Goal: Task Accomplishment & Management: Use online tool/utility

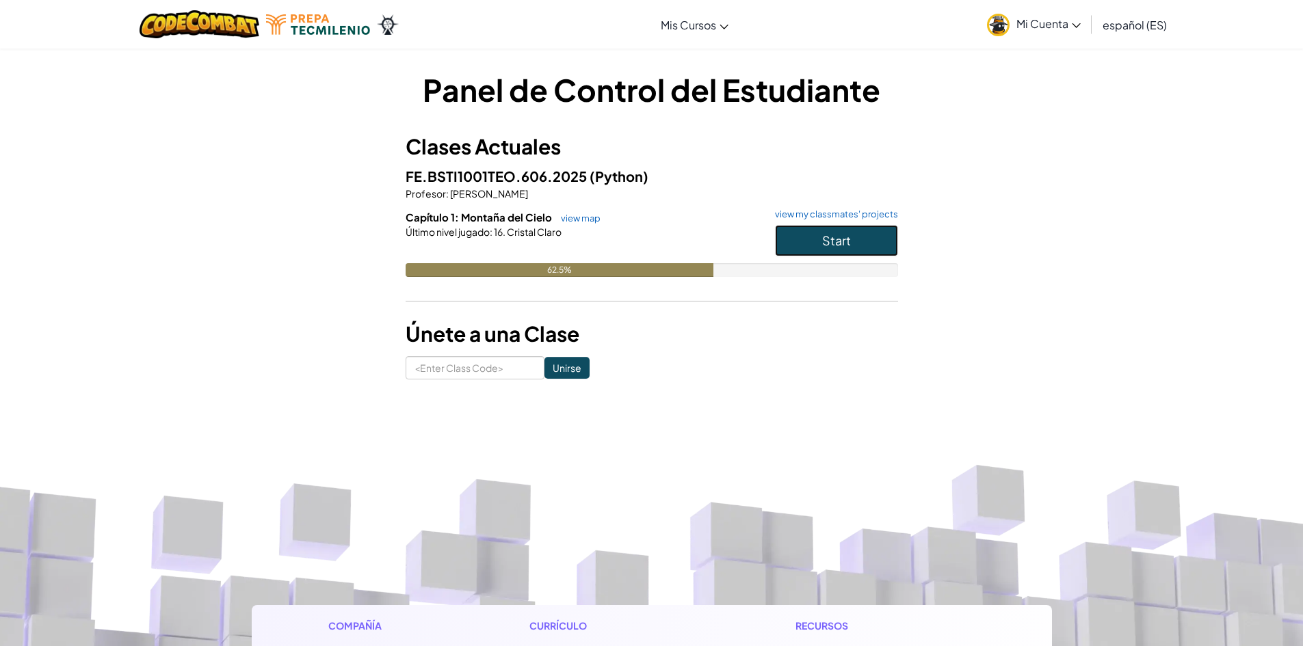
click at [869, 243] on button "Start" at bounding box center [836, 240] width 123 height 31
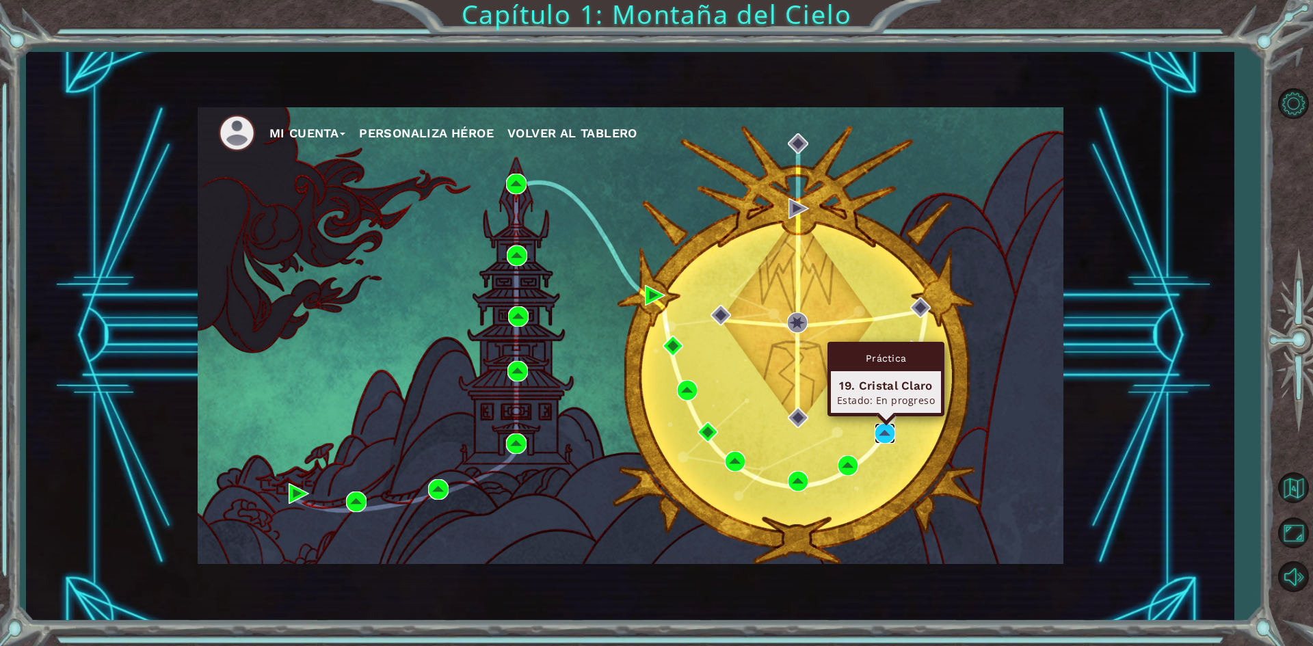
click at [879, 427] on img at bounding box center [885, 433] width 21 height 21
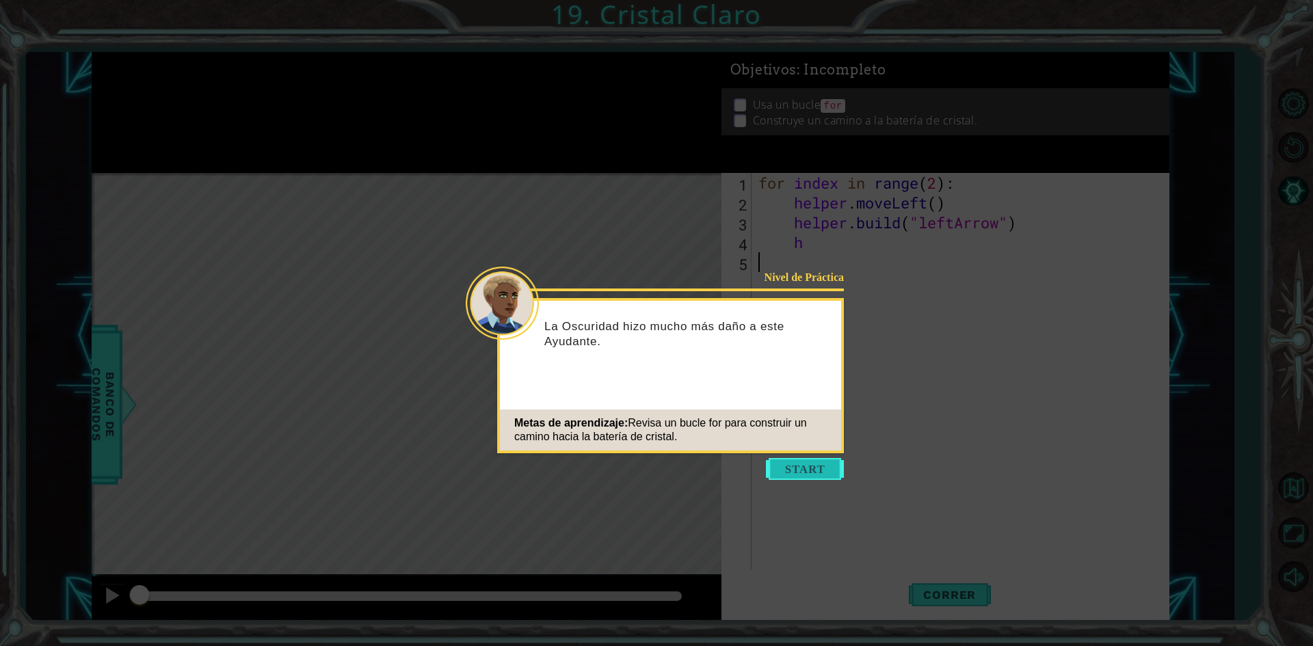
click at [793, 474] on button "Start" at bounding box center [805, 469] width 78 height 22
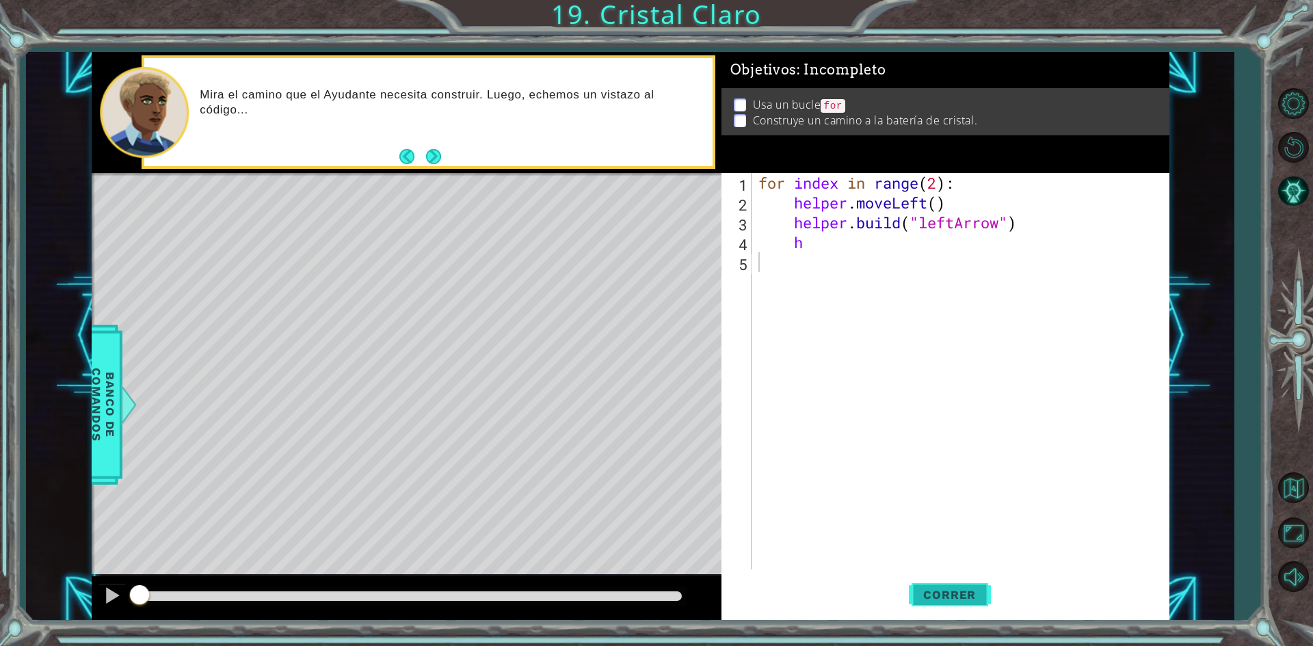
click at [939, 603] on button "Correr" at bounding box center [950, 595] width 82 height 44
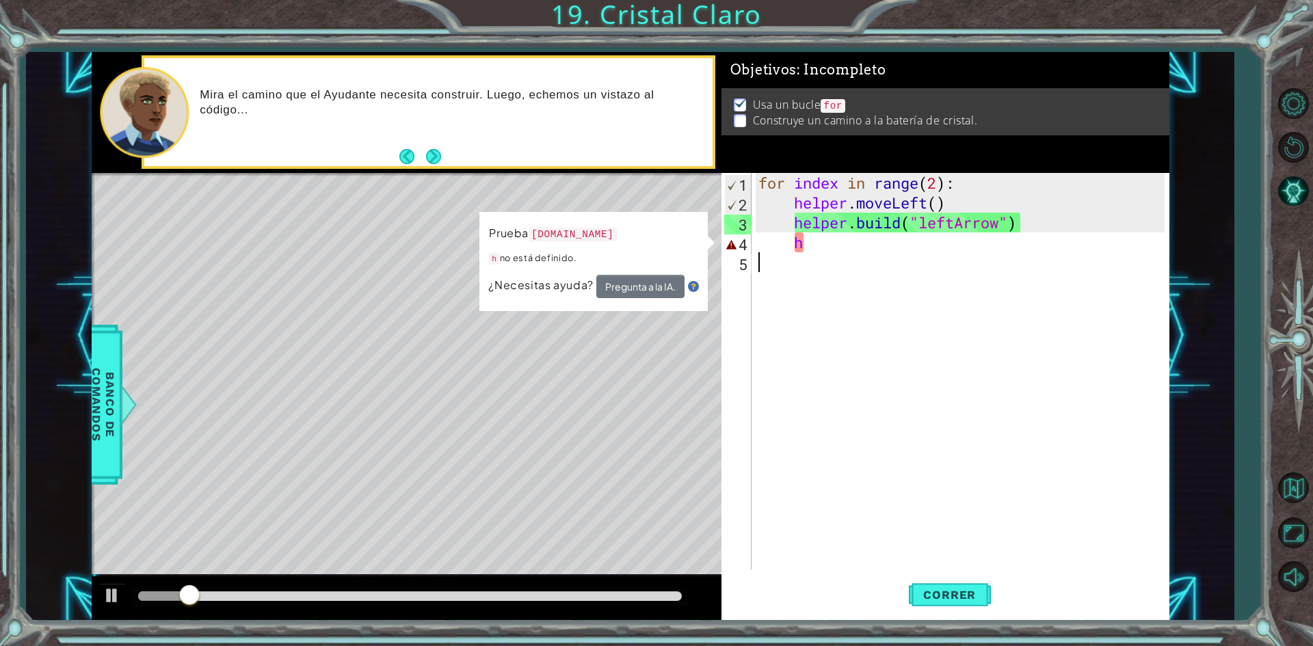
click at [857, 242] on div "for index in range ( 2 ) : helper . moveLeft ( ) helper . build ( "leftArrow" )…" at bounding box center [964, 391] width 416 height 436
type textarea "h"
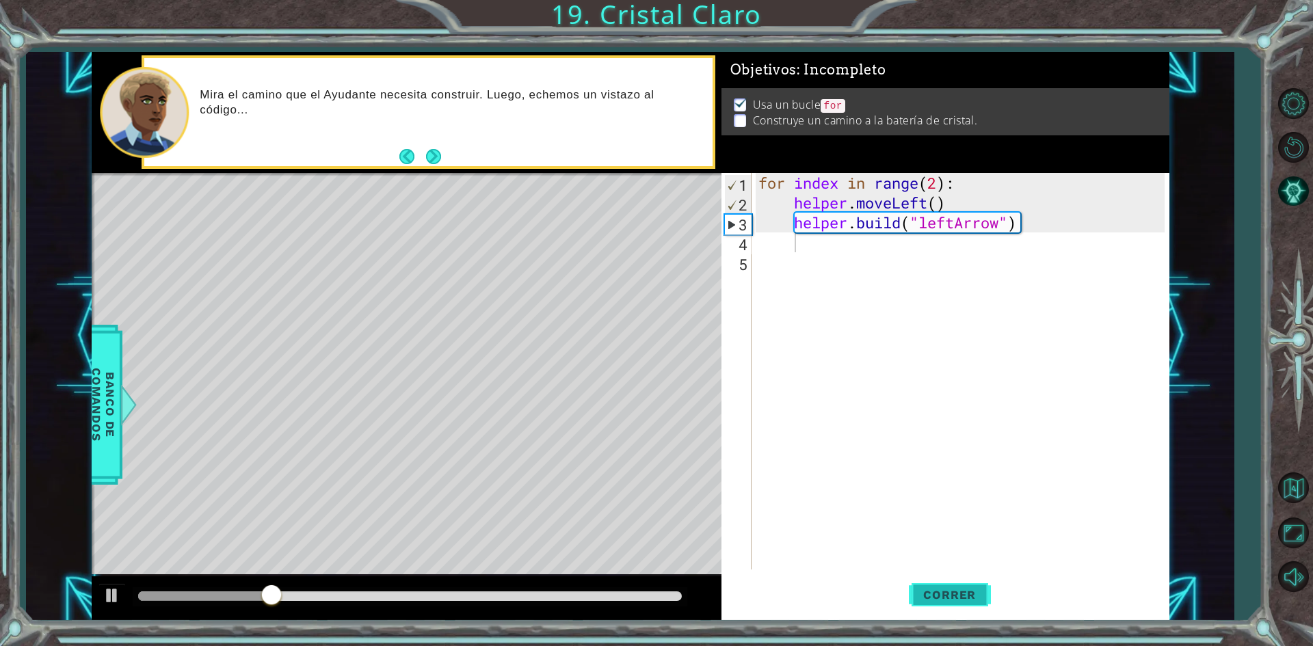
click at [944, 611] on button "Correr" at bounding box center [950, 595] width 82 height 44
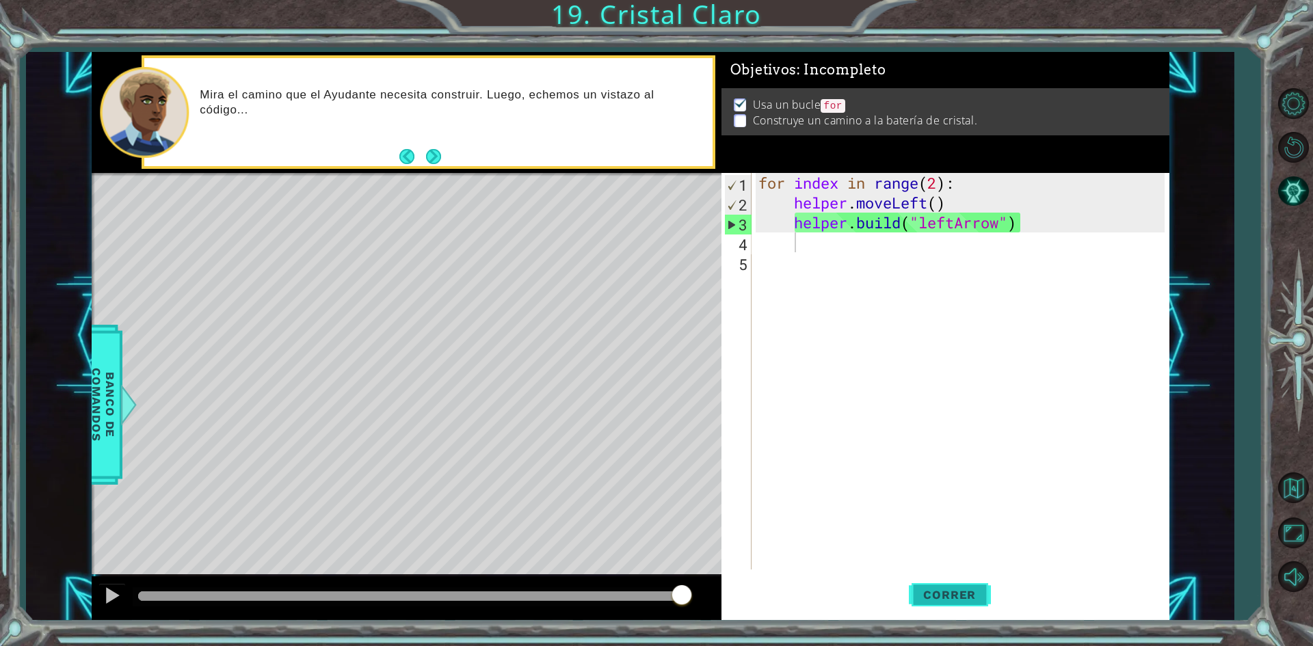
click at [978, 587] on button "Correr" at bounding box center [950, 595] width 82 height 44
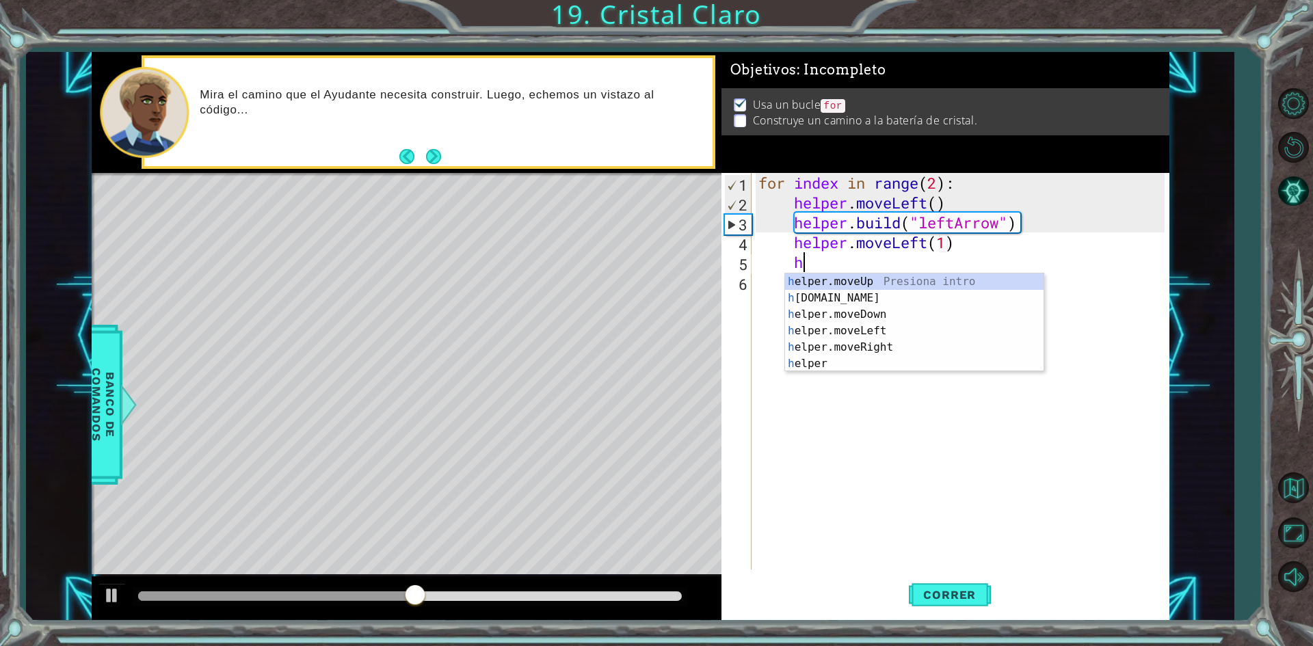
scroll to position [0, 1]
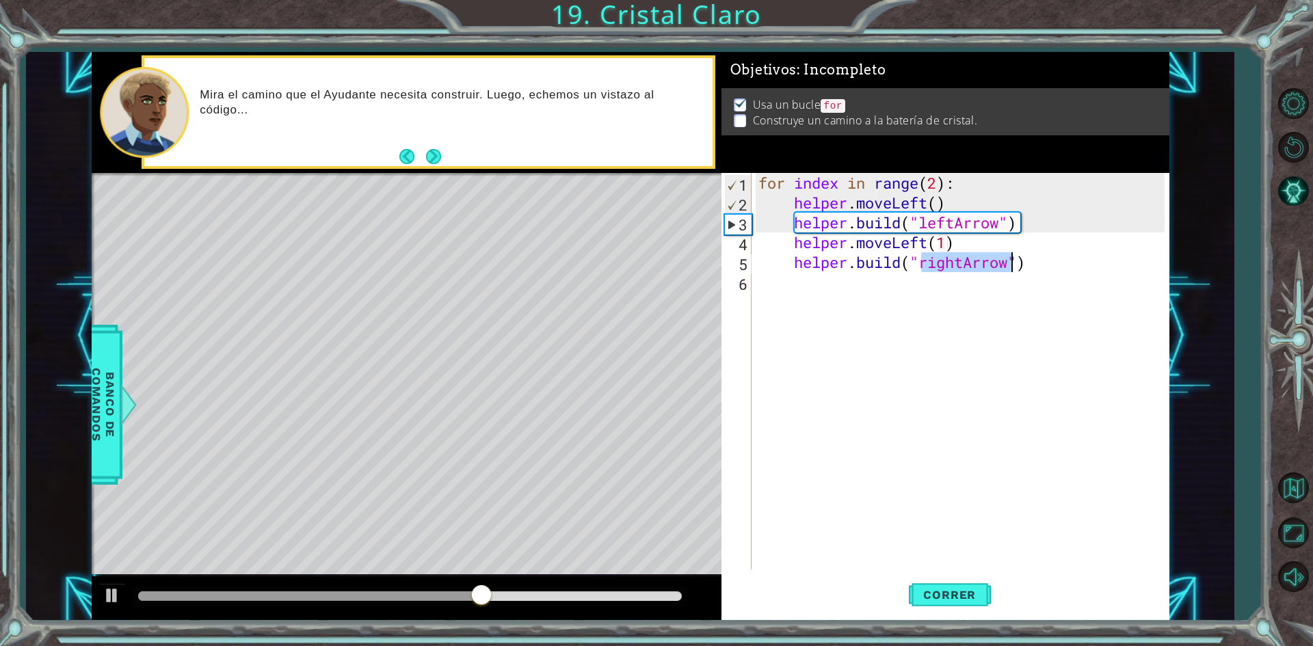
click at [963, 266] on div "for index in range ( 2 ) : helper . moveLeft ( ) helper . build ( "leftArrow" )…" at bounding box center [960, 371] width 409 height 397
drag, startPoint x: 963, startPoint y: 266, endPoint x: 923, endPoint y: 265, distance: 40.4
click at [923, 265] on div "for index in range ( 2 ) : helper . moveLeft ( ) helper . build ( "leftArrow" )…" at bounding box center [964, 391] width 416 height 436
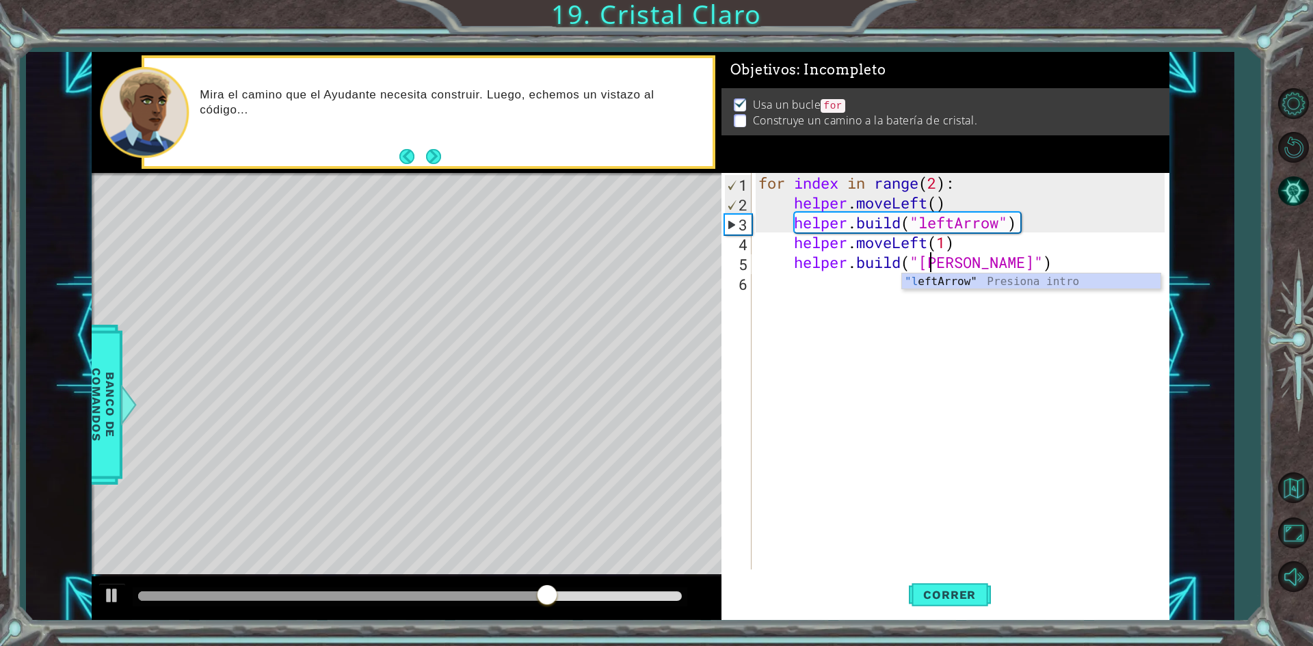
type textarea "[DOMAIN_NAME]("leArrow")"
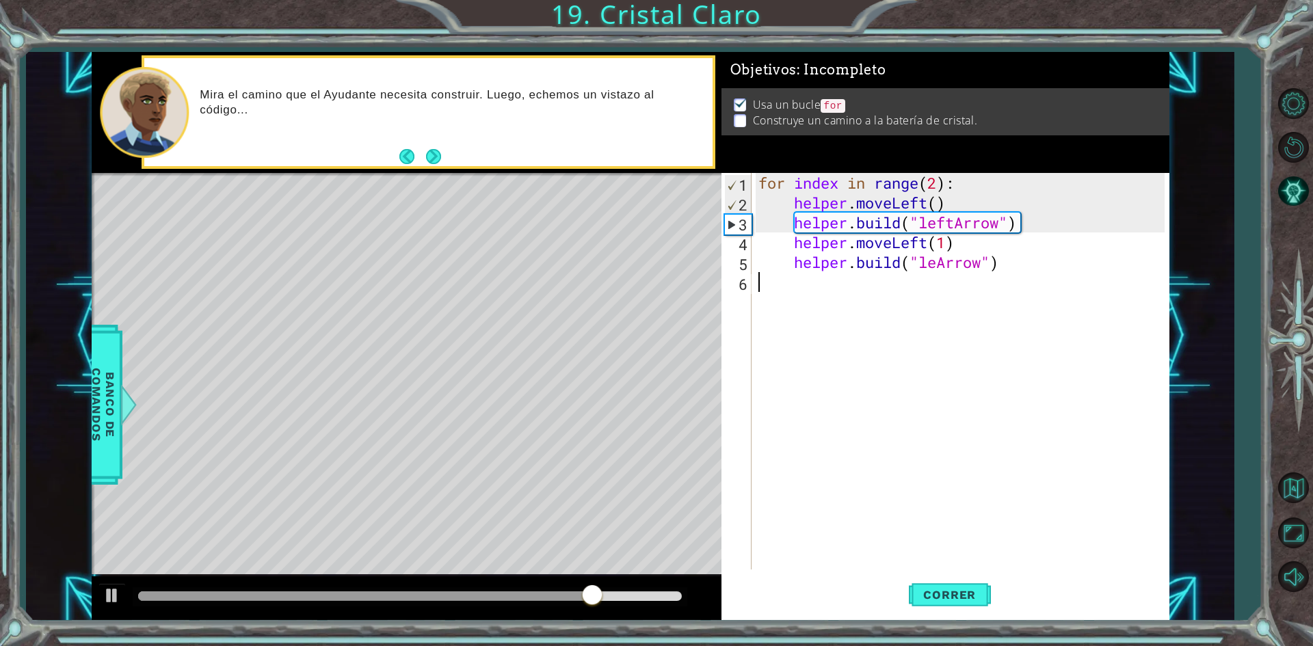
click at [951, 295] on div "for index in range ( 2 ) : helper . moveLeft ( ) helper . build ( "leftArrow" )…" at bounding box center [964, 391] width 416 height 436
click at [936, 265] on div "for index in range ( 2 ) : helper . moveLeft ( ) helper . build ( "leftArrow" )…" at bounding box center [964, 391] width 416 height 436
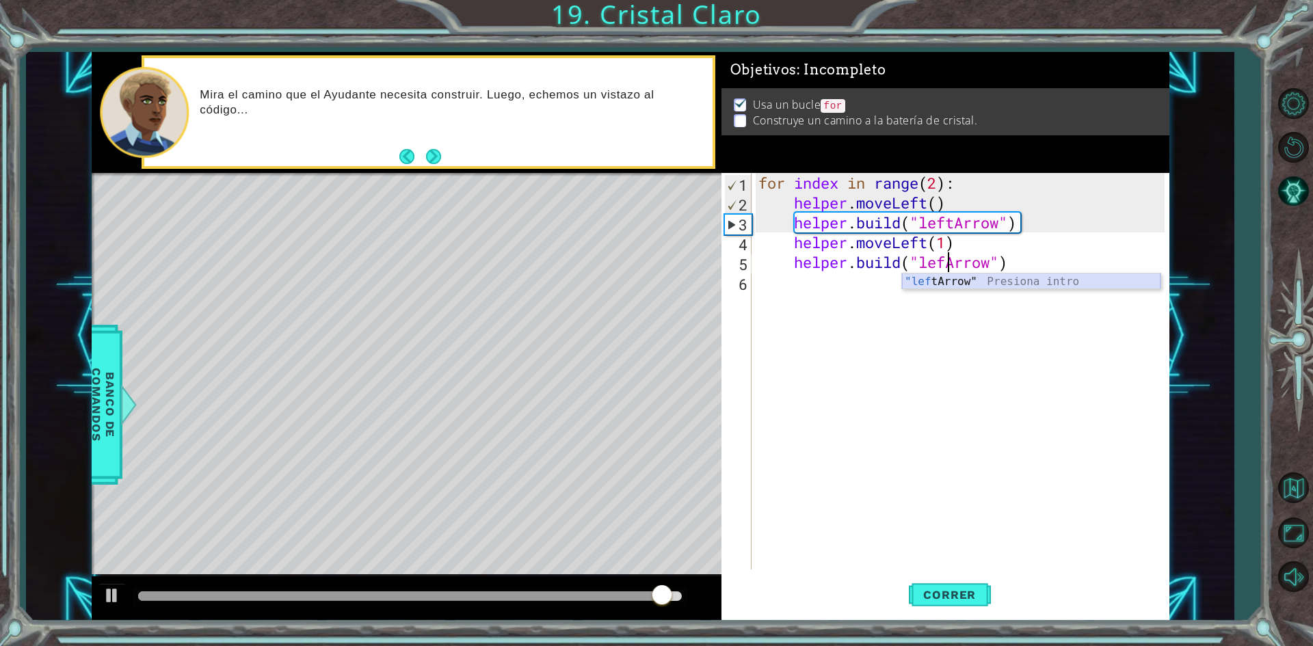
click at [950, 280] on div ""lef [PERSON_NAME]" Presiona intro" at bounding box center [1031, 298] width 259 height 49
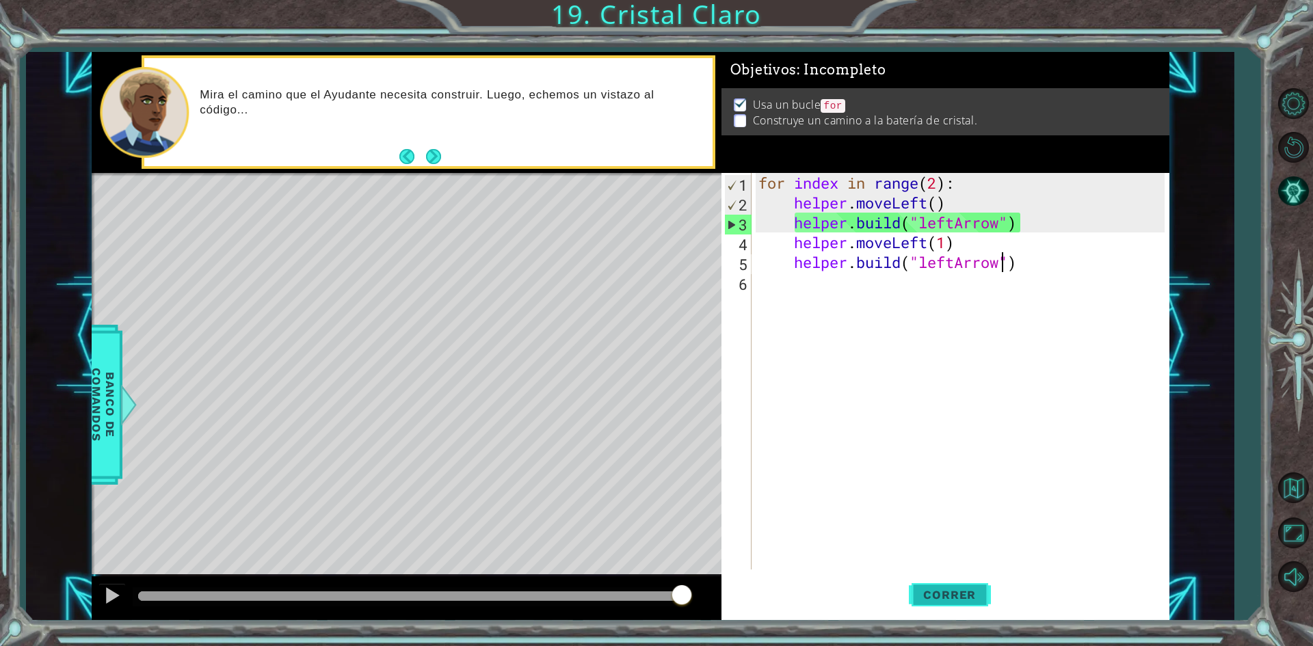
type textarea "[DOMAIN_NAME]("leftArrow")"
click at [988, 601] on span "Correr" at bounding box center [950, 595] width 80 height 14
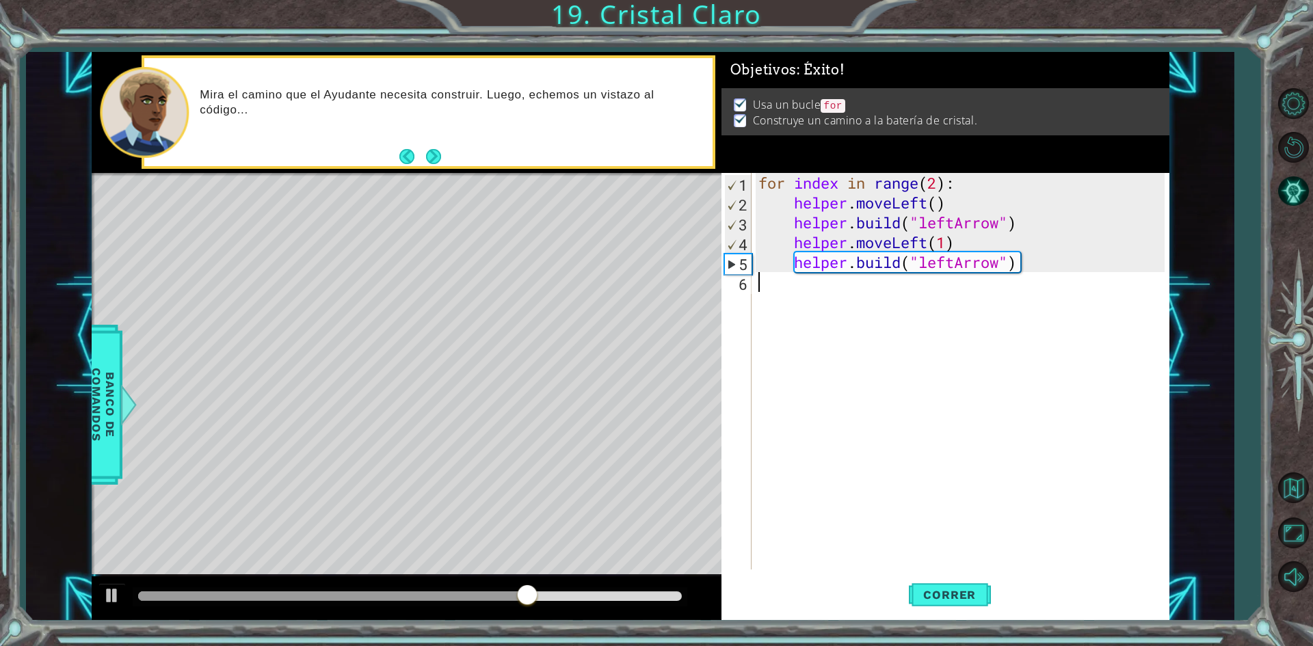
click at [915, 309] on div "for index in range ( 2 ) : helper . moveLeft ( ) helper . build ( "leftArrow" )…" at bounding box center [964, 391] width 416 height 436
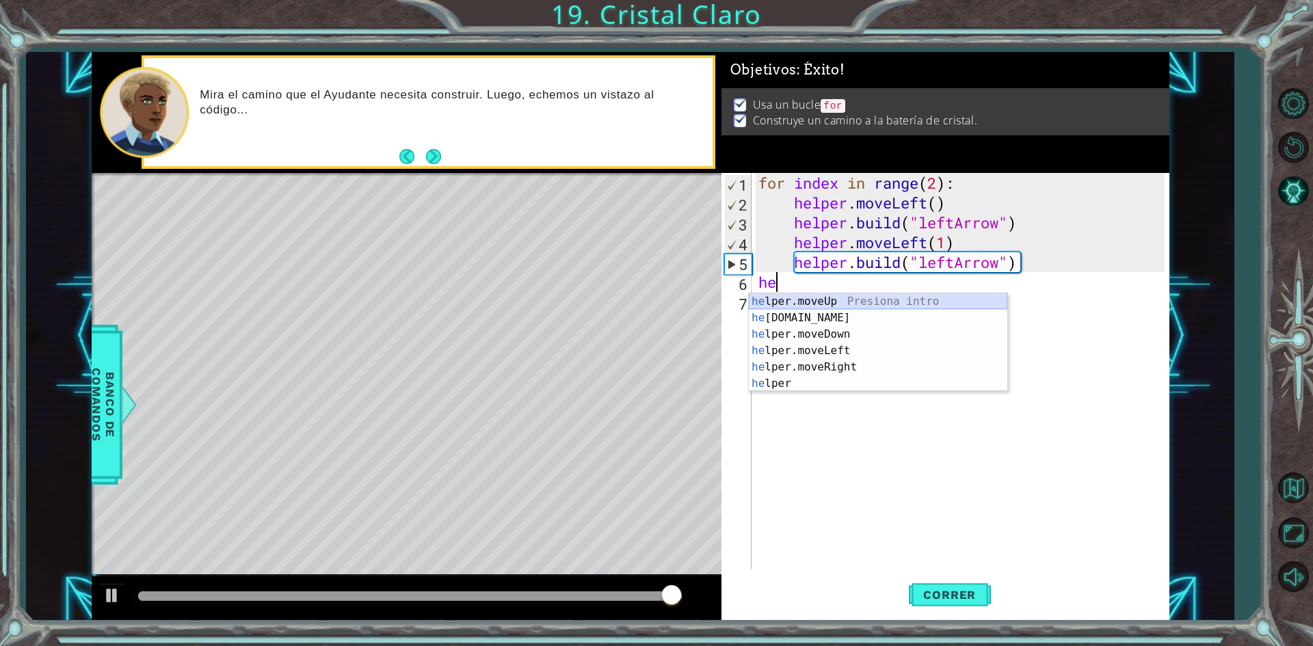
click at [893, 300] on div "he lper.moveUp Presiona intro he [DOMAIN_NAME] Presiona intro he lper.moveDown …" at bounding box center [878, 358] width 259 height 131
type textarea "helper.moveUp(1)"
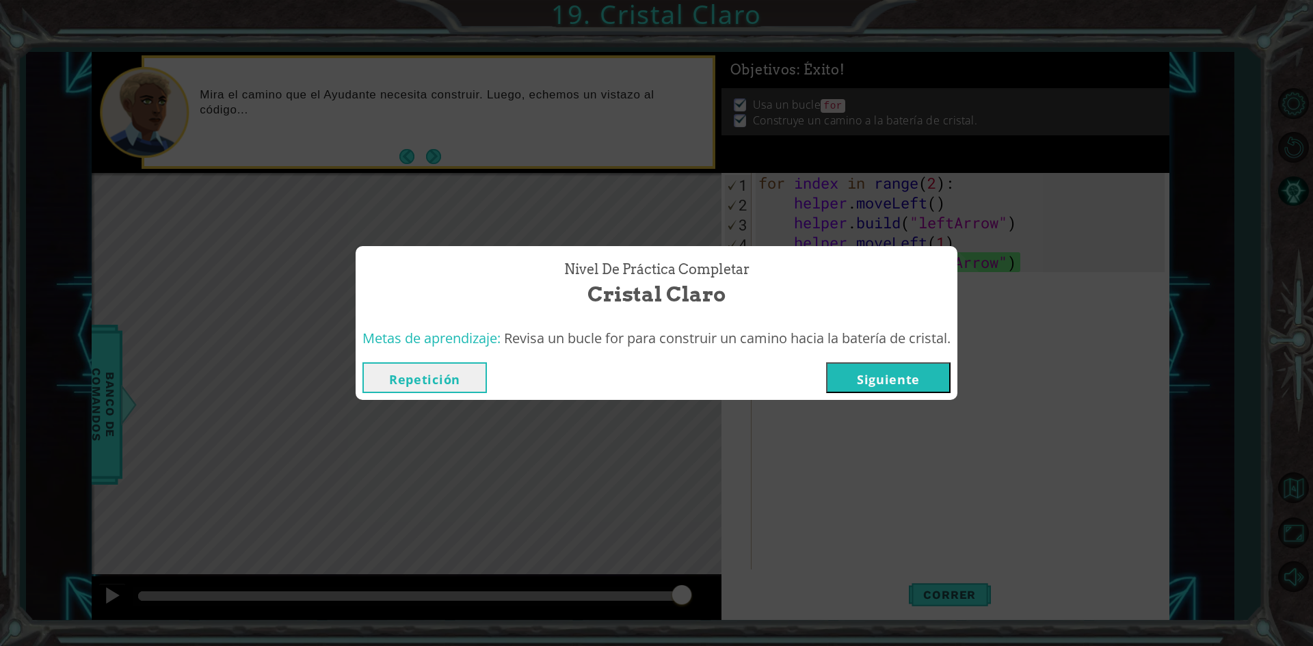
click at [912, 382] on button "Siguiente" at bounding box center [888, 377] width 124 height 31
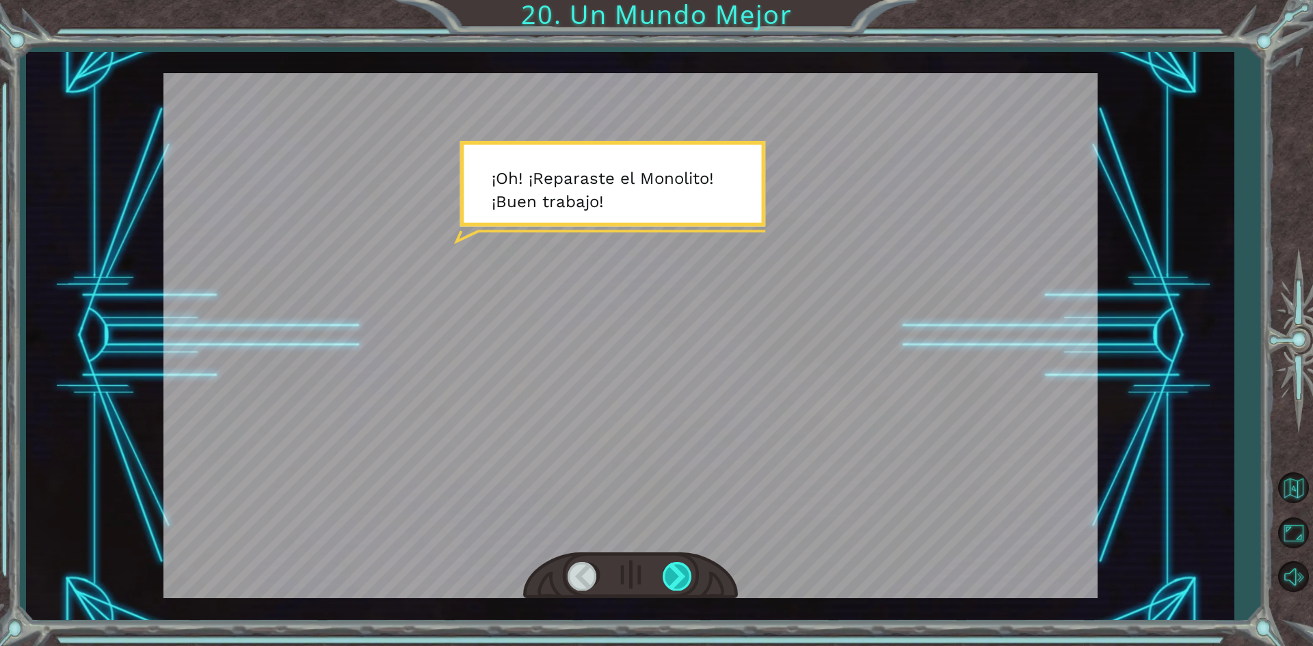
click at [678, 570] on div at bounding box center [678, 576] width 31 height 28
click at [664, 577] on div at bounding box center [678, 576] width 31 height 28
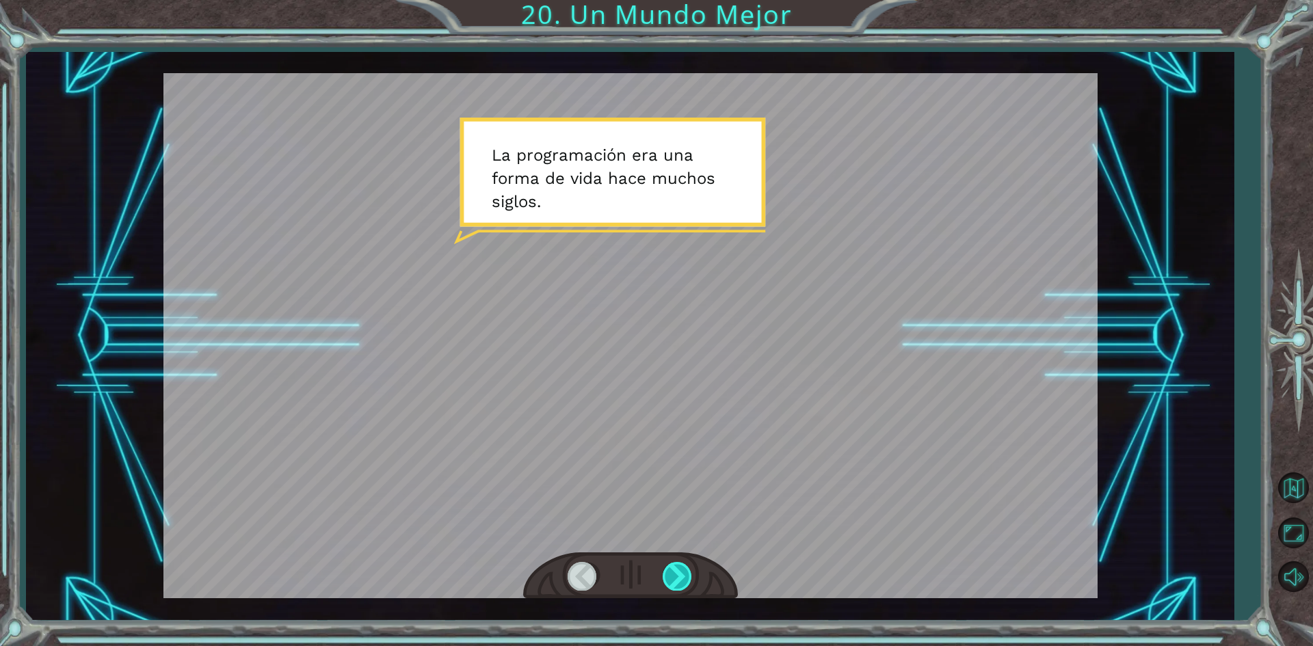
click at [664, 577] on div at bounding box center [678, 576] width 31 height 28
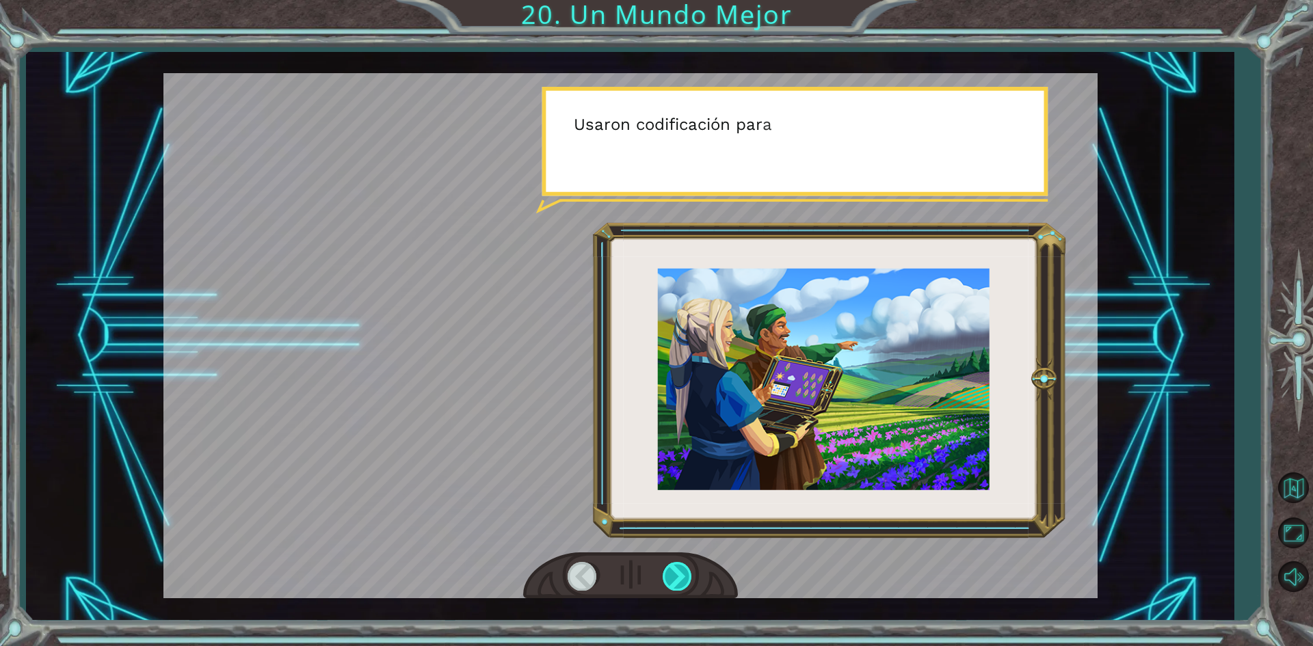
click at [664, 577] on div at bounding box center [678, 576] width 31 height 28
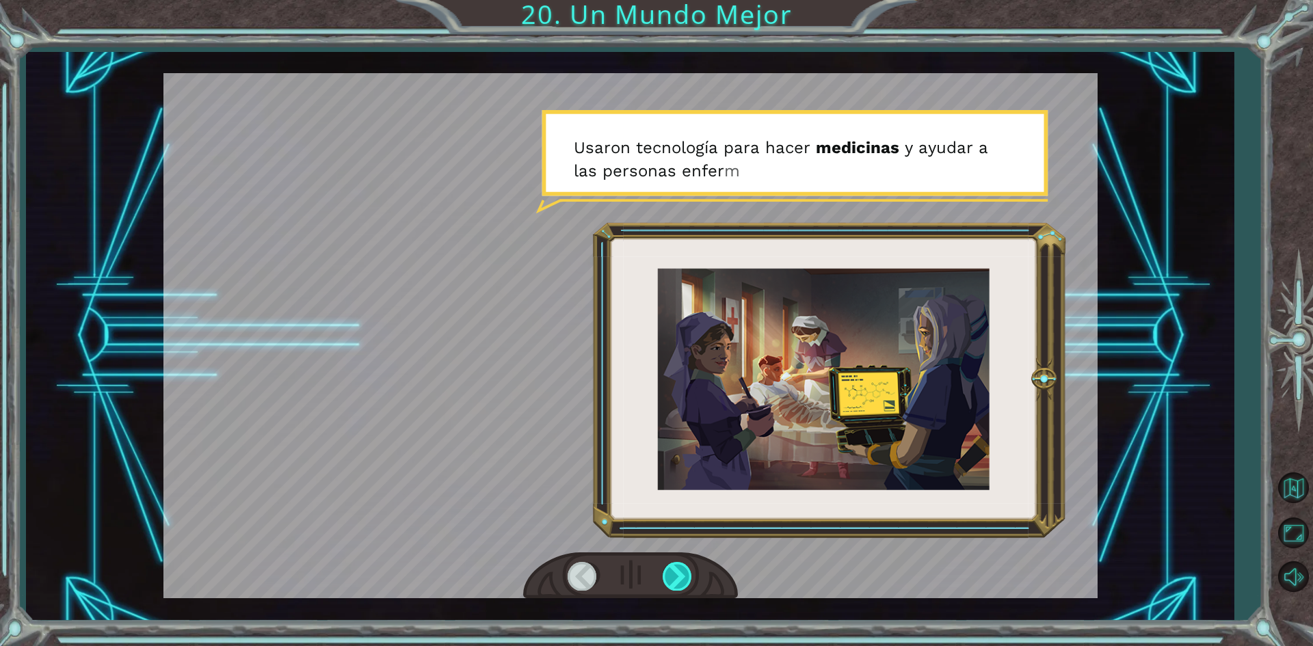
click at [664, 577] on div at bounding box center [678, 576] width 31 height 28
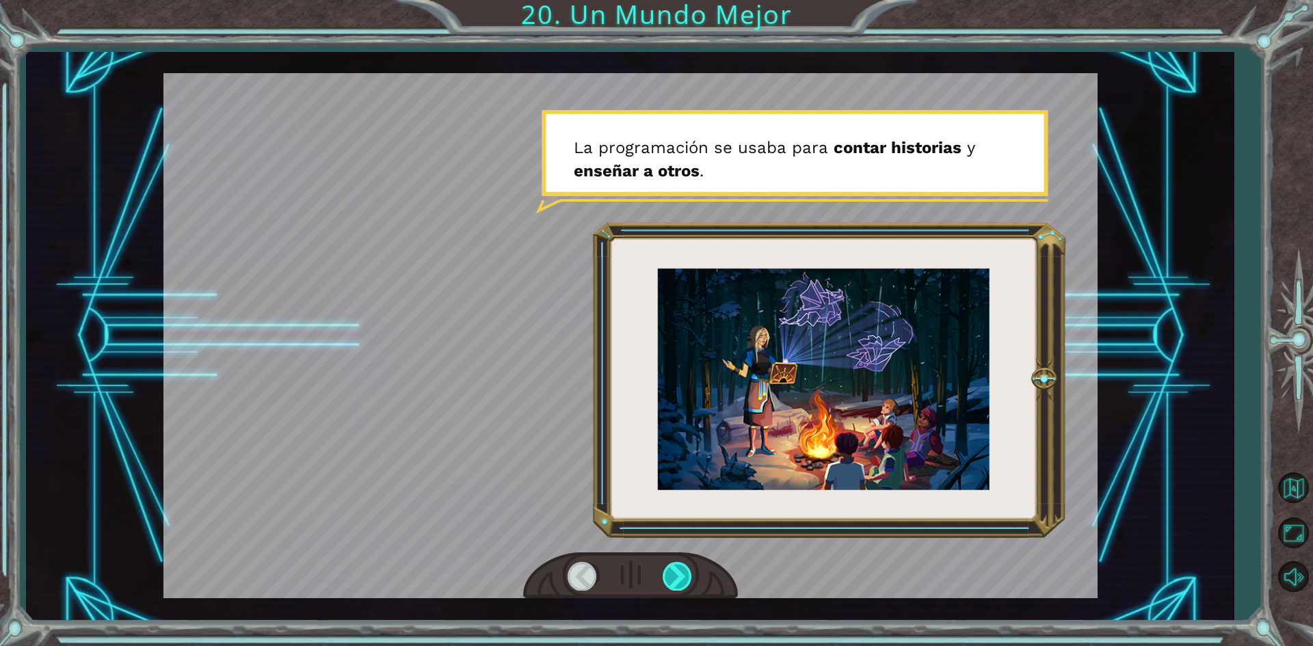
click at [664, 577] on div at bounding box center [678, 576] width 31 height 28
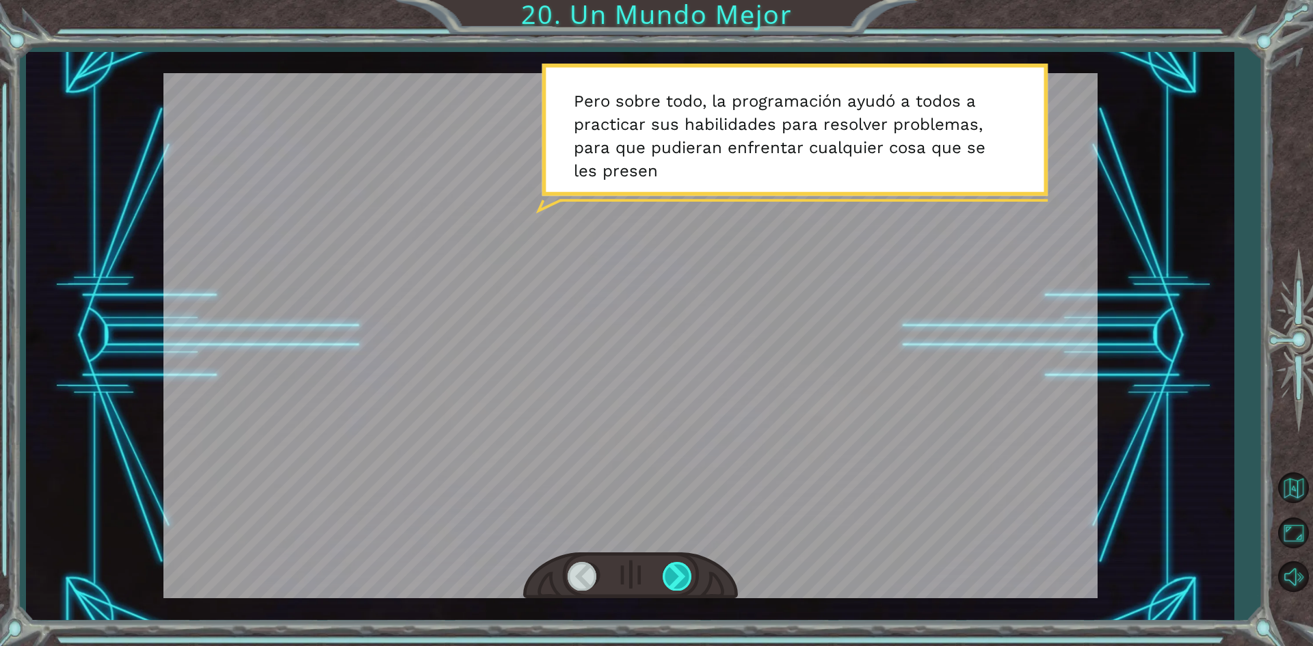
click at [664, 577] on div at bounding box center [678, 576] width 31 height 28
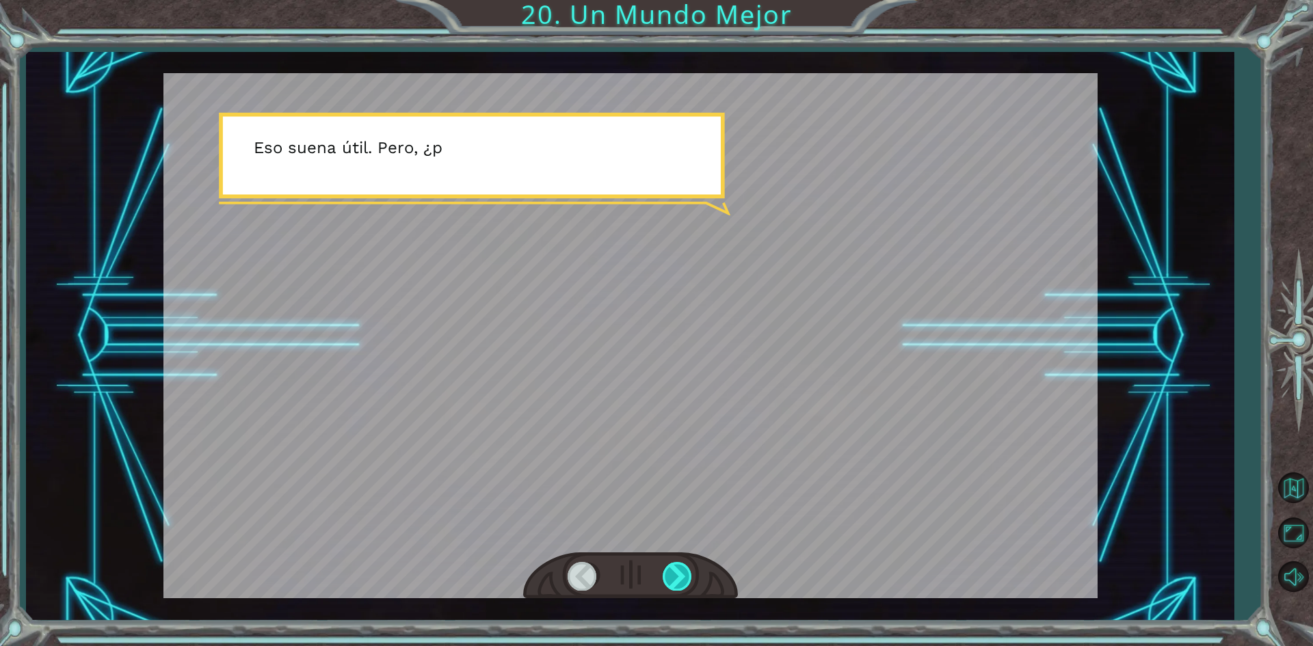
click at [664, 577] on div at bounding box center [678, 576] width 31 height 28
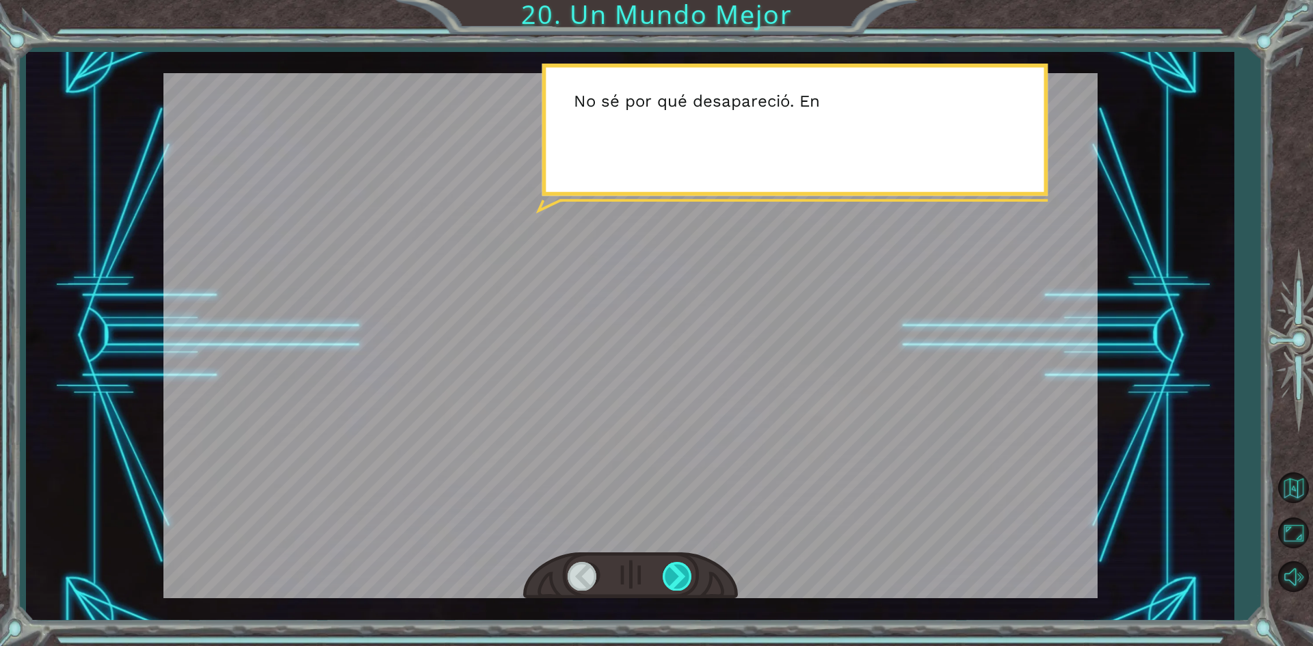
click at [664, 577] on div at bounding box center [678, 576] width 31 height 28
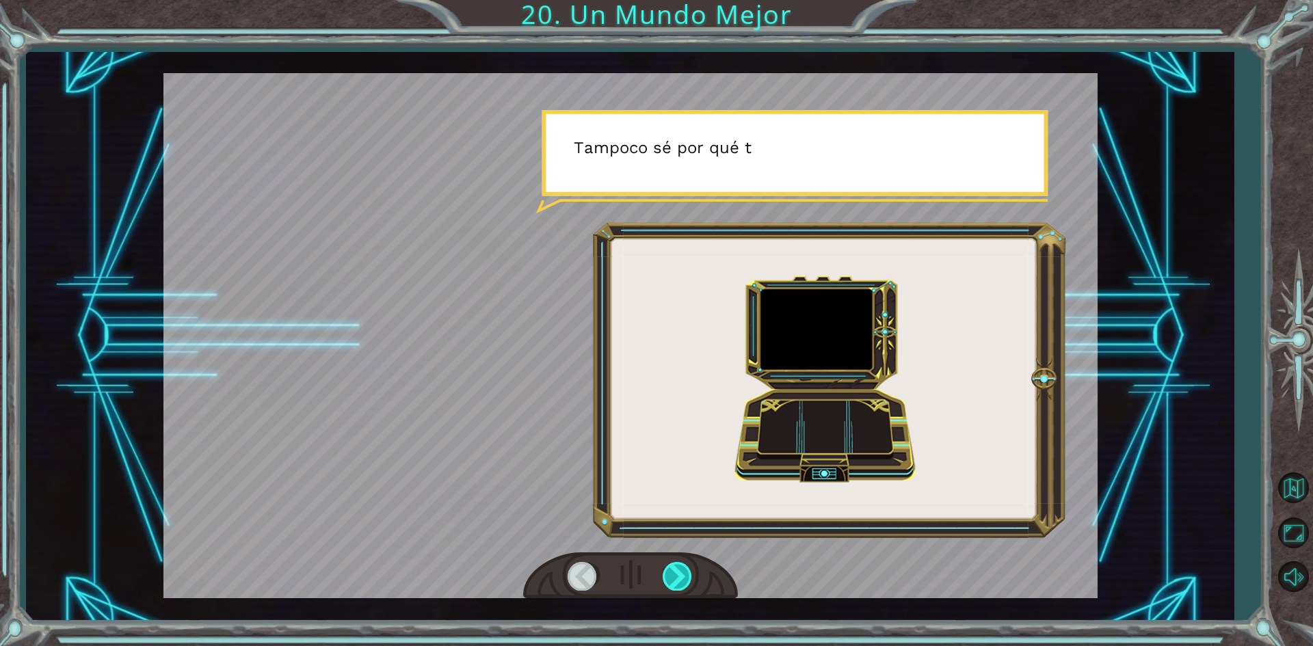
click at [664, 577] on div at bounding box center [678, 576] width 31 height 28
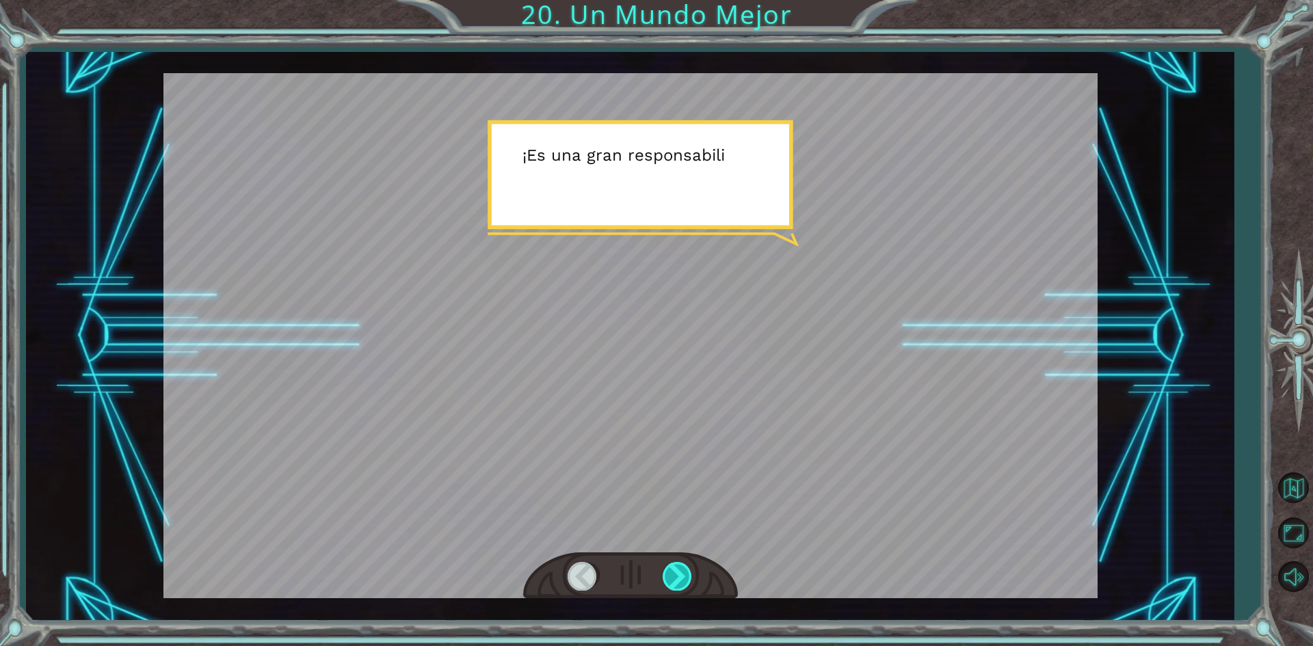
click at [664, 577] on div at bounding box center [678, 576] width 31 height 28
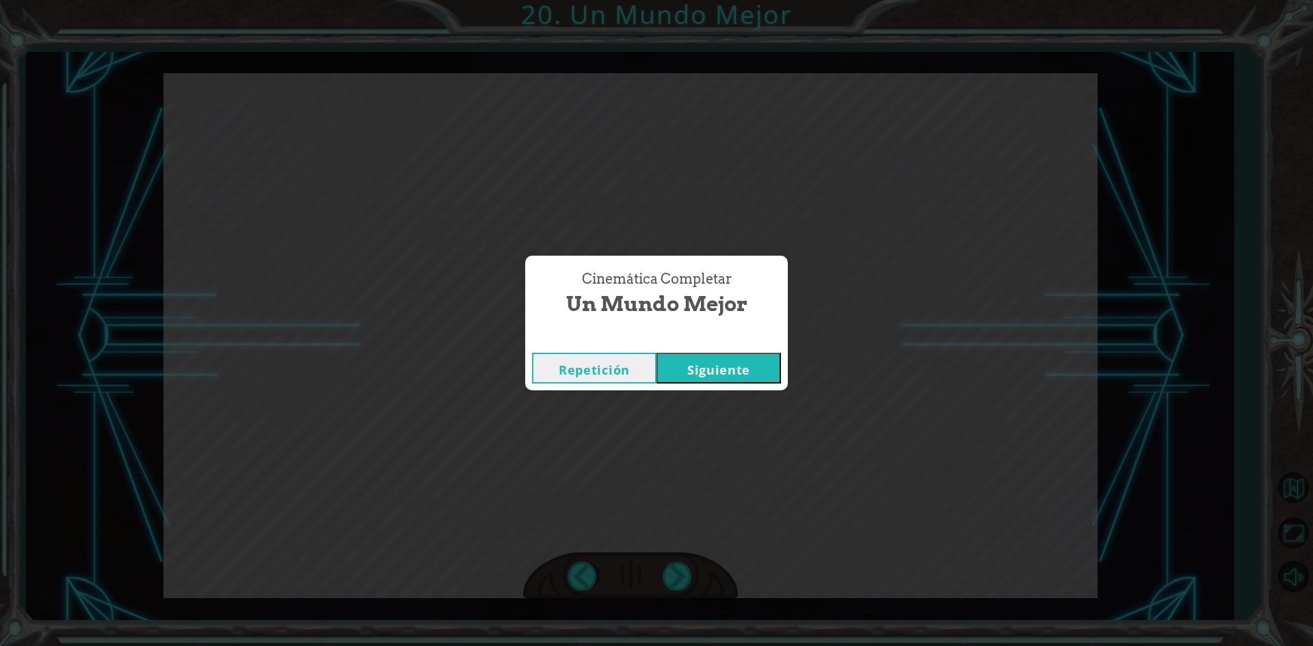
click at [728, 375] on button "Siguiente" at bounding box center [719, 368] width 124 height 31
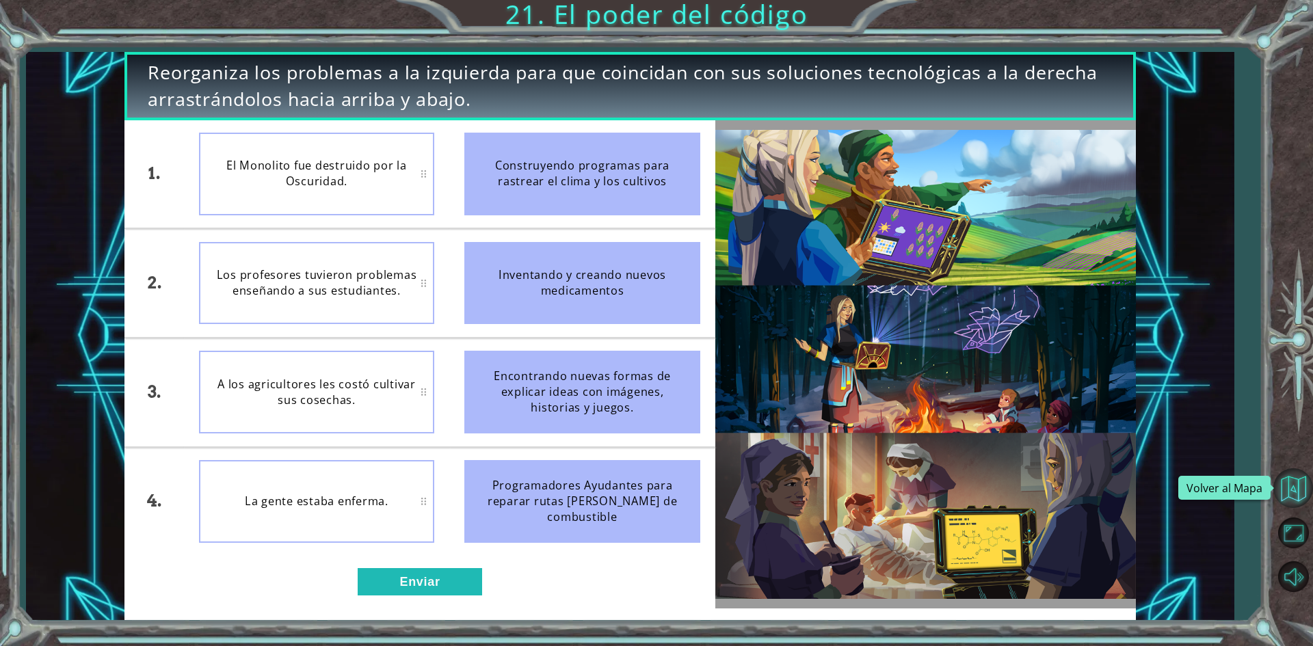
click at [1293, 499] on button "Volver al Mapa" at bounding box center [1293, 488] width 40 height 40
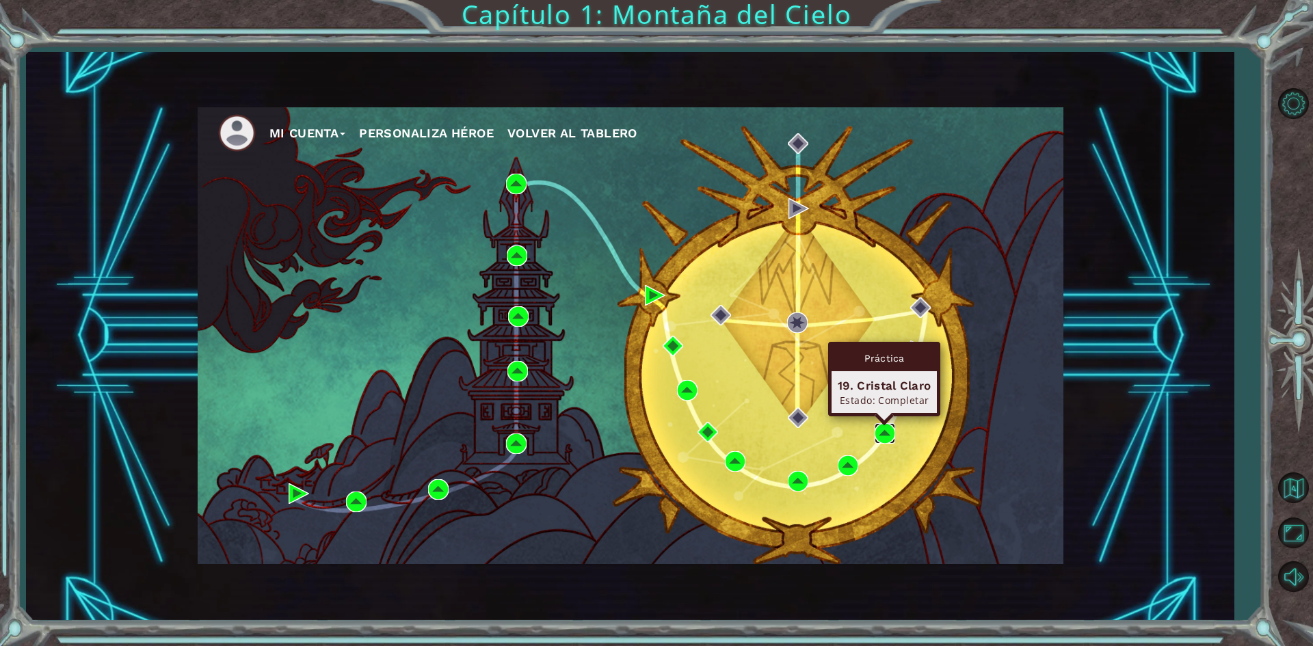
click at [888, 427] on img at bounding box center [885, 433] width 21 height 21
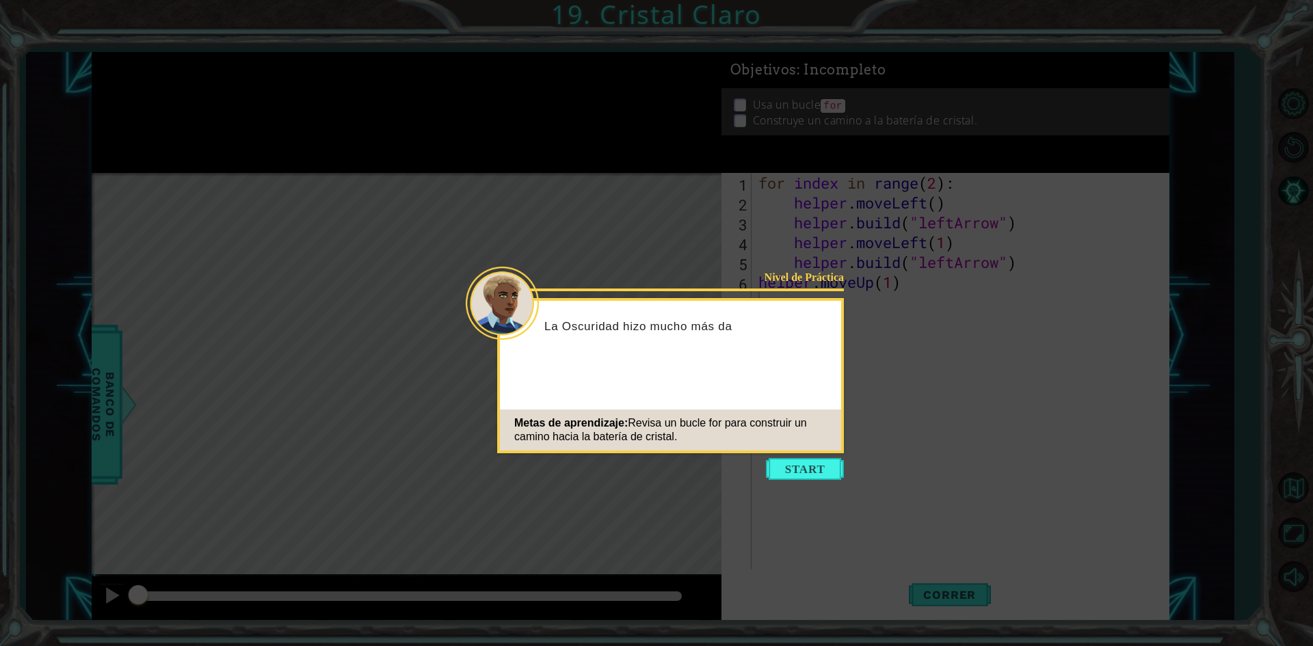
drag, startPoint x: 854, startPoint y: 468, endPoint x: 844, endPoint y: 468, distance: 9.6
click at [851, 468] on icon at bounding box center [656, 323] width 1313 height 646
click at [839, 470] on button "Start" at bounding box center [805, 469] width 78 height 22
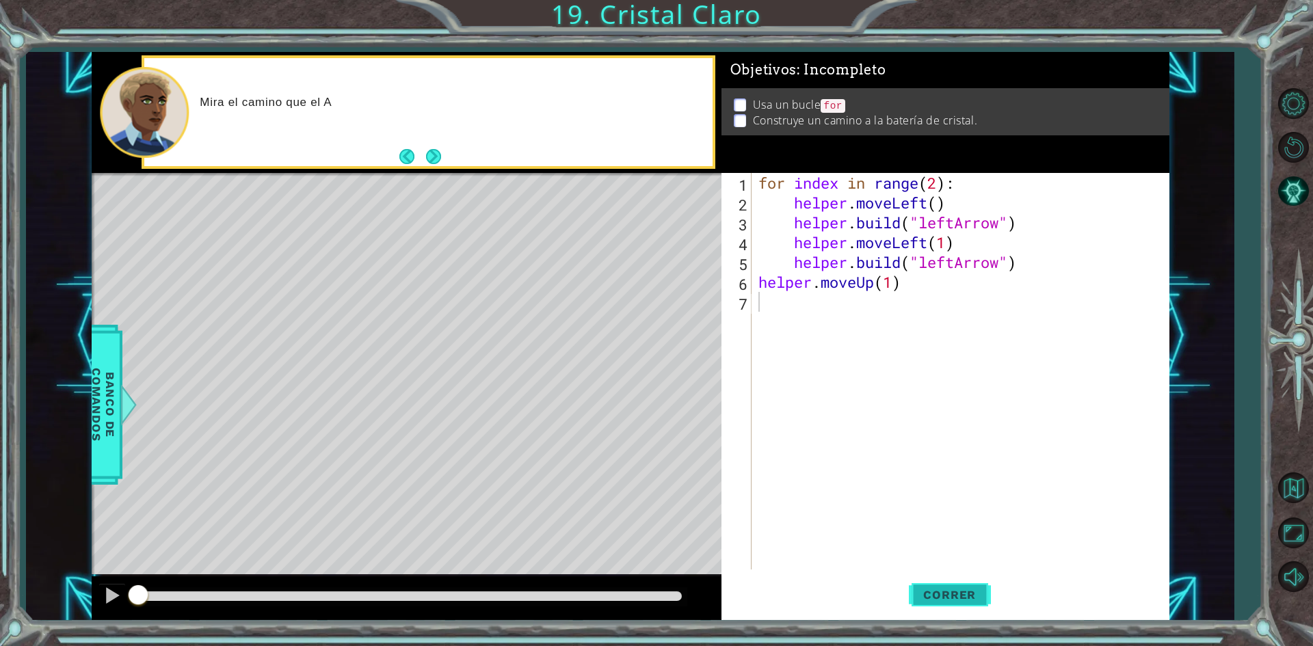
click at [970, 581] on button "Correr" at bounding box center [950, 595] width 82 height 44
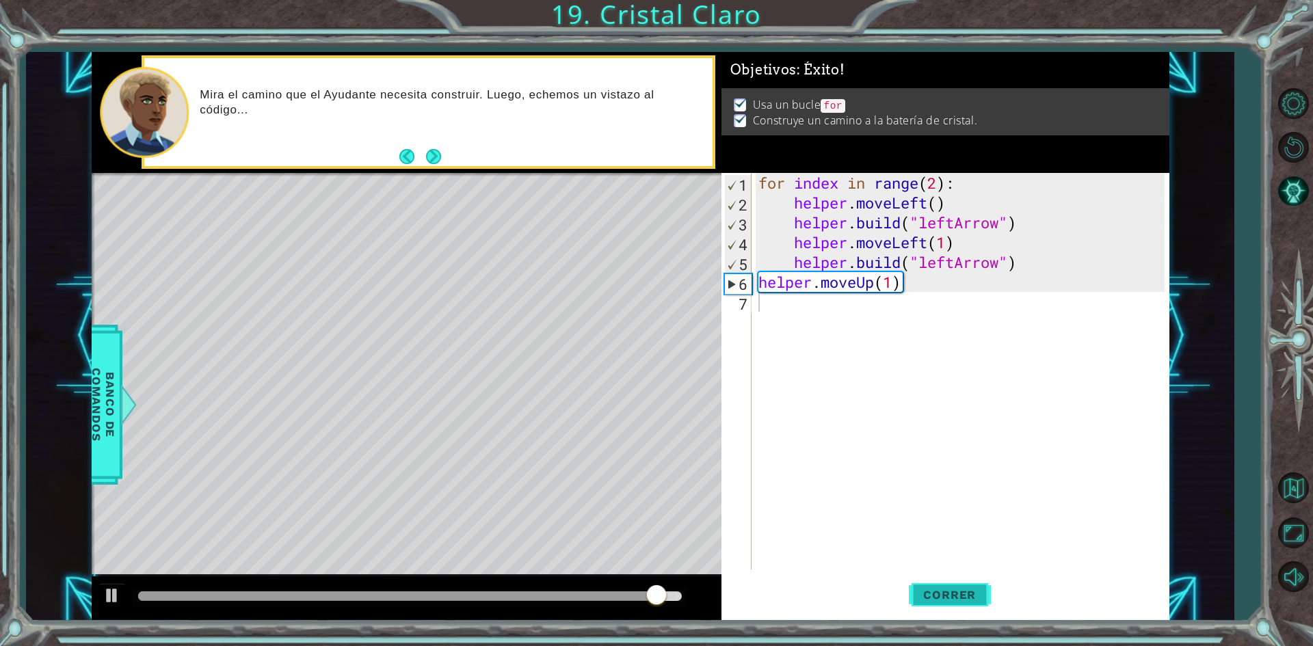
click at [966, 590] on span "Correr" at bounding box center [950, 595] width 80 height 14
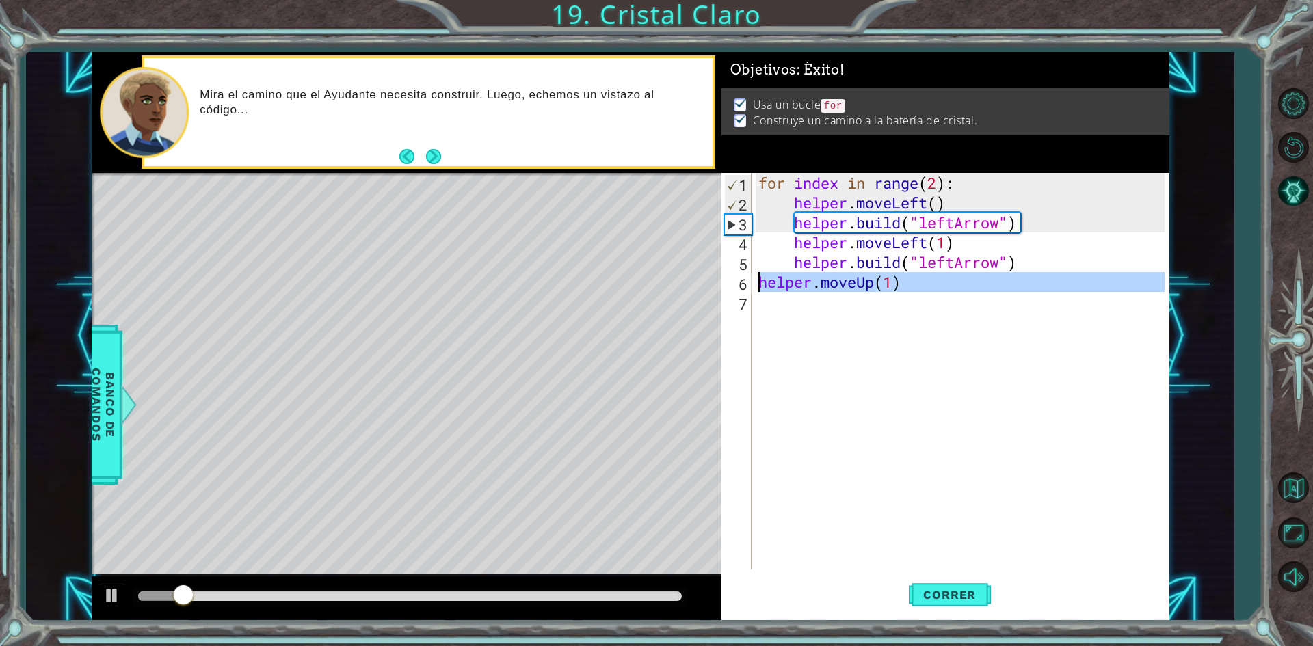
click at [750, 281] on div "6" at bounding box center [737, 284] width 27 height 20
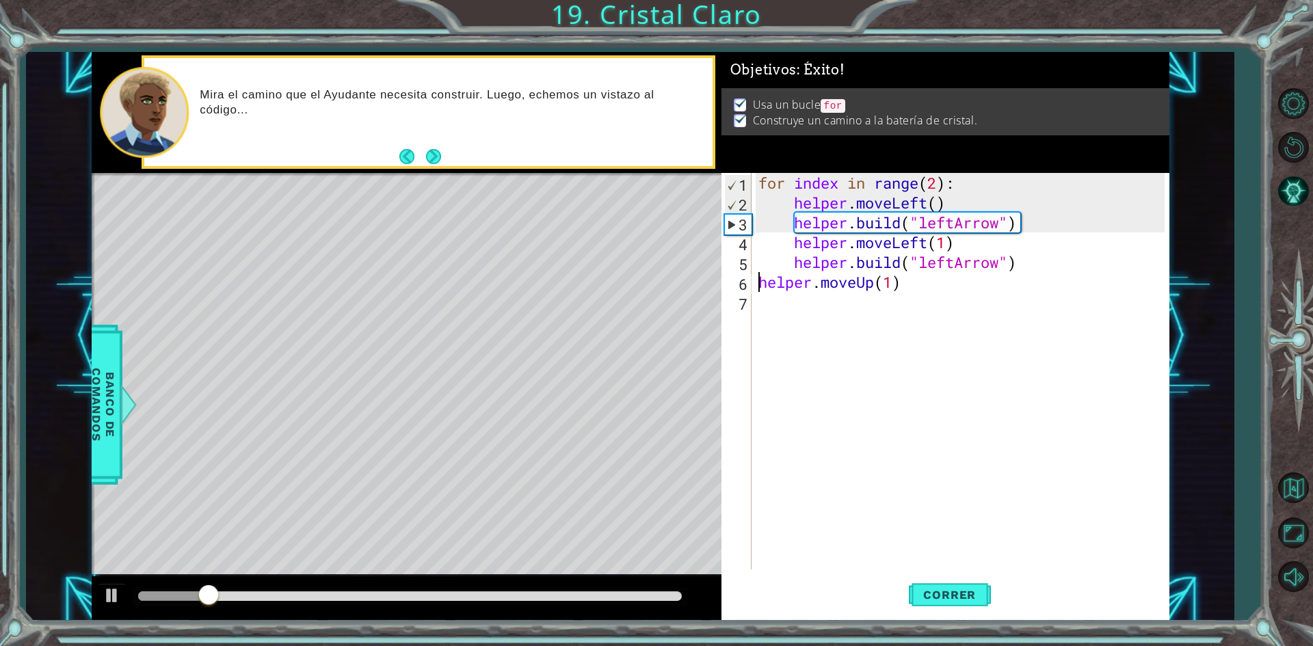
click at [750, 281] on div "6" at bounding box center [737, 284] width 27 height 20
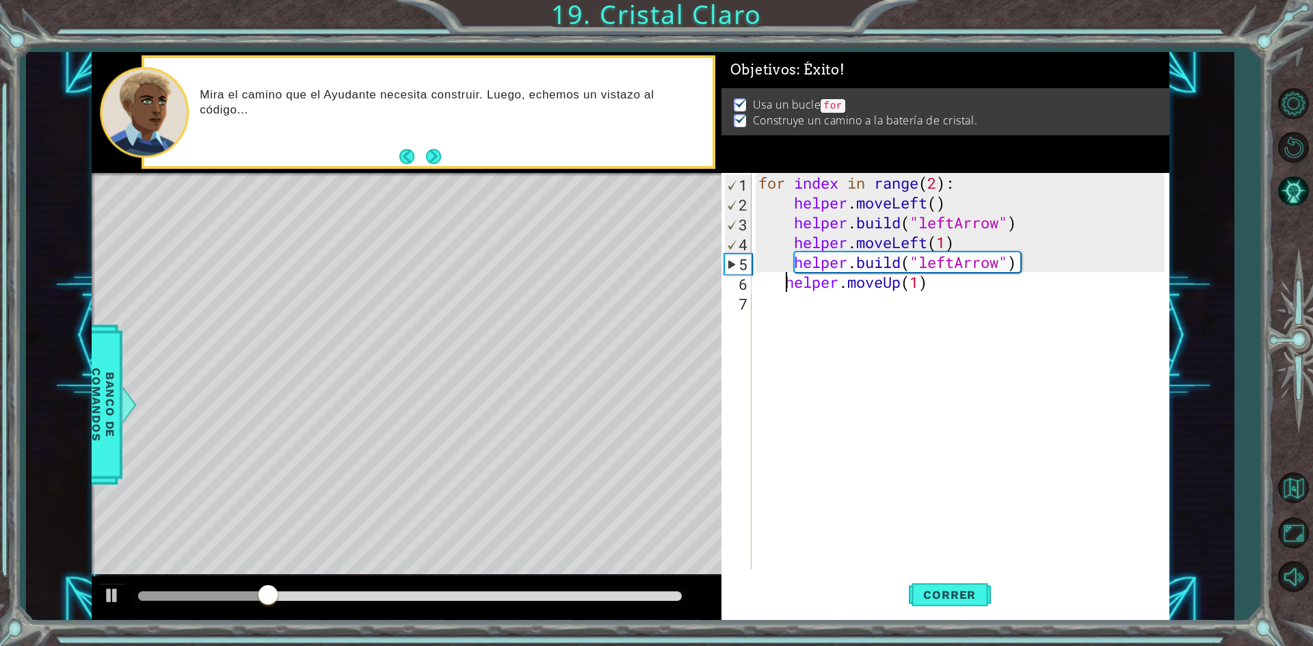
type textarea "helper.moveUp(1)"
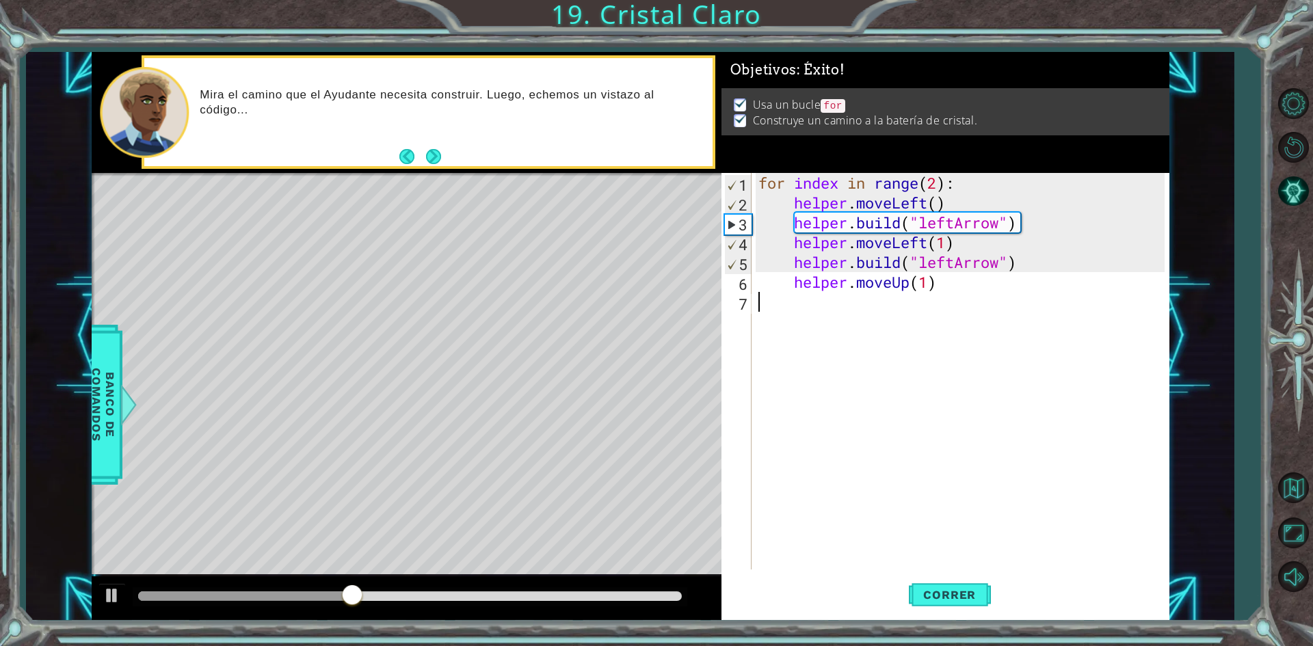
click at [871, 315] on div "for index in range ( 2 ) : helper . moveLeft ( ) helper . build ( "leftArrow" )…" at bounding box center [964, 391] width 416 height 436
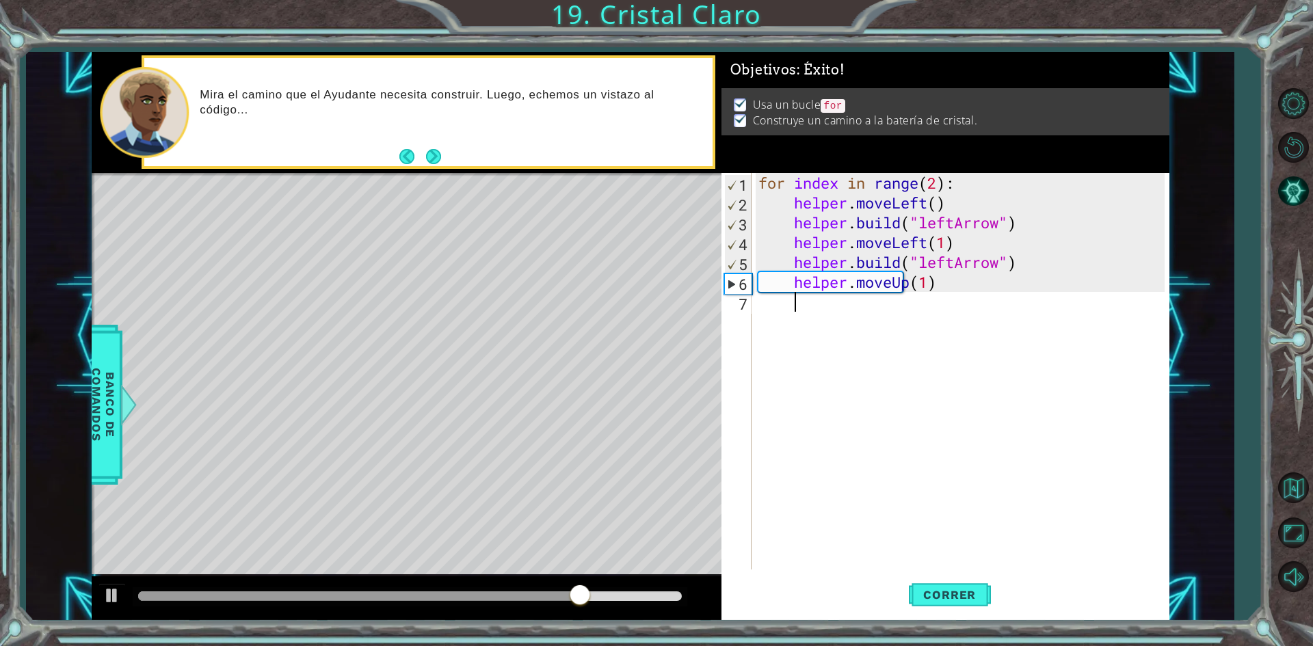
scroll to position [0, 1]
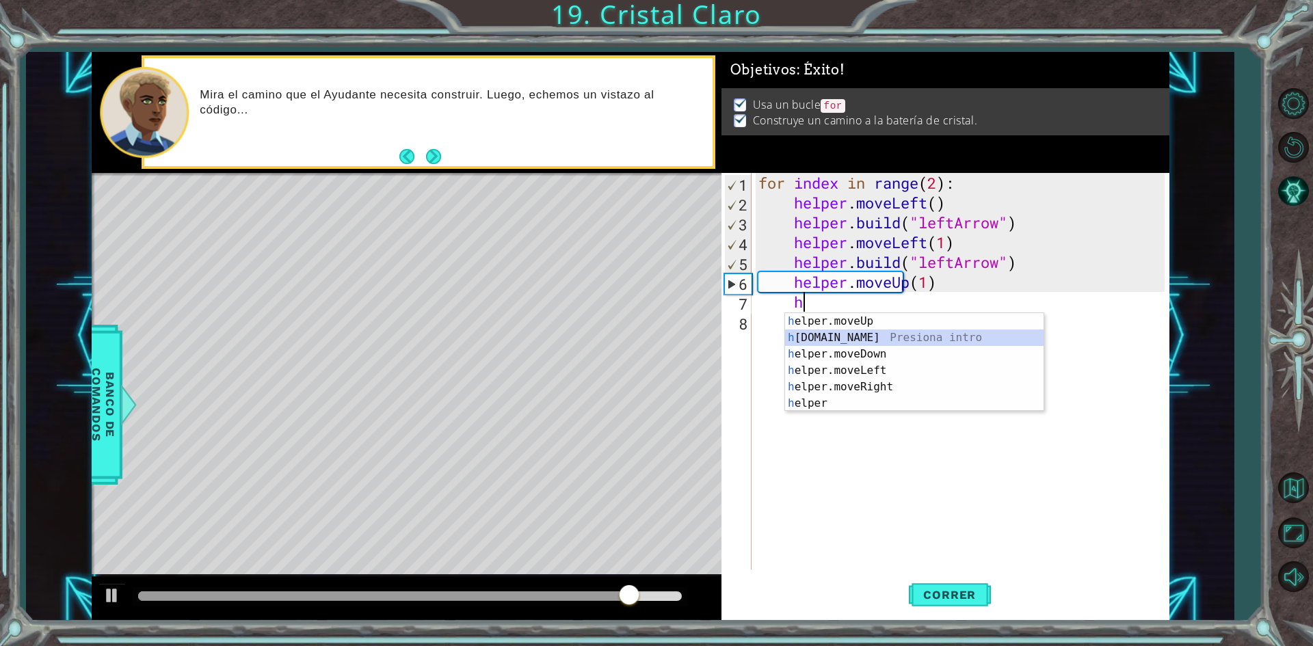
click at [844, 335] on div "h elper.moveUp Presiona intro h [DOMAIN_NAME] Presiona intro h elper.moveDown P…" at bounding box center [914, 378] width 259 height 131
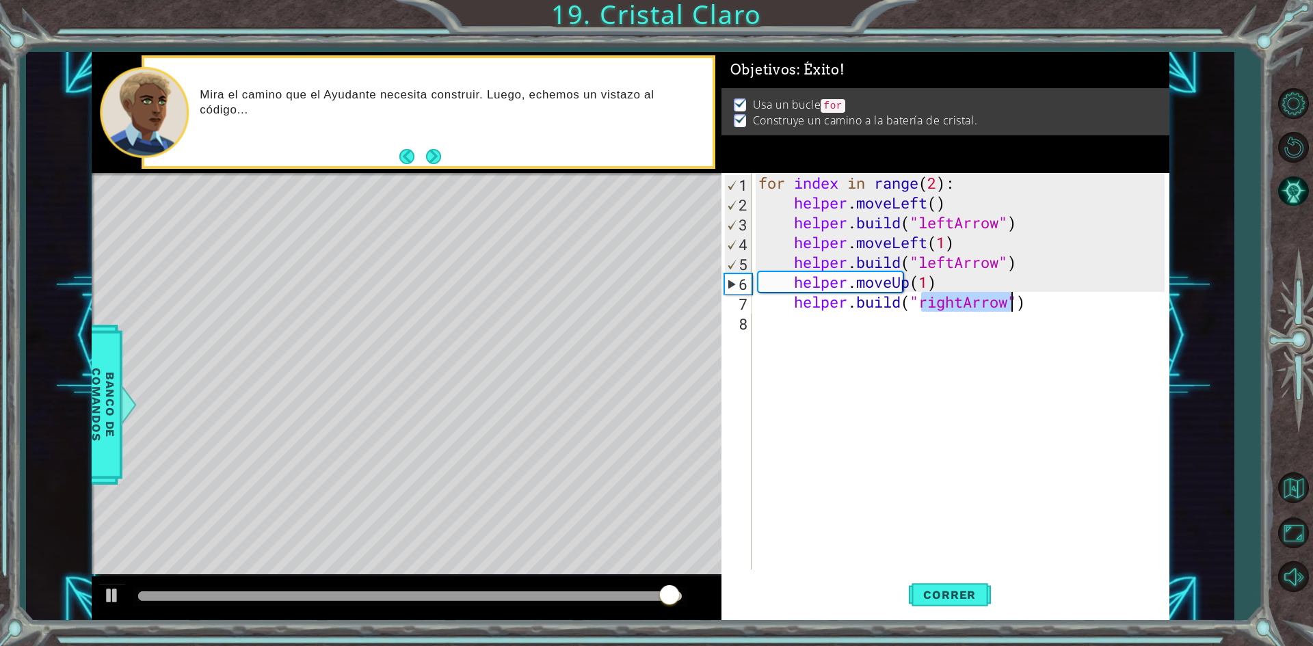
type textarea "[DOMAIN_NAME]("rightArrow")"
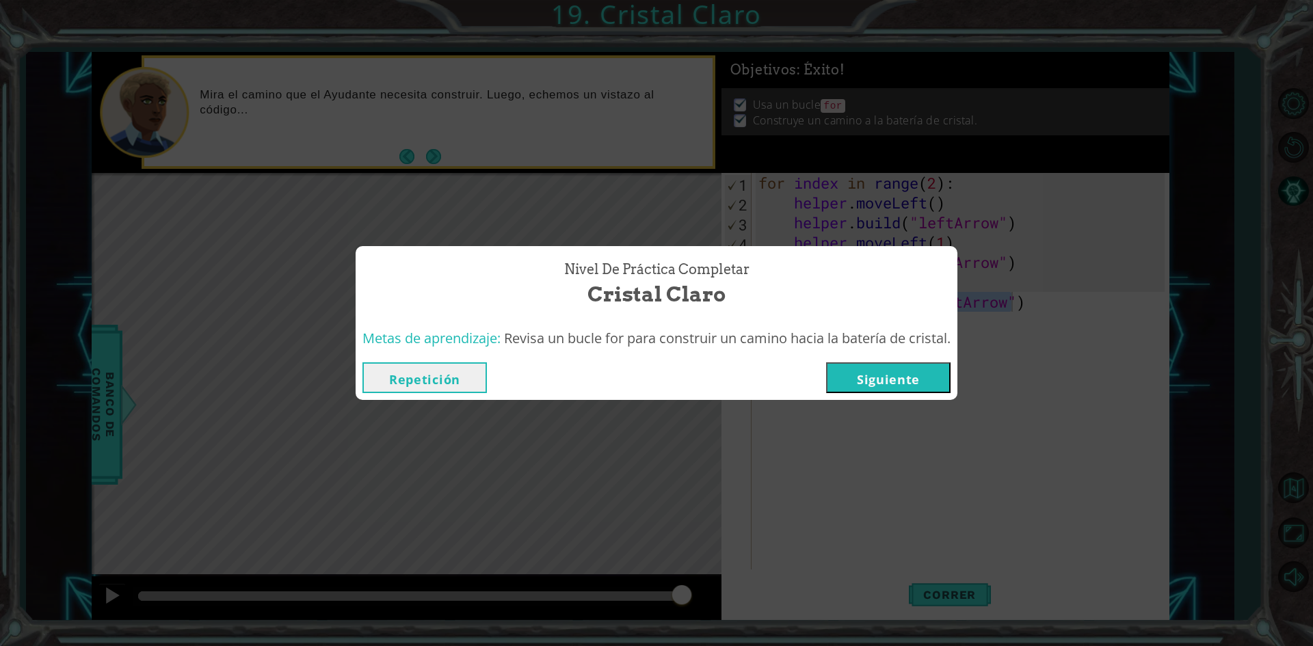
click at [880, 370] on button "Siguiente" at bounding box center [888, 377] width 124 height 31
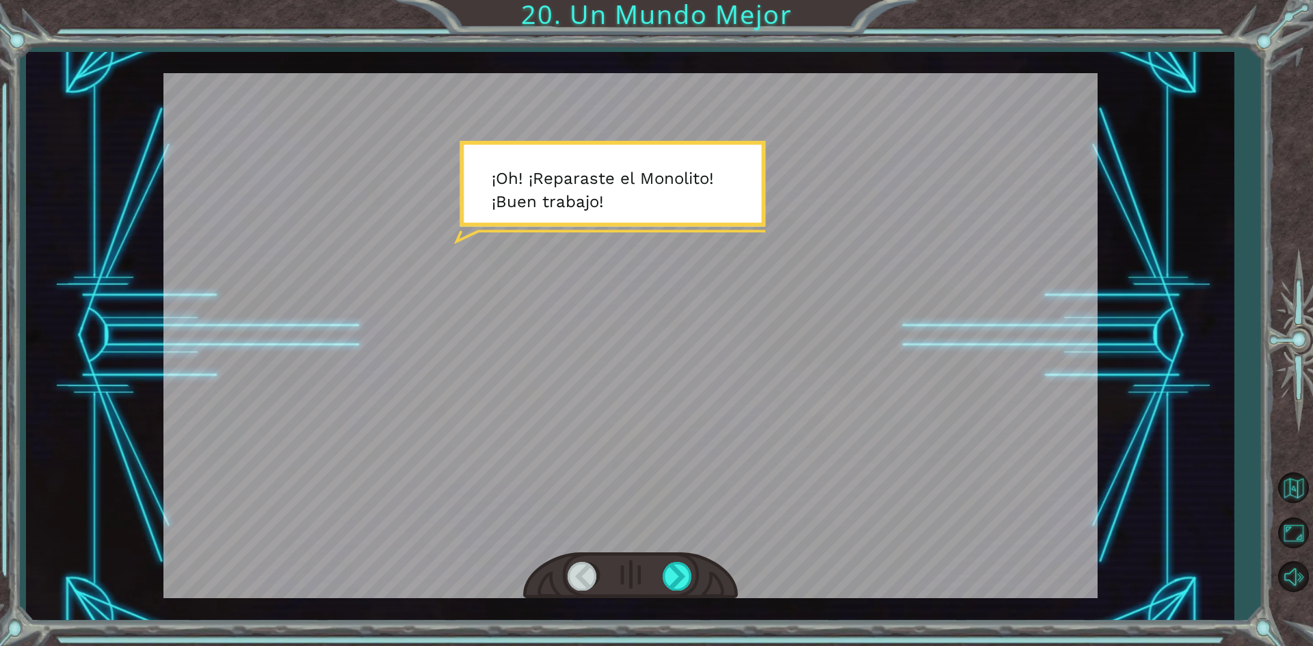
click at [697, 579] on div at bounding box center [630, 576] width 215 height 47
click at [688, 579] on div at bounding box center [678, 576] width 31 height 28
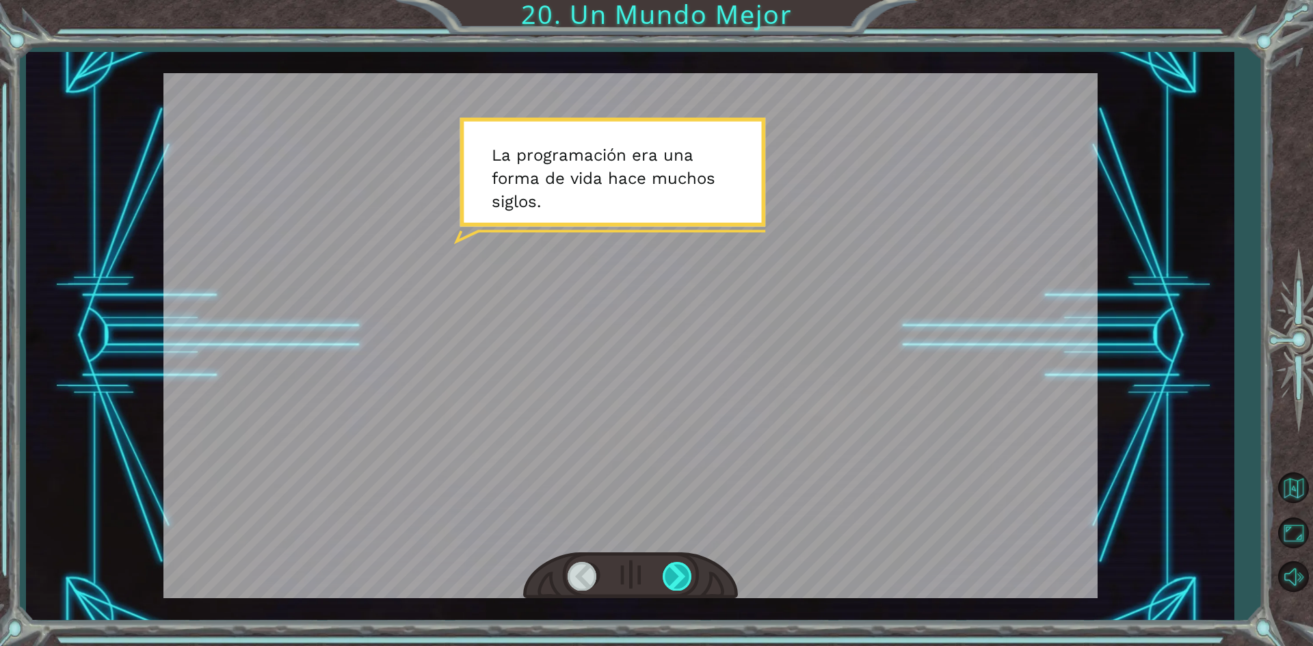
click at [688, 579] on div at bounding box center [678, 576] width 31 height 28
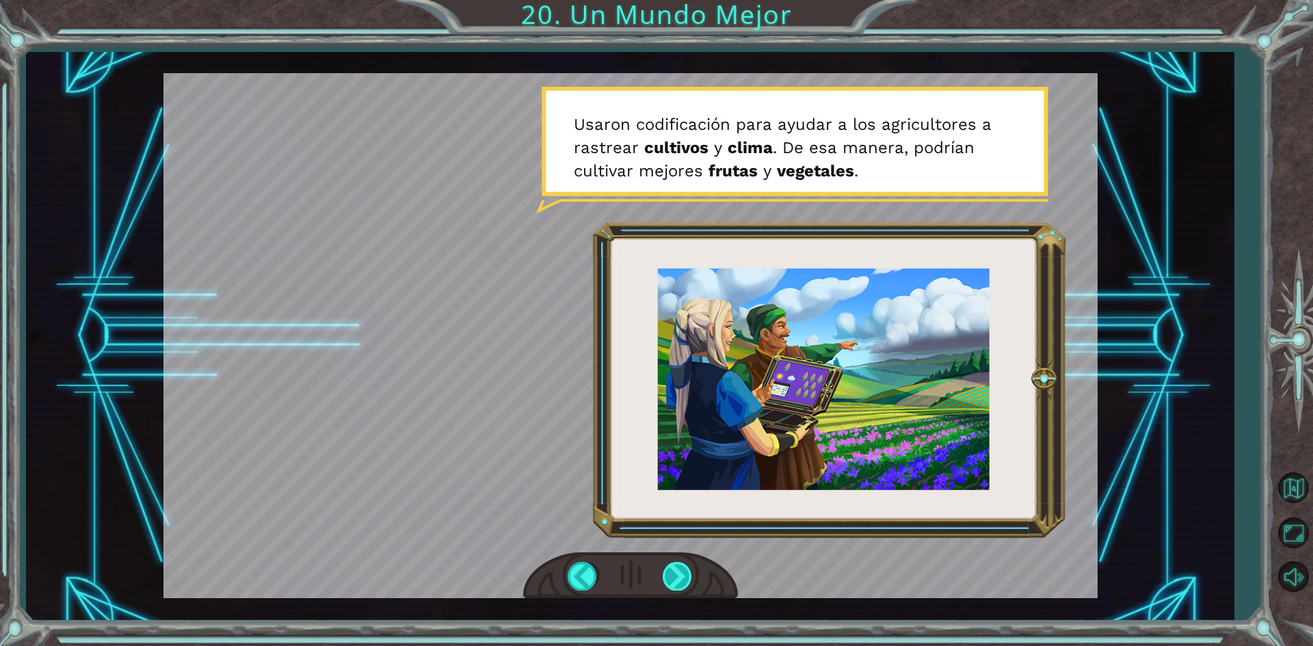
click at [688, 579] on div at bounding box center [678, 576] width 31 height 28
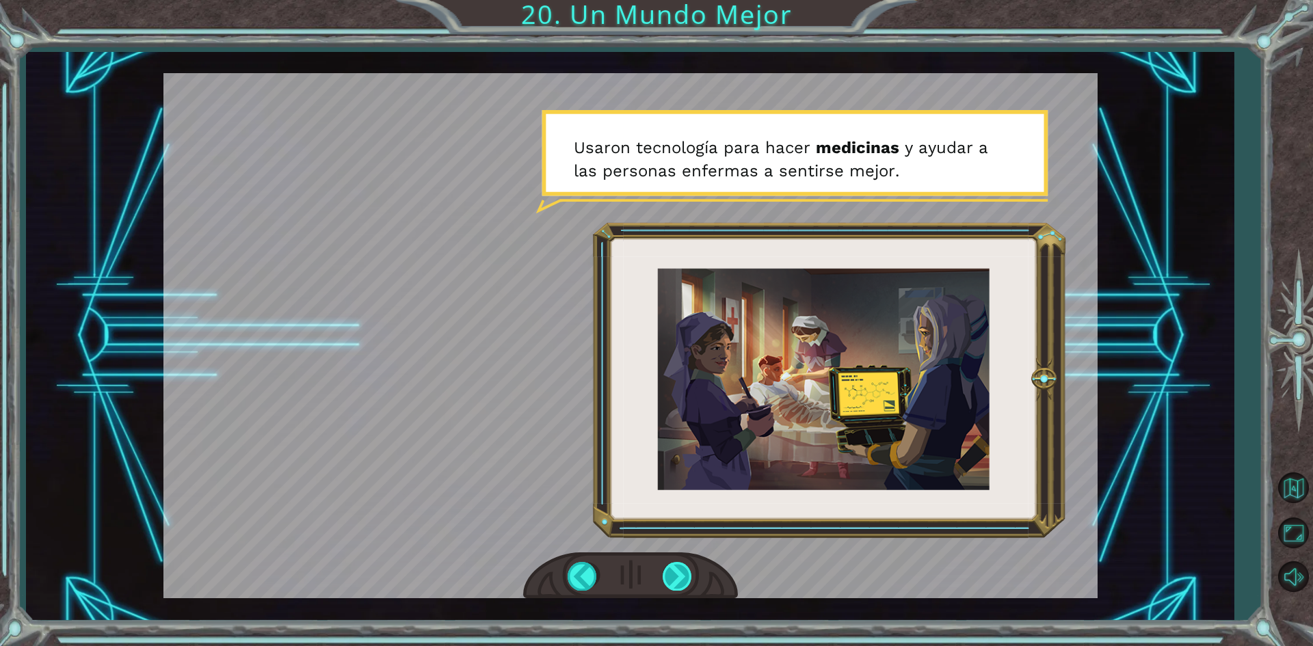
click at [688, 579] on div at bounding box center [678, 576] width 31 height 28
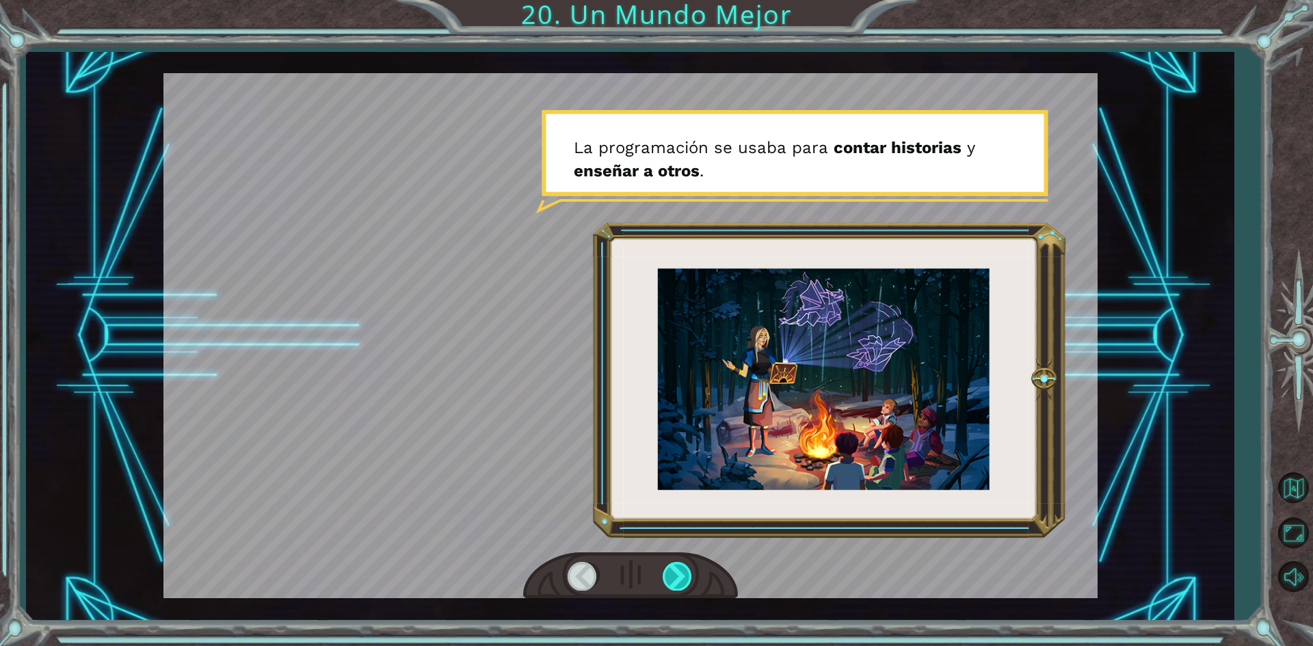
click at [688, 579] on div at bounding box center [678, 576] width 31 height 28
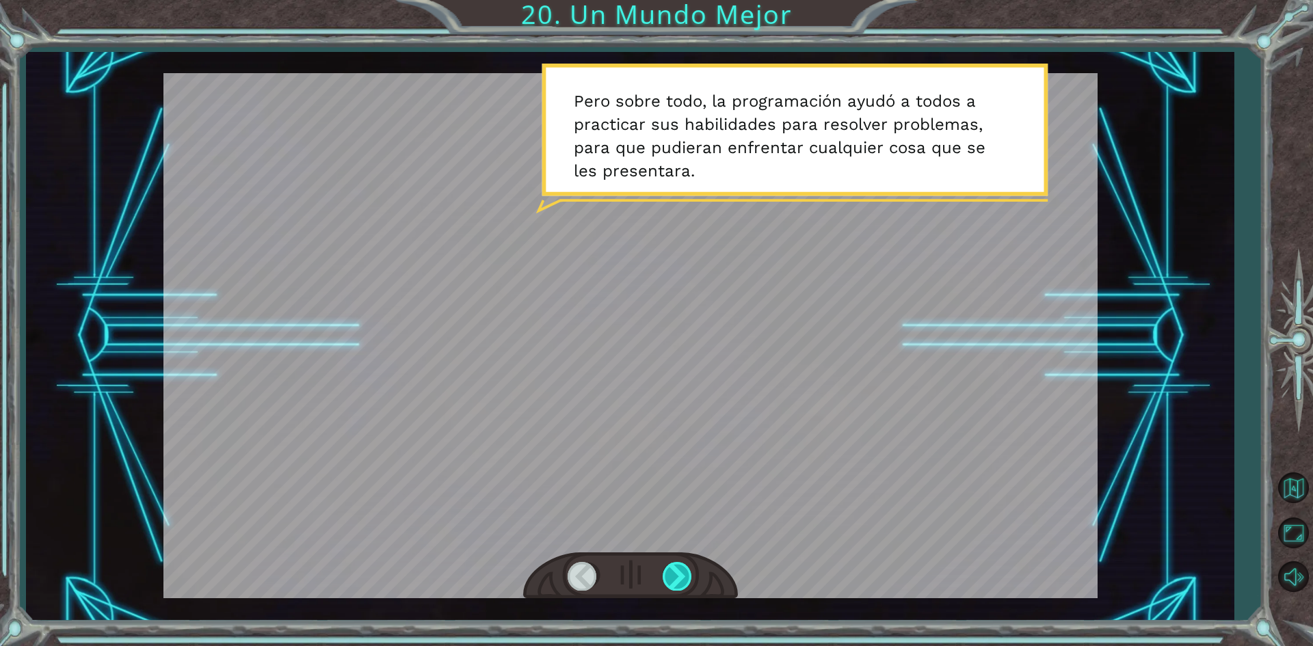
click at [676, 577] on div at bounding box center [678, 576] width 31 height 28
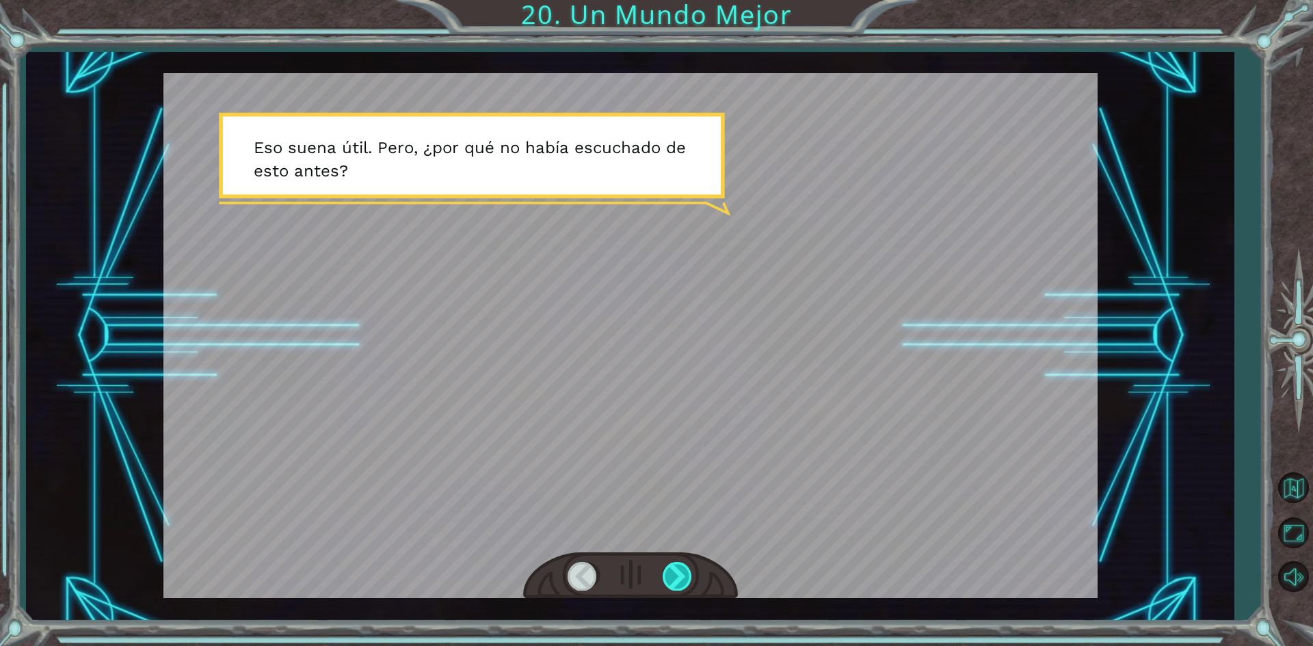
click at [676, 577] on div at bounding box center [678, 576] width 31 height 28
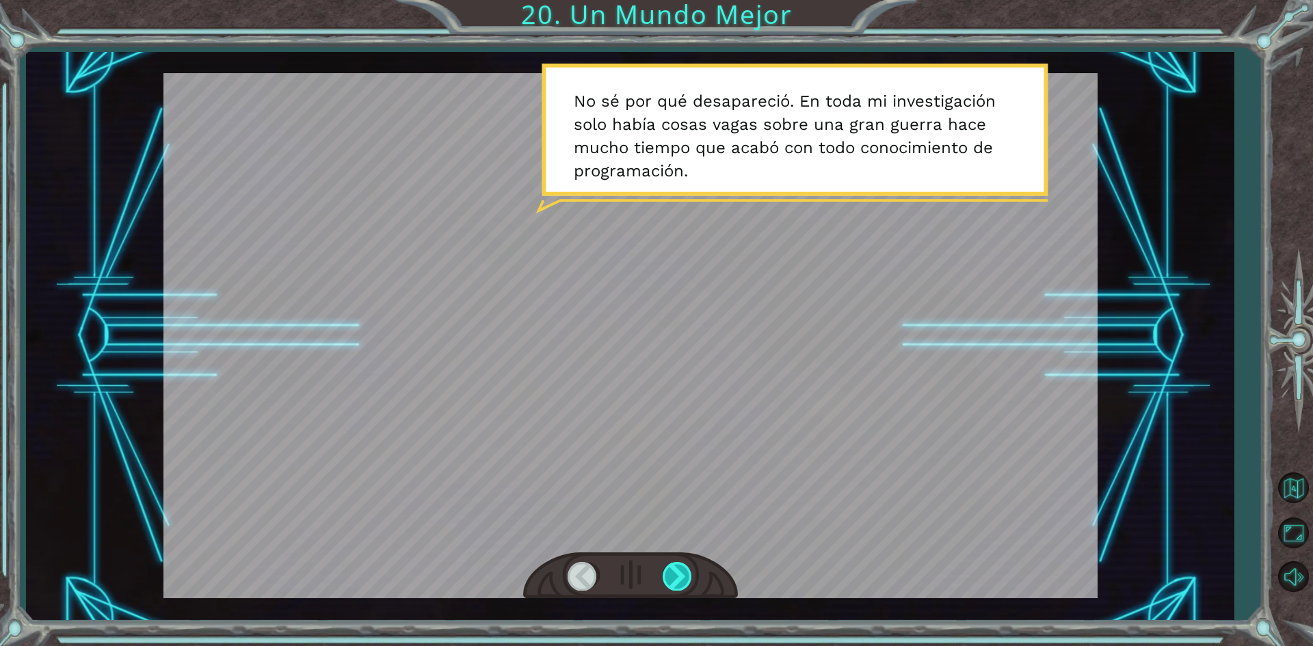
click at [676, 577] on div at bounding box center [678, 576] width 31 height 28
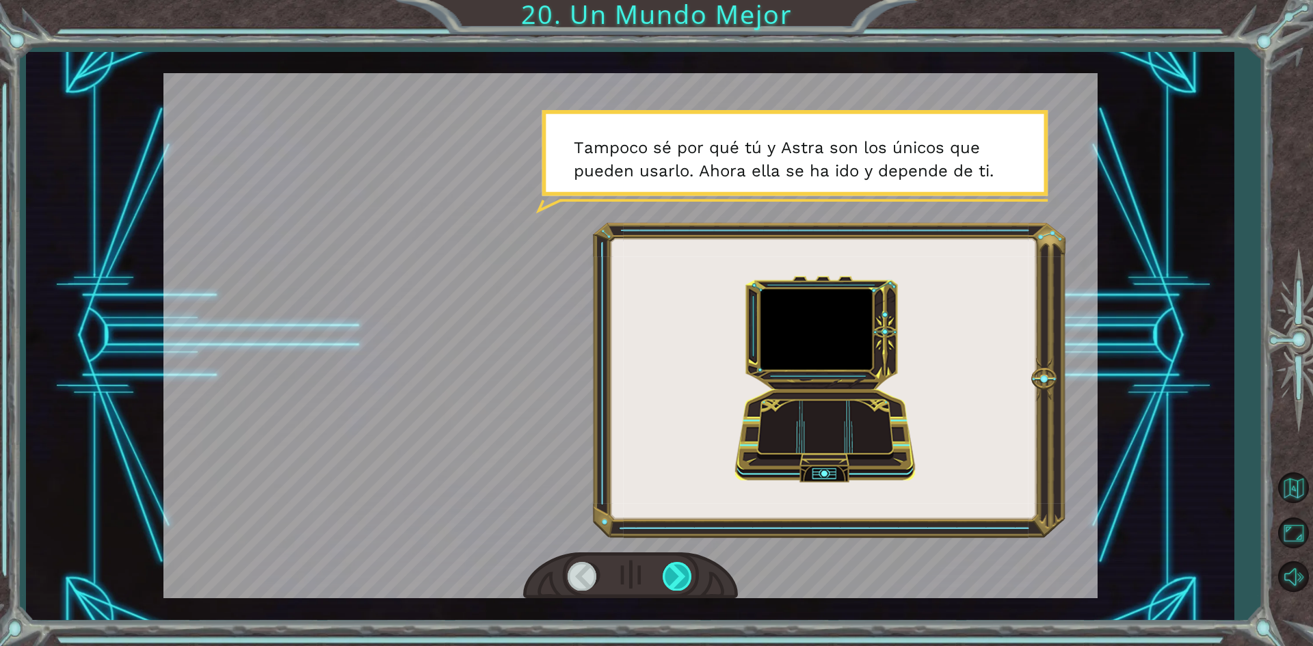
click at [676, 577] on div at bounding box center [678, 576] width 31 height 28
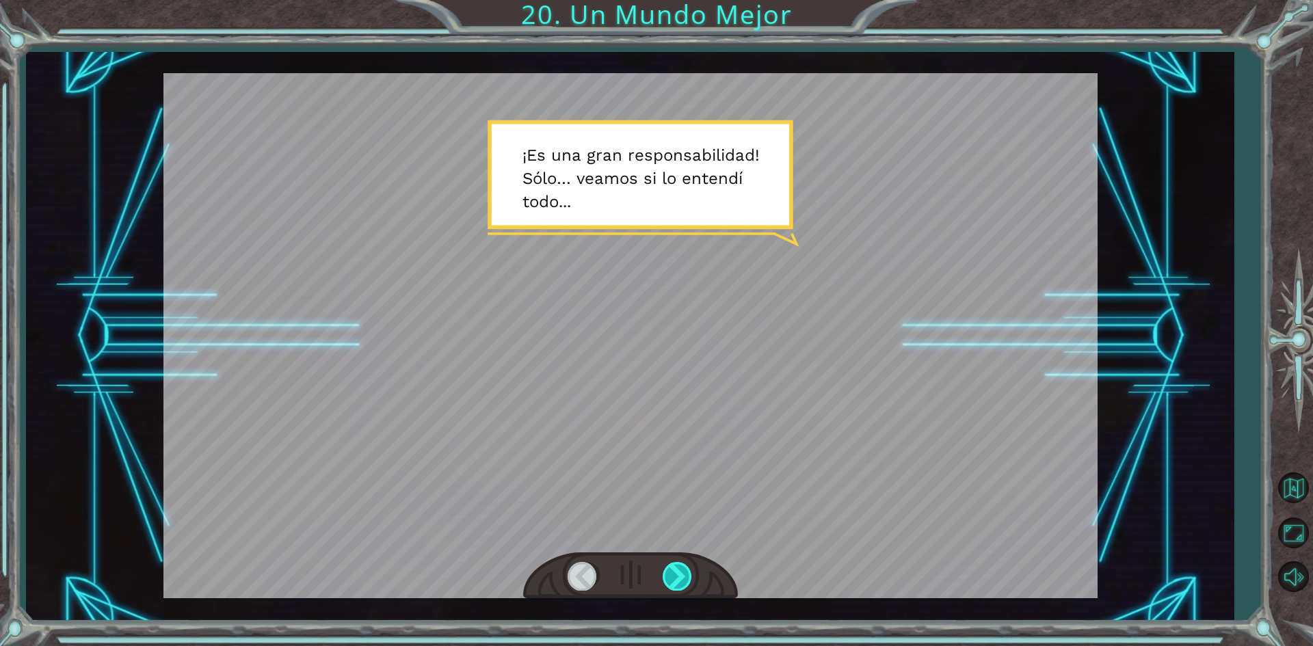
click at [676, 583] on div at bounding box center [678, 576] width 31 height 28
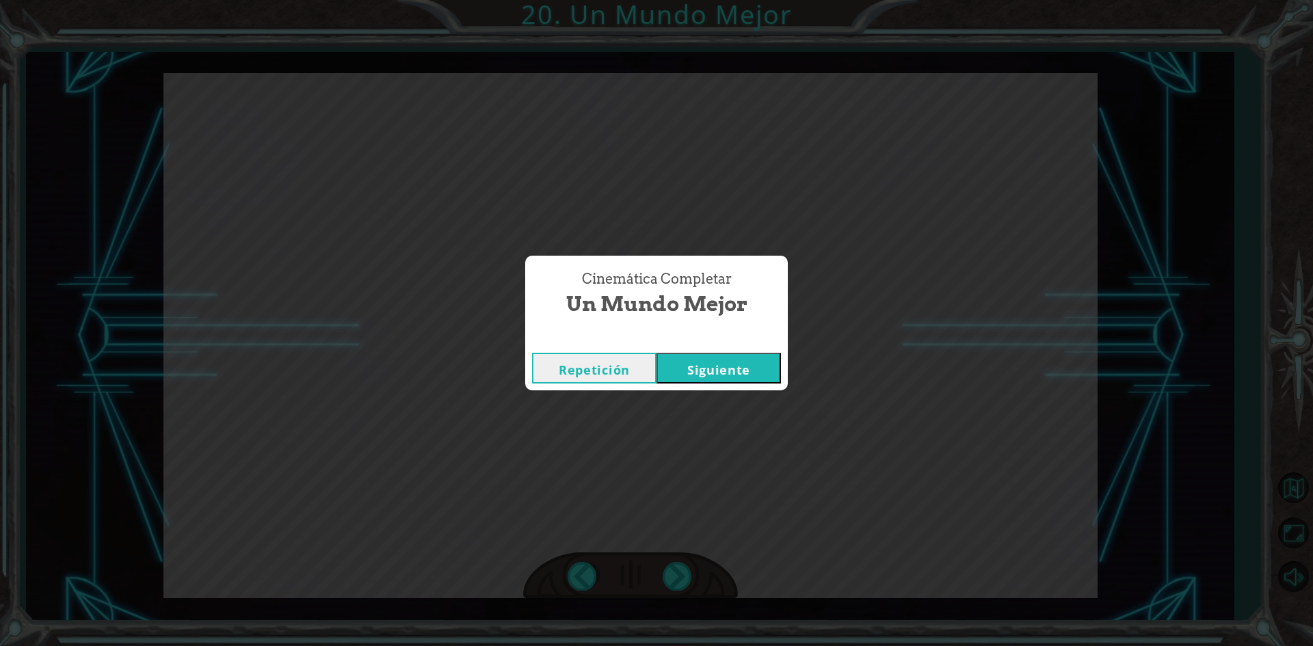
click at [732, 355] on button "Siguiente" at bounding box center [719, 368] width 124 height 31
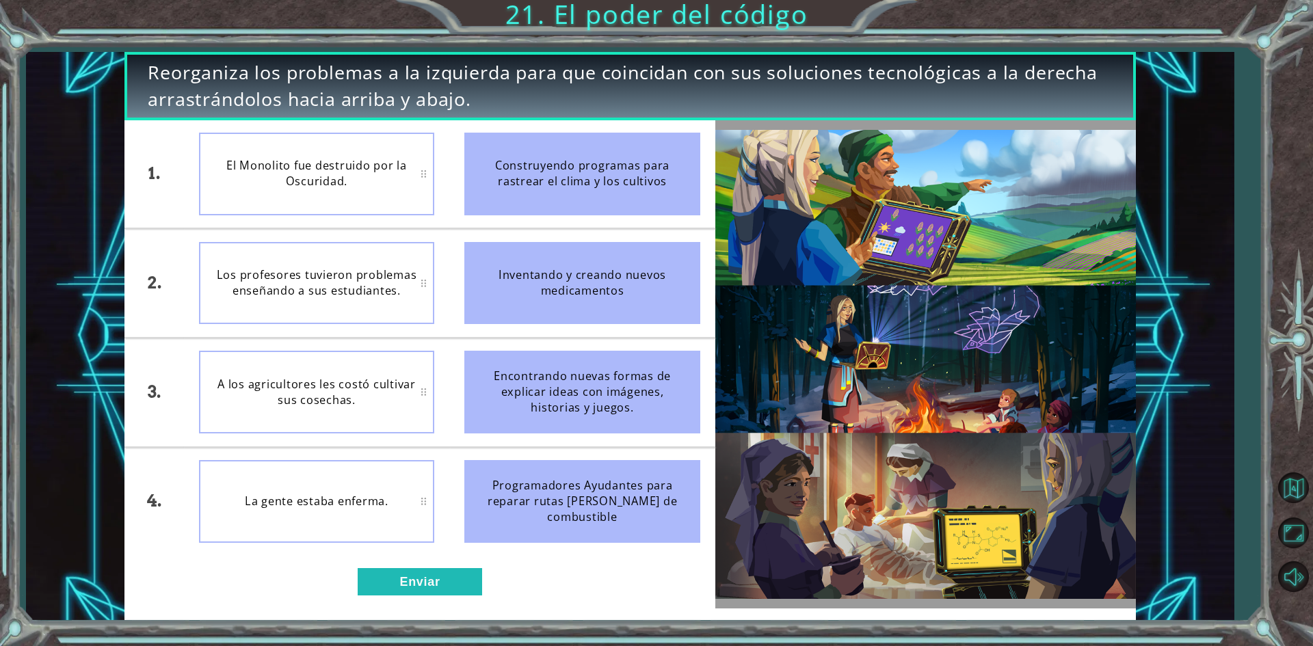
drag, startPoint x: 562, startPoint y: 173, endPoint x: 402, endPoint y: 153, distance: 161.3
click at [362, 145] on div "1. 2. 3. 4. El Monolito fue destruido por la Oscuridad. Los profesores tuvieron…" at bounding box center [419, 338] width 590 height 436
drag, startPoint x: 574, startPoint y: 196, endPoint x: 409, endPoint y: 168, distance: 167.2
click at [409, 168] on div "1. 2. 3. 4. El Monolito fue destruido por la Oscuridad. Los profesores tuvieron…" at bounding box center [419, 338] width 590 height 436
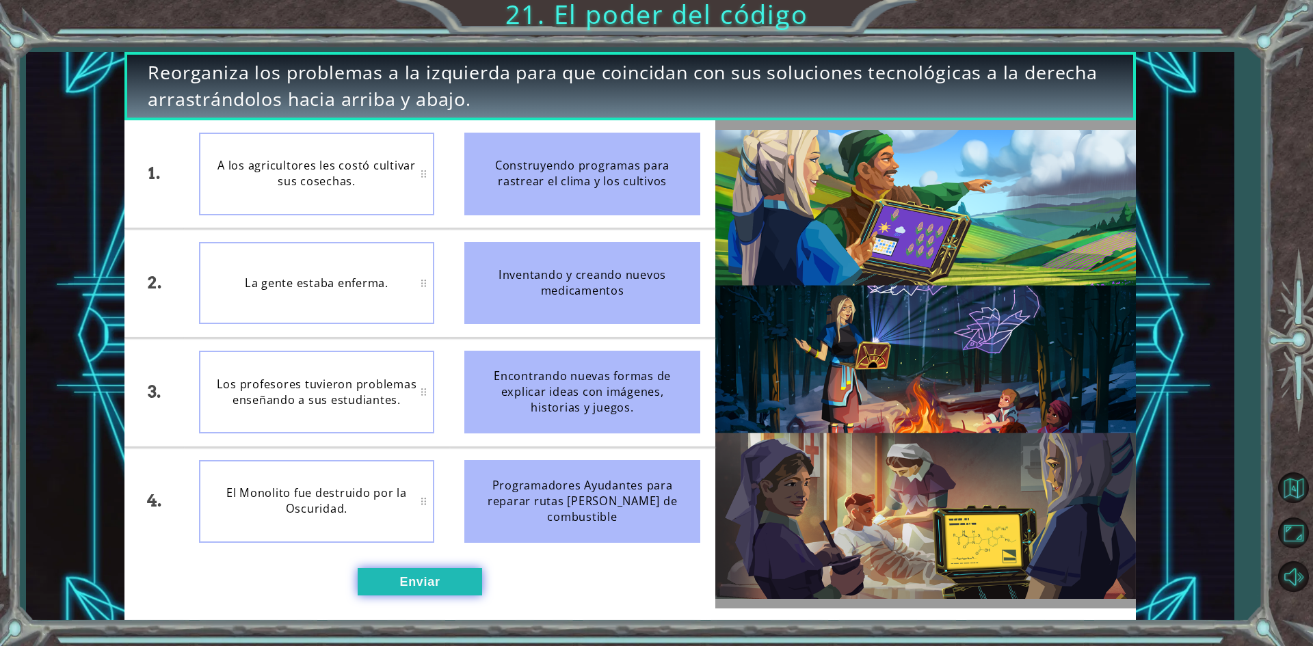
click at [423, 590] on button "Enviar" at bounding box center [420, 581] width 124 height 27
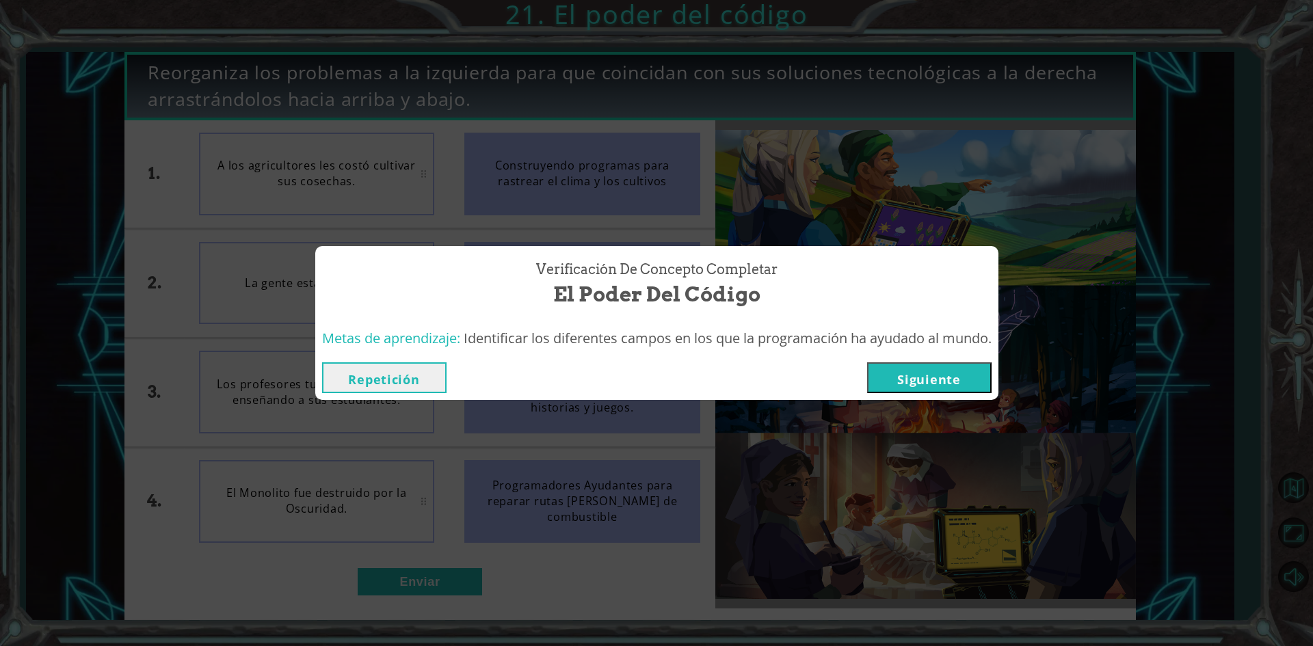
click at [961, 374] on button "Siguiente" at bounding box center [929, 377] width 124 height 31
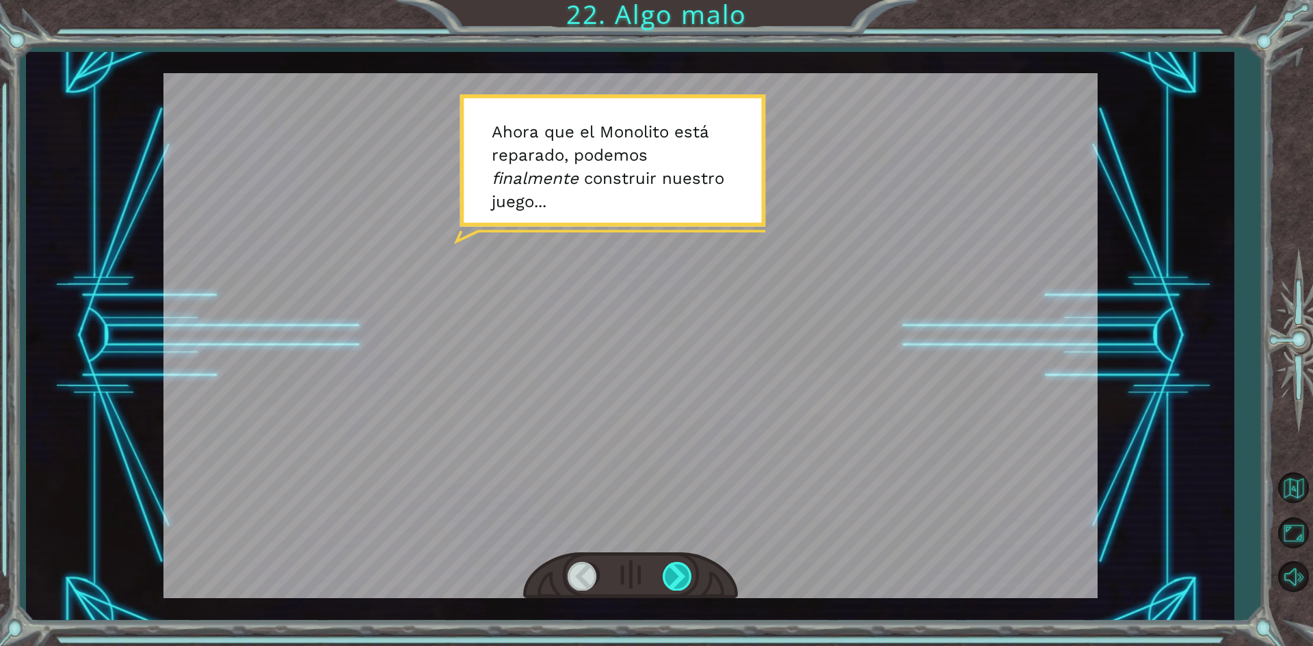
click at [689, 573] on div at bounding box center [678, 576] width 31 height 28
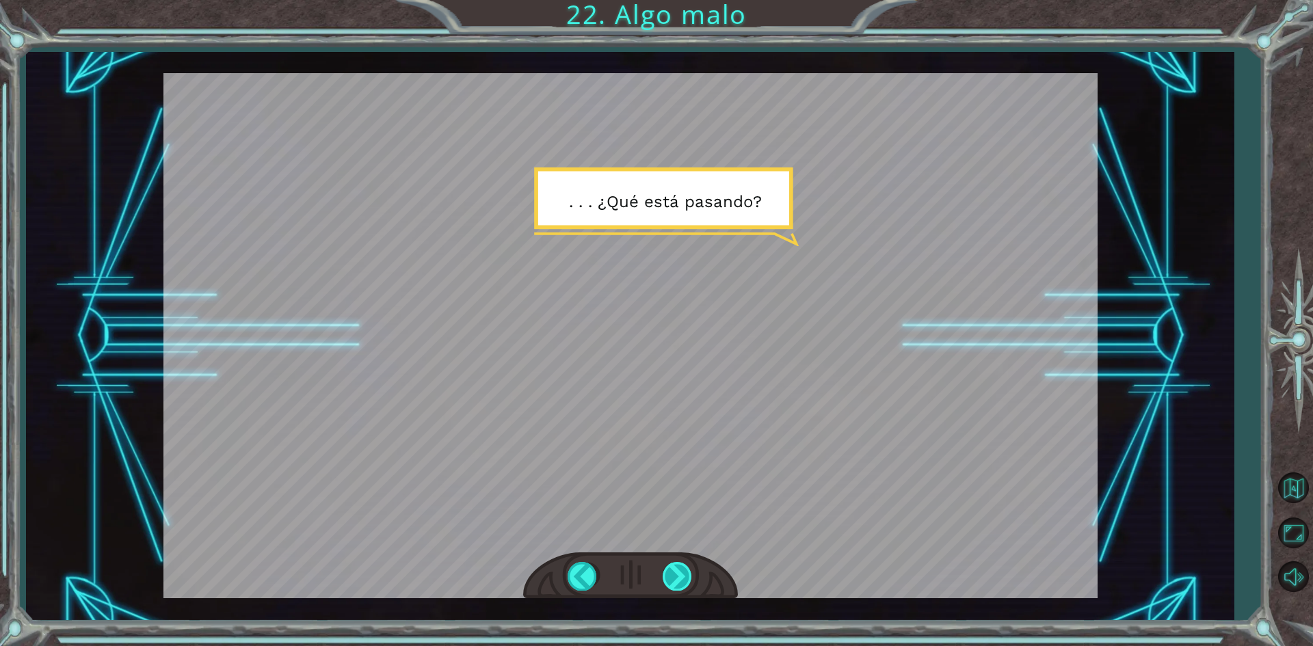
click at [690, 583] on div at bounding box center [678, 576] width 31 height 28
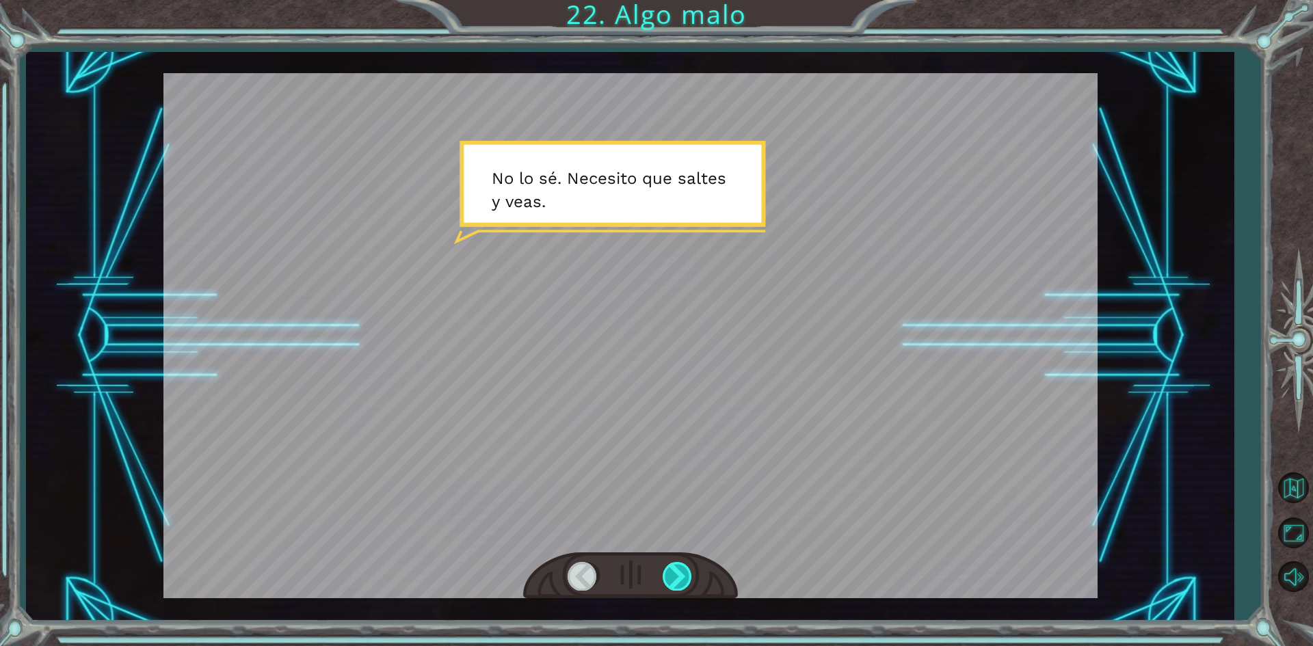
click at [690, 583] on div at bounding box center [678, 576] width 31 height 28
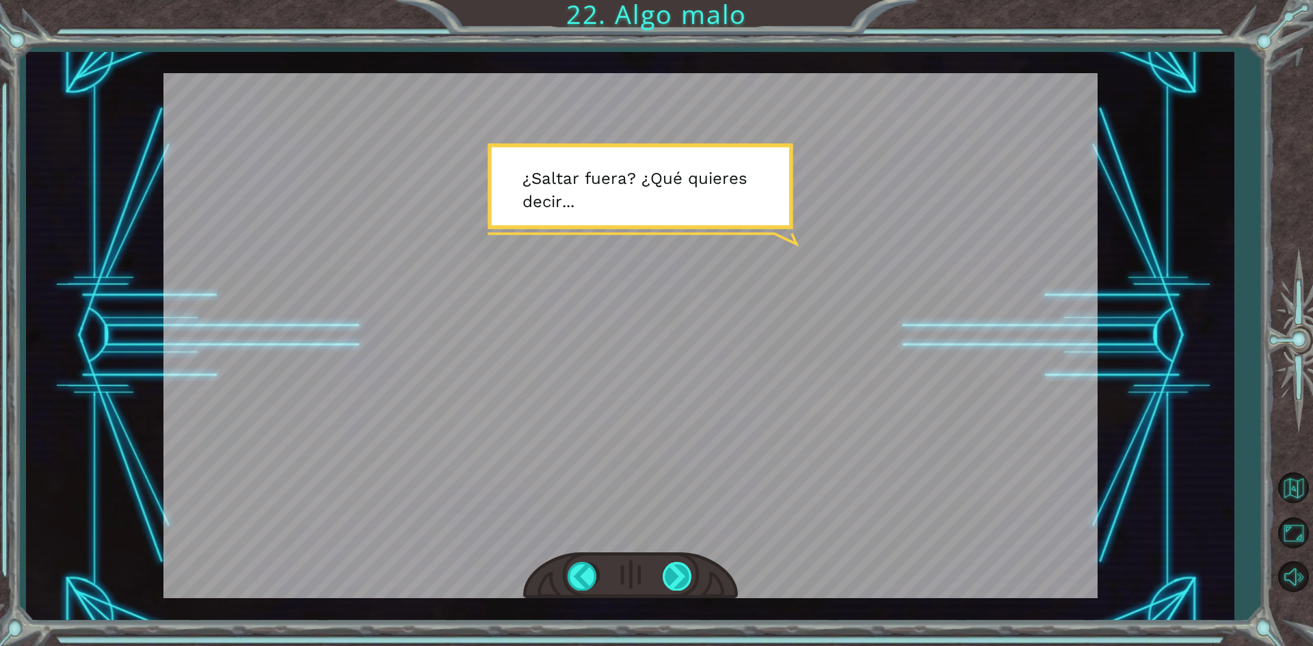
click at [681, 589] on div at bounding box center [678, 576] width 31 height 28
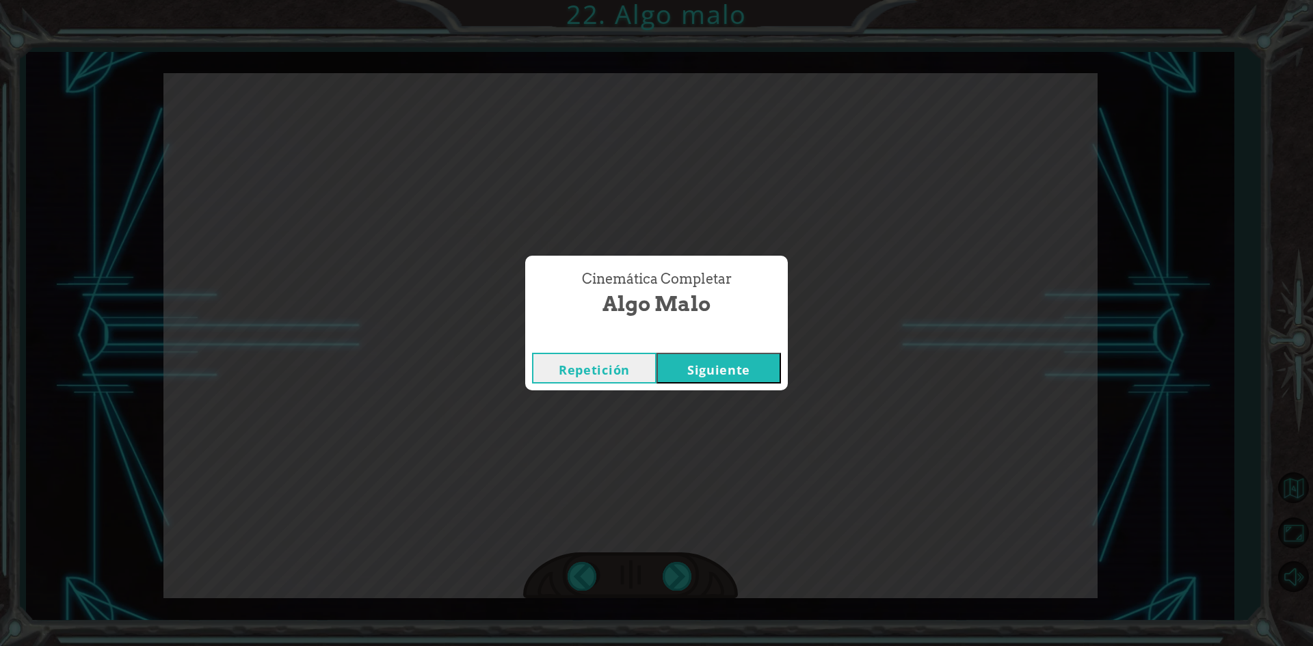
click at [739, 371] on button "Siguiente" at bounding box center [719, 368] width 124 height 31
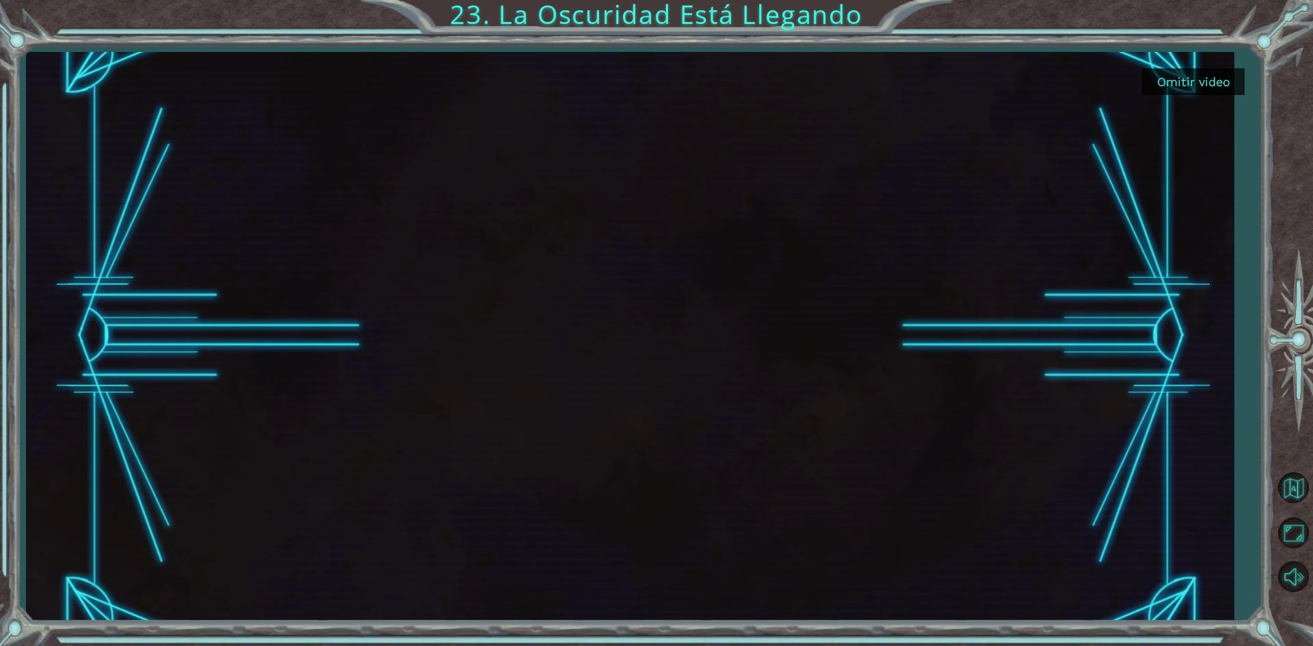
click at [1181, 82] on button "Omitir video" at bounding box center [1193, 81] width 103 height 27
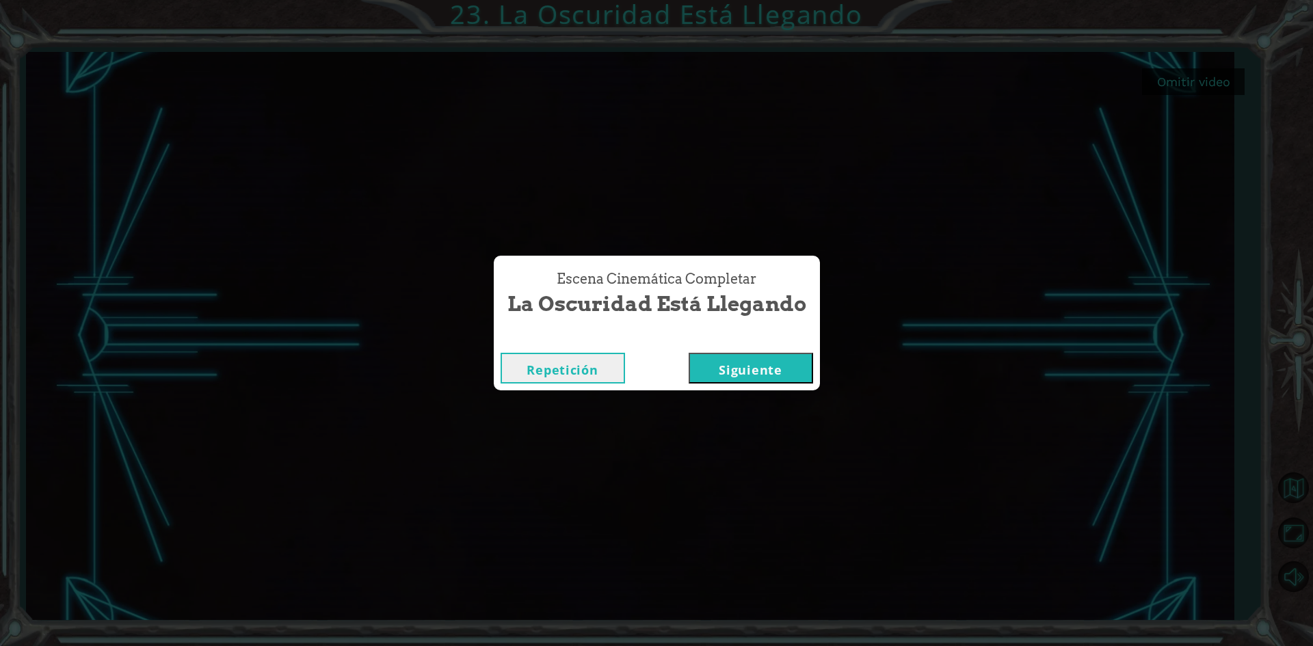
click at [738, 375] on button "Siguiente" at bounding box center [751, 368] width 124 height 31
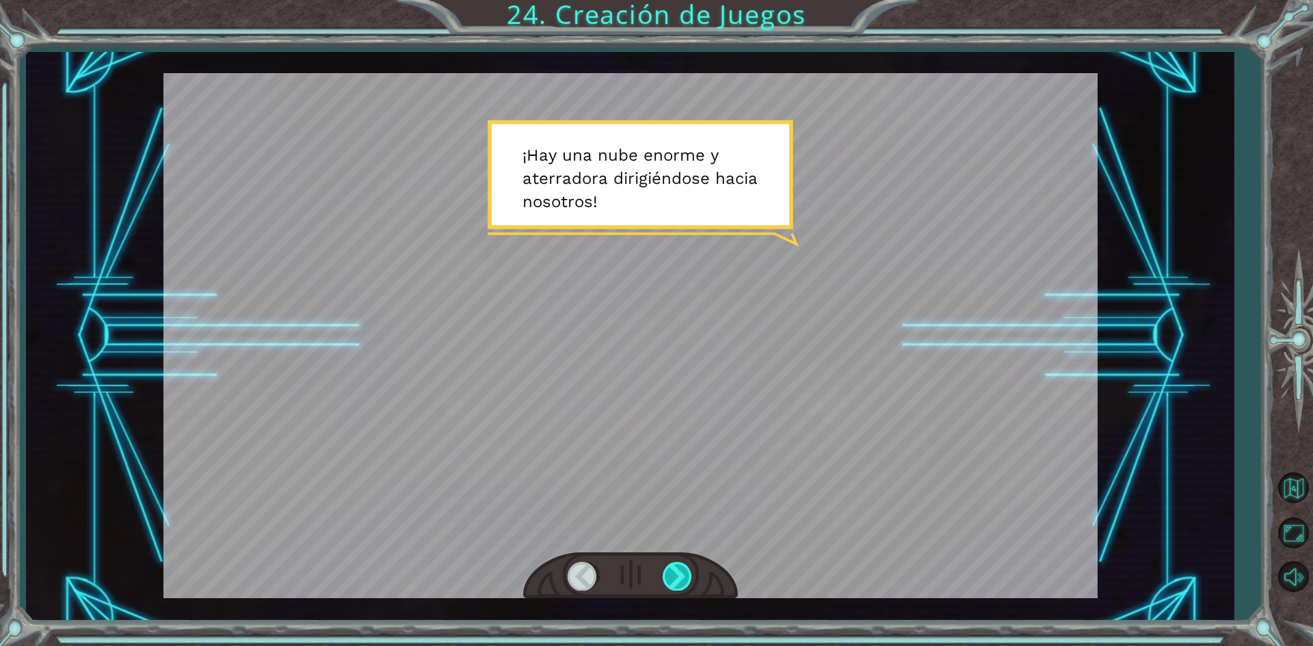
click at [678, 580] on div at bounding box center [678, 576] width 31 height 28
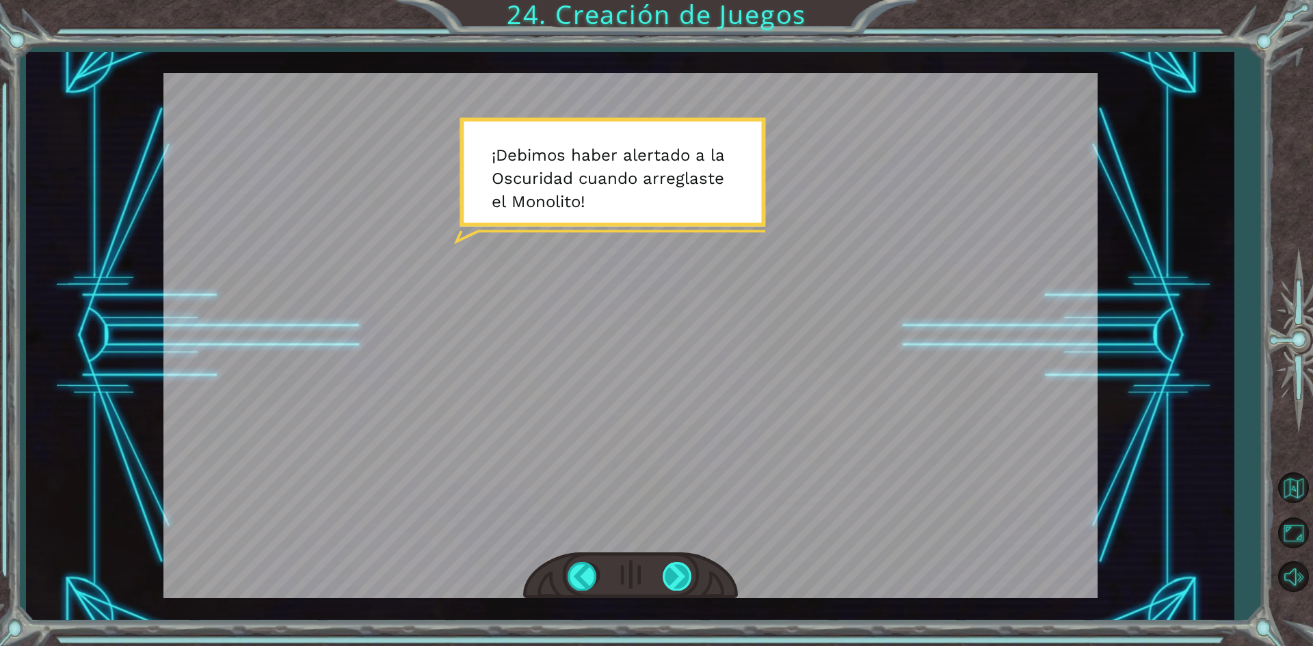
click at [678, 580] on div at bounding box center [678, 576] width 31 height 28
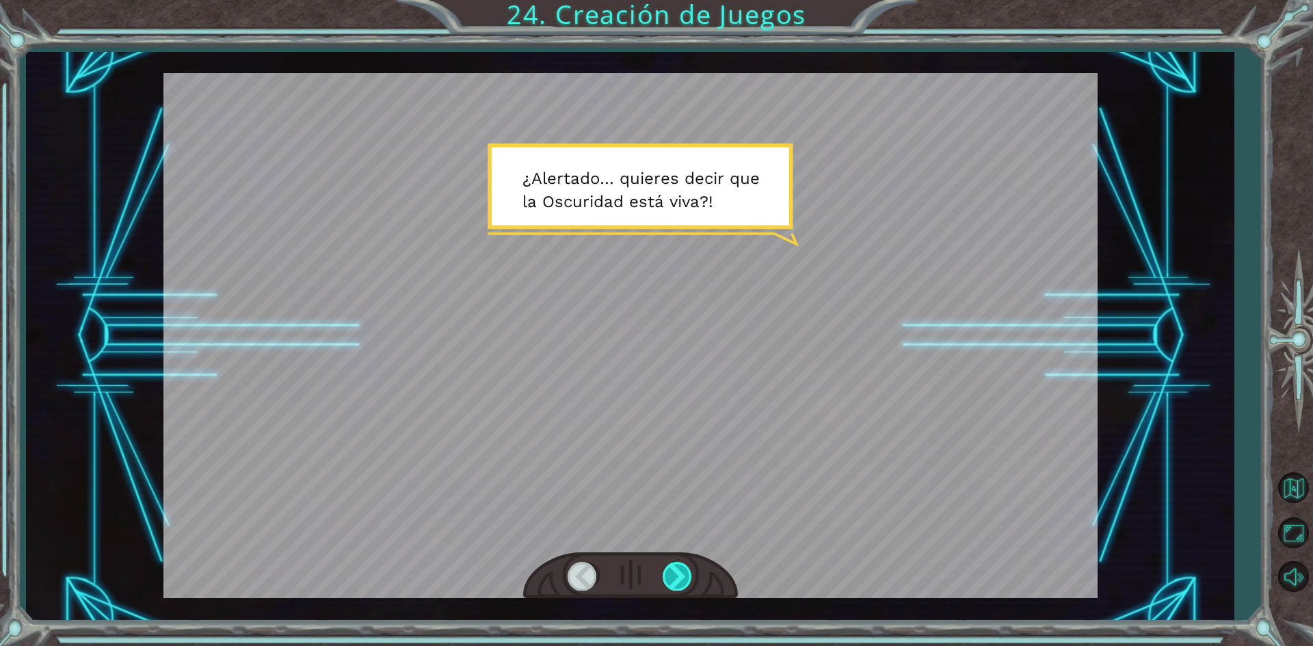
click at [678, 580] on div at bounding box center [678, 576] width 31 height 28
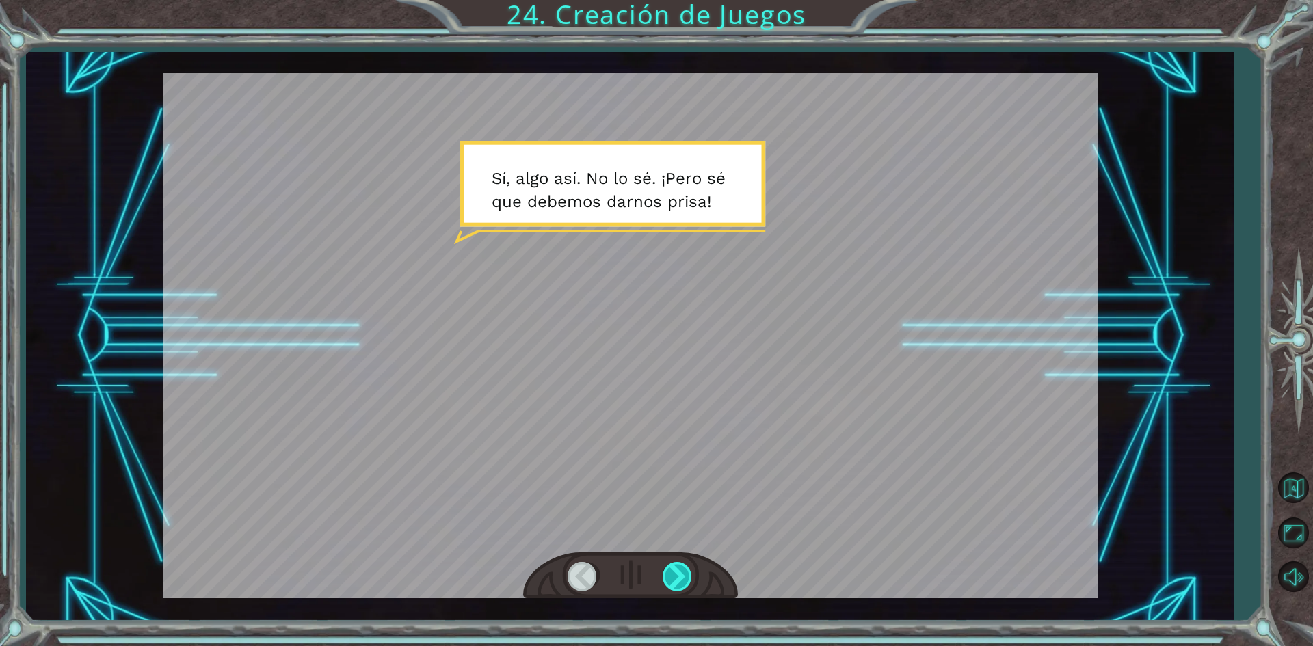
drag, startPoint x: 678, startPoint y: 580, endPoint x: 679, endPoint y: 564, distance: 16.5
click at [679, 570] on div at bounding box center [678, 576] width 31 height 28
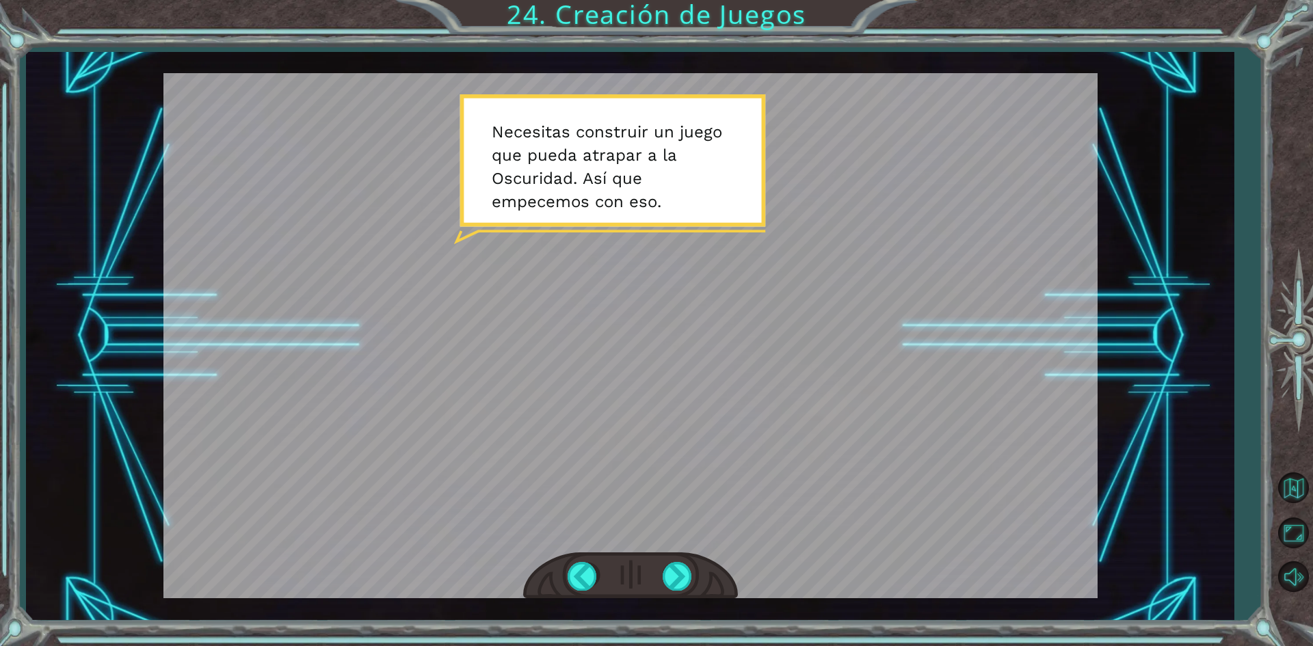
click at [678, 596] on div at bounding box center [630, 576] width 215 height 47
click at [674, 581] on div at bounding box center [678, 576] width 31 height 28
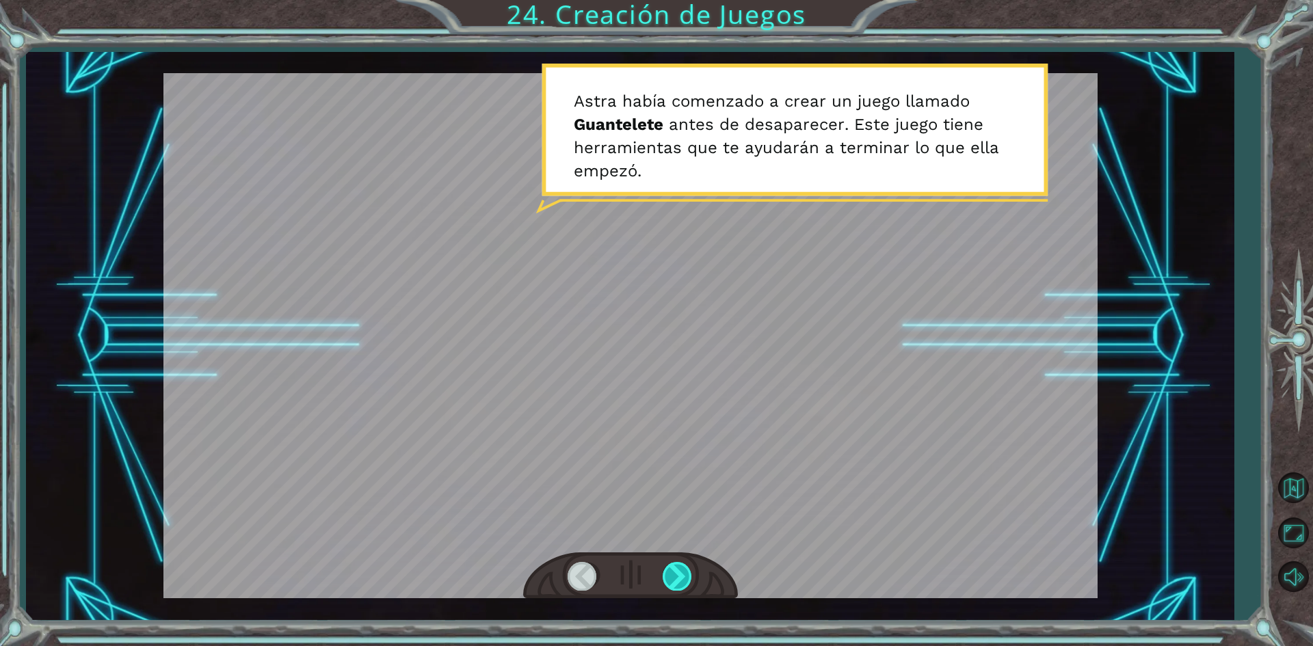
click at [674, 581] on div at bounding box center [678, 576] width 31 height 28
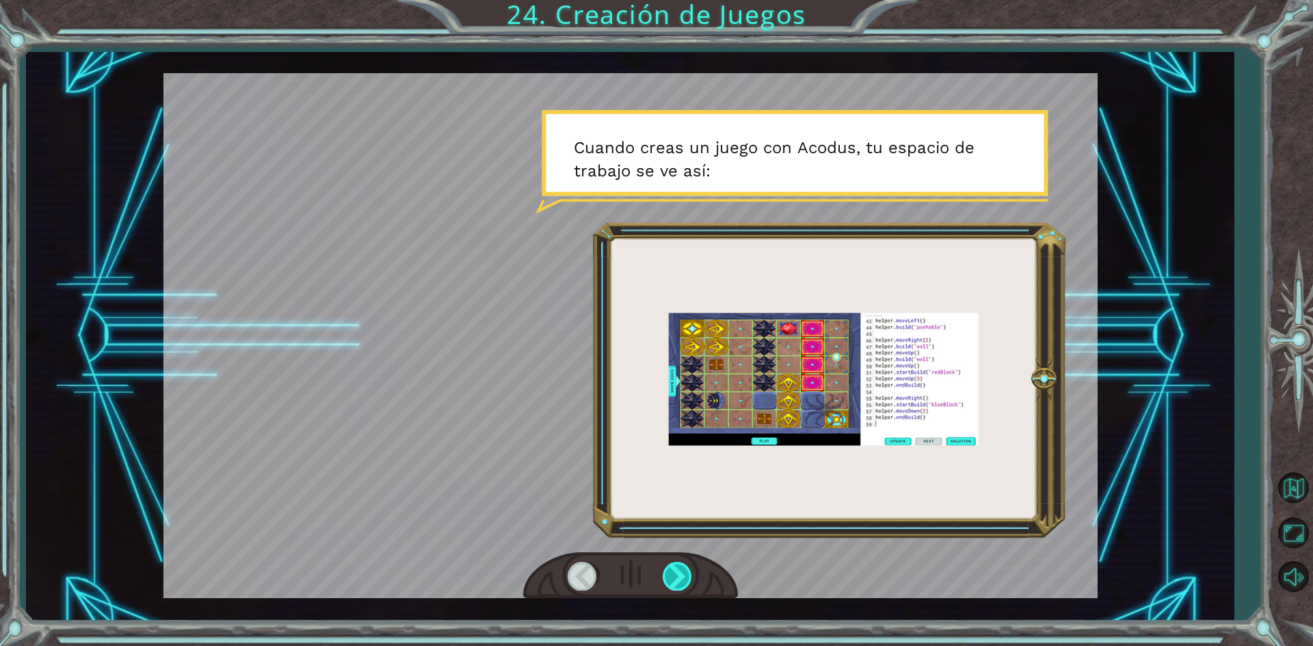
click at [674, 581] on div at bounding box center [678, 576] width 31 height 28
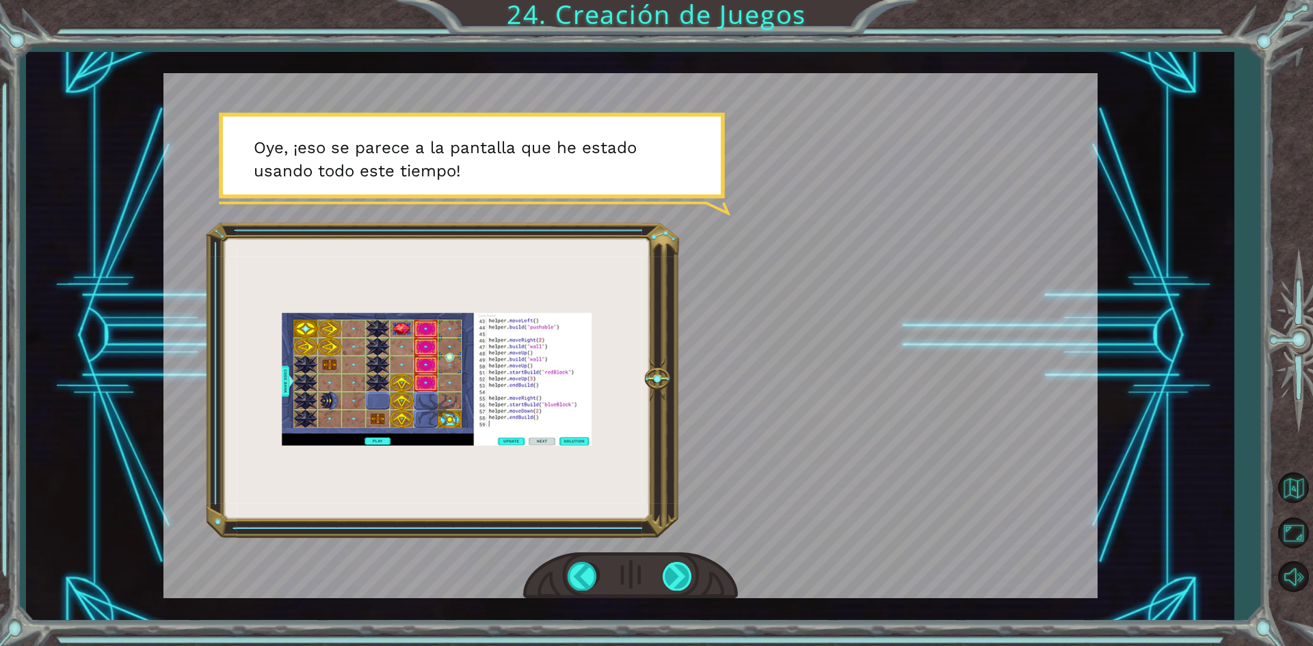
click at [674, 581] on div at bounding box center [678, 576] width 31 height 28
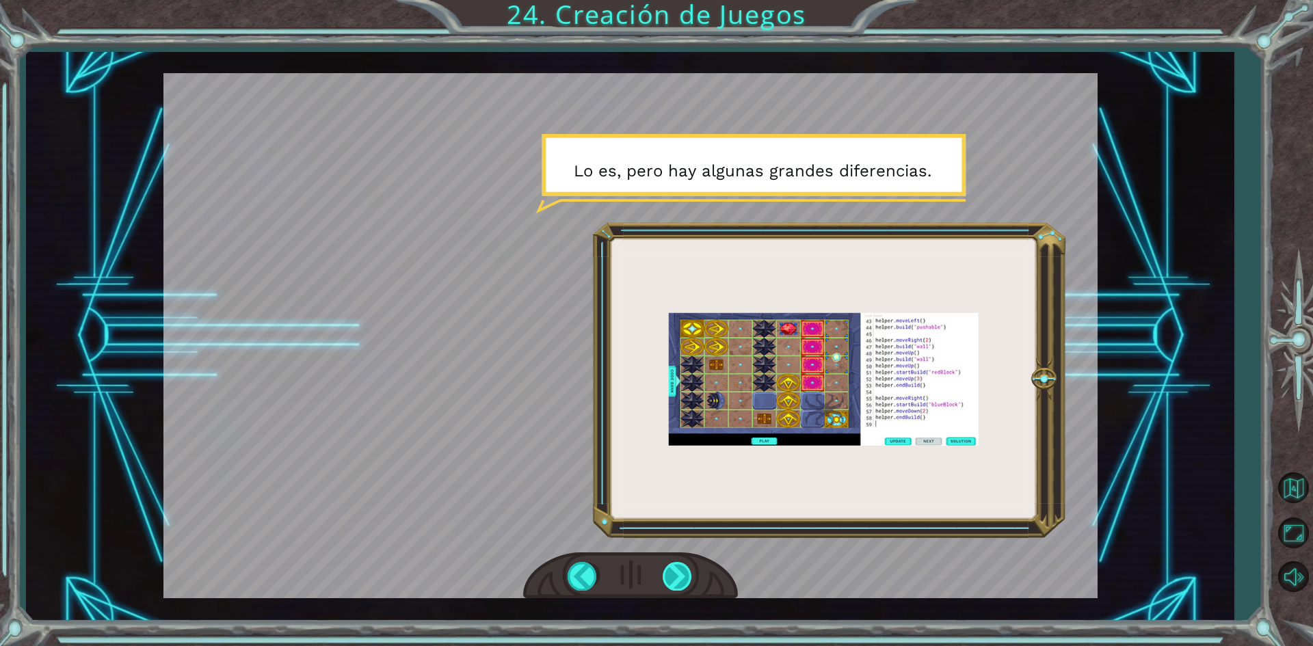
click at [674, 581] on div at bounding box center [678, 576] width 31 height 28
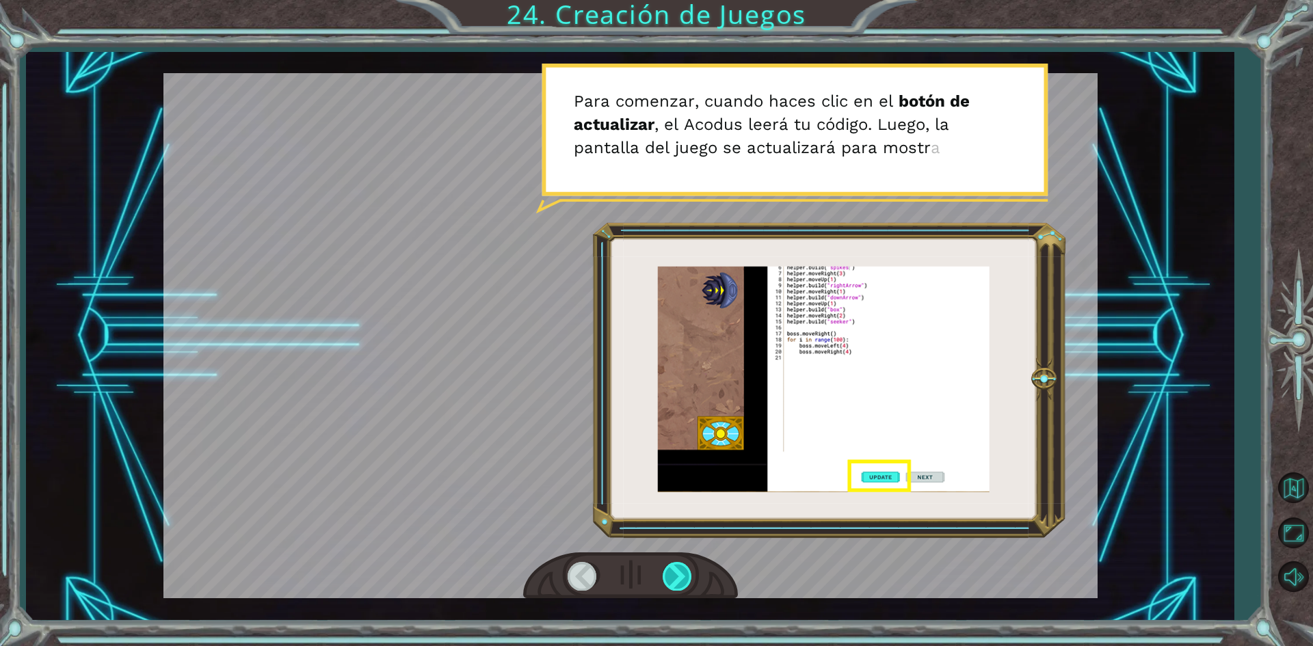
click at [674, 581] on div at bounding box center [678, 576] width 31 height 28
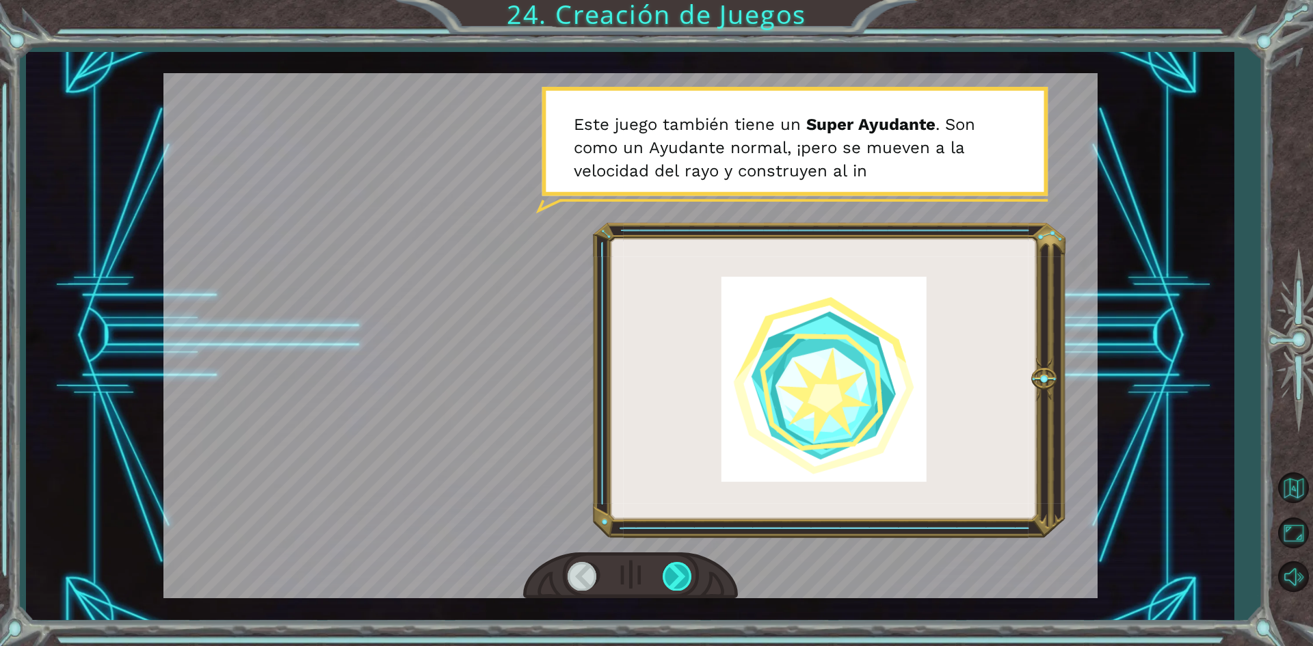
click at [674, 581] on div at bounding box center [678, 576] width 31 height 28
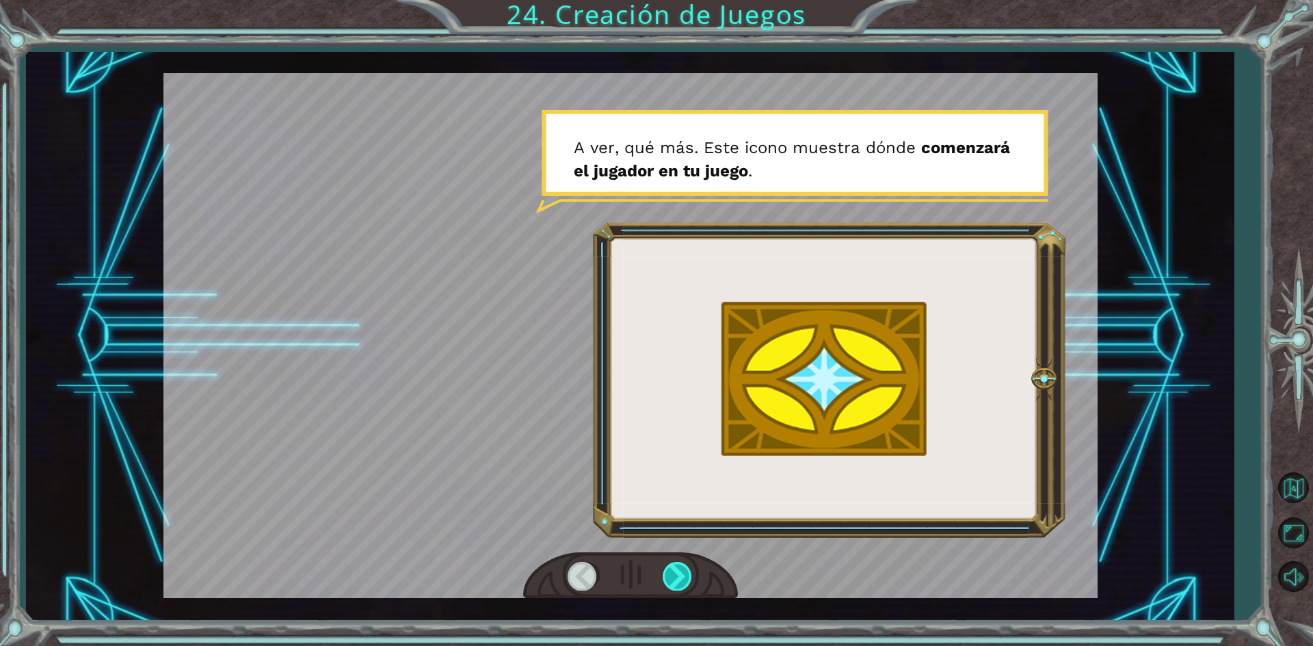
click at [674, 581] on div at bounding box center [678, 576] width 31 height 28
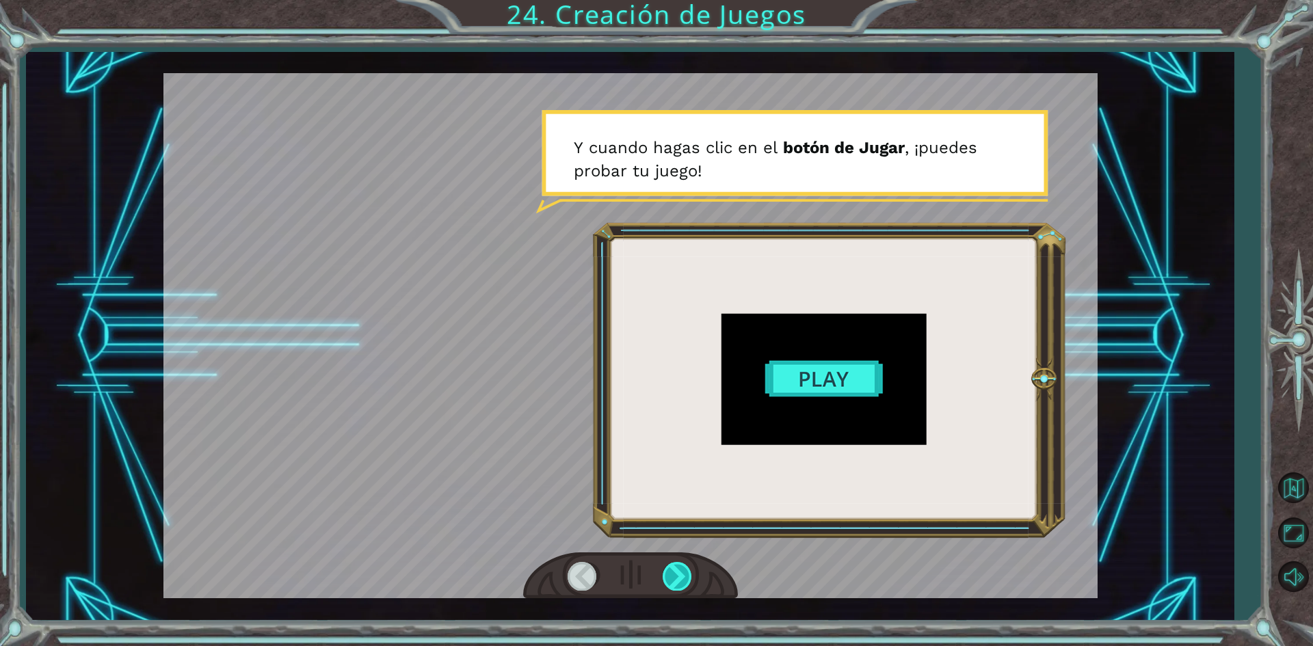
click at [674, 581] on div at bounding box center [678, 576] width 31 height 28
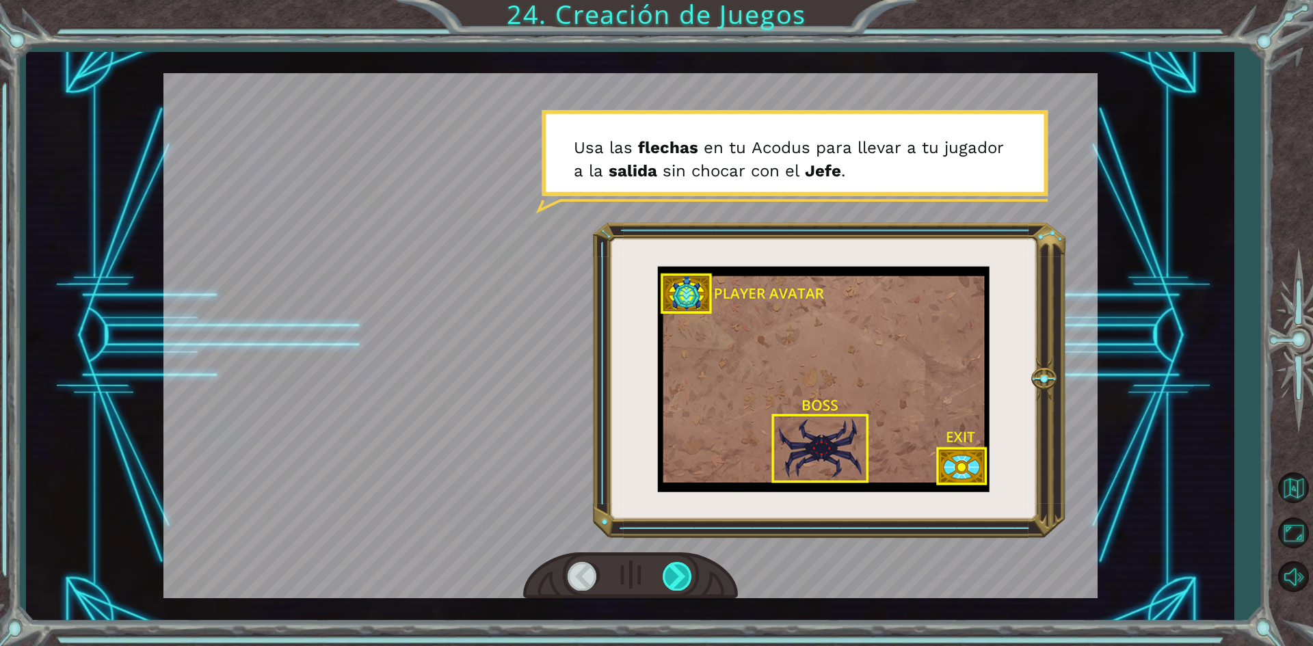
click at [674, 581] on div at bounding box center [678, 576] width 31 height 28
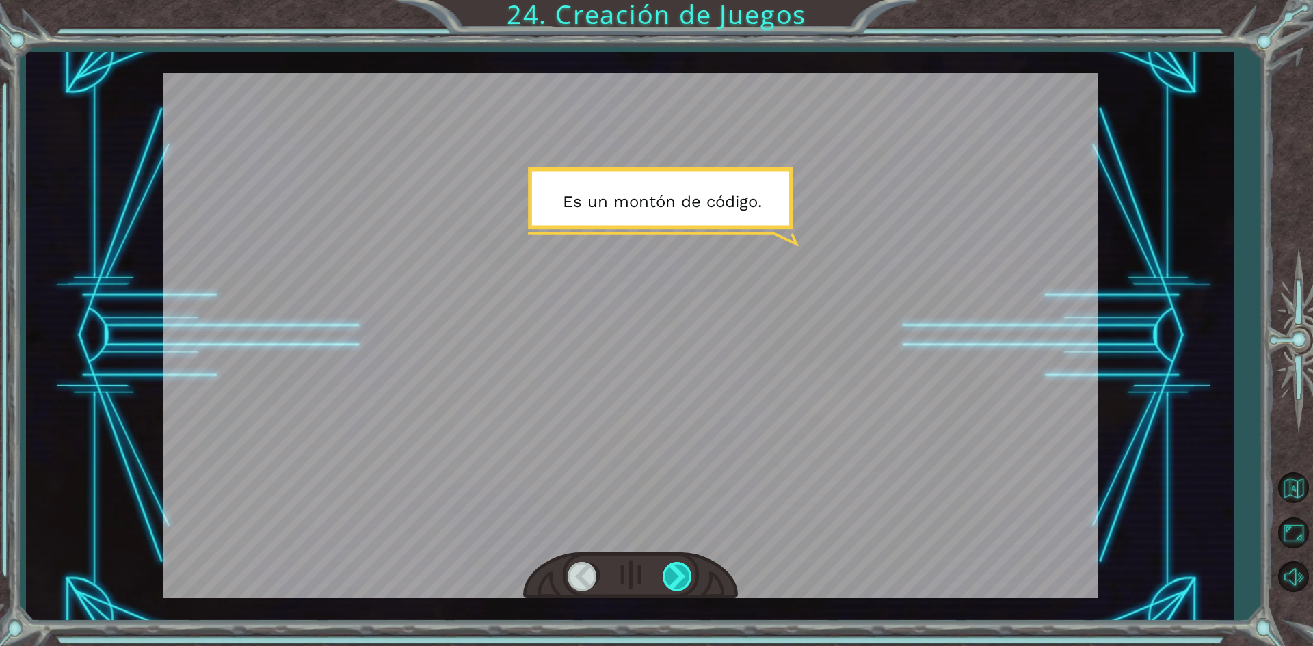
click at [674, 581] on div at bounding box center [678, 576] width 31 height 28
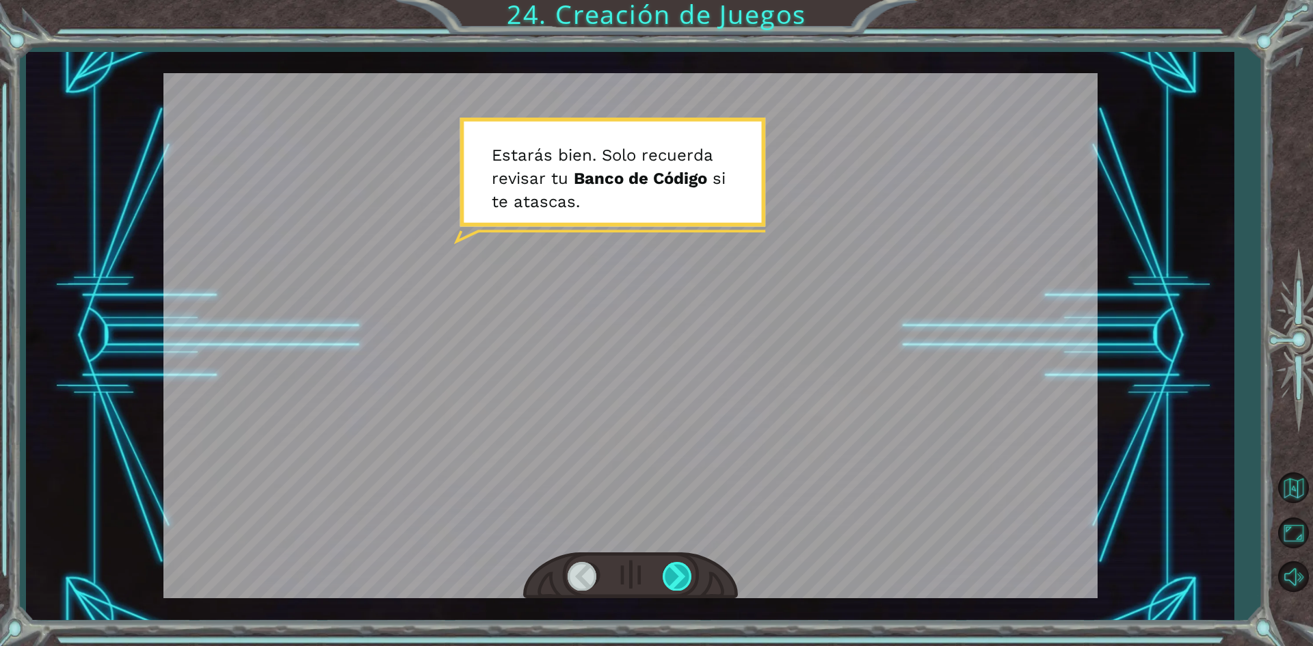
click at [674, 581] on div at bounding box center [678, 576] width 31 height 28
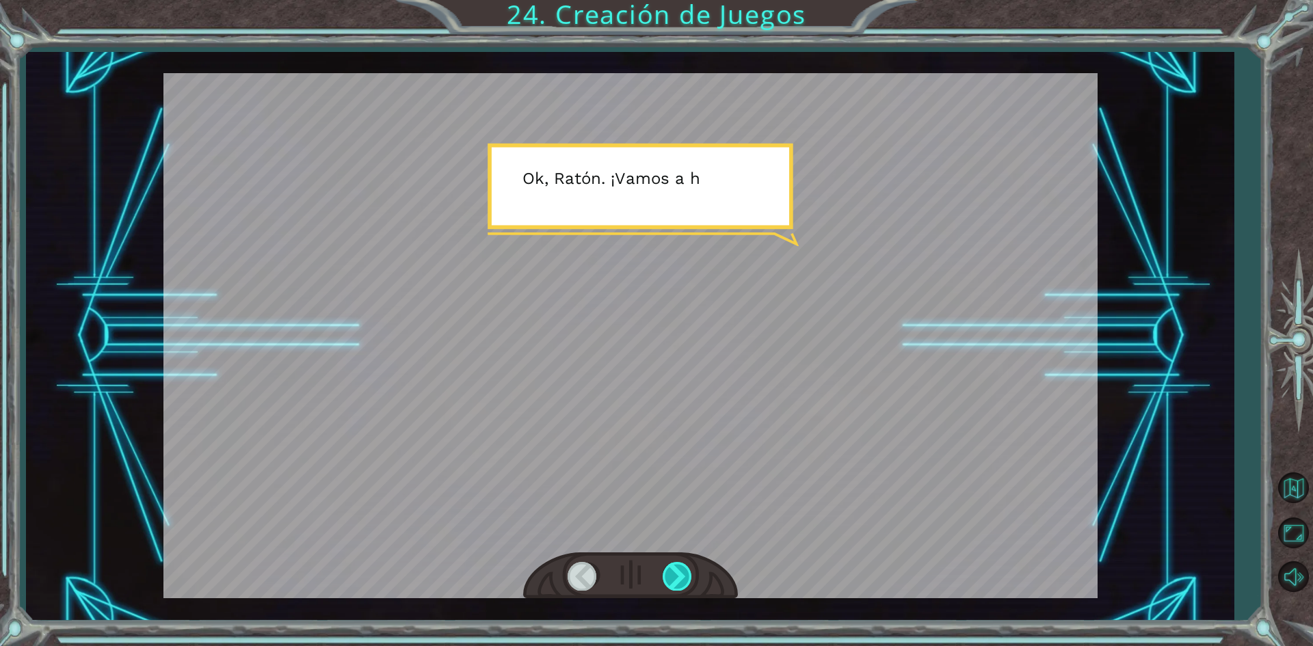
click at [674, 581] on div at bounding box center [678, 576] width 31 height 28
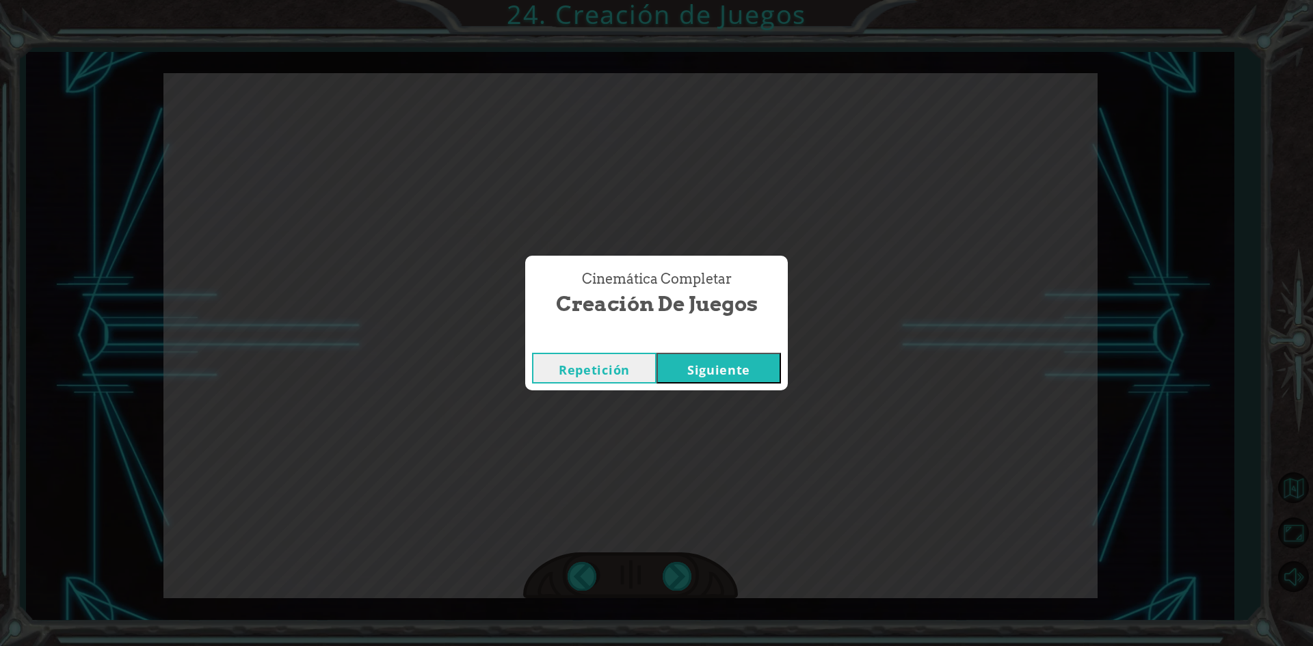
click at [750, 378] on button "Siguiente" at bounding box center [719, 368] width 124 height 31
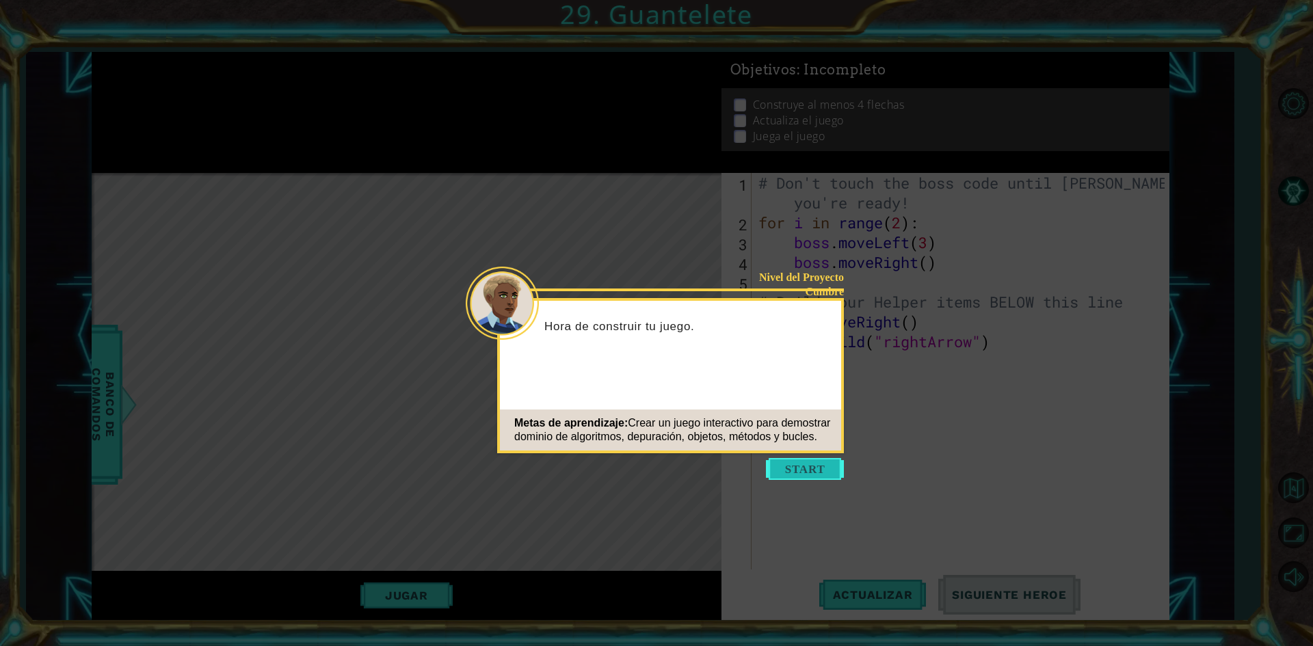
click at [821, 475] on button "Start" at bounding box center [805, 469] width 78 height 22
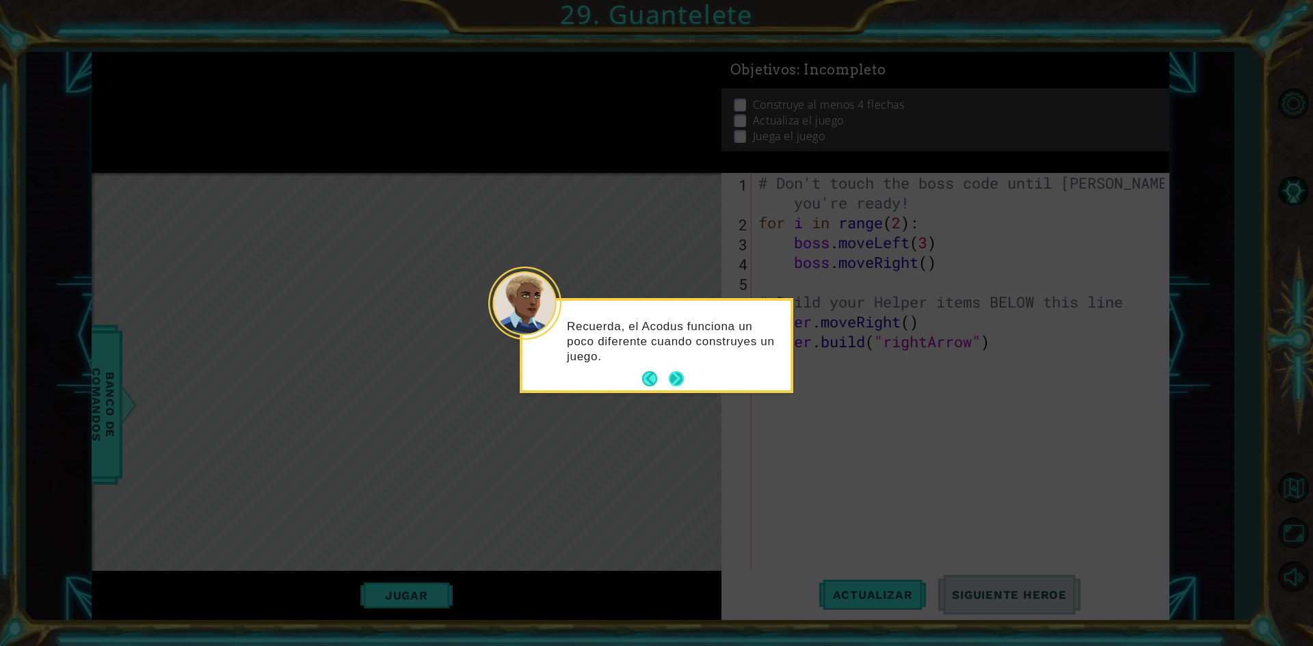
click at [670, 378] on button "Next" at bounding box center [676, 378] width 15 height 15
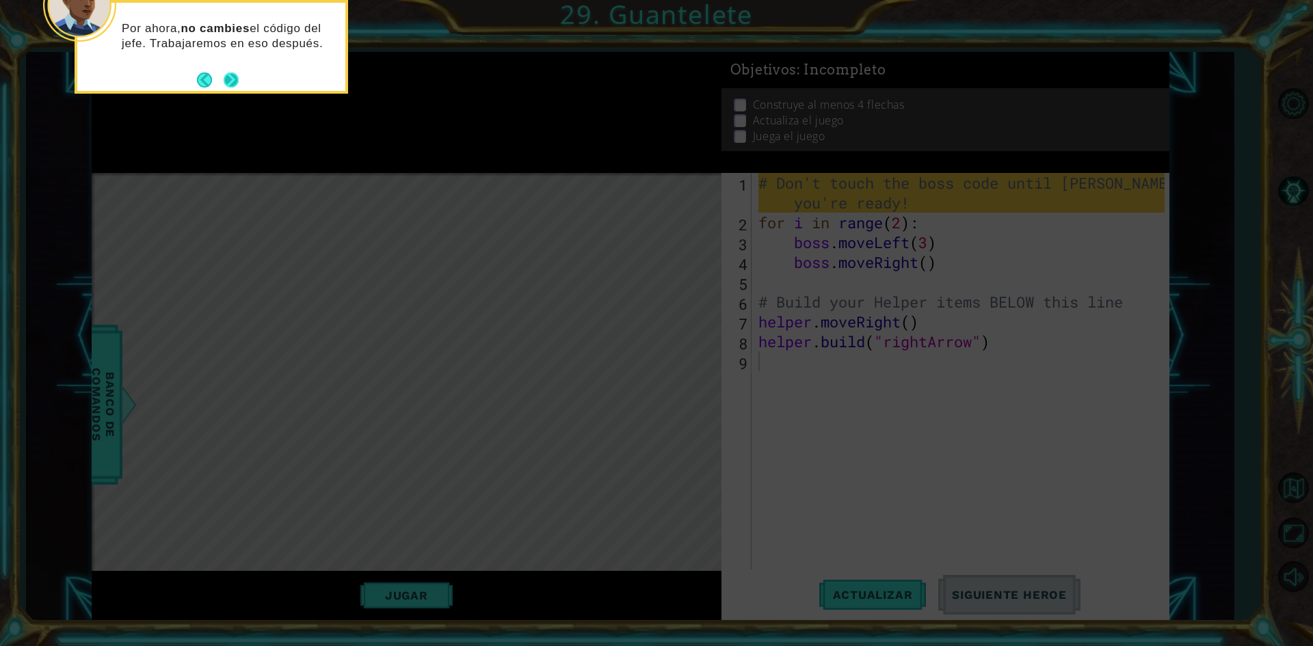
click at [233, 88] on button "Next" at bounding box center [231, 79] width 15 height 15
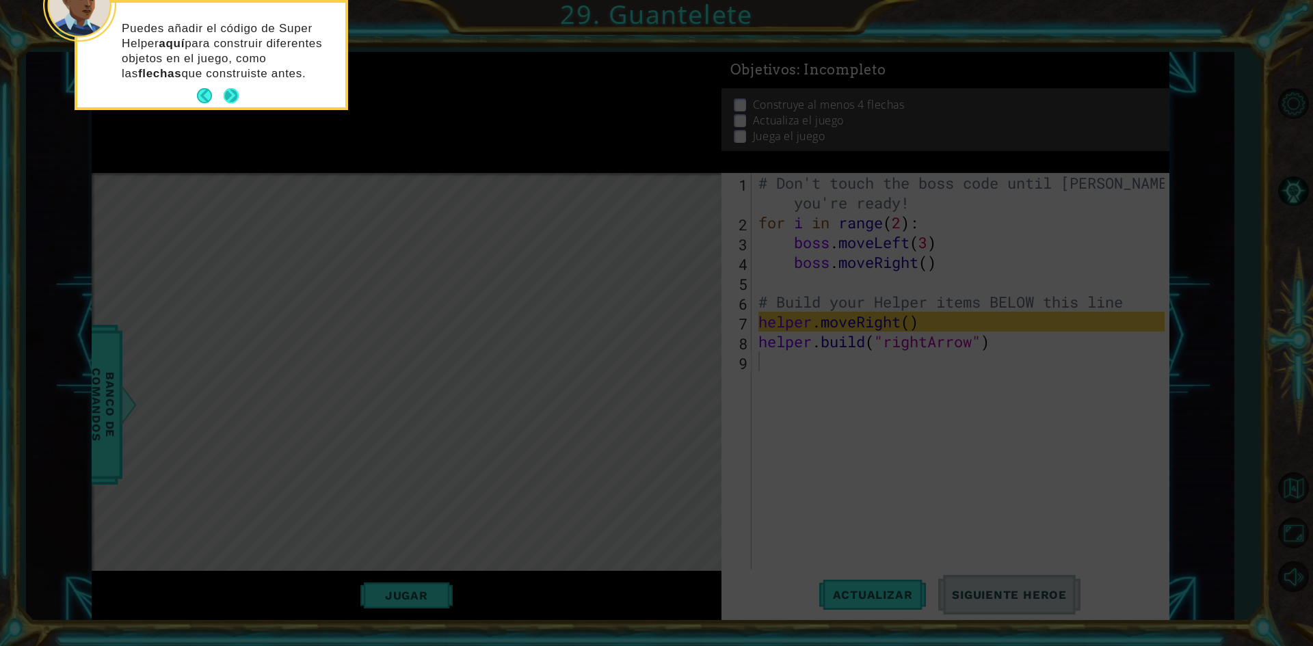
click at [233, 90] on button "Next" at bounding box center [231, 95] width 15 height 15
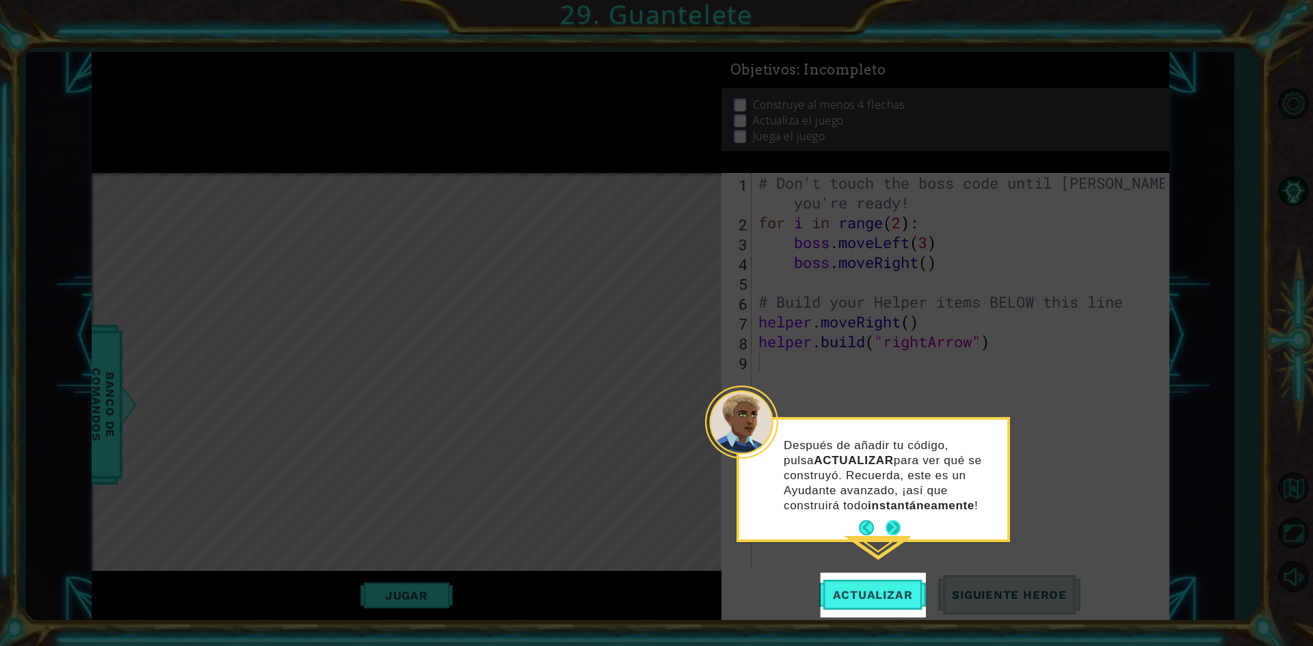
click at [893, 525] on button "Next" at bounding box center [894, 528] width 16 height 16
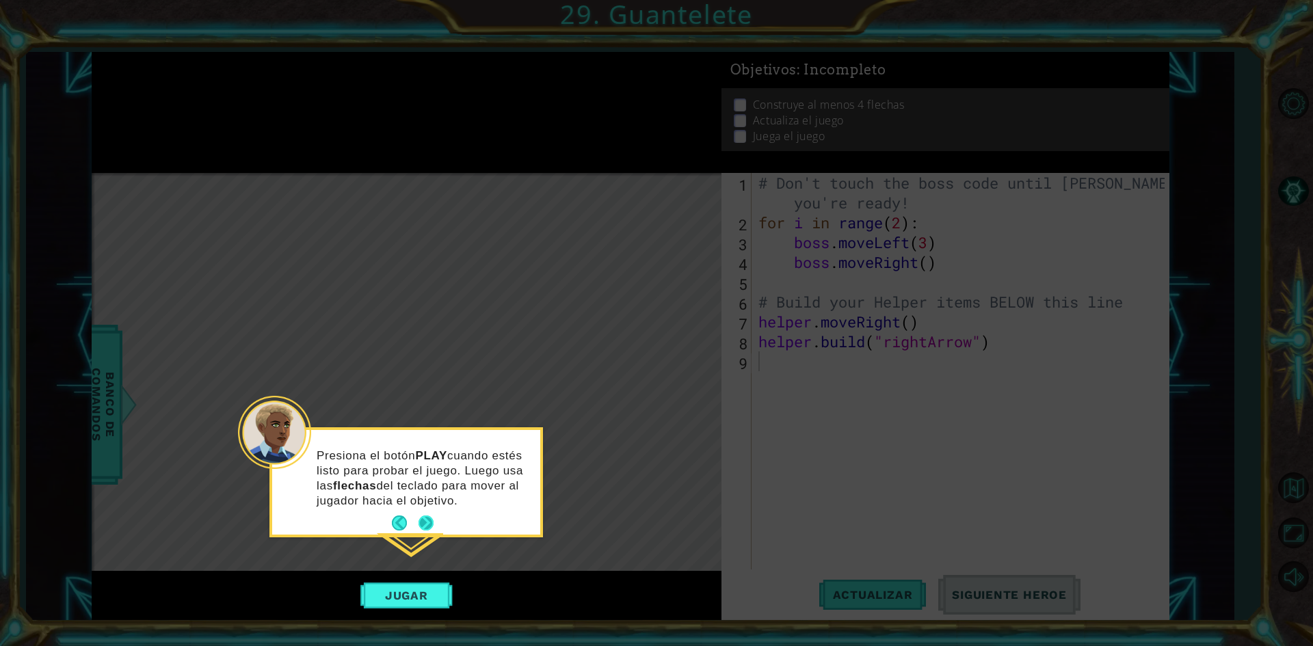
click at [432, 513] on footer at bounding box center [413, 523] width 42 height 21
click at [429, 523] on button "Next" at bounding box center [426, 523] width 15 height 15
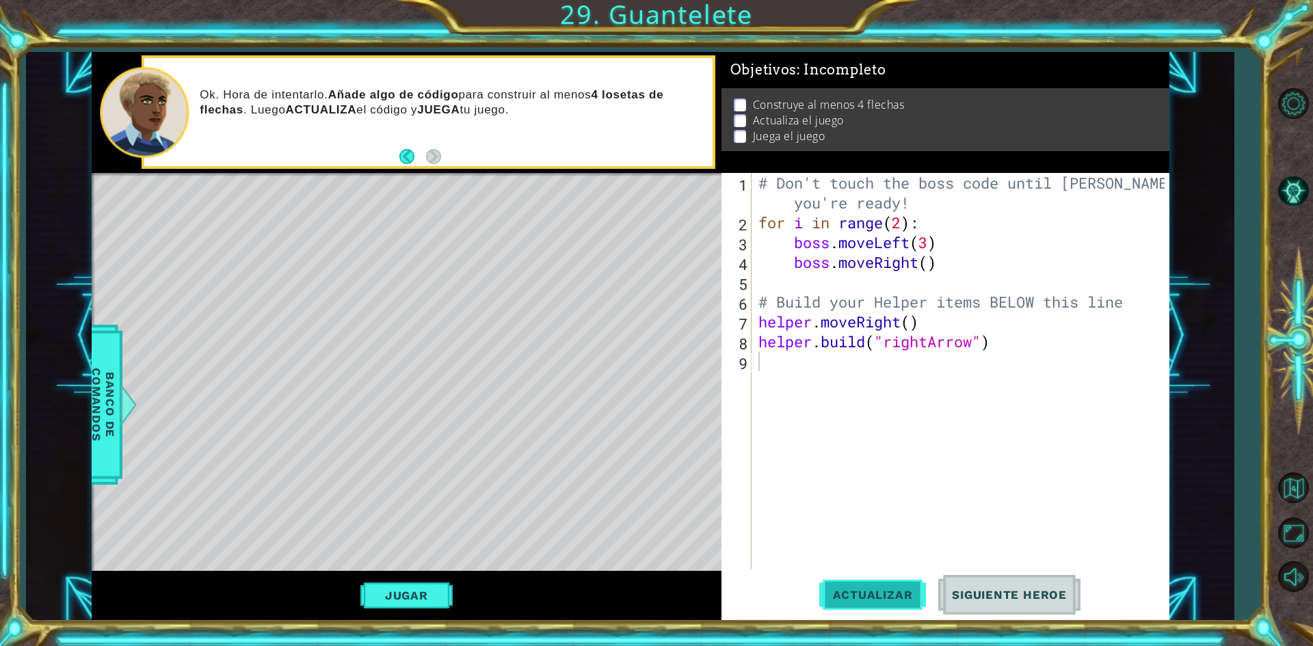
click at [881, 596] on span "Actualizar" at bounding box center [872, 595] width 107 height 14
click at [1040, 351] on div "# Don't touch the boss code until [PERSON_NAME] says you're ready! for i in ran…" at bounding box center [964, 401] width 416 height 456
type textarea "[DOMAIN_NAME]("rightArrow")"
click at [895, 596] on span "Actualizar" at bounding box center [872, 595] width 107 height 14
click at [417, 594] on button "Jugar" at bounding box center [406, 596] width 92 height 26
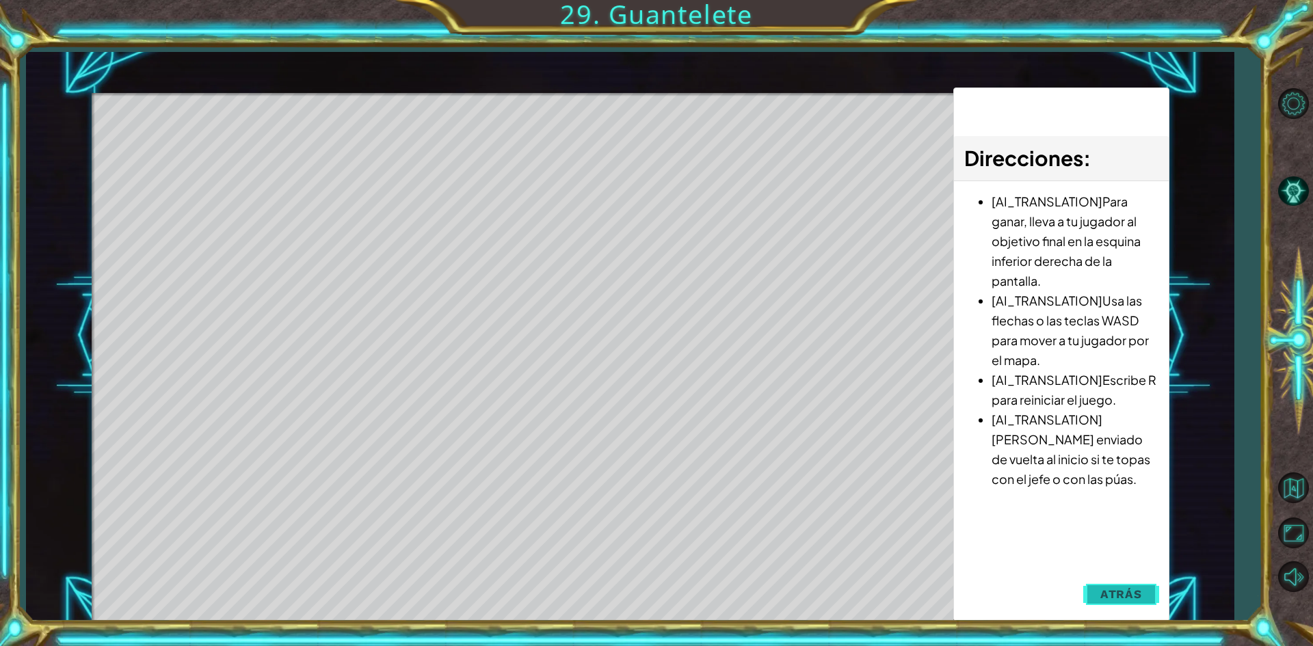
click at [1131, 599] on span "Atrás" at bounding box center [1121, 594] width 42 height 14
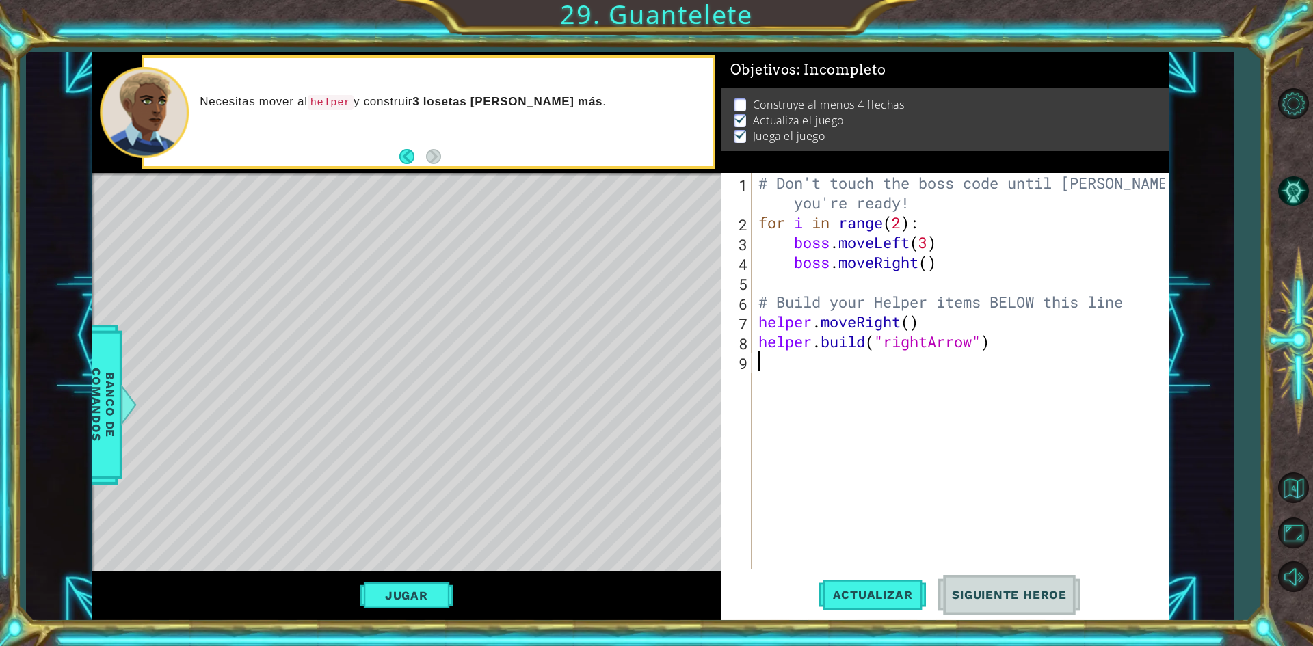
click at [807, 380] on div "# Don't touch the boss code until [PERSON_NAME] says you're ready! for i in ran…" at bounding box center [964, 401] width 416 height 456
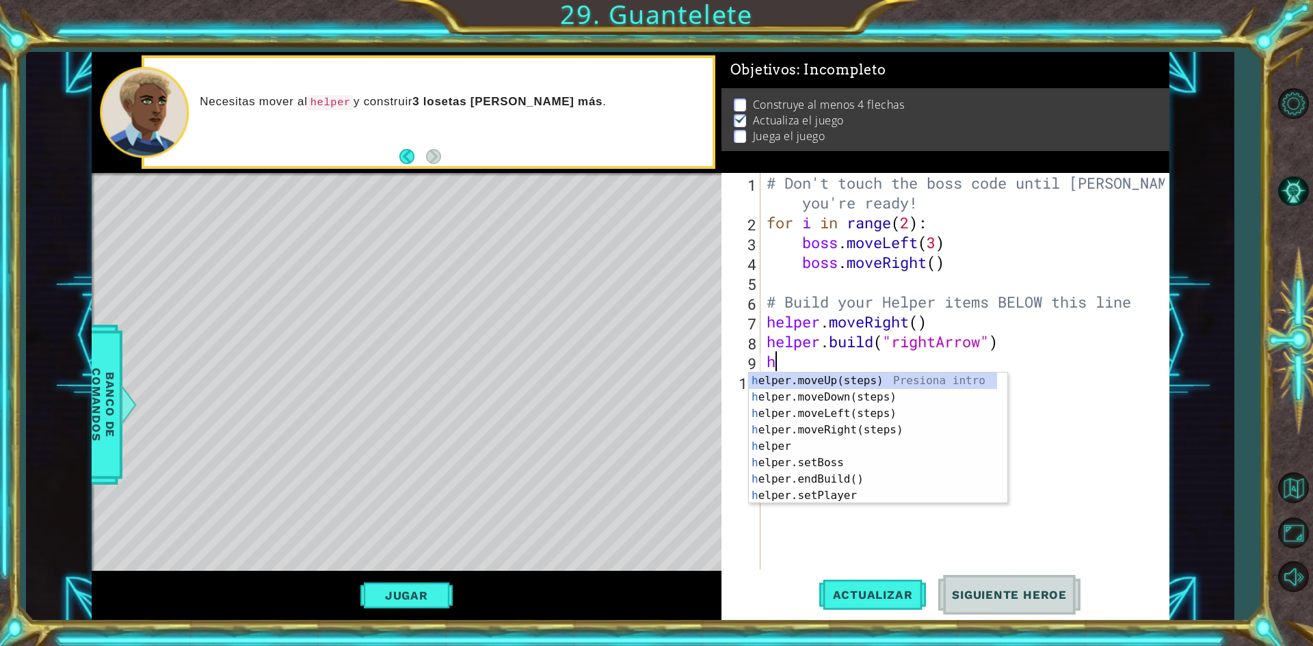
type textarea "he"
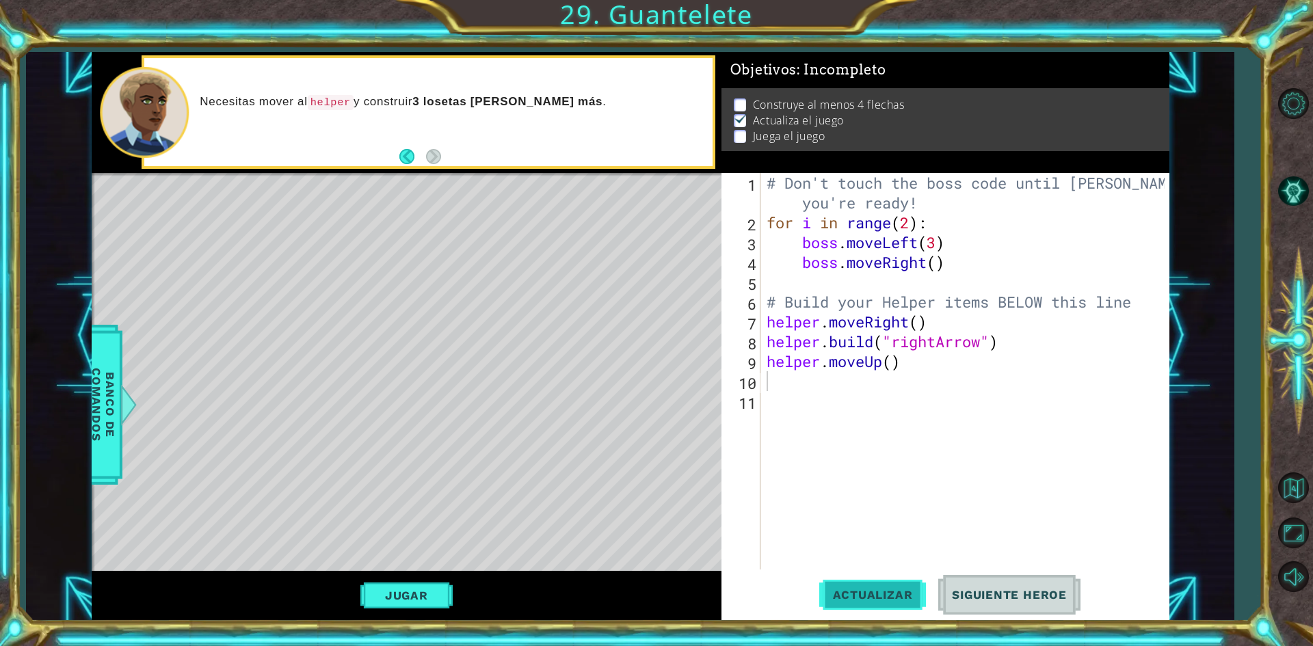
click at [867, 607] on button "Actualizar" at bounding box center [872, 595] width 107 height 44
click at [891, 364] on div "# Don't touch the boss code until [PERSON_NAME] says you're ready! for i in ran…" at bounding box center [968, 401] width 408 height 456
type textarea "helper.moveUp(3)"
drag, startPoint x: 858, startPoint y: 585, endPoint x: 869, endPoint y: 581, distance: 11.9
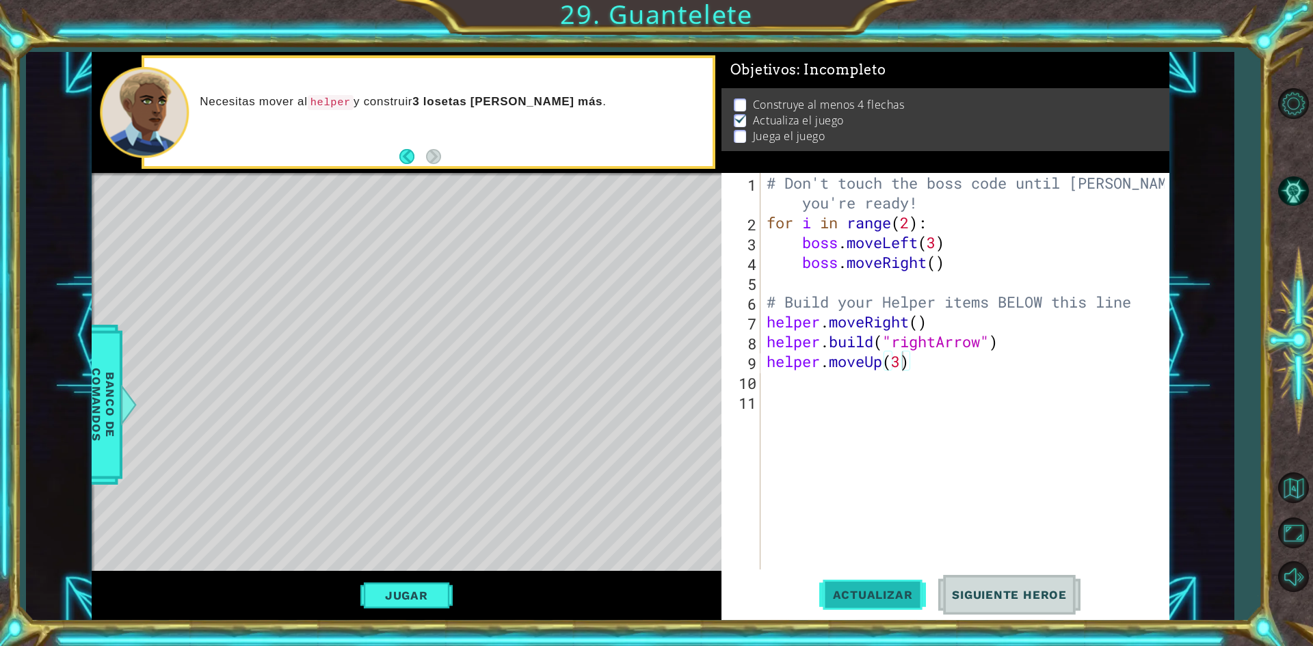
click at [868, 581] on button "Actualizar" at bounding box center [872, 595] width 107 height 44
click at [878, 594] on span "Actualizar" at bounding box center [872, 595] width 107 height 14
click at [924, 467] on div "# Don't touch the boss code until [PERSON_NAME] says you're ready! for i in ran…" at bounding box center [968, 401] width 408 height 456
click at [932, 392] on div "# Don't touch the boss code until [PERSON_NAME] says you're ready! for i in ran…" at bounding box center [968, 401] width 408 height 456
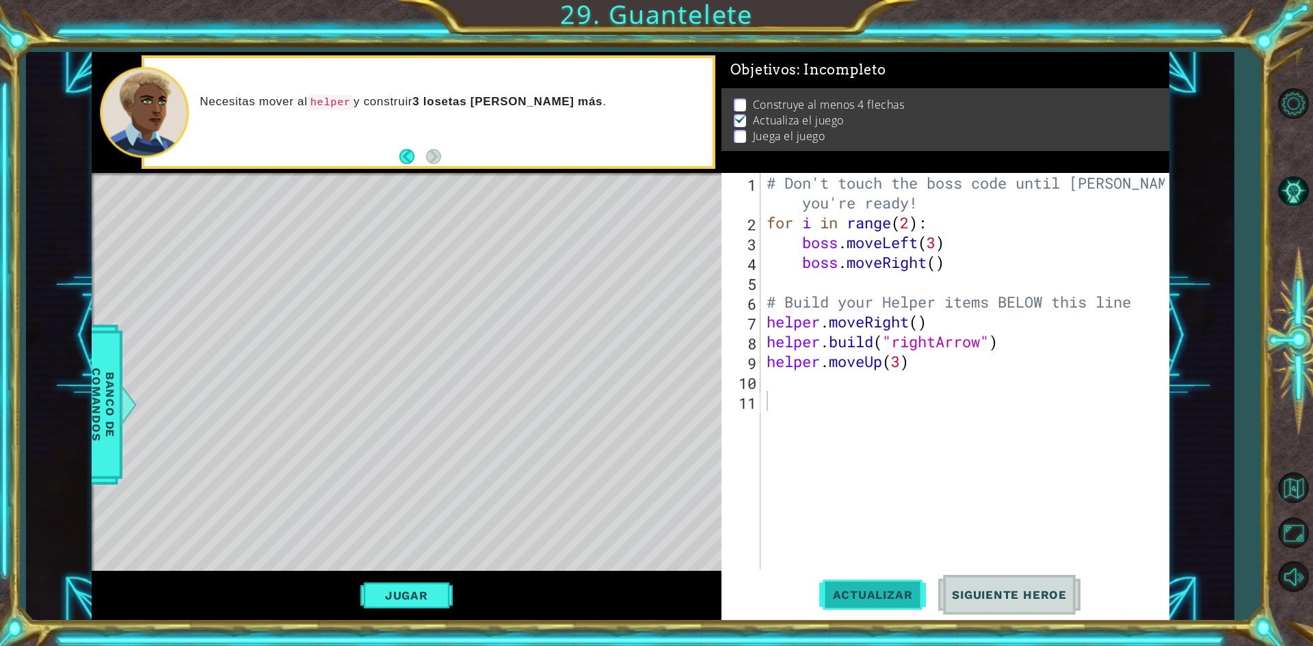
click at [838, 587] on button "Actualizar" at bounding box center [872, 595] width 107 height 44
click at [903, 368] on div "# Don't touch the boss code until [PERSON_NAME] says you're ready! for i in ran…" at bounding box center [968, 401] width 408 height 456
type textarea "helper.moveUp()"
click at [838, 384] on div "# Don't touch the boss code until [PERSON_NAME] says you're ready! for i in ran…" at bounding box center [968, 401] width 408 height 456
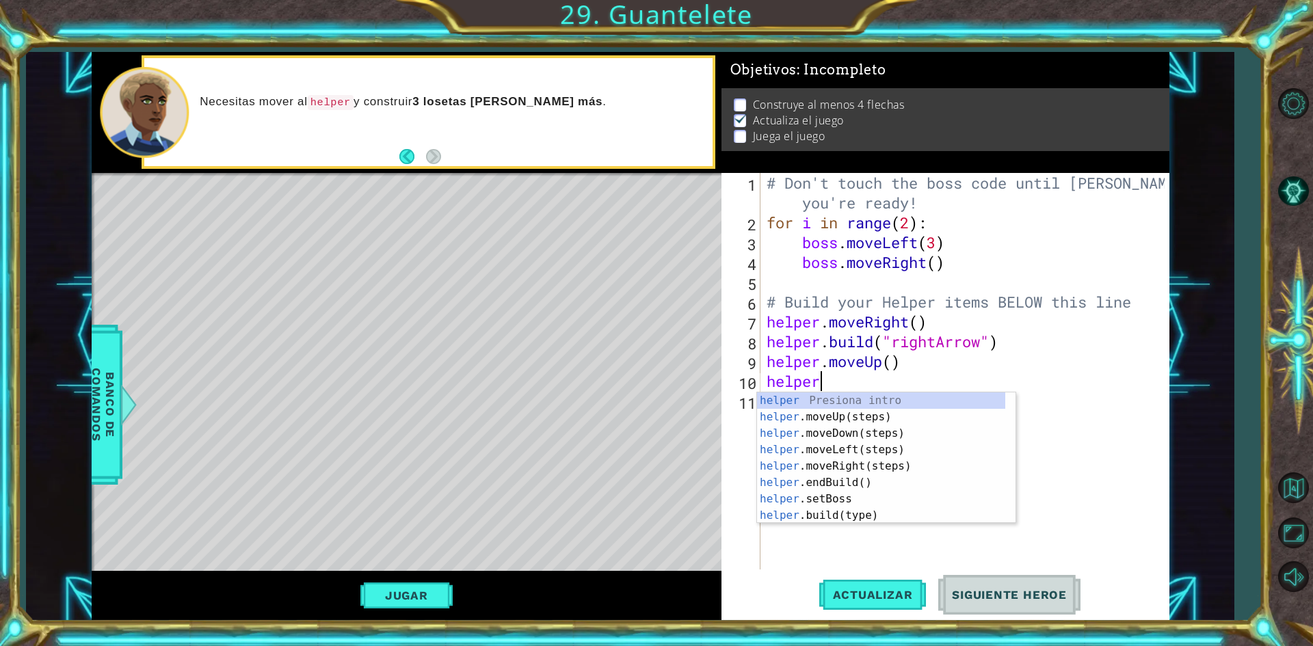
scroll to position [0, 2]
click at [877, 399] on div "helper.b uild(type) Presiona intro helper. end B uild() Presiona intro helper. …" at bounding box center [886, 450] width 259 height 115
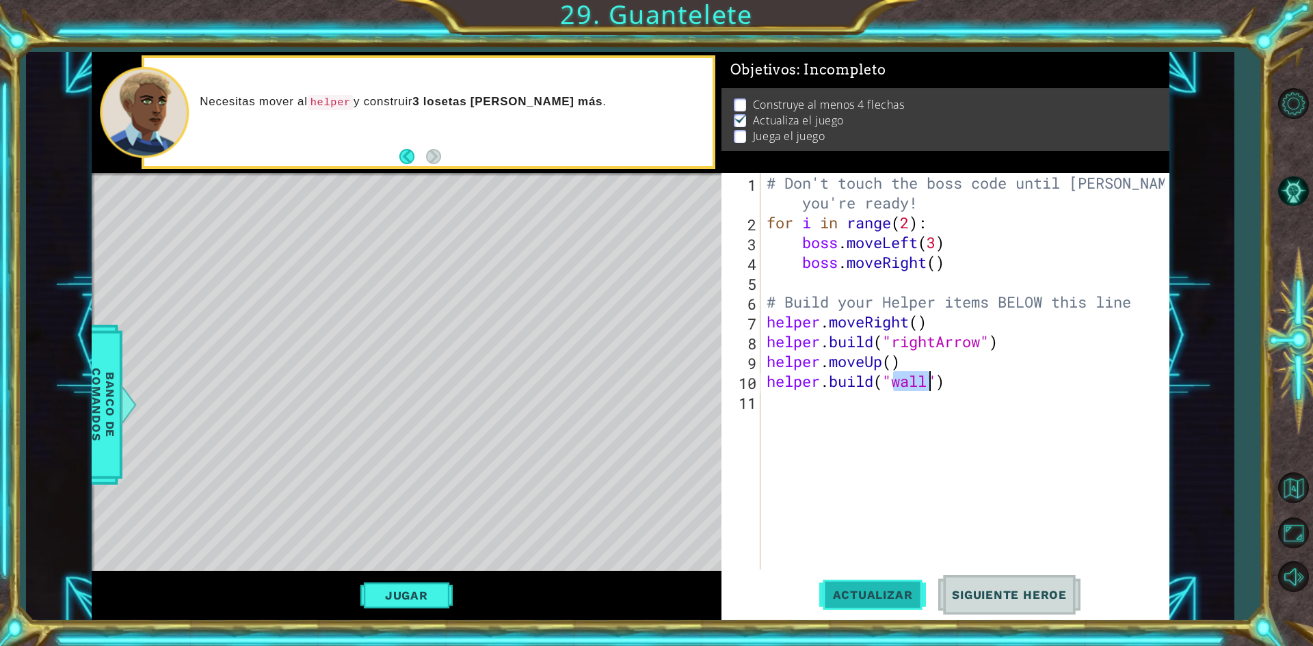
type textarea "[DOMAIN_NAME]("wall")"
click at [884, 589] on span "Actualizar" at bounding box center [872, 595] width 107 height 14
click at [885, 407] on div "# Don't touch the boss code until [PERSON_NAME] says you're ready! for i in ran…" at bounding box center [968, 401] width 408 height 456
type textarea "h"
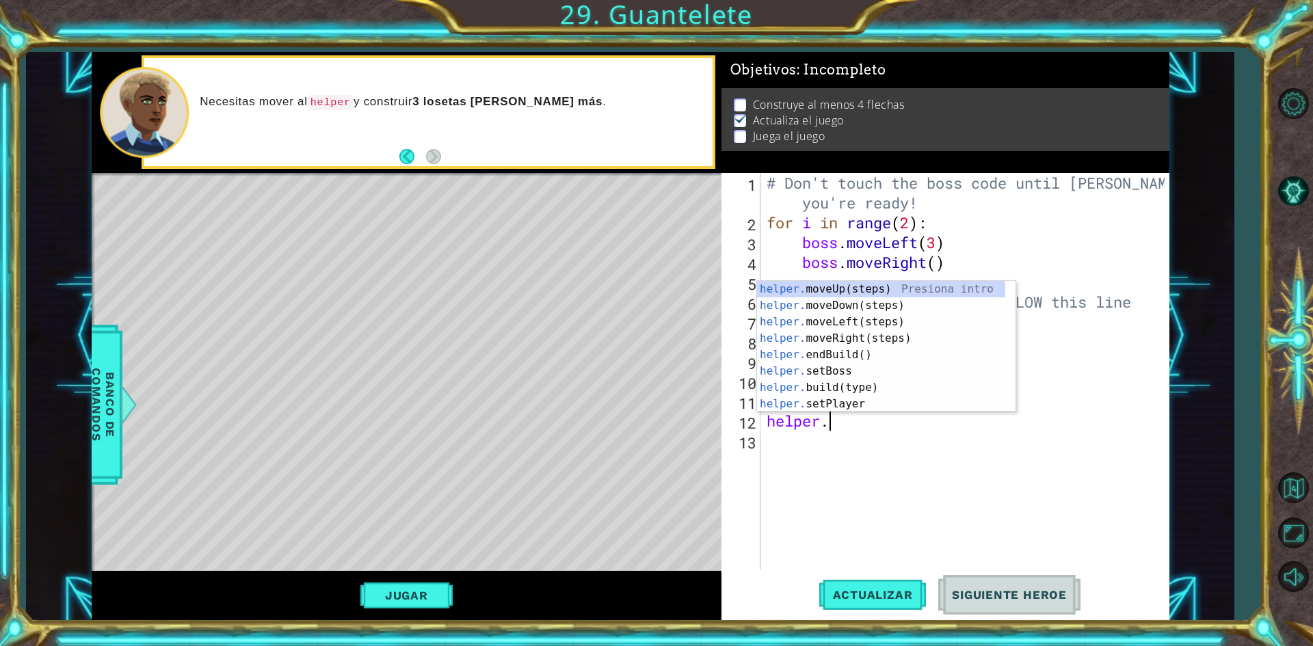
scroll to position [0, 2]
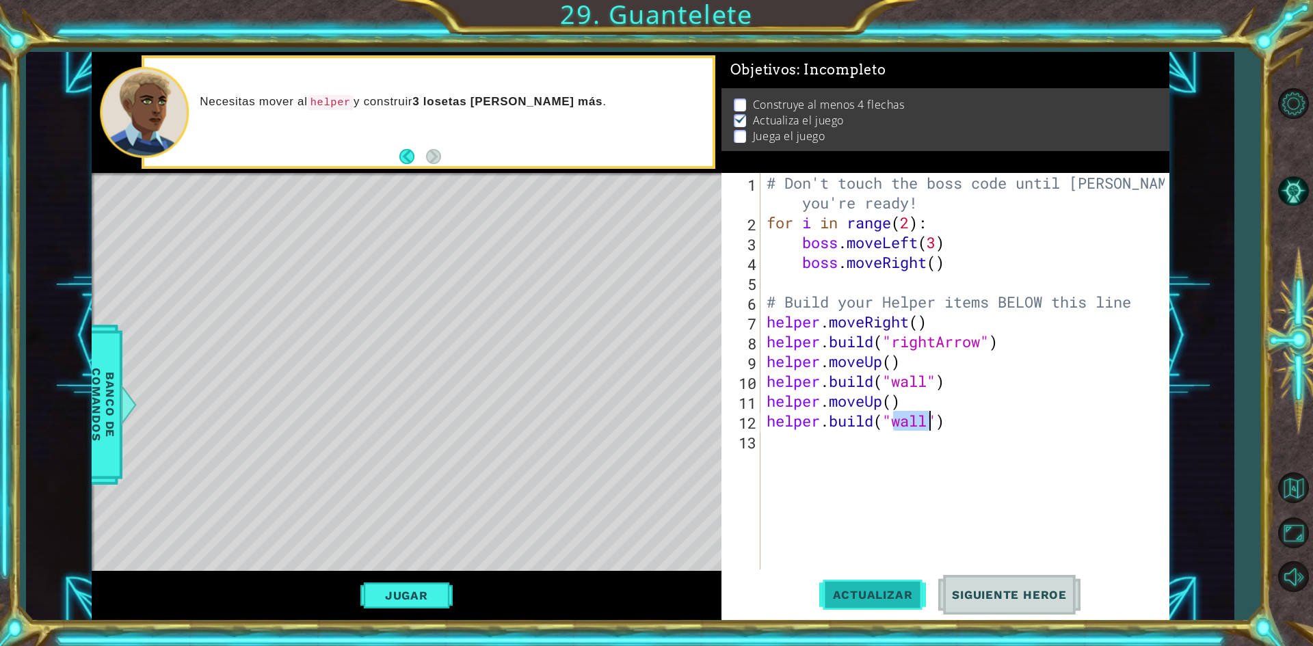
type textarea "[DOMAIN_NAME]("wall")"
click at [863, 601] on span "Actualizar" at bounding box center [872, 595] width 107 height 14
click at [865, 592] on span "Actualizar" at bounding box center [872, 595] width 107 height 14
click at [433, 590] on button "Jugar" at bounding box center [406, 596] width 92 height 26
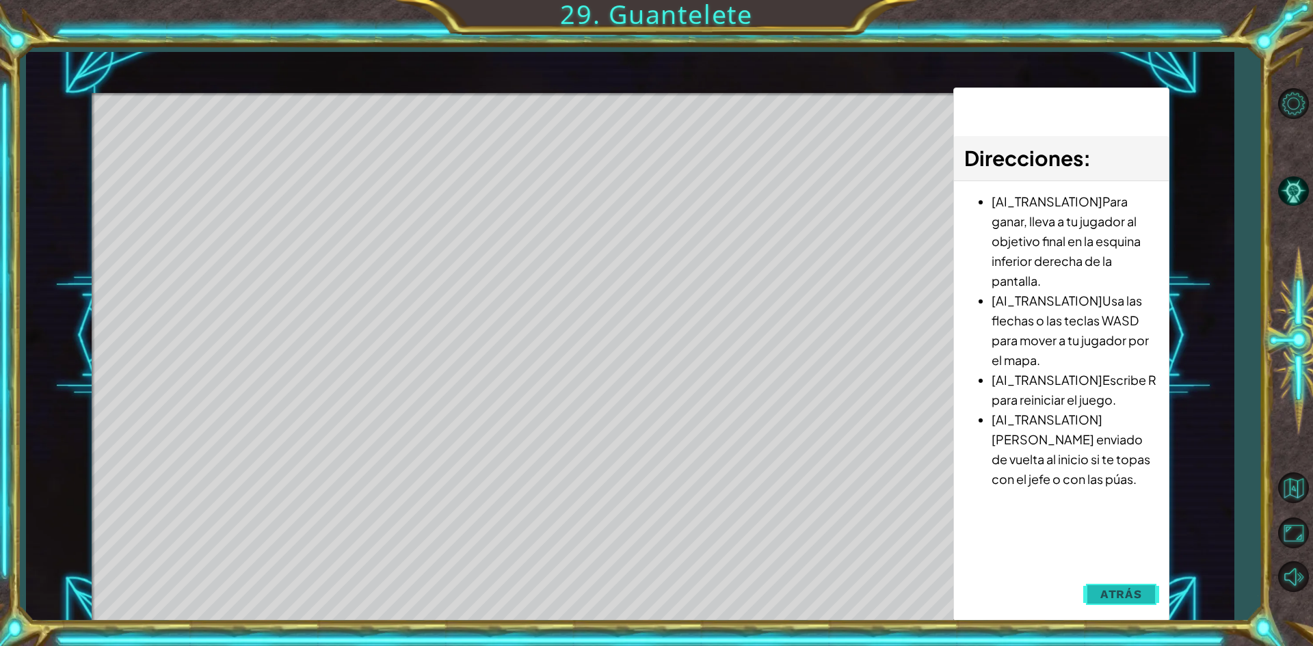
click at [1144, 604] on button "Atrás" at bounding box center [1121, 594] width 76 height 27
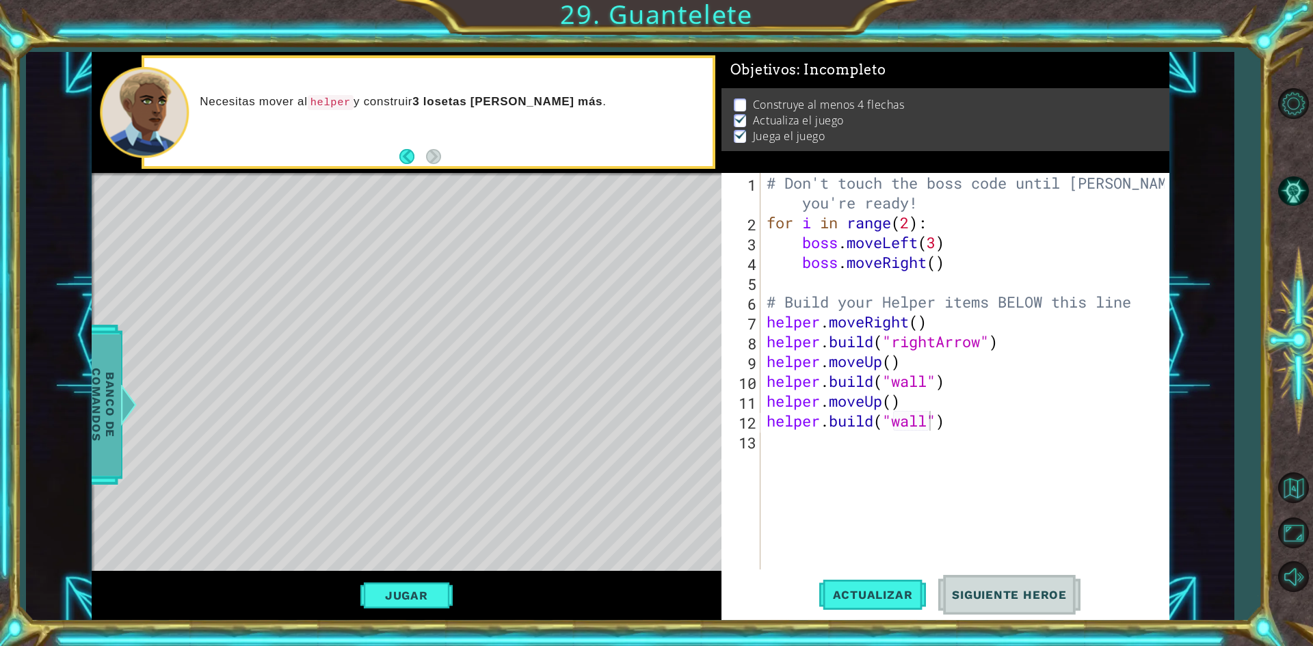
click at [117, 408] on span "Banco de comandos" at bounding box center [103, 405] width 36 height 142
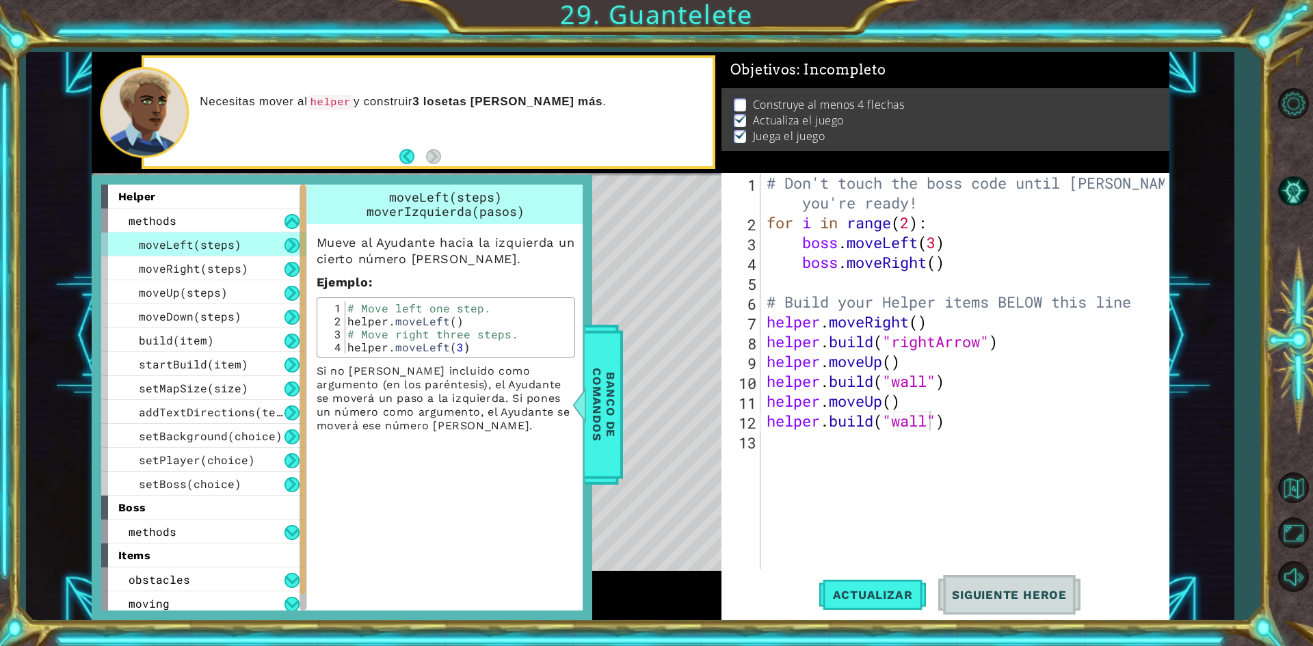
scroll to position [0, 0]
click at [851, 520] on div "# Don't touch the boss code until [PERSON_NAME] says you're ready! for i in ran…" at bounding box center [968, 401] width 408 height 456
click at [869, 406] on div "# Don't touch the boss code until [PERSON_NAME] says you're ready! for i in ran…" at bounding box center [968, 401] width 408 height 456
click at [880, 401] on div "# Don't touch the boss code until [PERSON_NAME] says you're ready! for i in ran…" at bounding box center [968, 401] width 408 height 456
drag, startPoint x: 880, startPoint y: 401, endPoint x: 865, endPoint y: 408, distance: 16.3
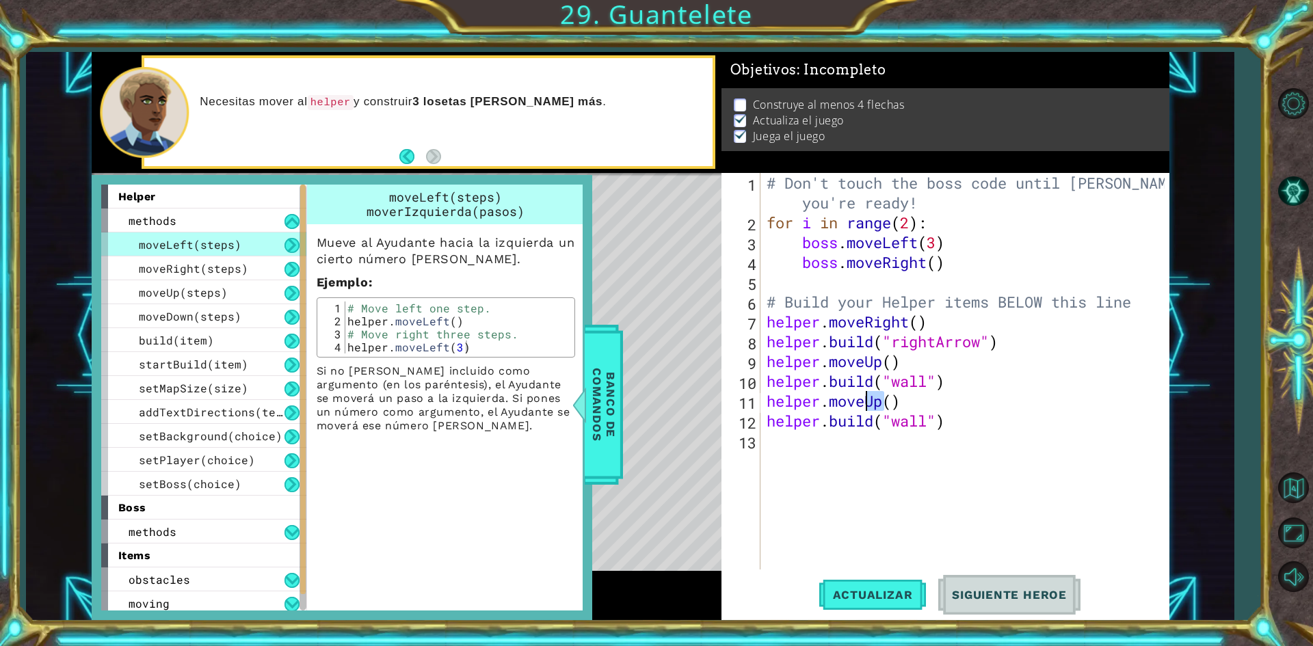
click at [865, 408] on div "# Don't touch the boss code until [PERSON_NAME] says you're ready! for i in ran…" at bounding box center [968, 401] width 408 height 456
click at [877, 412] on div "helper.moveR ight(steps) Presiona intro" at bounding box center [886, 436] width 259 height 49
drag, startPoint x: 625, startPoint y: 429, endPoint x: 600, endPoint y: 430, distance: 25.3
click at [605, 429] on div "helper methods moveLeft(steps) moveRight(steps) moveUp(steps) moveDown(steps) b…" at bounding box center [631, 336] width 1078 height 569
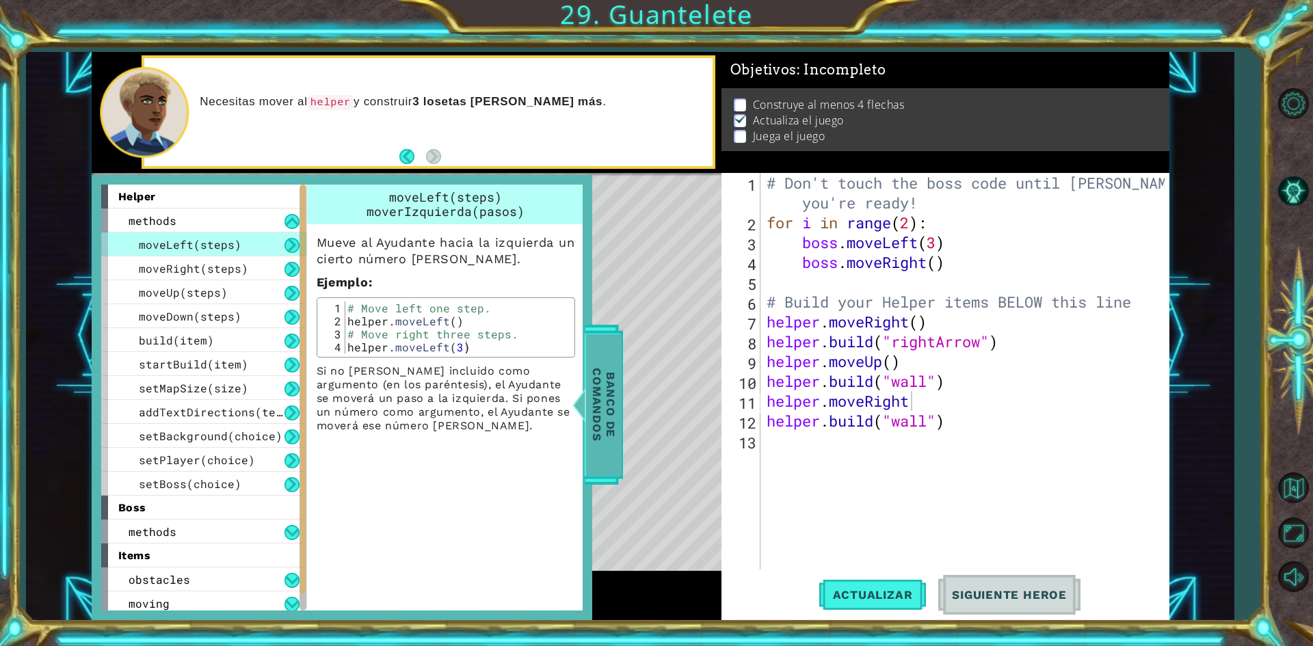
click at [600, 430] on span "Banco de comandos" at bounding box center [604, 405] width 36 height 142
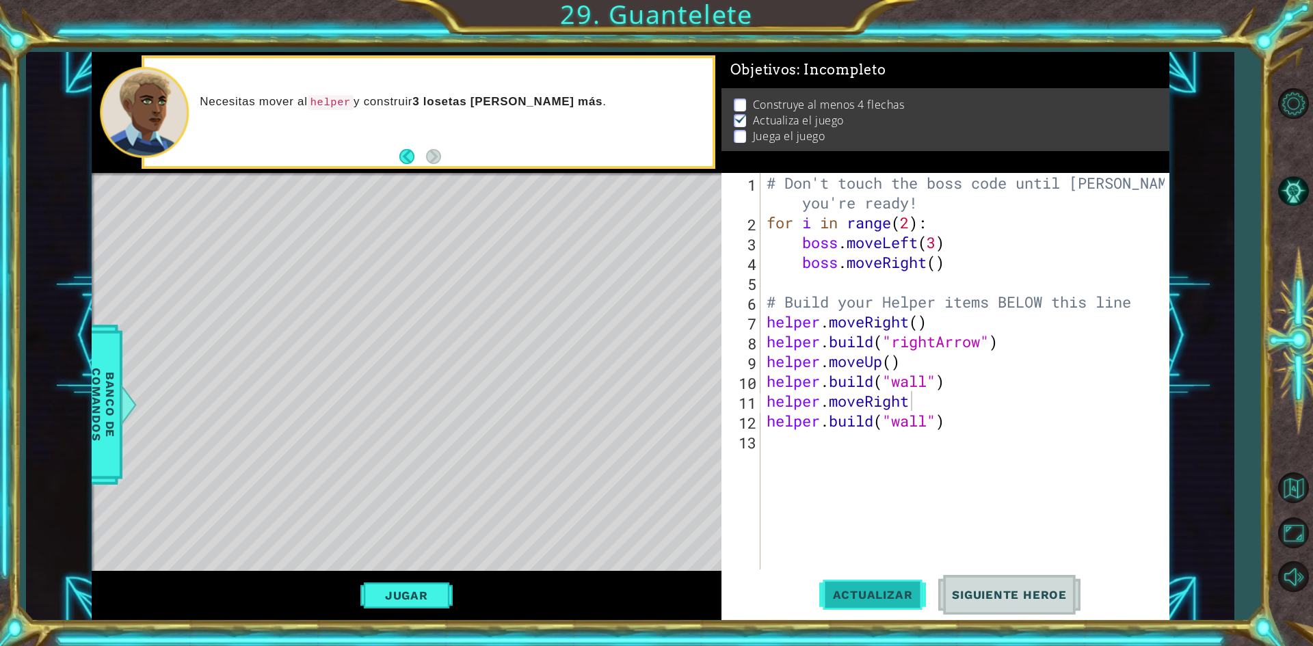
click at [899, 600] on span "Actualizar" at bounding box center [872, 595] width 107 height 14
drag, startPoint x: 860, startPoint y: 367, endPoint x: 883, endPoint y: 362, distance: 23.2
click at [883, 362] on div "# Don't touch the boss code until [PERSON_NAME] says you're ready! for i in ran…" at bounding box center [968, 401] width 408 height 456
click at [883, 362] on div "# Don't touch the boss code until [PERSON_NAME] says you're ready! for i in ran…" at bounding box center [964, 371] width 401 height 397
drag, startPoint x: 883, startPoint y: 362, endPoint x: 867, endPoint y: 367, distance: 16.4
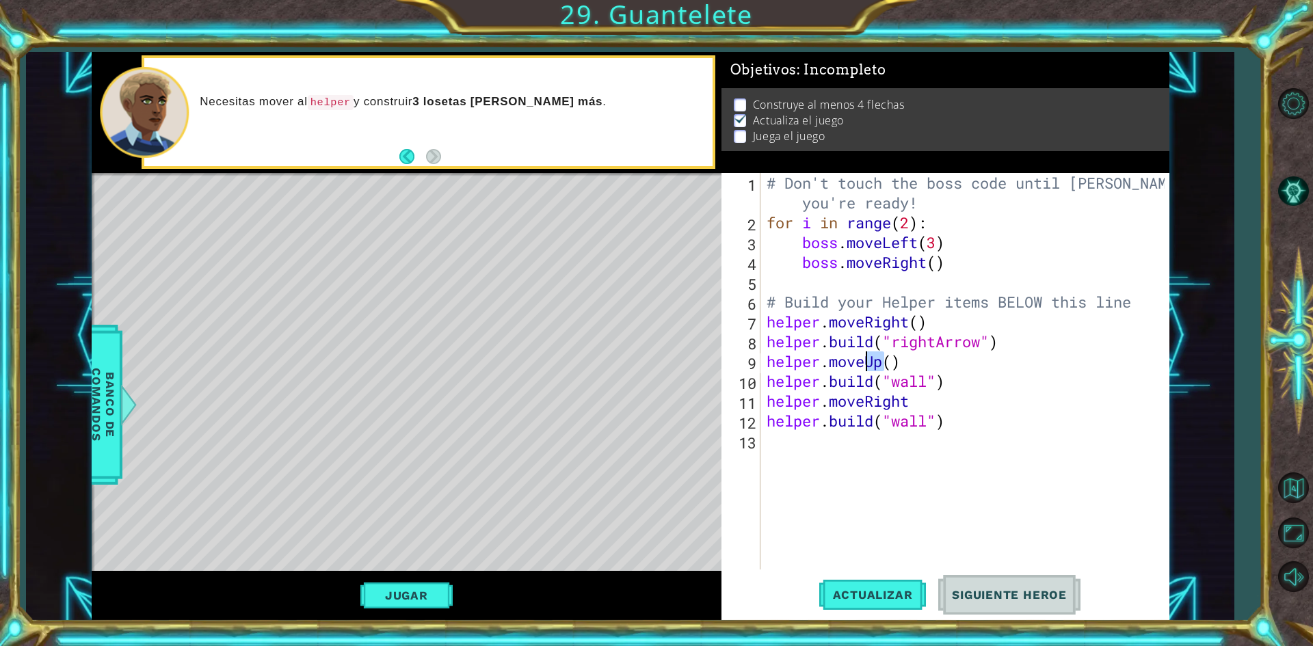
click at [867, 367] on div "# Don't touch the boss code until [PERSON_NAME] says you're ready! for i in ran…" at bounding box center [968, 401] width 408 height 456
click at [874, 376] on div "helper.moveR ight(steps) Presiona intro" at bounding box center [886, 397] width 259 height 49
type textarea "helper.moveRight"
click at [854, 598] on span "Actualizar" at bounding box center [872, 595] width 107 height 14
click at [973, 437] on div "# Don't touch the boss code until [PERSON_NAME] says you're ready! for i in ran…" at bounding box center [968, 401] width 408 height 456
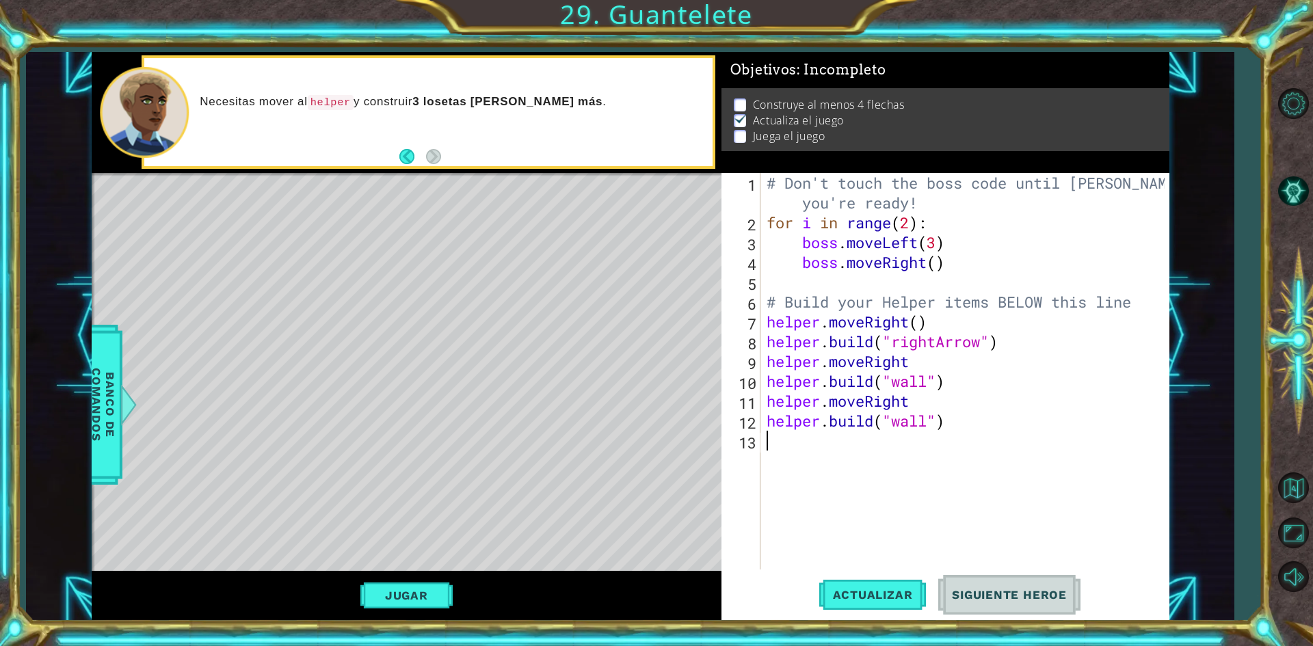
scroll to position [0, 0]
click at [868, 598] on span "Actualizar" at bounding box center [872, 595] width 107 height 14
click at [943, 430] on div "# Don't touch the boss code until [PERSON_NAME] says you're ready! for i in ran…" at bounding box center [968, 401] width 408 height 456
click at [873, 577] on button "Actualizar" at bounding box center [872, 595] width 107 height 44
drag, startPoint x: 935, startPoint y: 426, endPoint x: 908, endPoint y: 438, distance: 29.7
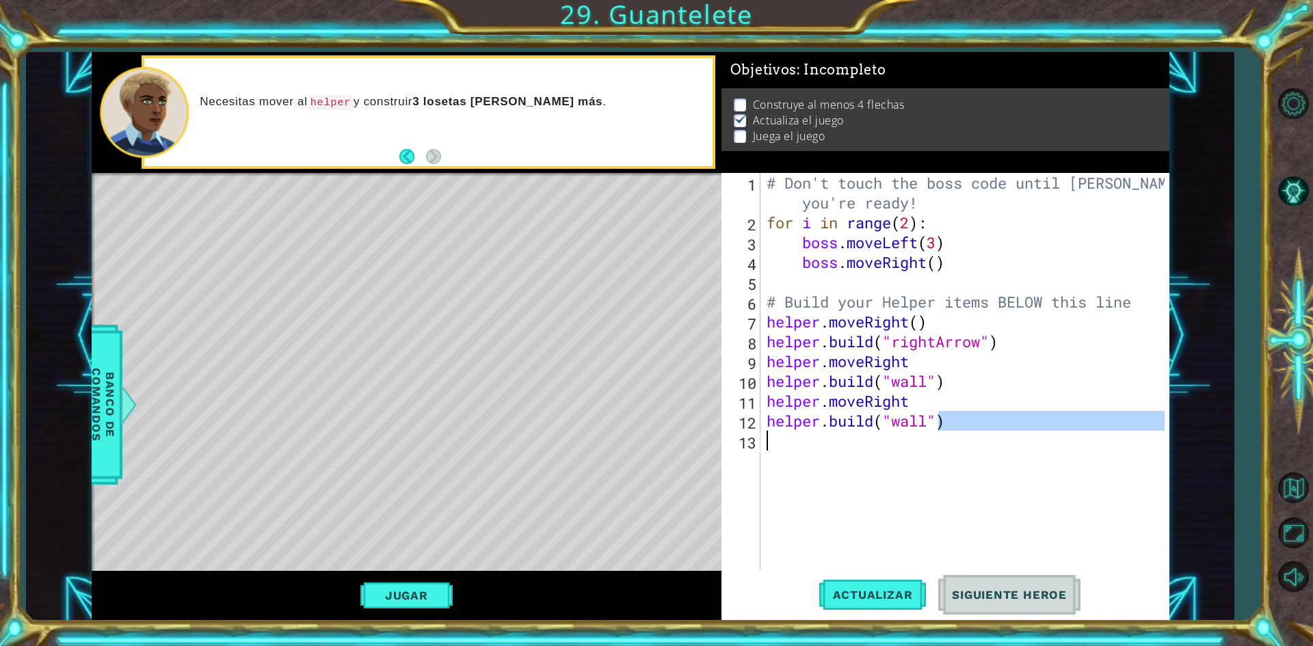
click at [908, 438] on div "# Don't touch the boss code until [PERSON_NAME] says you're ready! for i in ran…" at bounding box center [968, 401] width 408 height 456
drag, startPoint x: 893, startPoint y: 424, endPoint x: 929, endPoint y: 419, distance: 36.6
click at [929, 419] on div "# Don't touch the boss code until [PERSON_NAME] says you're ready! for i in ran…" at bounding box center [968, 401] width 408 height 456
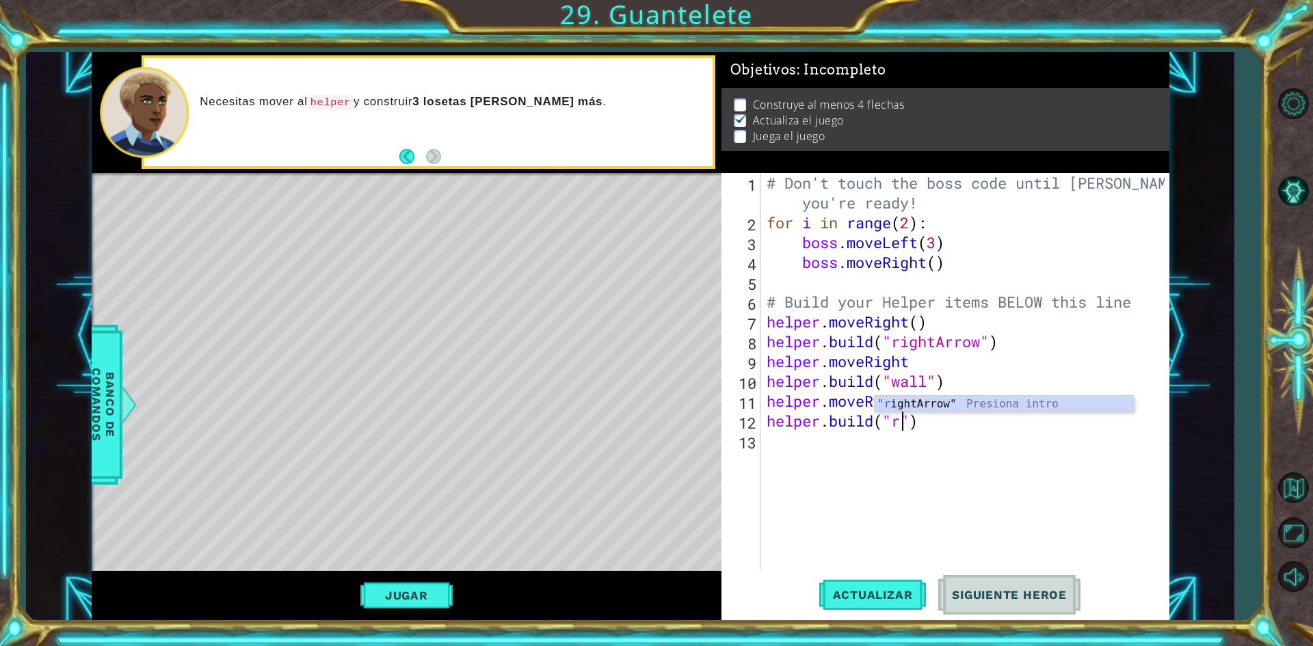
scroll to position [0, 6]
click at [968, 405] on div ""r ightArrow" Presiona intro" at bounding box center [1004, 420] width 259 height 49
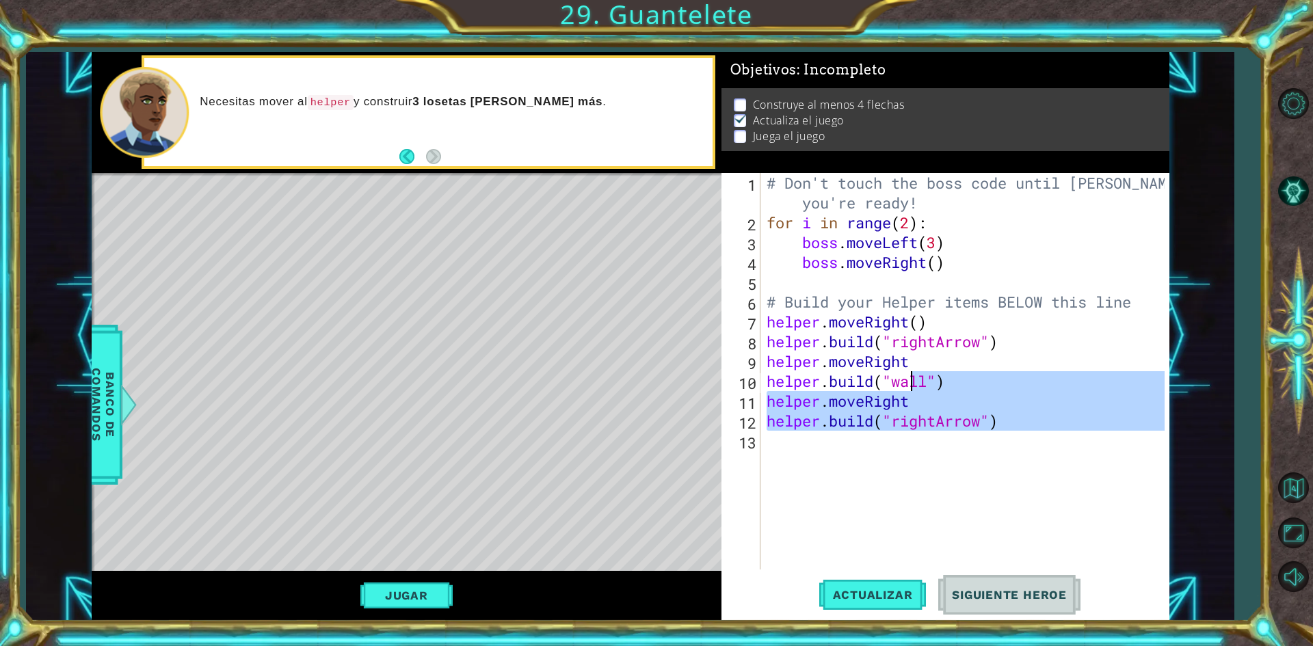
click at [907, 384] on div "# Don't touch the boss code until [PERSON_NAME] says you're ready! for i in ran…" at bounding box center [968, 401] width 408 height 456
click at [908, 384] on div "# Don't touch the boss code until [PERSON_NAME] says you're ready! for i in ran…" at bounding box center [964, 371] width 401 height 397
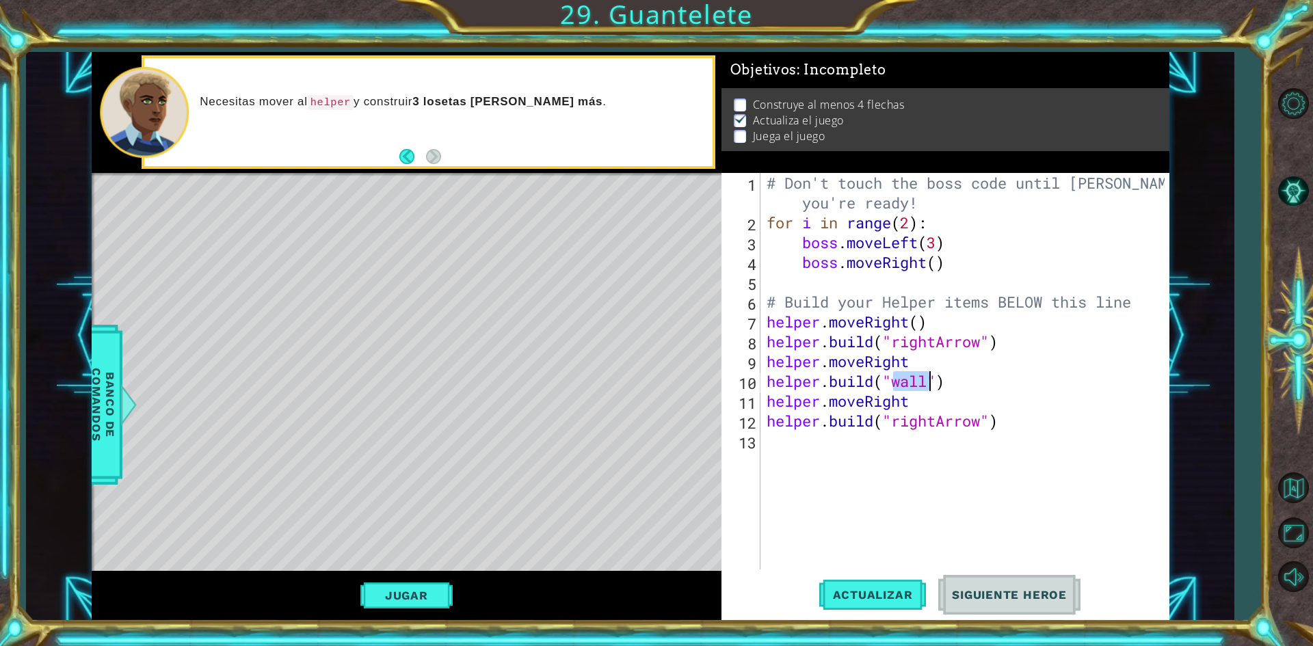
click at [908, 384] on div "# Don't touch the boss code until [PERSON_NAME] says you're ready! for i in ran…" at bounding box center [968, 401] width 408 height 456
click at [910, 405] on div ""r ightArrow" Presiona intro" at bounding box center [1004, 417] width 259 height 49
type textarea "[DOMAIN_NAME]("rightArrow")"
click at [863, 581] on button "Actualizar" at bounding box center [872, 595] width 107 height 44
click at [864, 596] on span "Actualizar" at bounding box center [872, 595] width 107 height 14
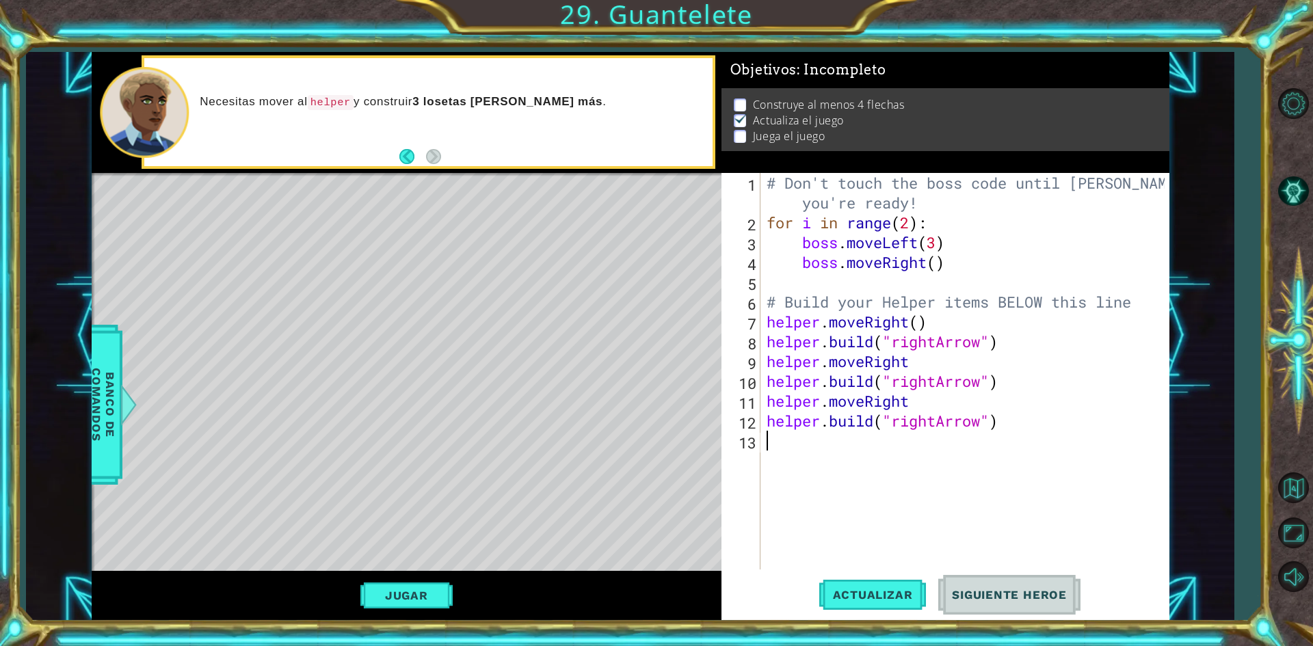
drag, startPoint x: 1038, startPoint y: 436, endPoint x: 934, endPoint y: 587, distance: 182.9
click at [1034, 443] on div "# Don't touch the boss code until [PERSON_NAME] says you're ready! for i in ran…" at bounding box center [968, 401] width 408 height 456
click at [899, 607] on button "Actualizar" at bounding box center [872, 595] width 107 height 44
click at [409, 161] on button "Back" at bounding box center [412, 156] width 27 height 15
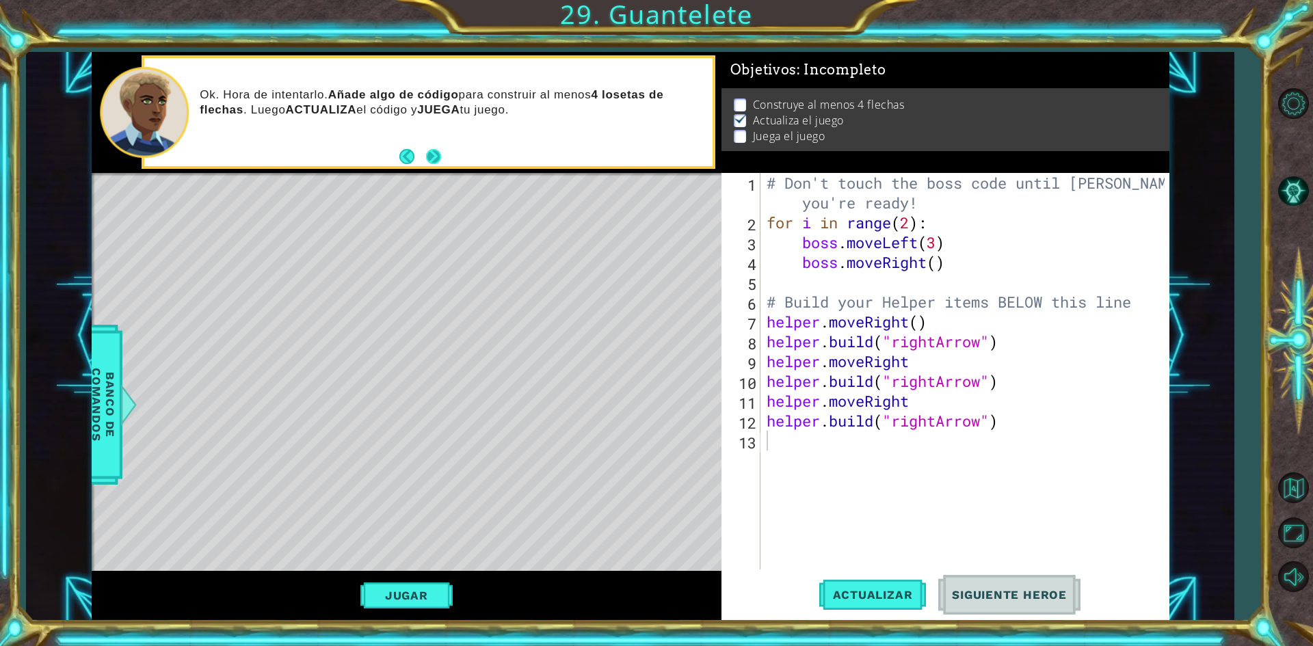
click at [440, 168] on div "Ok. Hora de intentarlo. Añade algo de código para construir al menos 4 losetas …" at bounding box center [428, 112] width 573 height 114
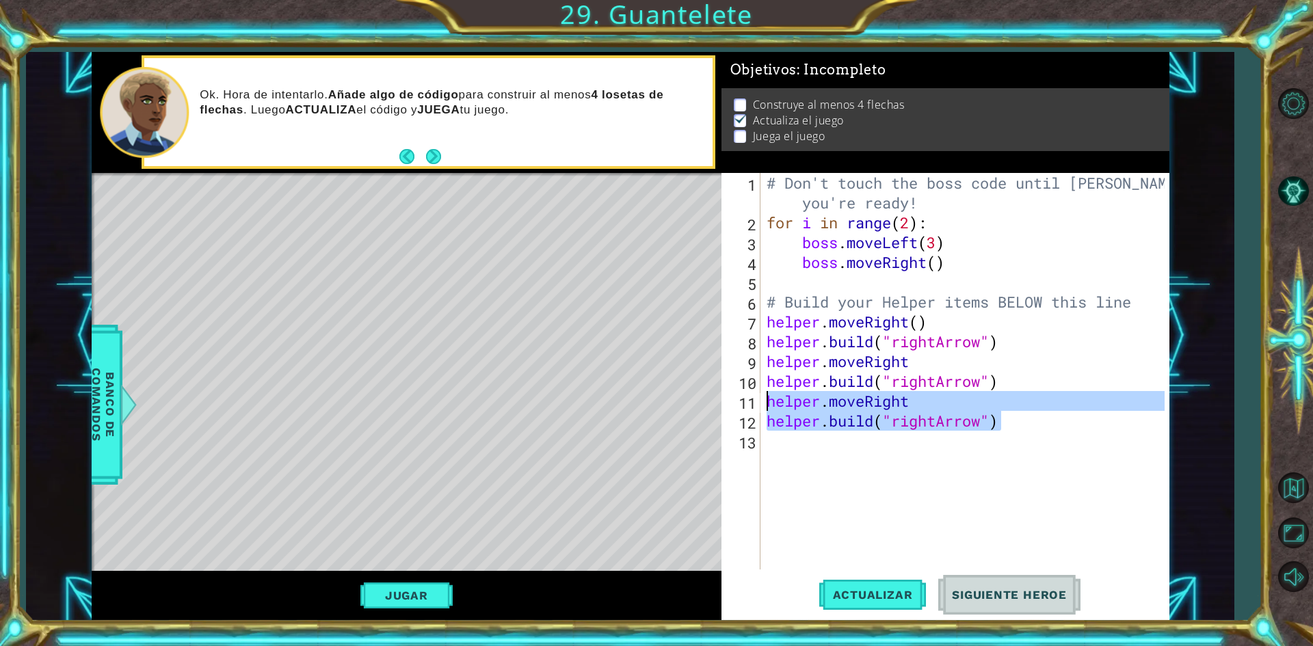
drag, startPoint x: 974, startPoint y: 419, endPoint x: 769, endPoint y: 397, distance: 205.7
click at [769, 397] on div "# Don't touch the boss code until [PERSON_NAME] says you're ready! for i in ran…" at bounding box center [968, 401] width 408 height 456
type textarea "helper.moveRight [DOMAIN_NAME]("rightArrow")"
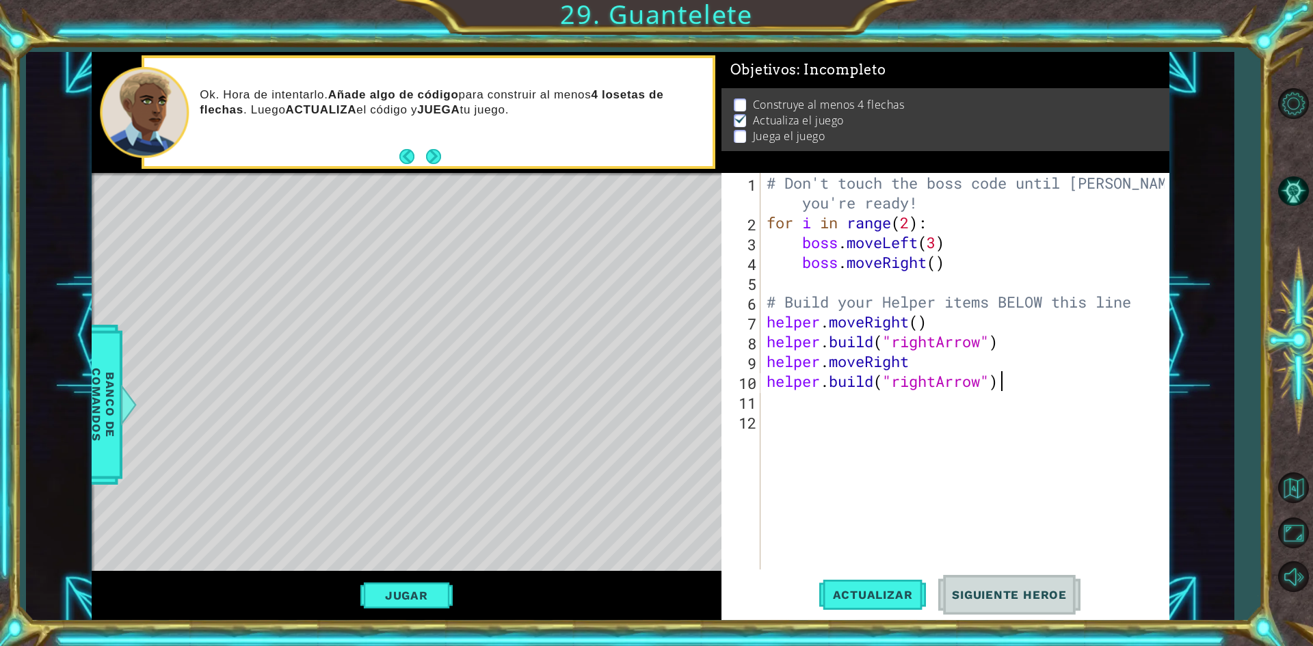
click at [1003, 380] on div "# Don't touch the boss code until [PERSON_NAME] says you're ready! for i in ran…" at bounding box center [968, 401] width 408 height 456
drag, startPoint x: 986, startPoint y: 390, endPoint x: 877, endPoint y: 381, distance: 109.1
click at [877, 381] on div "# Don't touch the boss code until [PERSON_NAME] says you're ready! for i in ran…" at bounding box center [968, 401] width 408 height 456
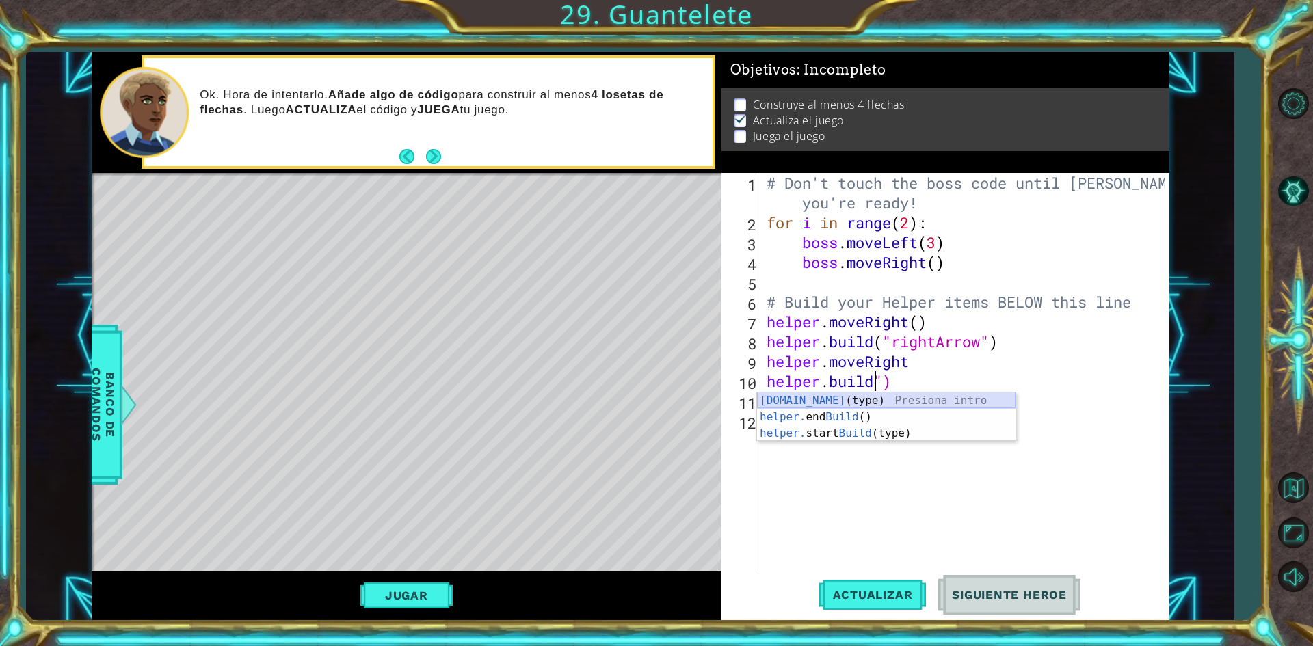
click at [923, 405] on div "[DOMAIN_NAME] (type) Presiona intro helper. end Build () Presiona intro helper.…" at bounding box center [886, 434] width 259 height 82
type textarea "[DOMAIN_NAME]("wall")"
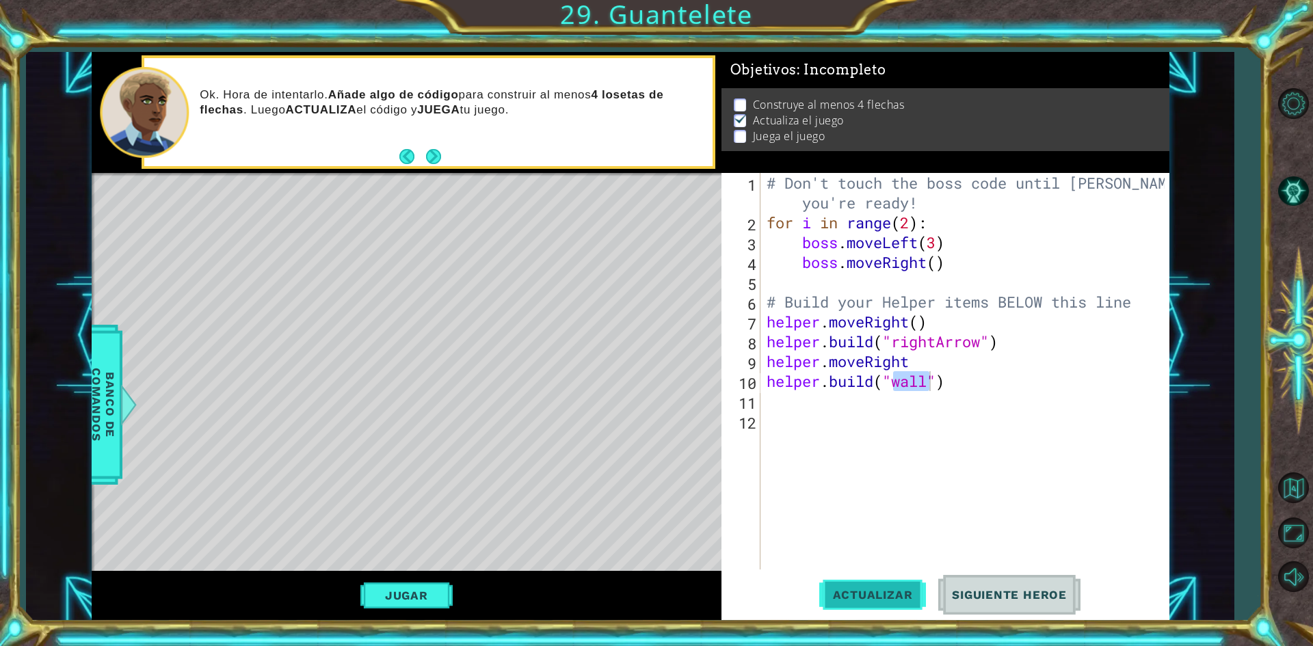
click at [915, 587] on button "Actualizar" at bounding box center [872, 595] width 107 height 44
click at [907, 410] on div "# Don't touch the boss code until [PERSON_NAME] says you're ready! for i in ran…" at bounding box center [968, 401] width 408 height 456
type textarea "h"
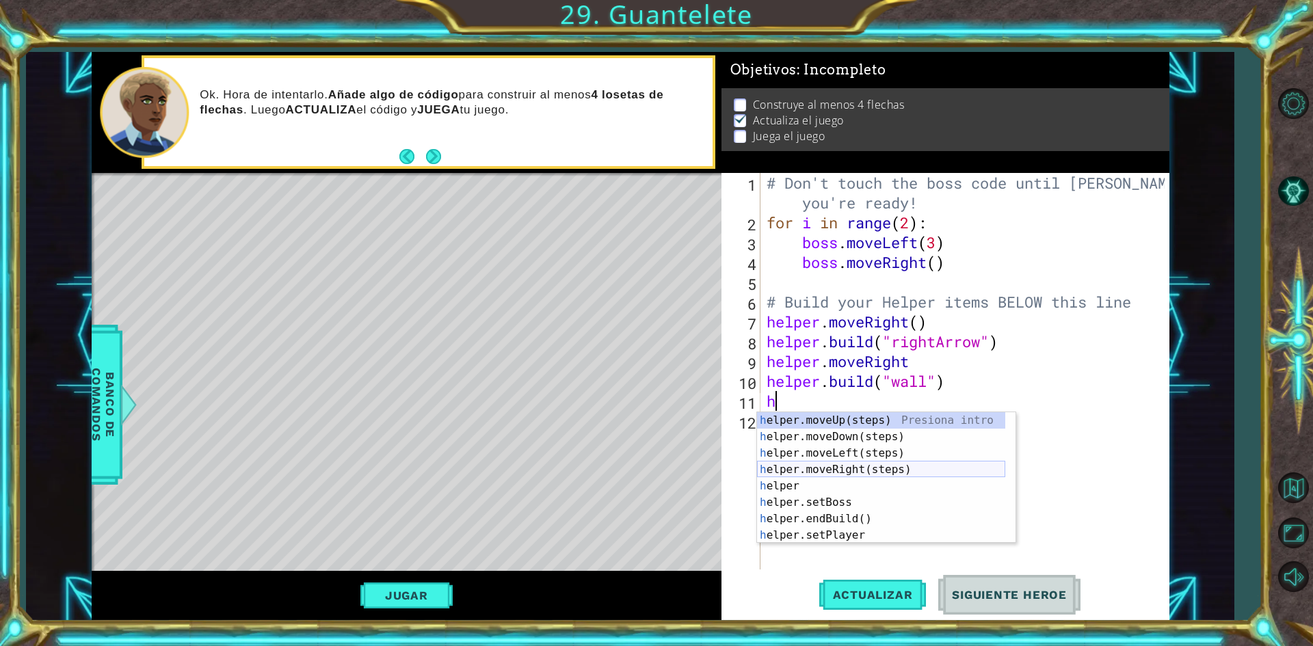
click at [868, 473] on div "h elper.moveUp(steps) Presiona intro h elper.moveDown(steps) Presiona intro h e…" at bounding box center [881, 494] width 248 height 164
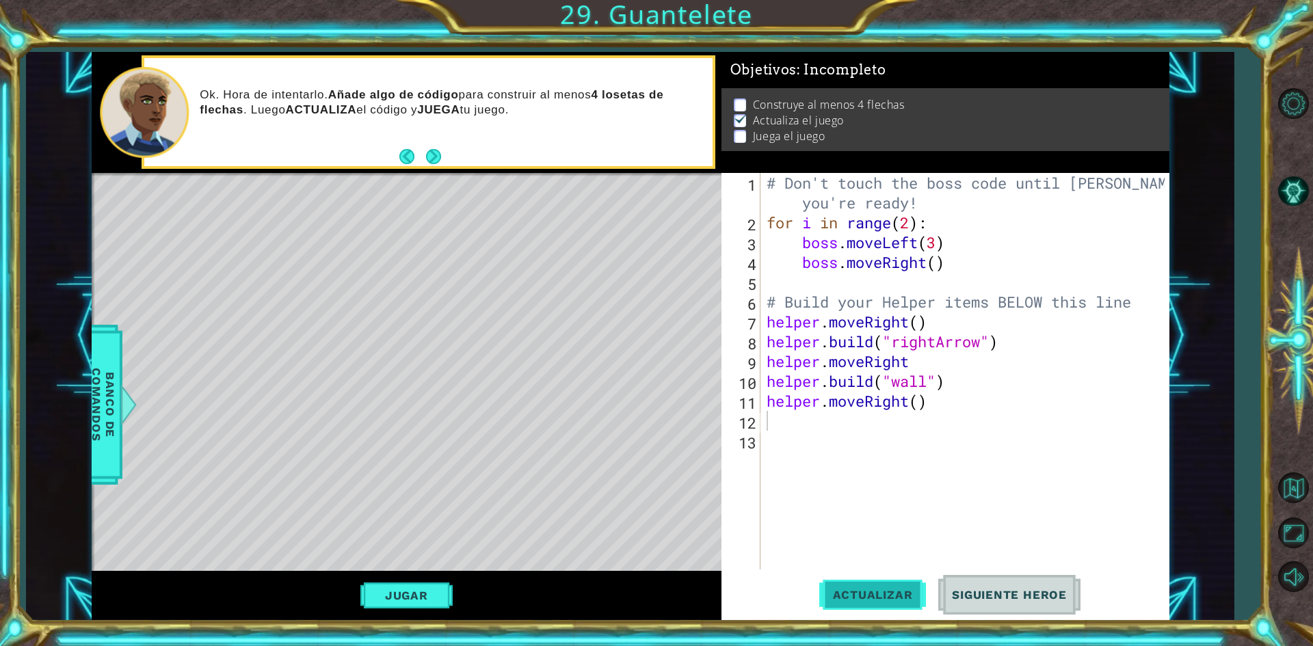
click at [890, 583] on button "Actualizar" at bounding box center [872, 595] width 107 height 44
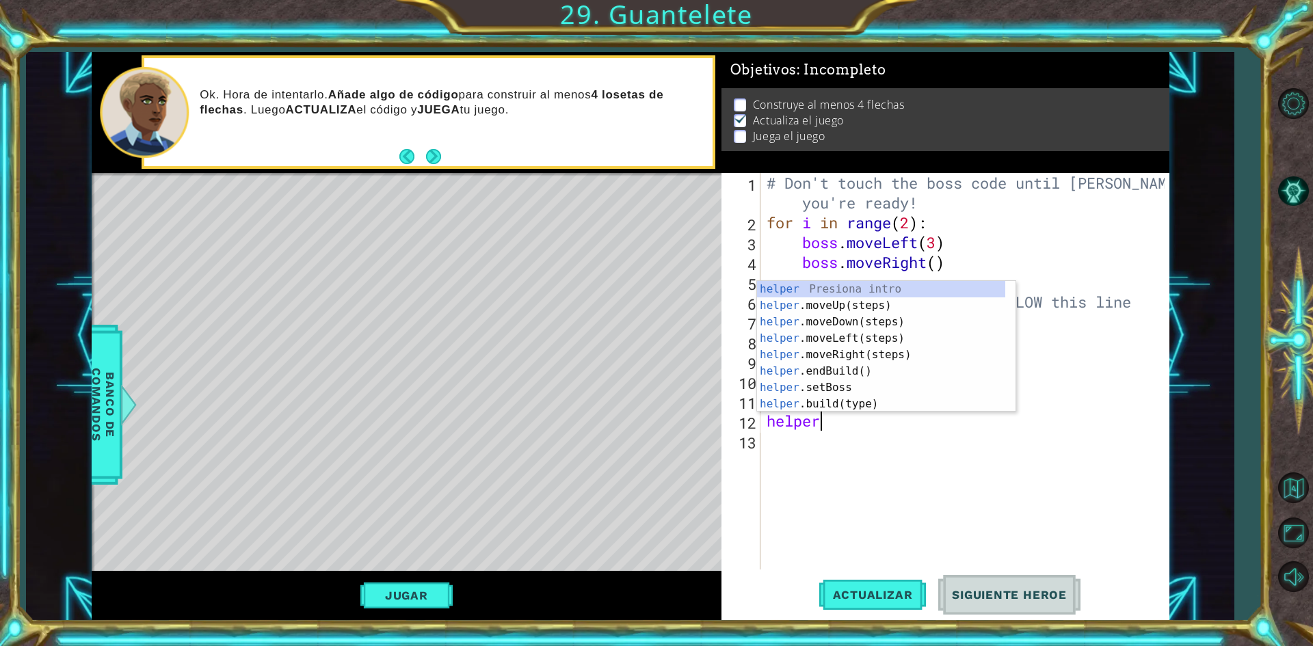
scroll to position [0, 2]
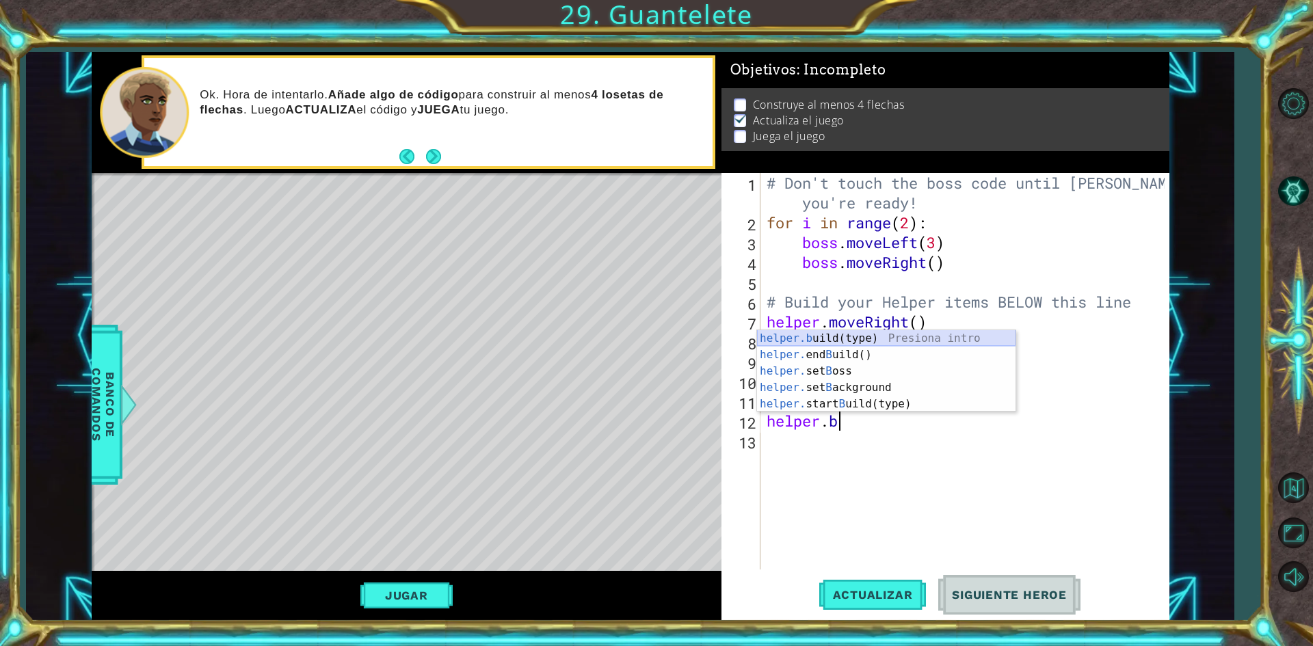
click at [916, 332] on div "helper.b uild(type) Presiona intro helper. end B uild() Presiona intro helper. …" at bounding box center [886, 387] width 259 height 115
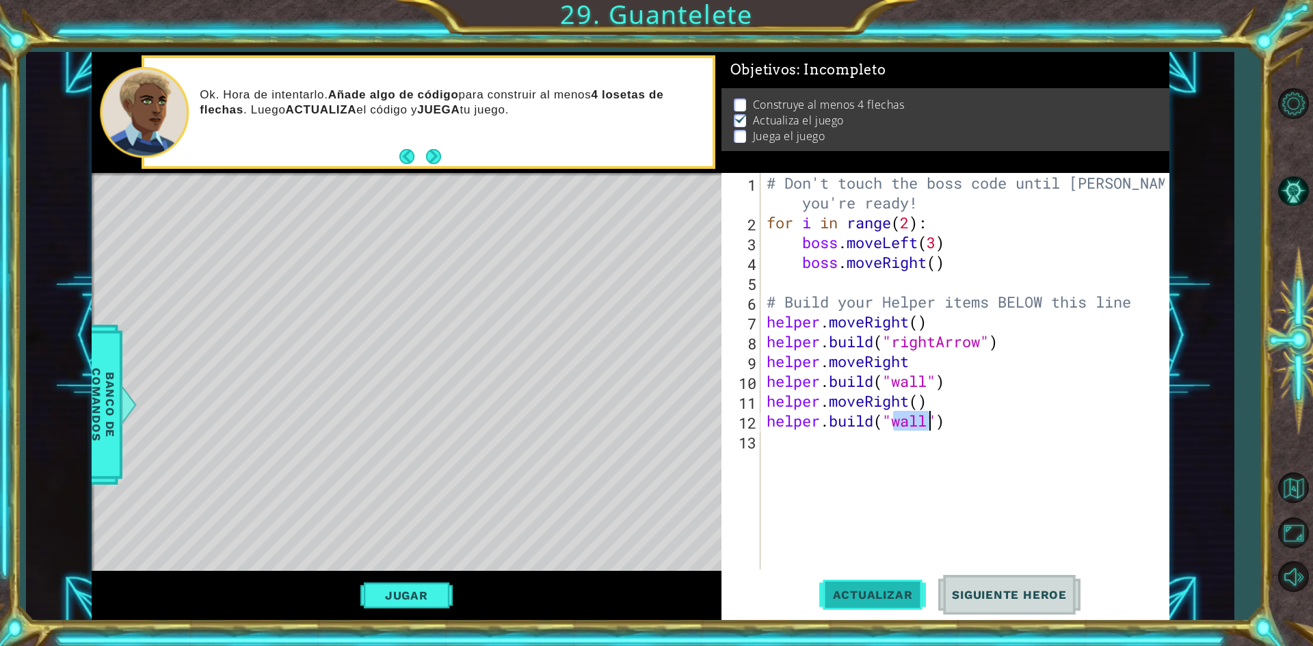
type textarea "[DOMAIN_NAME]("wall")"
click at [892, 600] on span "Actualizar" at bounding box center [872, 595] width 107 height 14
click at [906, 453] on div "# Don't touch the boss code until [PERSON_NAME] says you're ready! for i in ran…" at bounding box center [968, 401] width 408 height 456
type textarea "h"
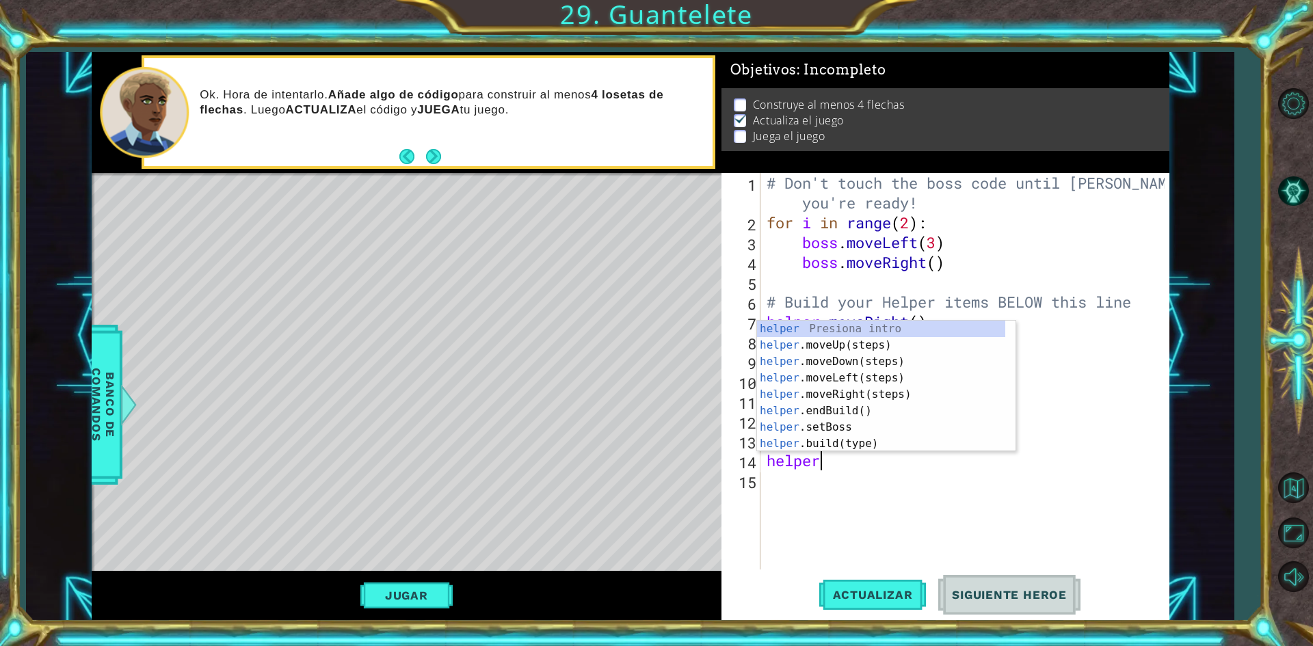
scroll to position [0, 2]
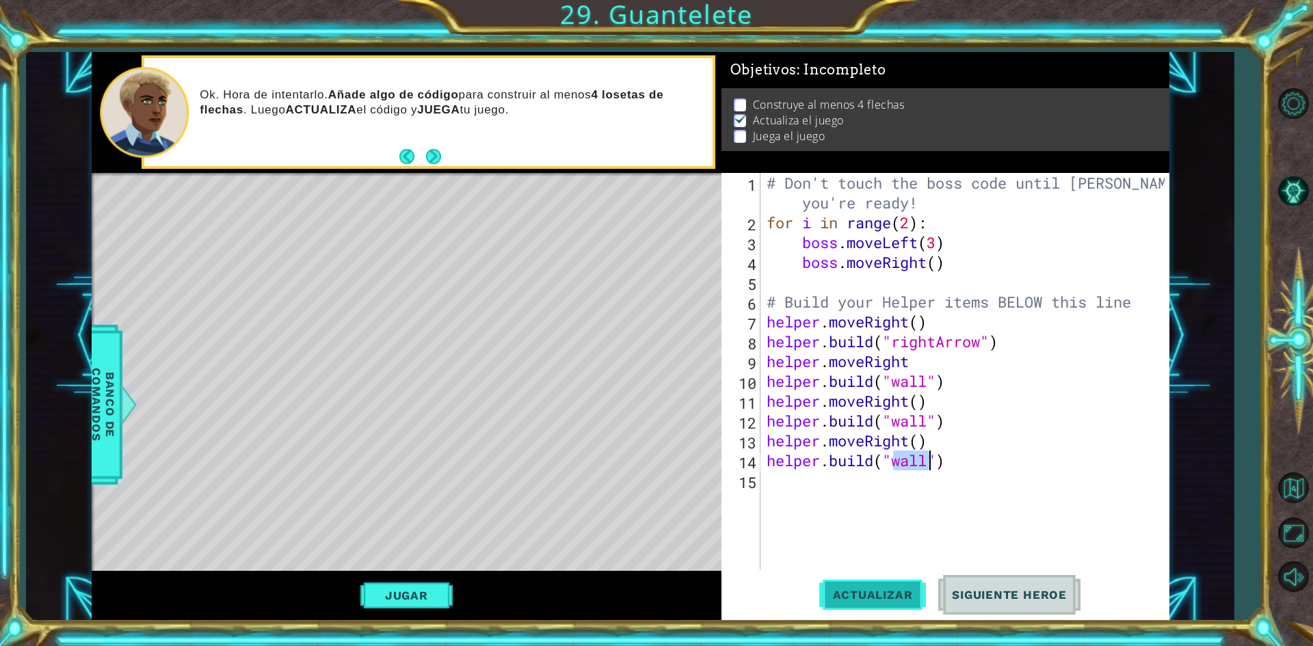
type textarea "[DOMAIN_NAME]("wall")"
click at [884, 601] on span "Actualizar" at bounding box center [872, 595] width 107 height 14
click at [903, 488] on div "# Don't touch the boss code until [PERSON_NAME] says you're ready! for i in ran…" at bounding box center [968, 401] width 408 height 456
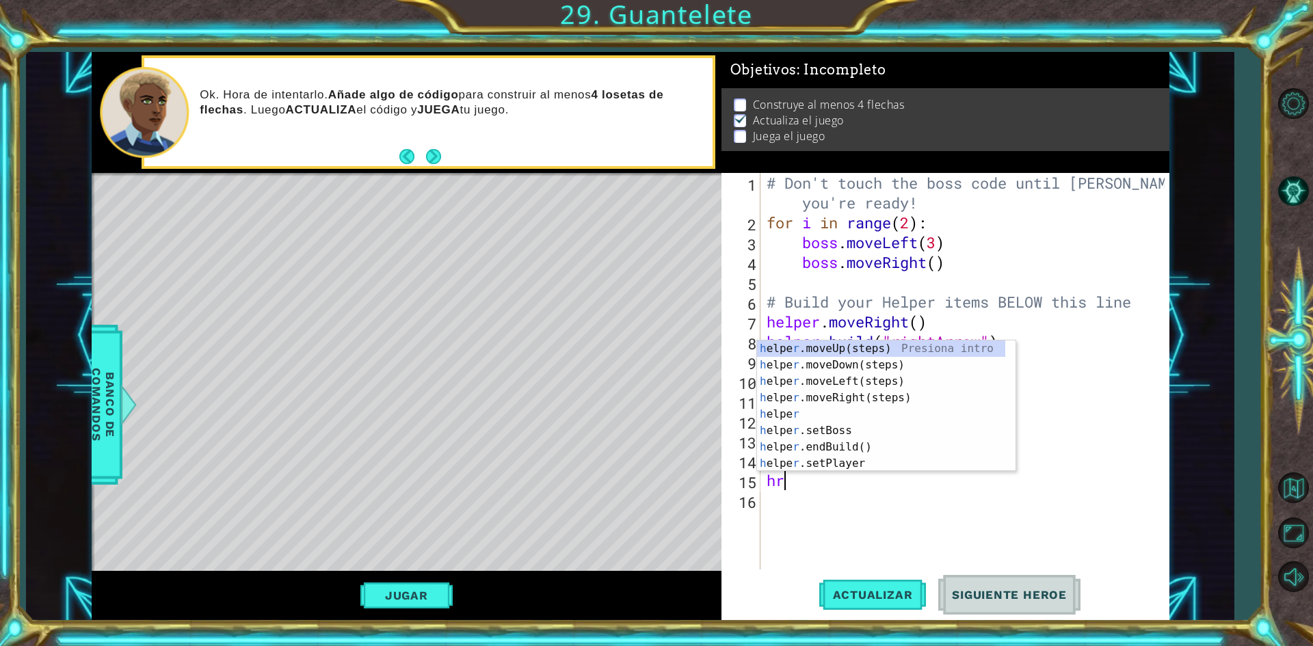
type textarea "h"
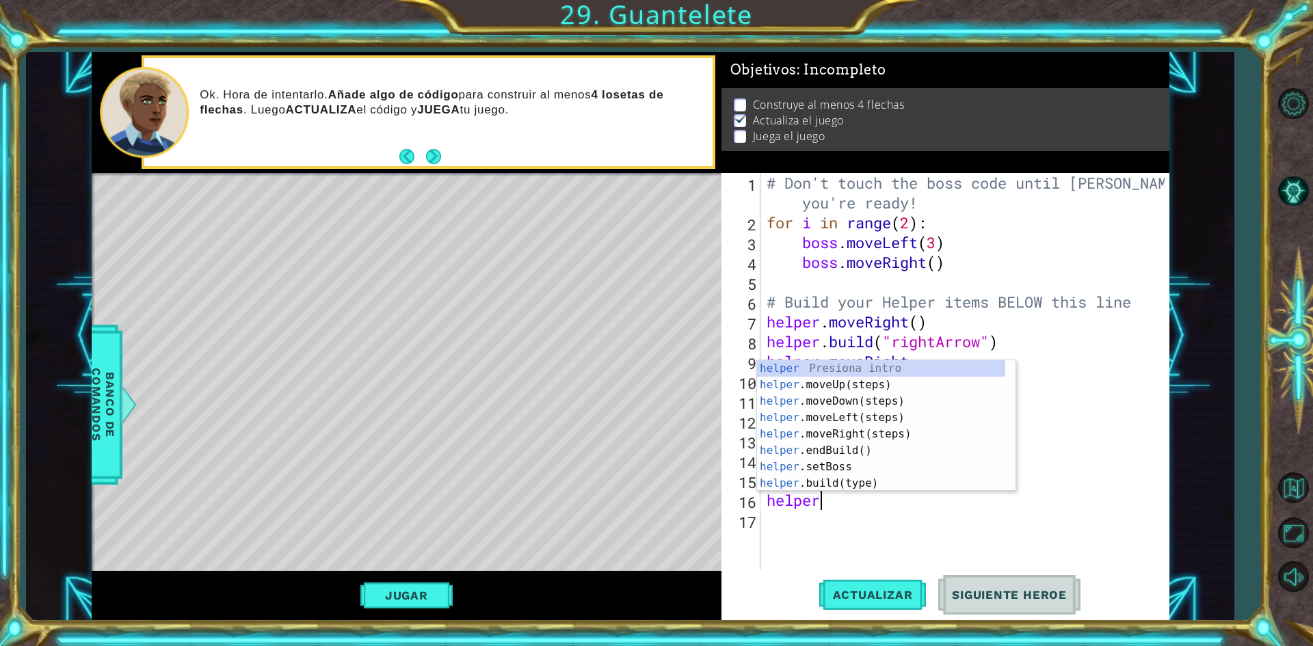
scroll to position [0, 2]
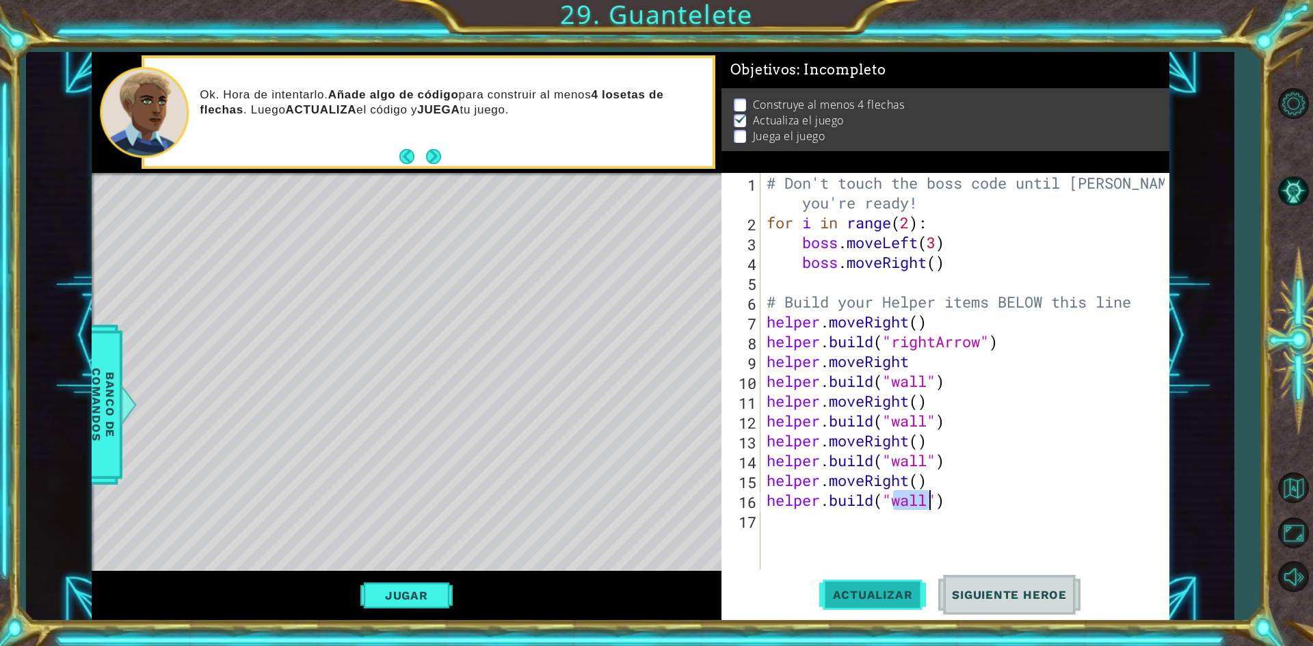
type textarea "[DOMAIN_NAME]("wall")"
click at [858, 611] on button "Actualizar" at bounding box center [872, 595] width 107 height 44
click at [852, 586] on button "Actualizar" at bounding box center [872, 595] width 107 height 44
click at [426, 155] on button "Next" at bounding box center [433, 156] width 15 height 15
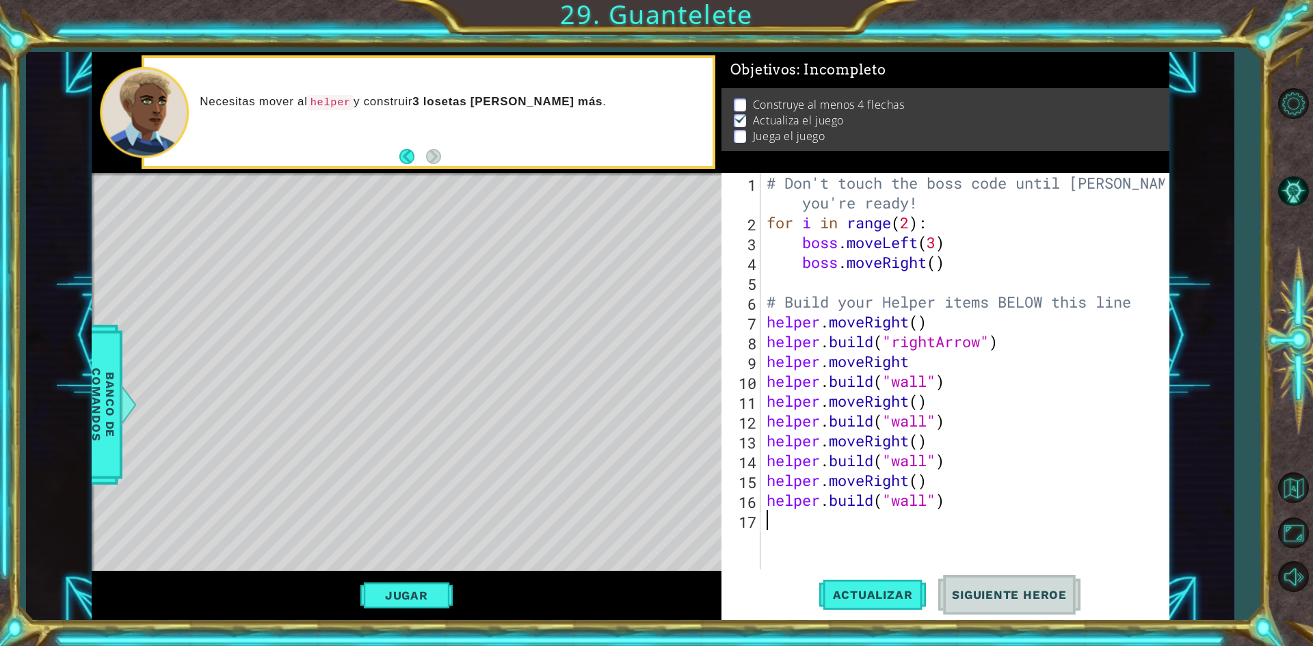
click at [929, 525] on div "# Don't touch the boss code until [PERSON_NAME] says you're ready! for i in ran…" at bounding box center [968, 401] width 408 height 456
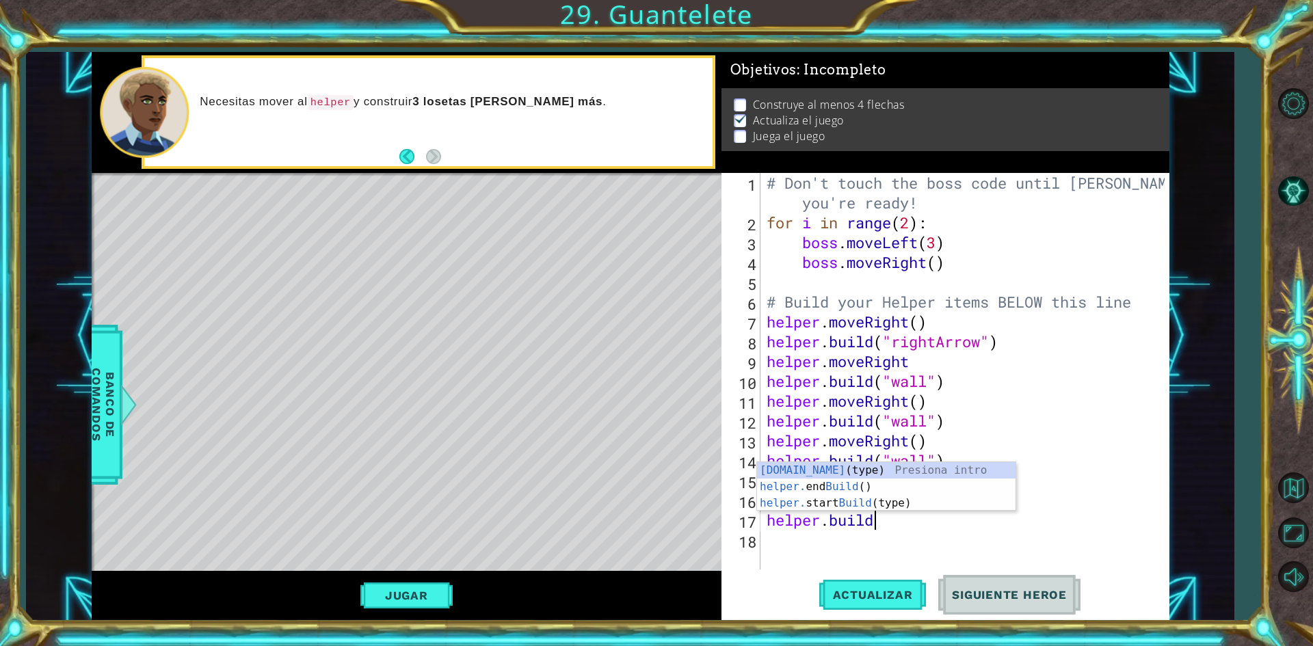
scroll to position [0, 4]
click at [861, 505] on div "[DOMAIN_NAME] (type) Presiona intro helper. end Build () Presiona intro helper.…" at bounding box center [886, 503] width 259 height 82
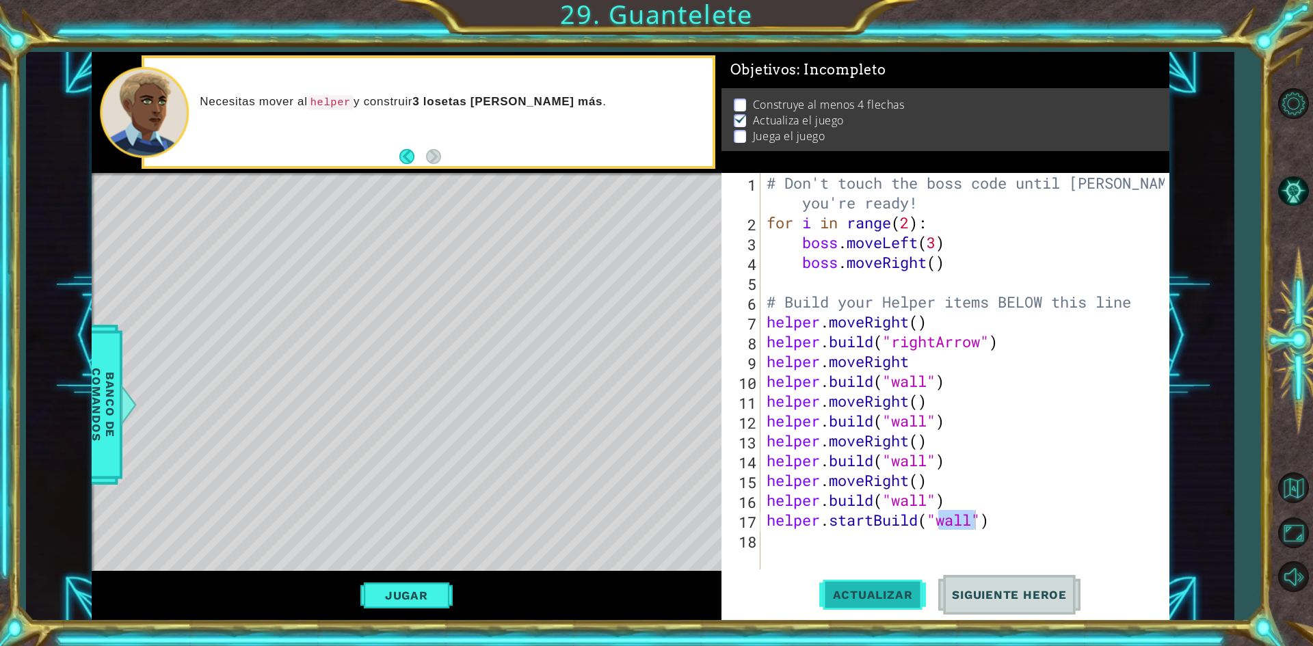
click at [867, 592] on span "Actualizar" at bounding box center [872, 595] width 107 height 14
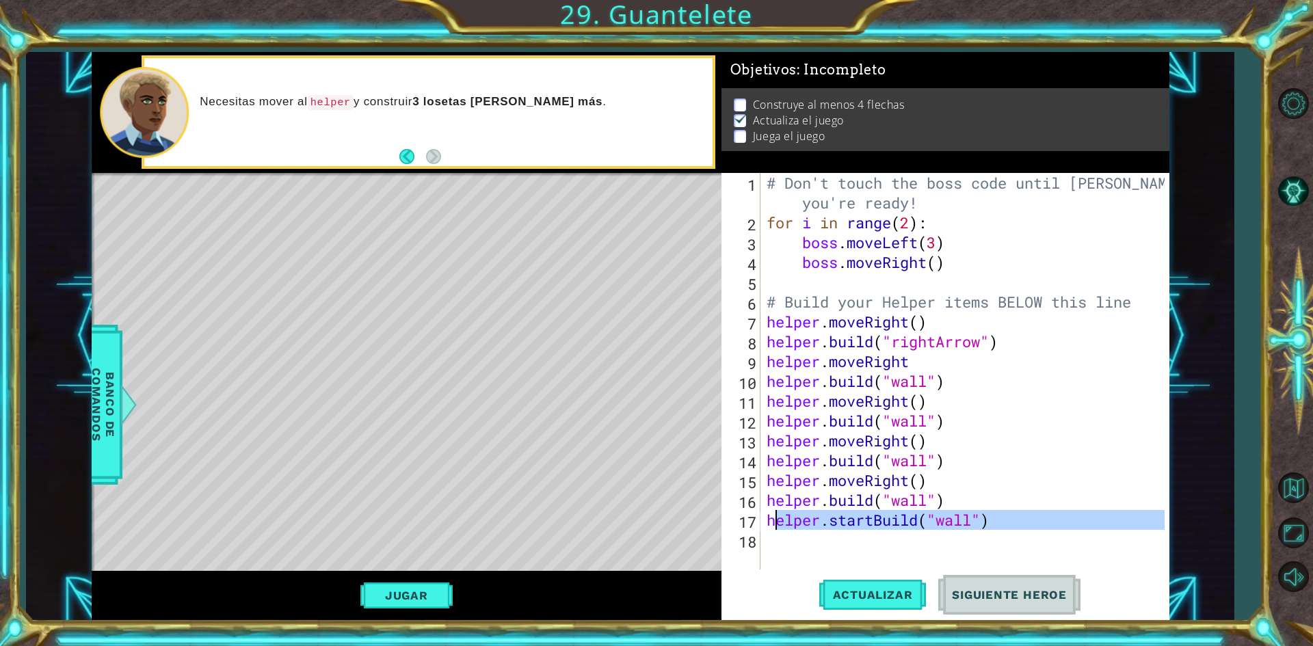
drag, startPoint x: 1022, startPoint y: 530, endPoint x: 774, endPoint y: 529, distance: 249.0
click at [774, 529] on div "# Don't touch the boss code until [PERSON_NAME] says you're ready! for i in ran…" at bounding box center [968, 401] width 408 height 456
type textarea "he"
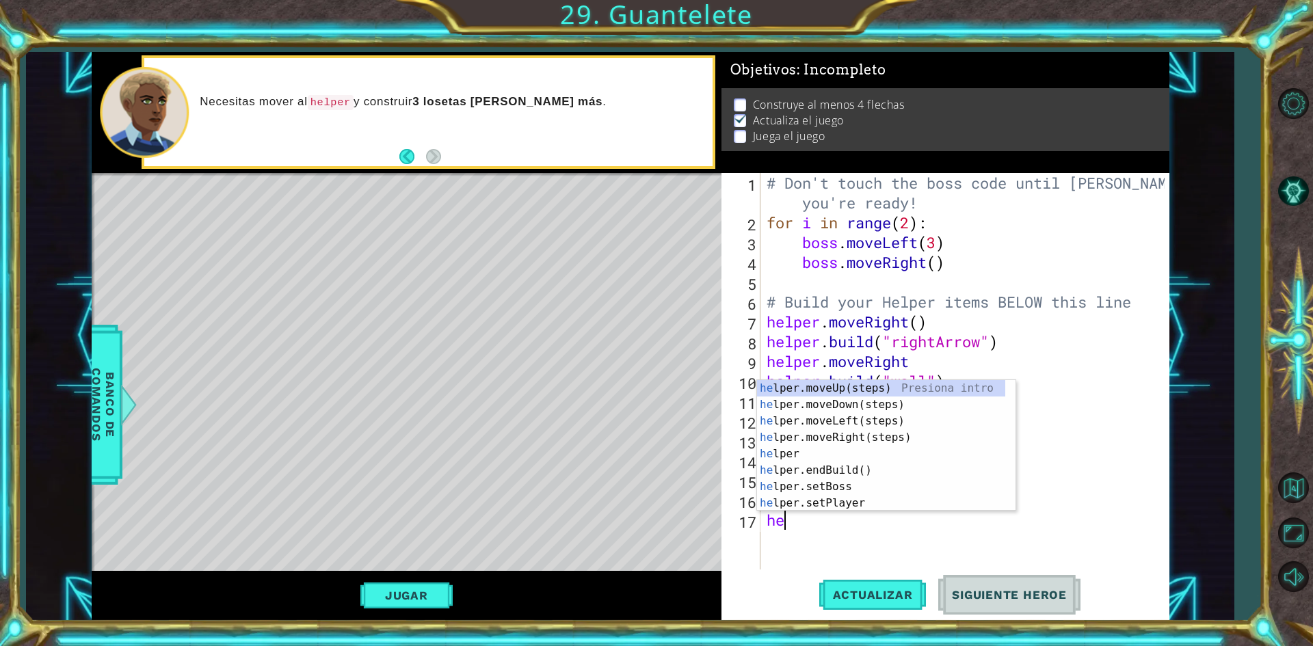
scroll to position [0, 0]
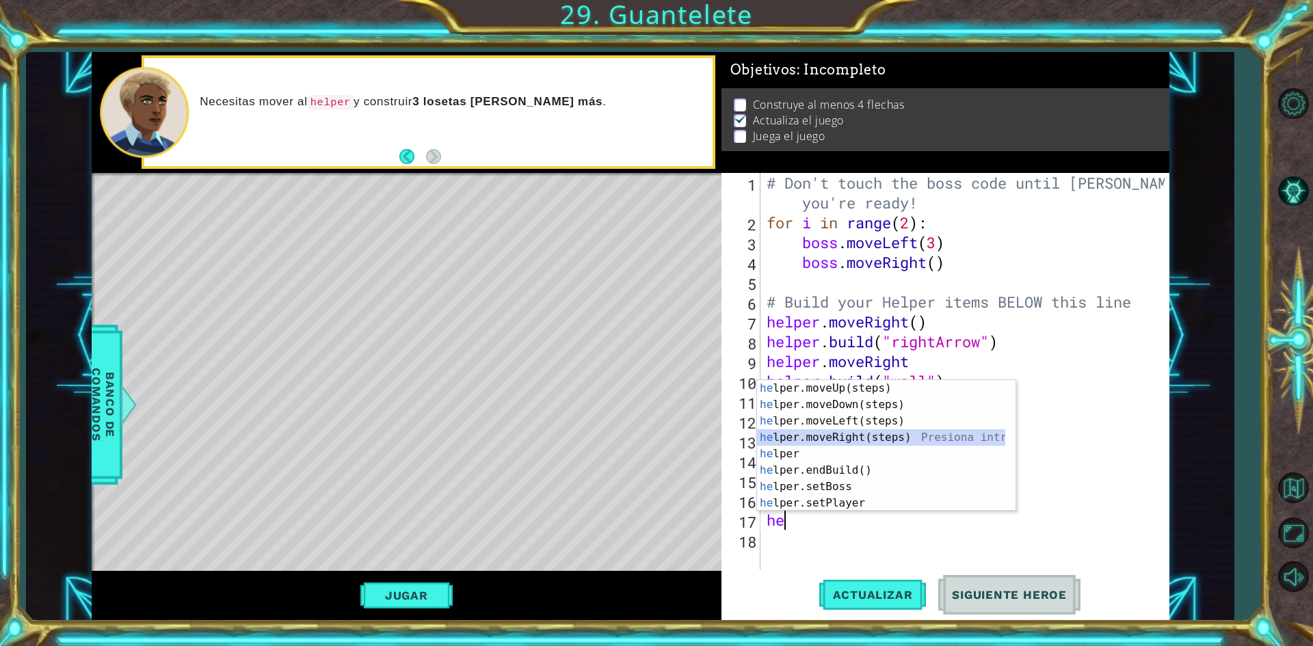
click at [893, 440] on div "he lper.moveUp(steps) Presiona intro he lper.moveDown(steps) Presiona intro he …" at bounding box center [881, 462] width 248 height 164
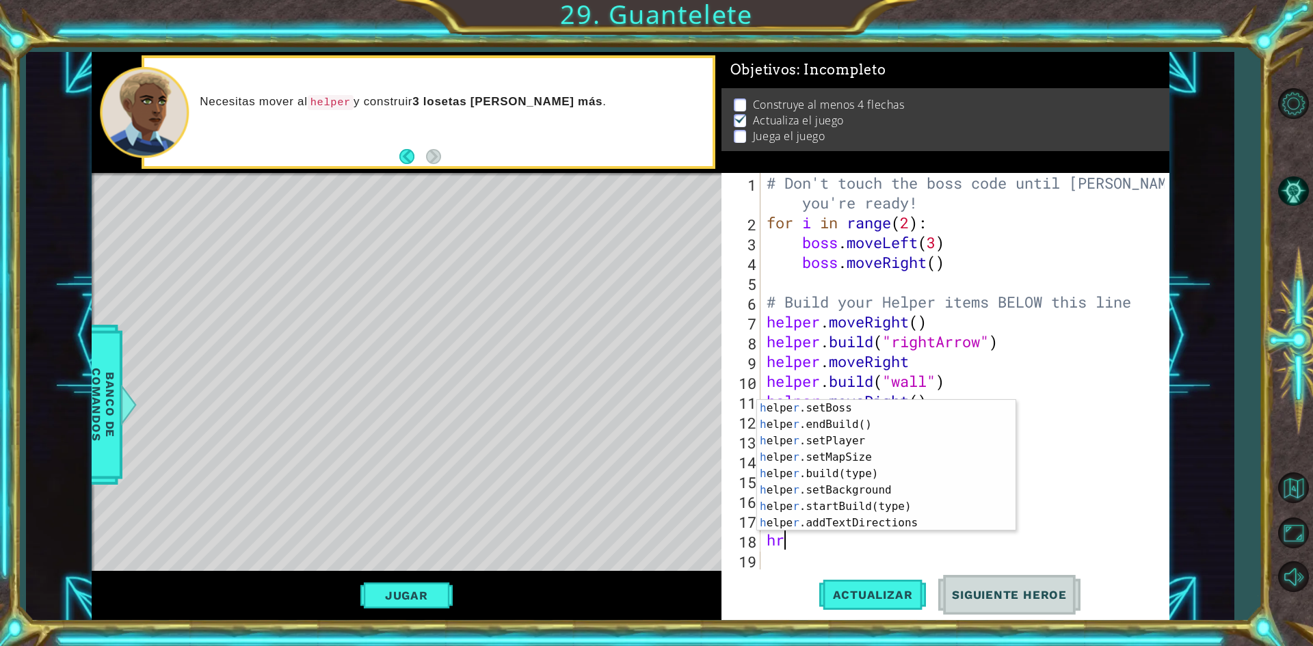
scroll to position [83, 0]
click at [878, 472] on div "h elpe r .setBoss Presiona intro h elpe r .endBuild() Presiona intro h elpe r .…" at bounding box center [881, 482] width 248 height 164
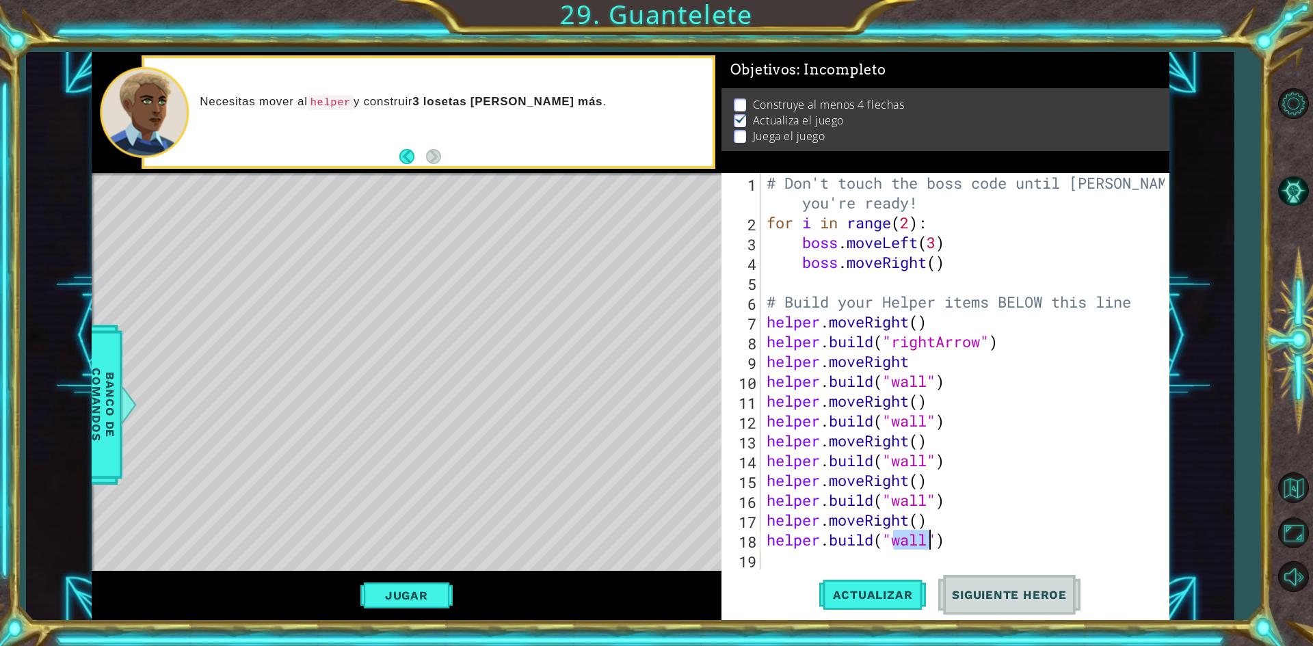
type textarea "[DOMAIN_NAME]("wall")"
drag, startPoint x: 897, startPoint y: 536, endPoint x: 929, endPoint y: 537, distance: 32.2
click at [929, 537] on div "# Don't touch the boss code until [PERSON_NAME] says you're ready! for i in ran…" at bounding box center [968, 401] width 408 height 456
click at [966, 524] on div ""r ightArrow" Presiona intro" at bounding box center [1004, 539] width 259 height 49
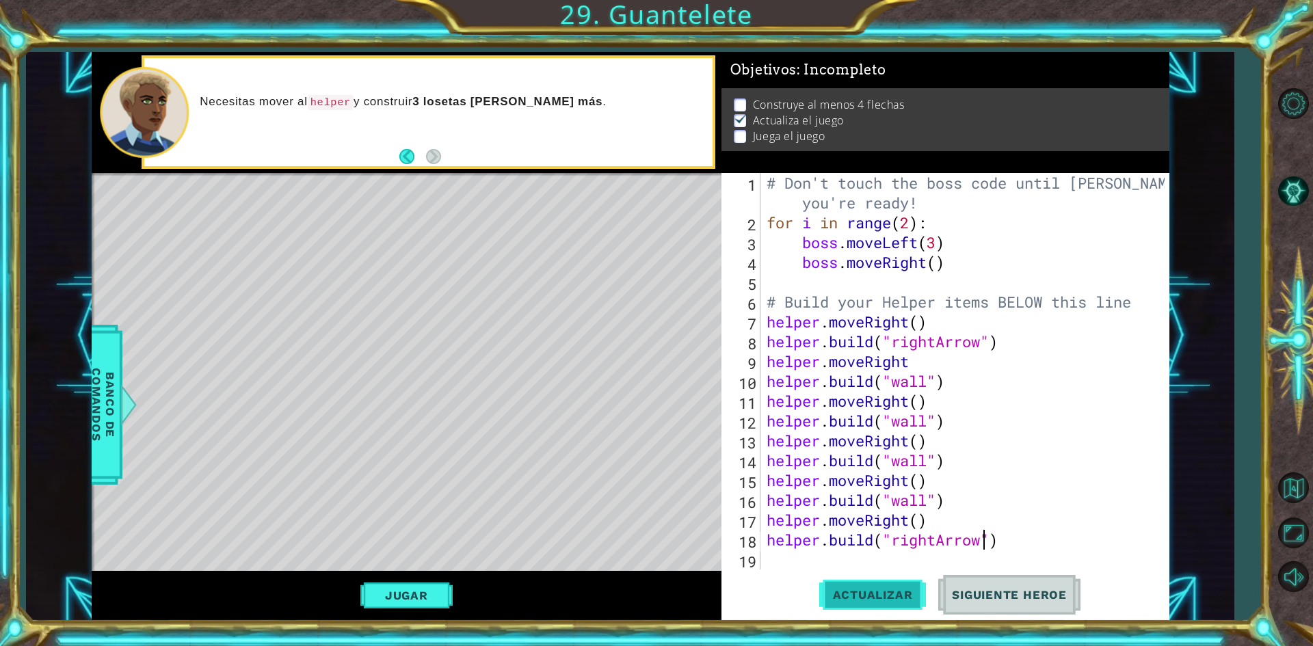
click at [903, 576] on button "Actualizar" at bounding box center [872, 595] width 107 height 44
drag, startPoint x: 932, startPoint y: 503, endPoint x: 893, endPoint y: 503, distance: 38.3
click at [893, 503] on div "# Don't touch the boss code until [PERSON_NAME] says you're ready! for i in ran…" at bounding box center [968, 401] width 408 height 456
click at [910, 488] on div ""r ightArrow" Presiona intro" at bounding box center [1004, 499] width 259 height 49
drag, startPoint x: 930, startPoint y: 463, endPoint x: 894, endPoint y: 467, distance: 36.5
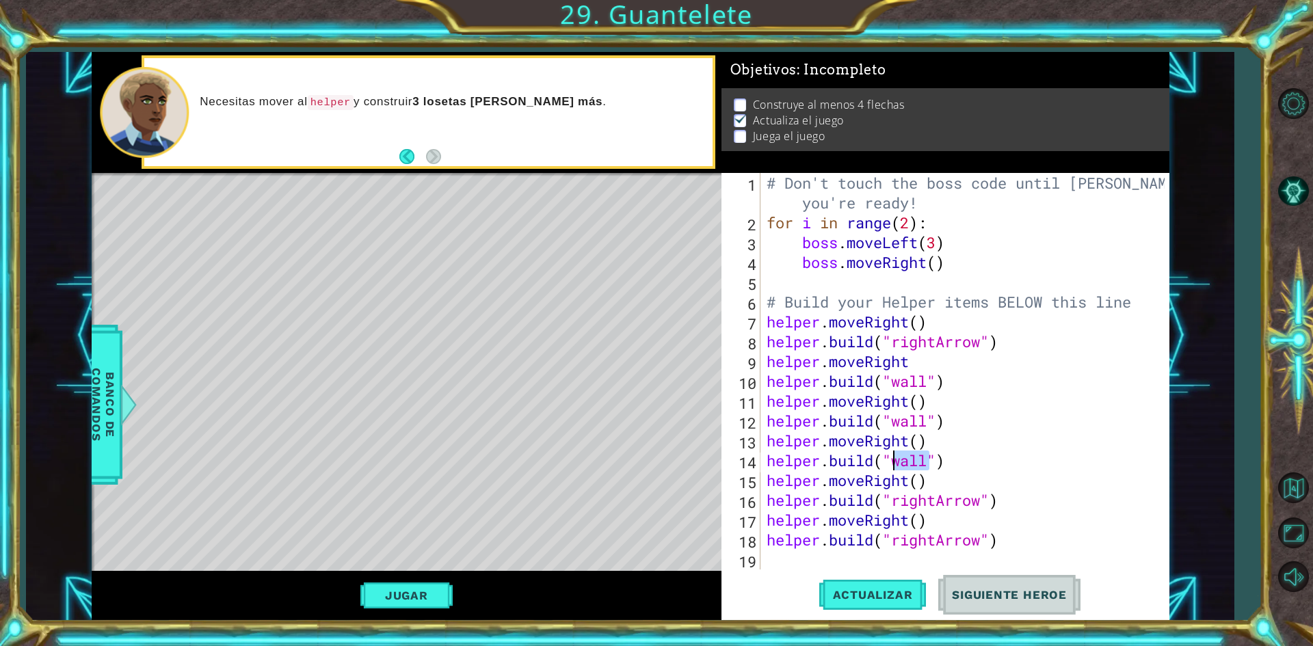
click at [894, 467] on div "# Don't touch the boss code until [PERSON_NAME] says you're ready! for i in ran…" at bounding box center [968, 401] width 408 height 456
click at [917, 445] on div ""r ightArrow" Presiona intro" at bounding box center [1004, 460] width 259 height 49
drag, startPoint x: 937, startPoint y: 421, endPoint x: 897, endPoint y: 425, distance: 40.6
click at [897, 425] on div "# Don't touch the boss code until [PERSON_NAME] says you're ready! for i in ran…" at bounding box center [968, 401] width 408 height 456
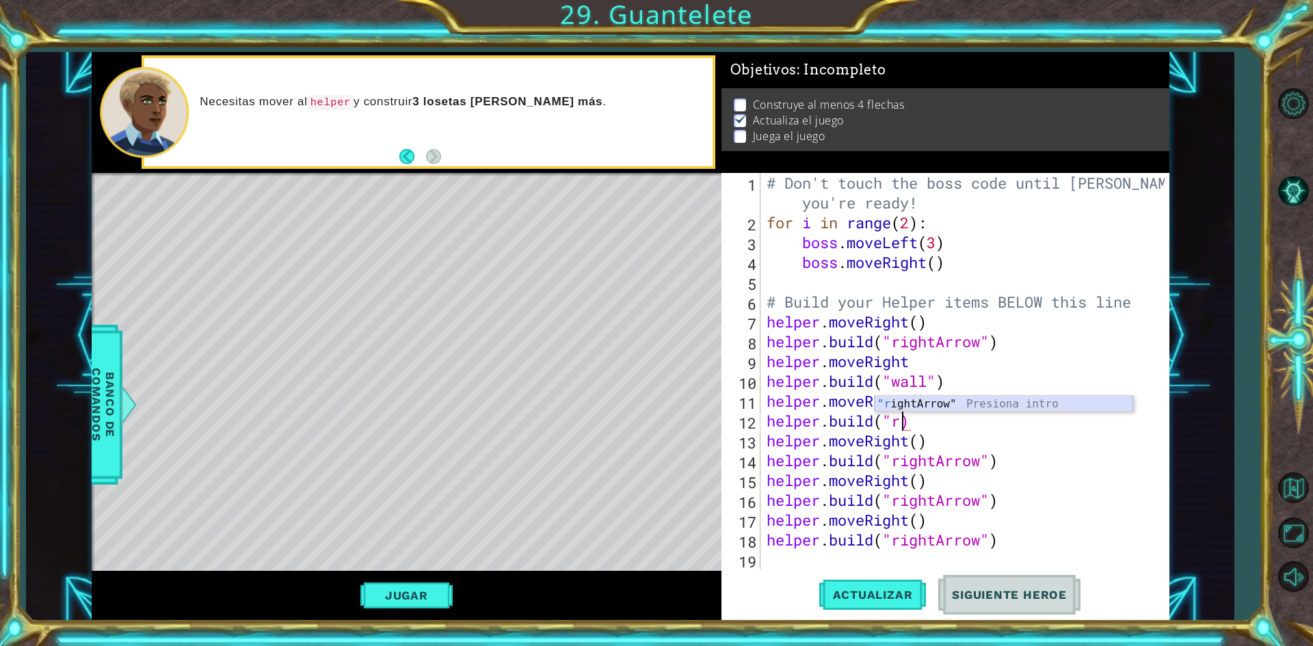
click at [927, 404] on div ""r ightArrow" Presiona intro" at bounding box center [1004, 420] width 259 height 49
drag, startPoint x: 933, startPoint y: 376, endPoint x: 889, endPoint y: 386, distance: 44.8
click at [889, 386] on div "# Don't touch the boss code until [PERSON_NAME] says you're ready! for i in ran…" at bounding box center [968, 401] width 408 height 456
drag, startPoint x: 932, startPoint y: 401, endPoint x: 873, endPoint y: 504, distance: 118.8
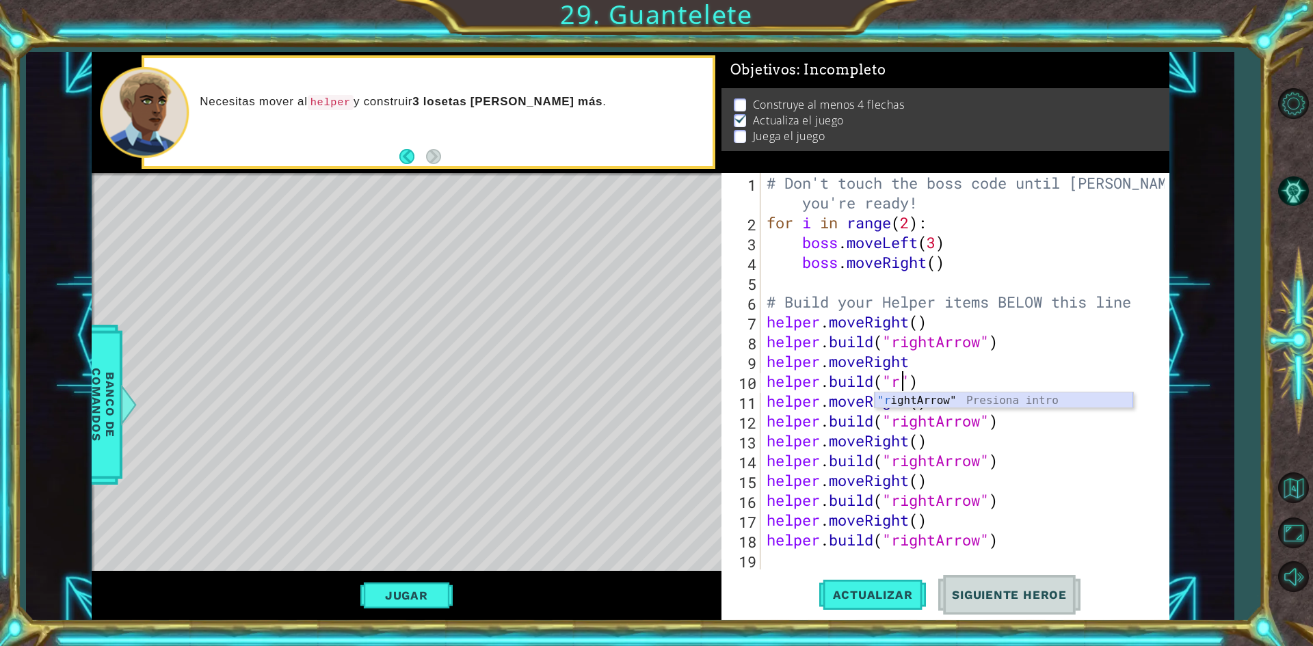
click at [931, 401] on div ""r ightArrow" Presiona intro" at bounding box center [1004, 417] width 259 height 49
type textarea "[DOMAIN_NAME]("rightArrow")"
click at [855, 581] on button "Actualizar" at bounding box center [872, 595] width 107 height 44
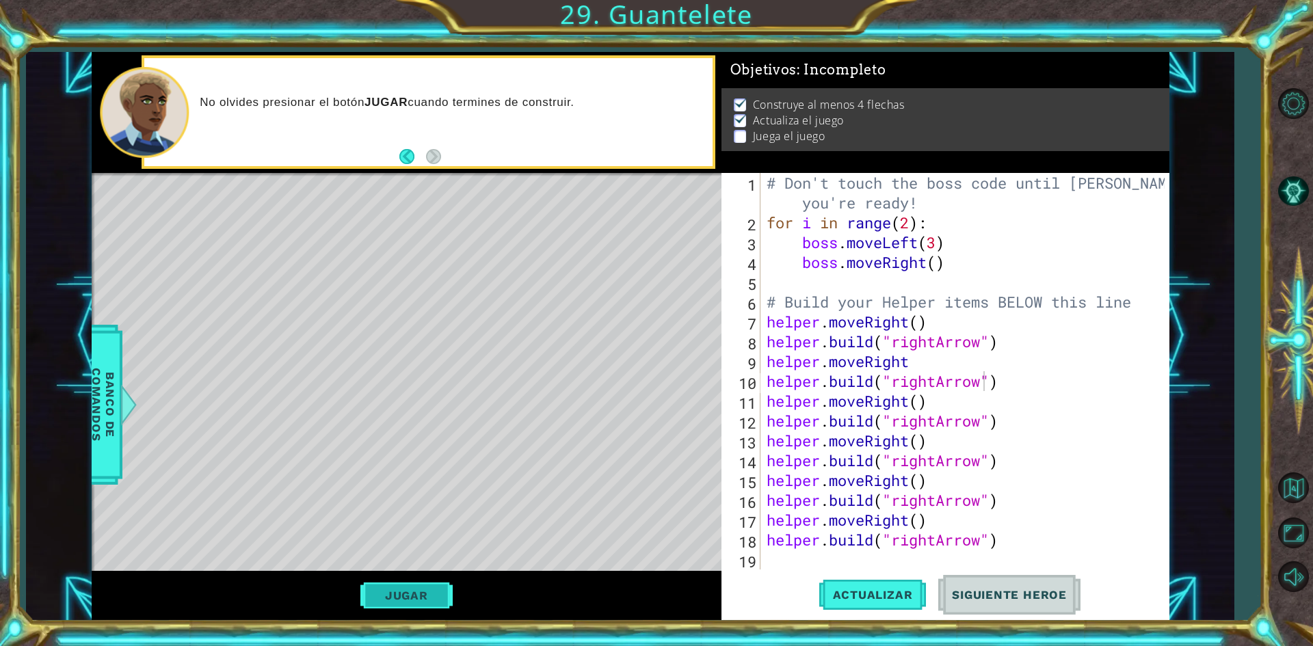
click at [425, 586] on button "Jugar" at bounding box center [406, 596] width 92 height 26
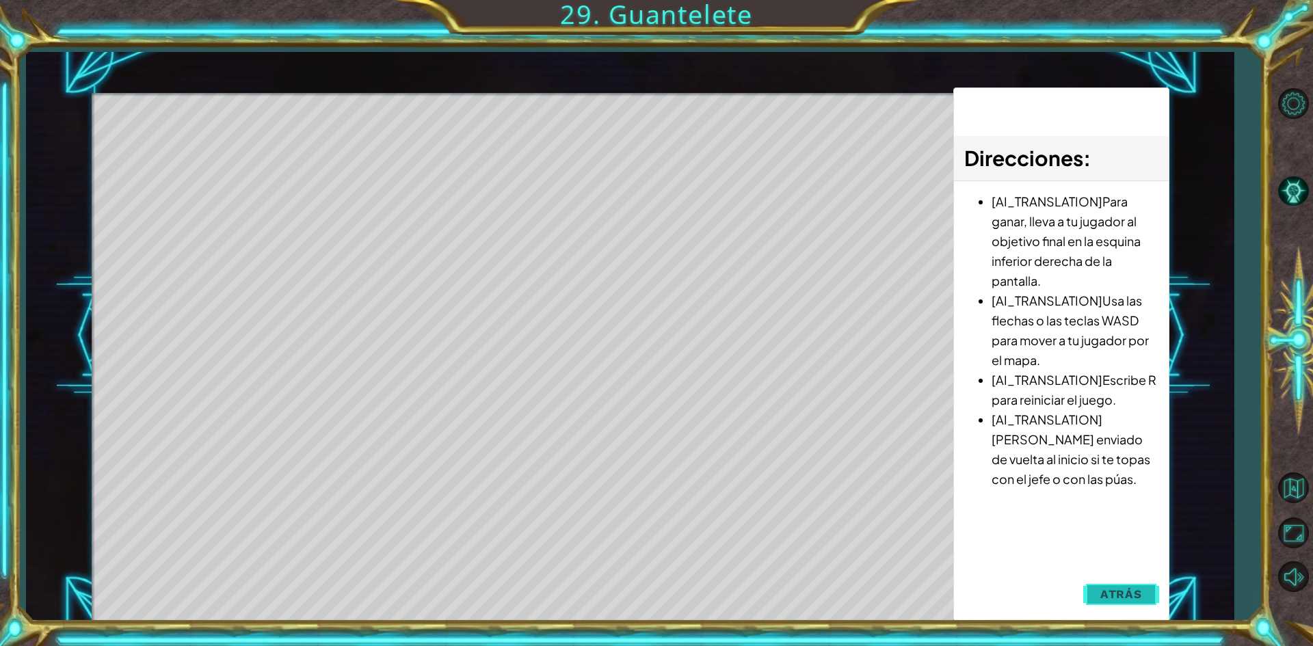
click at [1116, 581] on button "Atrás" at bounding box center [1121, 594] width 76 height 27
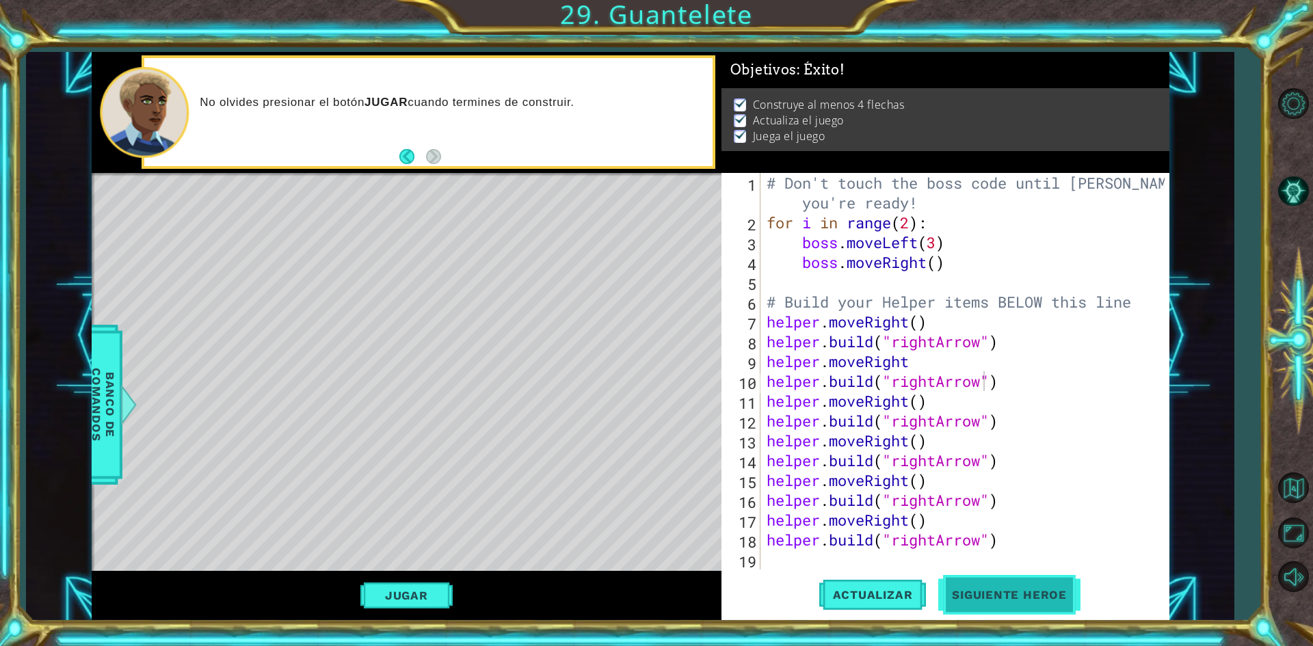
click at [1041, 595] on span "Siguiente Heroe" at bounding box center [1009, 597] width 142 height 14
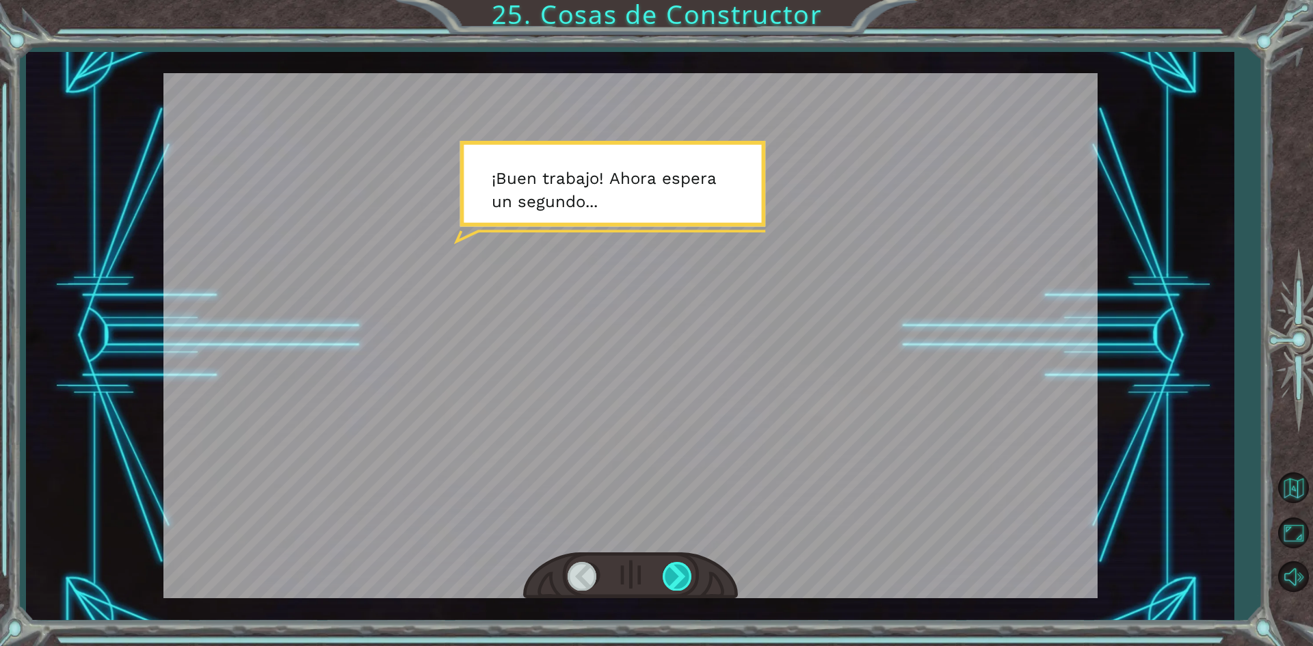
click at [681, 577] on div at bounding box center [678, 576] width 31 height 28
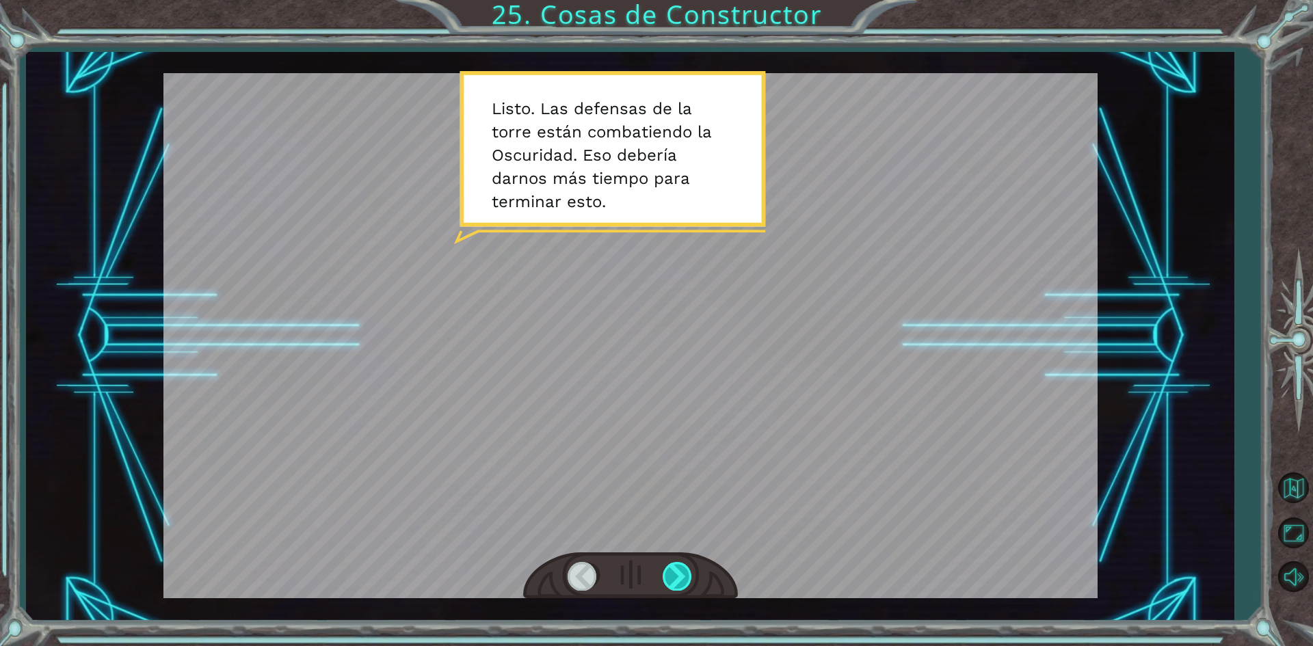
click at [684, 589] on div at bounding box center [678, 576] width 31 height 28
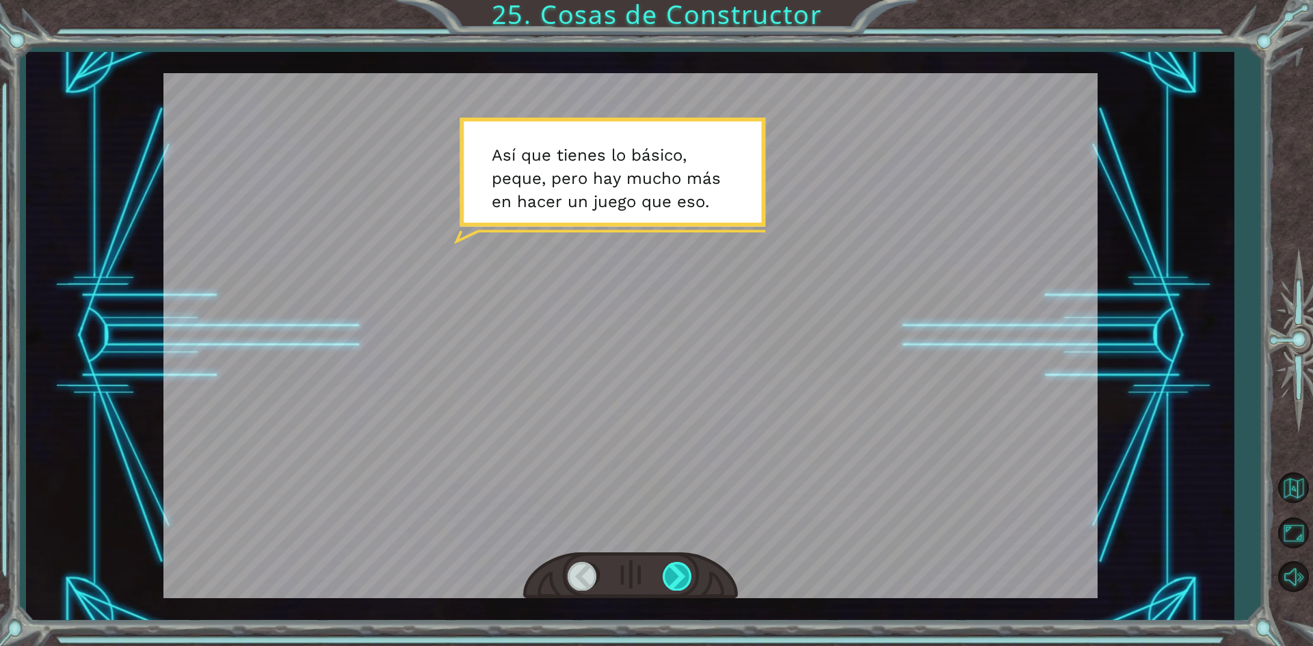
click at [684, 588] on div at bounding box center [678, 576] width 31 height 28
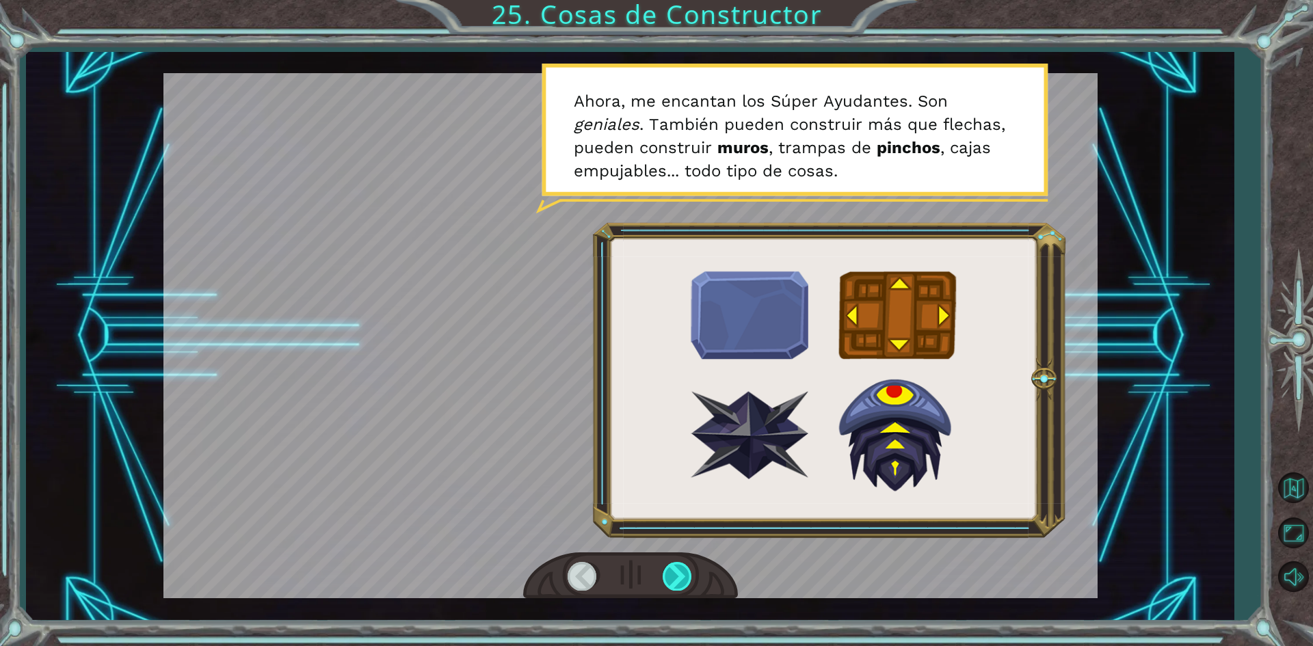
click at [681, 580] on div at bounding box center [678, 576] width 31 height 28
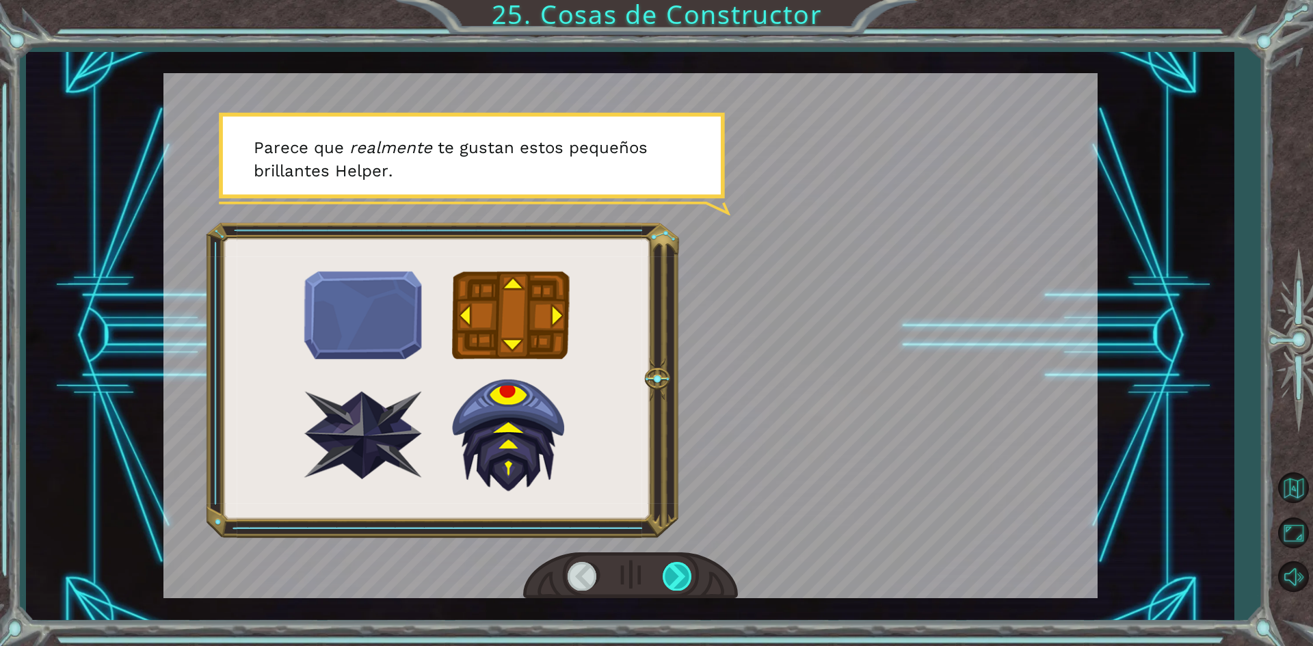
click at [687, 579] on div at bounding box center [678, 576] width 31 height 28
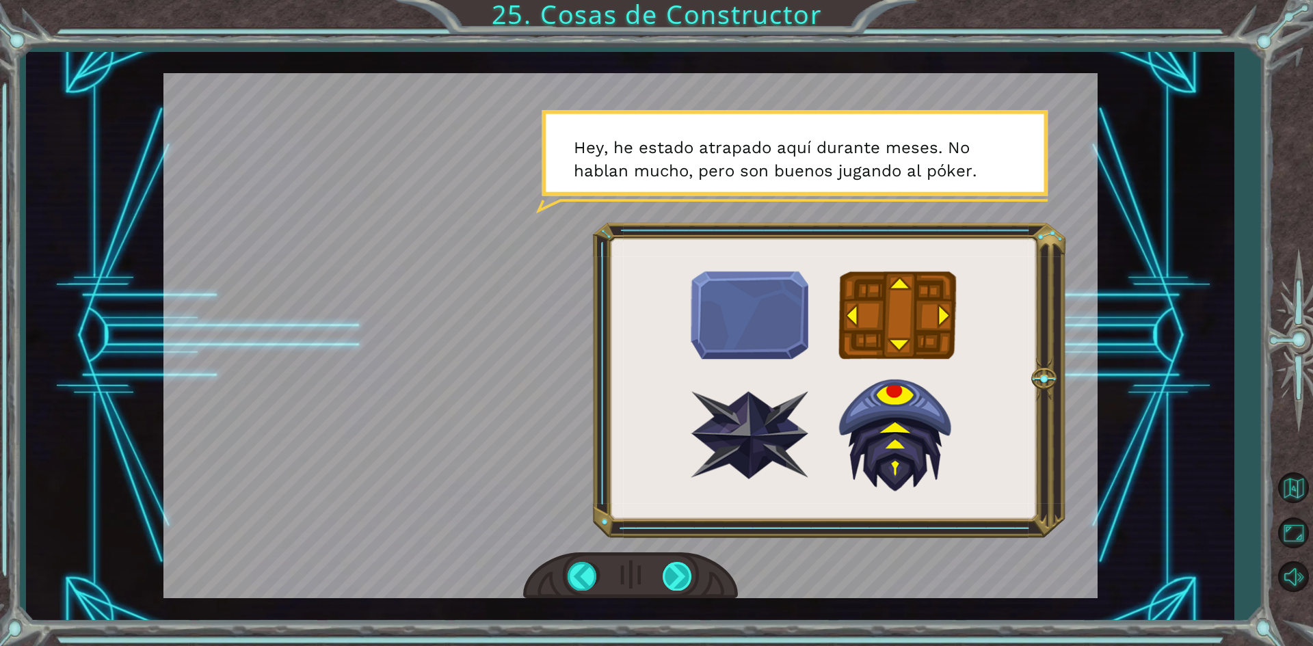
click at [676, 570] on div at bounding box center [678, 576] width 31 height 28
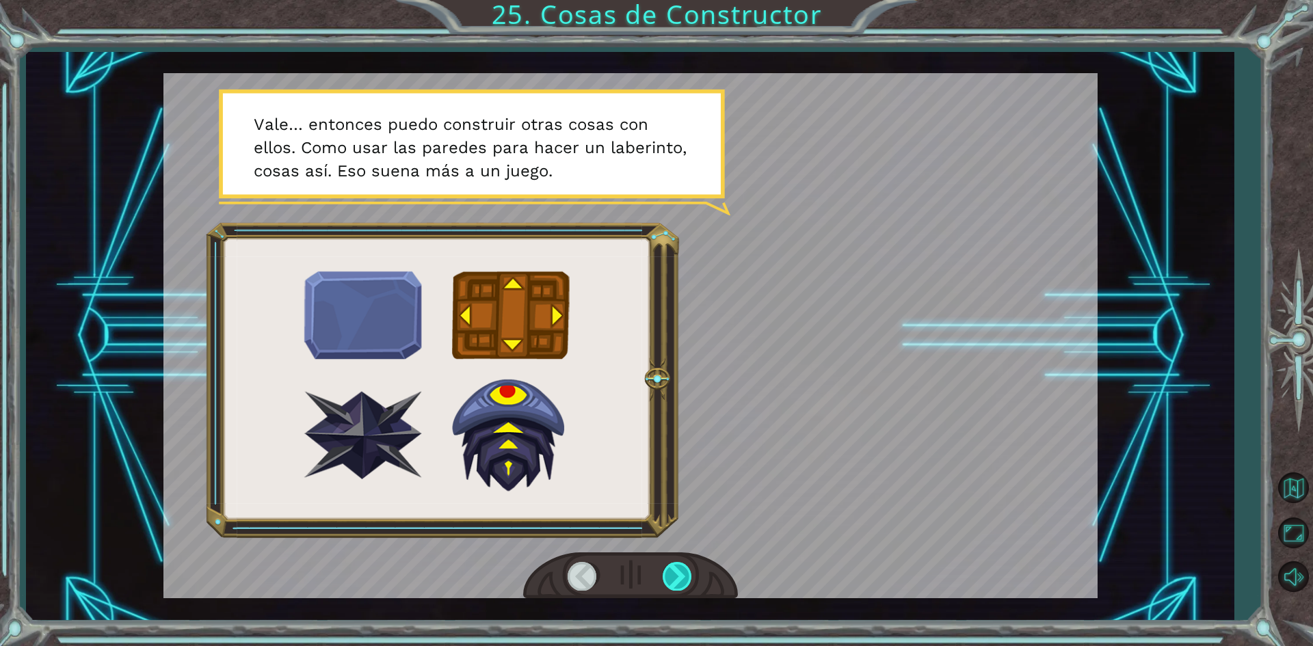
click at [676, 583] on div at bounding box center [678, 576] width 31 height 28
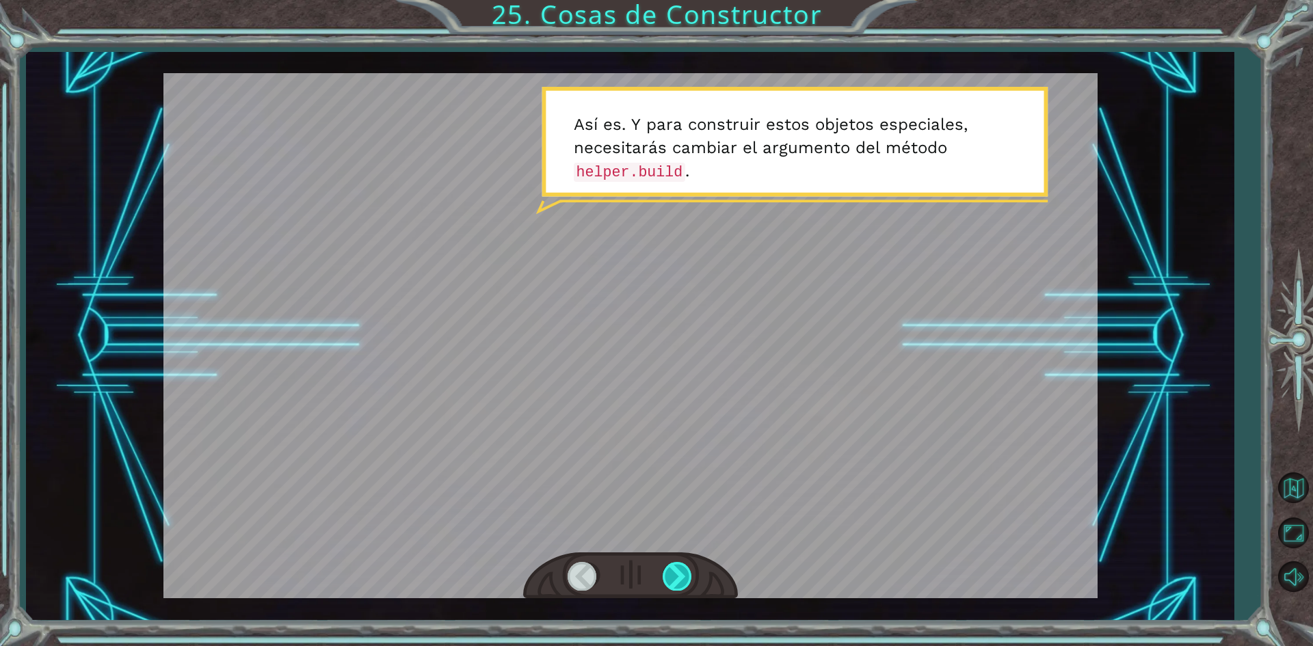
click at [676, 583] on div at bounding box center [678, 576] width 31 height 28
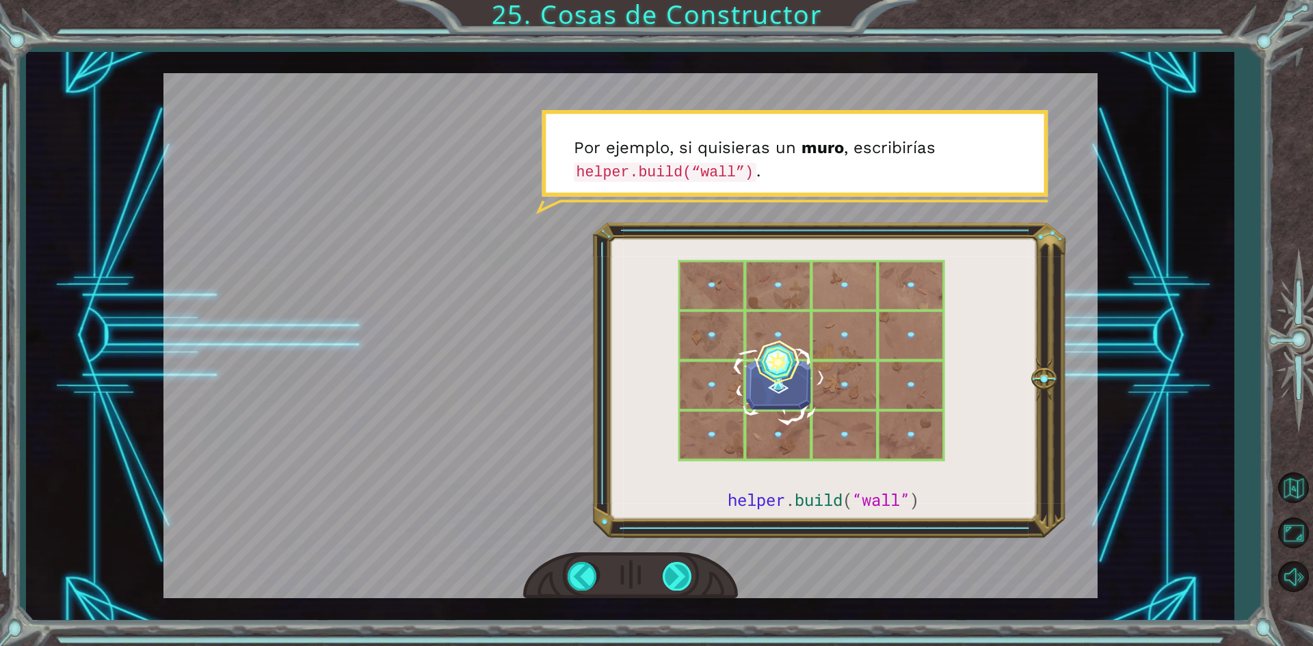
click at [682, 584] on div at bounding box center [678, 576] width 31 height 28
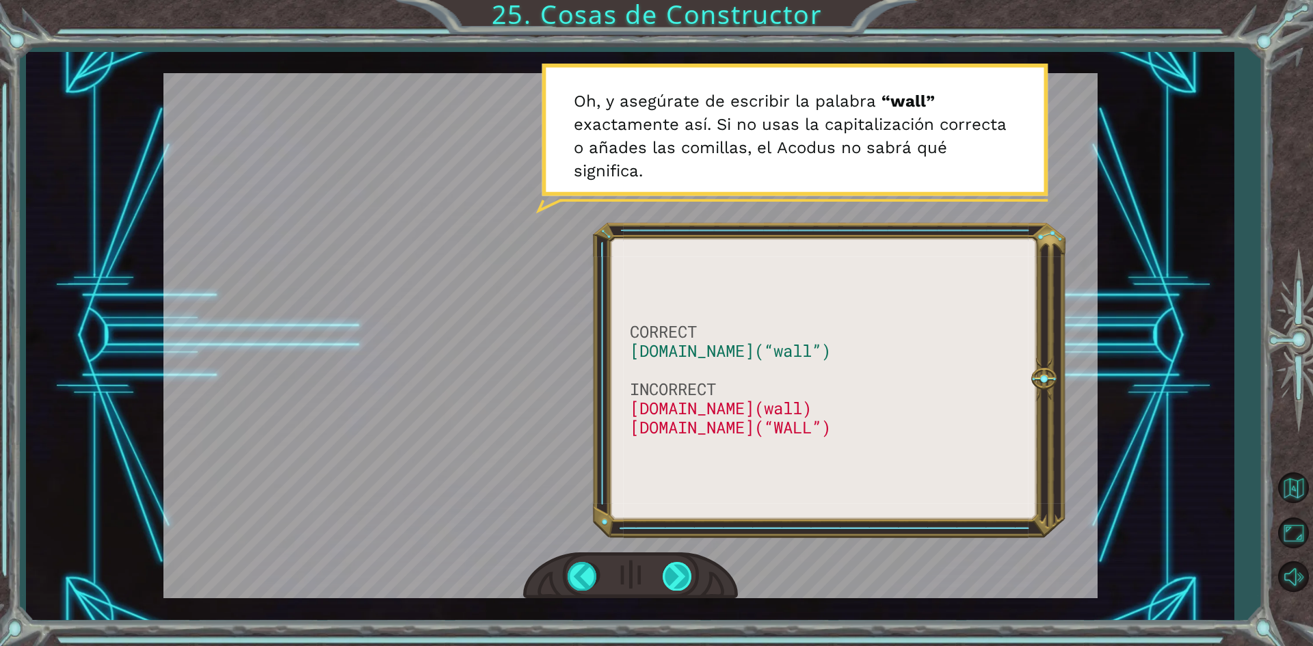
click at [683, 583] on div at bounding box center [678, 576] width 31 height 28
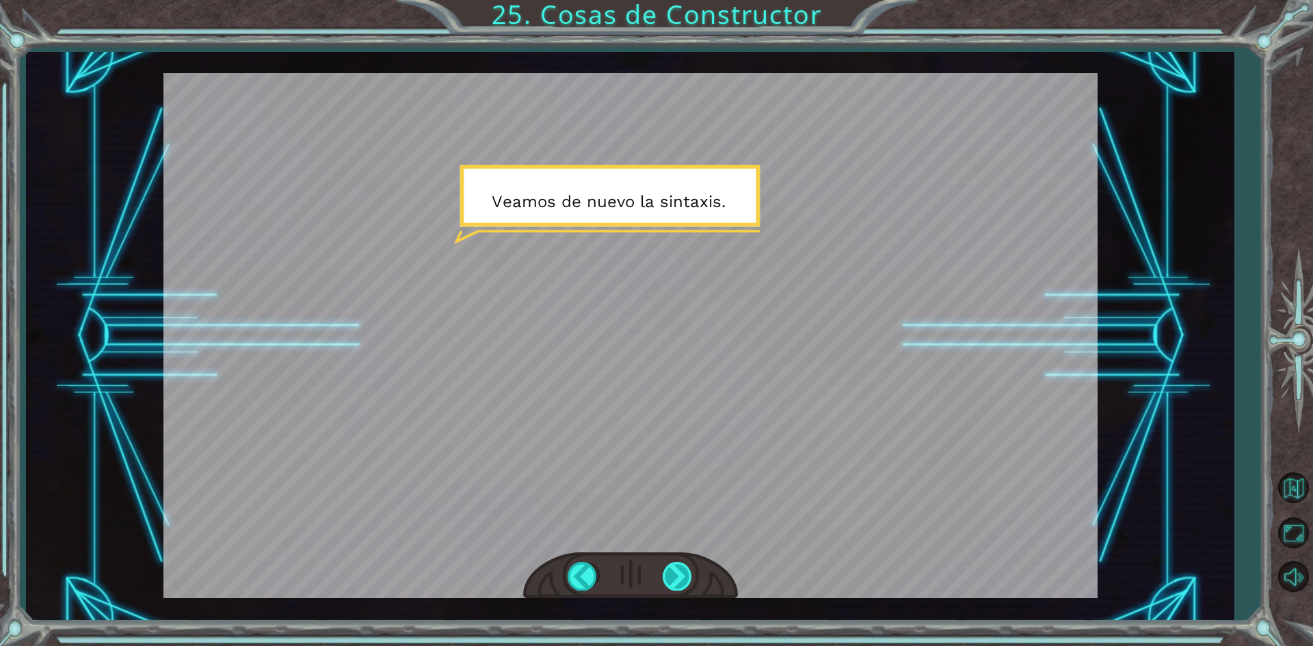
click at [683, 583] on div at bounding box center [678, 576] width 31 height 28
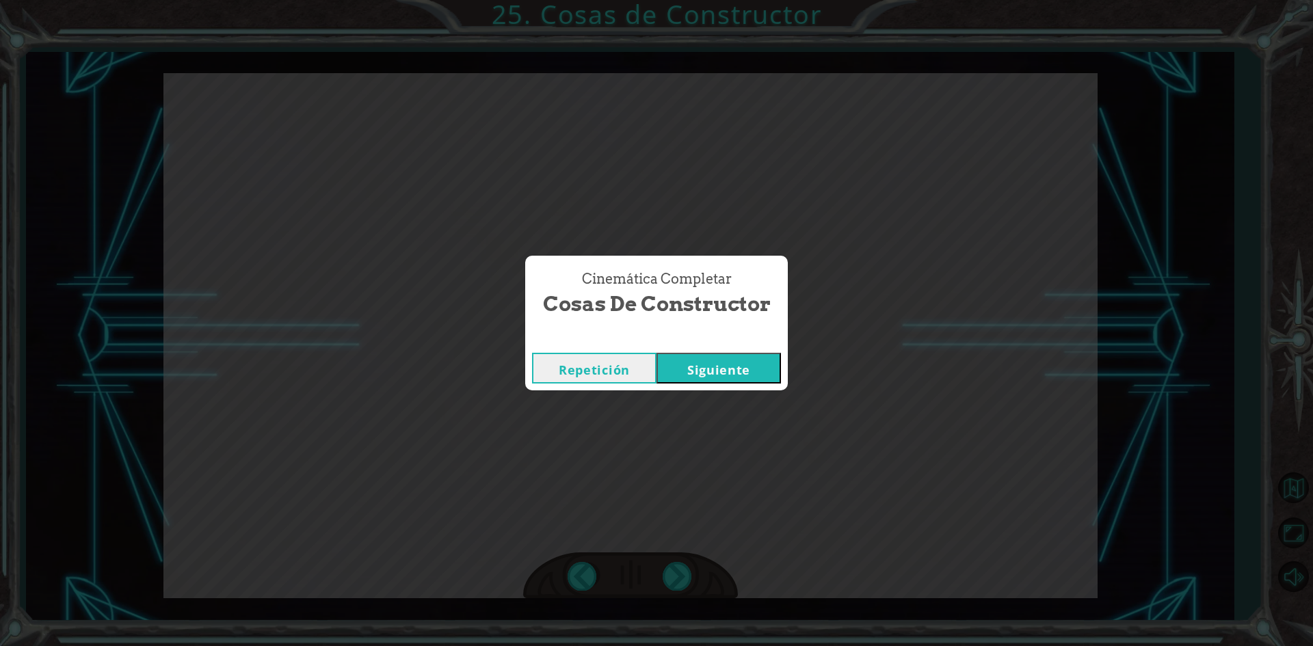
click at [743, 356] on button "Siguiente" at bounding box center [719, 368] width 124 height 31
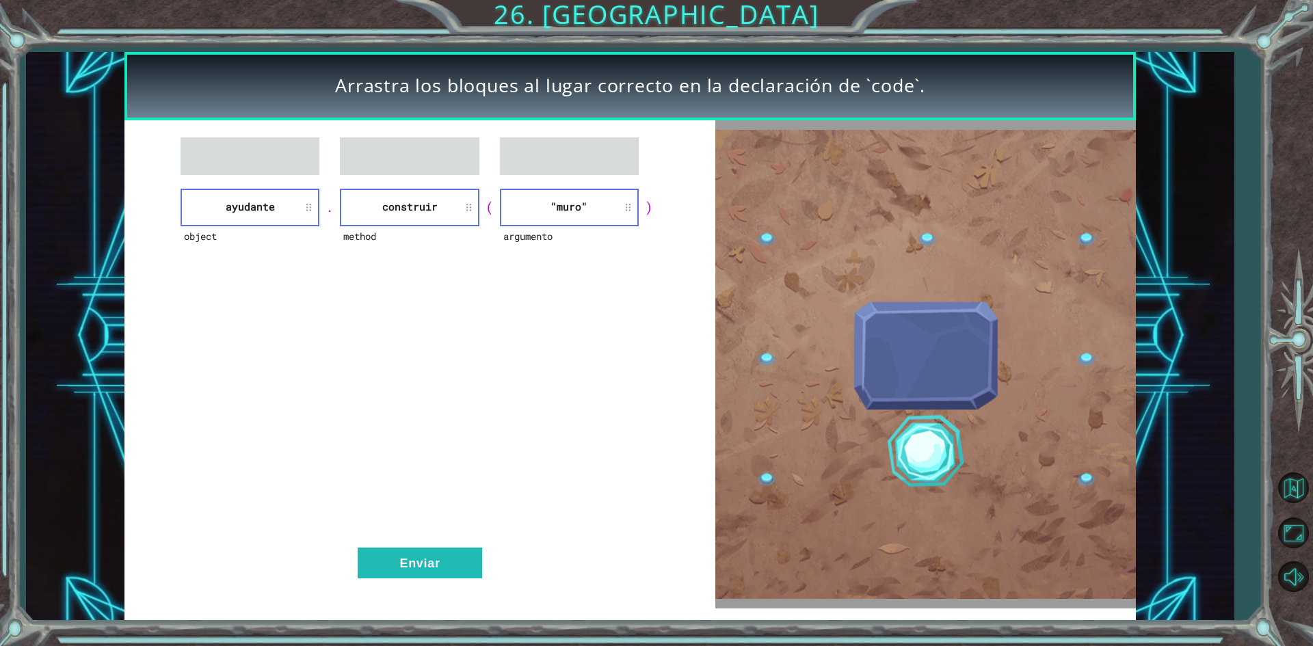
click at [475, 536] on div "object ayudante . method construir ( argumento "[PERSON_NAME]" ) Enviar" at bounding box center [419, 364] width 590 height 488
click at [323, 185] on div ""[PERSON_NAME]" object . method construir ( argumento ayudante ) Enviar" at bounding box center [419, 364] width 590 height 488
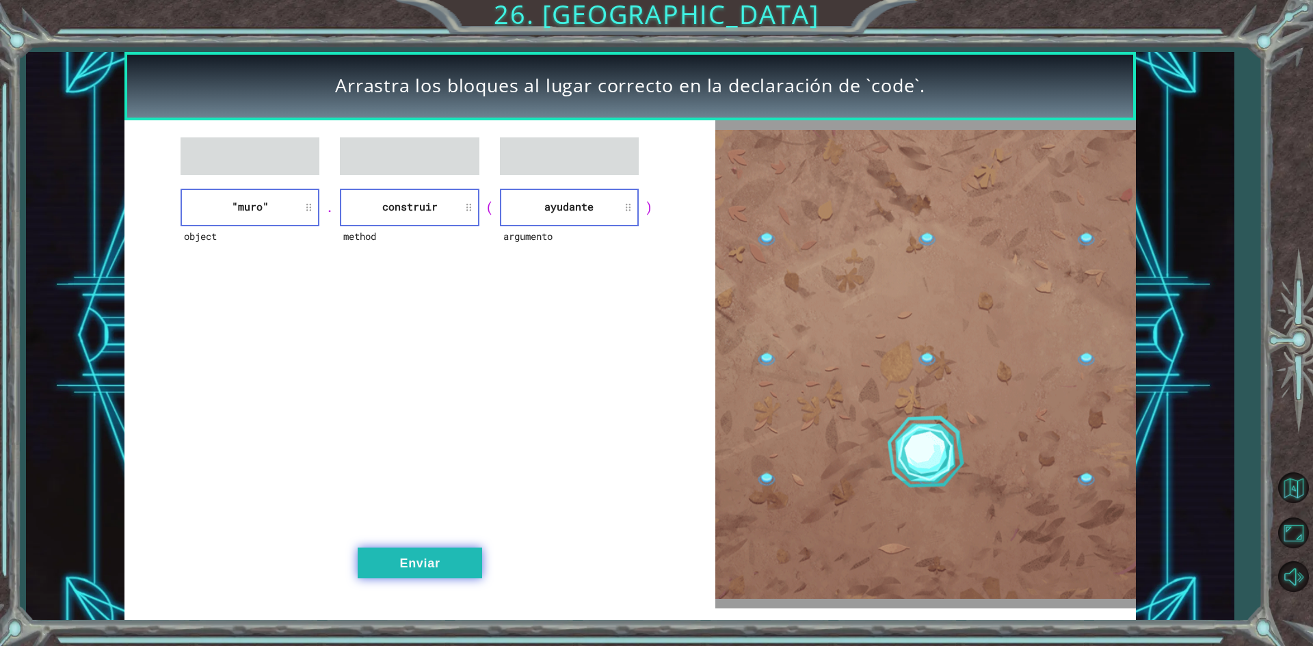
click at [438, 569] on button "Enviar" at bounding box center [420, 563] width 124 height 31
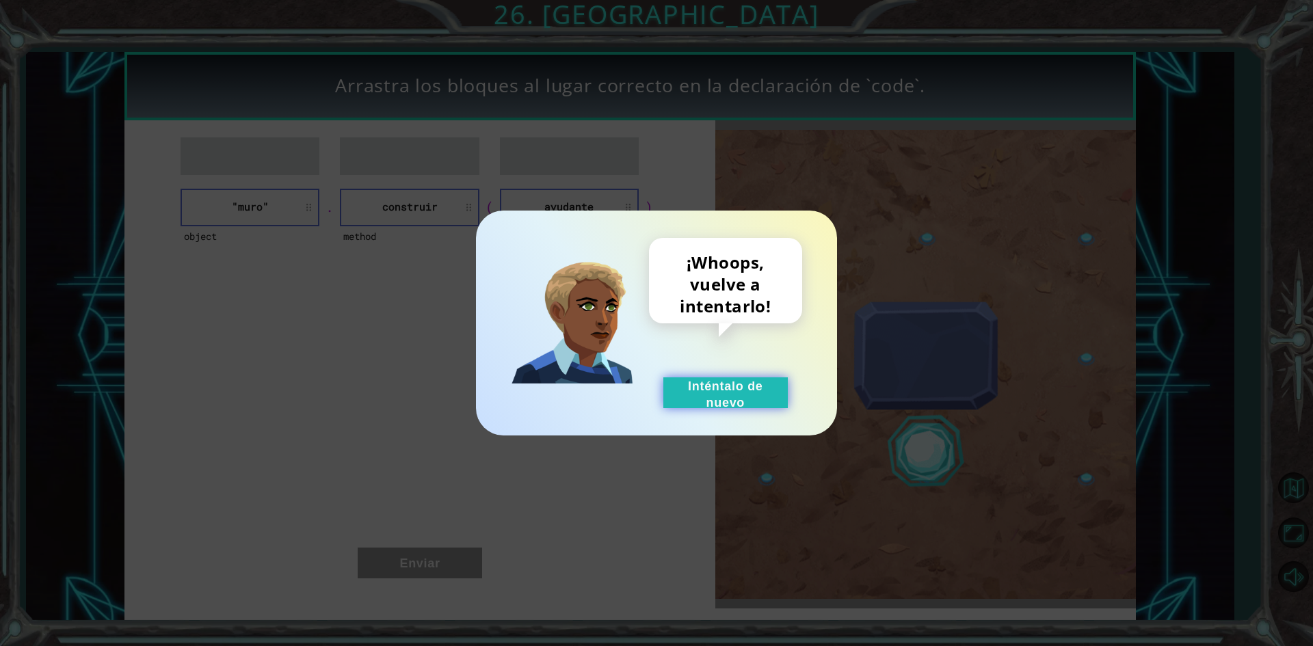
click at [752, 399] on button "Inténtalo de nuevo" at bounding box center [725, 393] width 124 height 31
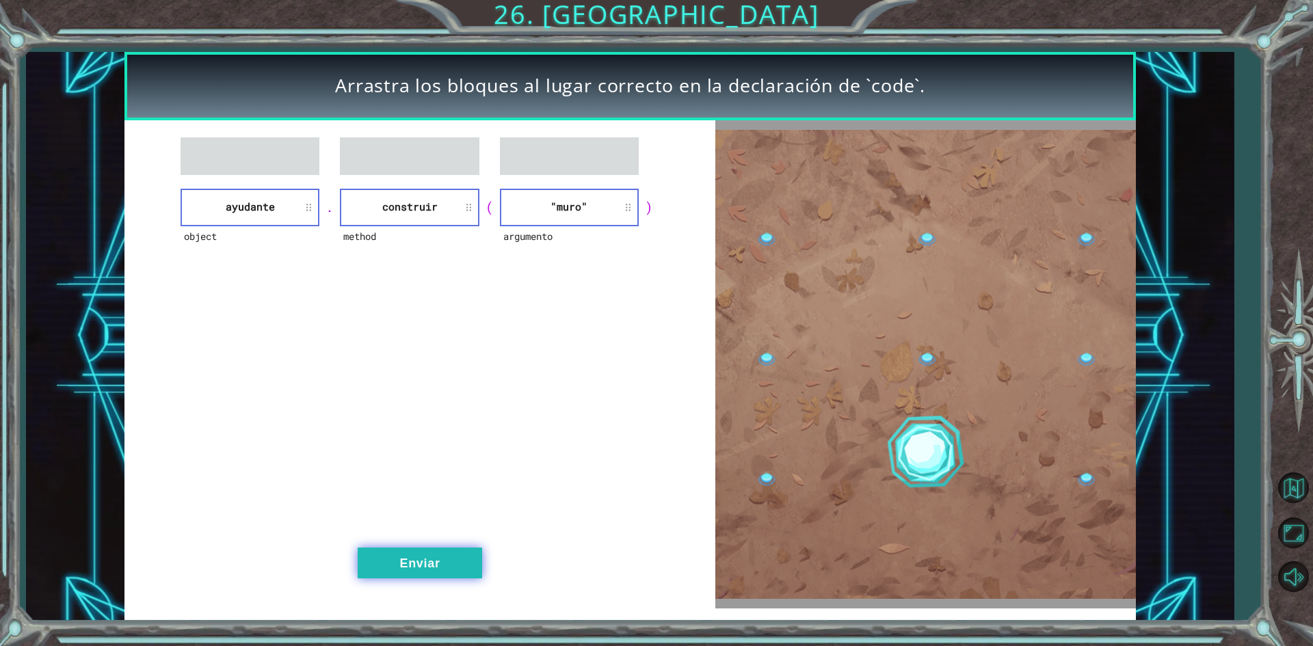
click at [401, 555] on button "Enviar" at bounding box center [420, 563] width 124 height 31
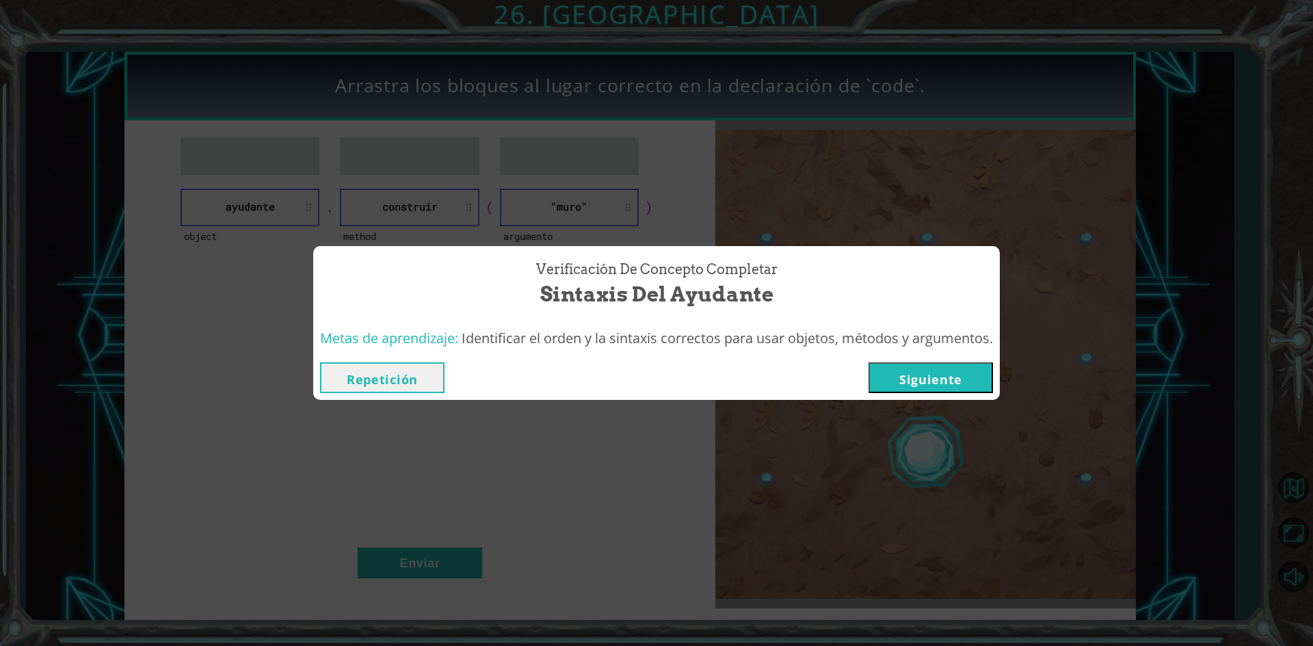
click at [942, 379] on button "Siguiente" at bounding box center [931, 377] width 124 height 31
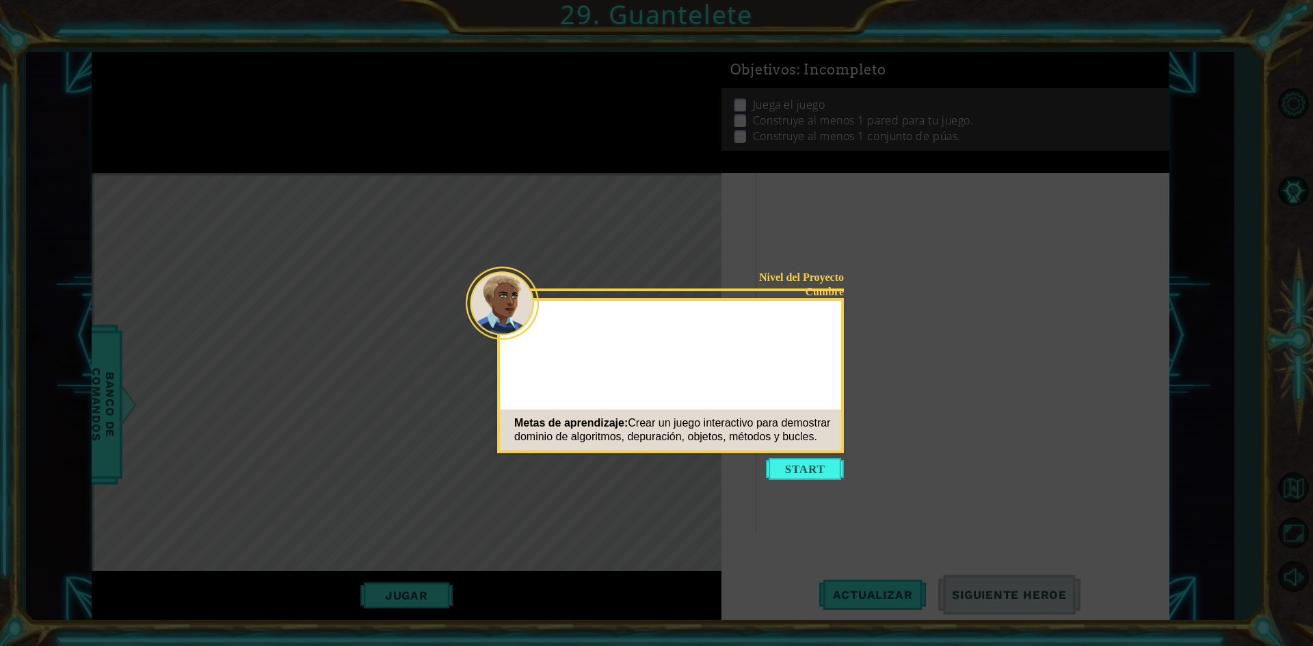
click at [806, 477] on button "Start" at bounding box center [805, 469] width 78 height 22
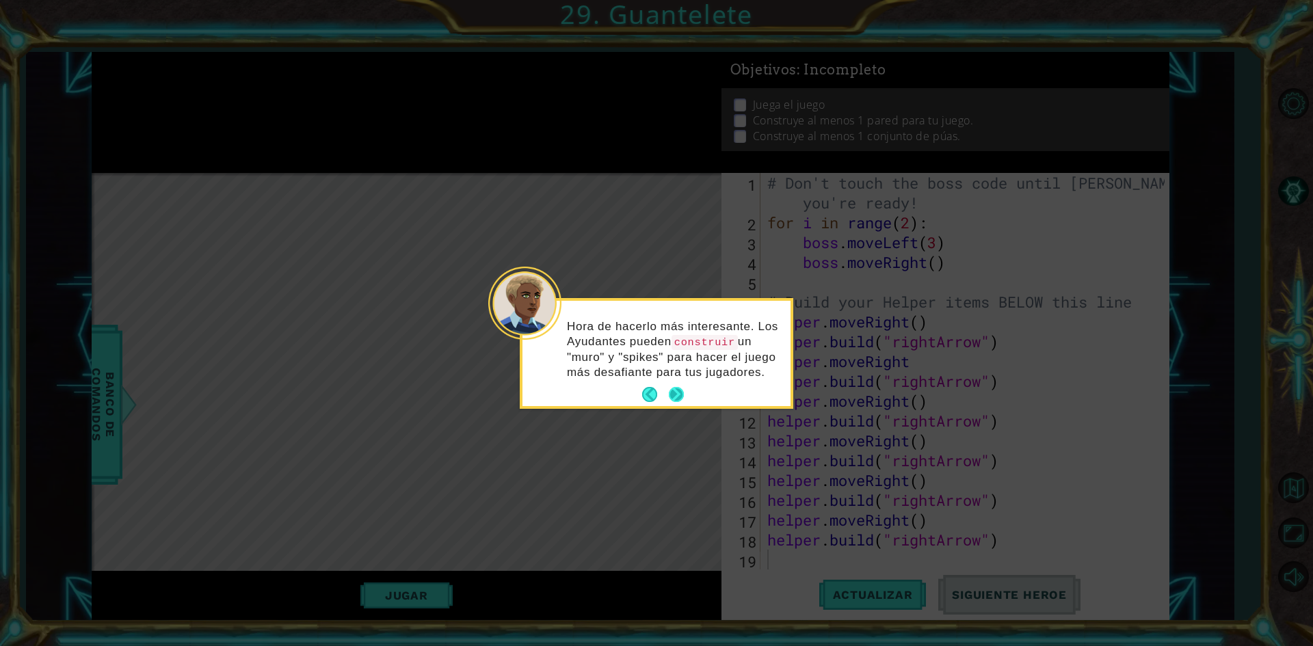
click at [678, 387] on button "Next" at bounding box center [676, 394] width 15 height 15
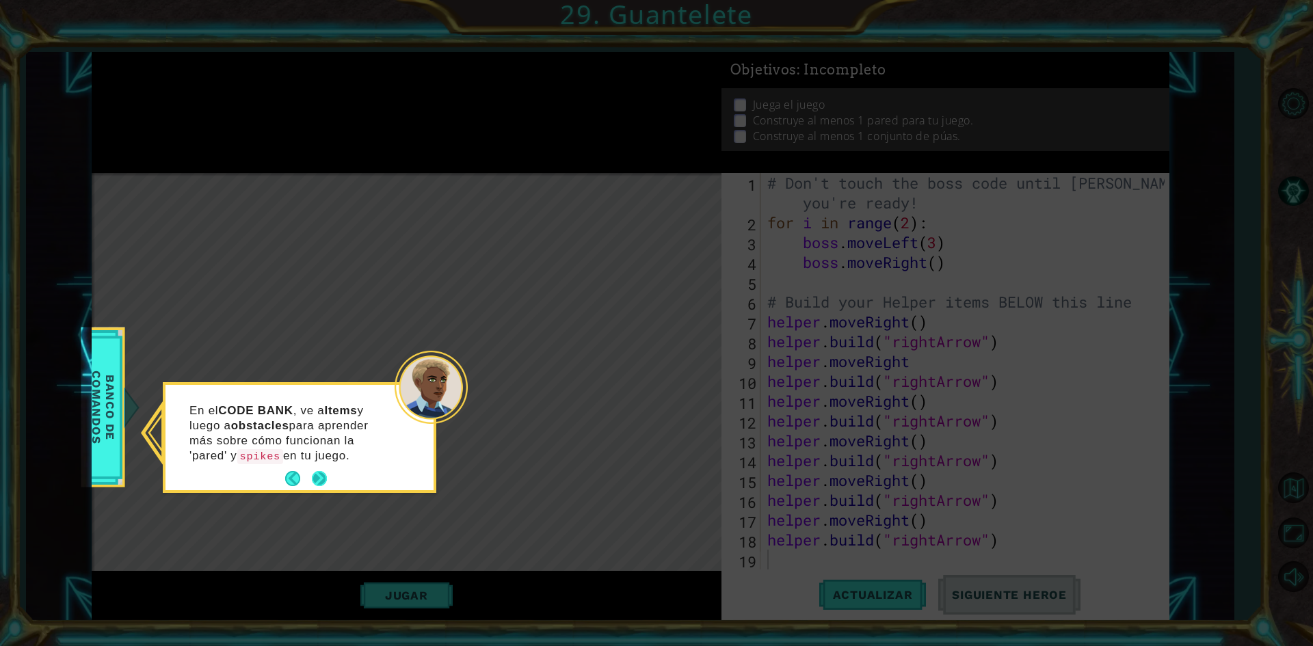
click at [320, 471] on button "Next" at bounding box center [320, 479] width 16 height 16
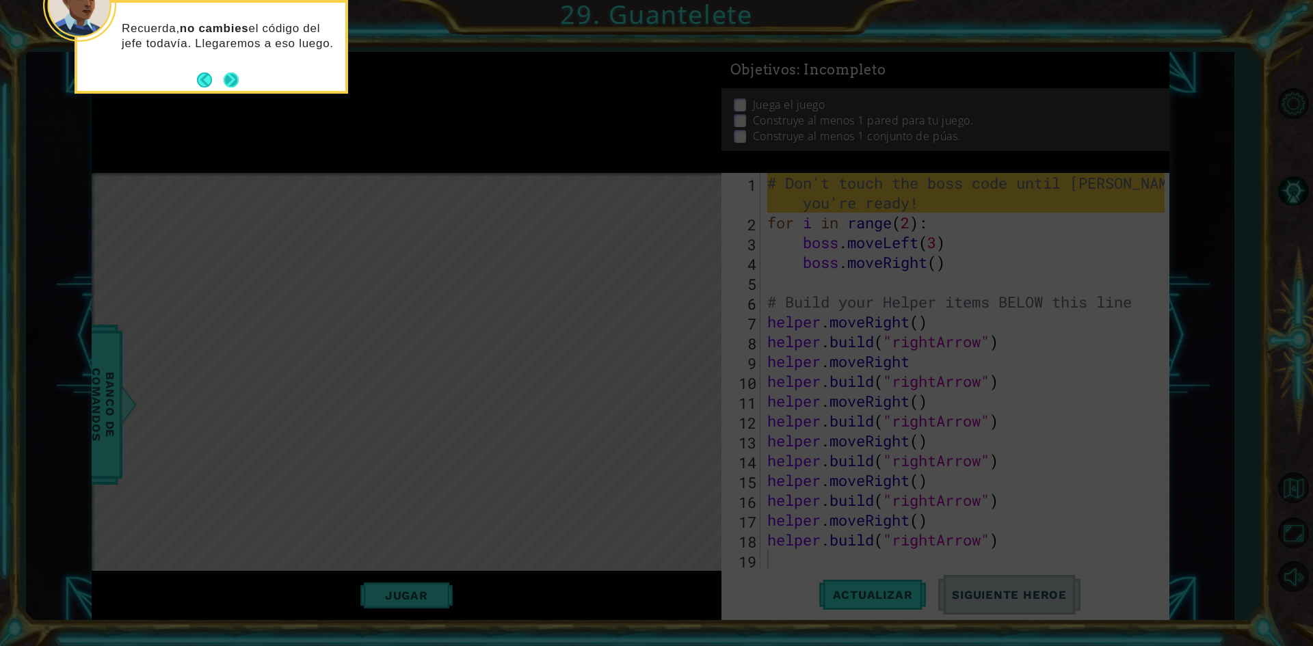
click at [229, 80] on button "Next" at bounding box center [231, 79] width 21 height 21
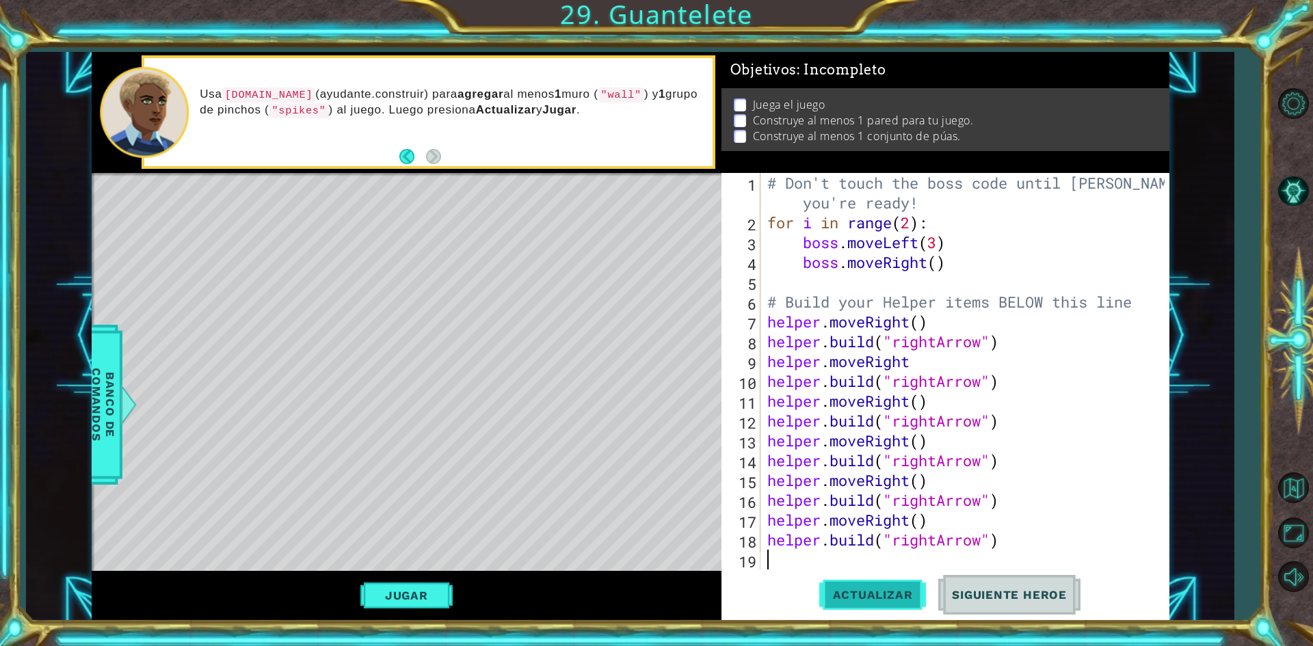
click at [883, 598] on span "Actualizar" at bounding box center [872, 595] width 107 height 14
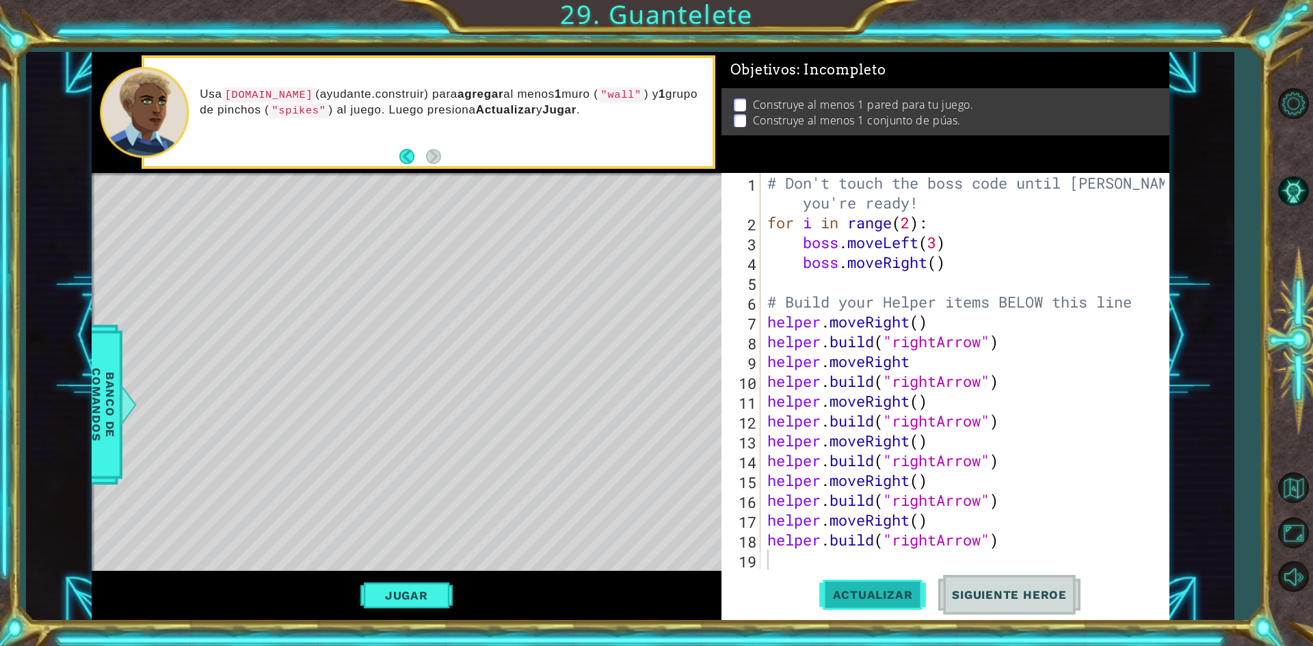
click at [895, 591] on span "Actualizar" at bounding box center [872, 595] width 107 height 14
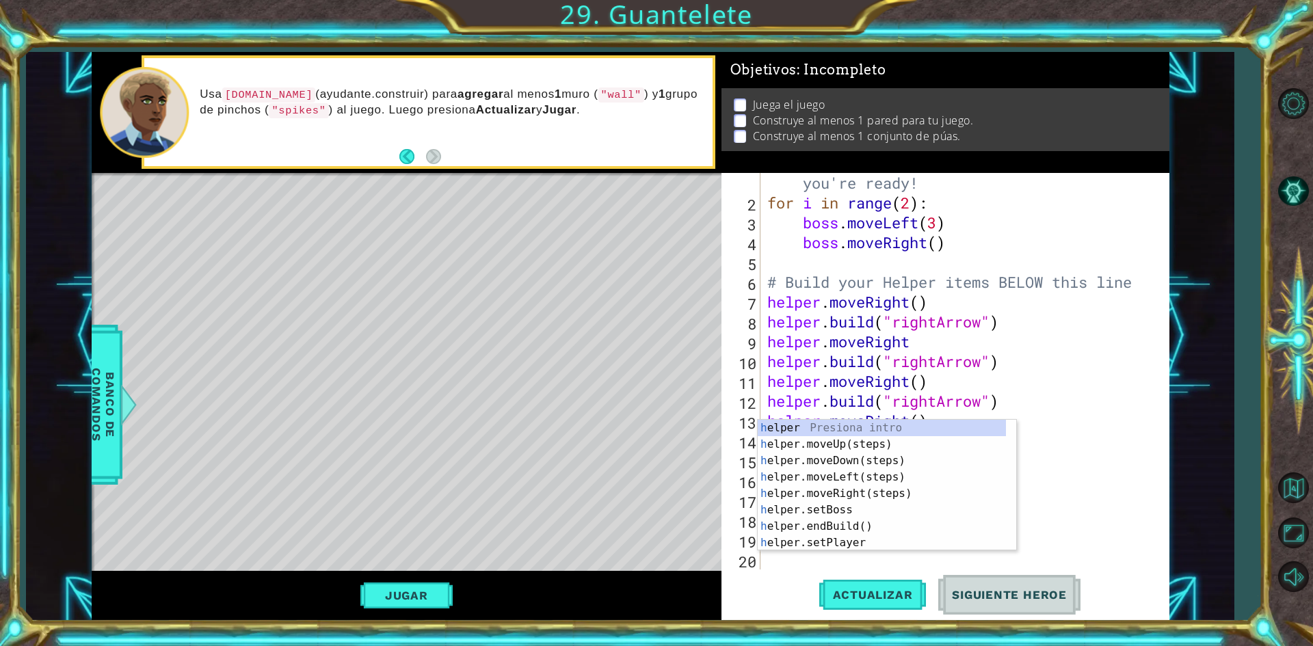
scroll to position [20, 0]
type textarea "he"
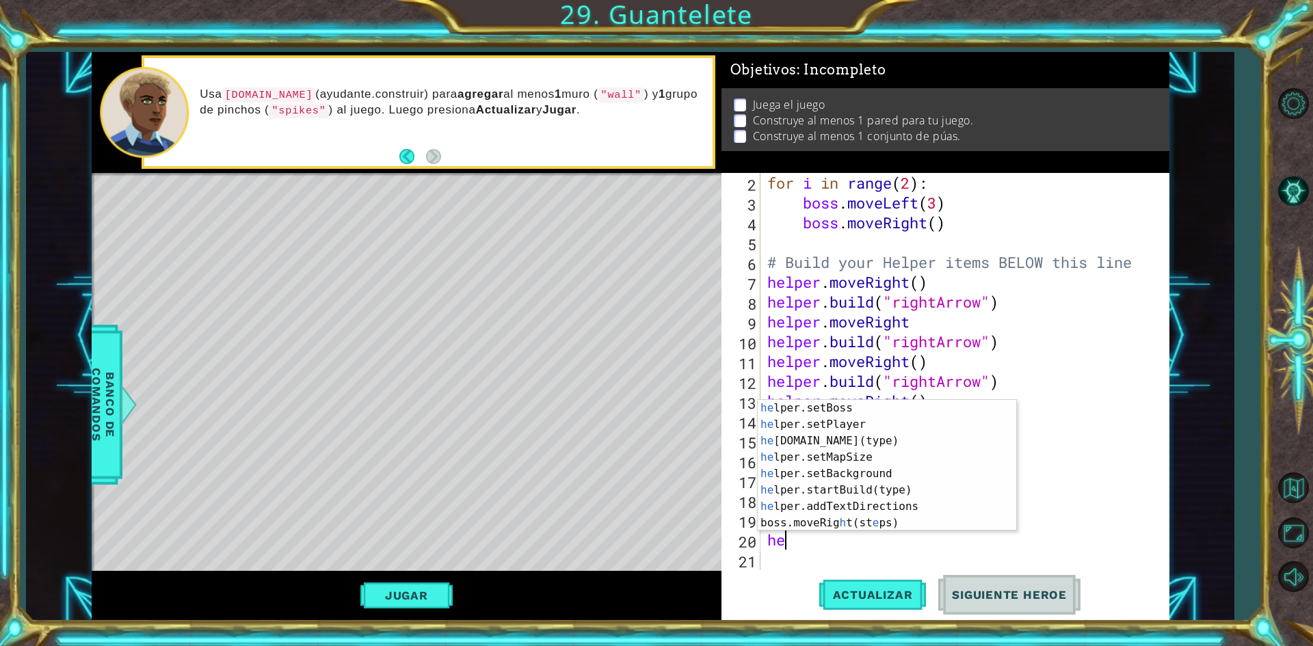
scroll to position [98, 0]
click at [854, 448] on div "he lper.setBoss Presiona intro he lper.setPlayer Presiona intro he [DOMAIN_NAME…" at bounding box center [882, 482] width 248 height 164
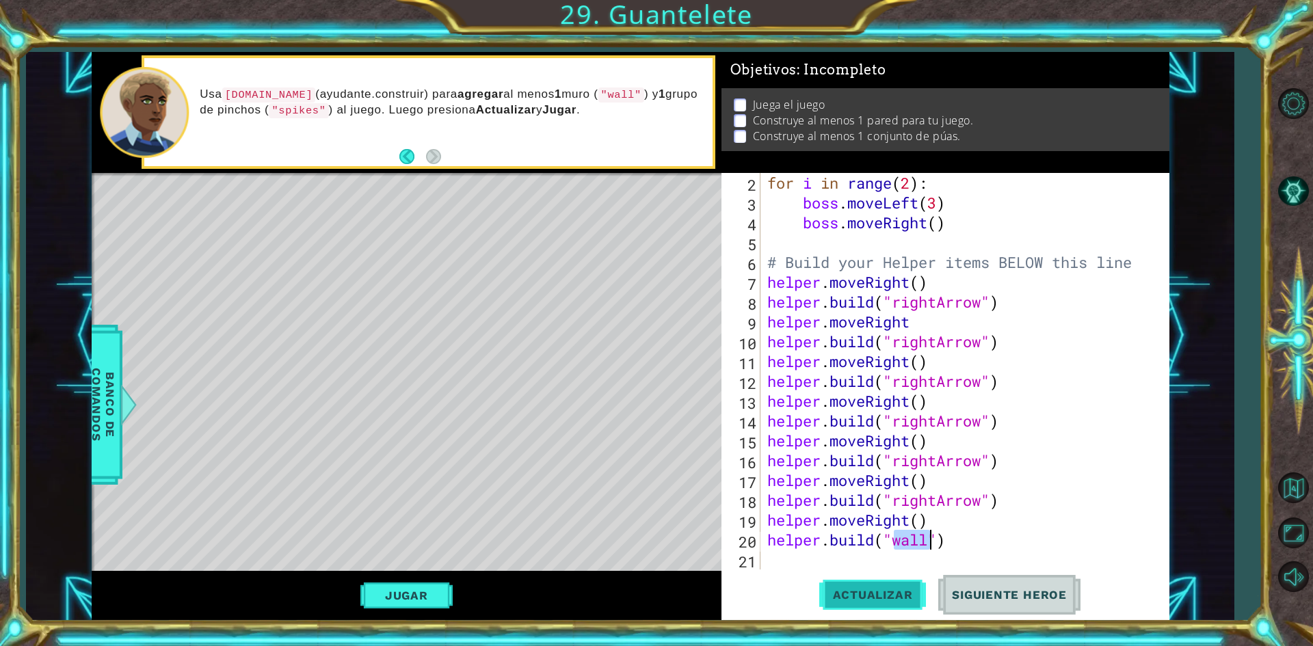
type textarea "[DOMAIN_NAME]("wall")"
click at [887, 592] on span "Actualizar" at bounding box center [872, 595] width 107 height 14
click at [1078, 553] on div "for i in range ( 2 ) : boss . moveLeft ( 3 ) boss . moveRight ( ) # Build your …" at bounding box center [963, 391] width 397 height 436
type textarea "h"
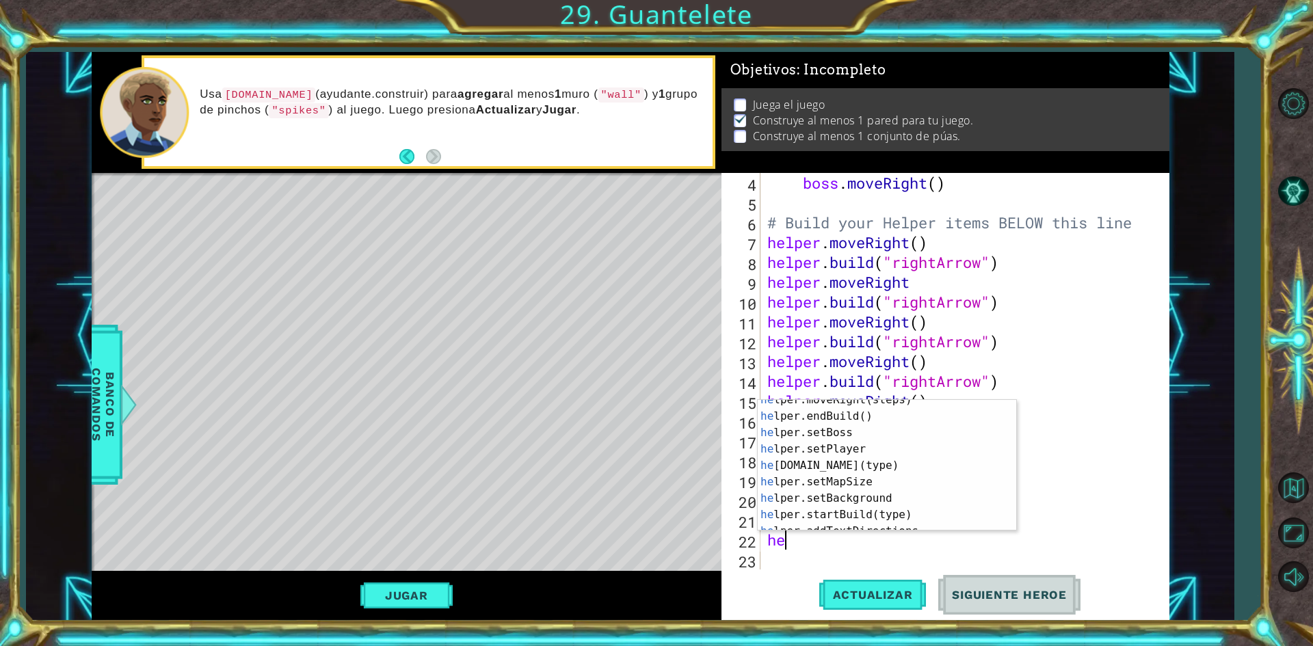
scroll to position [92, 0]
click at [879, 455] on div "he lper.endBuild() Presiona intro he lper.setBoss Presiona intro he lper.setPla…" at bounding box center [882, 473] width 248 height 164
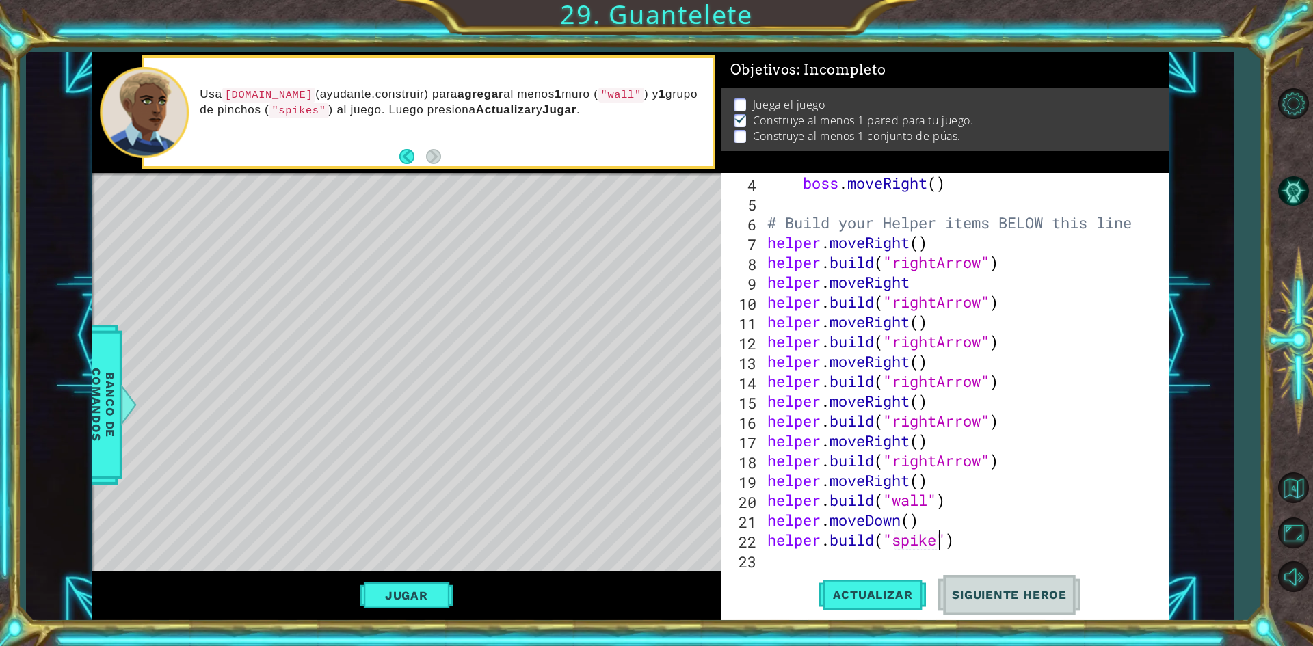
scroll to position [0, 8]
type textarea "[DOMAIN_NAME]("spikes")"
click at [865, 591] on span "Actualizar" at bounding box center [872, 595] width 107 height 14
click at [408, 601] on button "Jugar" at bounding box center [406, 596] width 92 height 26
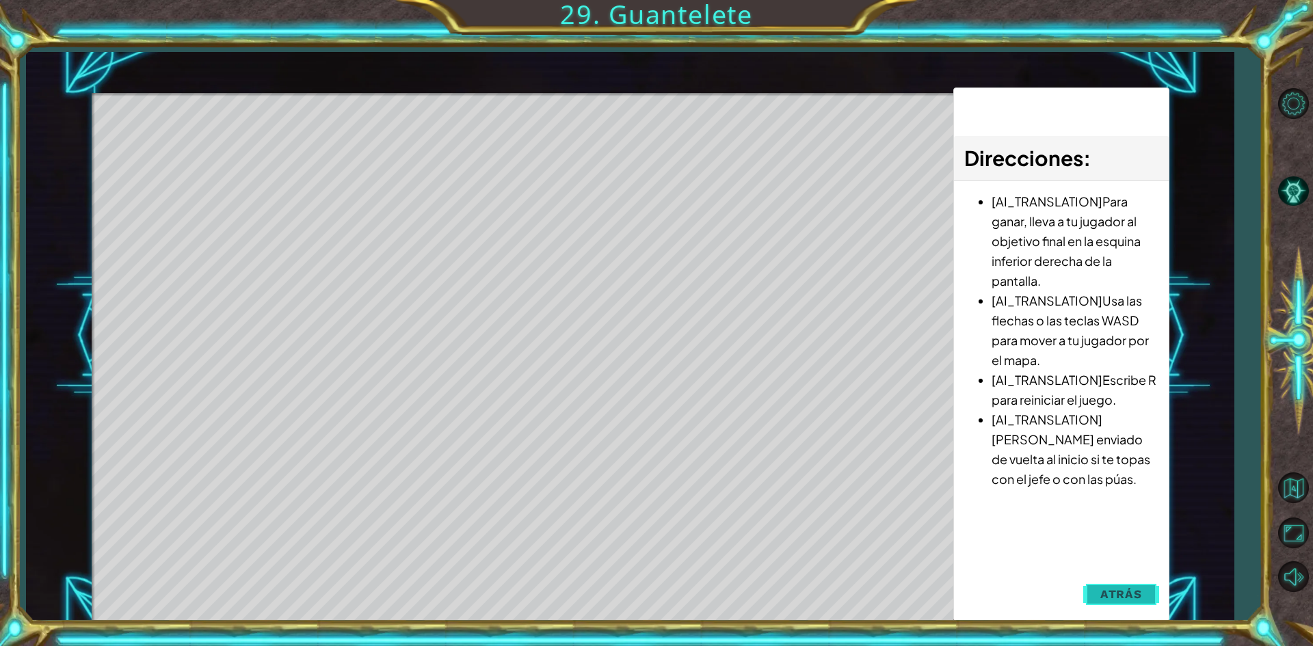
click at [1108, 600] on span "Atrás" at bounding box center [1121, 594] width 42 height 14
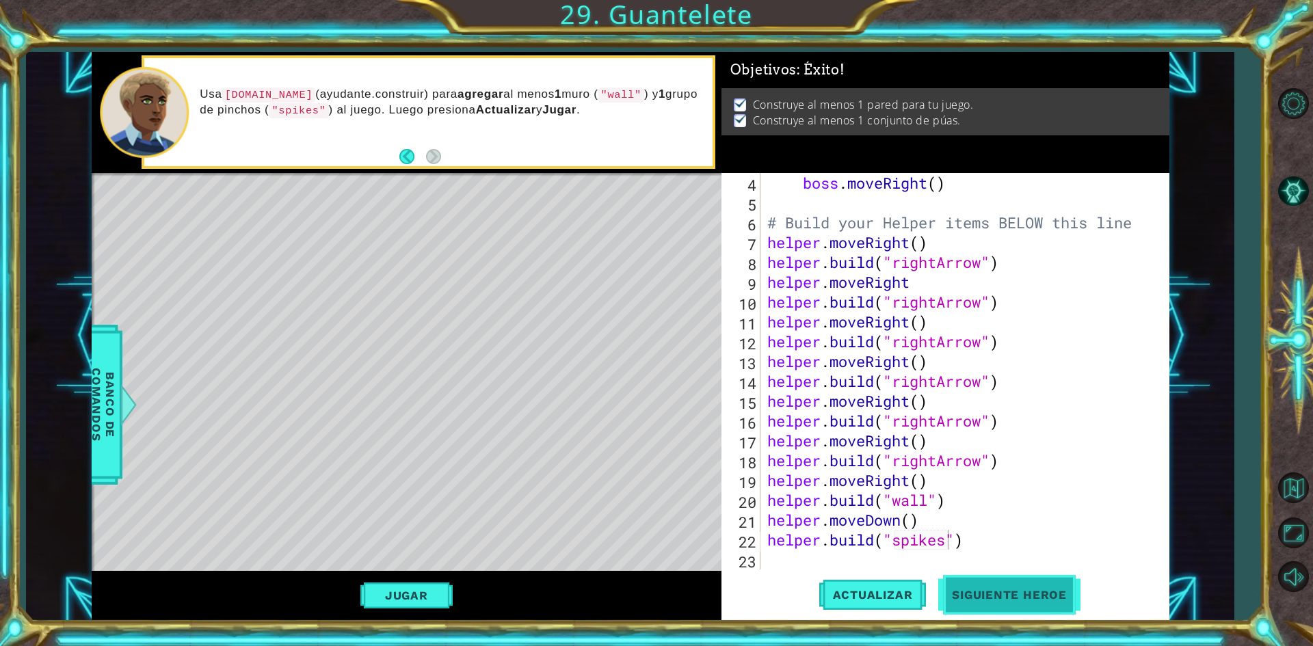
click at [1053, 590] on span "Siguiente Heroe" at bounding box center [1009, 597] width 142 height 14
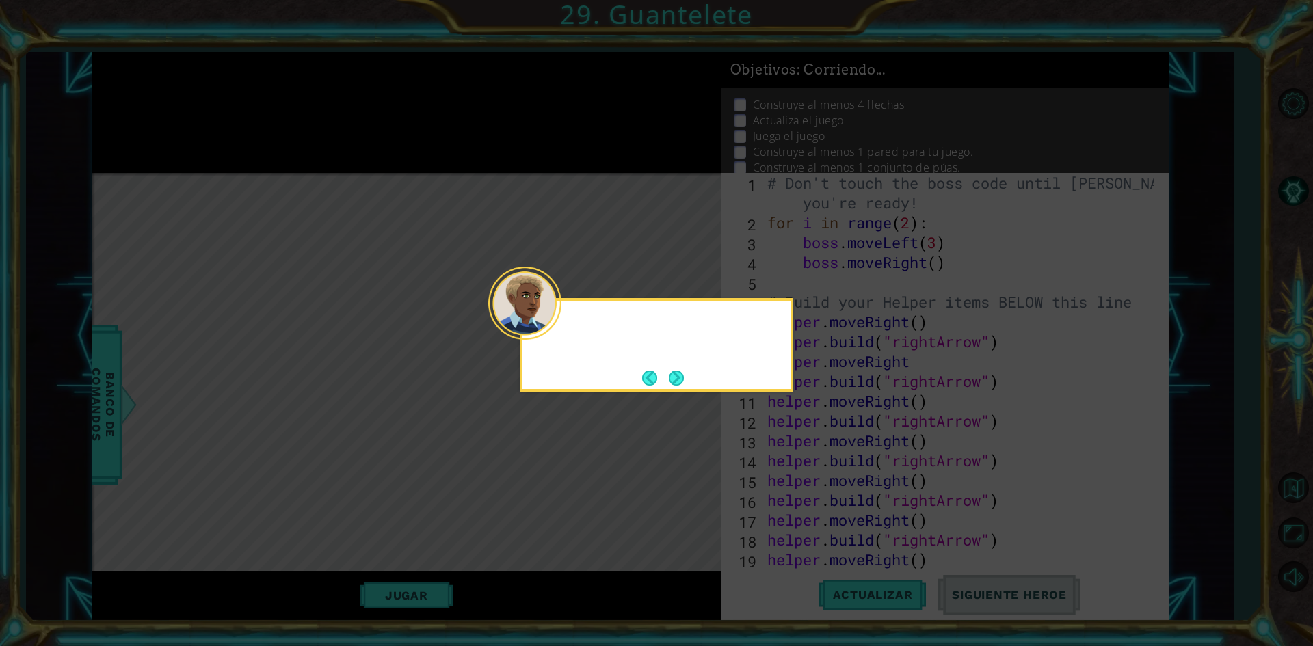
scroll to position [0, 0]
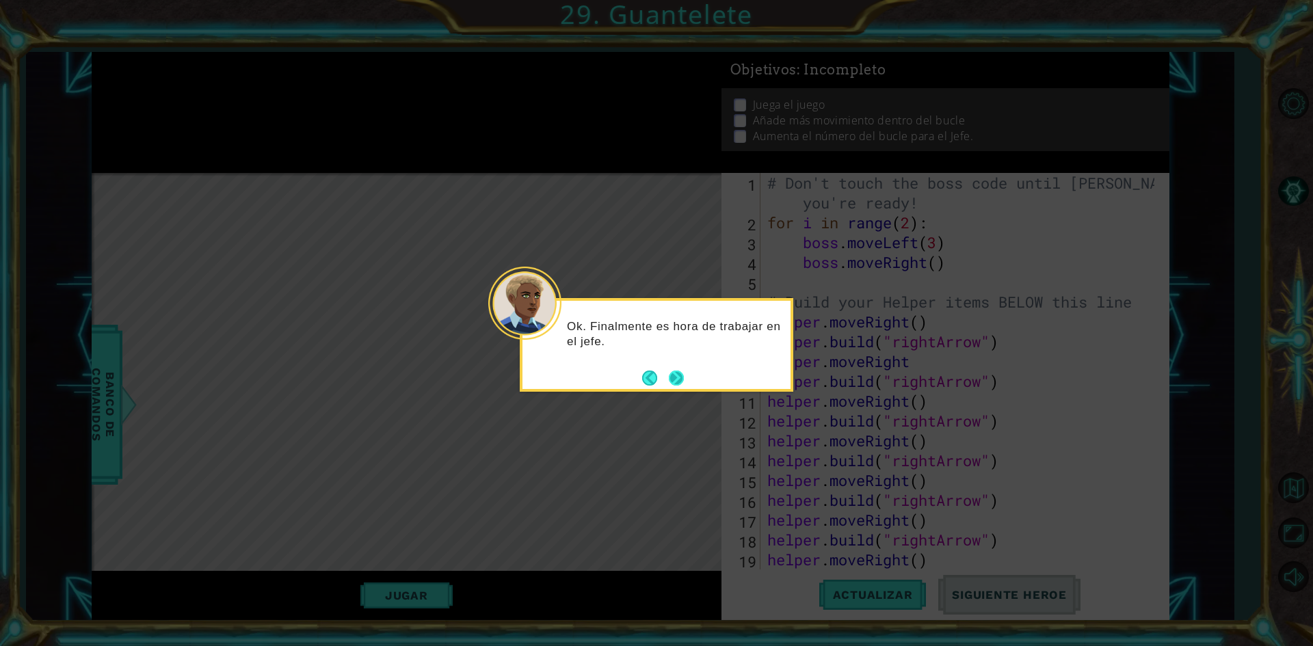
click at [684, 379] on button "Next" at bounding box center [676, 378] width 15 height 15
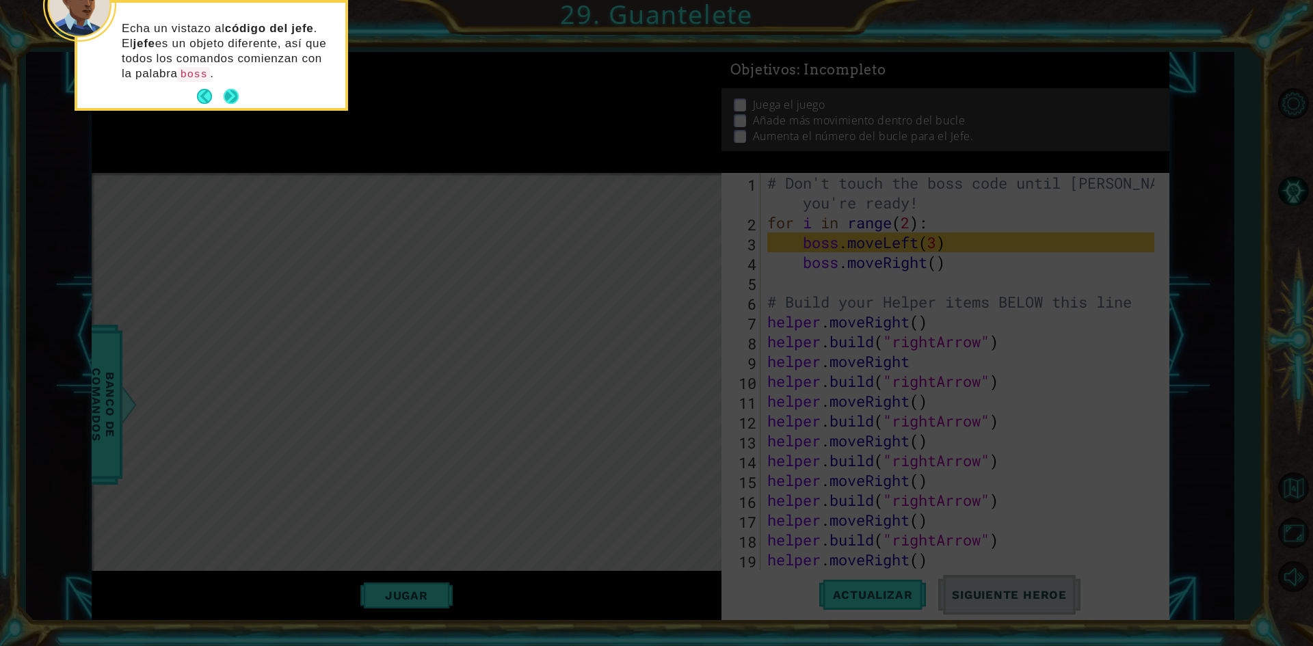
click at [231, 92] on button "Next" at bounding box center [231, 96] width 15 height 15
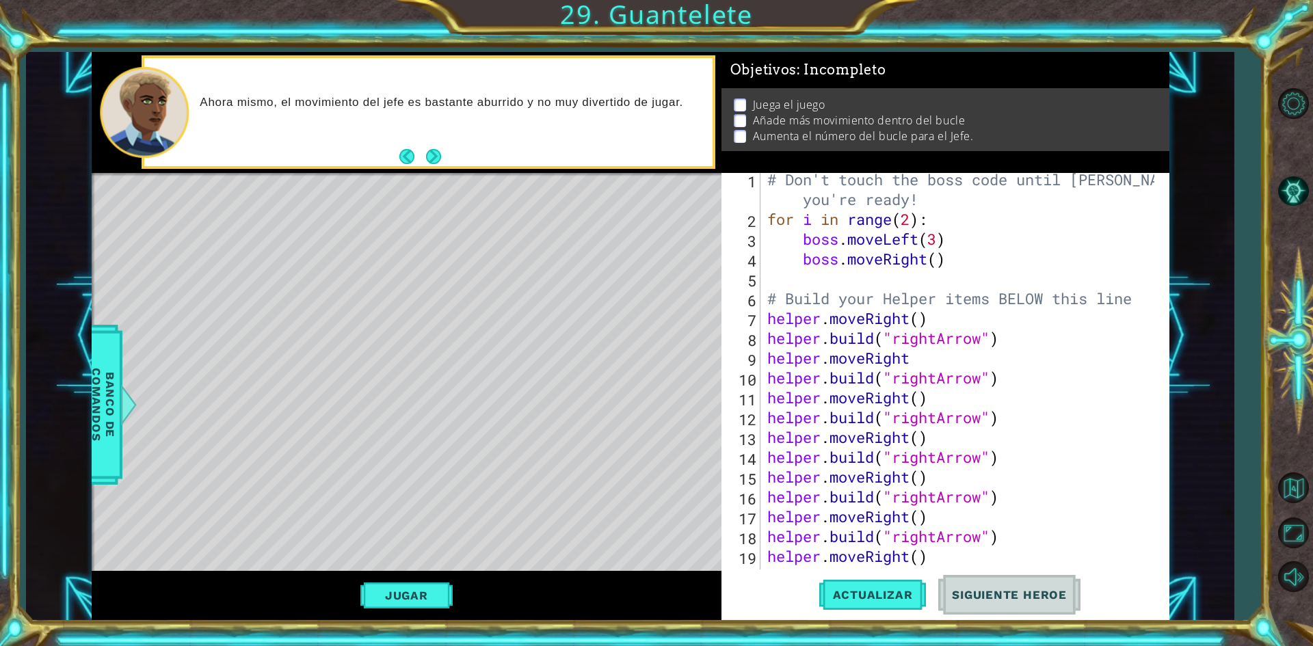
scroll to position [79, 0]
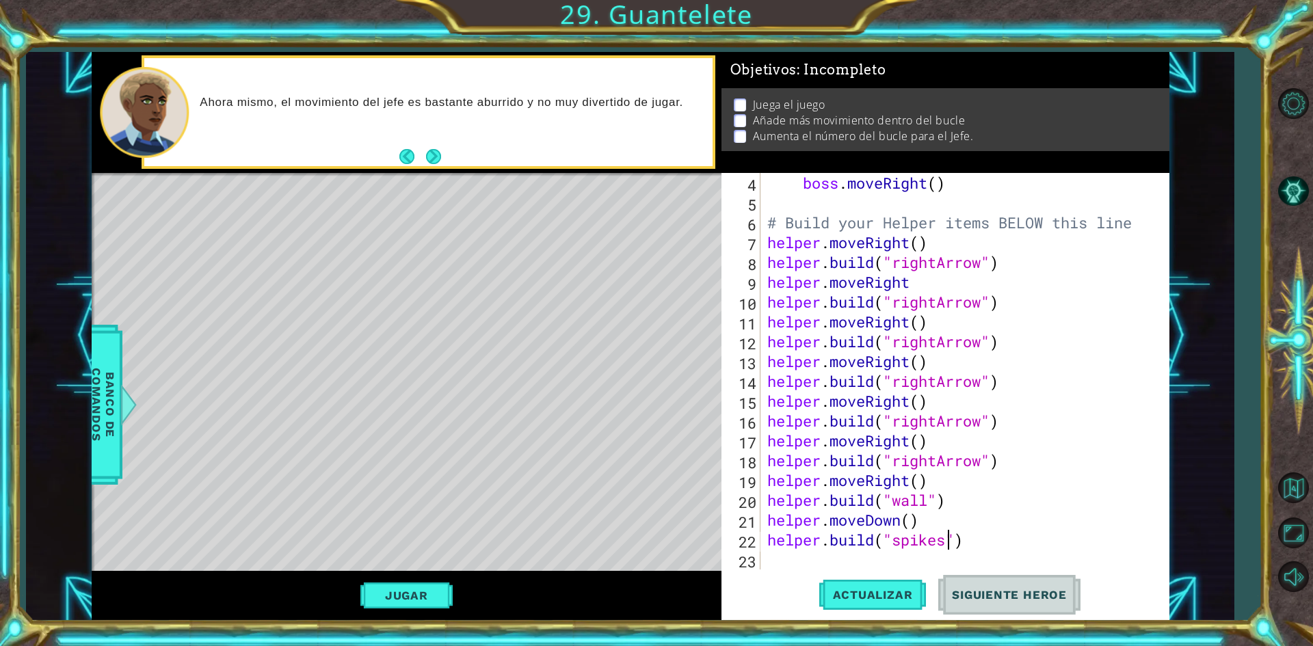
click at [1031, 566] on div "boss . moveRight ( ) # Build your Helper items BELOW this line helper . moveRig…" at bounding box center [963, 391] width 397 height 436
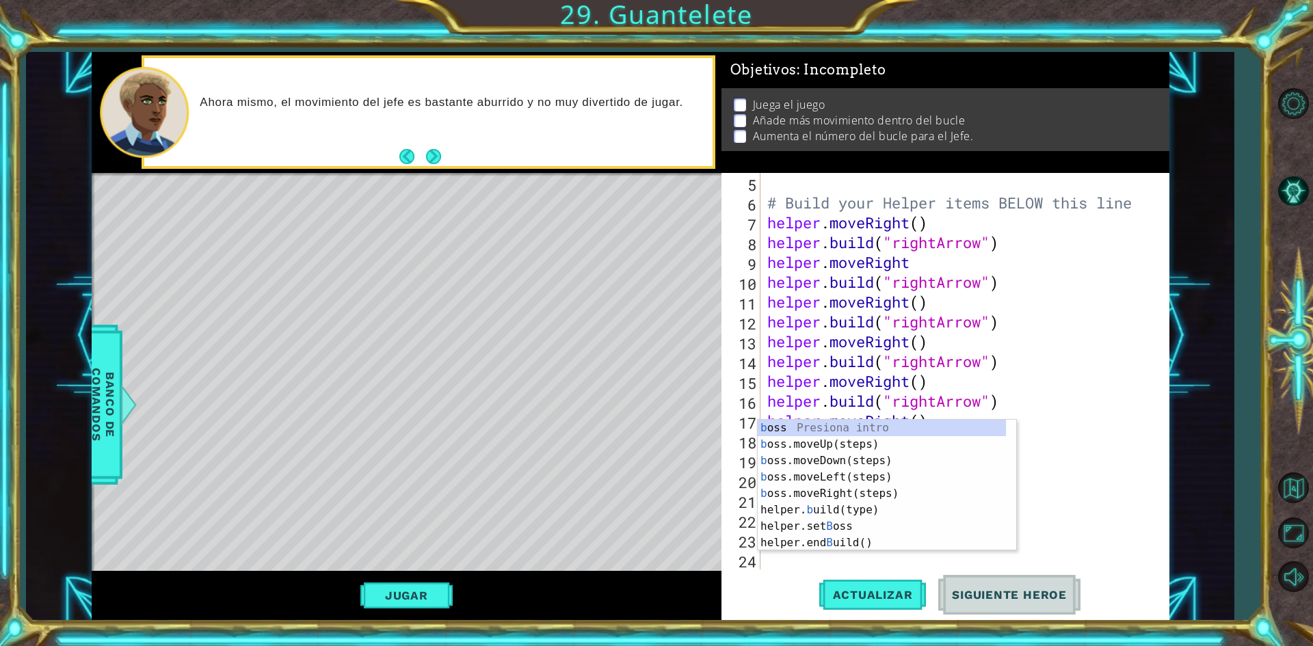
scroll to position [99, 0]
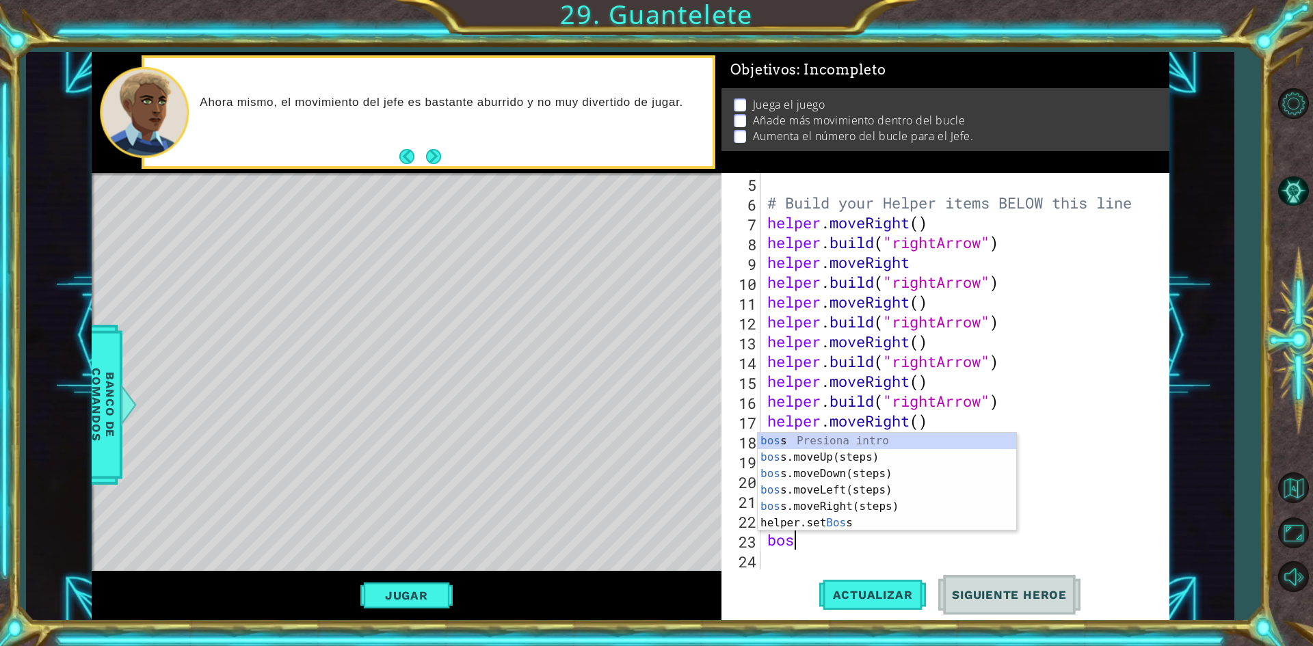
type textarea "boss"
click at [919, 455] on div "boss Presiona intro boss .moveUp(steps) Presiona intro boss .moveDown(steps) Pr…" at bounding box center [887, 498] width 259 height 131
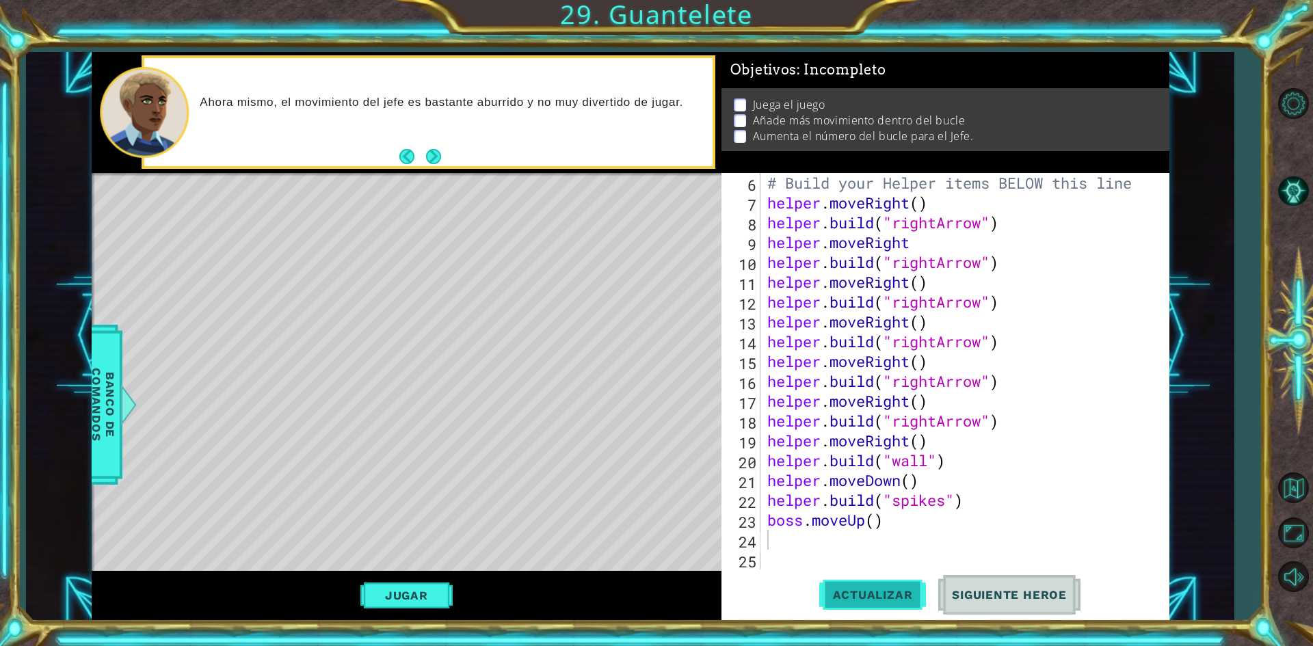
click at [904, 597] on span "Actualizar" at bounding box center [872, 595] width 107 height 14
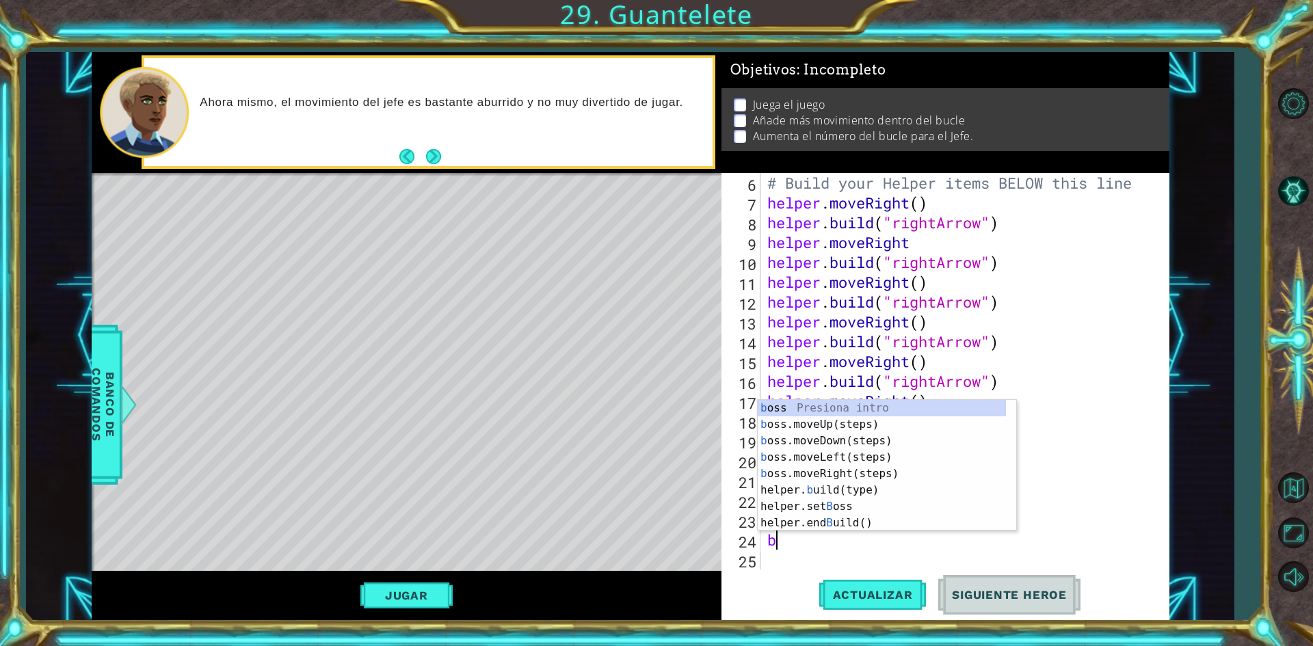
type textarea "bo"
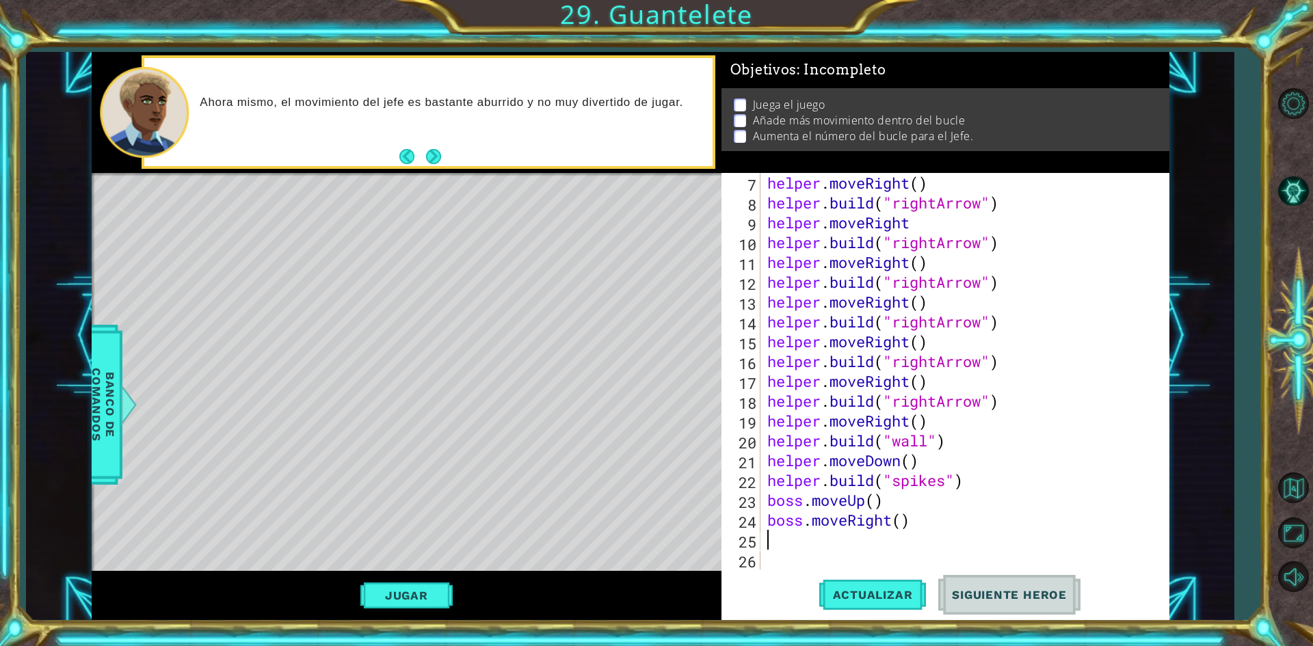
scroll to position [139, 0]
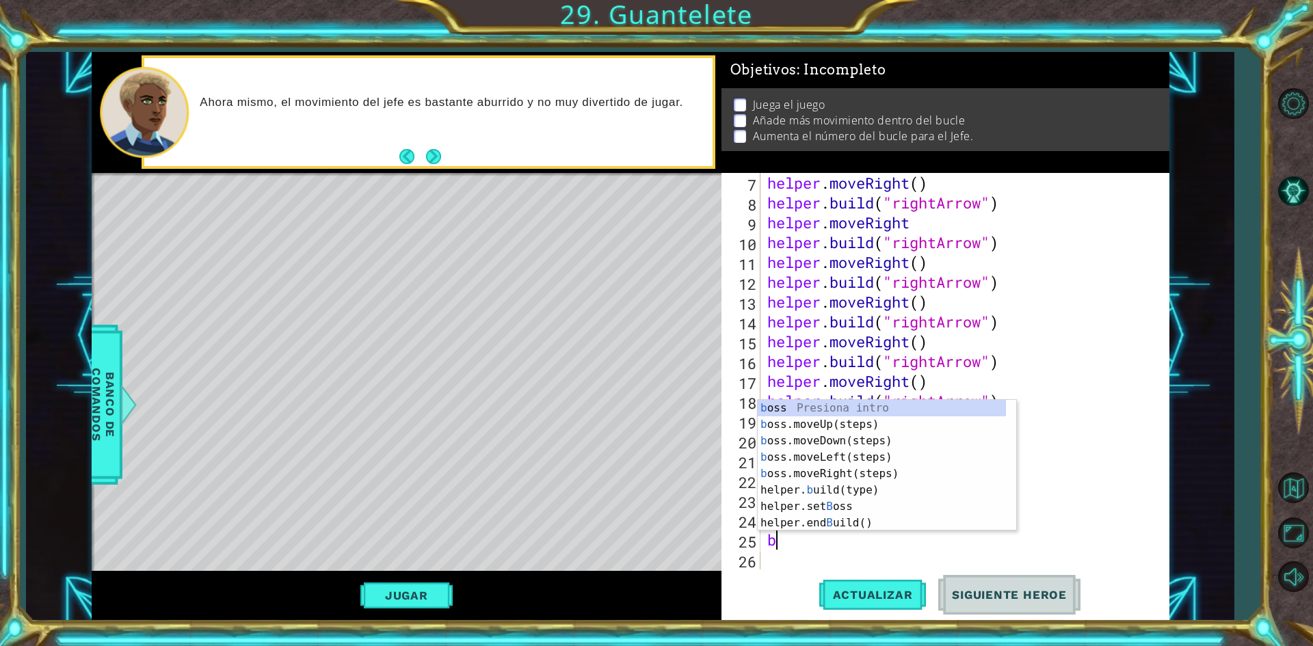
type textarea "bo"
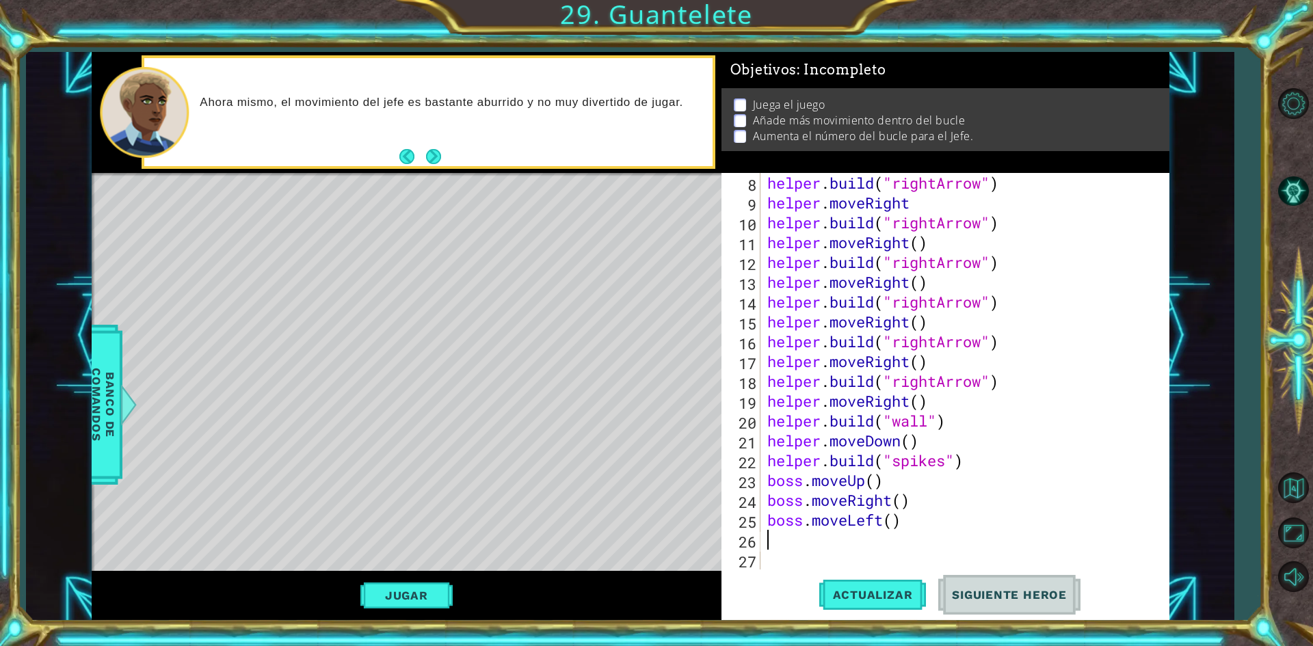
scroll to position [159, 0]
click at [876, 583] on button "Actualizar" at bounding box center [872, 595] width 107 height 44
click at [871, 596] on span "Actualizar" at bounding box center [872, 595] width 107 height 14
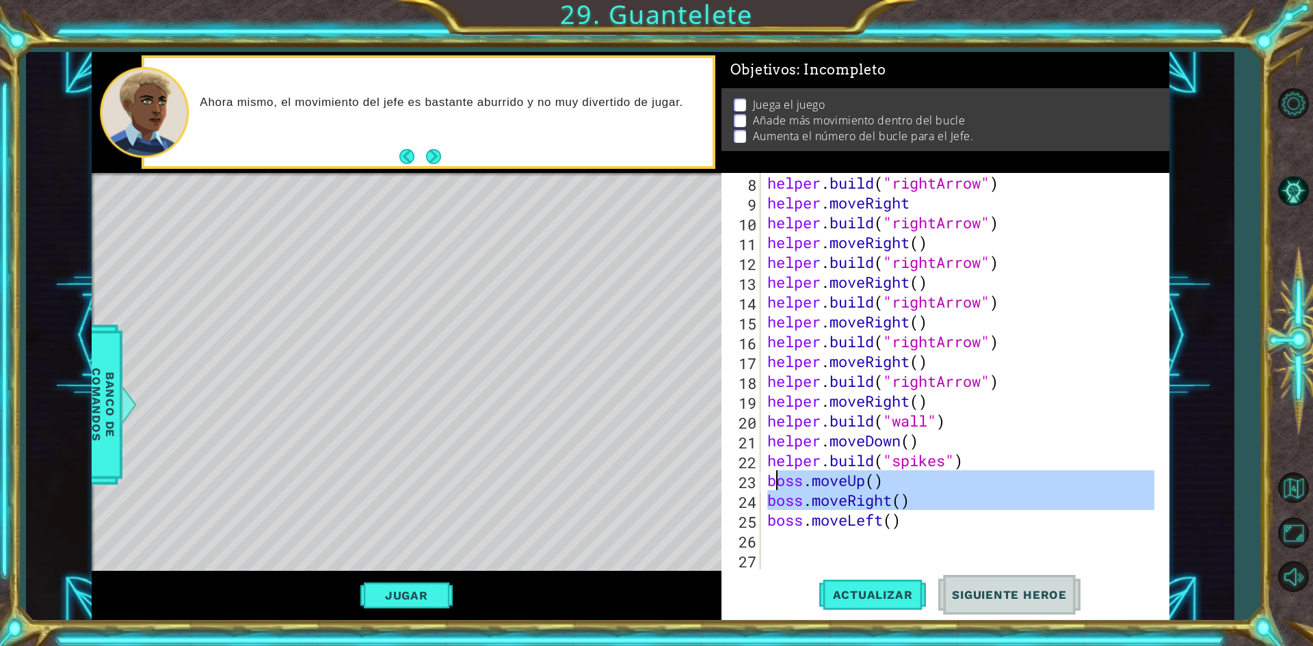
drag, startPoint x: 771, startPoint y: 523, endPoint x: 776, endPoint y: 487, distance: 36.6
click at [776, 487] on div "helper . build ( "rightArrow" ) helper . moveRight helper . build ( "rightArrow…" at bounding box center [963, 391] width 397 height 436
type textarea "bboss.moveLeft()"
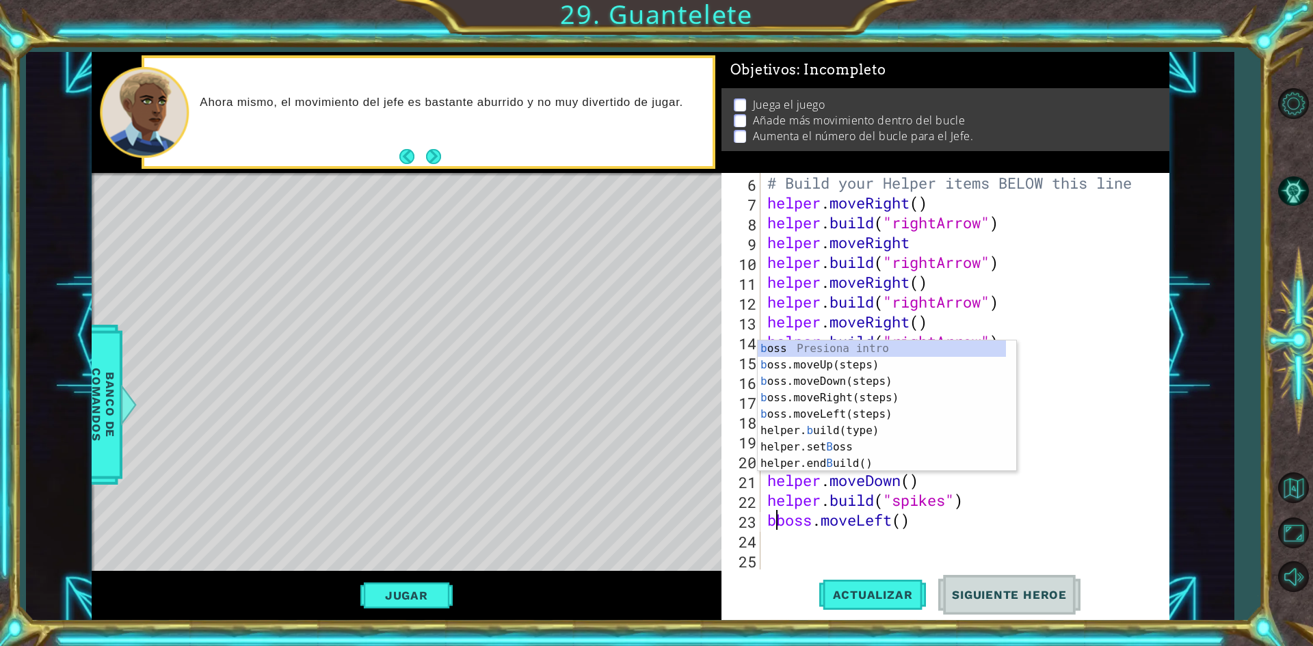
scroll to position [119, 0]
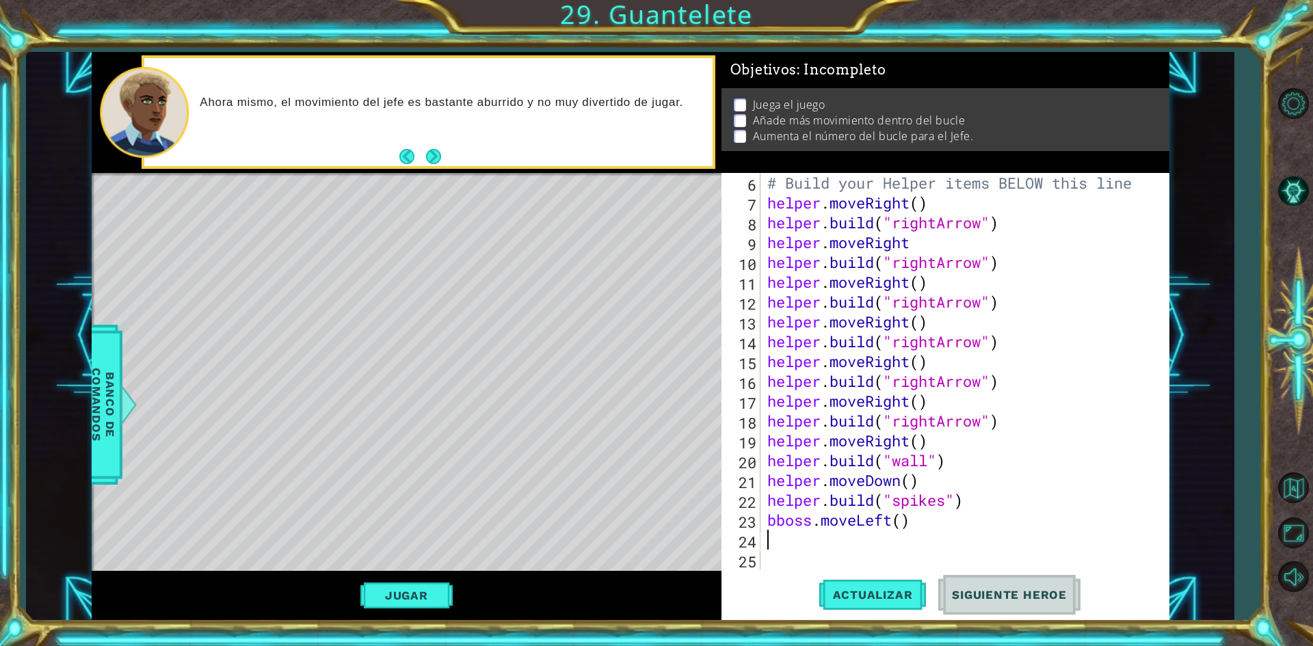
drag, startPoint x: 906, startPoint y: 530, endPoint x: 839, endPoint y: 538, distance: 67.5
click at [831, 538] on div "# Build your Helper items BELOW this line helper . moveRight ( ) helper . build…" at bounding box center [963, 391] width 397 height 436
drag, startPoint x: 952, startPoint y: 531, endPoint x: 873, endPoint y: 534, distance: 79.4
click at [873, 534] on div "# Build your Helper items BELOW this line helper . moveRight ( ) helper . build…" at bounding box center [963, 391] width 397 height 436
drag, startPoint x: 922, startPoint y: 523, endPoint x: 763, endPoint y: 525, distance: 158.7
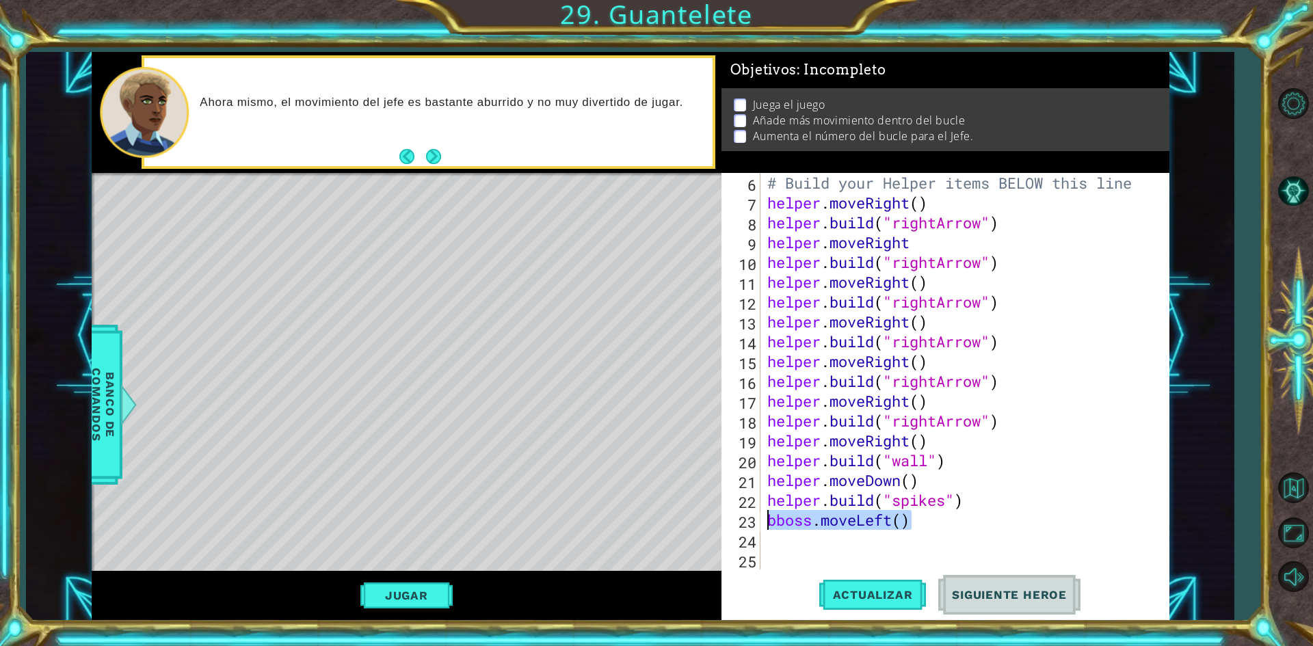
click at [763, 525] on div "6 7 8 9 10 11 12 13 14 15 16 17 18 19 20 21 22 23 24 25 # Build your Helper ite…" at bounding box center [943, 371] width 443 height 397
type textarea "bboss.moveLeft()"
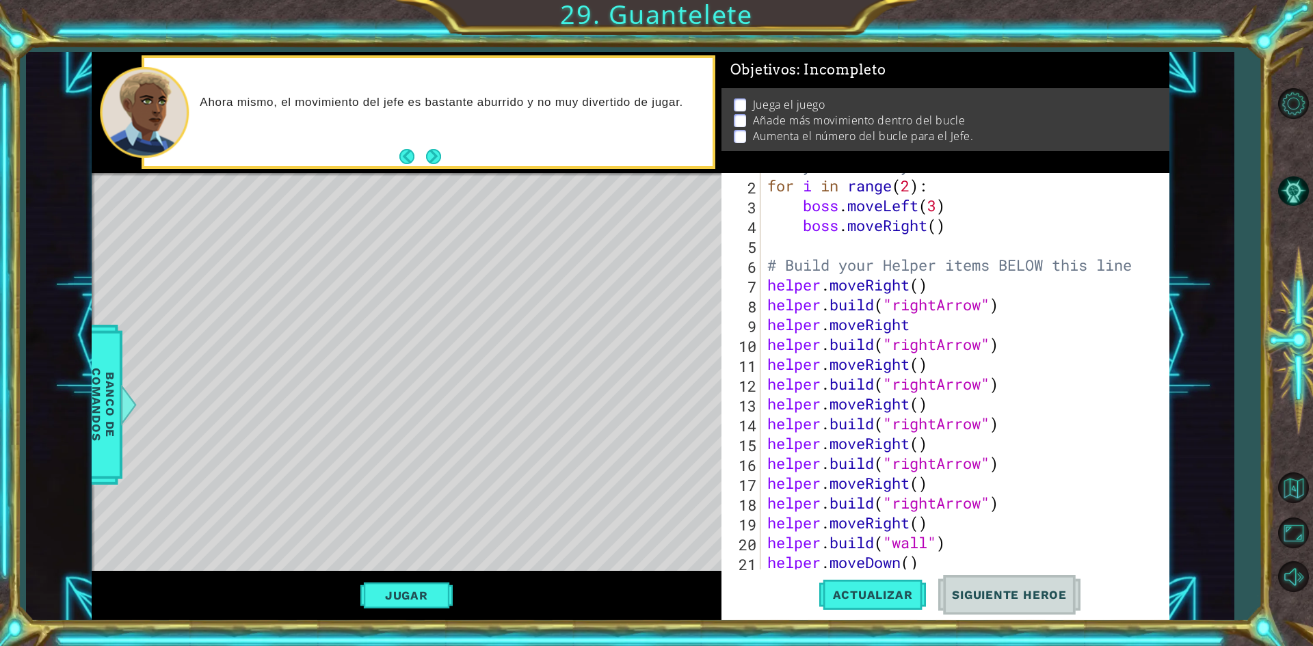
scroll to position [0, 0]
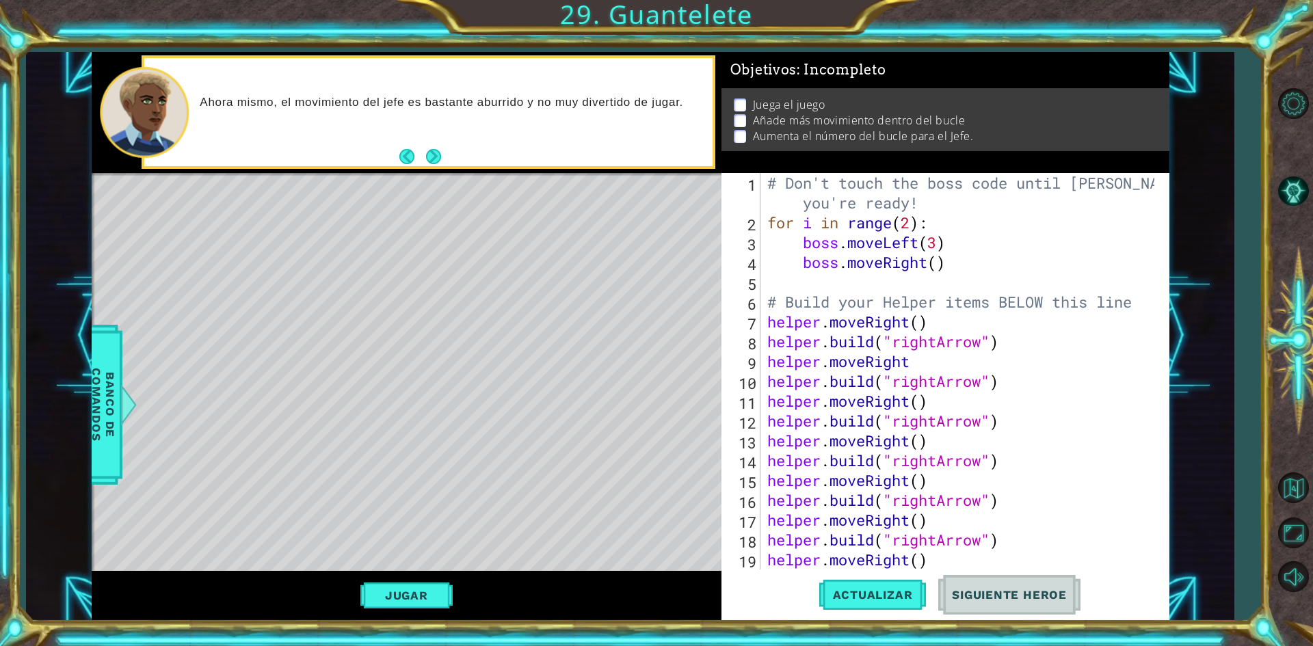
click at [919, 276] on div "# Don't touch the boss code until [PERSON_NAME] says you're ready! for i in ran…" at bounding box center [963, 401] width 397 height 456
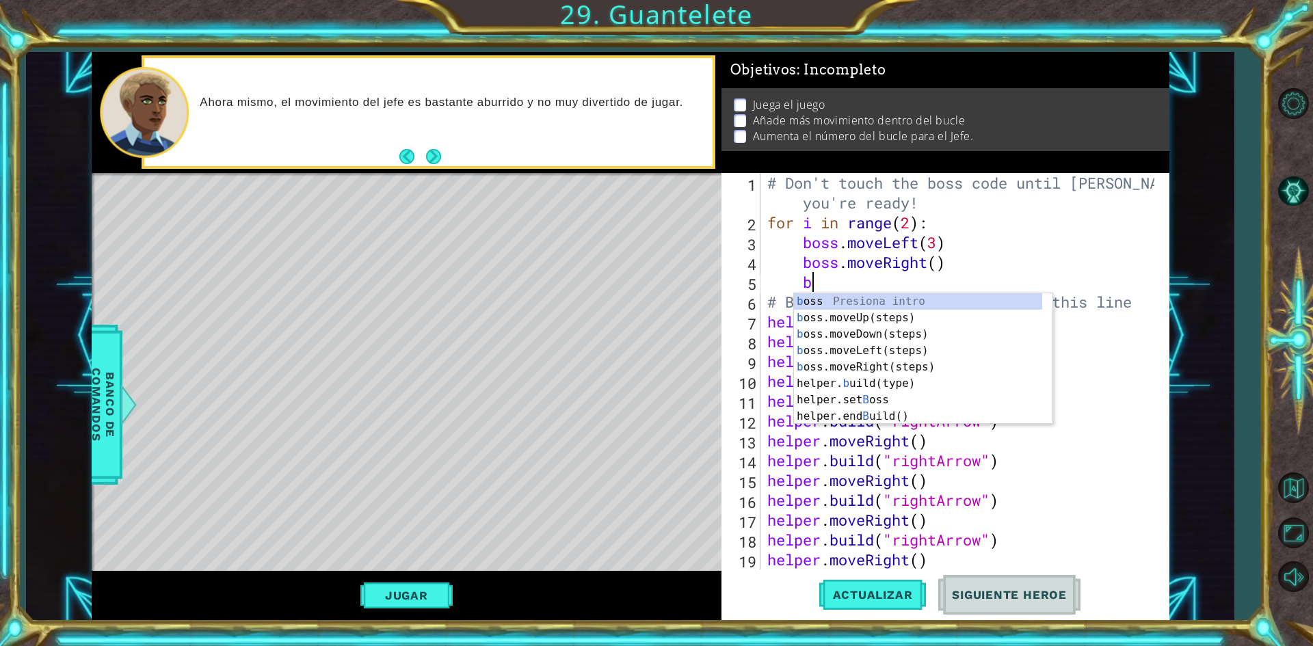
scroll to position [0, 1]
type textarea "bo"
click at [895, 370] on div "bo ss Presiona intro bo ss.moveUp(steps) Presiona intro bo ss.moveDown(steps) P…" at bounding box center [923, 367] width 259 height 148
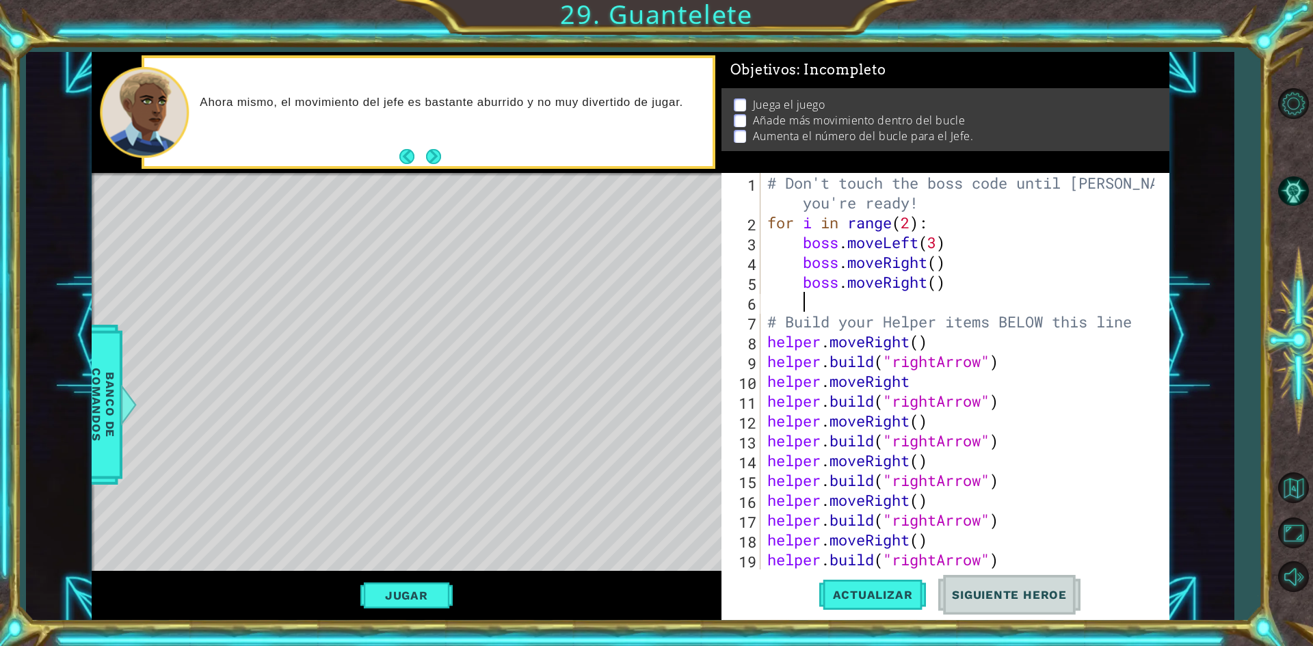
scroll to position [0, 1]
click at [897, 587] on button "Actualizar" at bounding box center [872, 595] width 107 height 44
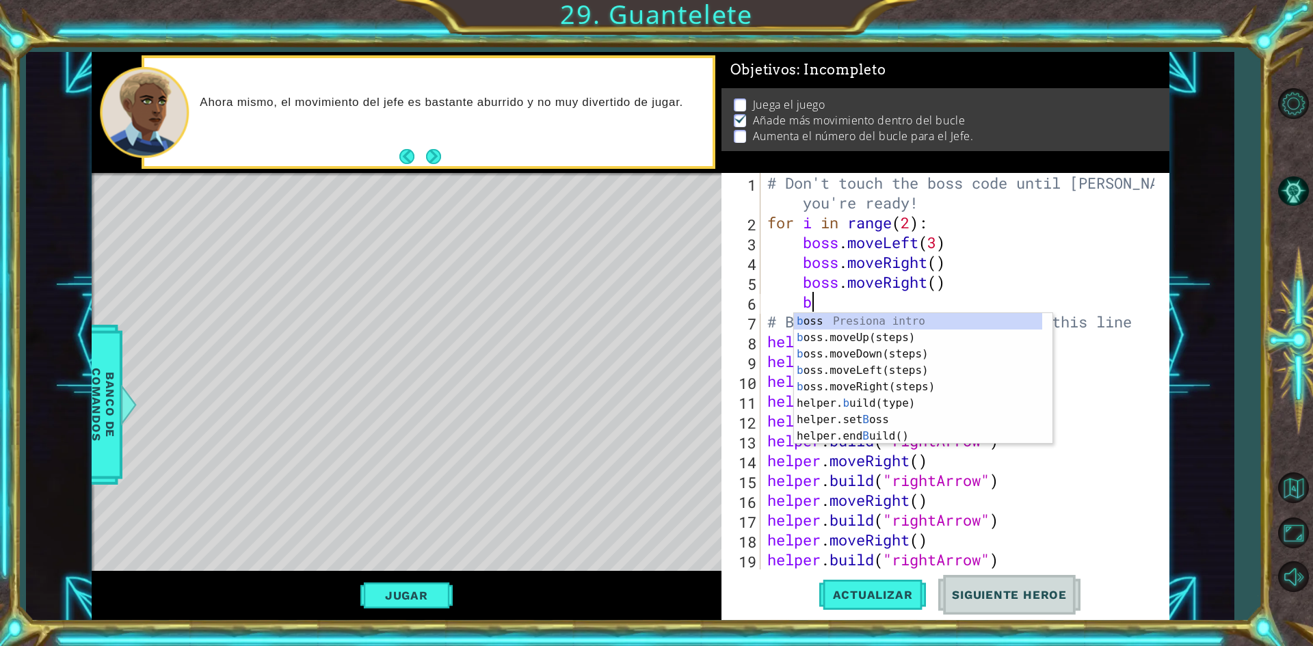
type textarea "bo"
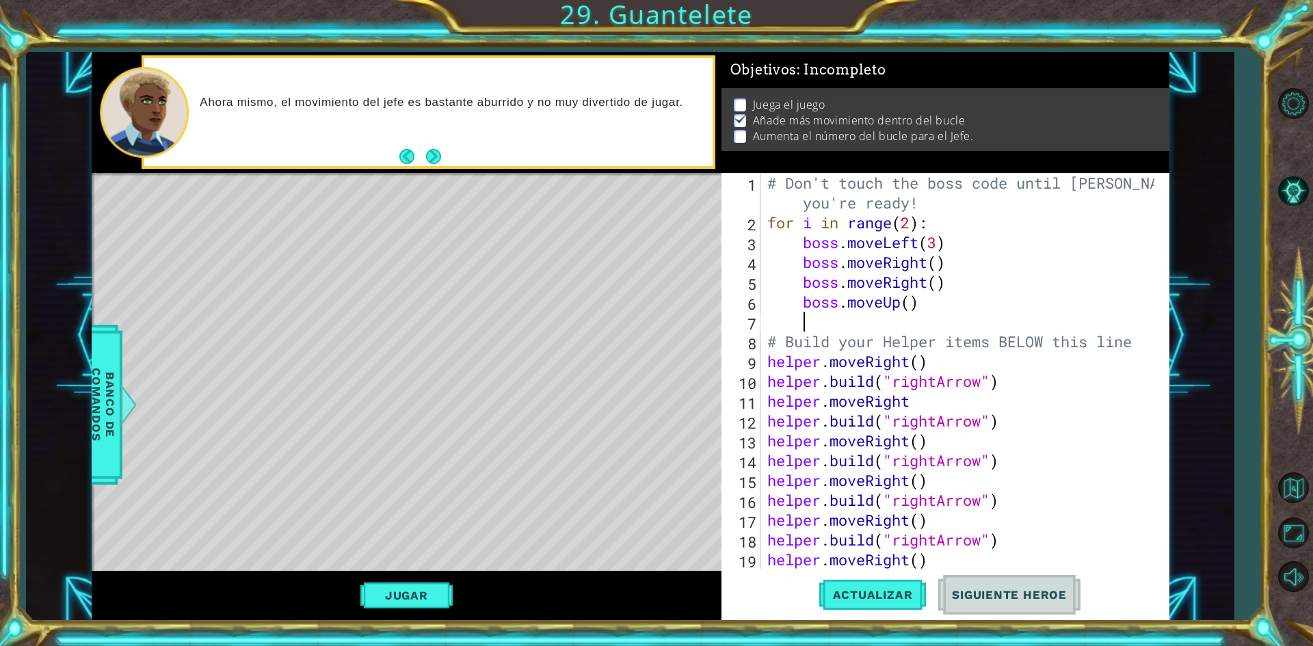
scroll to position [0, 1]
click at [908, 306] on div "# Don't touch the boss code until [PERSON_NAME] says you're ready! for i in ran…" at bounding box center [963, 401] width 397 height 456
click at [870, 592] on span "Actualizar" at bounding box center [872, 595] width 107 height 14
click at [944, 280] on div "# Don't touch the boss code until [PERSON_NAME] says you're ready! for i in ran…" at bounding box center [963, 401] width 397 height 456
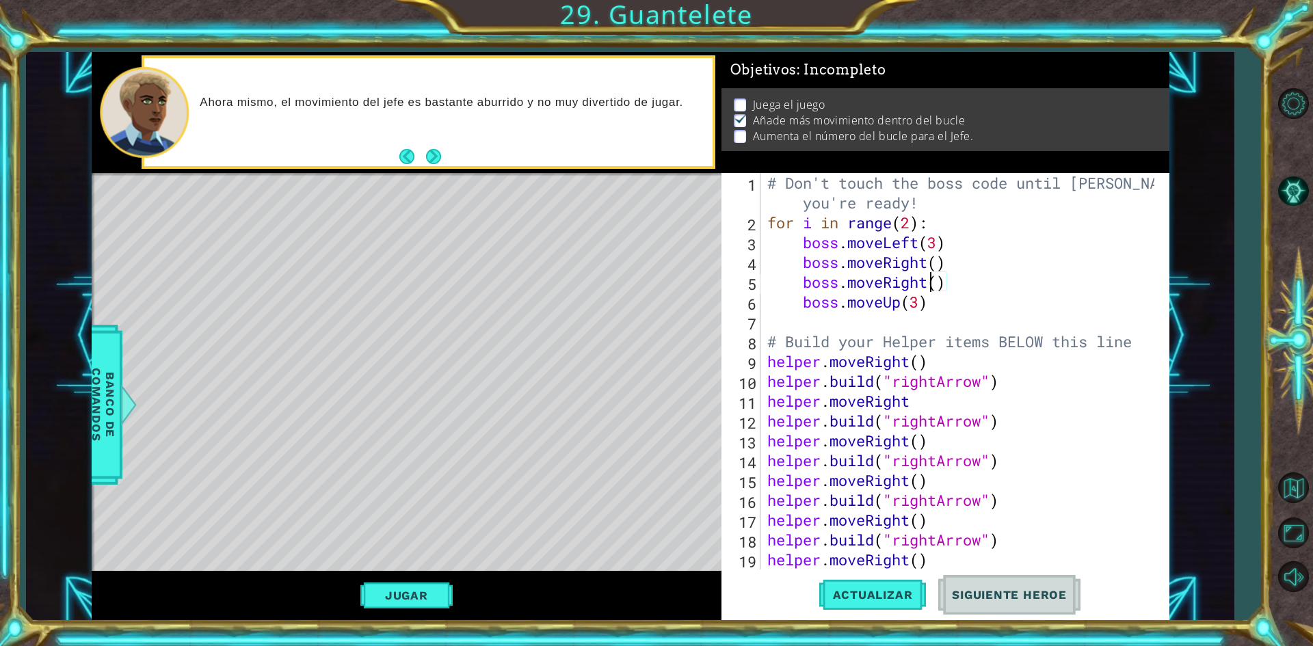
click at [934, 284] on div "# Don't touch the boss code until [PERSON_NAME] says you're ready! for i in ran…" at bounding box center [963, 401] width 397 height 456
click at [939, 284] on div "# Don't touch the boss code until [PERSON_NAME] says you're ready! for i in ran…" at bounding box center [963, 401] width 397 height 456
click at [941, 264] on div "# Don't touch the boss code until [PERSON_NAME] says you're ready! for i in ran…" at bounding box center [963, 401] width 397 height 456
click at [868, 577] on button "Actualizar" at bounding box center [872, 595] width 107 height 44
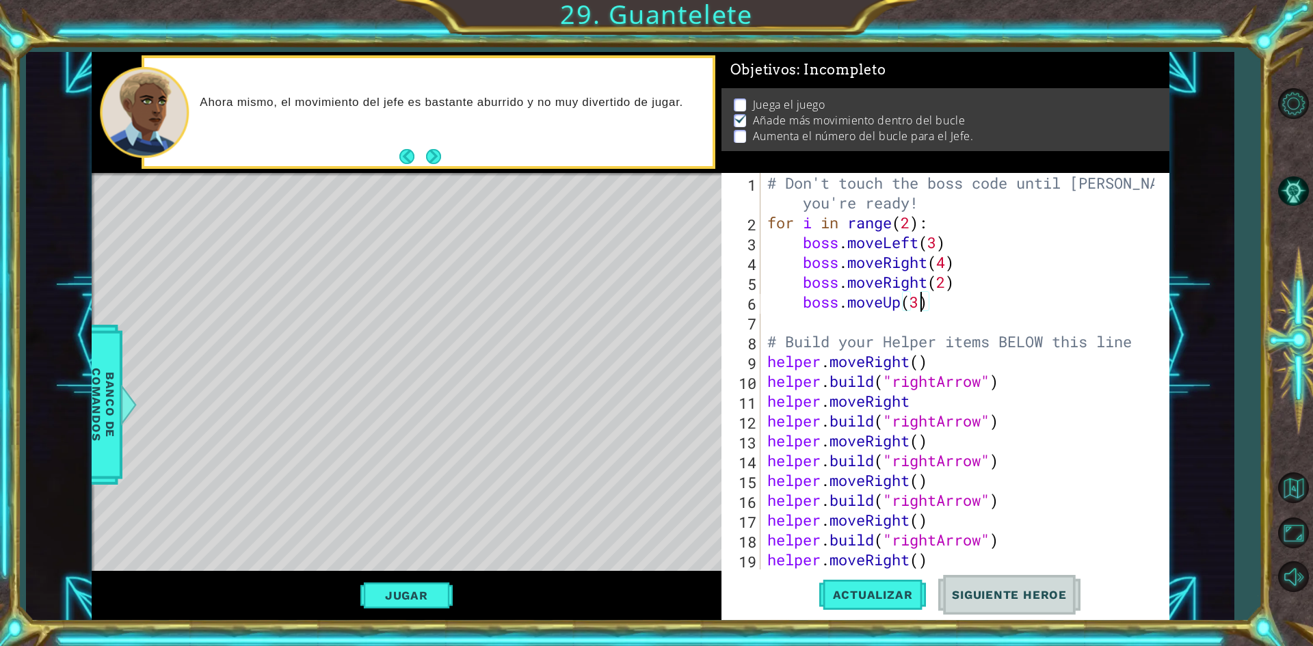
click at [917, 306] on div "# Don't touch the boss code until [PERSON_NAME] says you're ready! for i in ran…" at bounding box center [963, 401] width 397 height 456
type textarea "boss.moveUp(3)"
click at [904, 329] on div "# Don't touch the boss code until [PERSON_NAME] says you're ready! for i in ran…" at bounding box center [963, 401] width 397 height 456
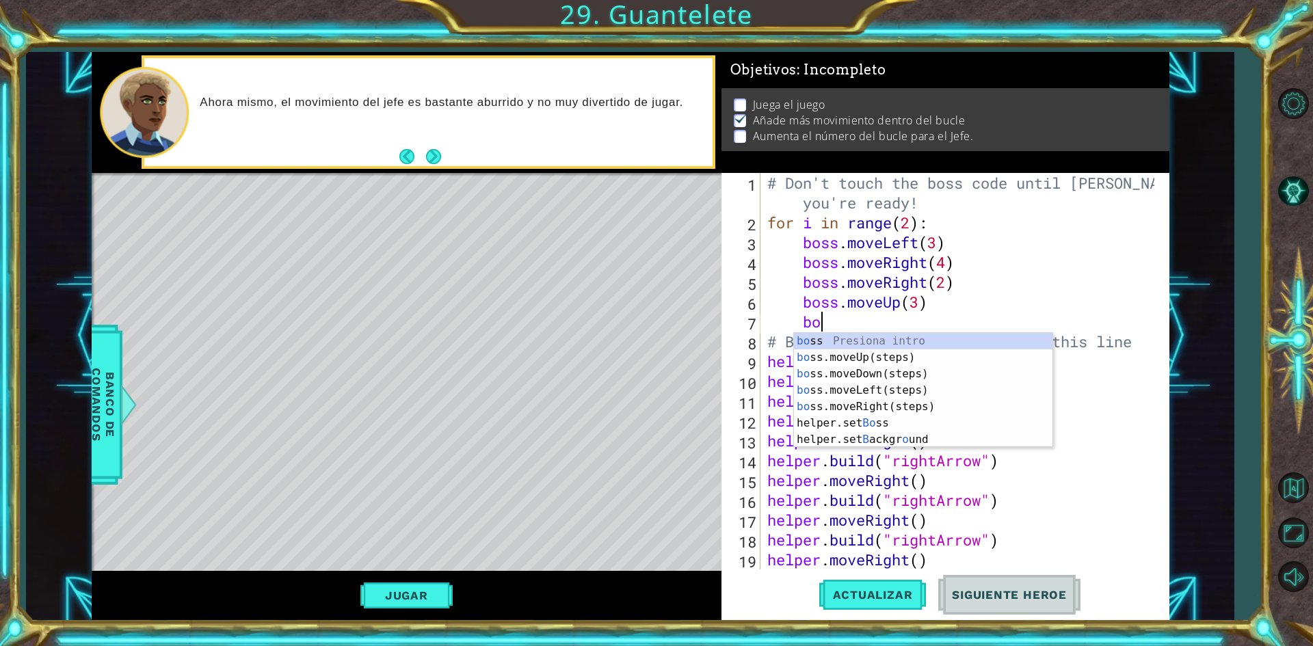
type textarea "bos"
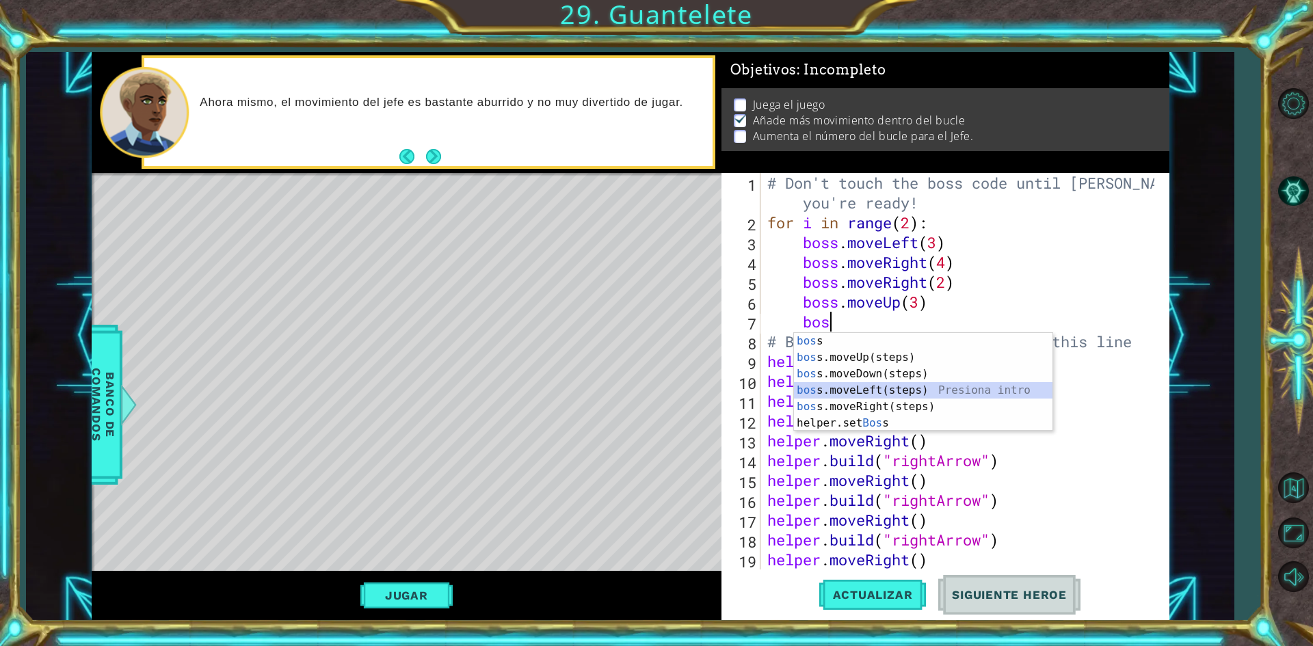
click at [908, 382] on div "bos s Presiona intro bos s.moveUp(steps) Presiona intro bos s.moveDown(steps) P…" at bounding box center [923, 398] width 259 height 131
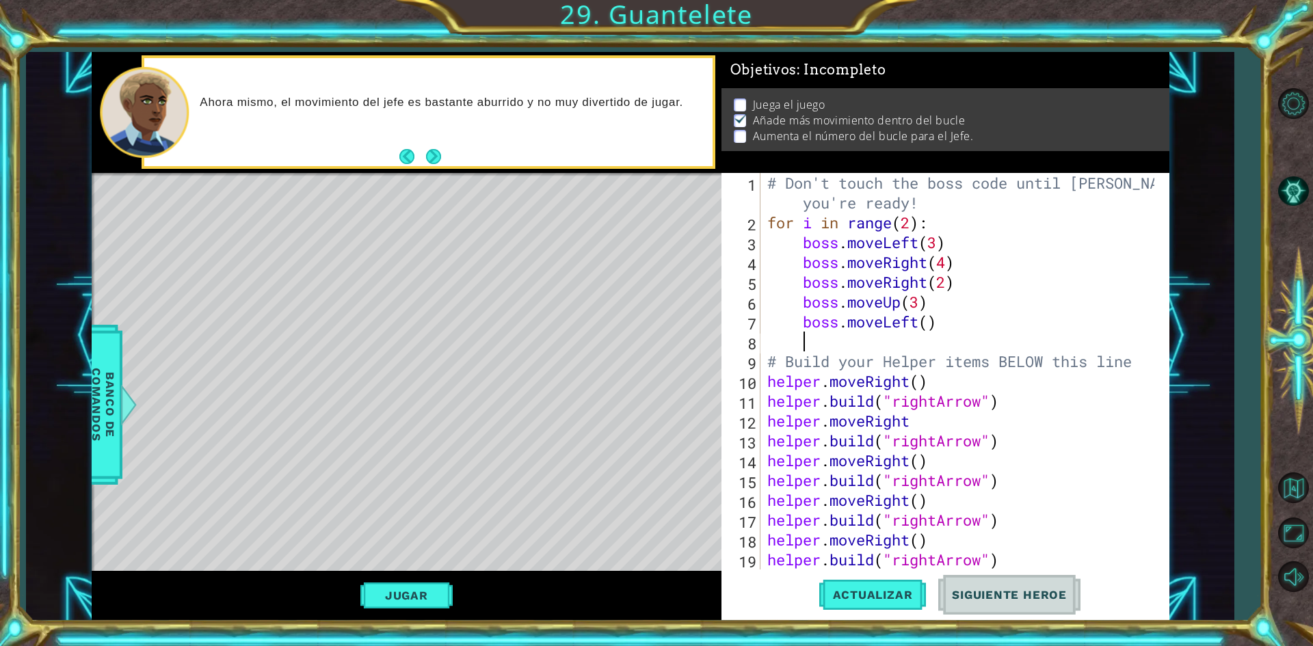
scroll to position [0, 1]
click at [922, 325] on div "# Don't touch the boss code until [PERSON_NAME] says you're ready! for i in ran…" at bounding box center [963, 401] width 397 height 456
click at [927, 325] on div "# Don't touch the boss code until [PERSON_NAME] says you're ready! for i in ran…" at bounding box center [963, 401] width 397 height 456
click at [906, 605] on button "Actualizar" at bounding box center [872, 595] width 107 height 44
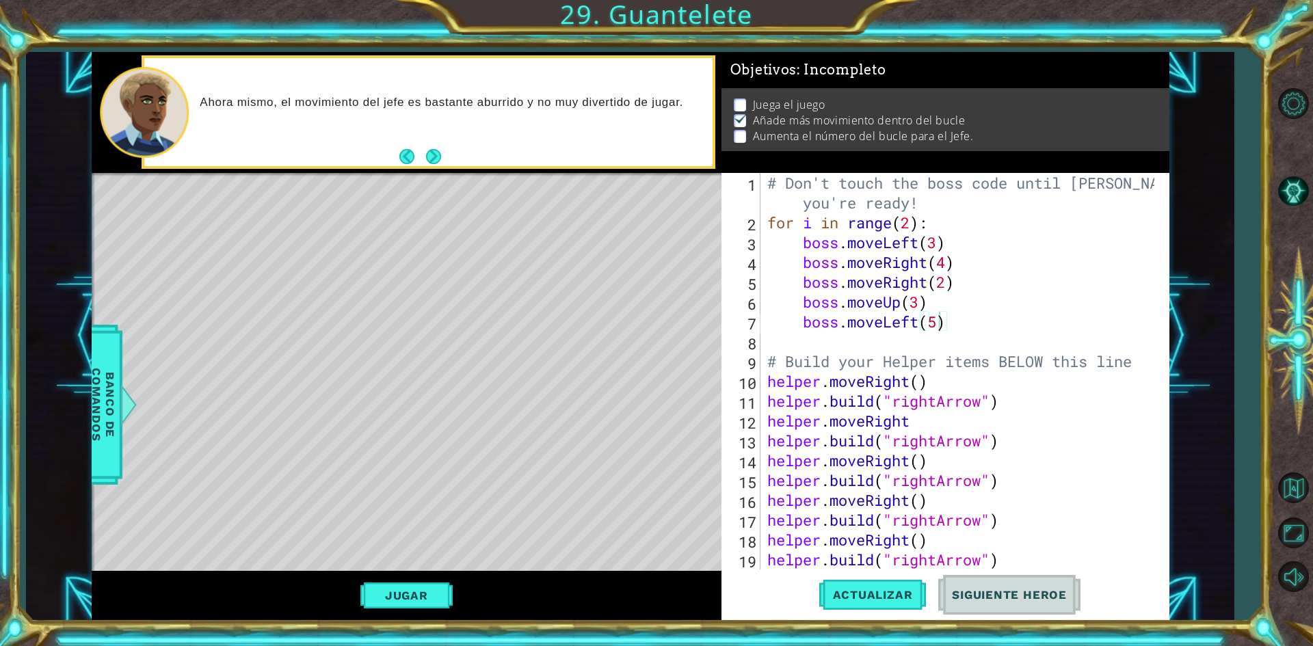
click at [428, 582] on div "Jugar" at bounding box center [407, 595] width 630 height 49
click at [438, 164] on button "Next" at bounding box center [434, 157] width 16 height 16
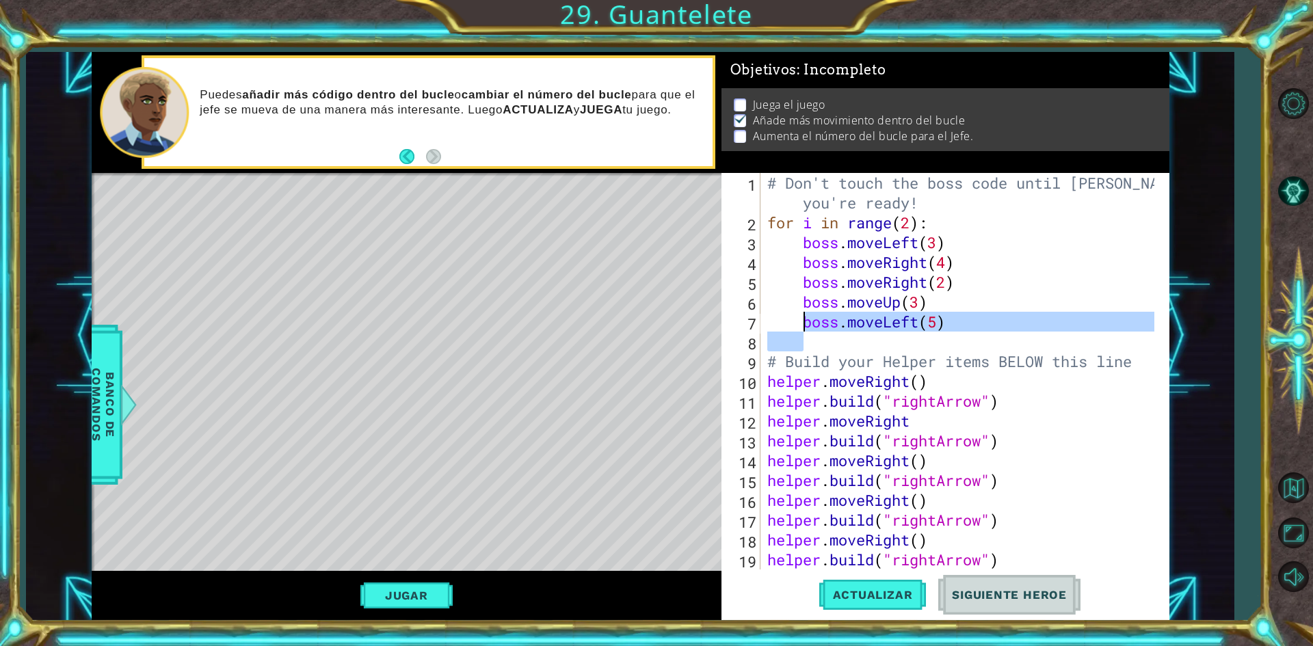
drag, startPoint x: 938, startPoint y: 336, endPoint x: 805, endPoint y: 330, distance: 133.5
click at [805, 330] on div "# Don't touch the boss code until [PERSON_NAME] says you're ready! for i in ran…" at bounding box center [963, 401] width 397 height 456
click at [858, 363] on div "# Don't touch the boss code until [PERSON_NAME] says you're ready! for i in ran…" at bounding box center [963, 401] width 397 height 456
type textarea "# Build your Helper items BELOW this line"
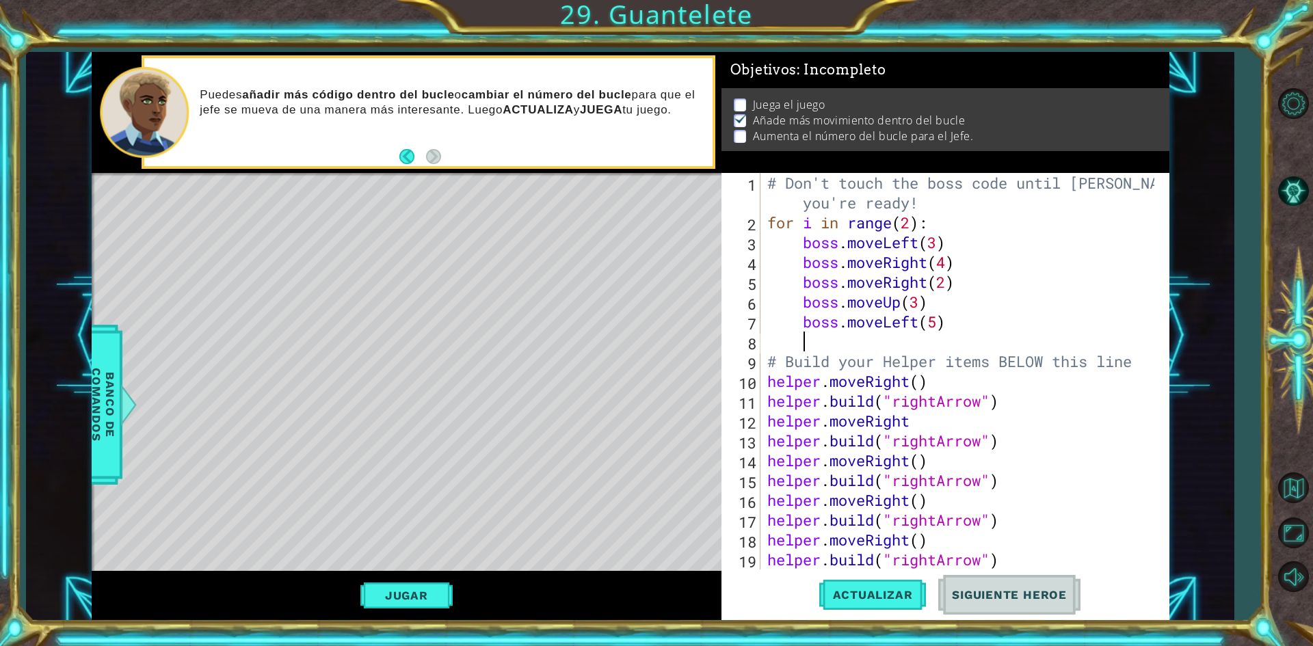
click at [865, 349] on div "# Don't touch the boss code until [PERSON_NAME] says you're ready! for i in ran…" at bounding box center [963, 401] width 397 height 456
type textarea "b"
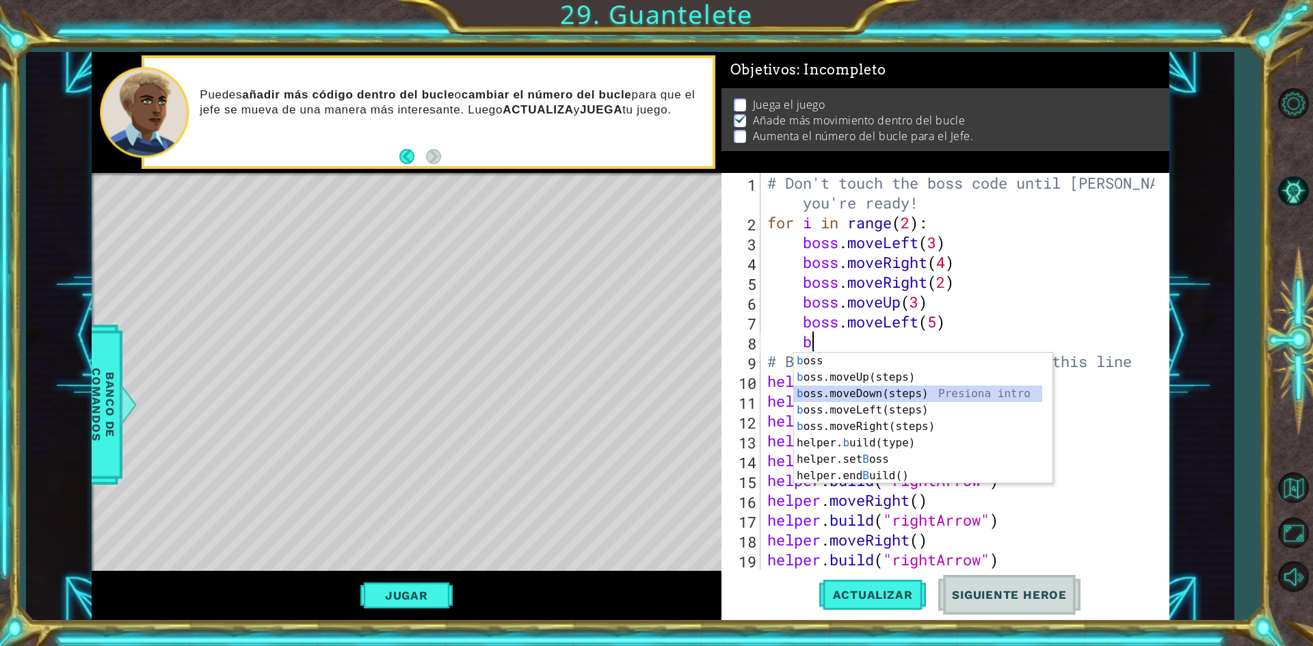
click at [913, 396] on div "b oss Presiona intro b oss.moveUp(steps) Presiona intro b oss.moveDown(steps) P…" at bounding box center [918, 435] width 248 height 164
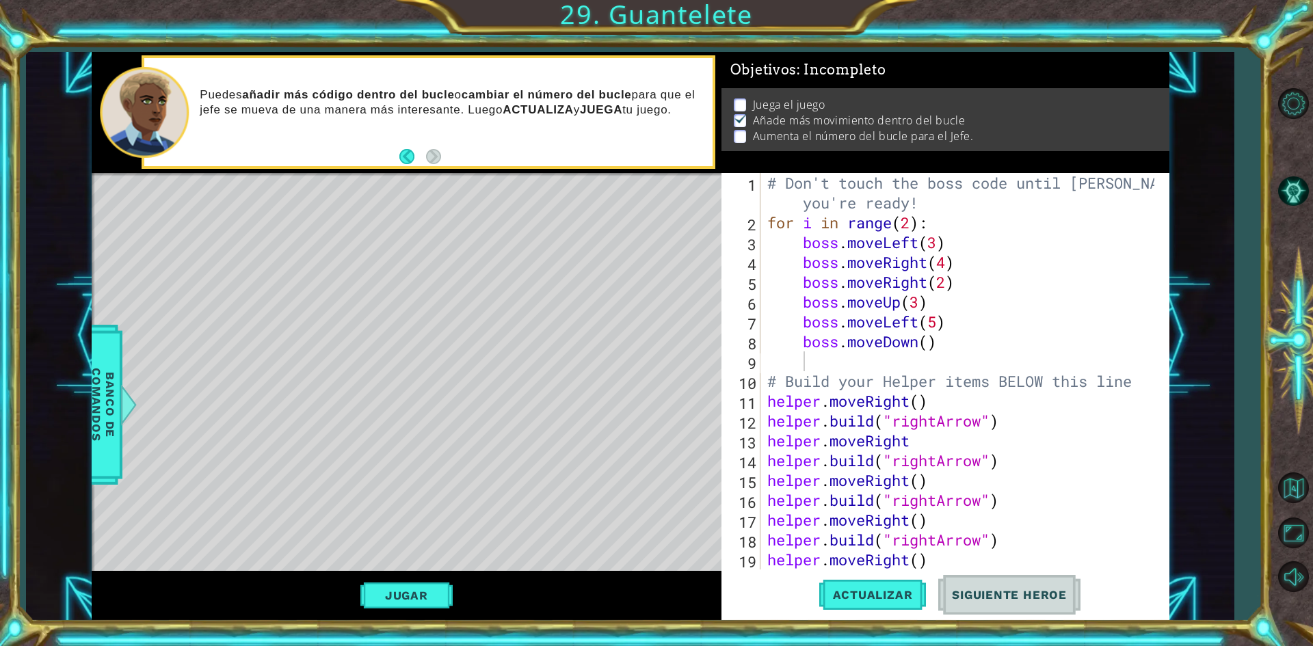
click at [882, 566] on div "1 2 3 4 5 6 7 8 9 10 11 12 13 14 15 16 17 18 19 20 # Don't touch the boss code …" at bounding box center [946, 396] width 448 height 447
click at [444, 589] on button "Jugar" at bounding box center [406, 596] width 92 height 26
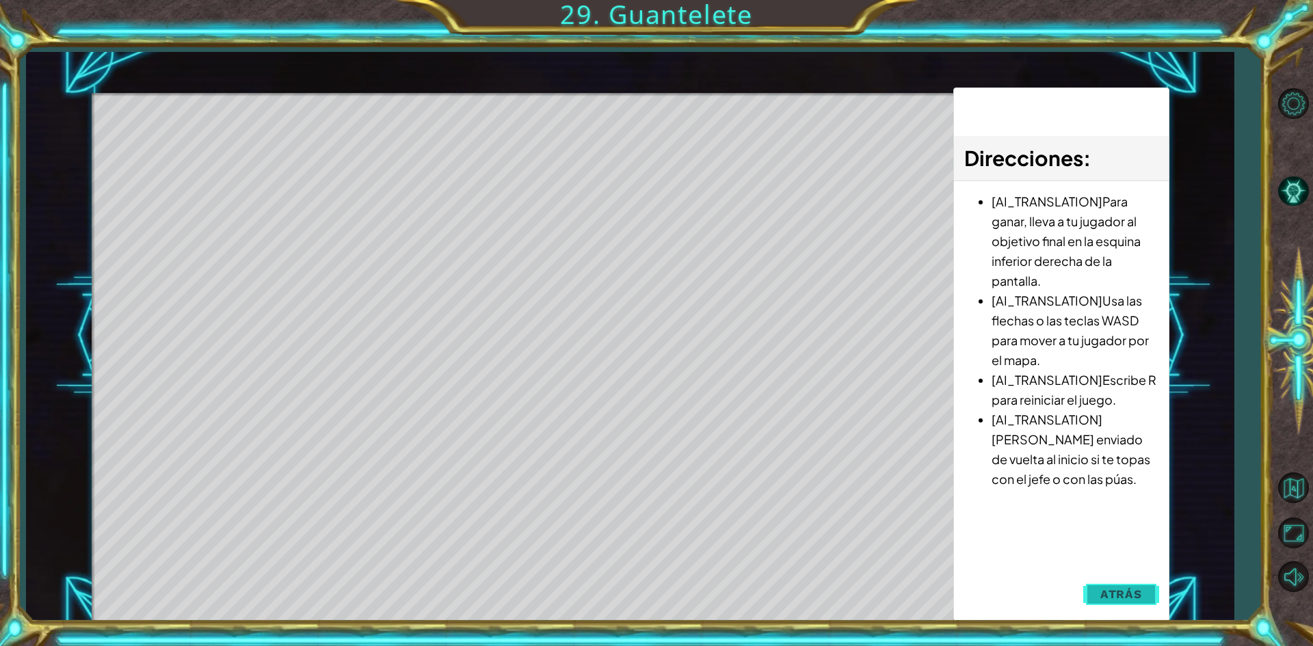
click at [1131, 587] on span "Atrás" at bounding box center [1121, 594] width 42 height 14
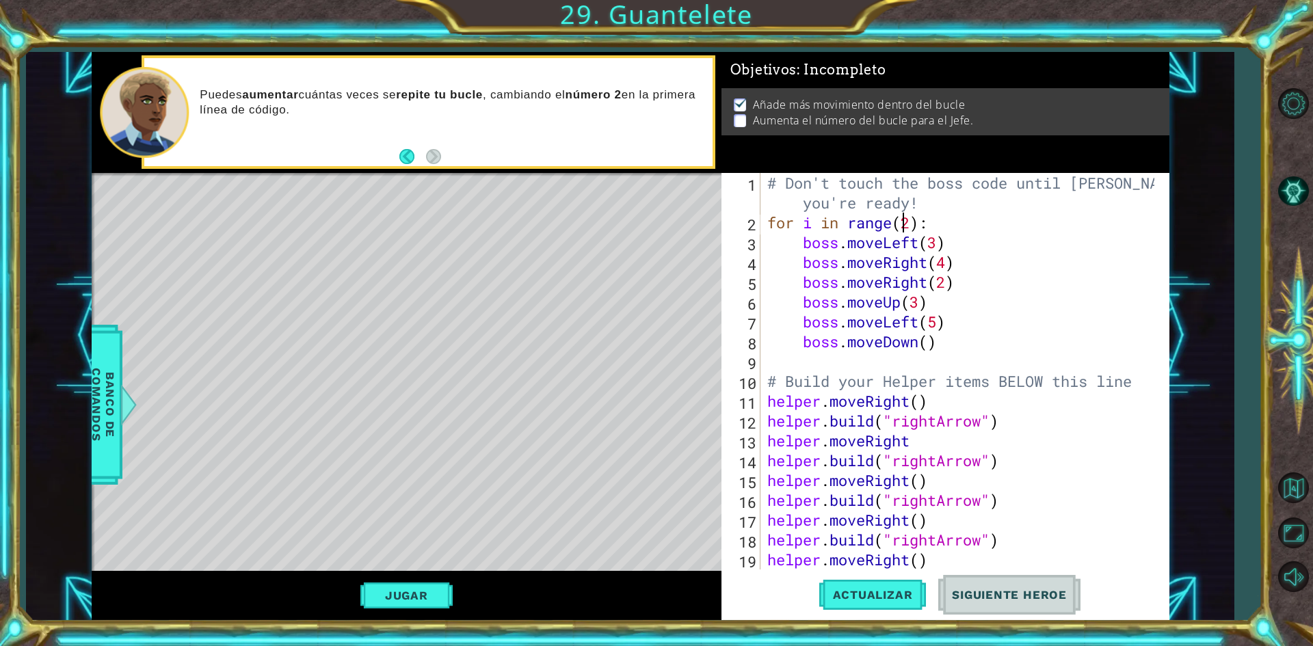
click at [906, 224] on div "# Don't touch the boss code until [PERSON_NAME] says you're ready! for i in ran…" at bounding box center [963, 401] width 397 height 456
drag, startPoint x: 906, startPoint y: 224, endPoint x: 911, endPoint y: 230, distance: 8.8
click at [911, 230] on div "# Don't touch the boss code until [PERSON_NAME] says you're ready! for i in ran…" at bounding box center [963, 401] width 397 height 456
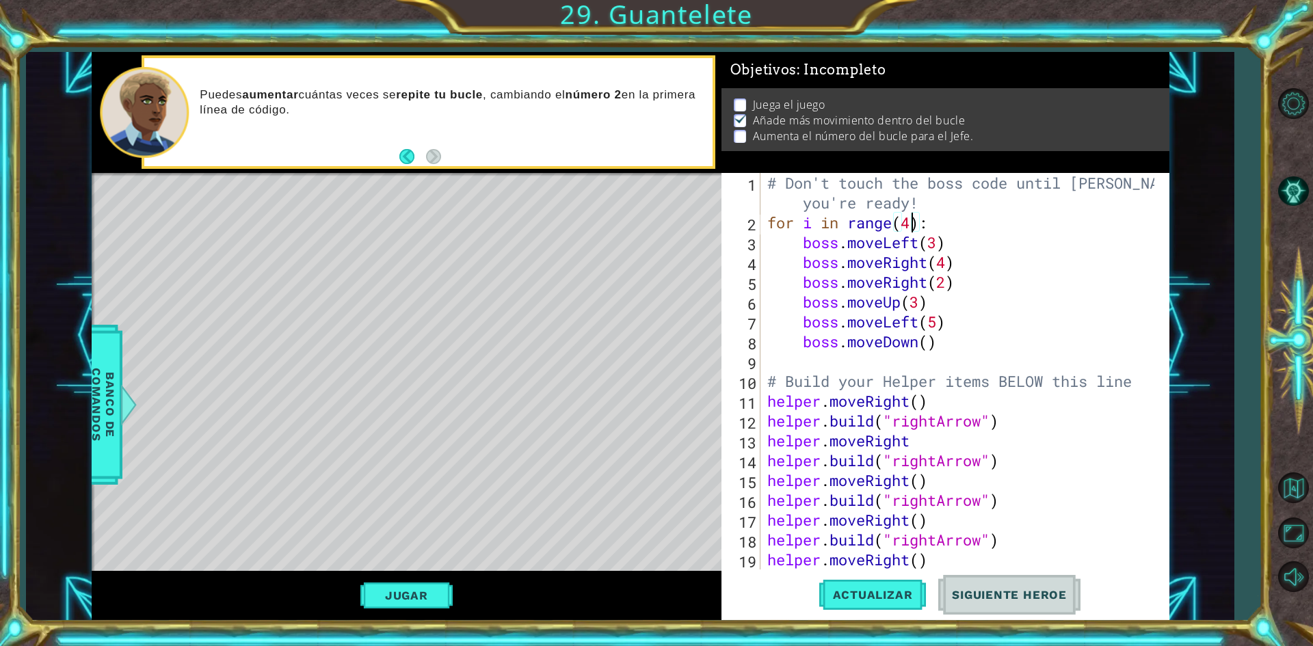
scroll to position [0, 6]
type textarea "for i in range(4):"
click at [864, 596] on span "Actualizar" at bounding box center [872, 595] width 107 height 14
click at [425, 598] on button "Jugar" at bounding box center [406, 596] width 92 height 26
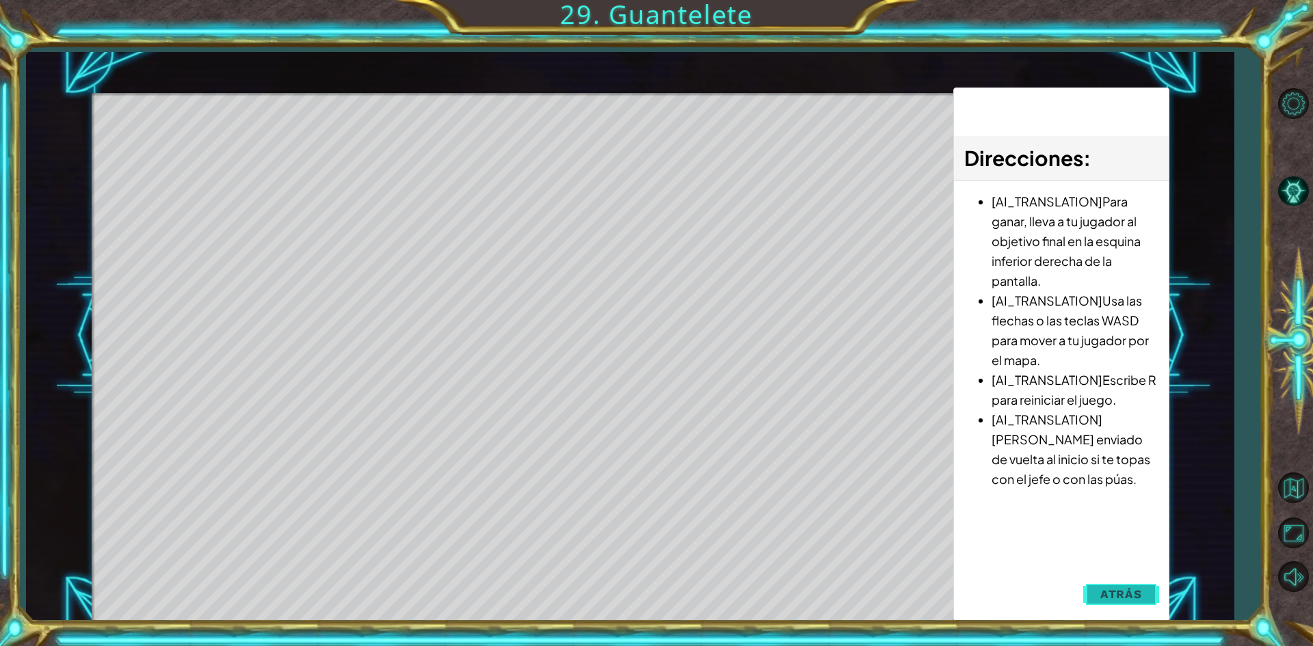
click at [1108, 598] on span "Atrás" at bounding box center [1121, 594] width 42 height 14
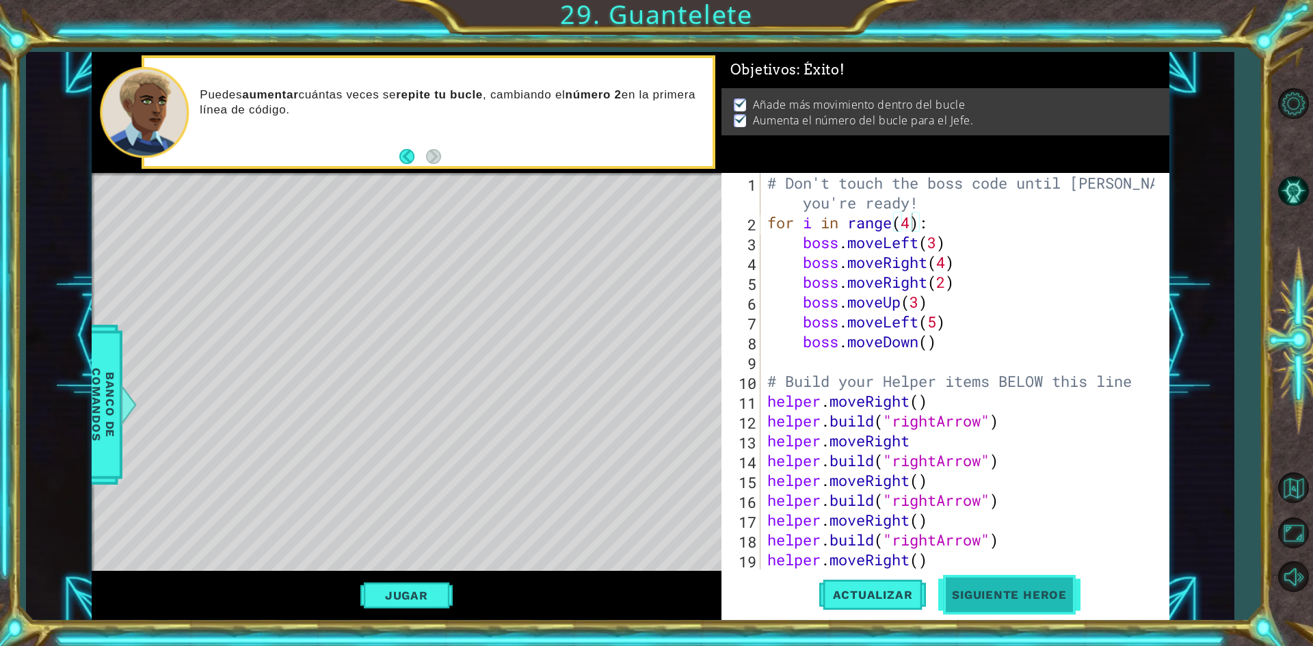
click at [996, 600] on button "Siguiente Heroe" at bounding box center [1009, 597] width 142 height 44
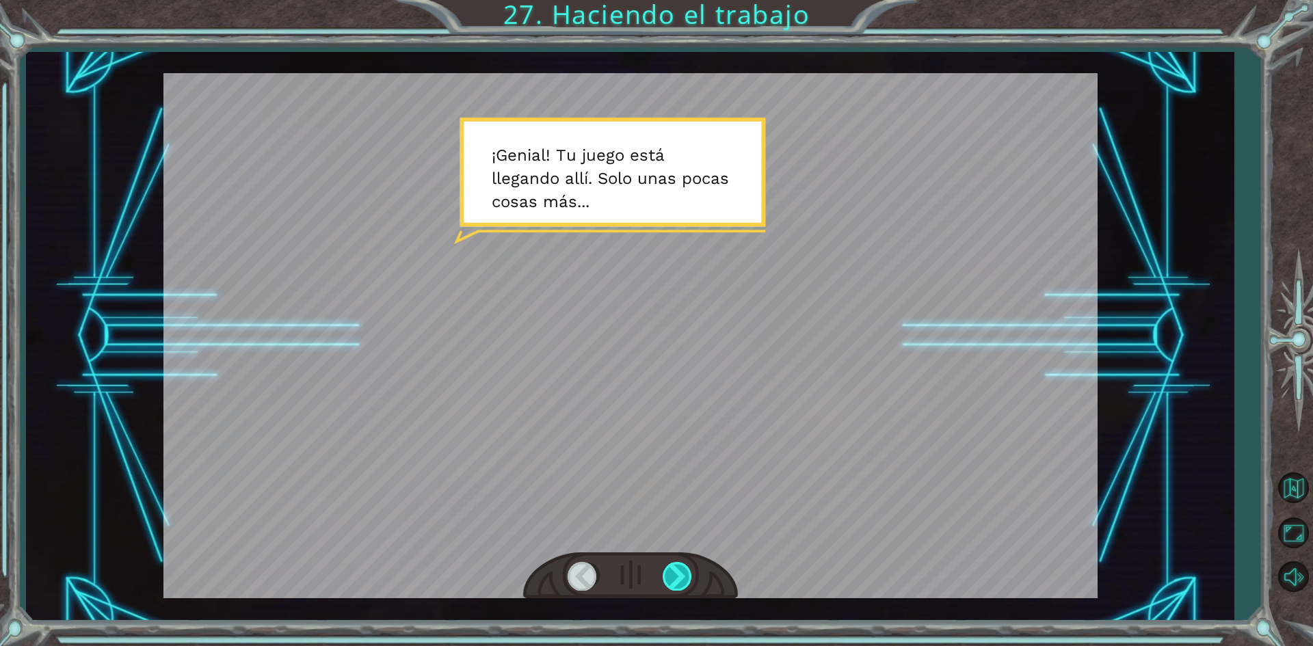
click at [667, 567] on div at bounding box center [678, 576] width 31 height 28
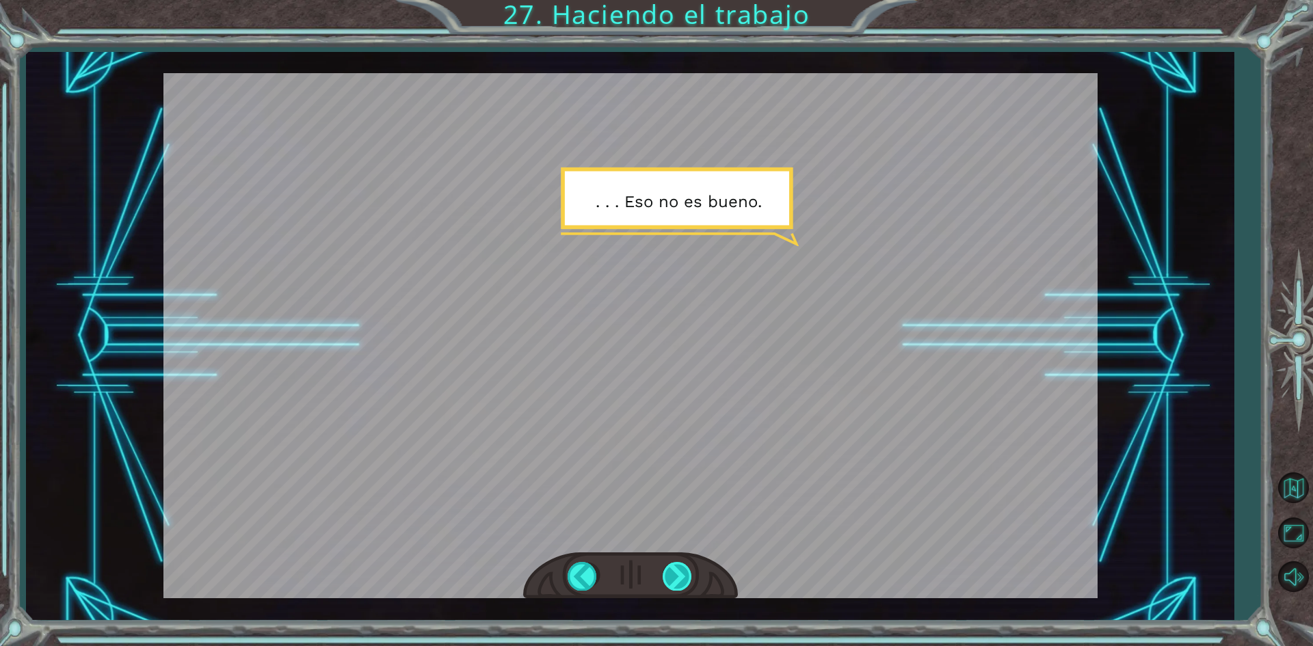
click at [670, 568] on div at bounding box center [678, 576] width 31 height 28
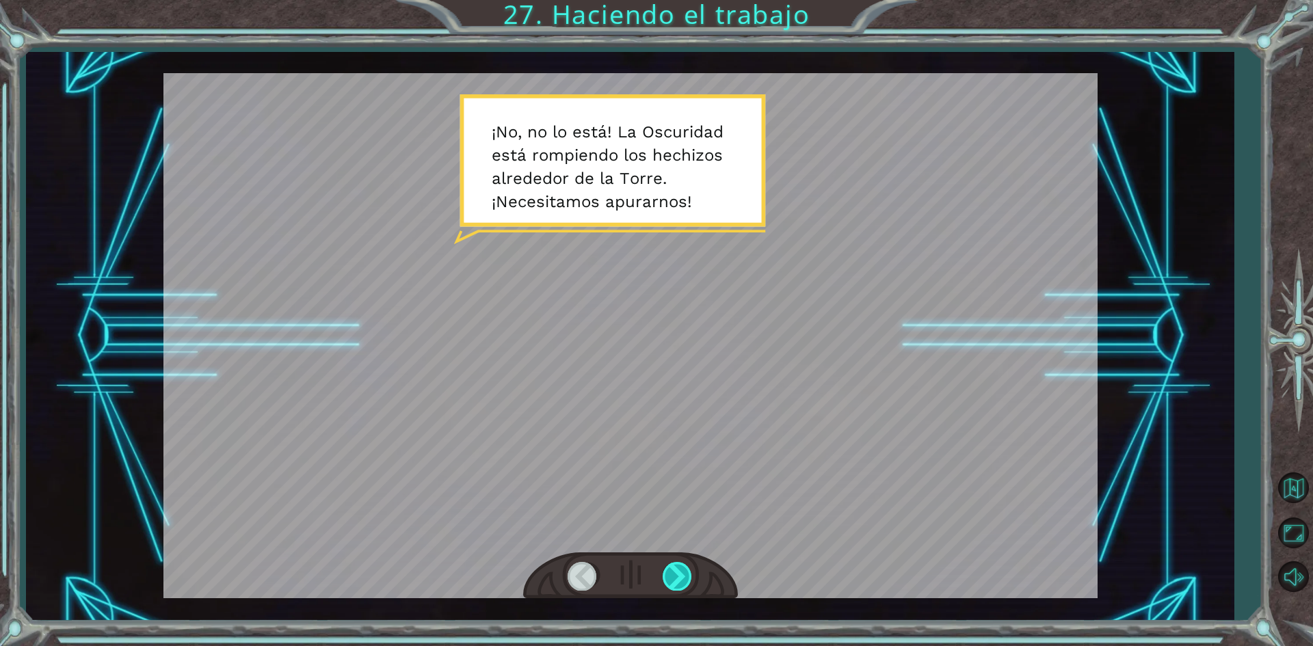
click at [673, 576] on div at bounding box center [678, 576] width 31 height 28
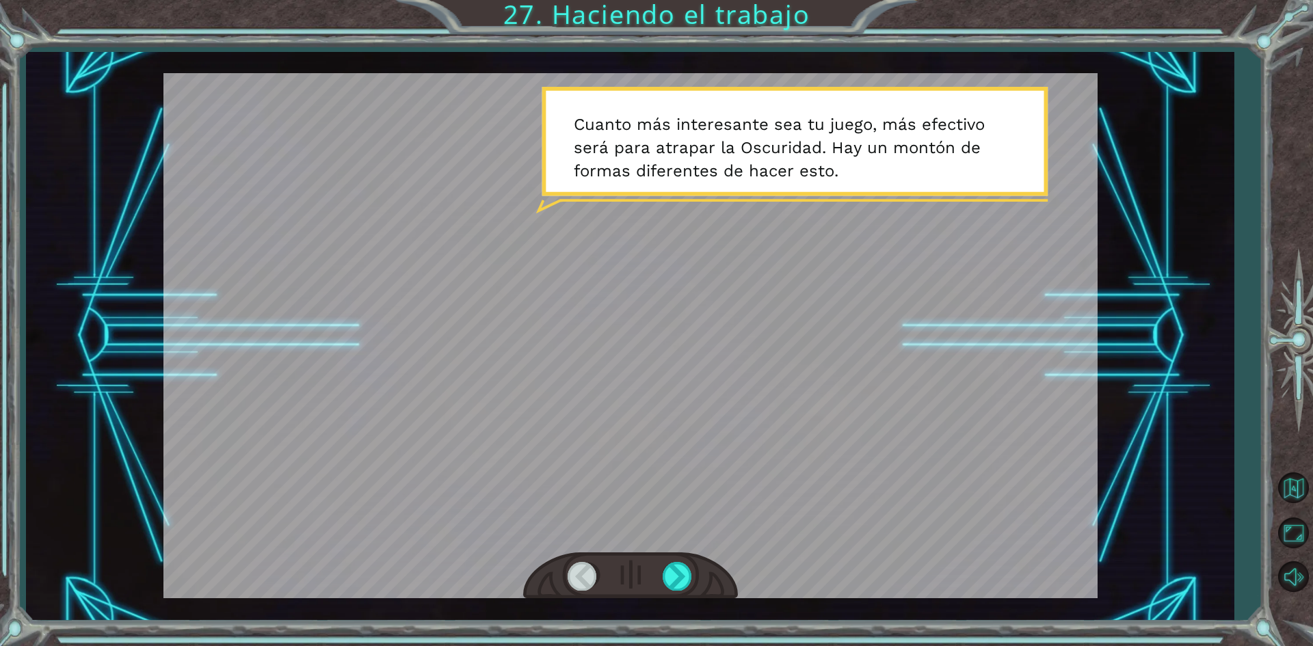
click at [687, 562] on div at bounding box center [630, 576] width 215 height 47
click at [687, 585] on div at bounding box center [678, 576] width 31 height 28
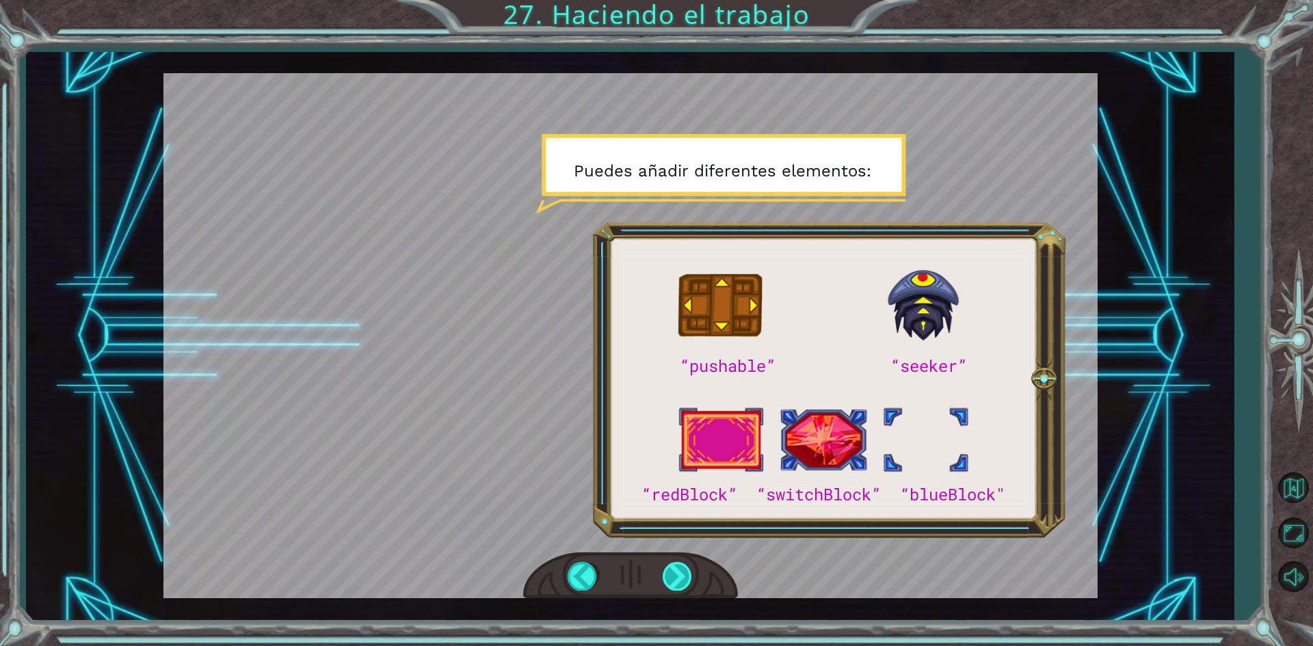
click at [687, 585] on div at bounding box center [678, 576] width 31 height 28
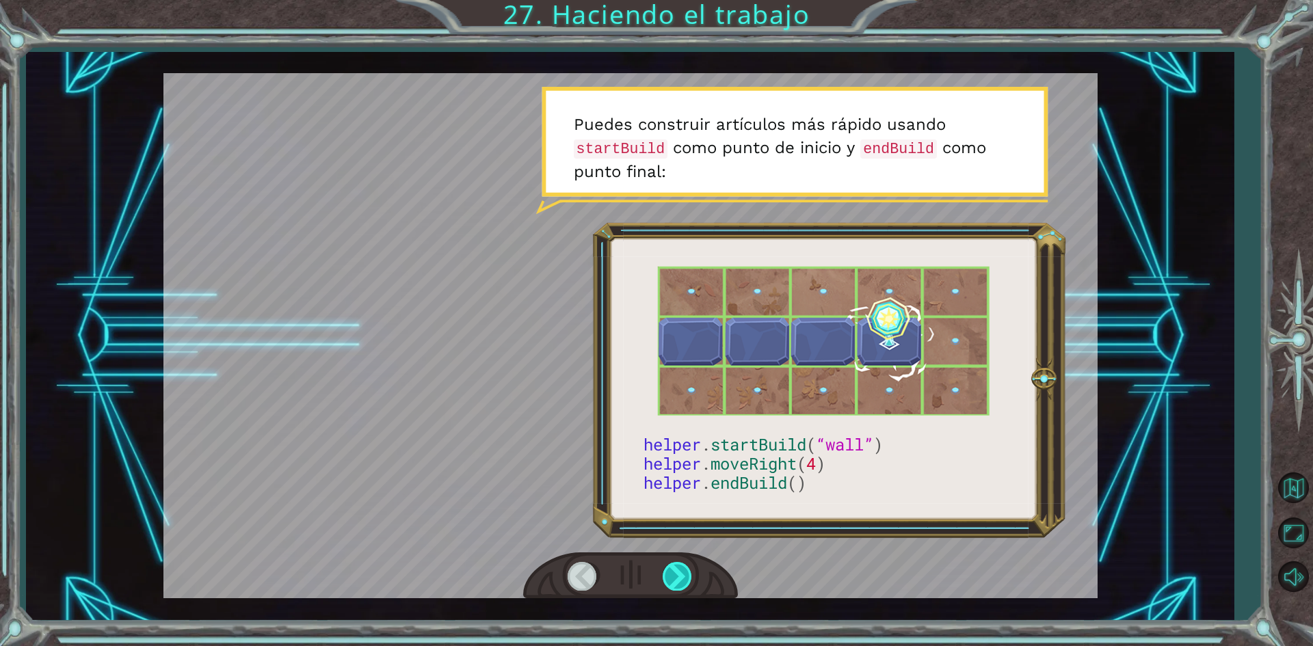
click at [686, 586] on div at bounding box center [678, 576] width 31 height 28
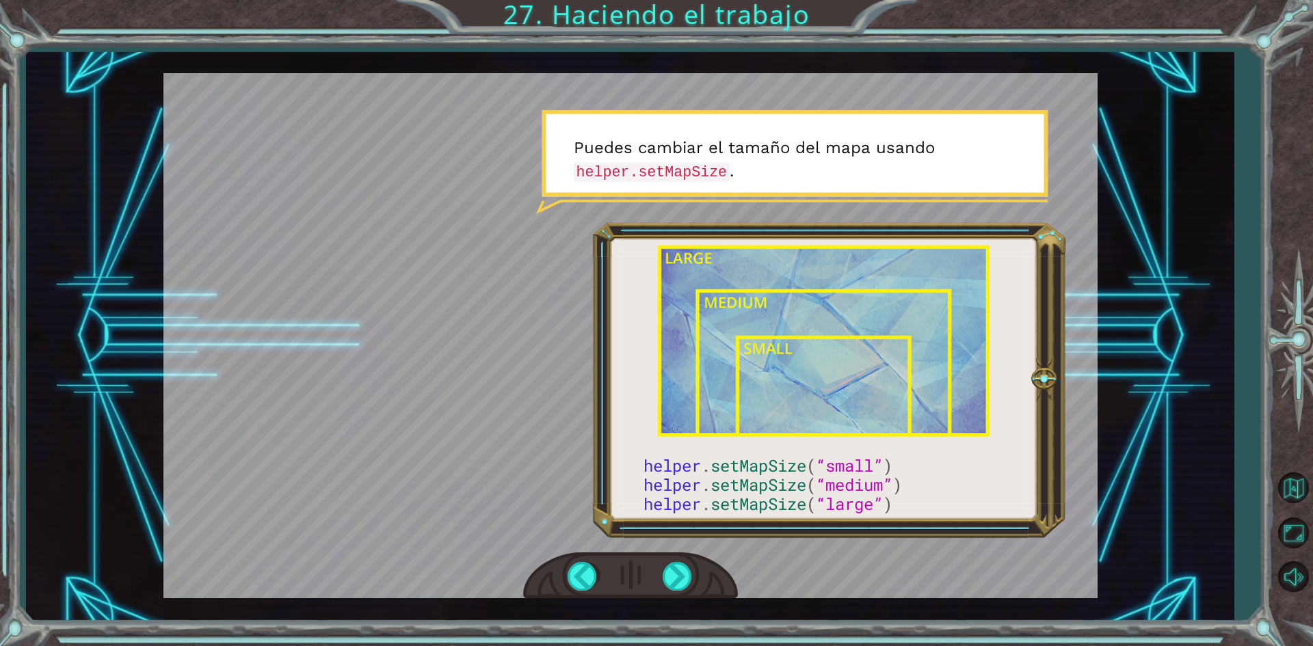
click at [679, 592] on div at bounding box center [630, 576] width 215 height 47
click at [685, 572] on div at bounding box center [678, 576] width 31 height 28
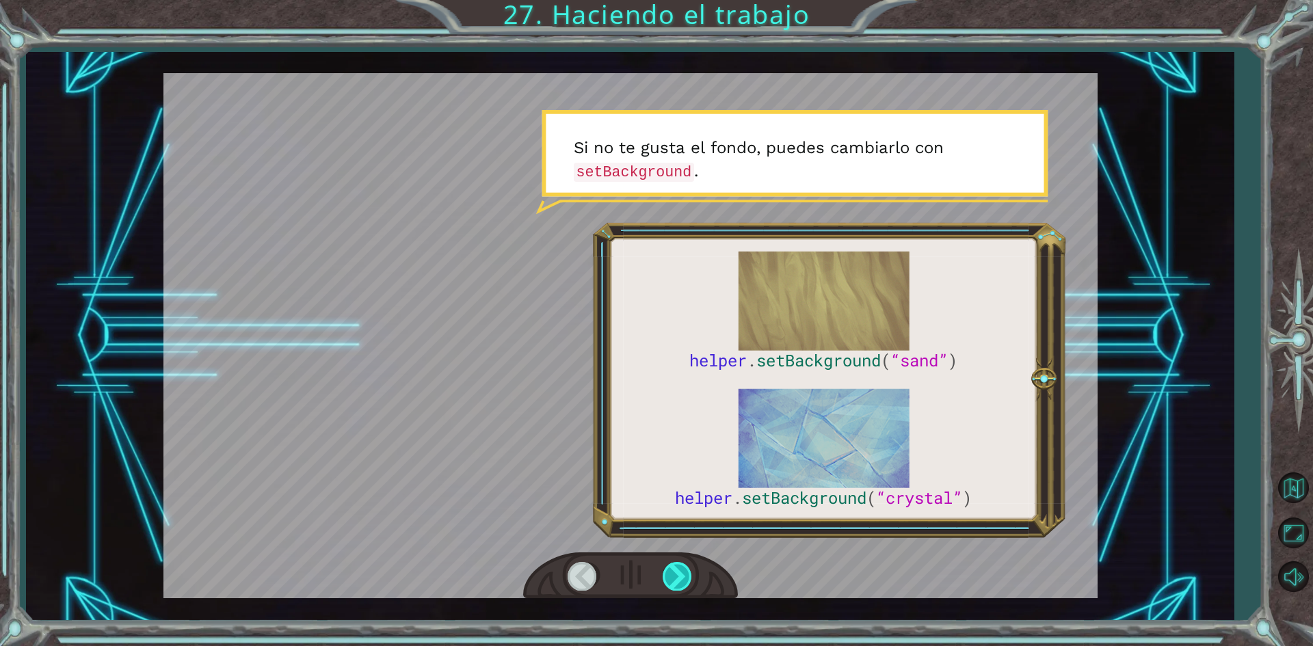
click at [685, 572] on div at bounding box center [678, 576] width 31 height 28
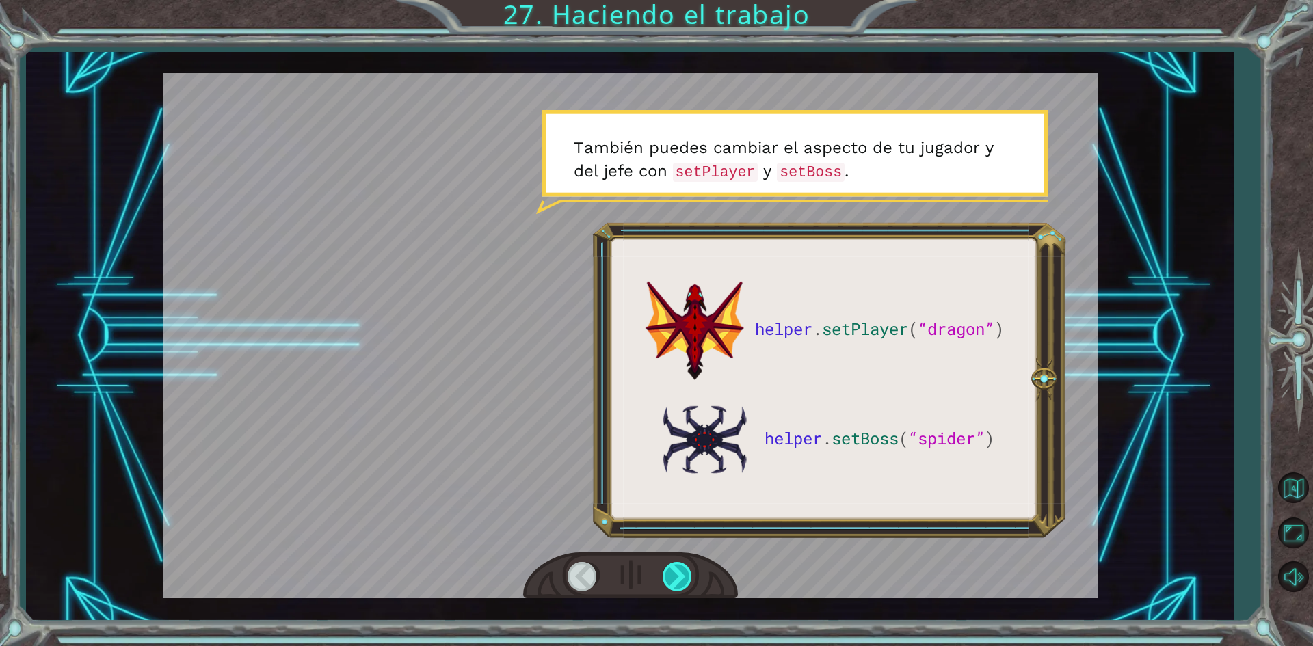
click at [685, 572] on div at bounding box center [678, 576] width 31 height 28
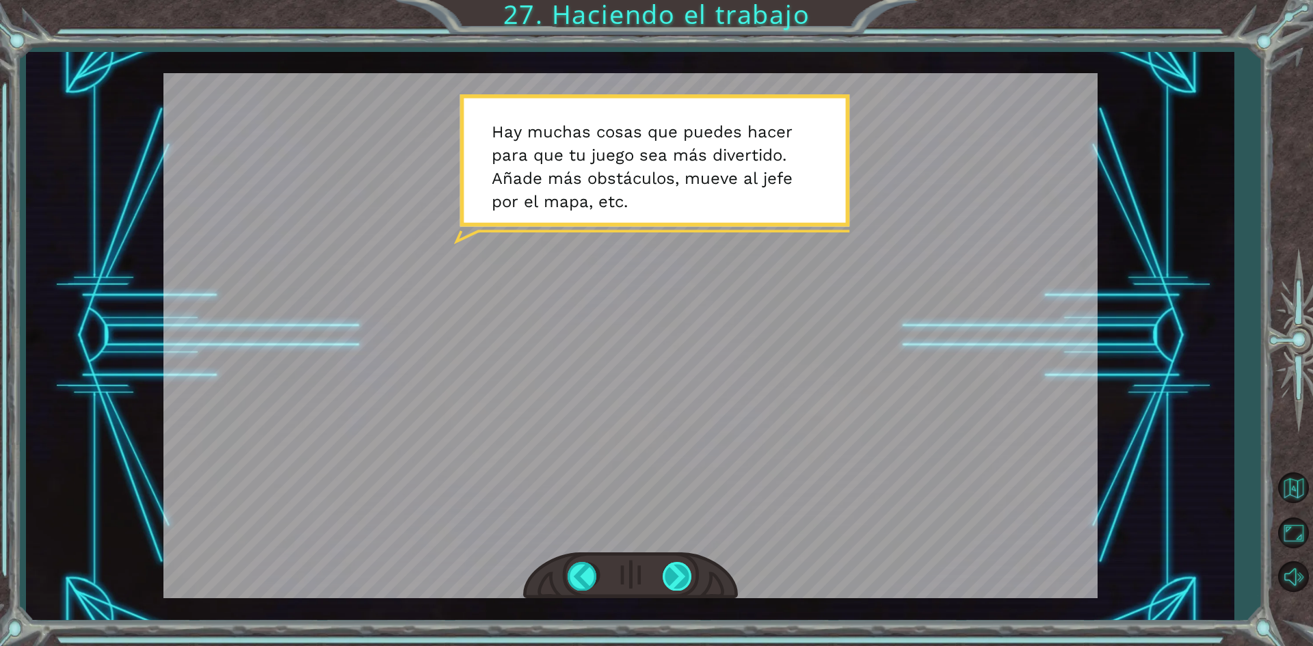
click at [677, 580] on div at bounding box center [678, 576] width 31 height 28
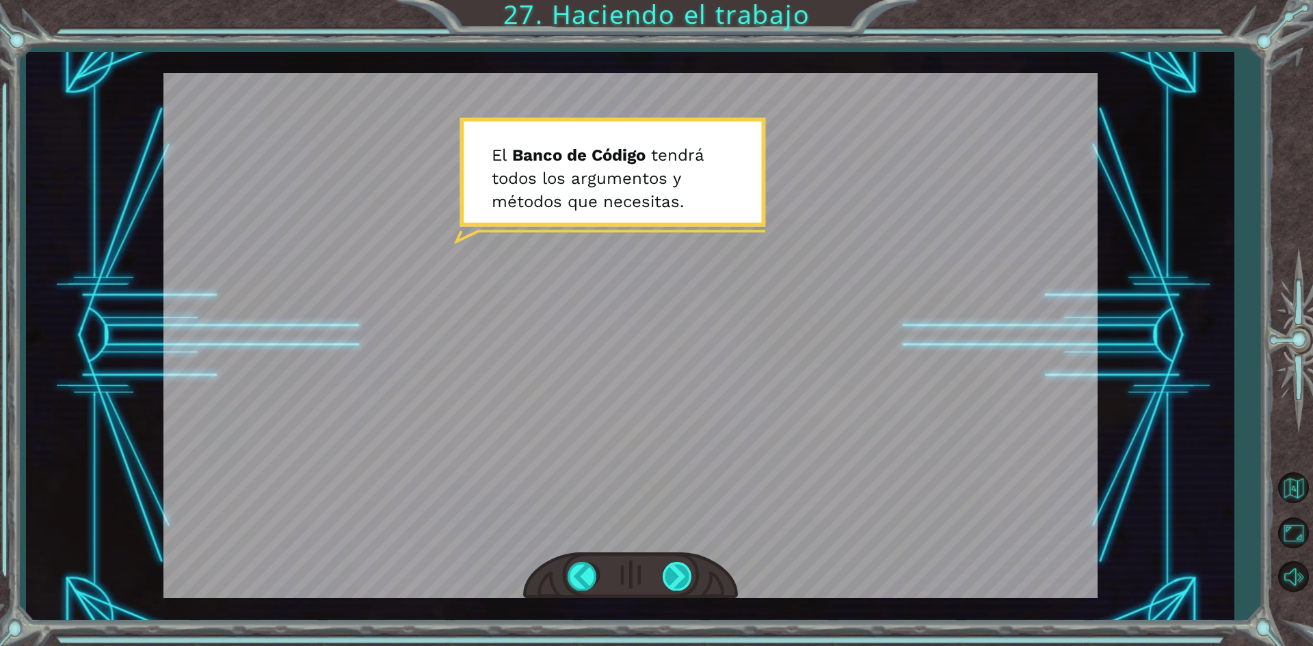
click at [674, 585] on div at bounding box center [678, 576] width 31 height 28
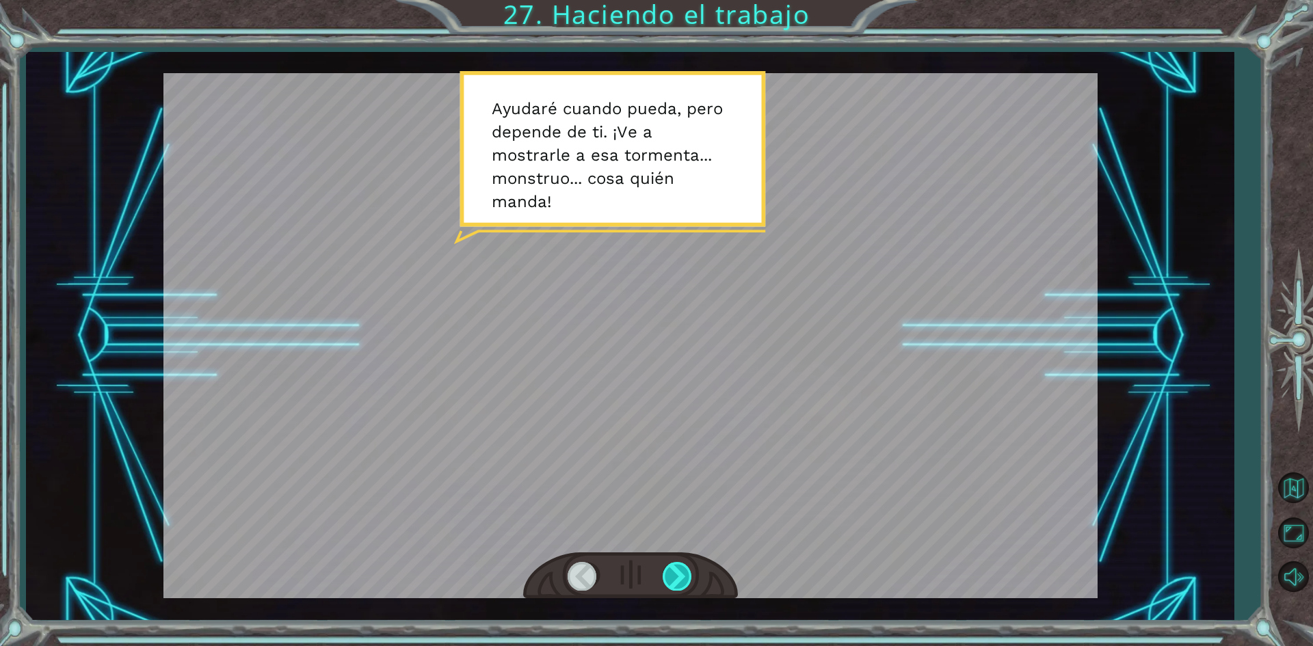
click at [674, 585] on div at bounding box center [678, 576] width 31 height 28
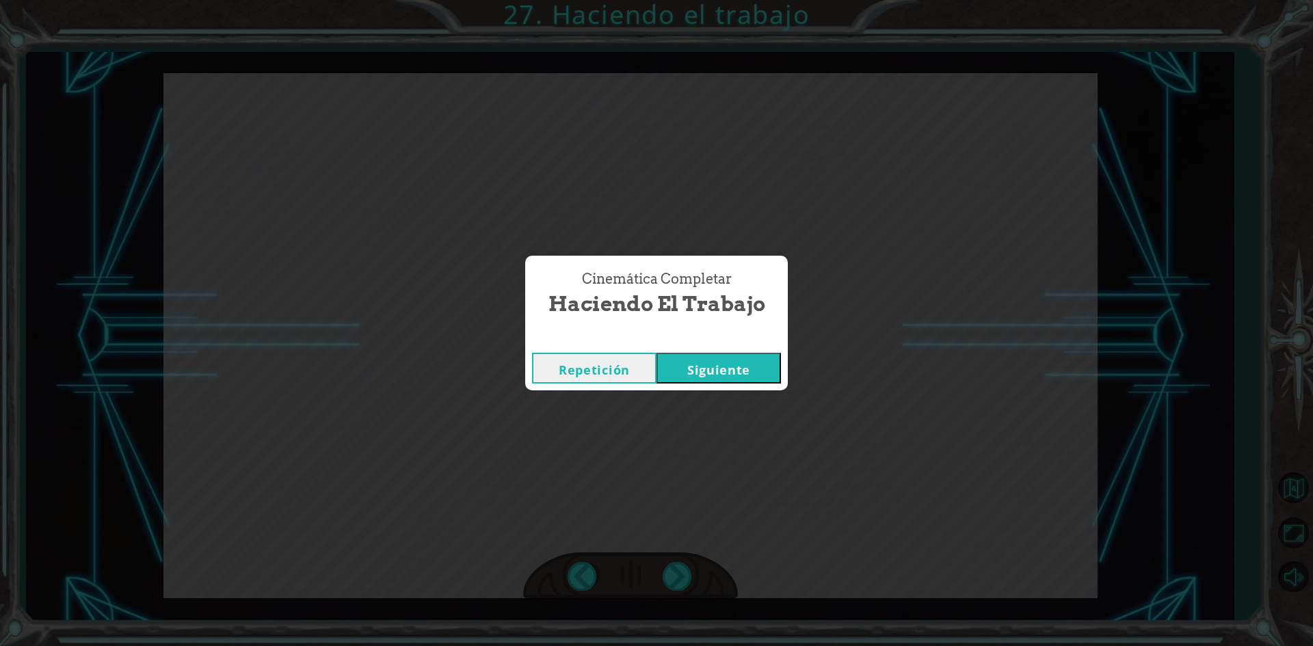
click at [744, 382] on button "Siguiente" at bounding box center [719, 368] width 124 height 31
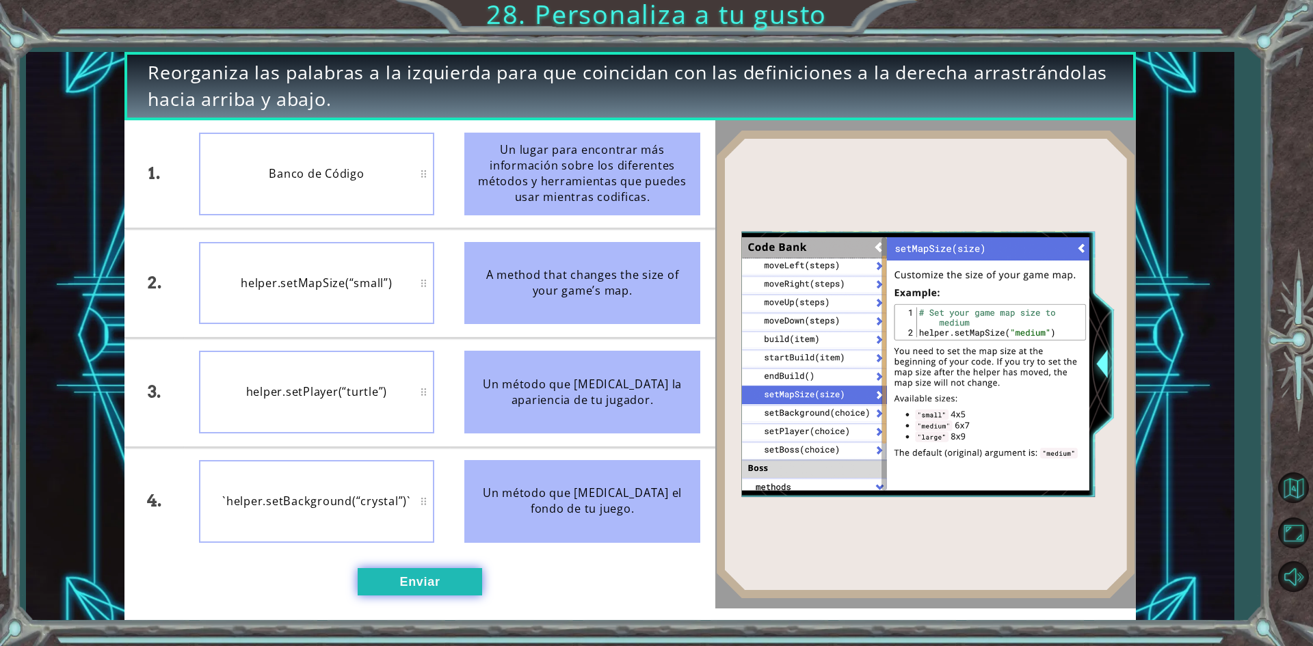
click at [425, 579] on button "Enviar" at bounding box center [420, 581] width 124 height 27
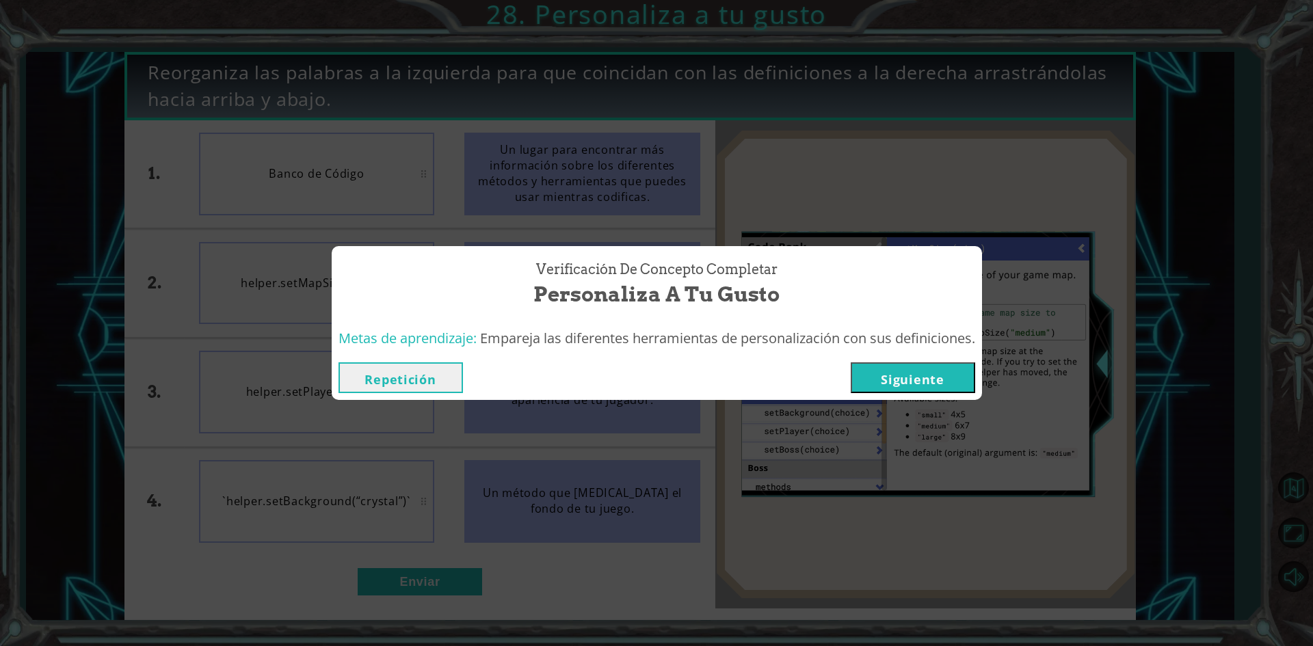
click at [903, 374] on button "Siguiente" at bounding box center [913, 377] width 124 height 31
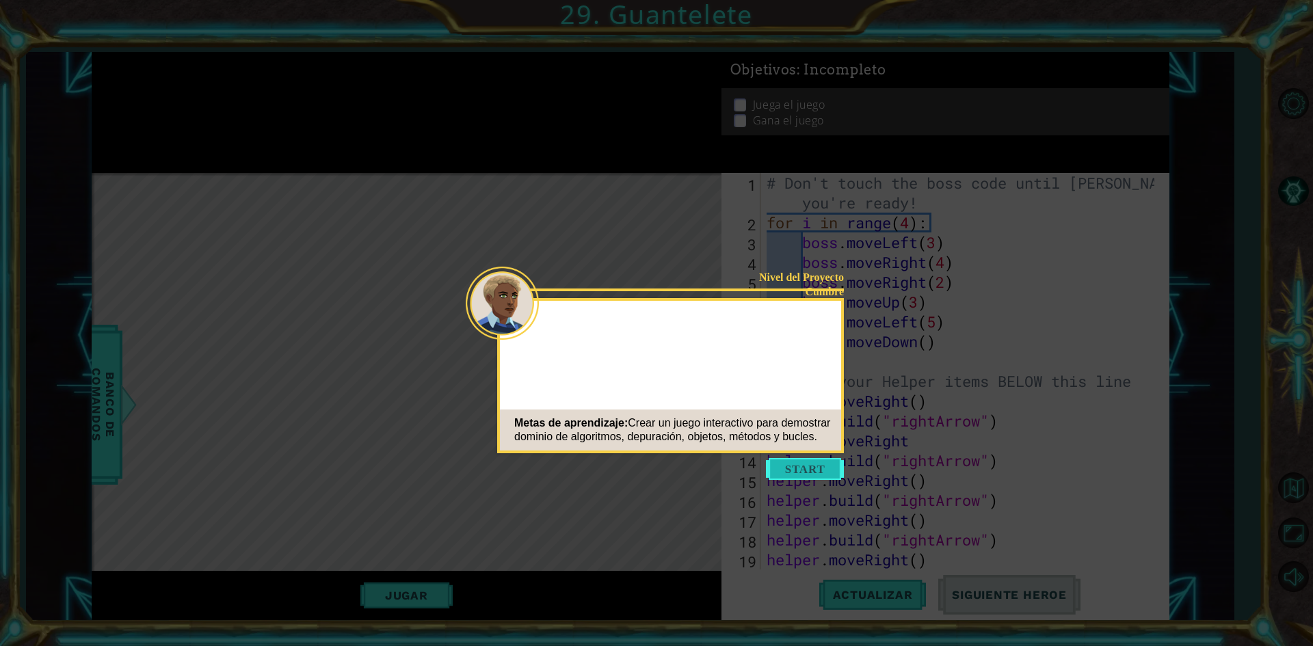
click at [819, 478] on button "Start" at bounding box center [805, 469] width 78 height 22
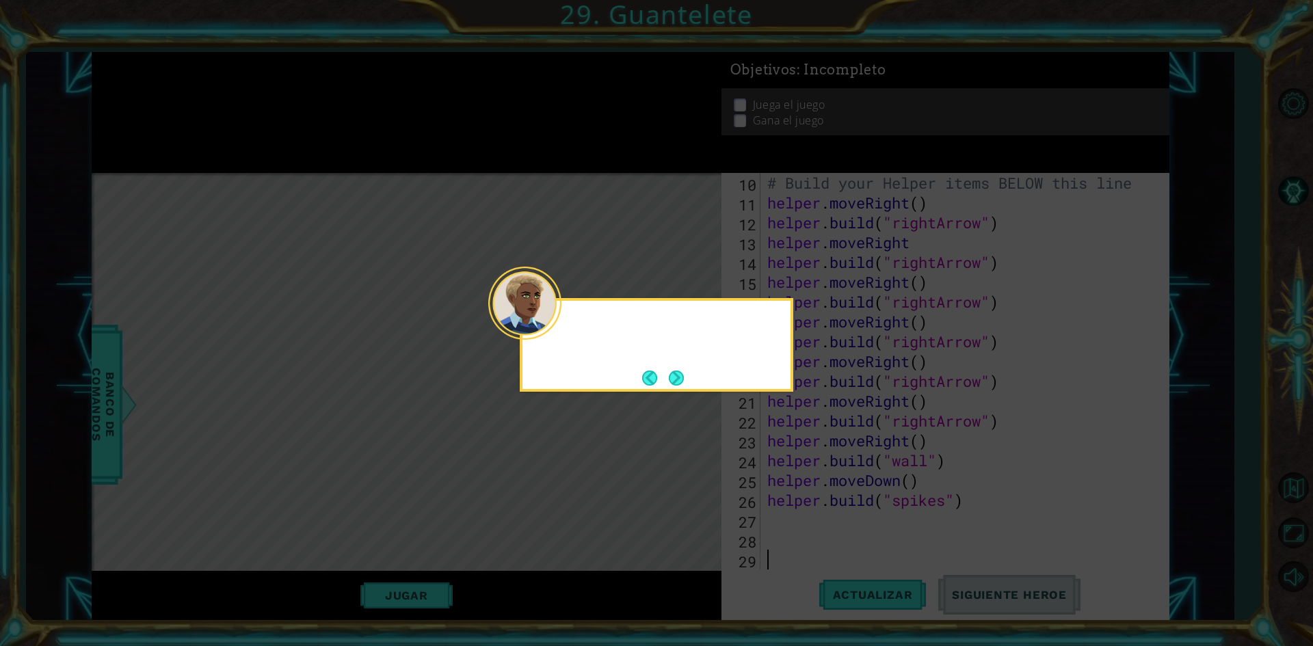
scroll to position [198, 0]
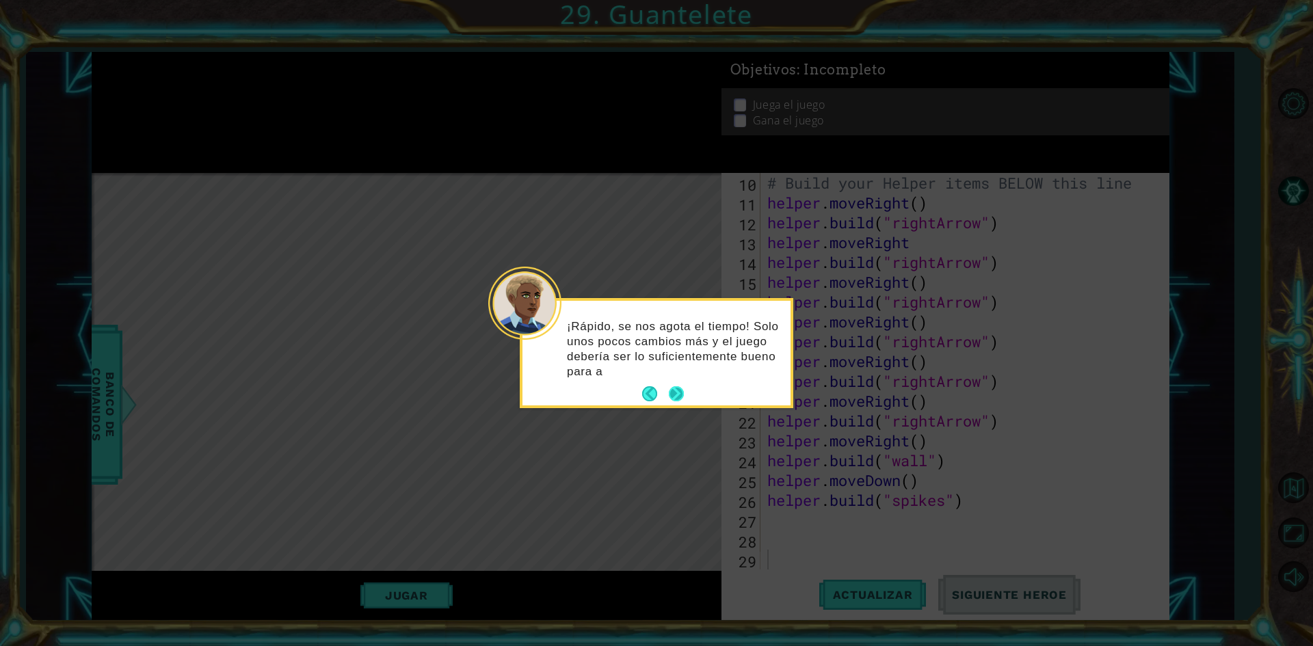
click at [683, 378] on p "¡Rápido, se nos agota el tiempo! Solo unos pocos cambios más y el juego debería…" at bounding box center [674, 349] width 214 height 60
click at [680, 389] on button "Next" at bounding box center [676, 394] width 16 height 16
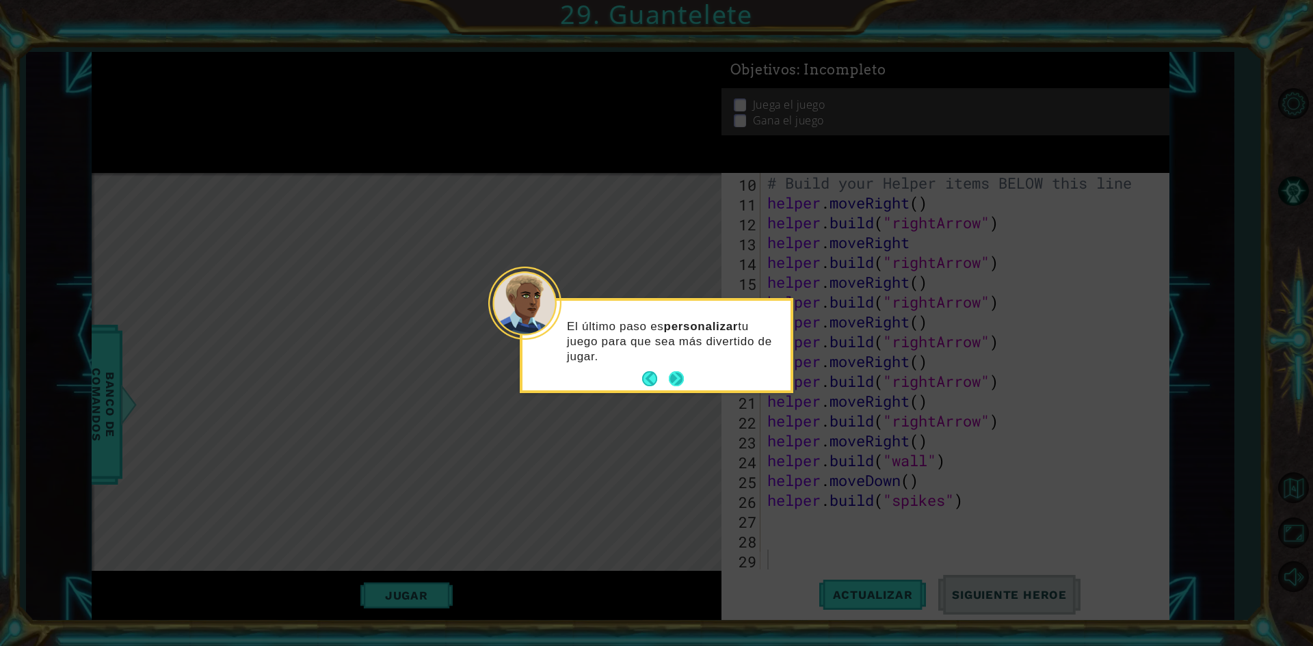
click at [680, 383] on button "Next" at bounding box center [676, 378] width 15 height 15
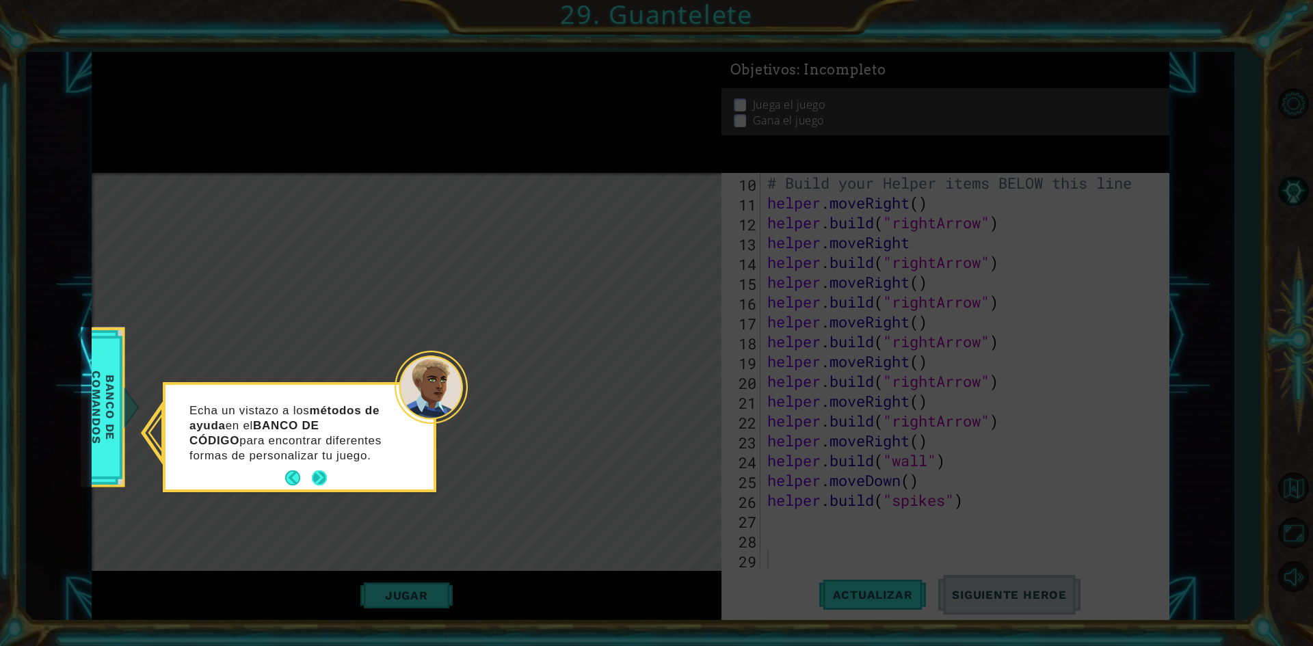
click at [321, 473] on button "Next" at bounding box center [319, 478] width 16 height 16
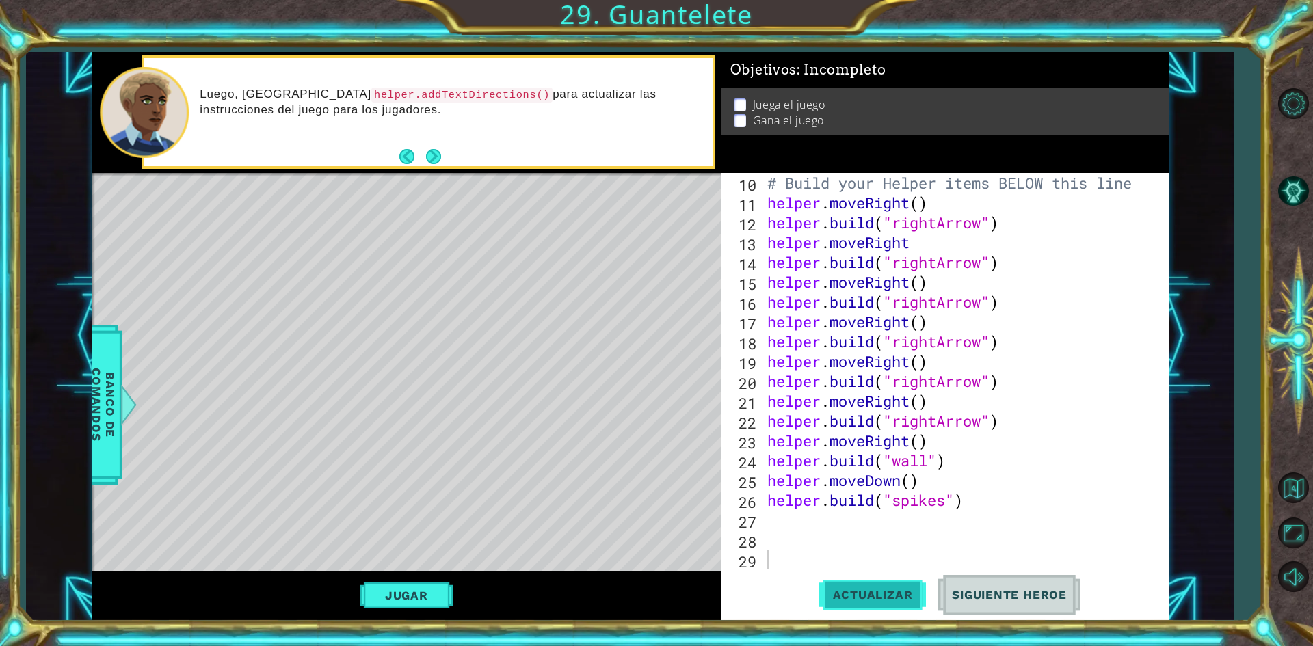
click at [853, 587] on button "Actualizar" at bounding box center [872, 595] width 107 height 44
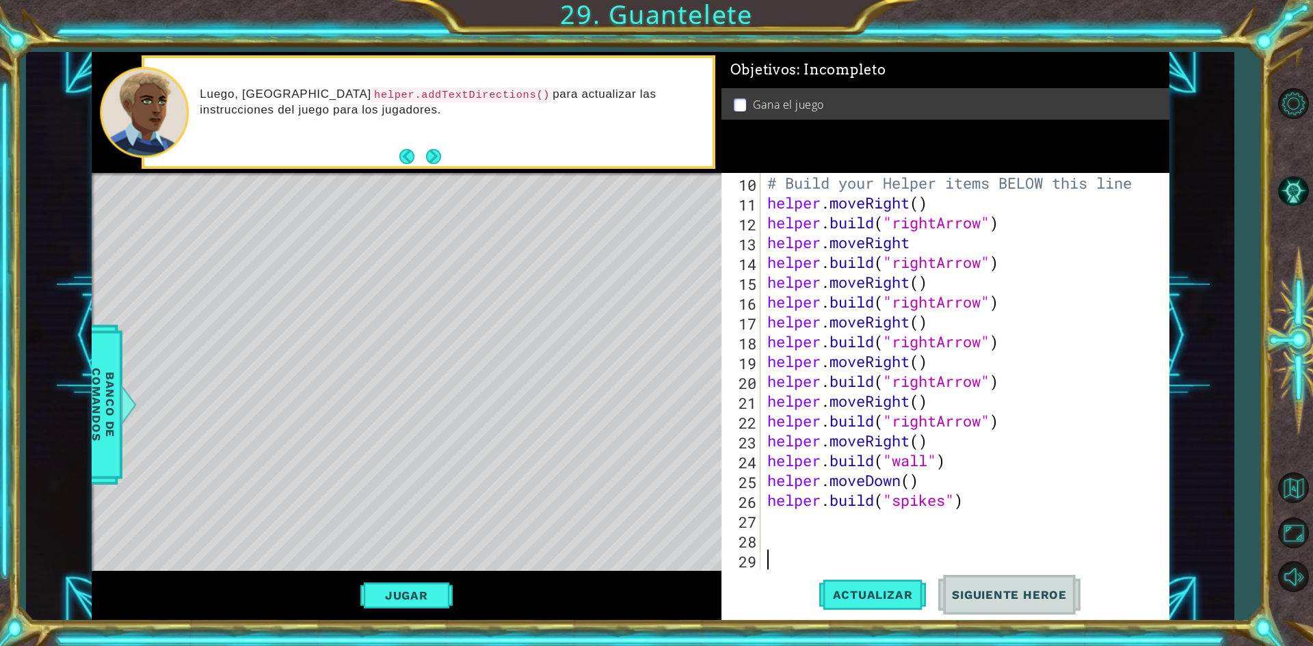
click at [810, 524] on div "# Build your Helper items BELOW this line helper . moveRight ( ) helper . build…" at bounding box center [963, 391] width 397 height 436
click at [810, 552] on div "# Build your Helper items BELOW this line helper . moveRight ( ) helper . build…" at bounding box center [963, 391] width 397 height 436
click at [99, 412] on span "Banco de comandos" at bounding box center [103, 405] width 36 height 142
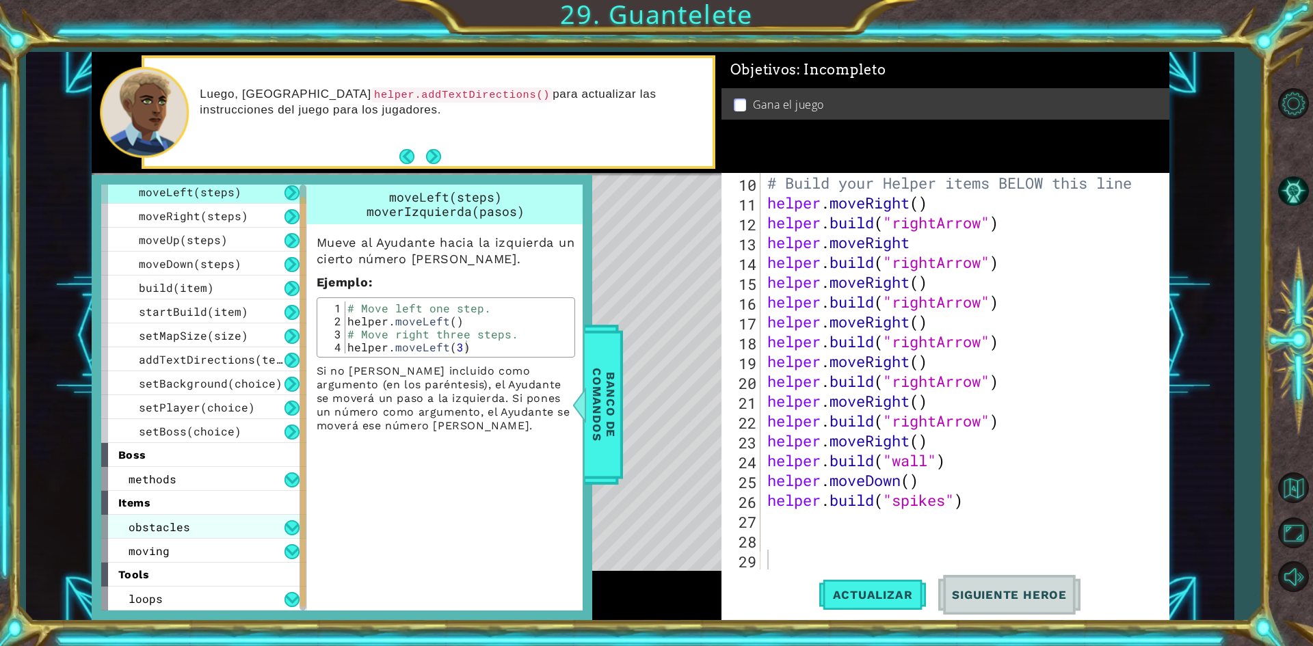
scroll to position [0, 0]
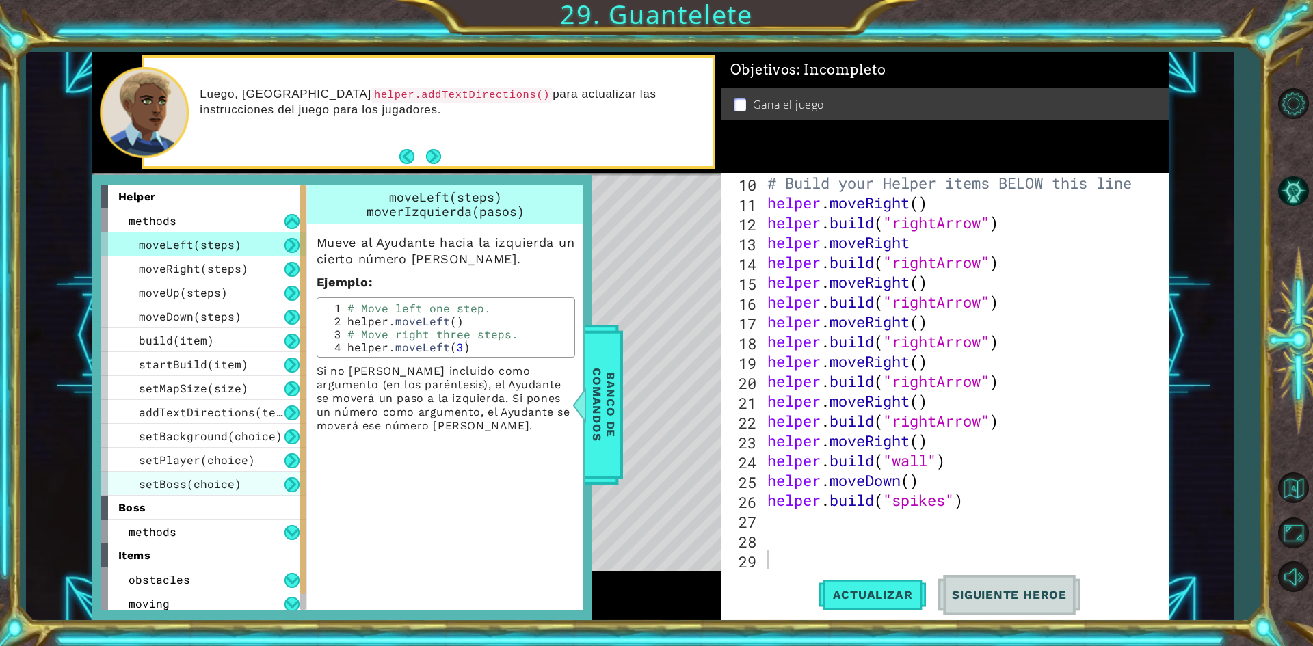
click at [230, 494] on div "setBoss(choice)" at bounding box center [203, 484] width 205 height 24
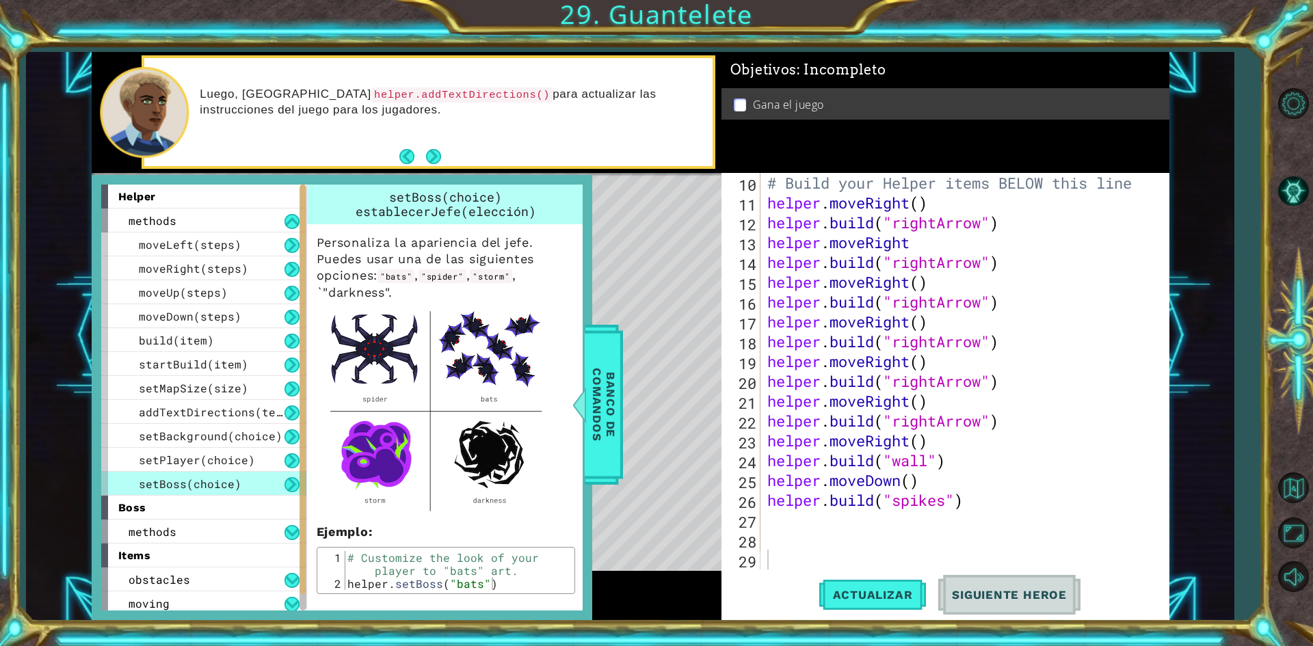
click at [776, 557] on div "# Build your Helper items BELOW this line helper . moveRight ( ) helper . build…" at bounding box center [963, 391] width 397 height 436
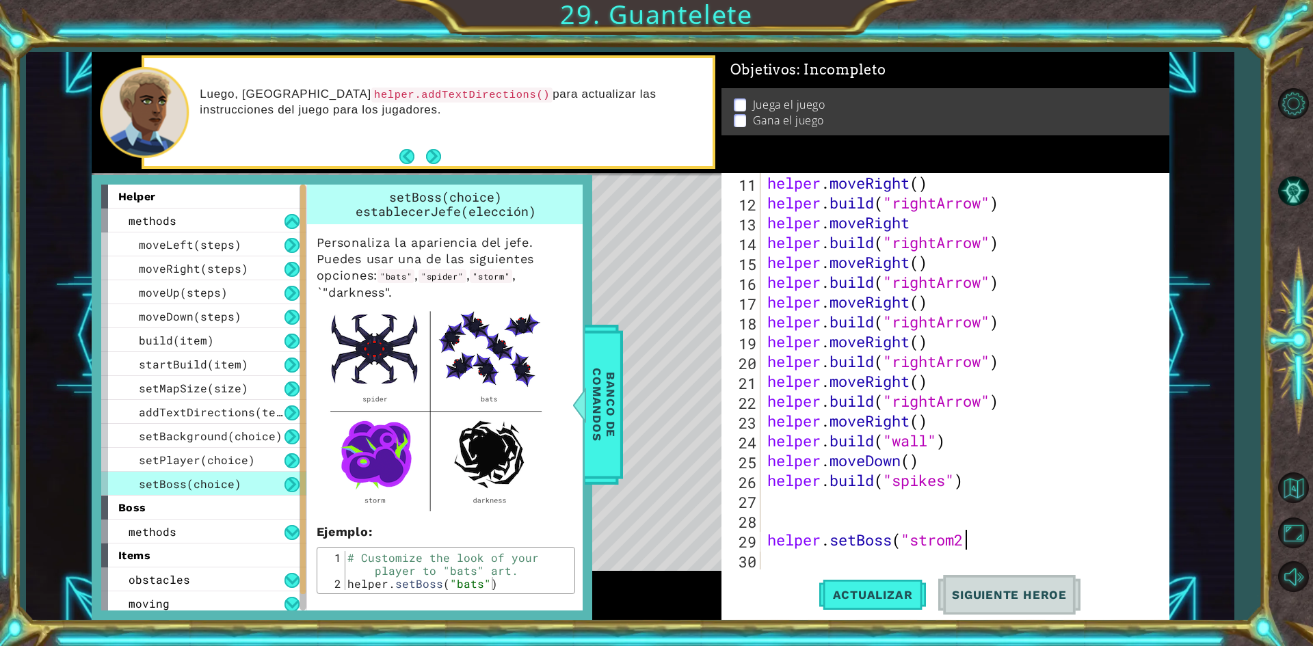
scroll to position [0, 8]
click at [899, 596] on span "Actualizar" at bounding box center [872, 595] width 107 height 14
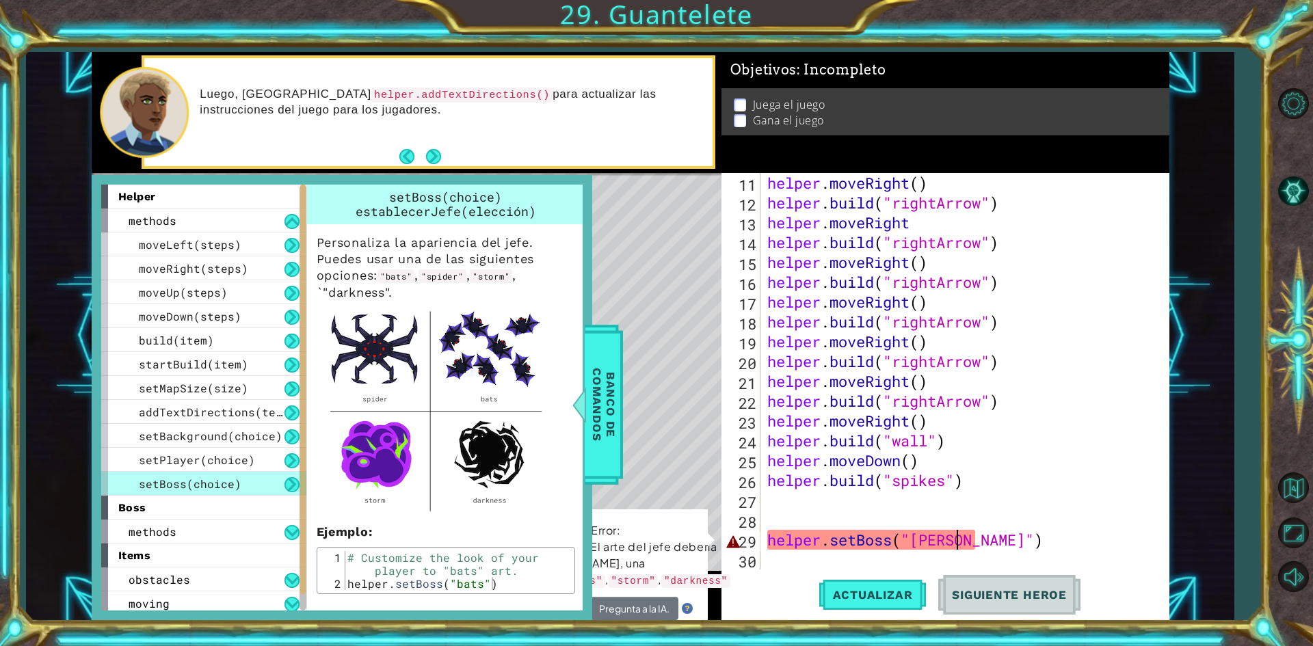
click at [959, 549] on div "helper . moveRight ( ) helper . build ( "rightArrow" ) helper . moveRight helpe…" at bounding box center [963, 391] width 397 height 436
drag, startPoint x: 956, startPoint y: 543, endPoint x: 919, endPoint y: 540, distance: 37.0
click at [919, 540] on div "helper . moveRight ( ) helper . build ( "rightArrow" ) helper . moveRight helpe…" at bounding box center [963, 391] width 397 height 436
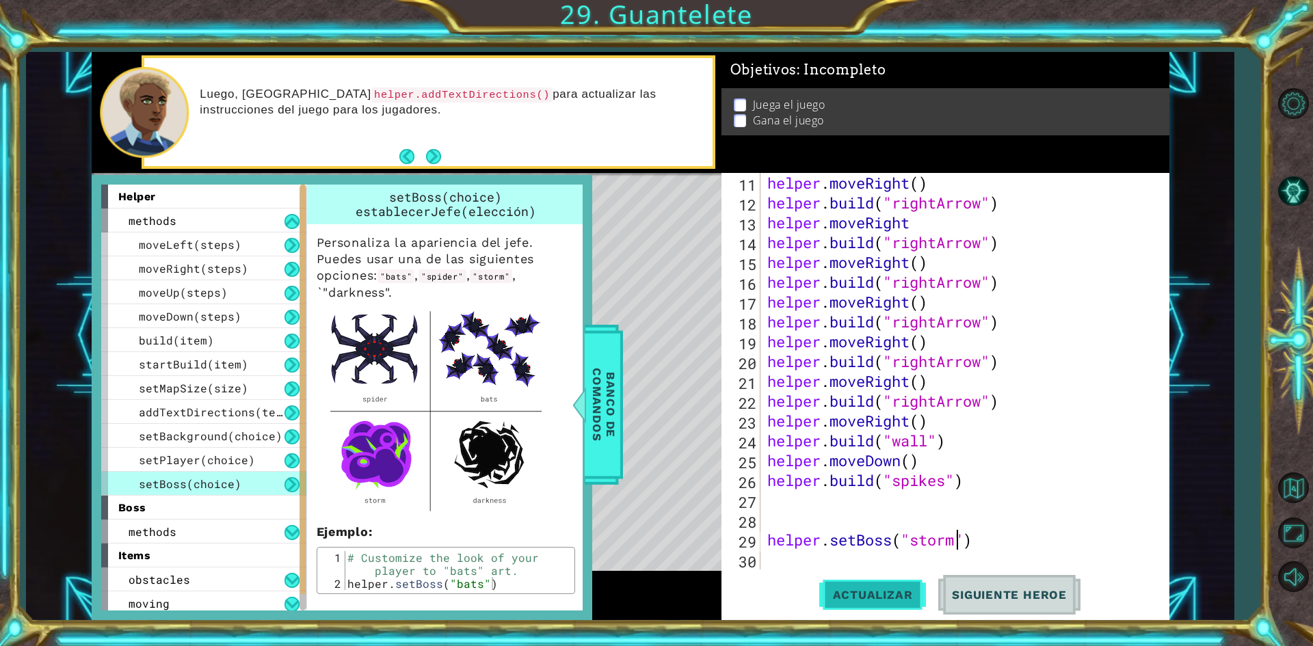
type textarea "helper.setBoss("storm")"
click at [831, 613] on button "Actualizar" at bounding box center [872, 595] width 107 height 44
click at [243, 453] on span "setPlayer(choice)" at bounding box center [197, 460] width 116 height 14
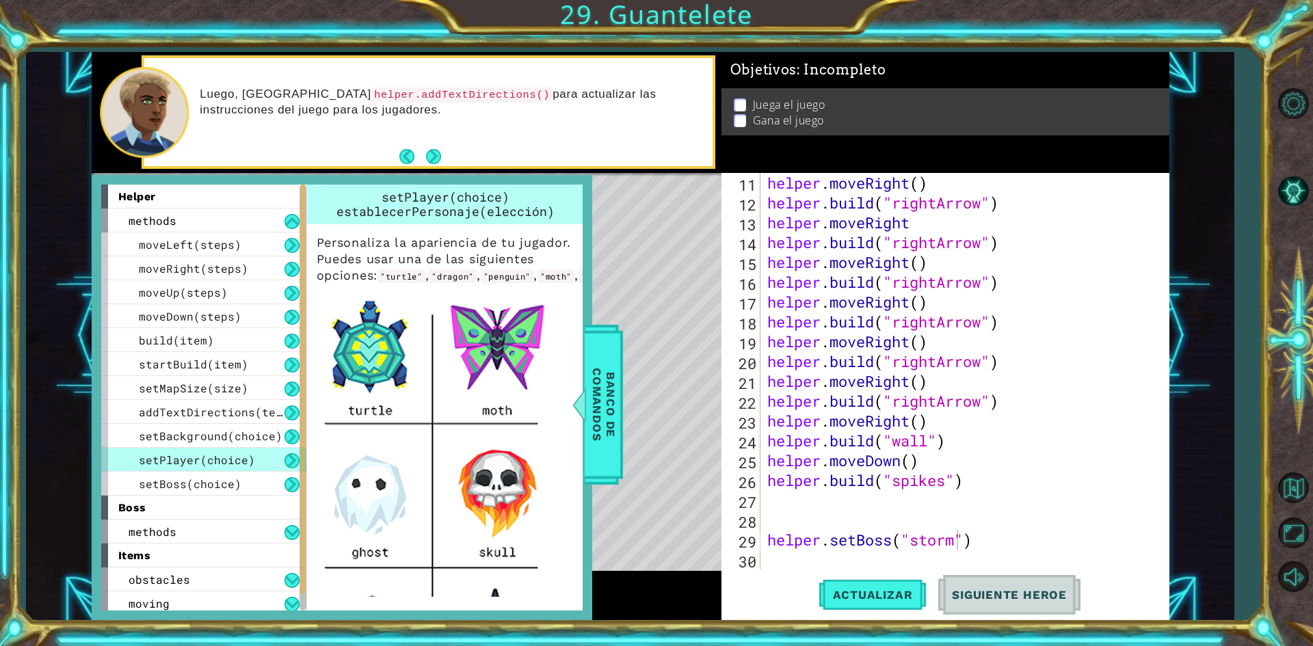
scroll to position [0, 0]
click at [797, 554] on div "helper . moveRight ( ) helper . build ( "rightArrow" ) helper . moveRight helpe…" at bounding box center [963, 391] width 397 height 436
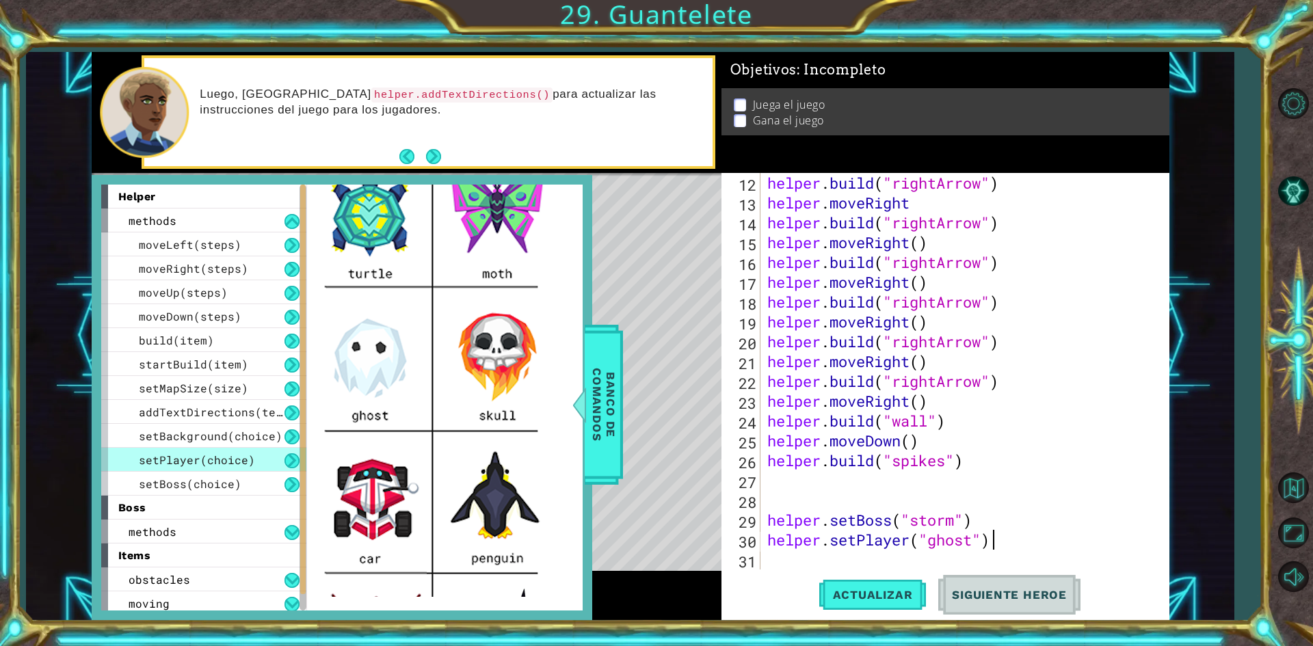
scroll to position [0, 10]
type textarea "helper.setPlayer("ghost")"
drag, startPoint x: 611, startPoint y: 406, endPoint x: 765, endPoint y: 487, distance: 174.1
click at [610, 408] on span "Banco de comandos" at bounding box center [604, 405] width 36 height 142
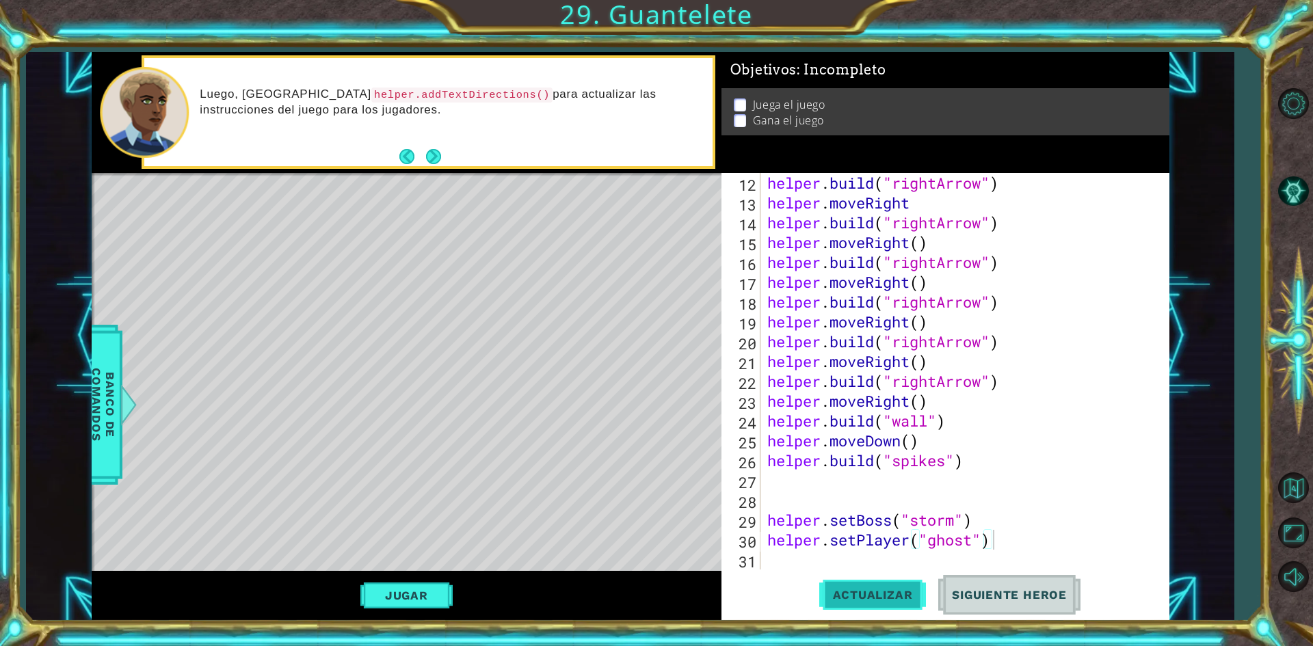
click at [879, 588] on span "Actualizar" at bounding box center [872, 595] width 107 height 14
click at [438, 164] on button "Next" at bounding box center [434, 156] width 16 height 16
click at [834, 501] on div "helper . build ( "rightArrow" ) helper . moveRight helper . build ( "rightArrow…" at bounding box center [963, 391] width 397 height 436
click at [438, 157] on button "Next" at bounding box center [433, 156] width 15 height 15
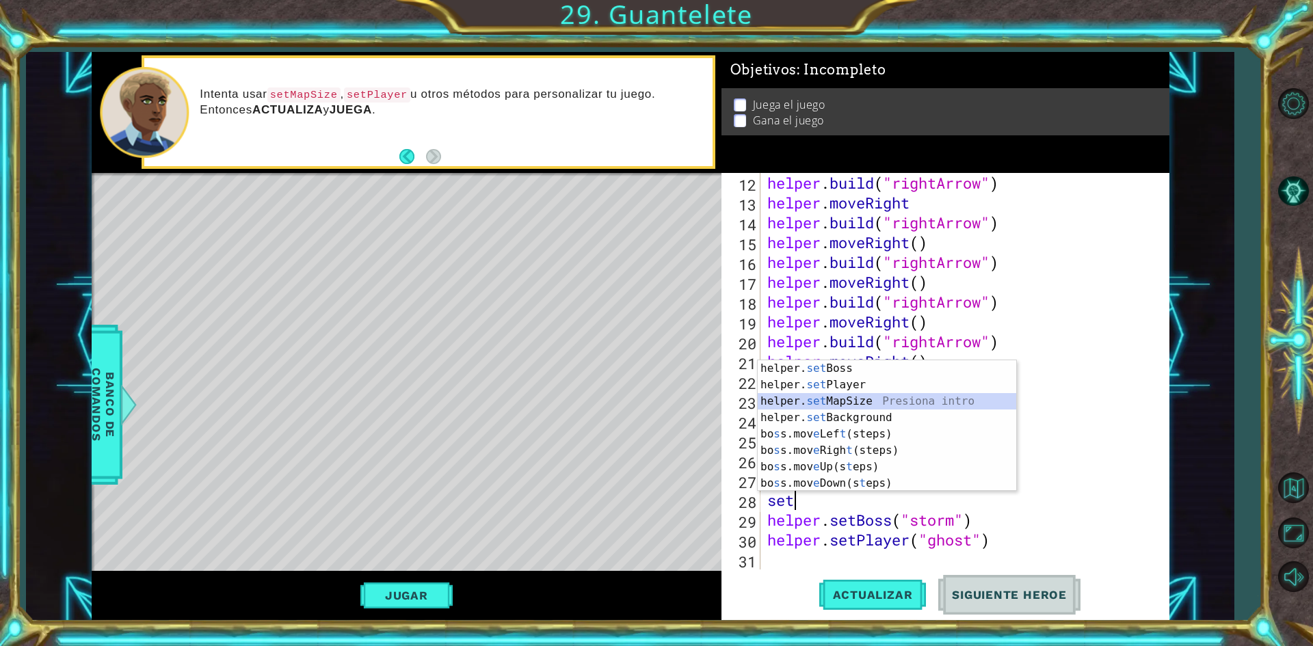
click at [795, 407] on div "helper. set Boss Presiona intro helper. set Player Presiona intro helper. set M…" at bounding box center [887, 442] width 259 height 164
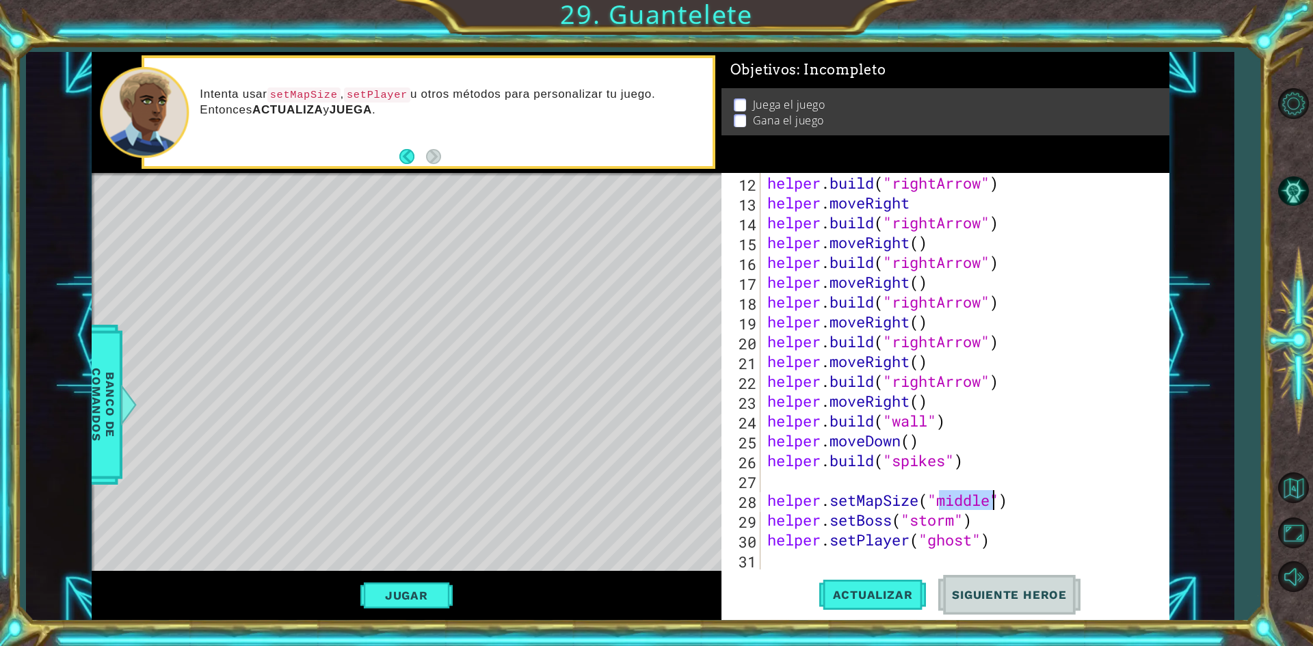
click at [979, 501] on div "helper . build ( "rightArrow" ) helper . moveRight helper . build ( "rightArrow…" at bounding box center [960, 371] width 390 height 397
click at [903, 595] on span "Actualizar" at bounding box center [872, 595] width 107 height 14
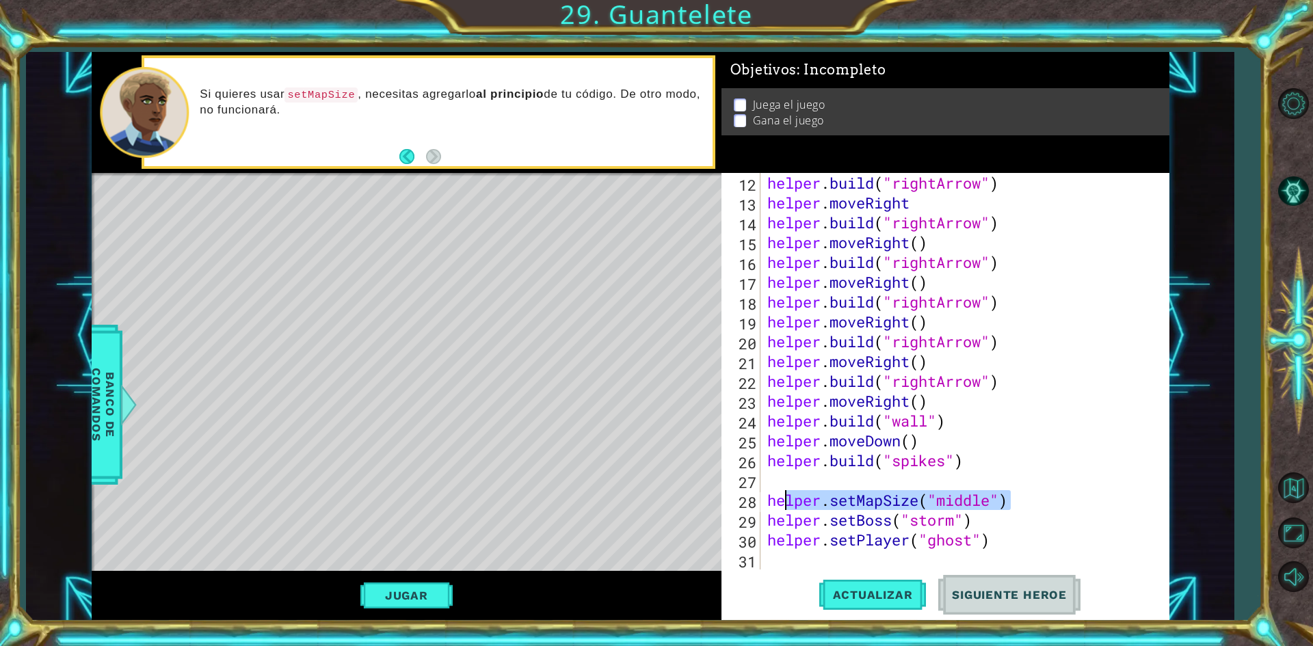
drag, startPoint x: 1012, startPoint y: 505, endPoint x: 782, endPoint y: 505, distance: 229.1
click at [782, 505] on div "helper . build ( "rightArrow" ) helper . moveRight helper . build ( "rightArrow…" at bounding box center [963, 391] width 397 height 436
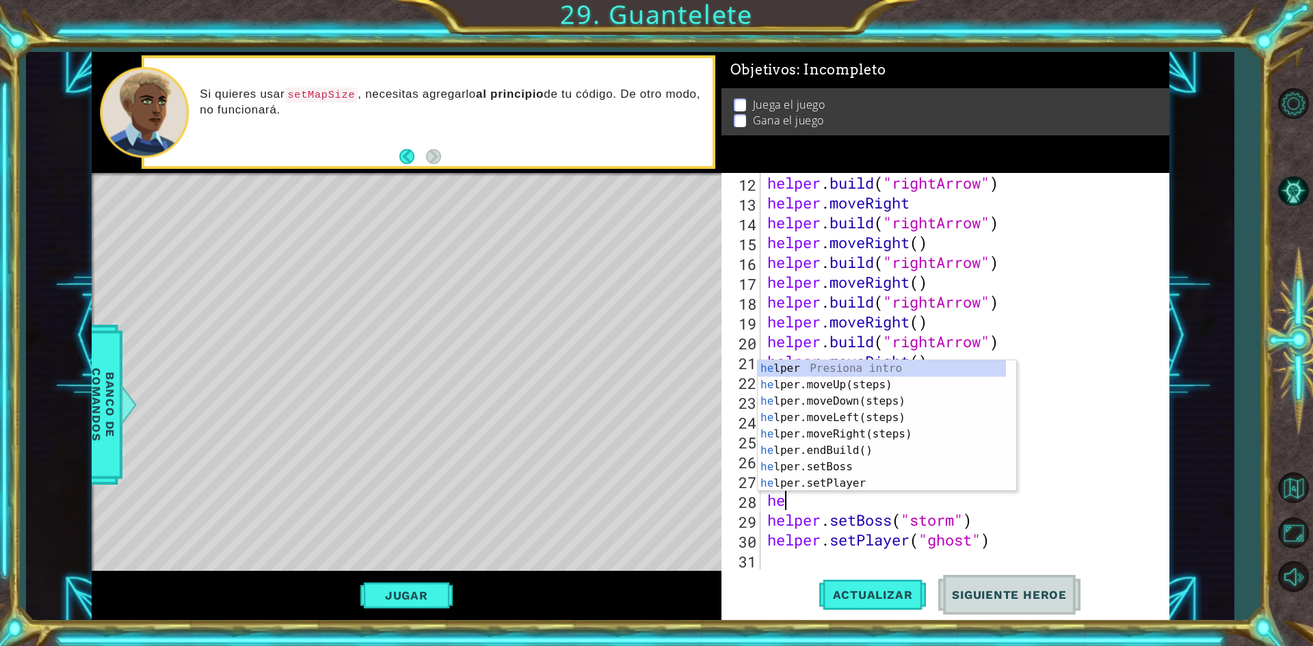
type textarea "h"
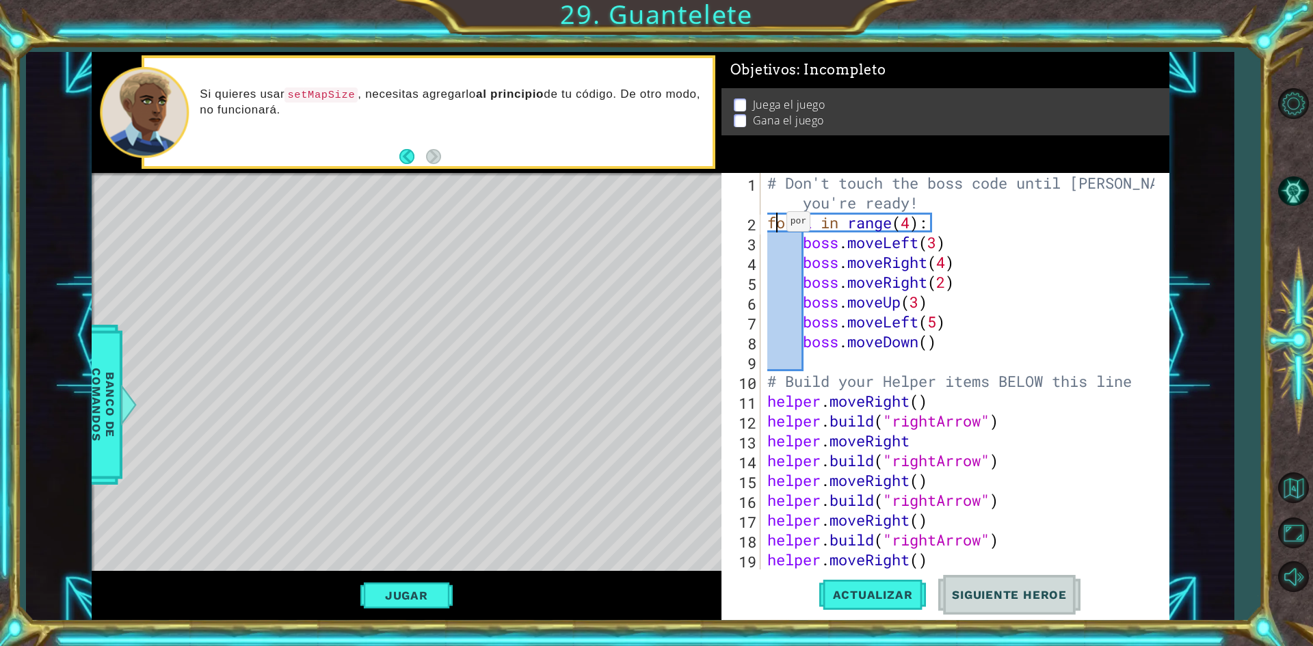
click at [775, 225] on div "# Don't touch the boss code until [PERSON_NAME] says you're ready! for i in ran…" at bounding box center [963, 401] width 397 height 456
type textarea "for i in range(4):"
click at [765, 217] on div "# Don't touch the boss code until [PERSON_NAME] says you're ready! for i in ran…" at bounding box center [963, 401] width 397 height 456
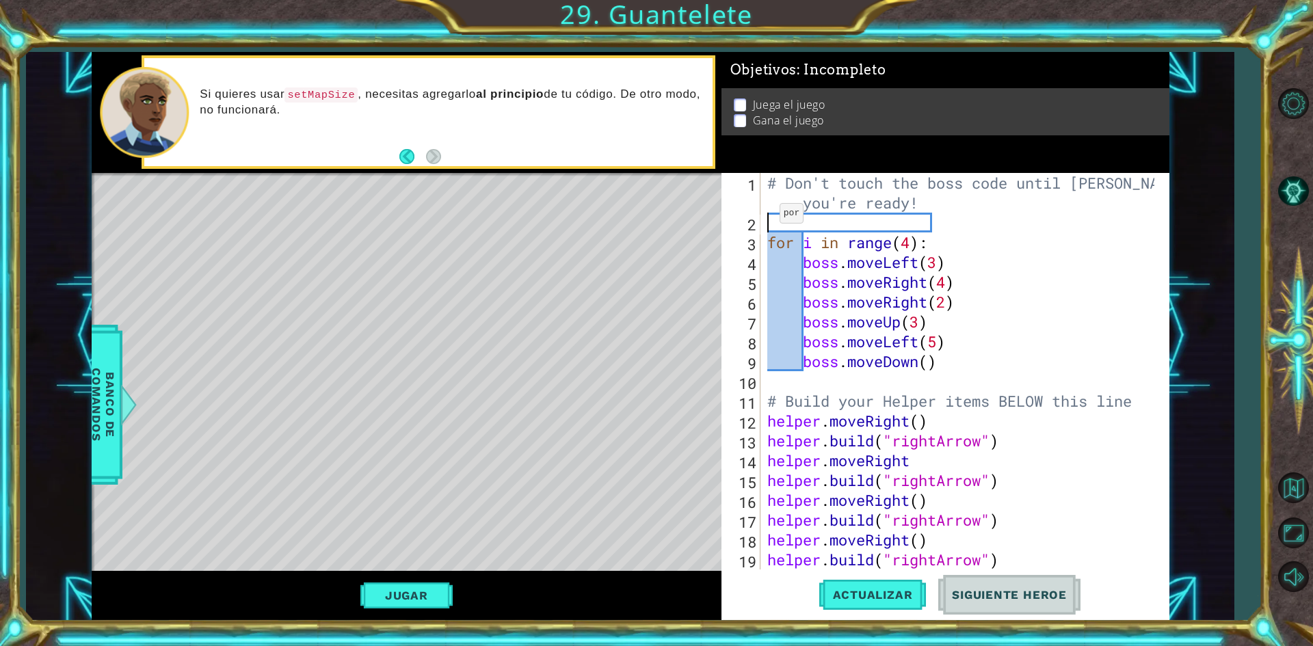
click at [768, 217] on div "# Don't touch the boss code until [PERSON_NAME] says you're ready! for i in ran…" at bounding box center [963, 401] width 397 height 456
type textarea "s"
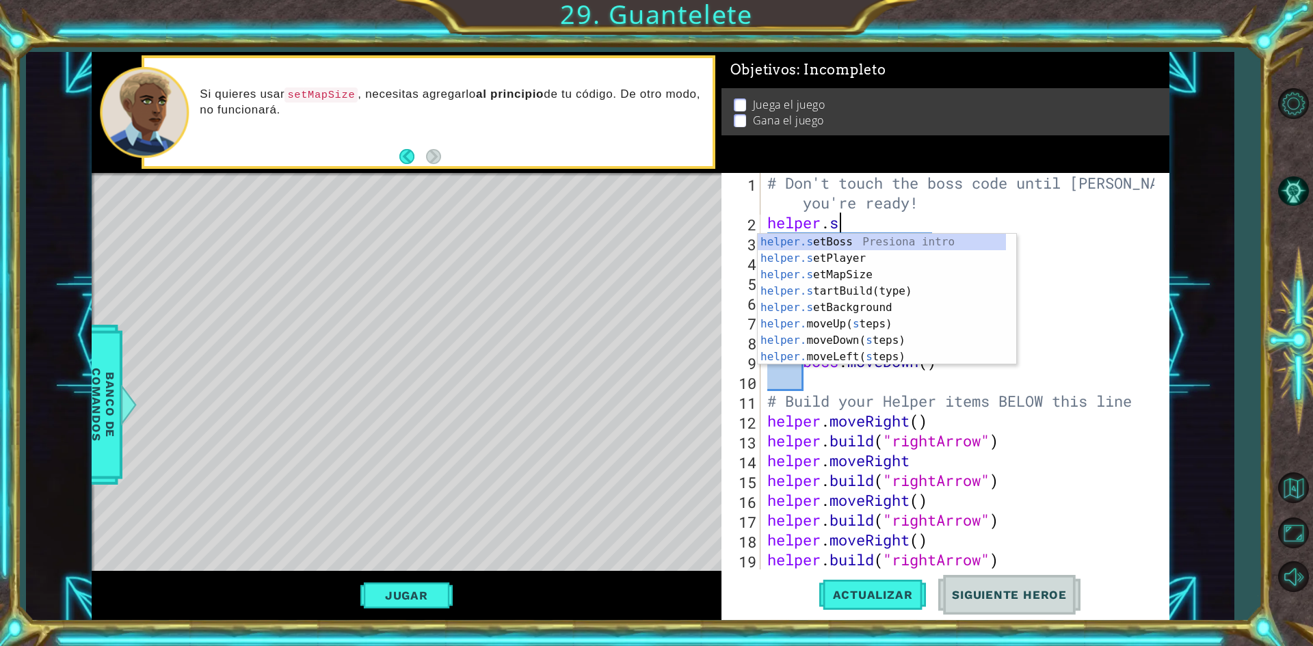
scroll to position [0, 3]
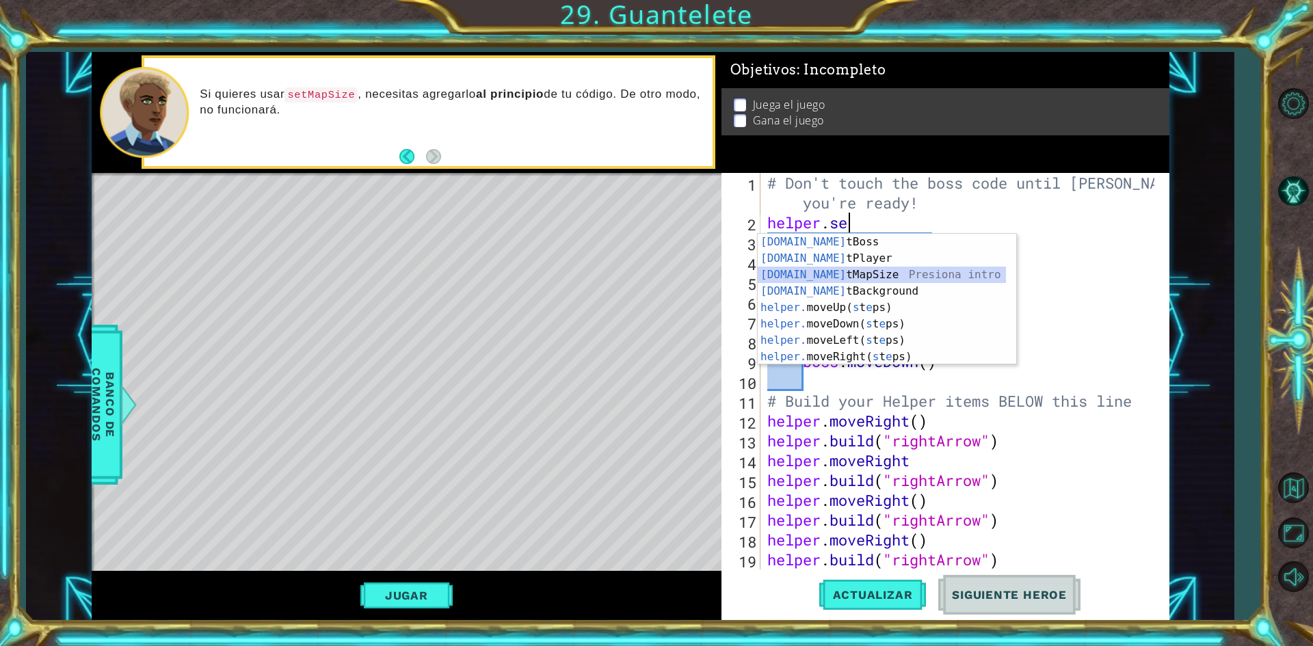
click at [800, 280] on div "[DOMAIN_NAME] tBoss Presiona intro [DOMAIN_NAME] tPlayer Presiona intro [DOMAIN…" at bounding box center [882, 316] width 248 height 164
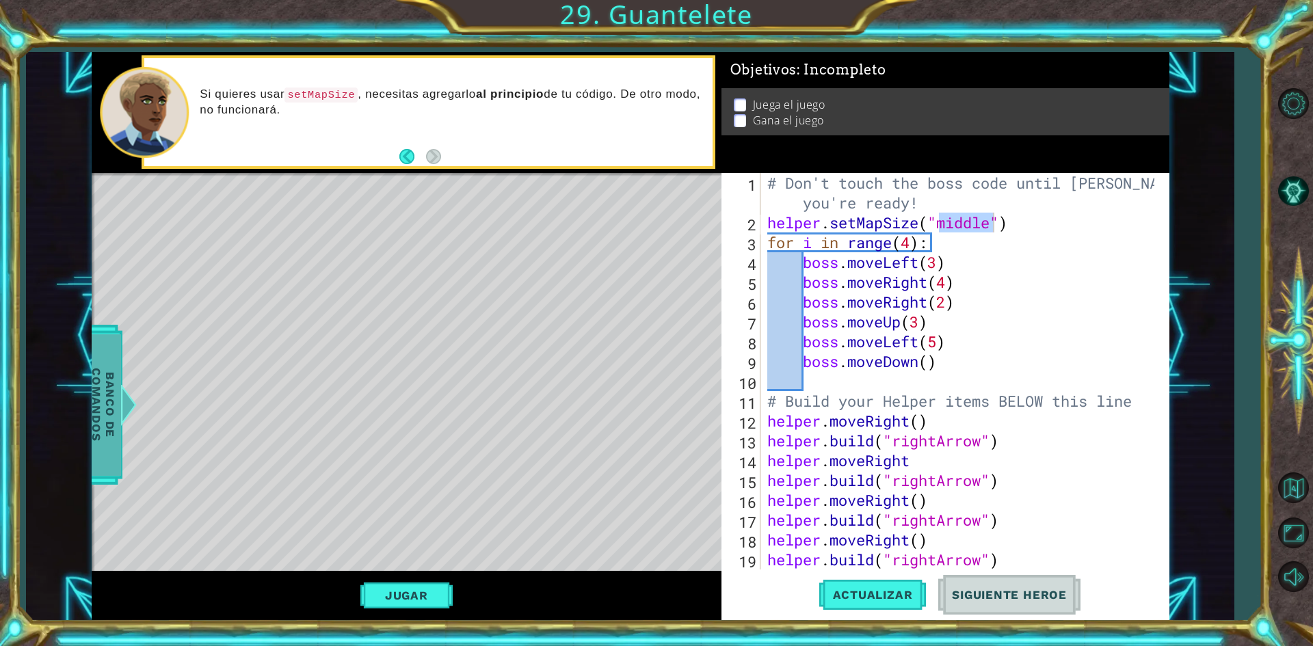
click at [126, 421] on div at bounding box center [128, 404] width 17 height 41
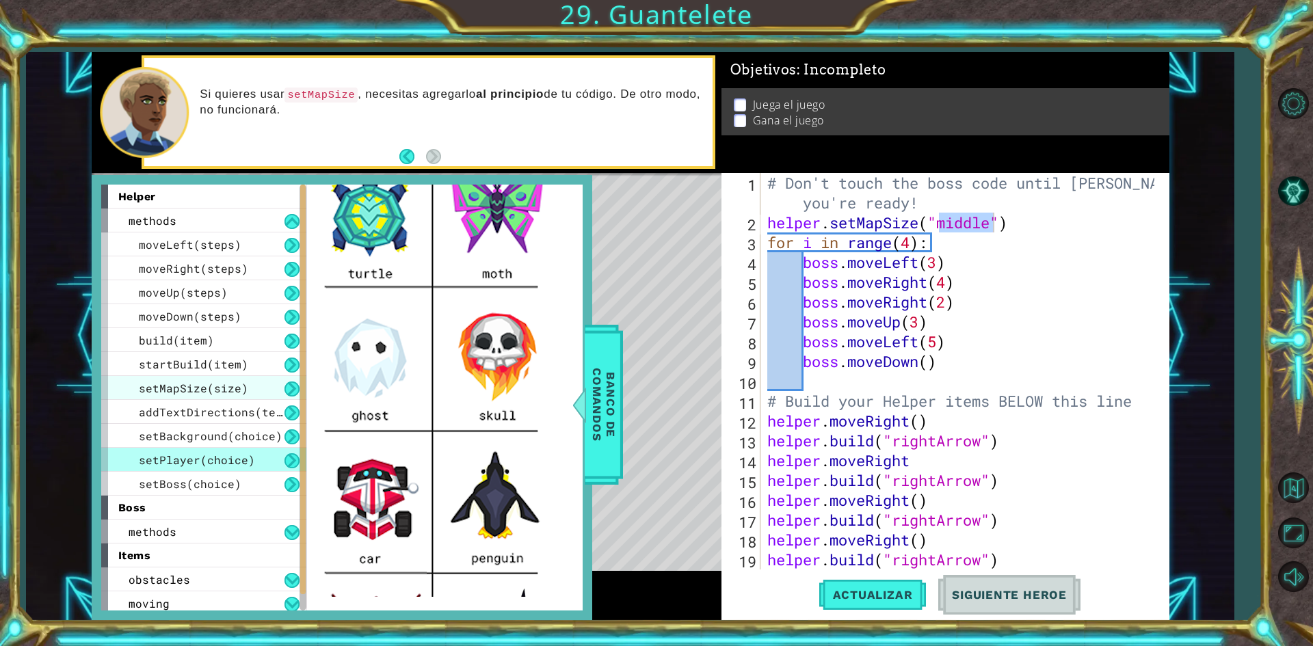
click at [215, 399] on div "setMapSize(size)" at bounding box center [203, 388] width 205 height 24
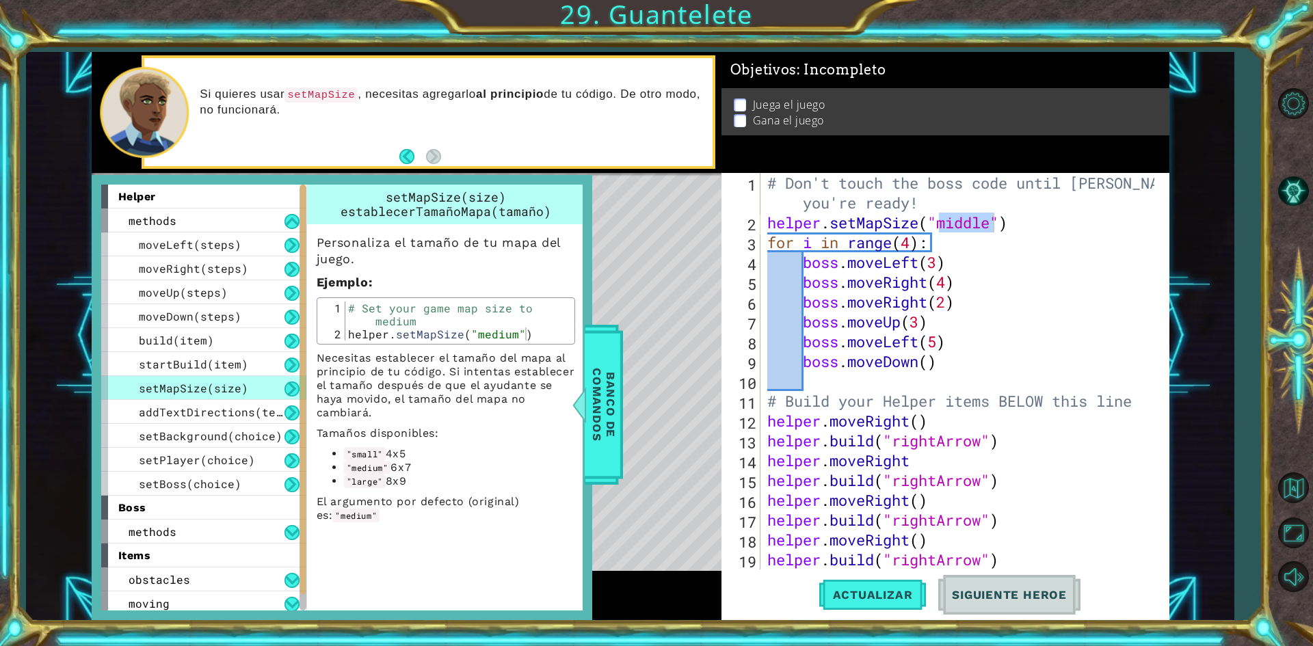
scroll to position [0, 0]
click at [975, 226] on div "# Don't touch the boss code until [PERSON_NAME] says you're ready! helper . set…" at bounding box center [960, 371] width 390 height 397
click at [975, 226] on div "# Don't touch the boss code until [PERSON_NAME] says you're ready! helper . set…" at bounding box center [963, 401] width 397 height 456
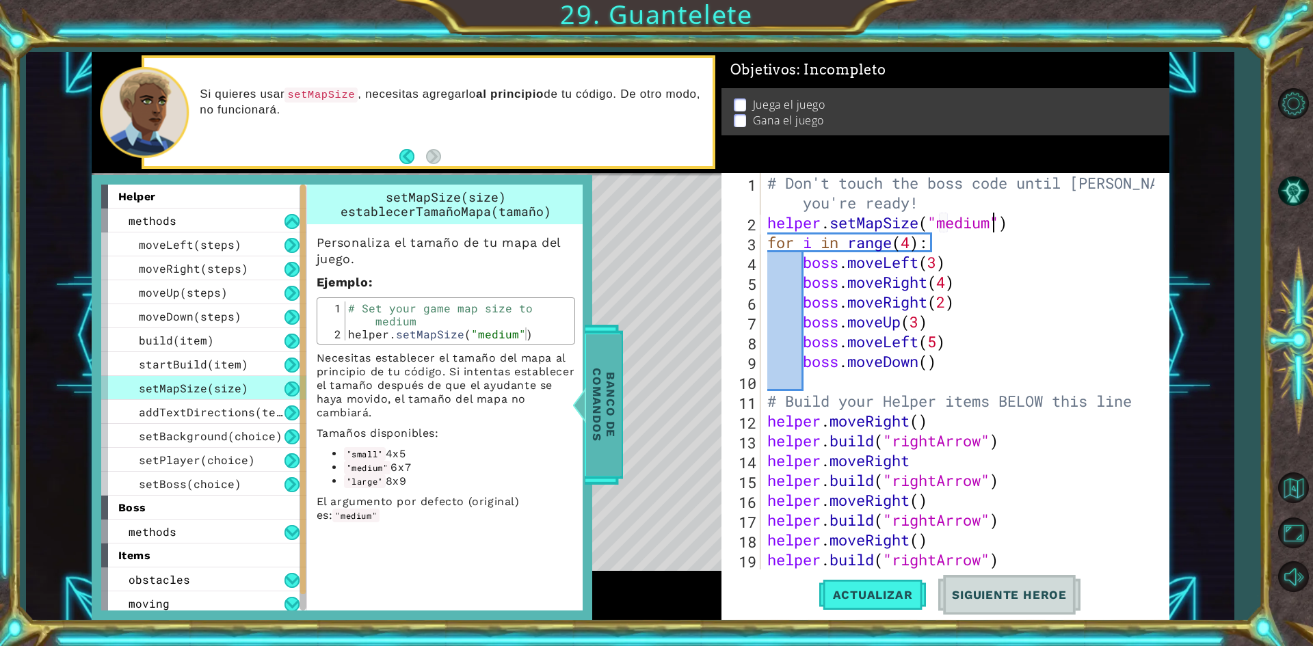
type textarea "helper.setMapSize("medium")"
click at [602, 420] on span "Banco de comandos" at bounding box center [604, 405] width 36 height 142
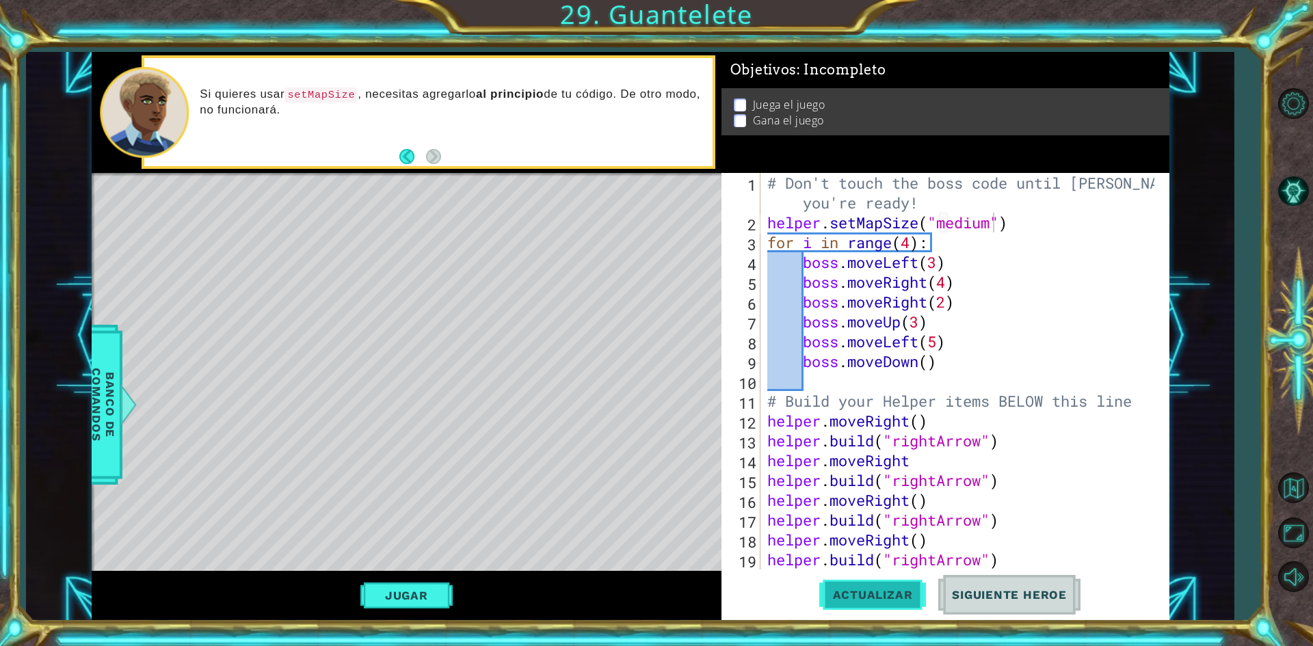
click at [878, 592] on span "Actualizar" at bounding box center [872, 595] width 107 height 14
click at [1081, 222] on div "# Don't touch the boss code until [PERSON_NAME] says you're ready! helper . set…" at bounding box center [963, 401] width 397 height 456
click at [909, 594] on span "Actualizar" at bounding box center [872, 595] width 107 height 14
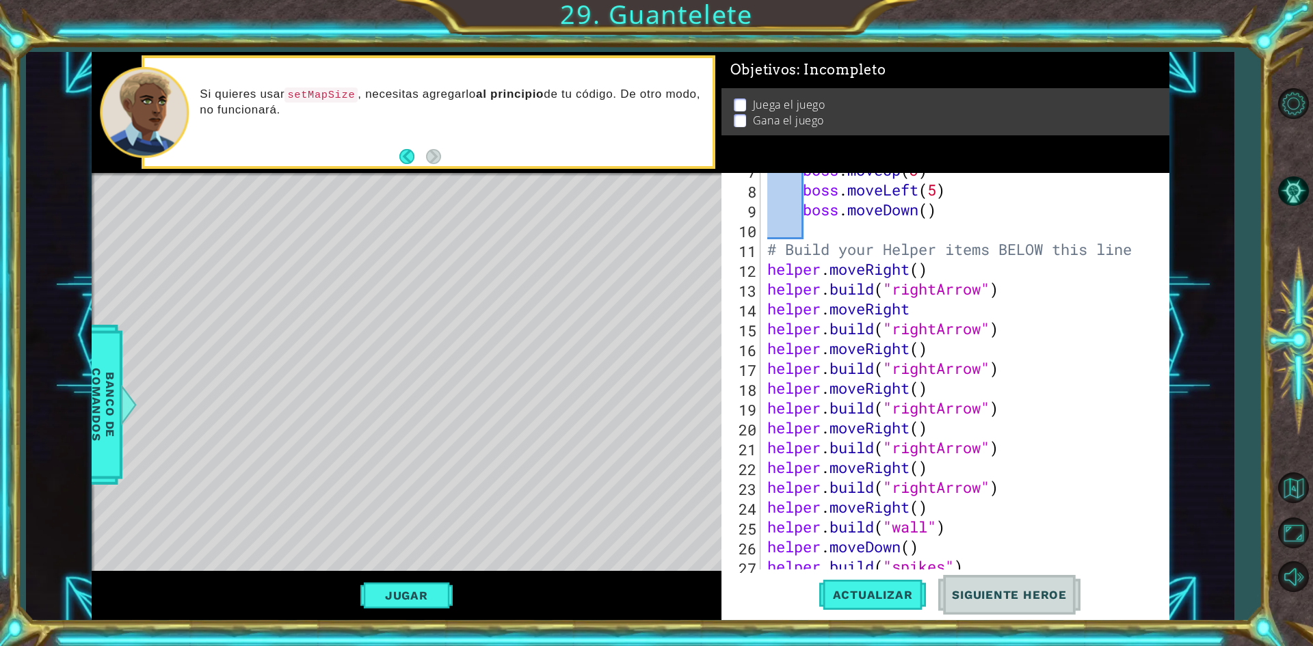
scroll to position [258, 0]
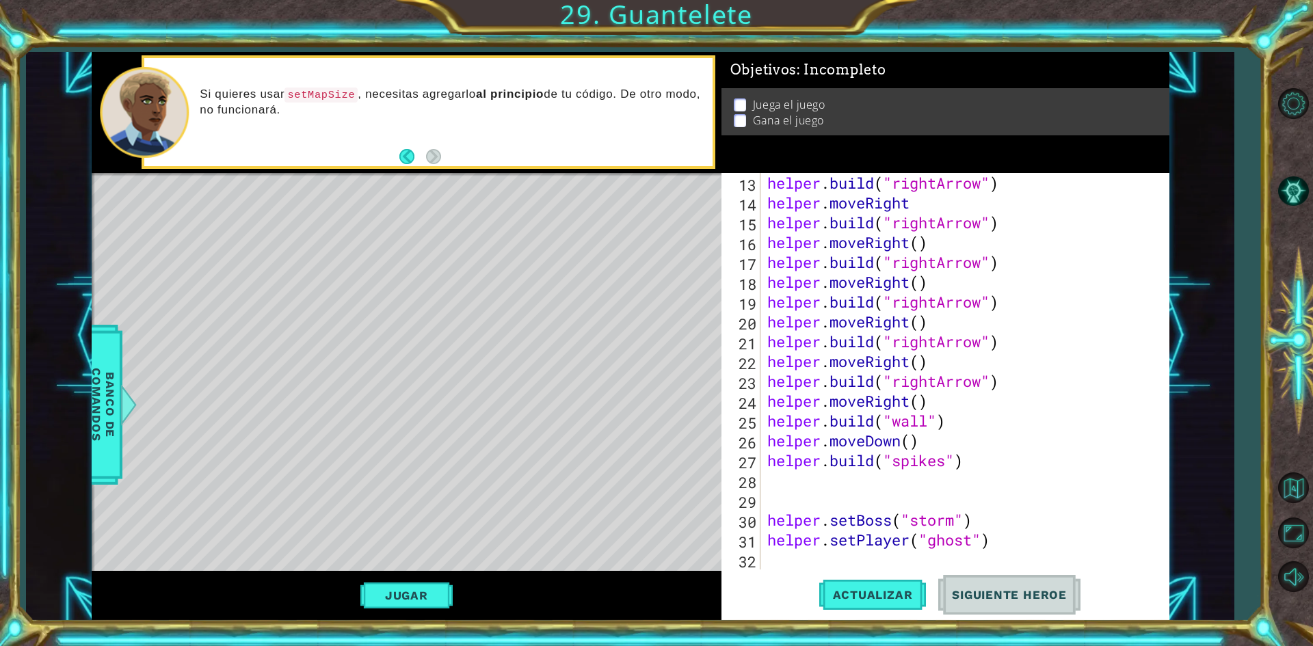
click at [811, 552] on div "helper . build ( "rightArrow" ) helper . moveRight helper . build ( "rightArrow…" at bounding box center [963, 391] width 397 height 436
drag, startPoint x: 792, startPoint y: 532, endPoint x: 836, endPoint y: 577, distance: 62.9
click at [804, 547] on div "helper . build ( "rightArrow" ) helper . moveRight helper . build ( "rightArrow…" at bounding box center [963, 391] width 397 height 436
type textarea "helper.setPlayer("ghost")"
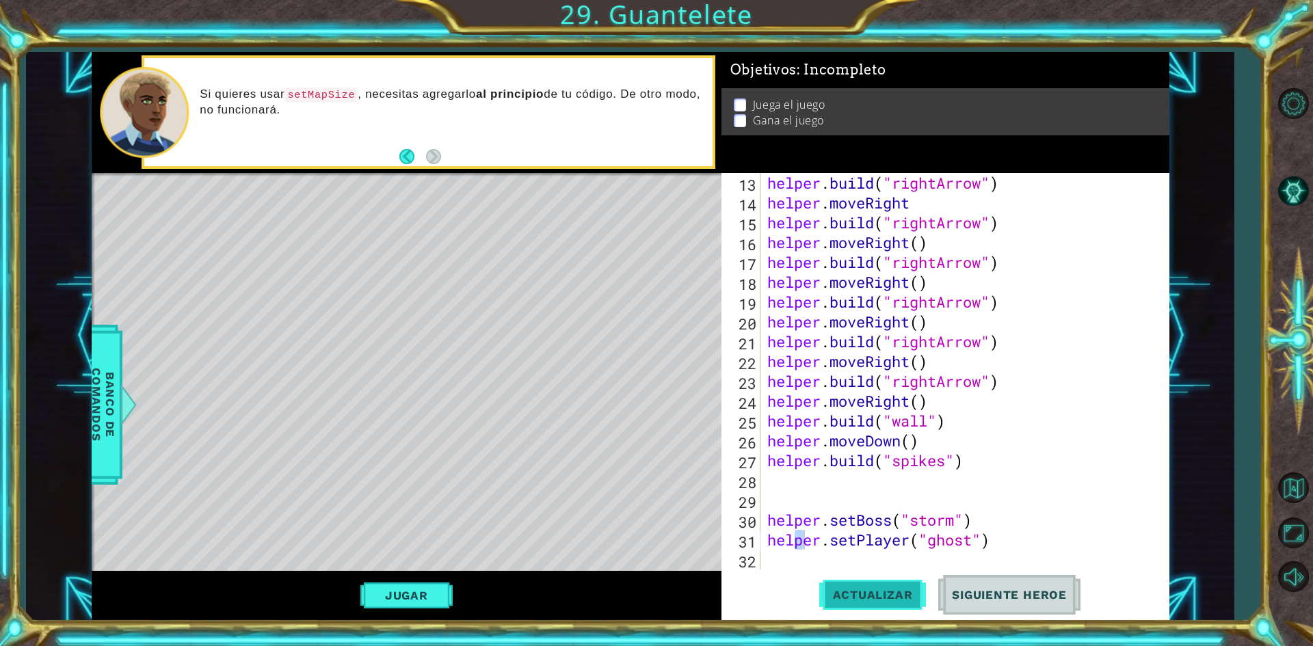
click at [847, 594] on span "Actualizar" at bounding box center [872, 595] width 107 height 14
click at [969, 553] on div "helper . build ( "rightArrow" ) helper . moveRight helper . build ( "rightArrow…" at bounding box center [963, 391] width 397 height 436
click at [102, 356] on span "Banco de comandos" at bounding box center [103, 405] width 36 height 142
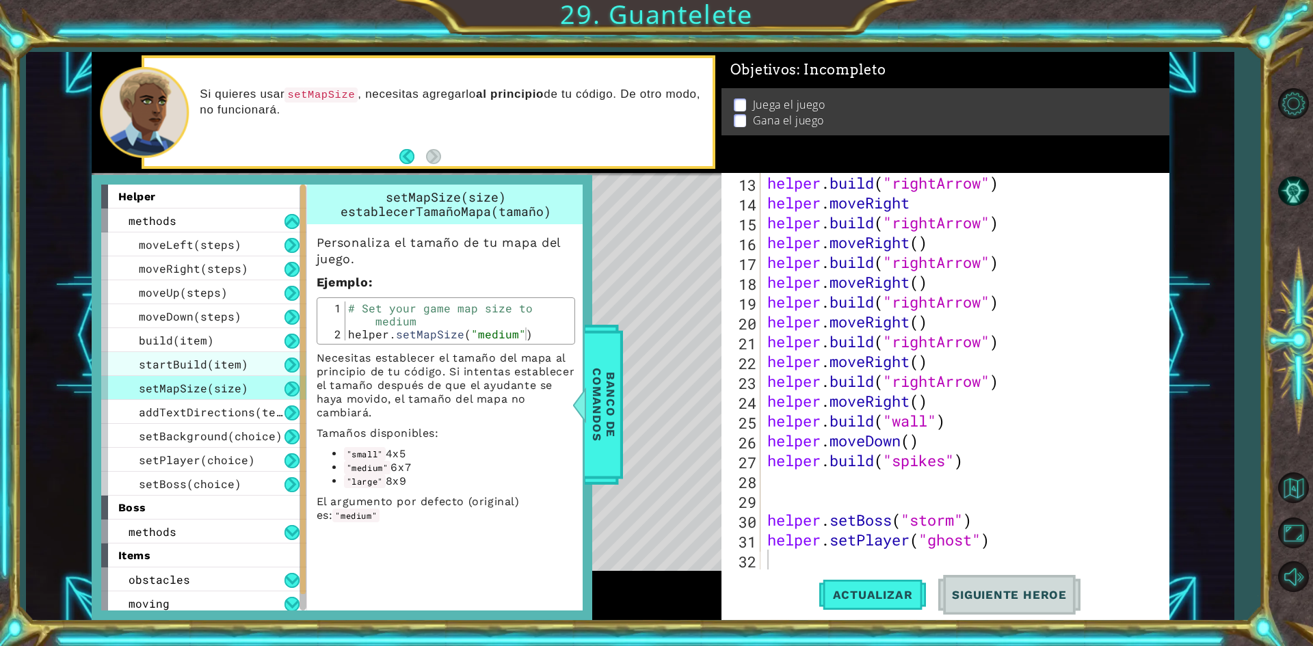
click at [262, 370] on div "startBuild(item)" at bounding box center [203, 364] width 205 height 24
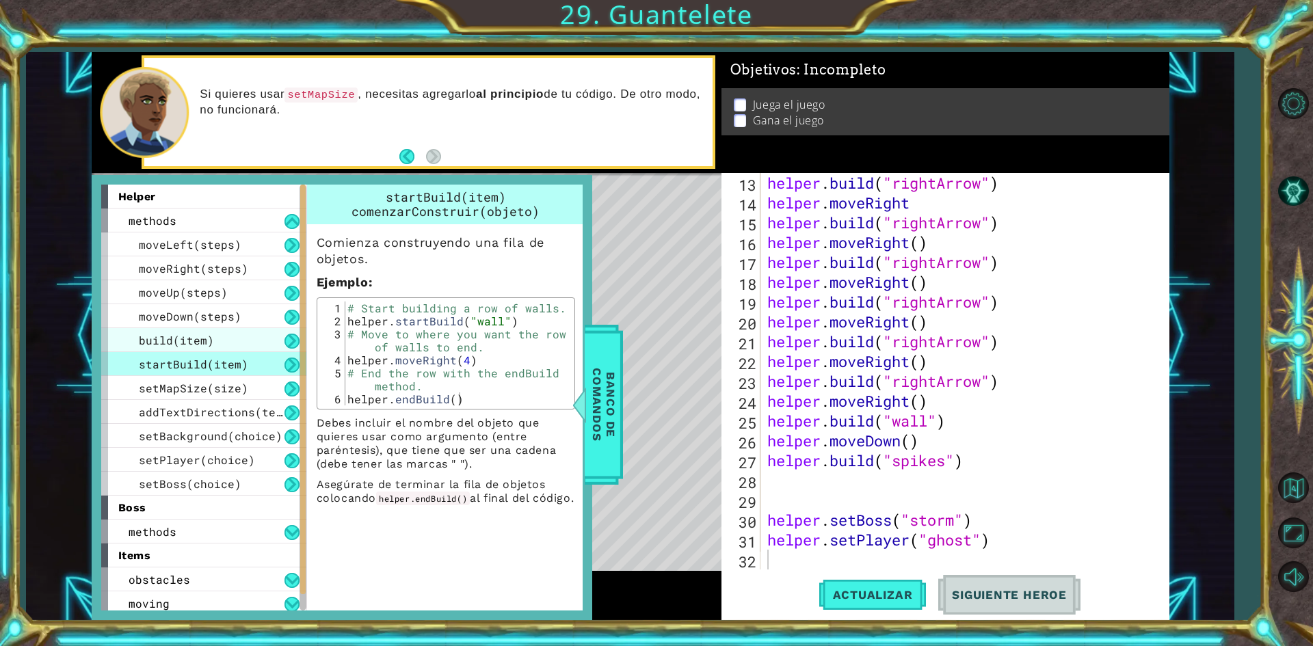
click at [211, 332] on div "build(item)" at bounding box center [203, 340] width 205 height 24
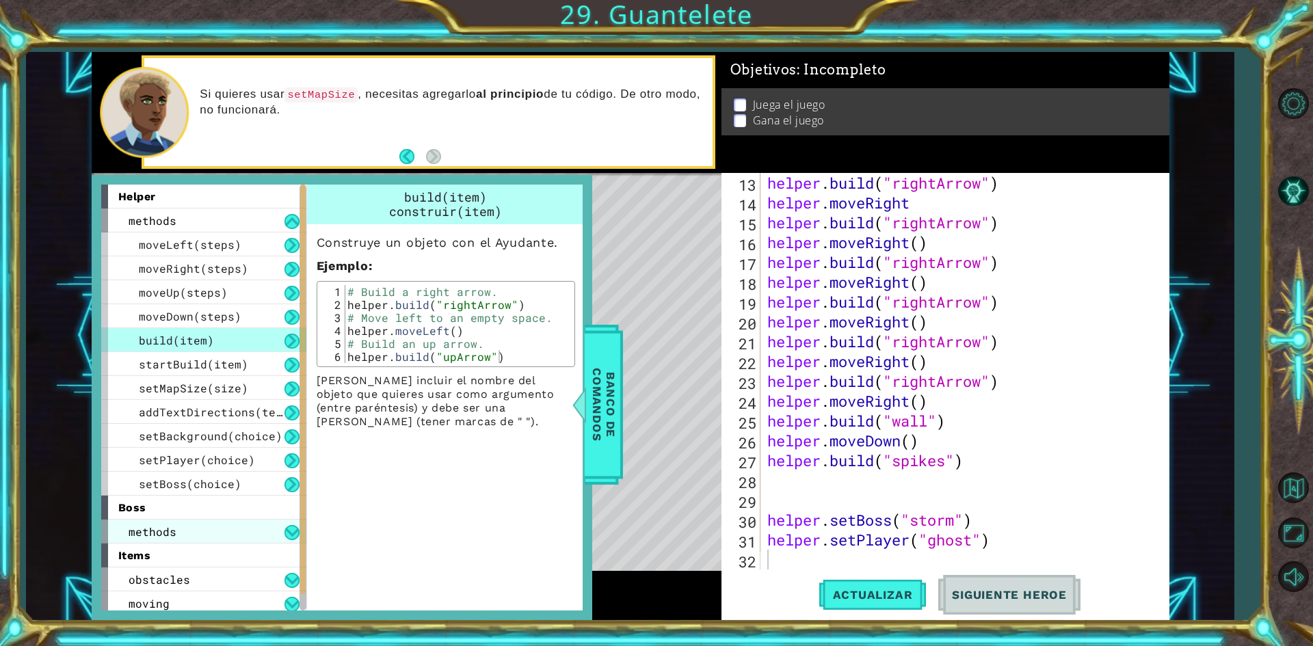
click at [216, 538] on div "methods" at bounding box center [203, 532] width 205 height 24
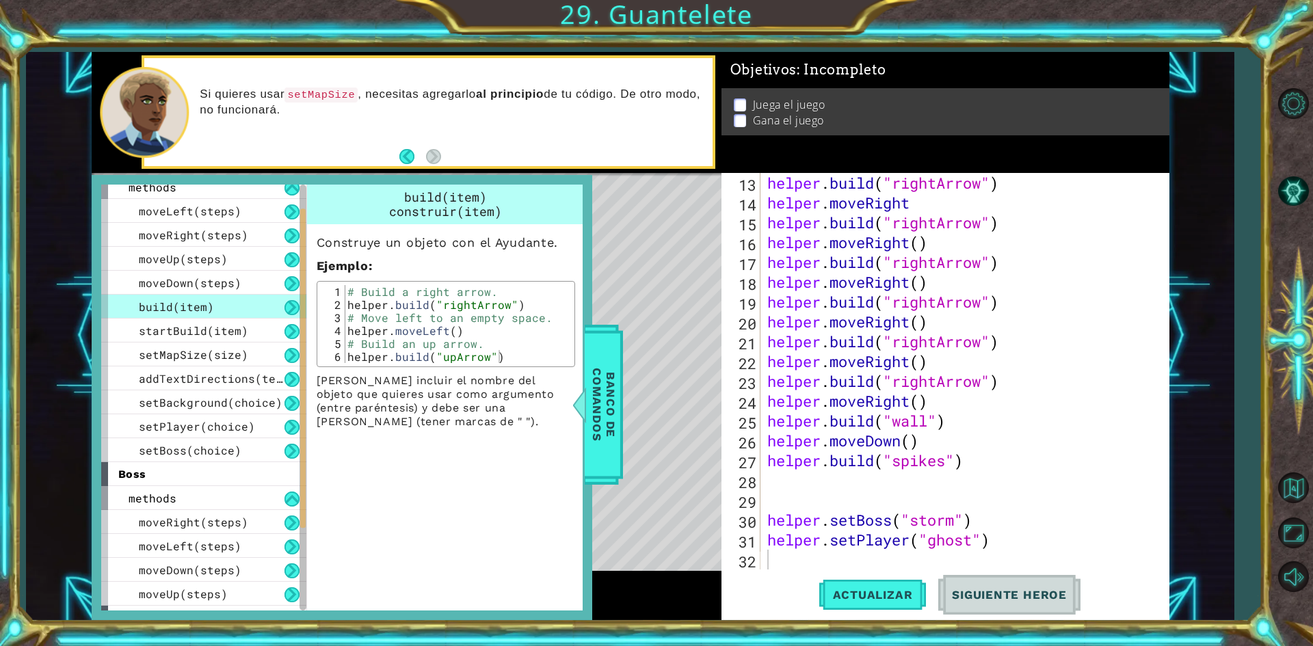
scroll to position [148, 0]
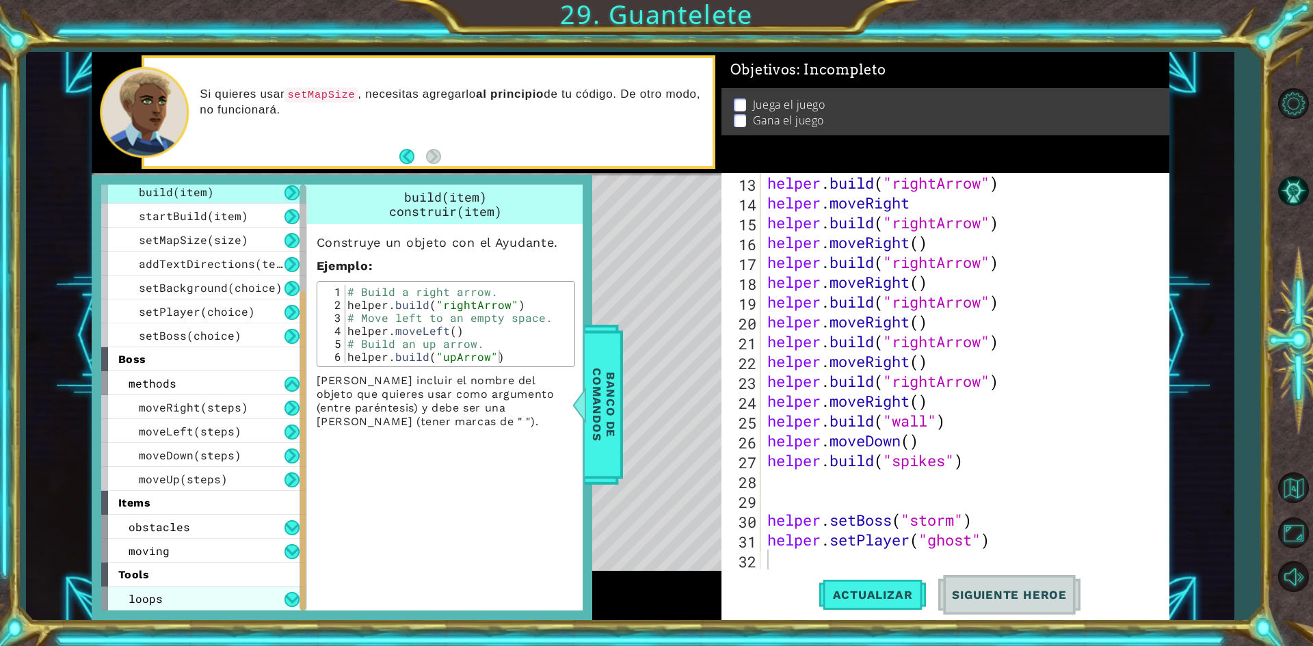
click at [221, 590] on div "loops" at bounding box center [203, 599] width 205 height 24
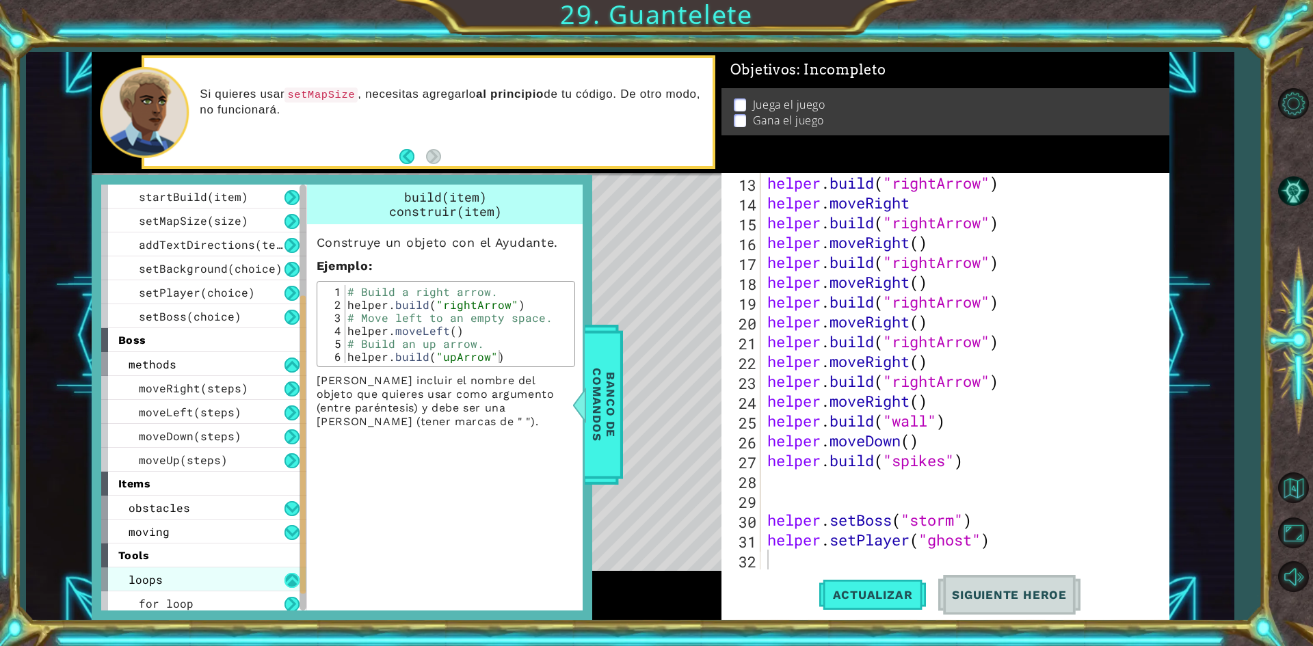
scroll to position [172, 0]
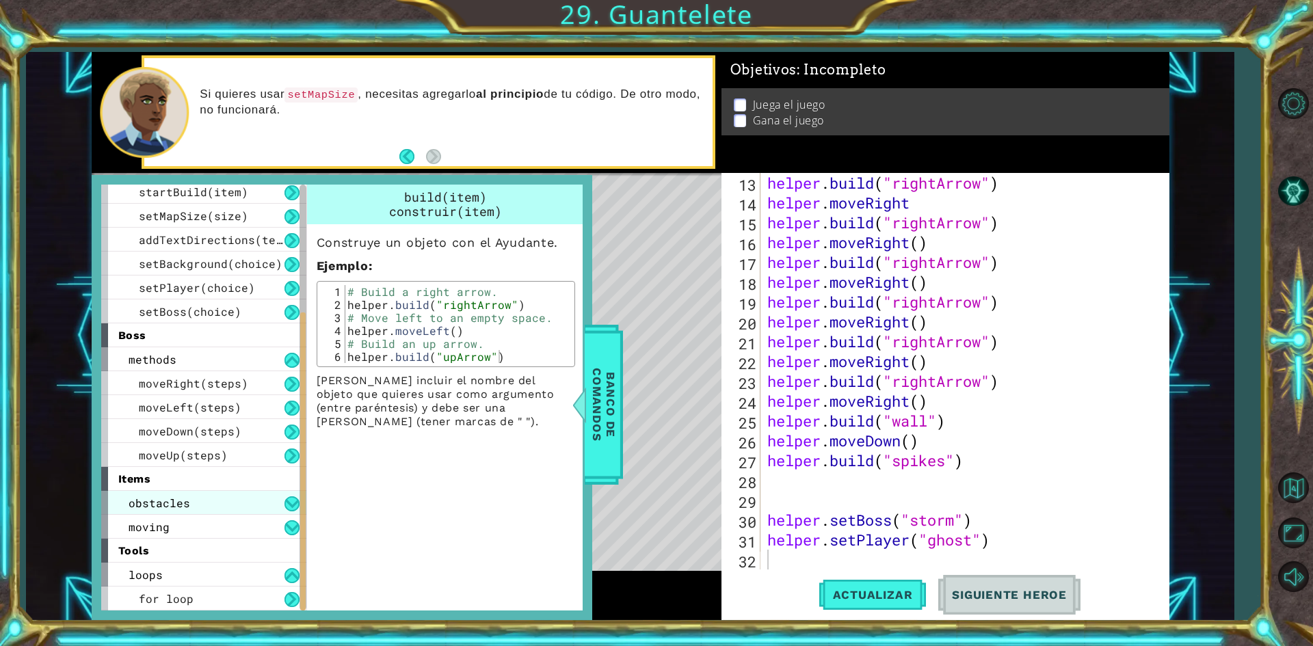
click at [233, 506] on div "obstacles" at bounding box center [203, 503] width 205 height 24
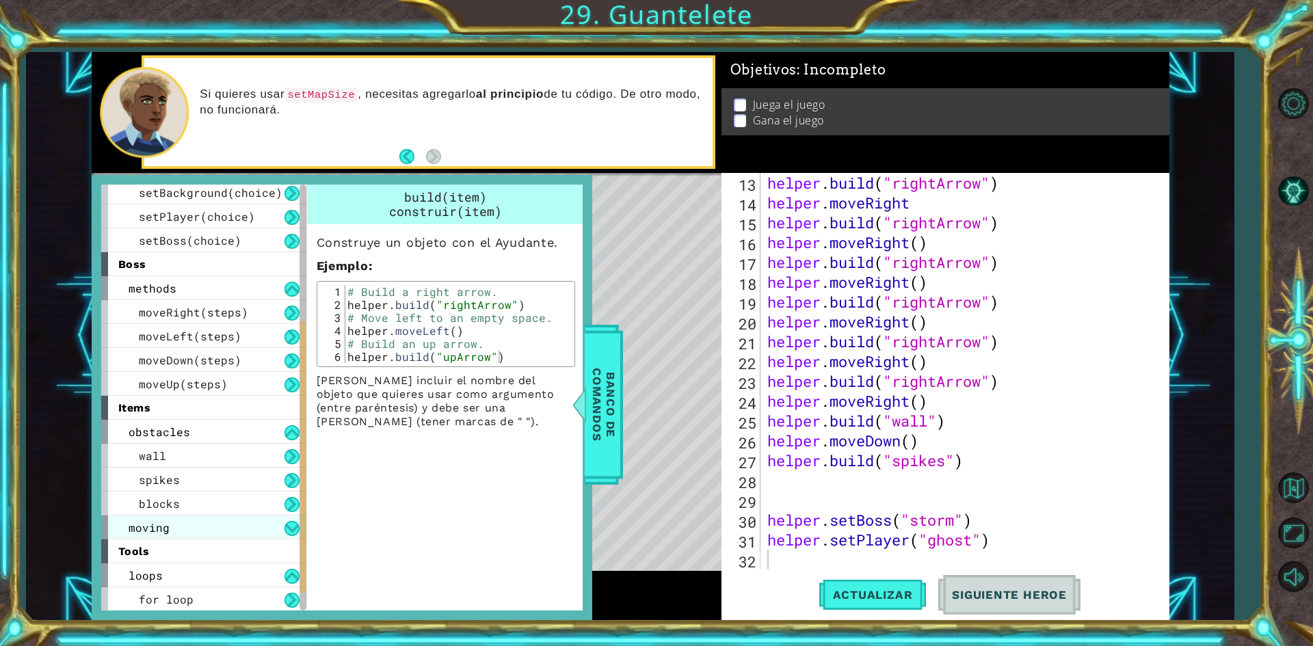
scroll to position [244, 0]
click at [229, 519] on div "moving" at bounding box center [203, 527] width 205 height 24
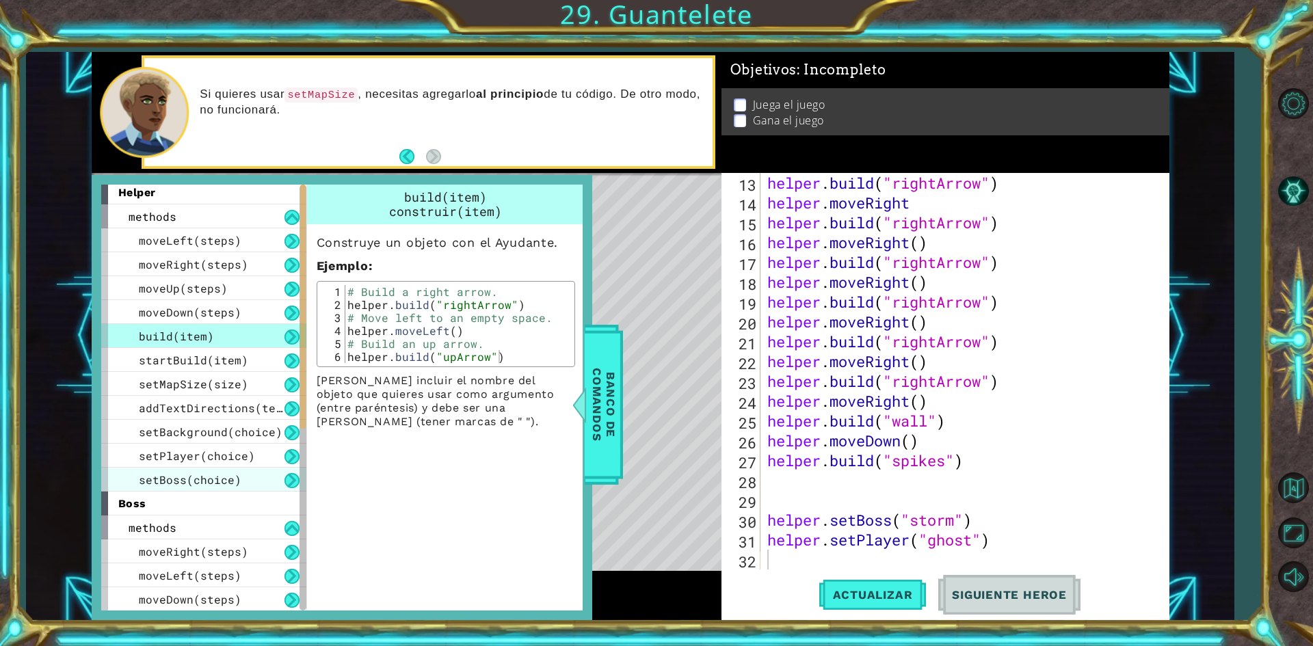
scroll to position [0, 0]
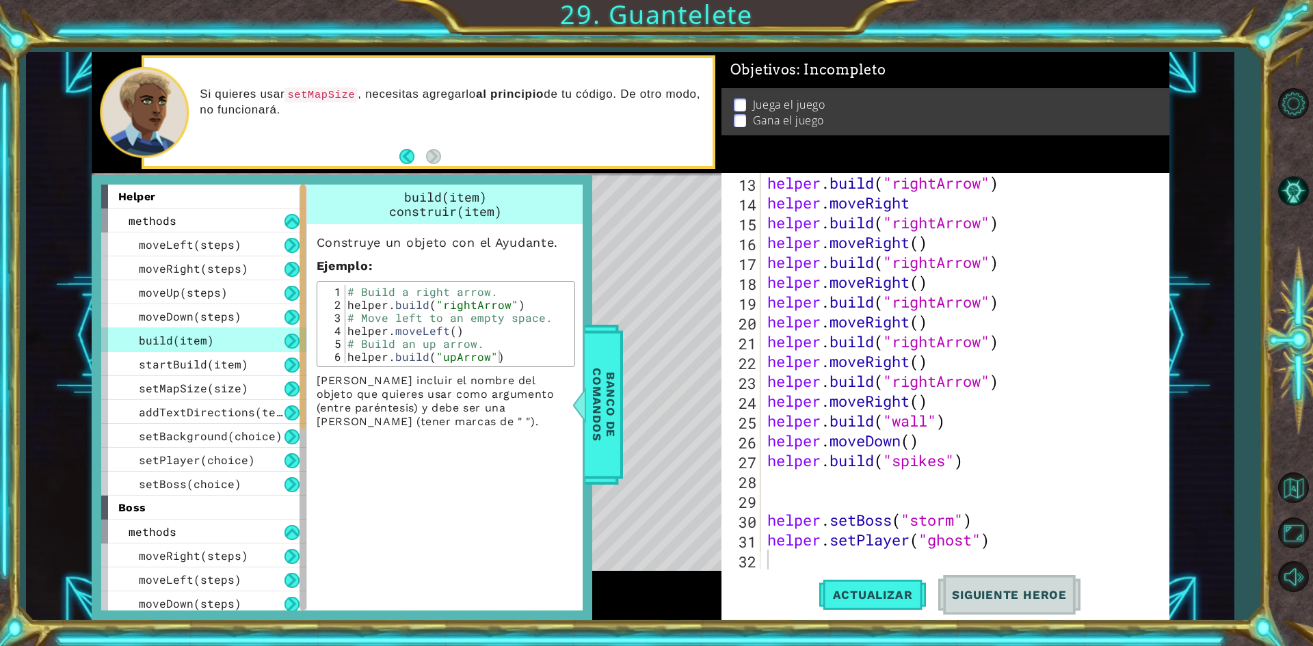
click at [684, 395] on div "Level Map" at bounding box center [408, 374] width 632 height 403
click at [600, 404] on span "Banco de comandos" at bounding box center [604, 405] width 36 height 142
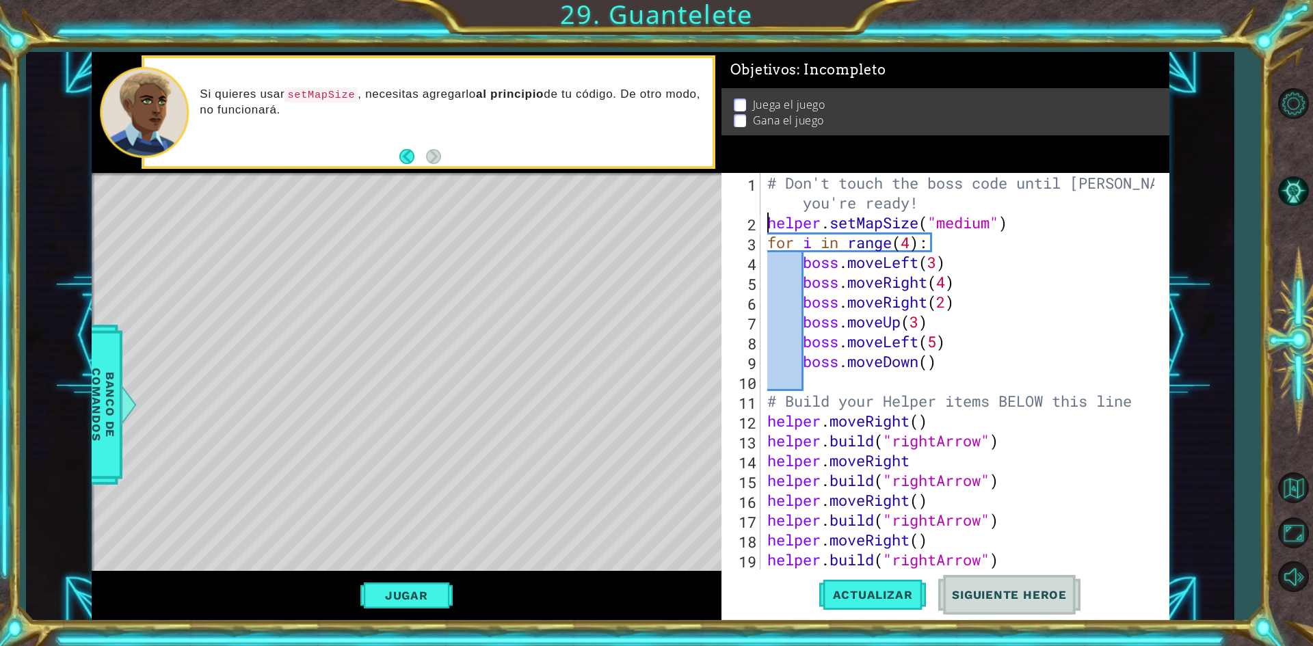
click at [770, 227] on div "# Don't touch the boss code until [PERSON_NAME] says you're ready! helper . set…" at bounding box center [963, 401] width 397 height 456
click at [773, 265] on div "# Don't touch the boss code until [PERSON_NAME] says you're ready! helper . set…" at bounding box center [963, 401] width 397 height 456
click at [771, 250] on div "# Don't touch the boss code until [PERSON_NAME] says you're ready! helper . set…" at bounding box center [963, 401] width 397 height 456
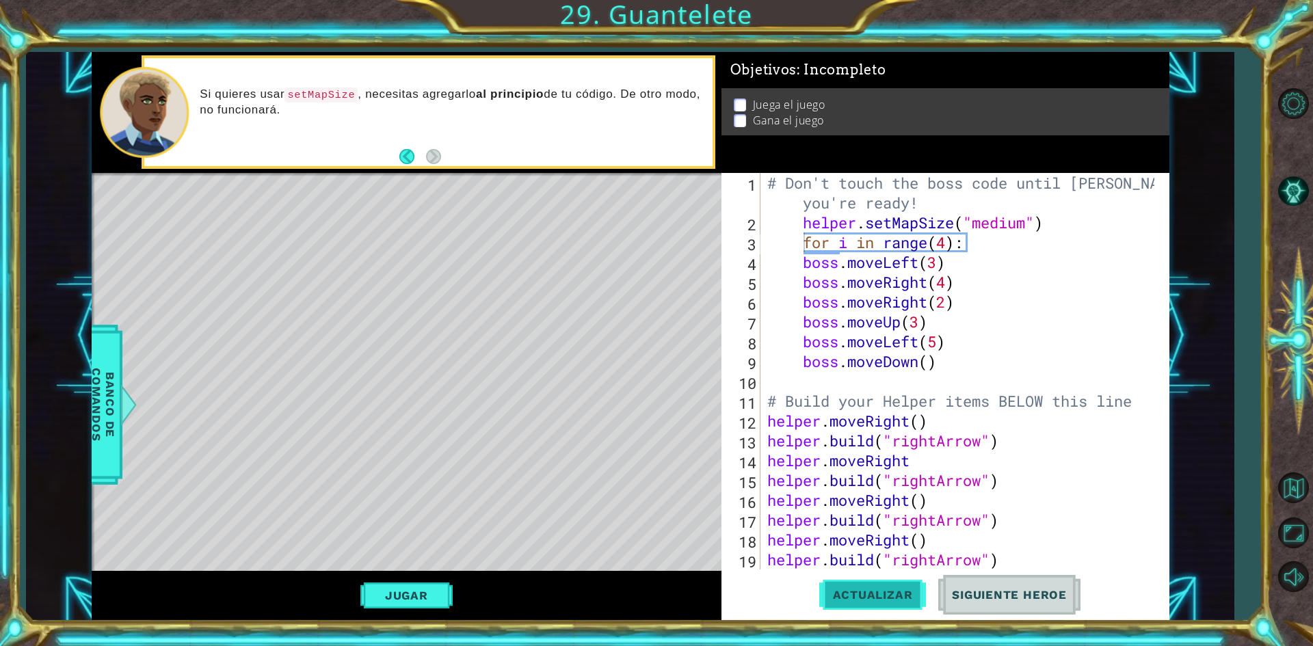
click at [919, 580] on button "Actualizar" at bounding box center [872, 595] width 107 height 44
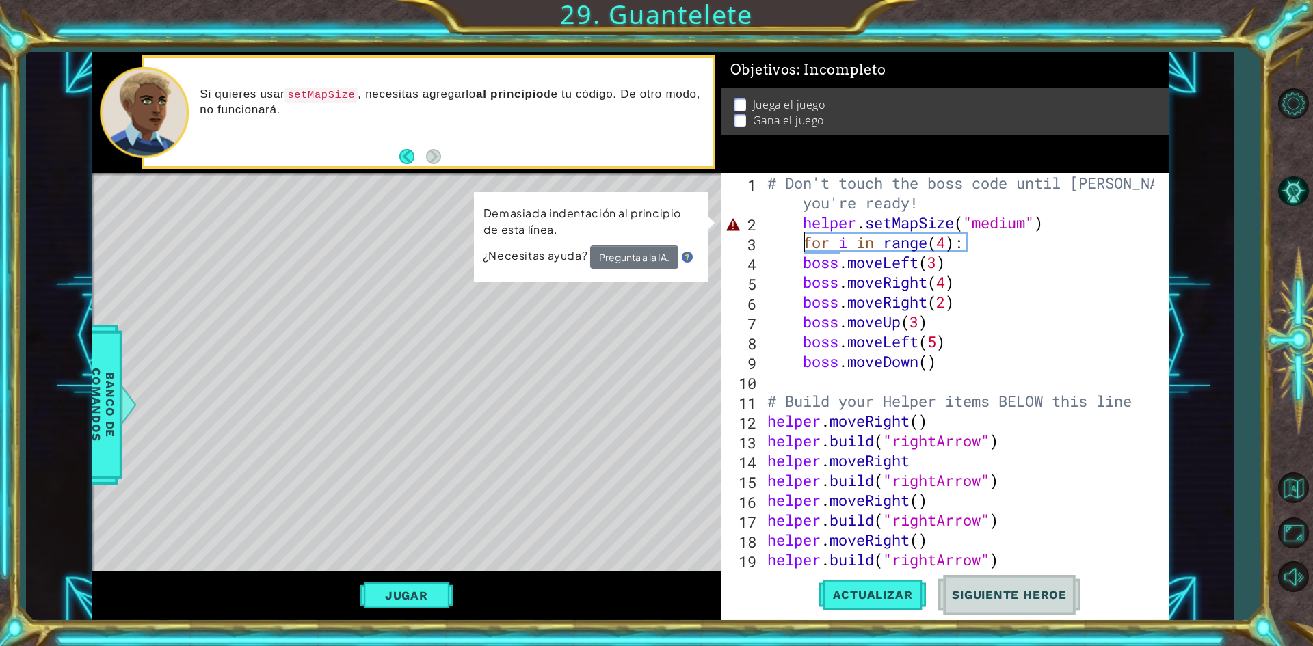
click at [802, 228] on div "# Don't touch the boss code until [PERSON_NAME] says you're ready! helper . set…" at bounding box center [963, 401] width 397 height 456
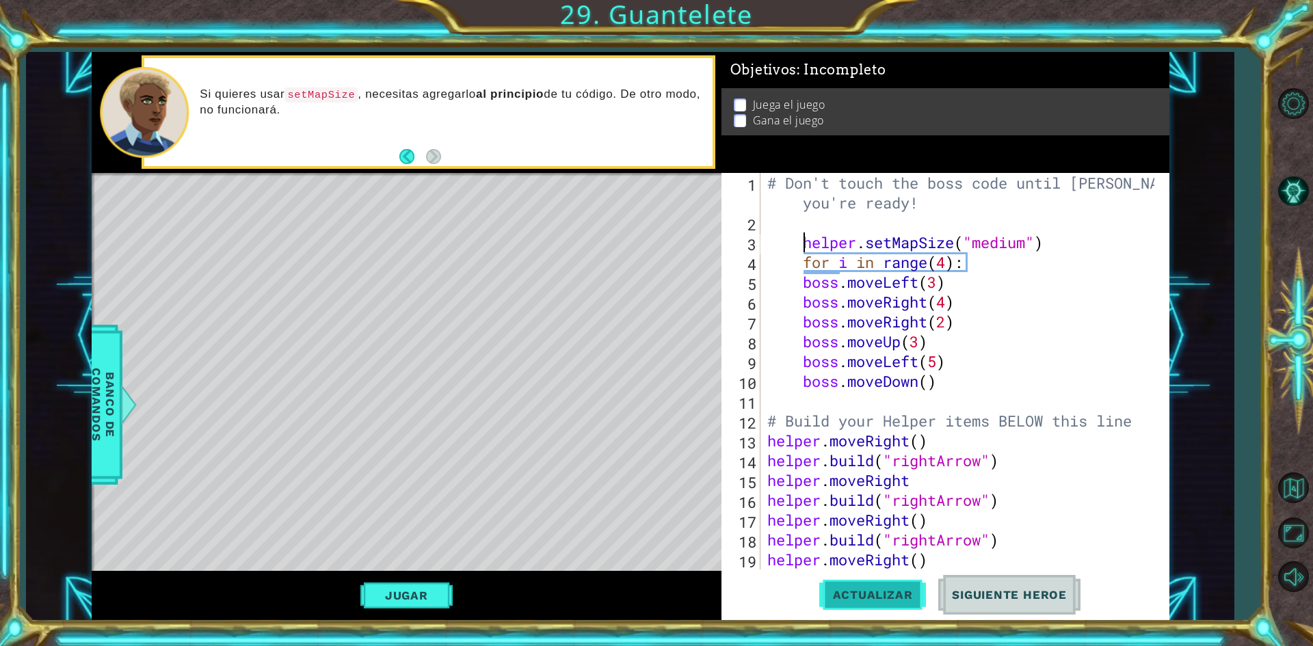
click at [853, 600] on span "Actualizar" at bounding box center [872, 595] width 107 height 14
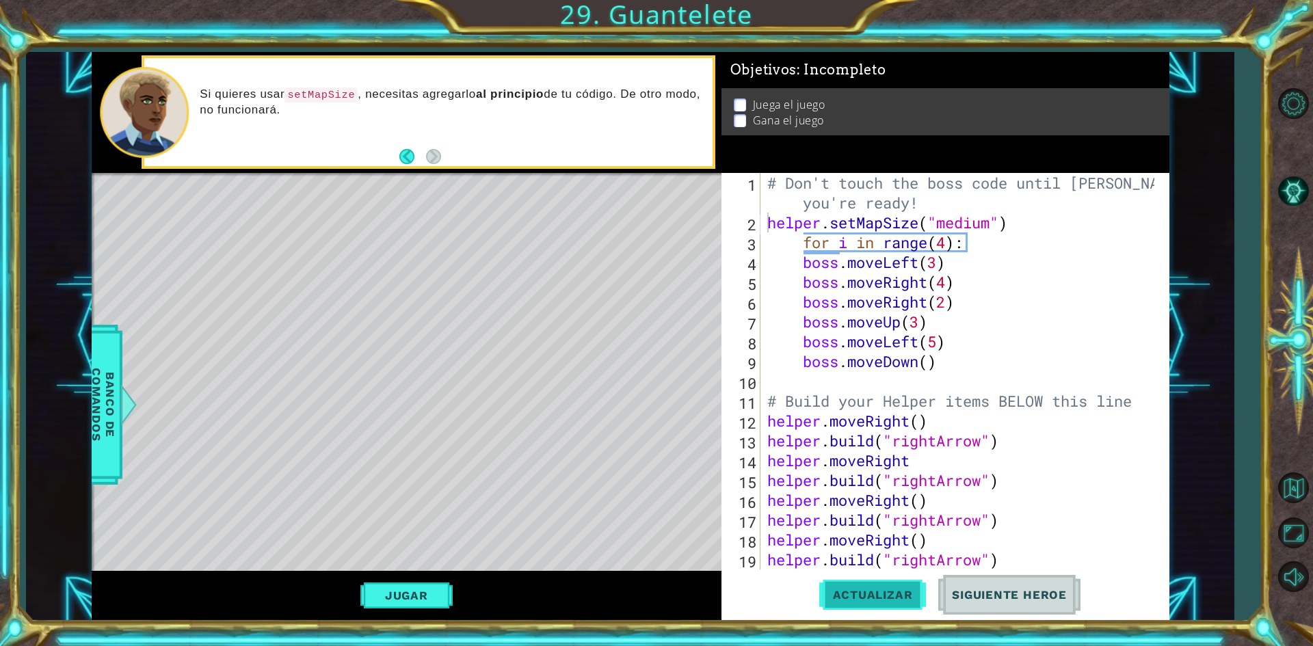
click at [890, 618] on button "Actualizar" at bounding box center [872, 595] width 107 height 44
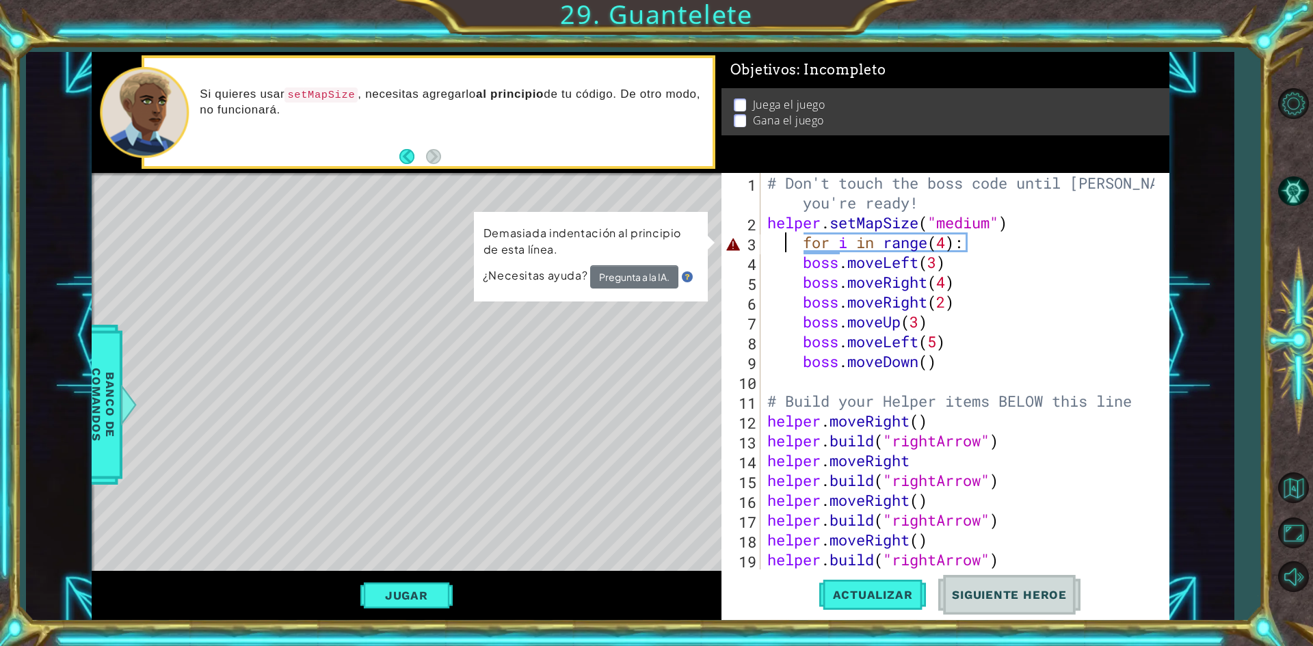
click at [781, 237] on div "# Don't touch the boss code until [PERSON_NAME] says you're ready! helper . set…" at bounding box center [963, 401] width 397 height 456
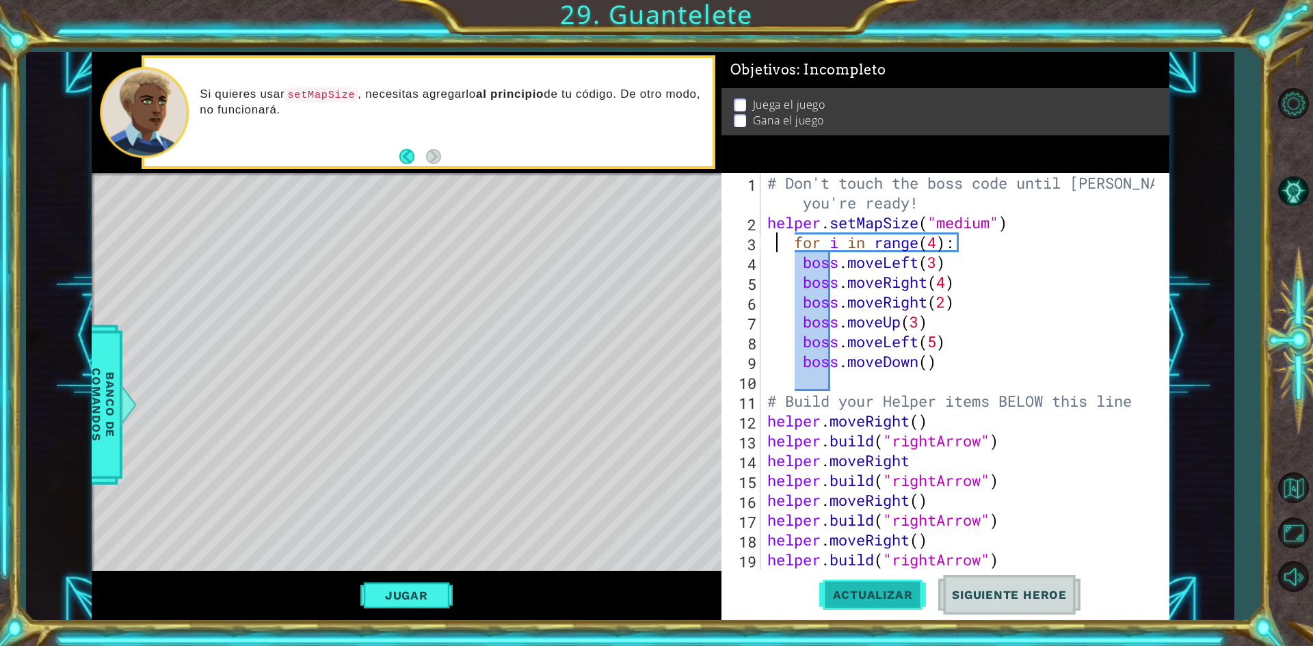
click at [857, 598] on span "Actualizar" at bounding box center [872, 595] width 107 height 14
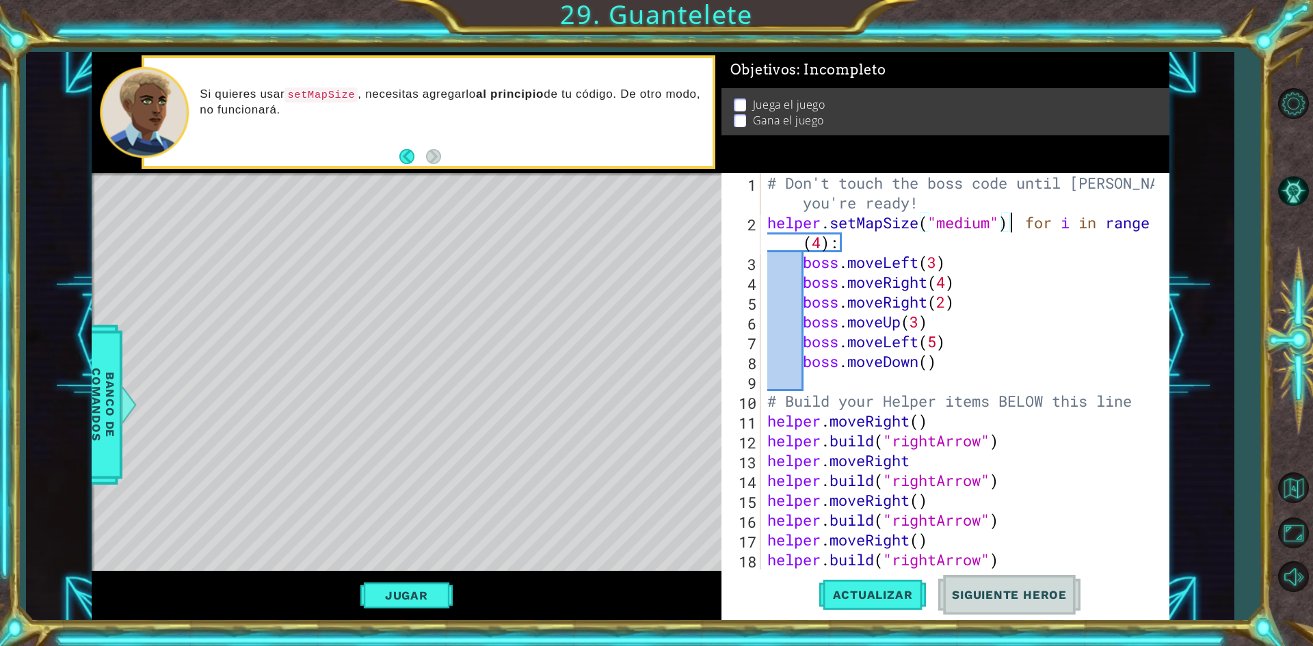
type textarea "for i in range(4):"
click at [860, 577] on button "Actualizar" at bounding box center [872, 595] width 107 height 44
drag, startPoint x: 860, startPoint y: 580, endPoint x: 860, endPoint y: 587, distance: 7.5
click at [860, 587] on button "Actualizar" at bounding box center [872, 595] width 107 height 44
click at [864, 596] on span "Actualizar" at bounding box center [872, 595] width 107 height 14
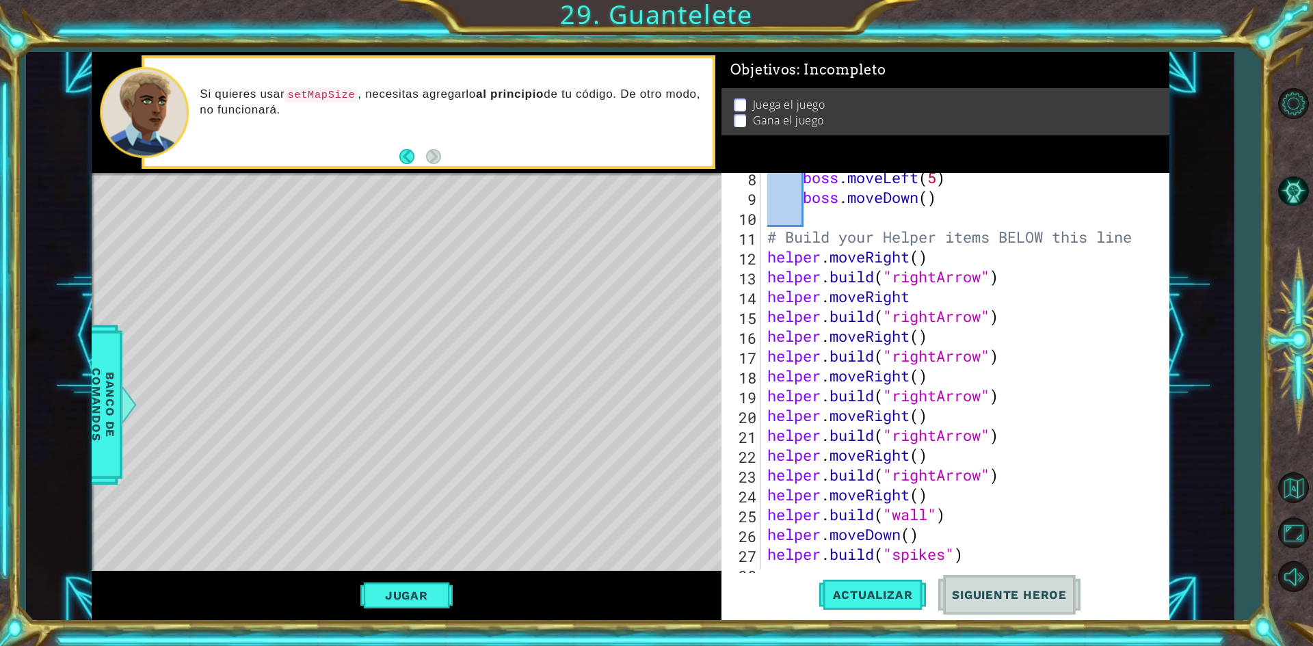
scroll to position [258, 0]
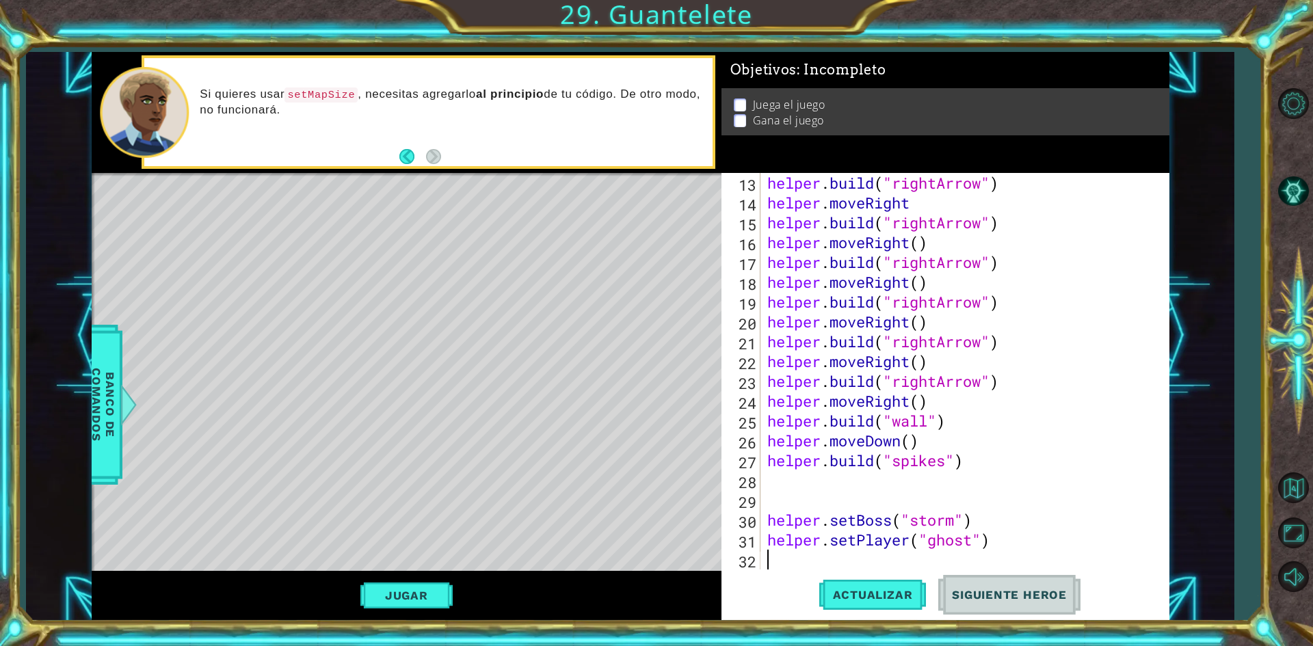
click at [913, 559] on div "helper . build ( "rightArrow" ) helper . moveRight helper . build ( "rightArrow…" at bounding box center [963, 391] width 397 height 436
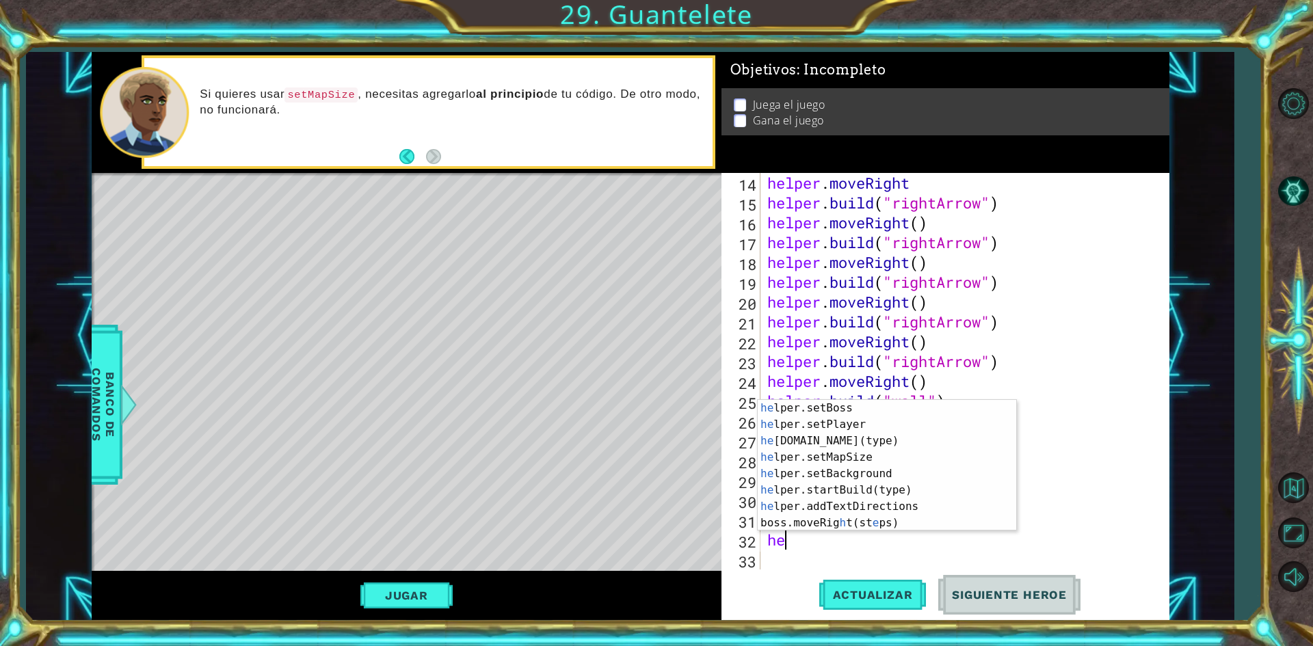
scroll to position [98, 0]
click at [857, 479] on div "he lper.setBoss Presiona intro he lper.setPlayer Presiona intro he [DOMAIN_NAME…" at bounding box center [882, 482] width 248 height 164
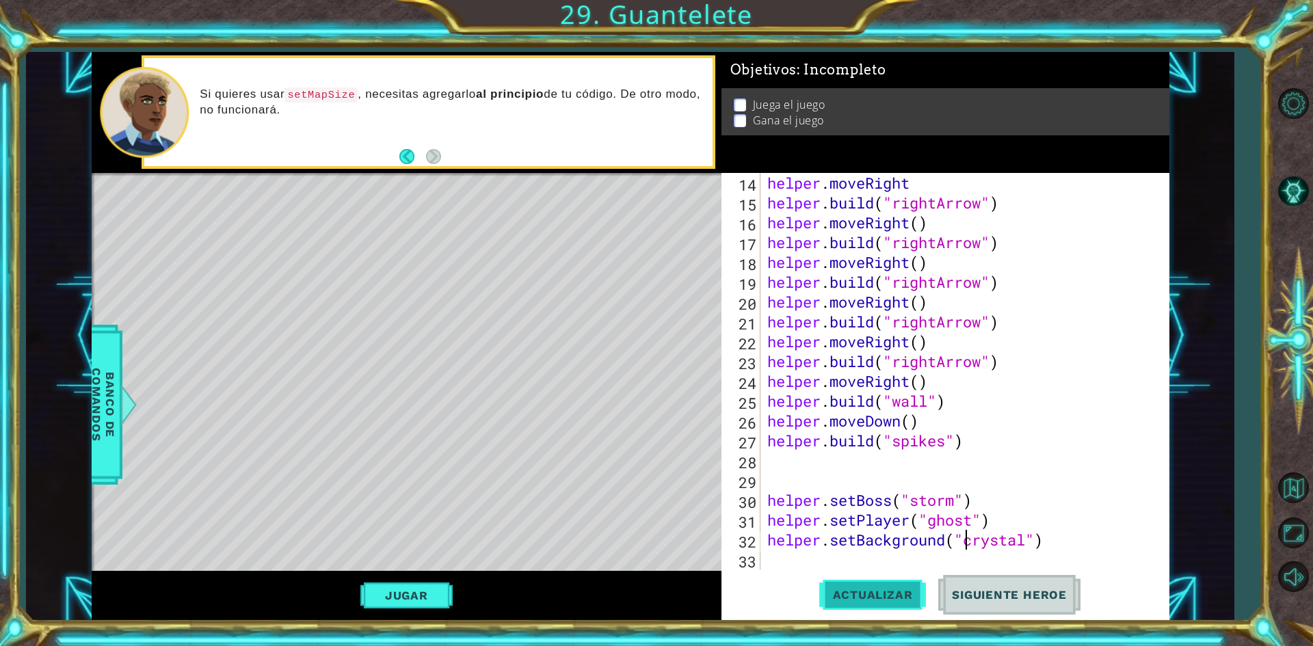
type textarea "helper.setBackground("crystal")"
click at [890, 599] on span "Actualizar" at bounding box center [872, 595] width 107 height 14
click at [1098, 551] on div "helper . moveRight helper . build ( "rightArrow" ) helper . moveRight ( ) helpe…" at bounding box center [963, 391] width 397 height 436
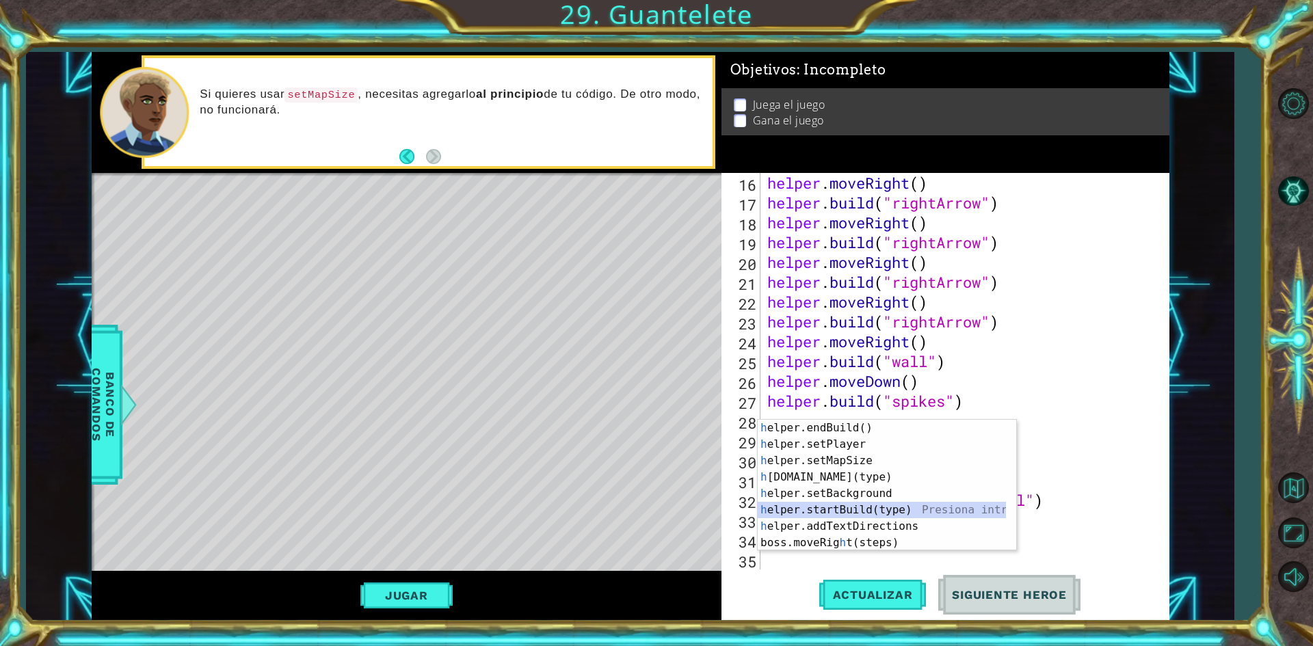
click at [832, 504] on div "h elper.endBuild() Presiona intro h elper.setPlayer Presiona intro h elper.setM…" at bounding box center [882, 502] width 248 height 164
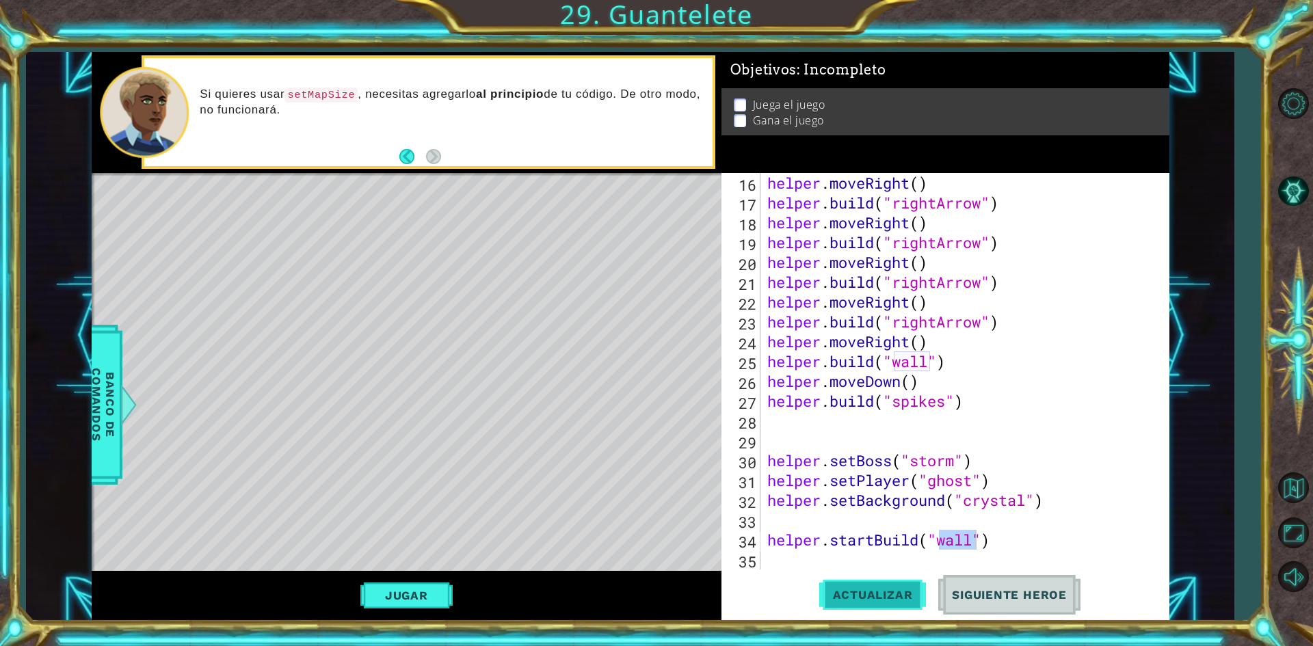
click at [879, 586] on button "Actualizar" at bounding box center [872, 595] width 107 height 44
drag, startPoint x: 987, startPoint y: 548, endPoint x: 962, endPoint y: 551, distance: 25.5
click at [962, 551] on div "helper . moveRight ( ) helper . build ( "rightArrow" ) helper . moveRight ( ) h…" at bounding box center [963, 391] width 397 height 436
type textarea "helper.startBuild("wall")"
click at [851, 529] on div "helper . moveRight ( ) helper . build ( "rightArrow" ) helper . moveRight ( ) h…" at bounding box center [963, 391] width 397 height 436
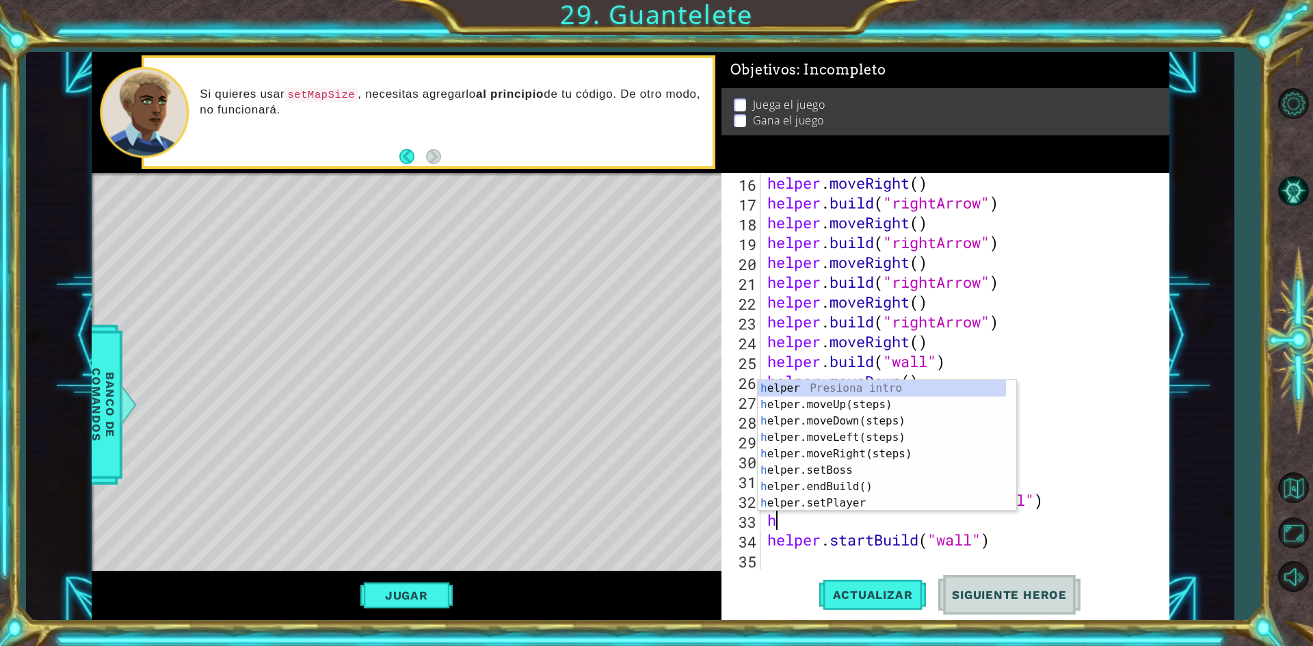
scroll to position [0, 0]
type textarea "he"
click at [851, 440] on div "he lper Presiona intro he lper.moveUp(steps) Presiona intro he lper.moveDown(st…" at bounding box center [882, 462] width 248 height 164
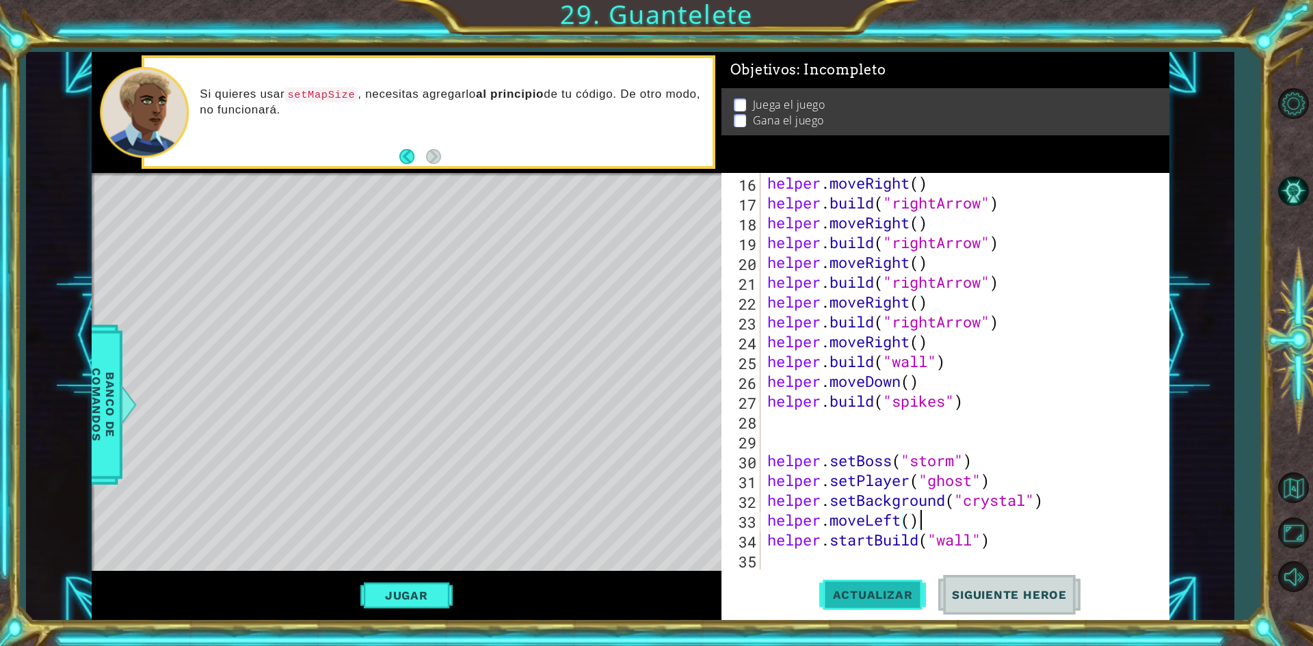
type textarea "helper.moveLeft()"
click at [834, 598] on span "Actualizar" at bounding box center [872, 595] width 107 height 14
click at [847, 555] on div "helper . moveRight ( ) helper . build ( "rightArrow" ) helper . moveRight ( ) h…" at bounding box center [963, 391] width 397 height 436
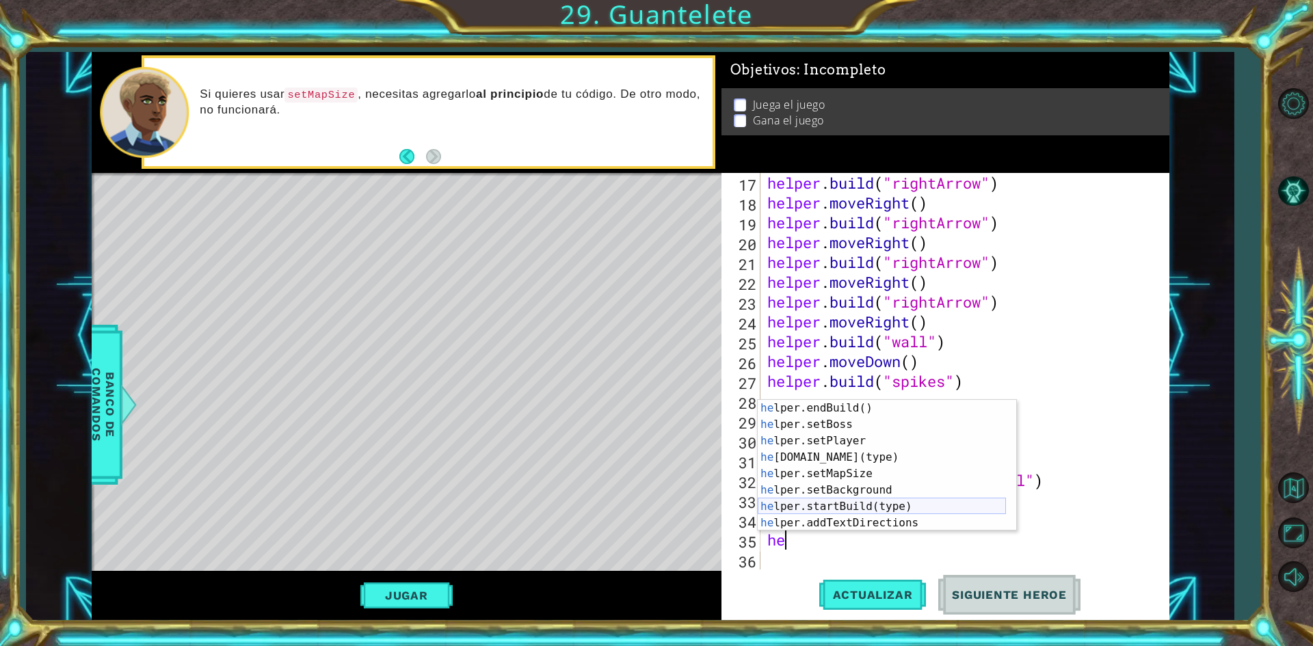
scroll to position [98, 0]
click at [889, 441] on div "he lper.setBoss Presiona intro he lper.setPlayer Presiona intro he [DOMAIN_NAME…" at bounding box center [882, 482] width 248 height 164
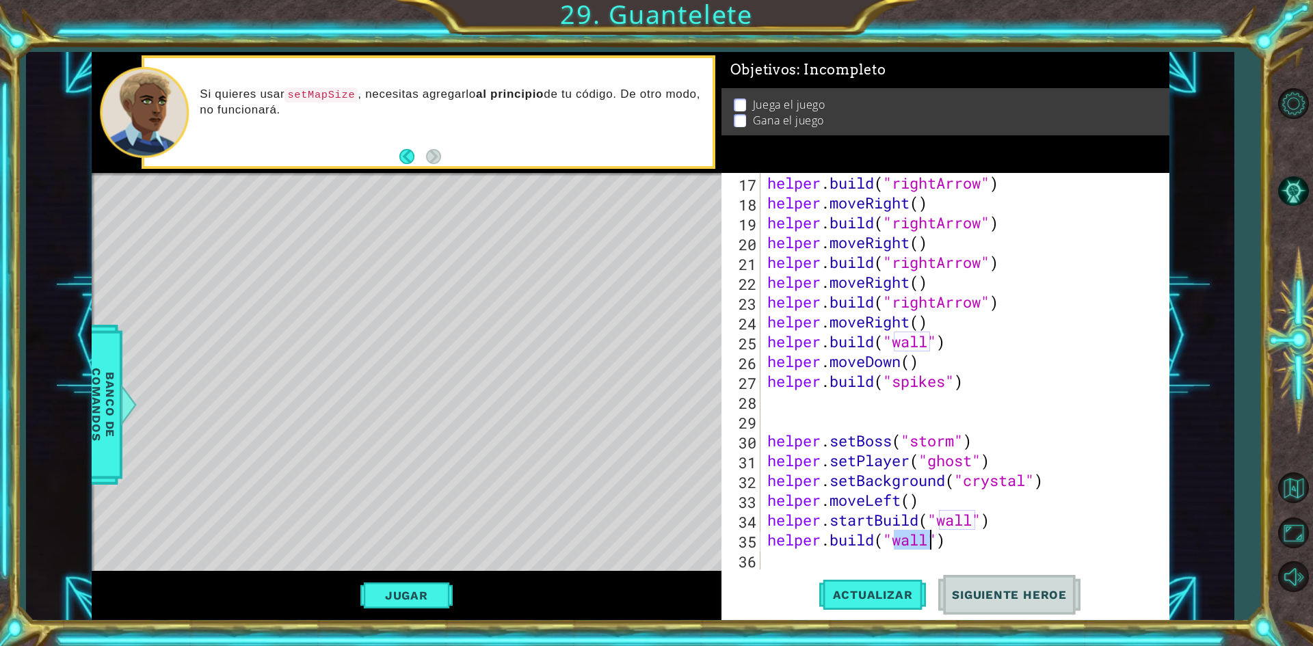
scroll to position [0, 6]
click at [926, 522] on div ""ri ghtArrow" Presiona intro" at bounding box center [1004, 539] width 259 height 49
click at [1015, 527] on div "helper . build ( "rightArrow" ) helper . moveRight ( ) helper . build ( "rightA…" at bounding box center [963, 391] width 397 height 436
type textarea "helper.startBuild("wall")"
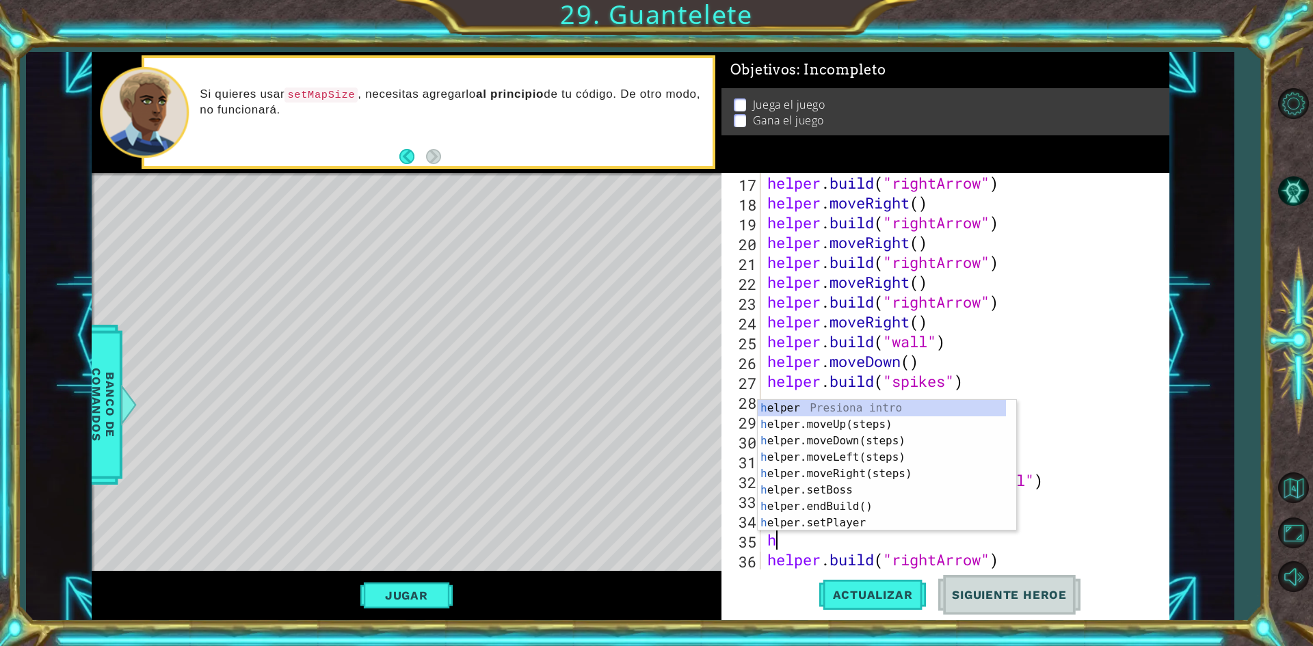
type textarea "he"
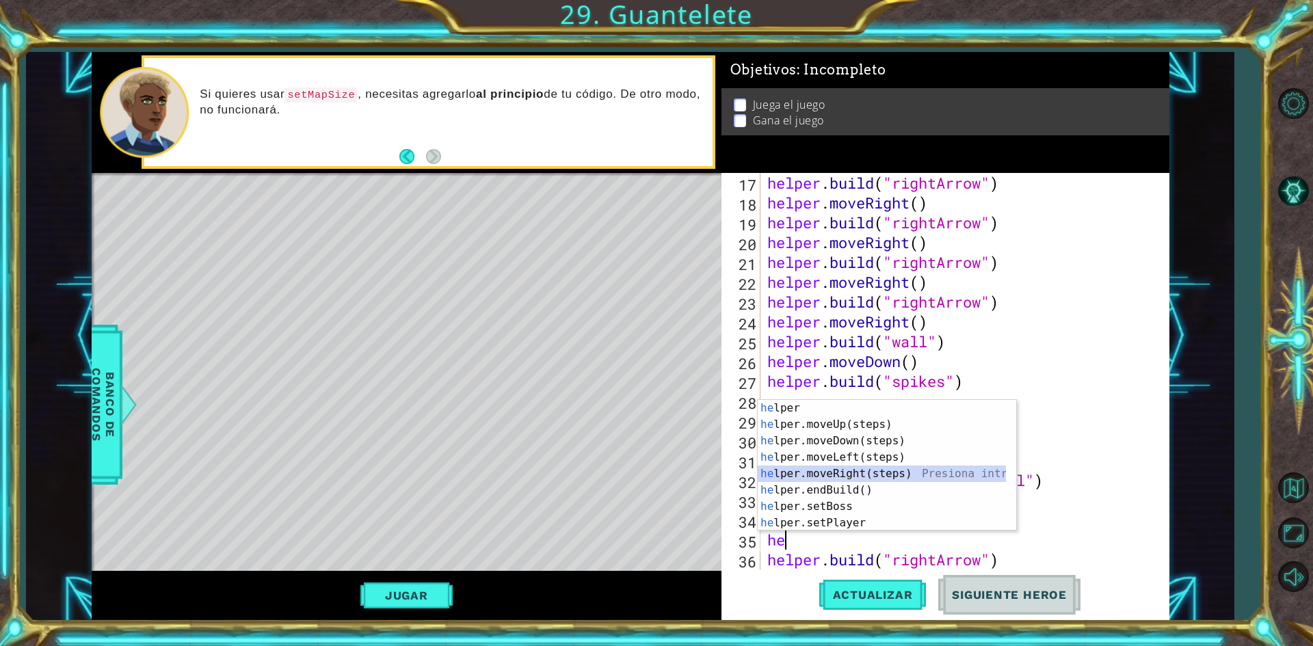
click at [947, 477] on div "he lper Presiona intro he lper.moveUp(steps) Presiona intro he lper.moveDown(st…" at bounding box center [882, 482] width 248 height 164
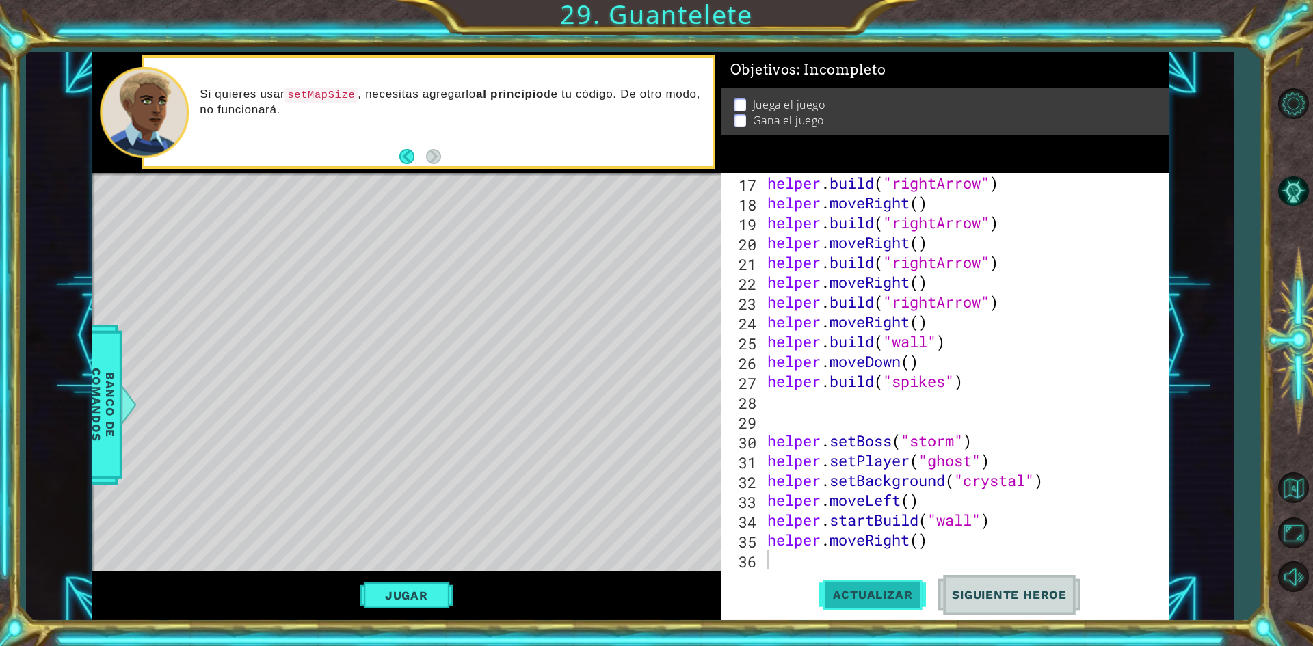
click at [899, 585] on button "Actualizar" at bounding box center [872, 595] width 107 height 44
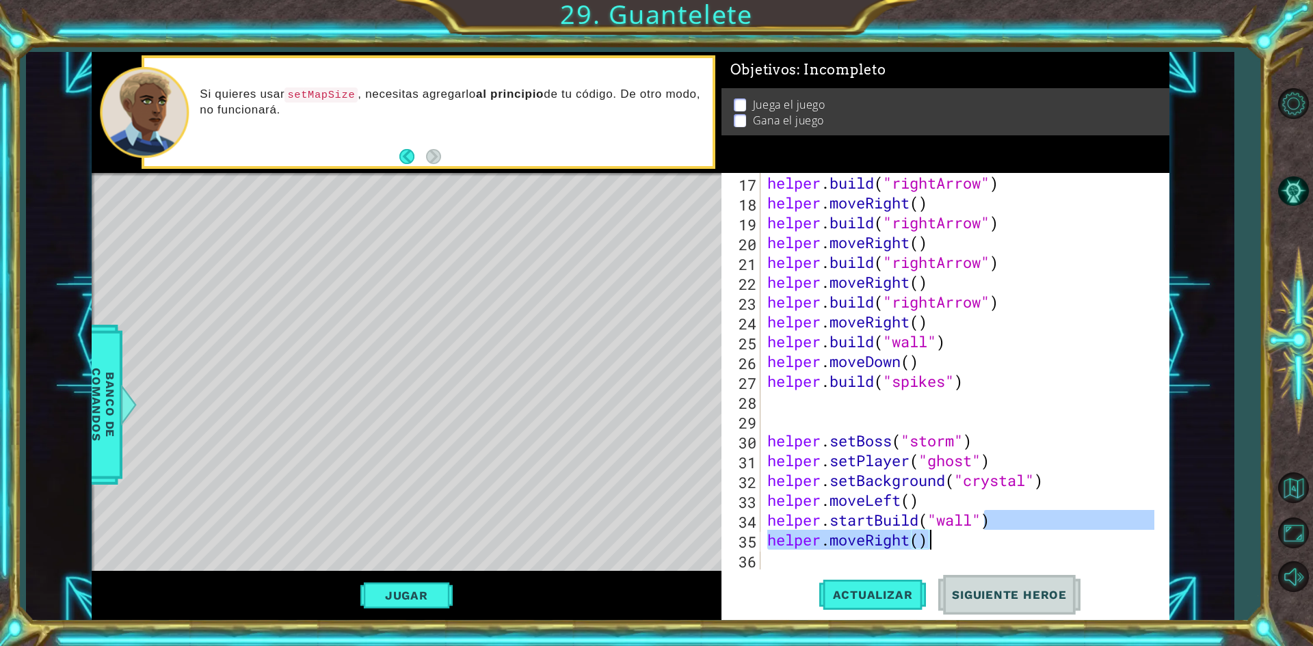
drag, startPoint x: 982, startPoint y: 525, endPoint x: 946, endPoint y: 538, distance: 38.7
click at [946, 538] on div "helper . build ( "rightArrow" ) helper . moveRight ( ) helper . build ( "rightA…" at bounding box center [963, 391] width 397 height 436
click at [946, 524] on div "helper . build ( "rightArrow" ) helper . moveRight ( ) helper . build ( "rightA…" at bounding box center [963, 391] width 397 height 436
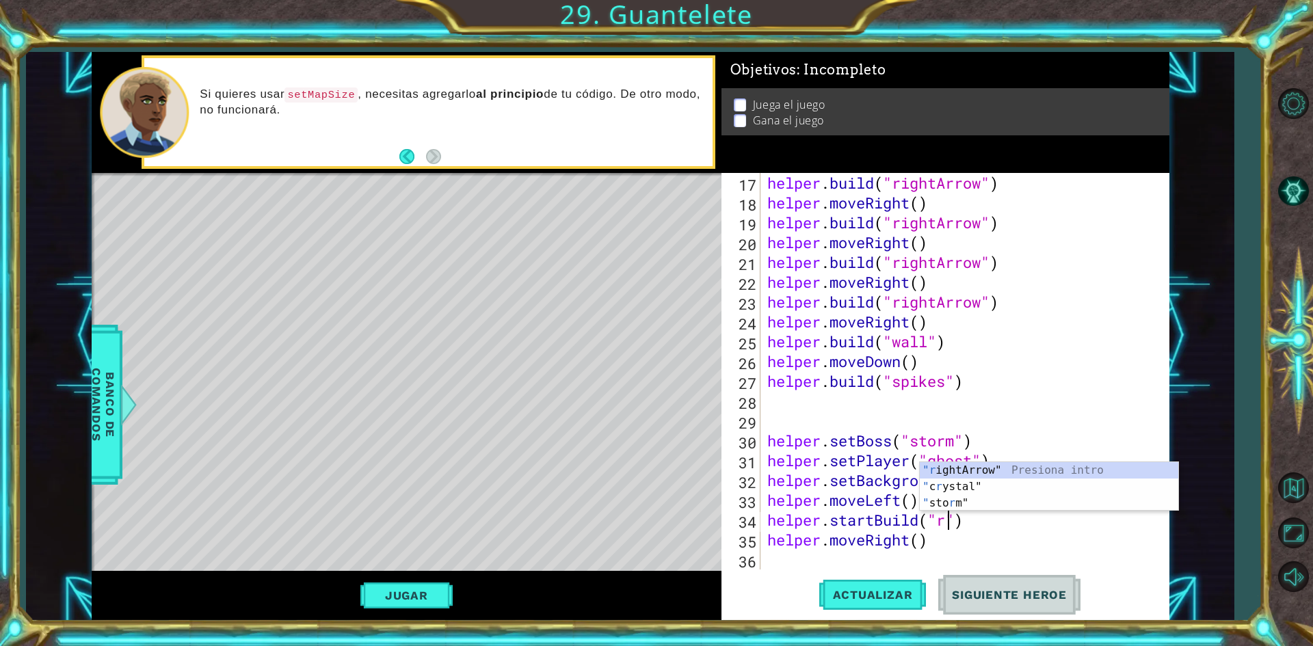
scroll to position [0, 8]
click at [973, 461] on body "1 ההההההההההההההההההההההההההההההההההההההההההההההההההההההההההההההההההההההההההההה…" at bounding box center [656, 323] width 1313 height 646
type textarea "helper.moveLeft()"
click at [931, 494] on div "helper . build ( "rightArrow" ) helper . moveRight ( ) helper . build ( "rightA…" at bounding box center [963, 391] width 397 height 436
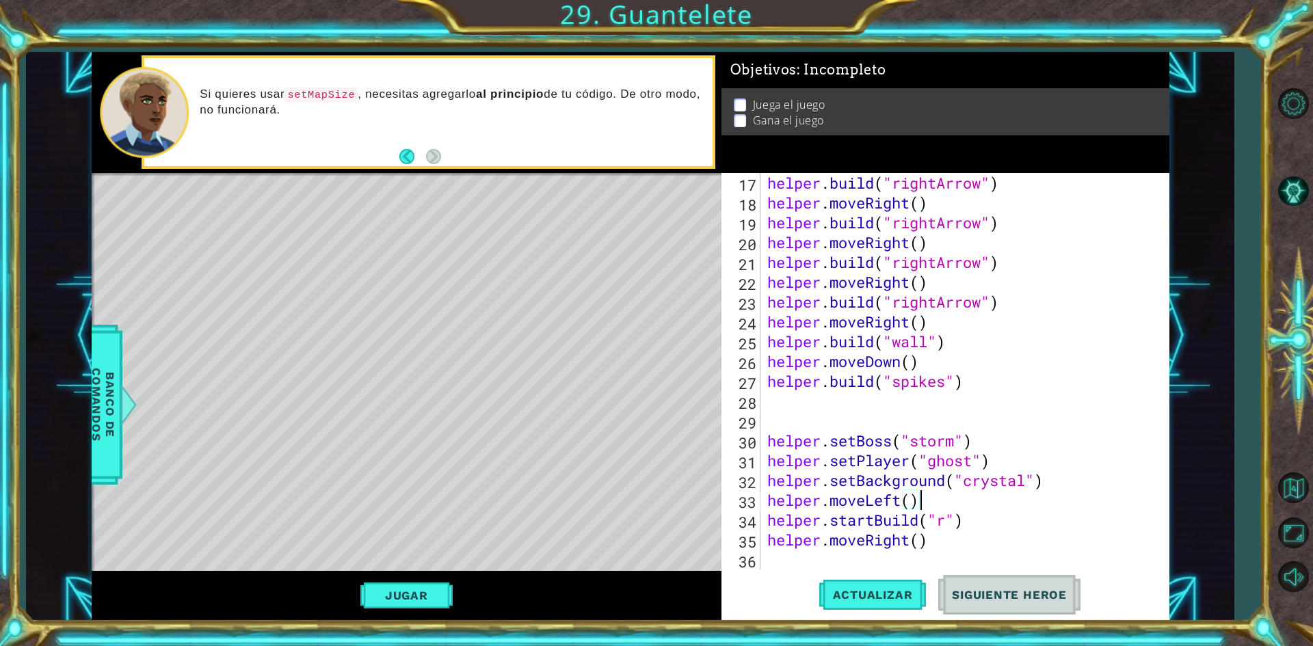
scroll to position [0, 0]
type textarea "h"
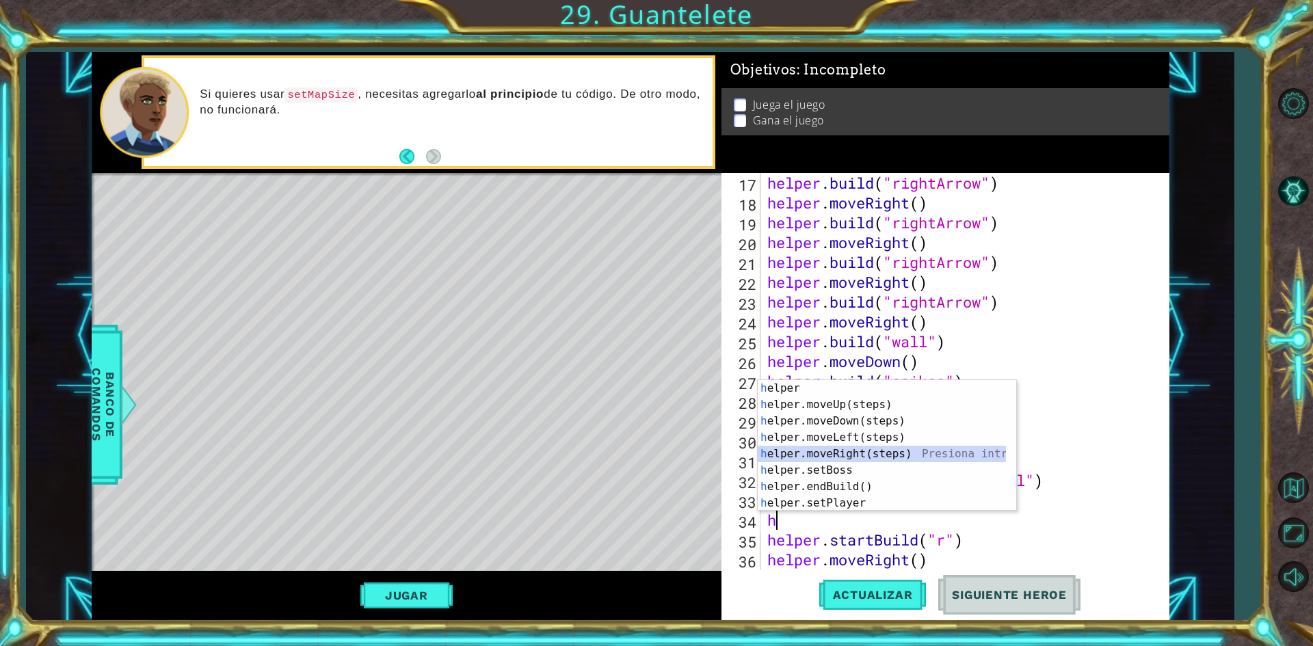
click at [929, 451] on div "h elper Presiona intro h elper.moveUp(steps) Presiona intro h elper.moveDown(st…" at bounding box center [882, 462] width 248 height 164
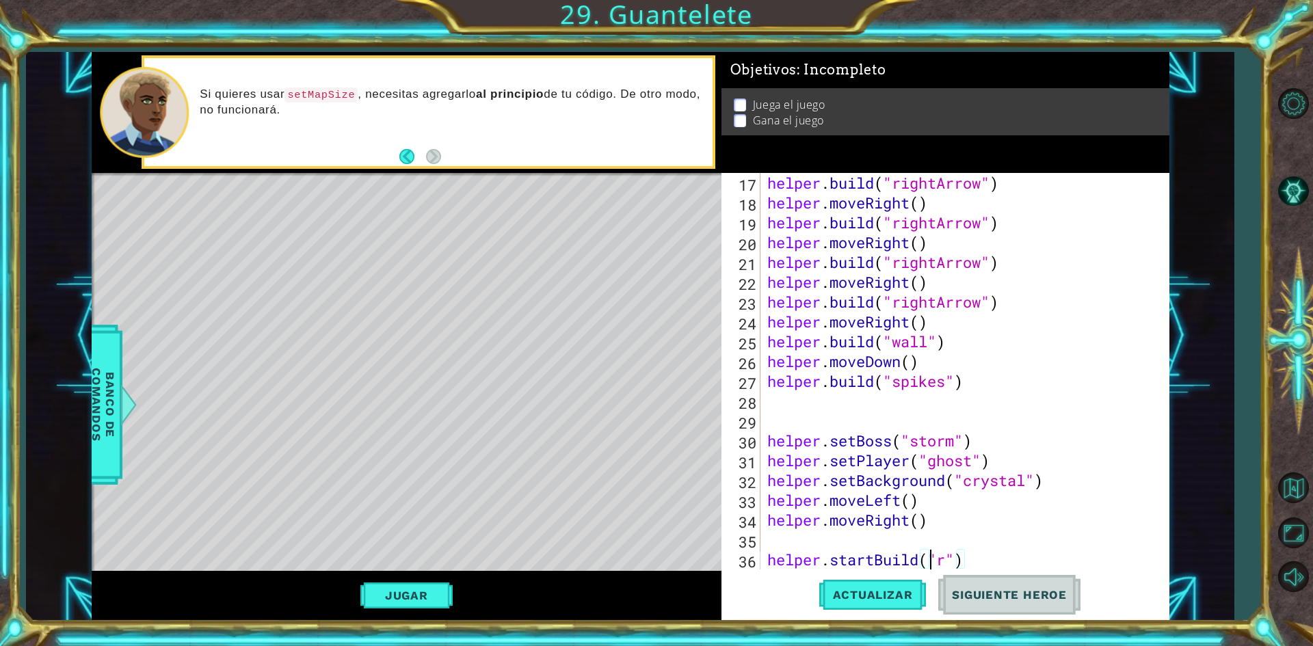
click at [927, 553] on div "helper . build ( "rightArrow" ) helper . moveRight ( ) helper . build ( "rightA…" at bounding box center [963, 391] width 397 height 436
type textarea "helper.startBuild("r")"
click at [921, 533] on div "helper . build ( "rightArrow" ) helper . moveRight ( ) helper . build ( "rightA…" at bounding box center [963, 391] width 397 height 436
click at [952, 541] on div "helper . build ( "rightArrow" ) helper . moveRight ( ) helper . build ( "rightA…" at bounding box center [963, 391] width 397 height 436
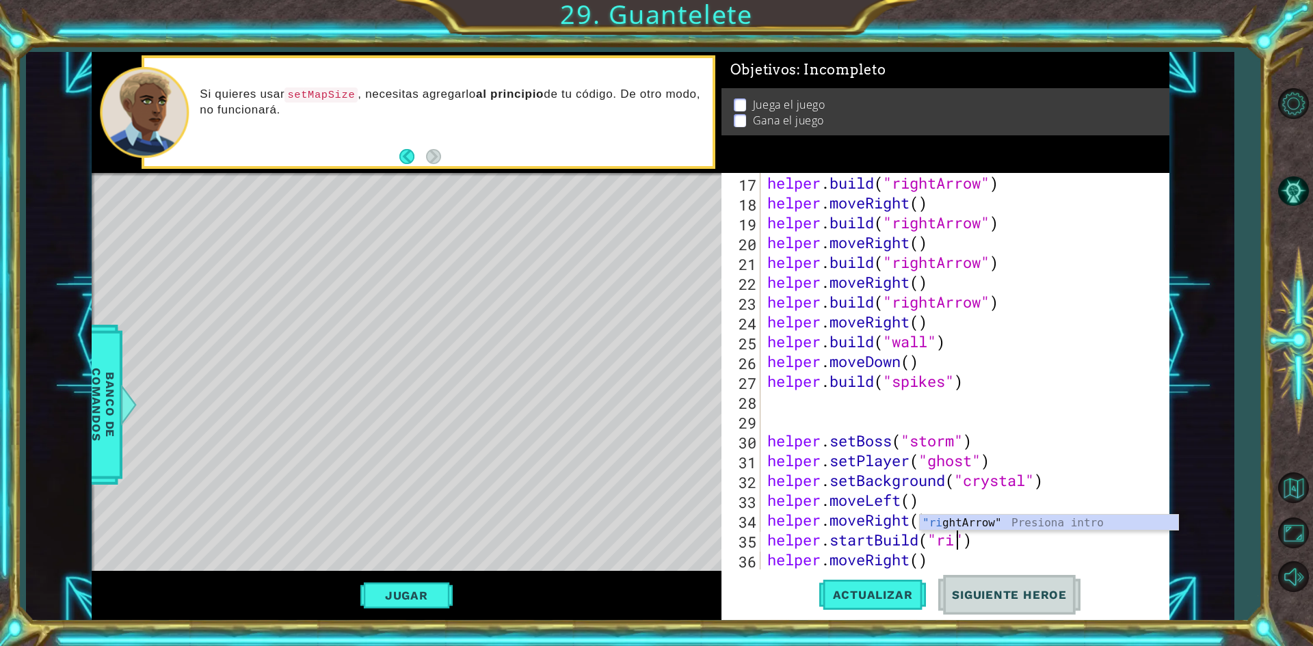
scroll to position [0, 8]
click at [939, 524] on div ""ri ghtArrow" Presiona intro" at bounding box center [1049, 539] width 259 height 49
click at [897, 590] on span "Actualizar" at bounding box center [872, 595] width 107 height 14
click at [975, 545] on div "helper . build ( "rightArrow" ) helper . moveRight ( ) helper . build ( "rightA…" at bounding box center [963, 391] width 397 height 436
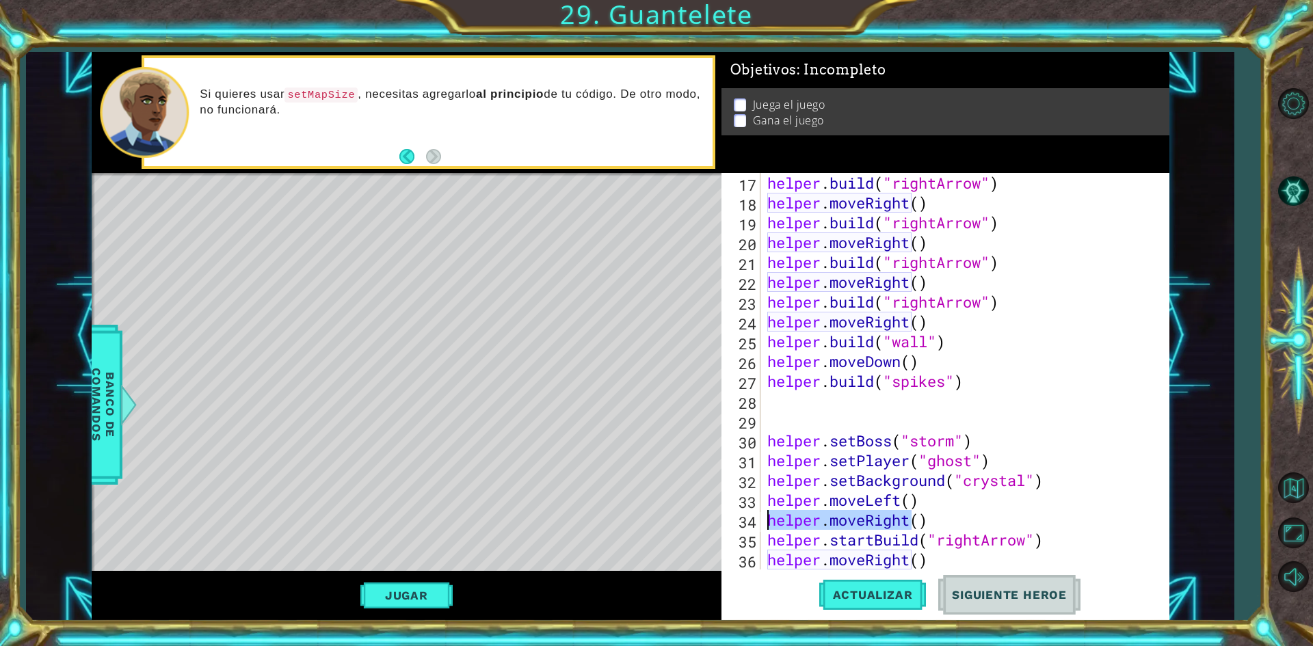
drag, startPoint x: 906, startPoint y: 523, endPoint x: 771, endPoint y: 525, distance: 134.7
click at [771, 525] on div "helper . build ( "rightArrow" ) helper . moveRight ( ) helper . build ( "rightA…" at bounding box center [963, 391] width 397 height 436
click at [859, 527] on div "helper . build ( "rightArrow" ) helper . moveRight ( ) helper . build ( "rightA…" at bounding box center [963, 391] width 397 height 436
type textarea "("
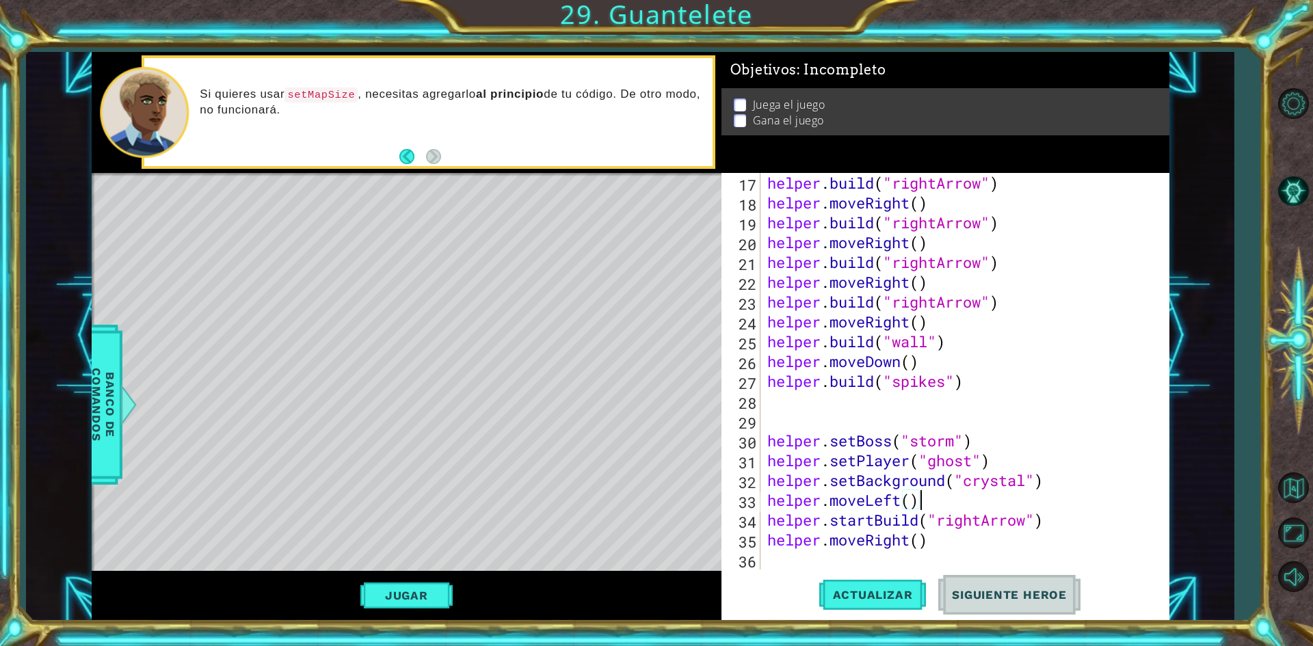
click at [971, 517] on div "helper . build ( "rightArrow" ) helper . moveRight ( ) helper . build ( "rightA…" at bounding box center [963, 391] width 397 height 436
click at [871, 523] on div "helper . build ( "rightArrow" ) helper . moveRight ( ) helper . build ( "rightA…" at bounding box center [963, 391] width 397 height 436
click at [874, 520] on div "helper . build ( "rightArrow" ) helper . moveRight ( ) helper . build ( "rightA…" at bounding box center [963, 391] width 397 height 436
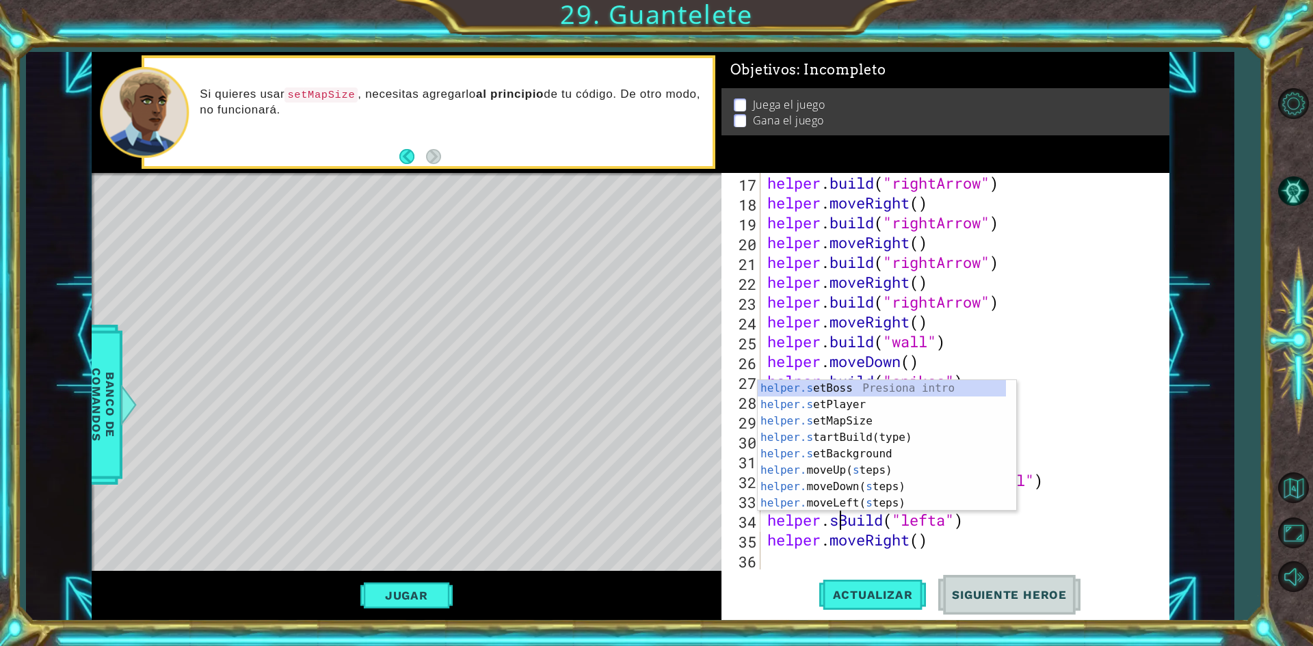
scroll to position [0, 8]
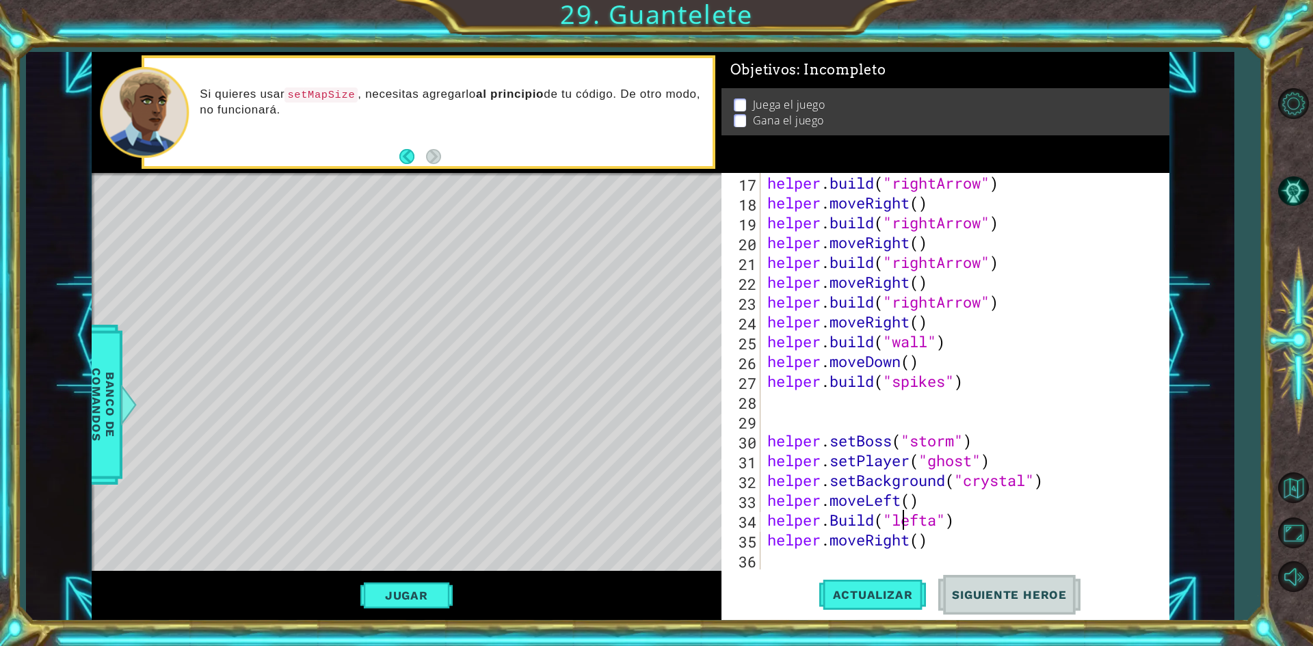
click at [903, 527] on div "helper . build ( "rightArrow" ) helper . moveRight ( ) helper . build ( "rightA…" at bounding box center [963, 391] width 397 height 436
drag, startPoint x: 905, startPoint y: 534, endPoint x: 916, endPoint y: 527, distance: 13.3
click at [909, 531] on div "helper . build ( "rightArrow" ) helper . moveRight ( ) helper . build ( "rightA…" at bounding box center [963, 391] width 397 height 436
click at [940, 516] on div "helper . build ( "rightArrow" ) helper . moveRight ( ) helper . build ( "rightA…" at bounding box center [963, 391] width 397 height 436
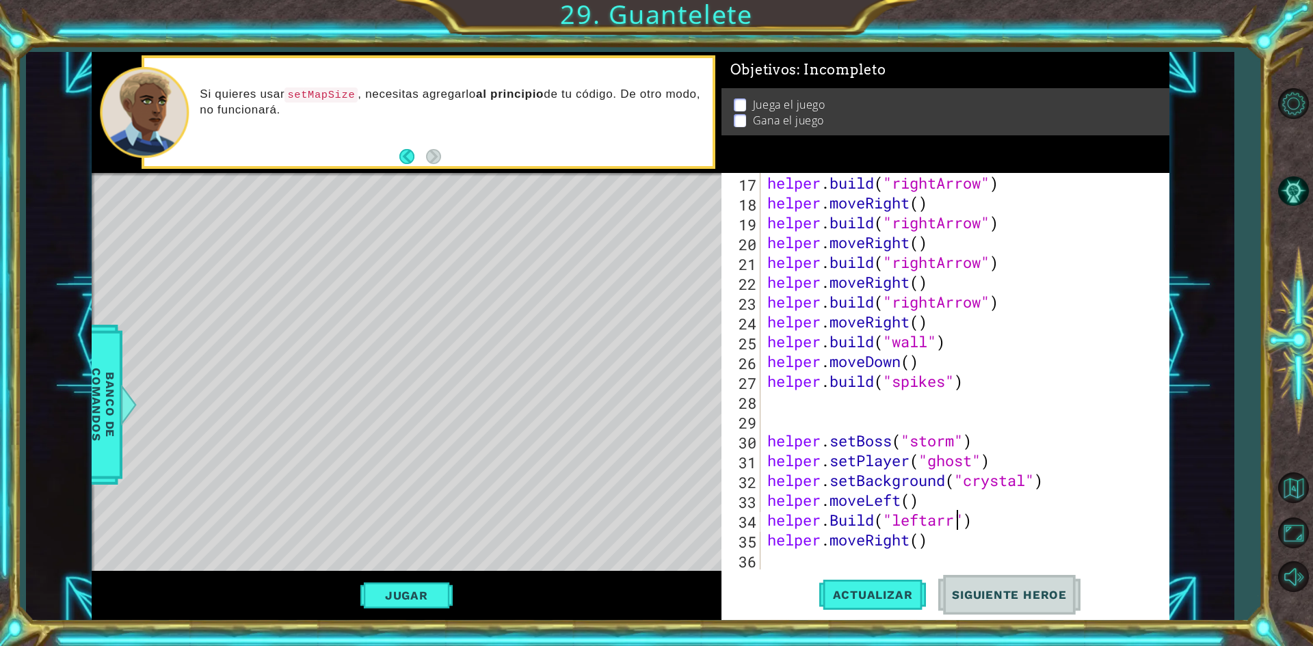
scroll to position [0, 9]
click at [903, 596] on span "Actualizar" at bounding box center [872, 595] width 107 height 14
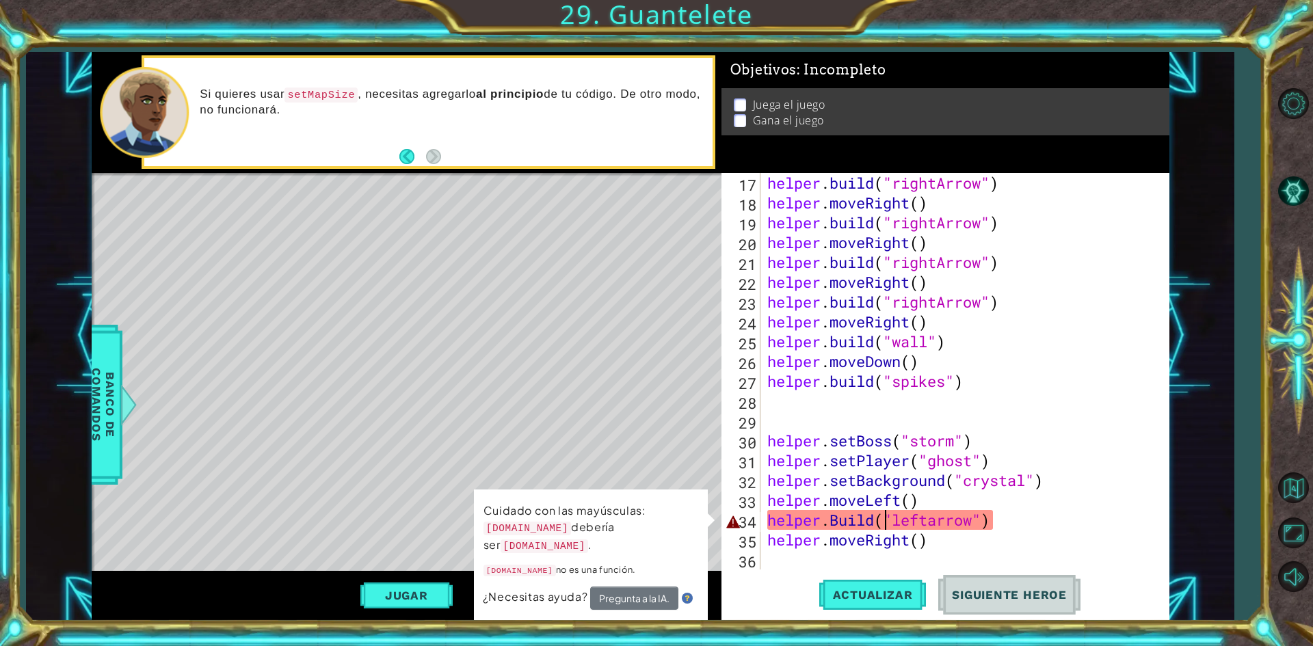
click at [886, 514] on div "helper . build ( "rightArrow" ) helper . moveRight ( ) helper . build ( "rightA…" at bounding box center [963, 391] width 397 height 436
drag, startPoint x: 1018, startPoint y: 521, endPoint x: 838, endPoint y: 518, distance: 179.9
click at [838, 518] on div "helper . build ( "rightArrow" ) helper . moveRight ( ) helper . build ( "rightA…" at bounding box center [963, 391] width 397 height 436
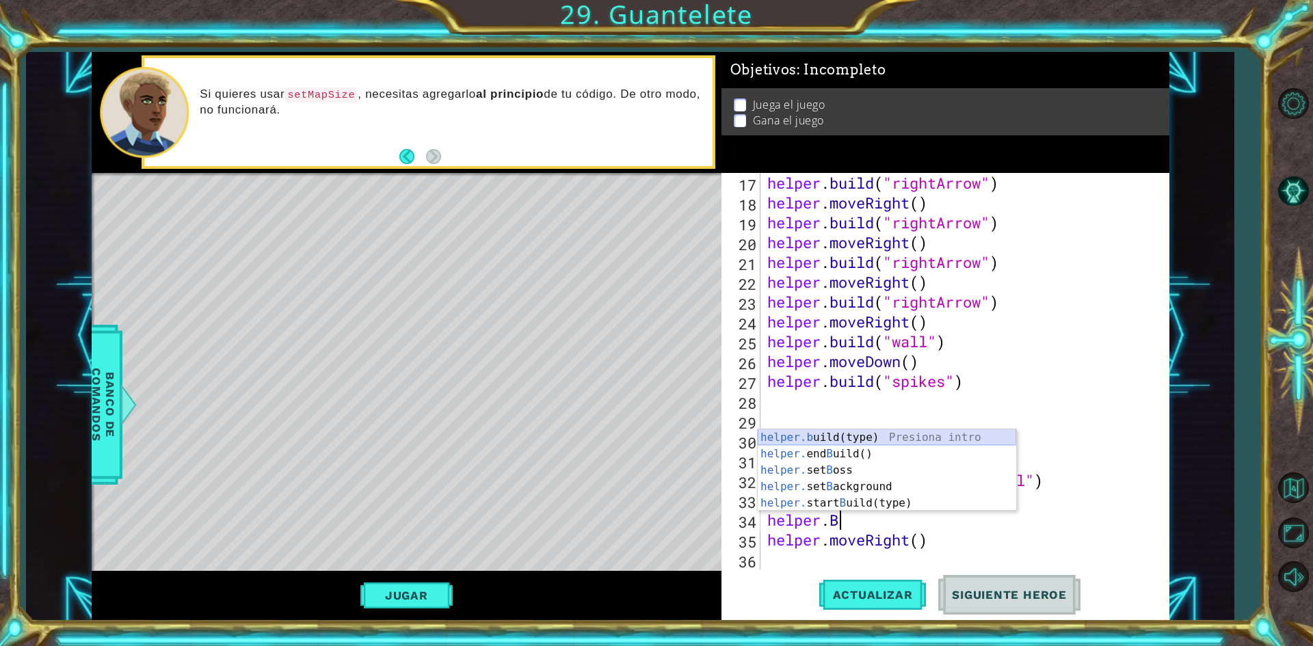
click at [903, 434] on div "helper.b uild(type) Presiona intro helper. end B uild() Presiona intro helper. …" at bounding box center [887, 487] width 259 height 115
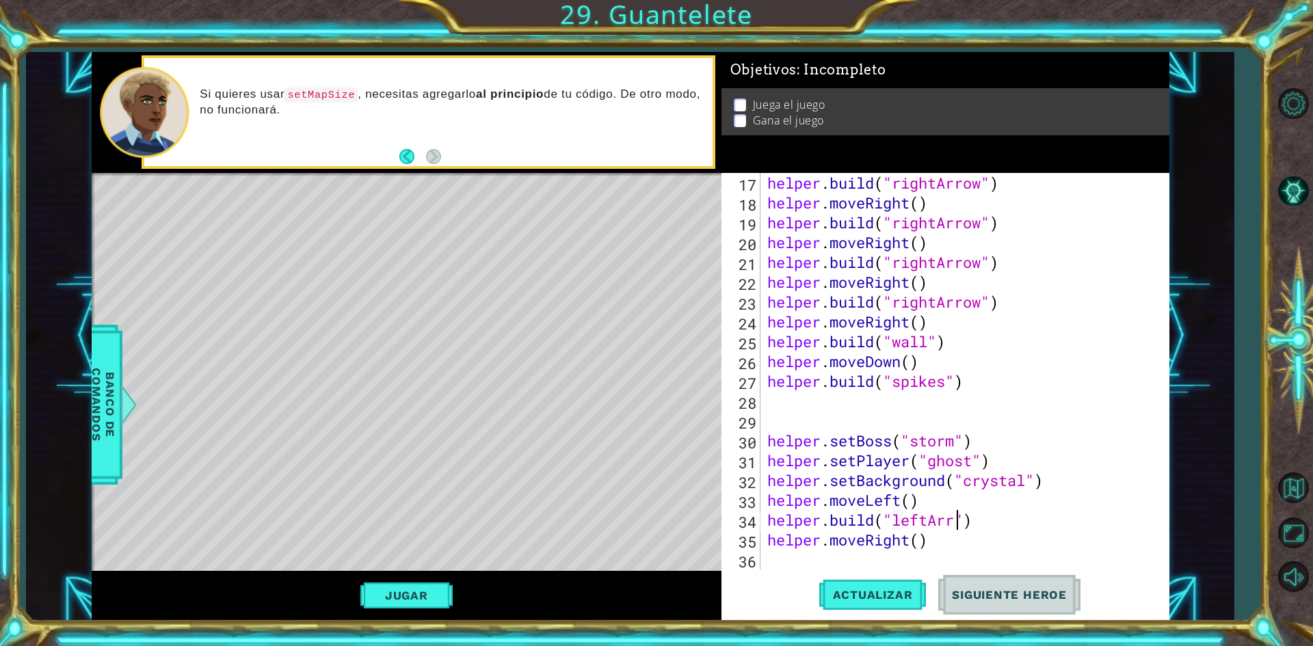
scroll to position [0, 9]
click at [903, 583] on button "Actualizar" at bounding box center [872, 595] width 107 height 44
click at [905, 494] on div "helper . build ( "rightArrow" ) helper . moveRight ( ) helper . build ( "rightA…" at bounding box center [963, 391] width 397 height 436
type textarea "helper.moveLeft()"
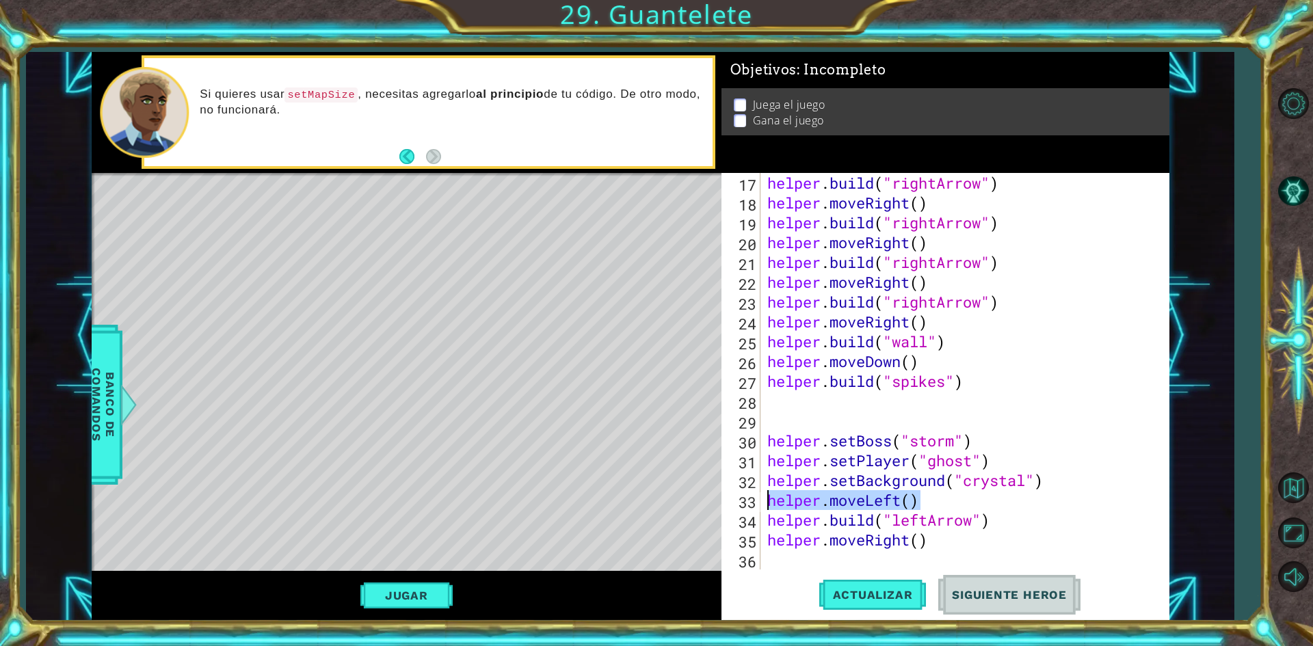
drag, startPoint x: 931, startPoint y: 499, endPoint x: 769, endPoint y: 497, distance: 161.4
click at [769, 497] on div "helper . build ( "rightArrow" ) helper . moveRight ( ) helper . build ( "rightA…" at bounding box center [963, 391] width 397 height 436
click at [846, 591] on span "Actualizar" at bounding box center [872, 595] width 107 height 14
drag, startPoint x: 1007, startPoint y: 526, endPoint x: 729, endPoint y: 512, distance: 278.0
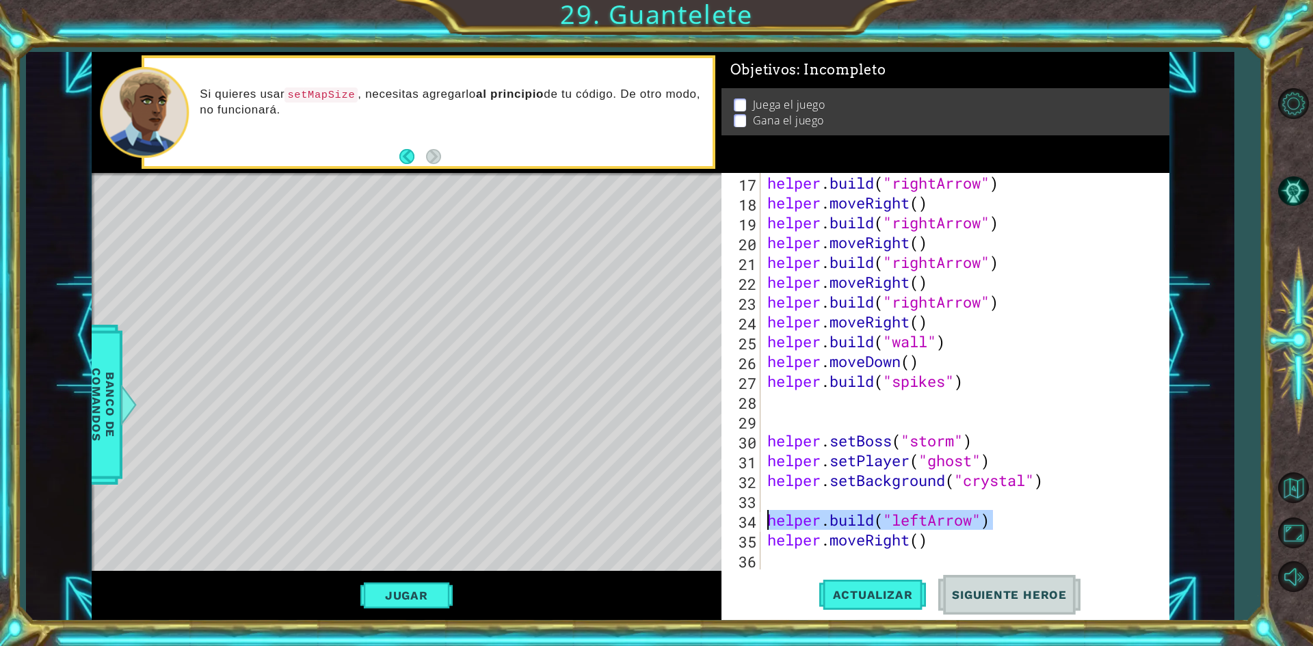
click at [729, 512] on div "17 18 19 20 21 22 23 24 25 26 27 28 29 30 31 32 33 34 35 36 37 helper . build (…" at bounding box center [943, 371] width 443 height 397
type textarea "[DOMAIN_NAME]("leftArrow")"
click at [935, 304] on div "helper . build ( "rightArrow" ) helper . moveRight ( ) helper . build ( "rightA…" at bounding box center [963, 391] width 397 height 436
click at [932, 305] on div "helper . build ( "rightArrow" ) helper . moveRight ( ) helper . build ( "rightA…" at bounding box center [963, 391] width 397 height 436
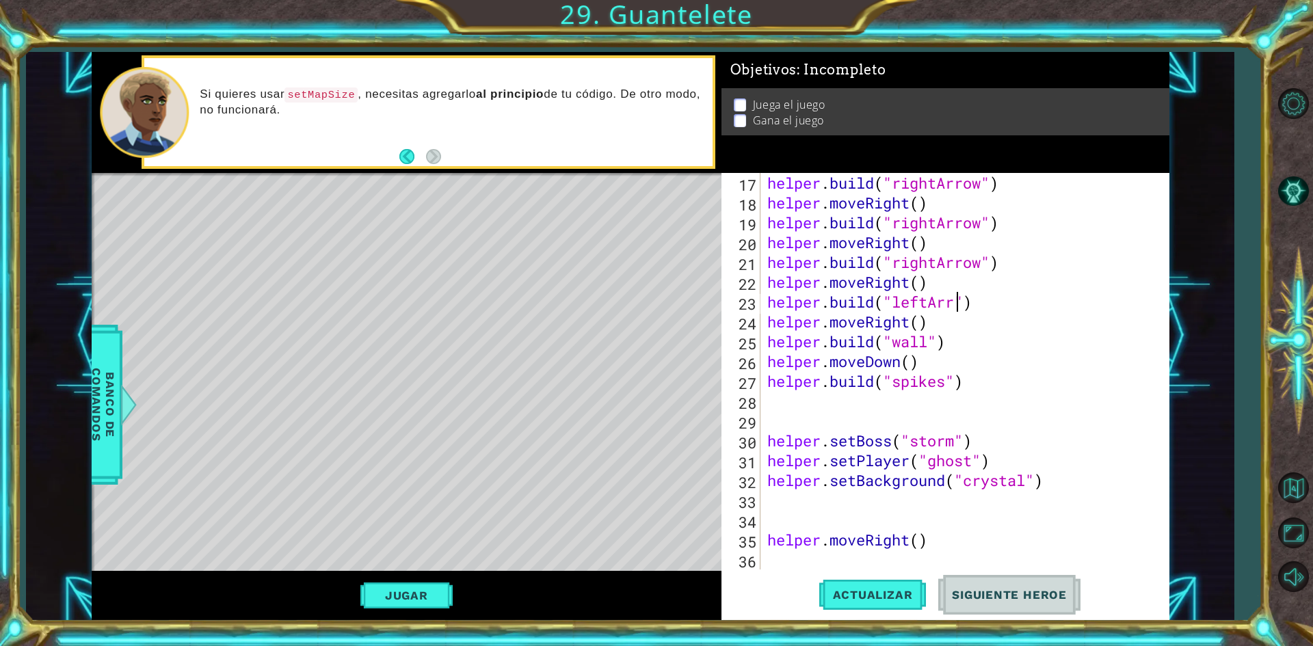
scroll to position [0, 9]
click at [851, 584] on button "Actualizar" at bounding box center [872, 595] width 107 height 44
drag, startPoint x: 929, startPoint y: 304, endPoint x: 898, endPoint y: 309, distance: 31.8
click at [898, 309] on div "helper . build ( "rightArrow" ) helper . moveRight ( ) helper . build ( "rightA…" at bounding box center [963, 391] width 397 height 436
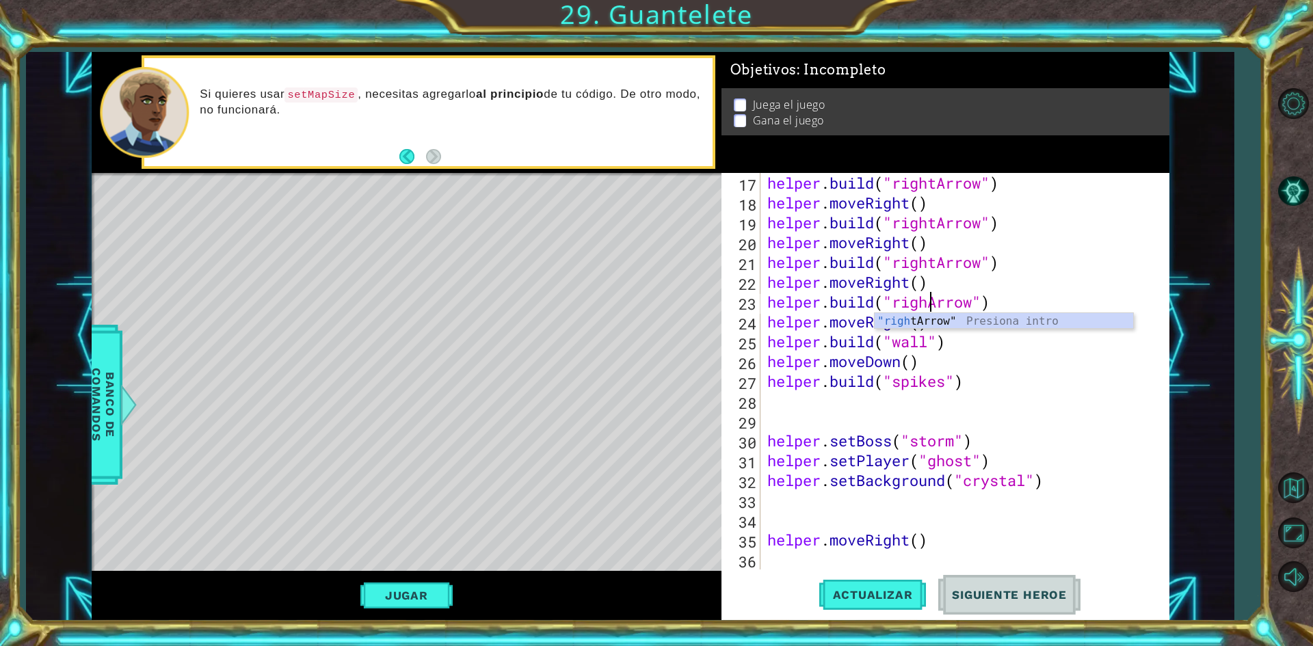
type textarea "[DOMAIN_NAME]("rightArrow")"
click at [981, 323] on div ""right Arrow" Presiona intro" at bounding box center [1004, 337] width 259 height 49
click at [926, 417] on div "helper . build ( "rightArrow" ) helper . moveRight ( ) helper . build ( "rightA…" at bounding box center [963, 391] width 397 height 436
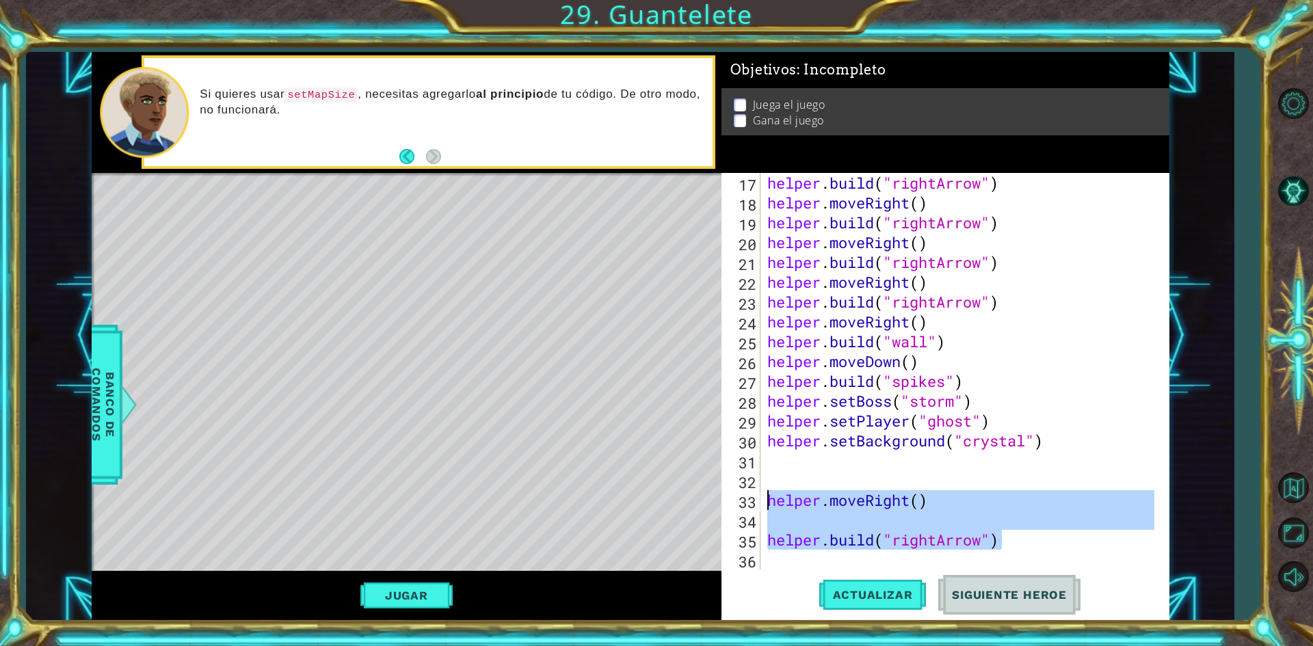
drag, startPoint x: 970, startPoint y: 549, endPoint x: 768, endPoint y: 494, distance: 209.5
click at [768, 494] on div "helper . build ( "rightArrow" ) helper . moveRight ( ) helper . build ( "rightA…" at bounding box center [963, 391] width 397 height 436
type textarea "helper.moveRight()"
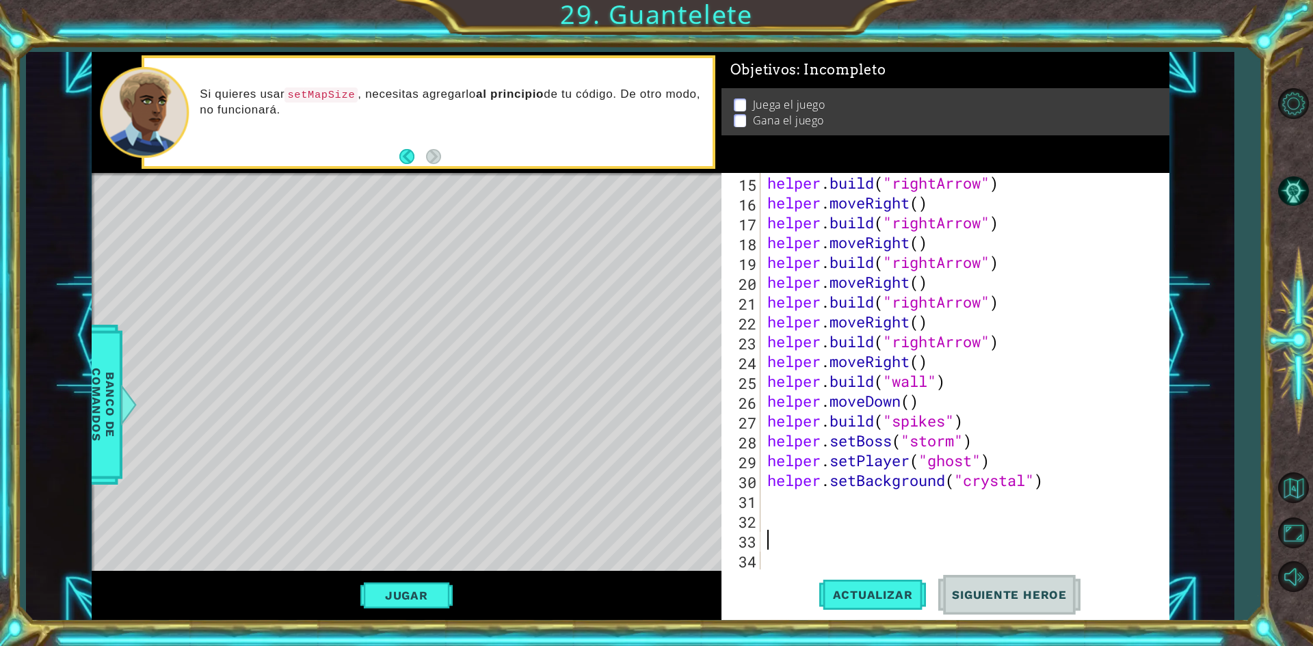
scroll to position [298, 0]
click at [900, 605] on button "Actualizar" at bounding box center [872, 595] width 107 height 44
click at [869, 489] on div "helper . build ( "rightArrow" ) helper . moveRight ( ) helper . build ( "rightA…" at bounding box center [963, 391] width 397 height 436
type textarea "helper.setBackground("crystal")"
click at [847, 503] on div "helper . build ( "rightArrow" ) helper . moveRight ( ) helper . build ( "rightA…" at bounding box center [963, 391] width 397 height 436
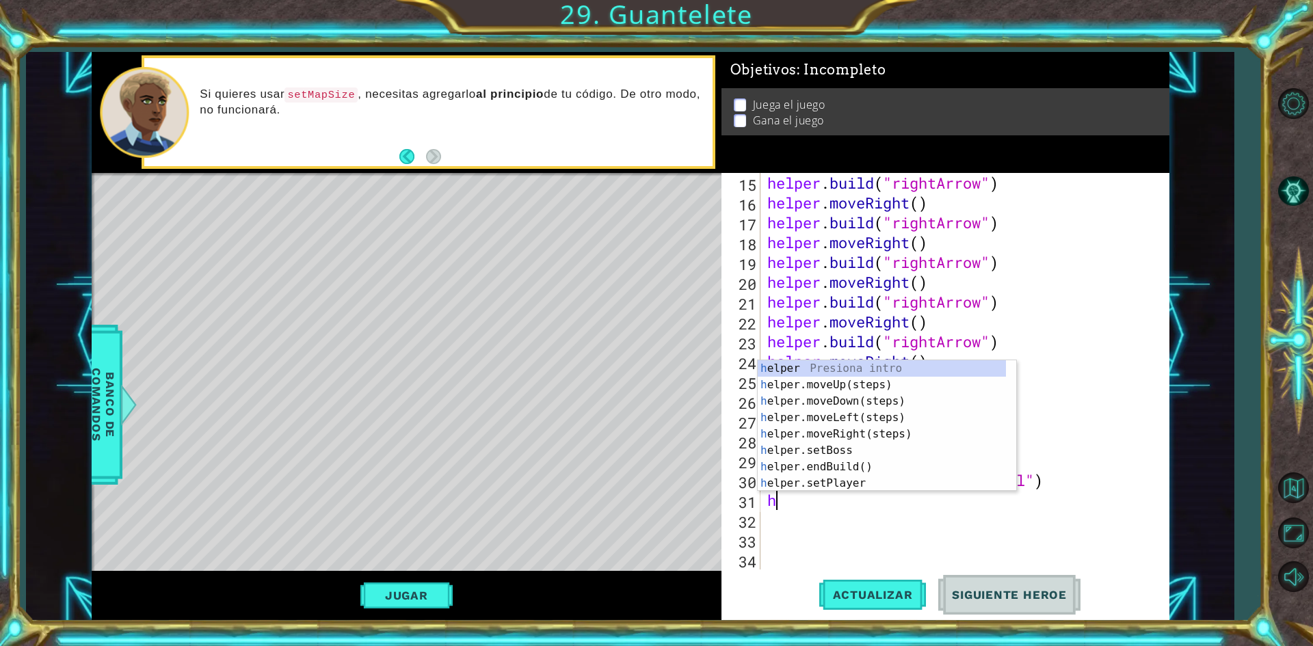
type textarea "he"
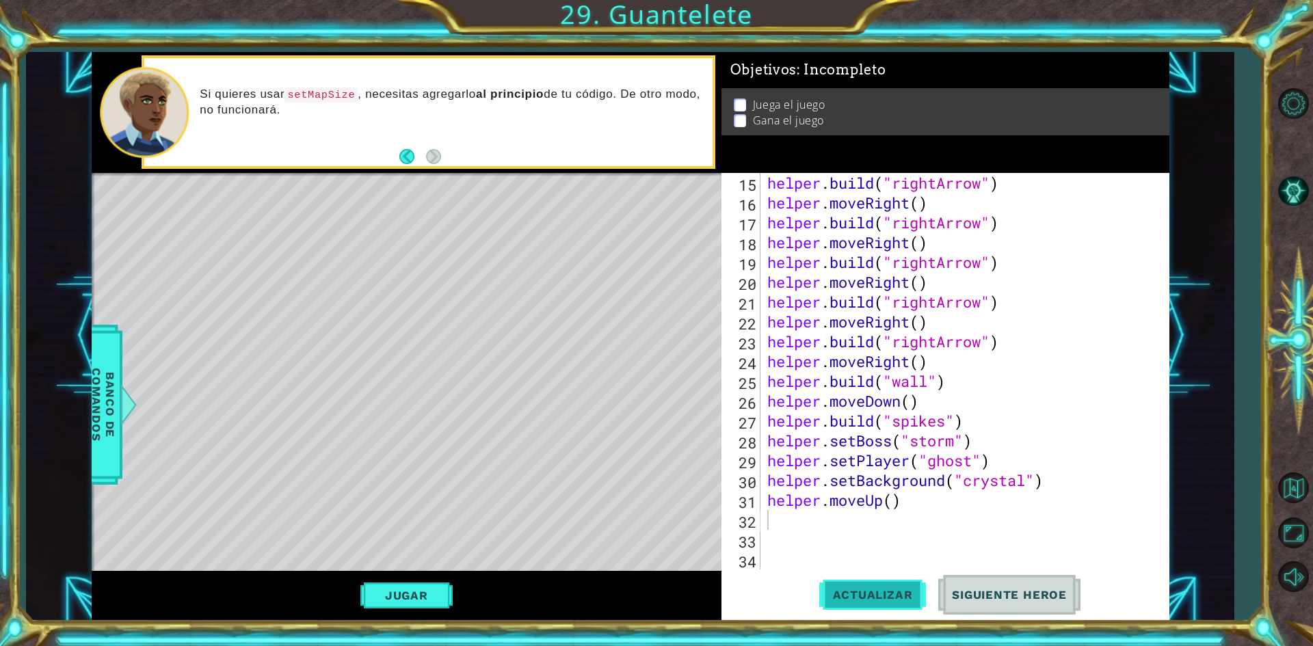
click at [910, 582] on button "Actualizar" at bounding box center [872, 595] width 107 height 44
click at [878, 503] on div "helper . build ( "rightArrow" ) helper . moveRight ( ) helper . build ( "rightA…" at bounding box center [963, 391] width 397 height 436
click at [883, 503] on div "helper . build ( "rightArrow" ) helper . moveRight ( ) helper . build ( "rightA…" at bounding box center [963, 391] width 397 height 436
click at [879, 503] on div "helper . build ( "rightArrow" ) helper . moveRight ( ) helper . build ( "rightA…" at bounding box center [963, 391] width 397 height 436
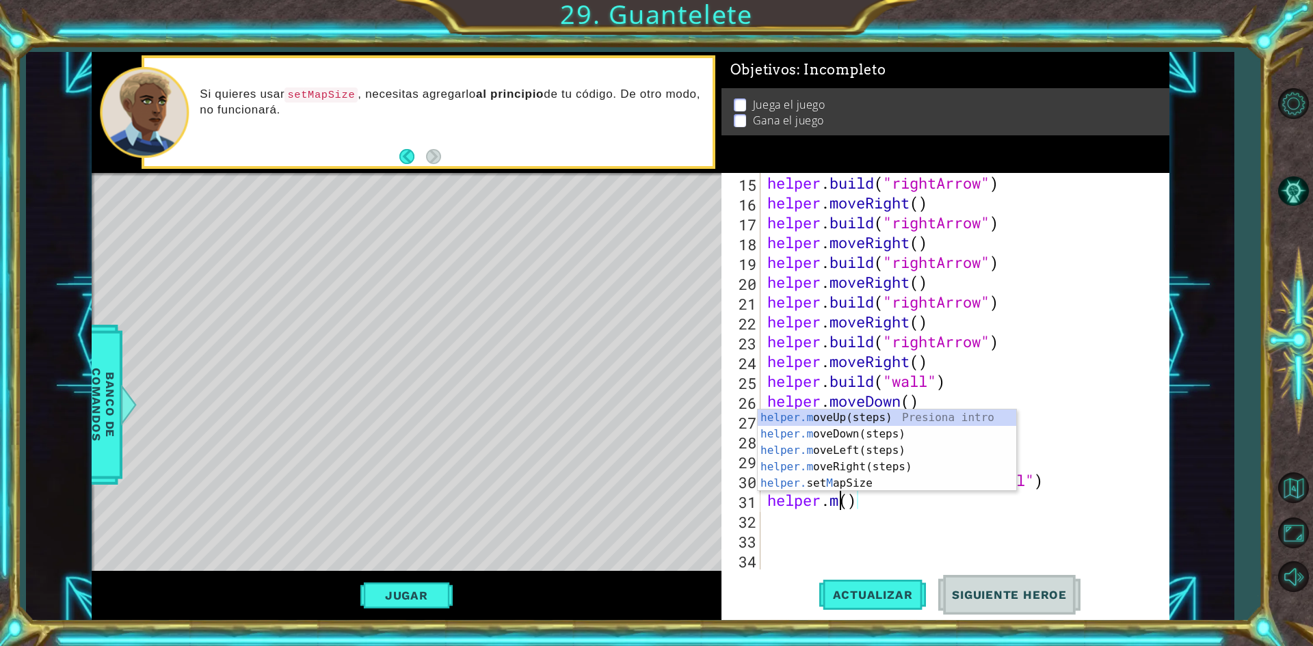
scroll to position [0, 3]
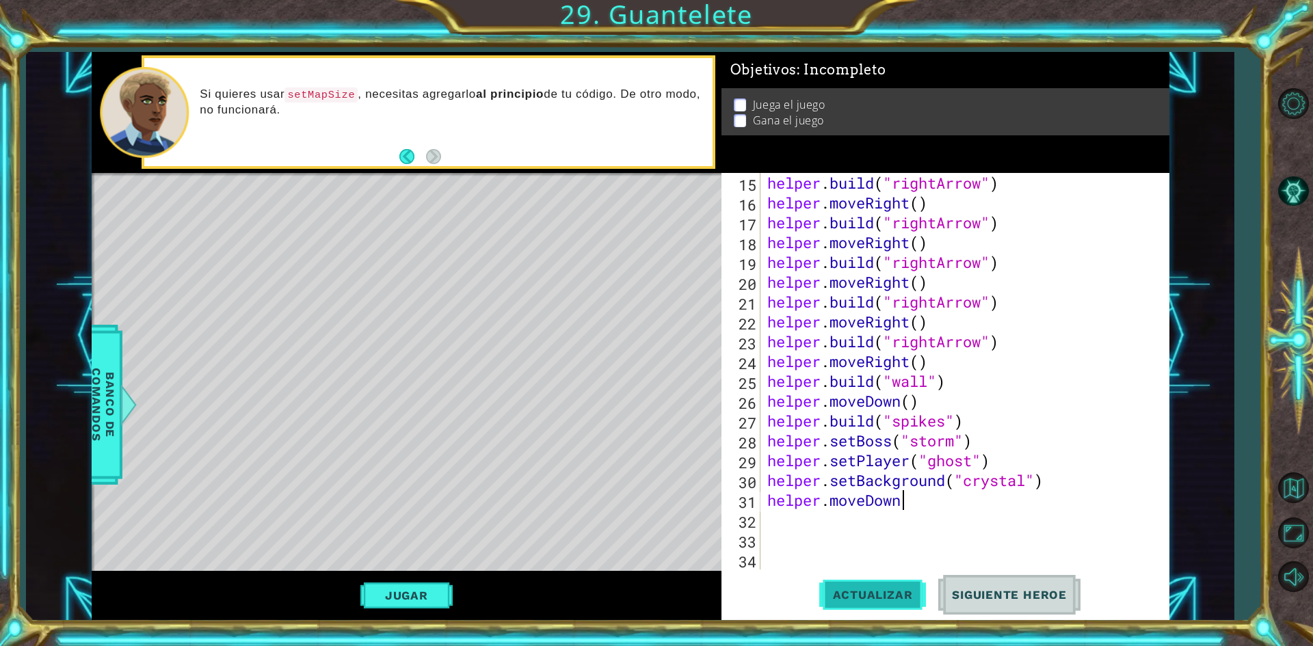
click at [874, 585] on button "Actualizar" at bounding box center [872, 595] width 107 height 44
click at [871, 587] on button "Actualizar" at bounding box center [872, 595] width 107 height 44
click at [887, 597] on span "Actualizar" at bounding box center [872, 595] width 107 height 14
click at [916, 507] on div "helper . build ( "rightArrow" ) helper . moveRight ( ) helper . build ( "rightA…" at bounding box center [963, 391] width 397 height 436
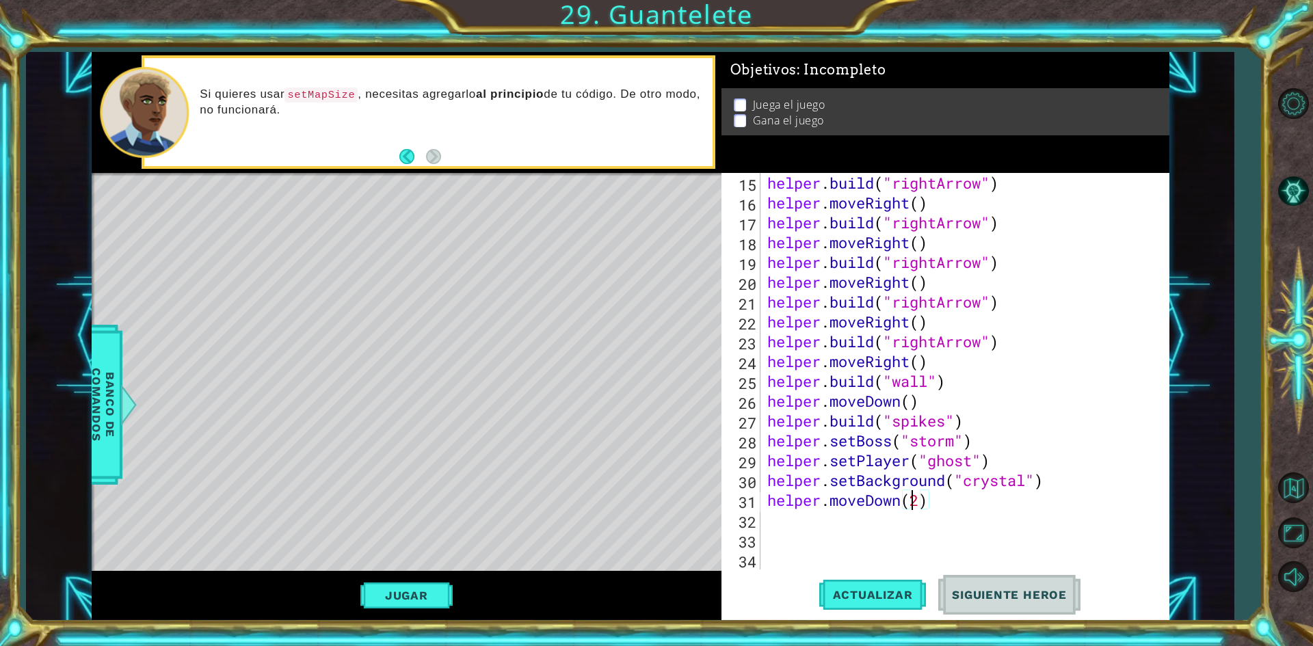
click at [921, 503] on div "helper . build ( "rightArrow" ) helper . moveRight ( ) helper . build ( "rightA…" at bounding box center [963, 391] width 397 height 436
click at [885, 606] on button "Actualizar" at bounding box center [872, 595] width 107 height 44
drag, startPoint x: 904, startPoint y: 503, endPoint x: 830, endPoint y: 508, distance: 74.7
click at [830, 508] on div "helper . build ( "rightArrow" ) helper . moveRight ( ) helper . build ( "rightA…" at bounding box center [963, 391] width 397 height 436
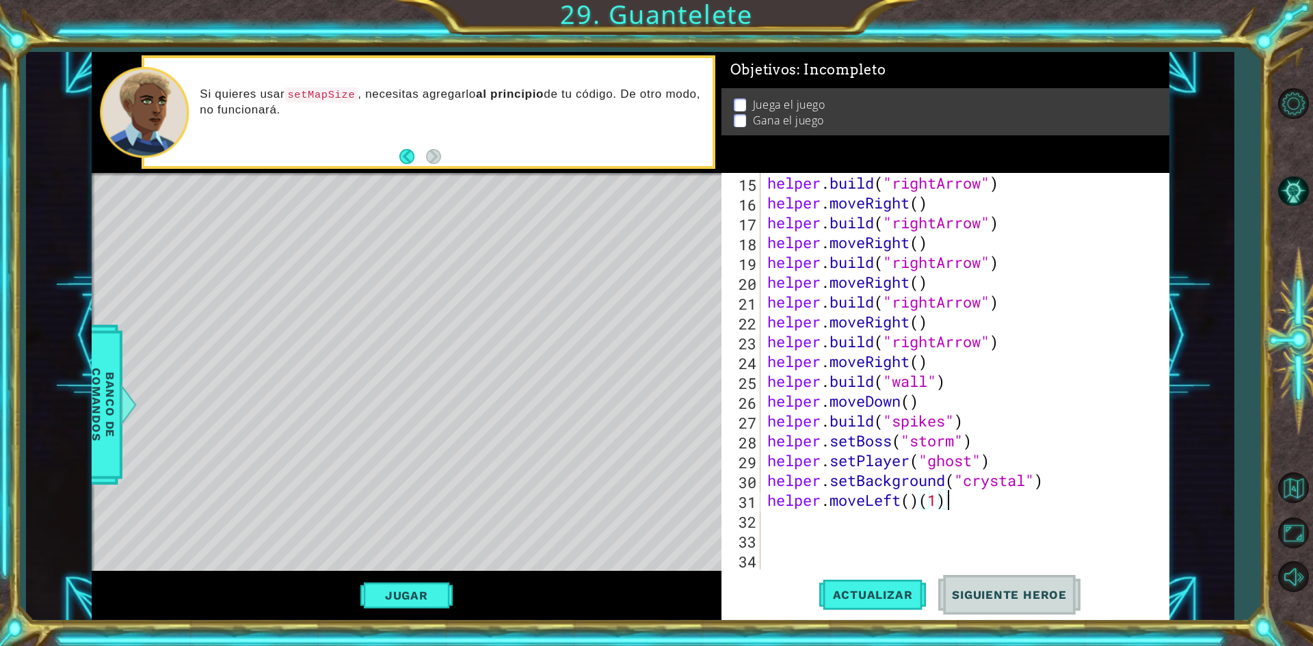
click at [954, 499] on div "helper . build ( "rightArrow" ) helper . moveRight ( ) helper . build ( "rightA…" at bounding box center [963, 391] width 397 height 436
type textarea "helper.moveLeft()"
click at [871, 583] on button "Actualizar" at bounding box center [872, 595] width 107 height 44
click at [886, 520] on div "helper . build ( "rightArrow" ) helper . moveRight ( ) helper . build ( "rightA…" at bounding box center [963, 391] width 397 height 436
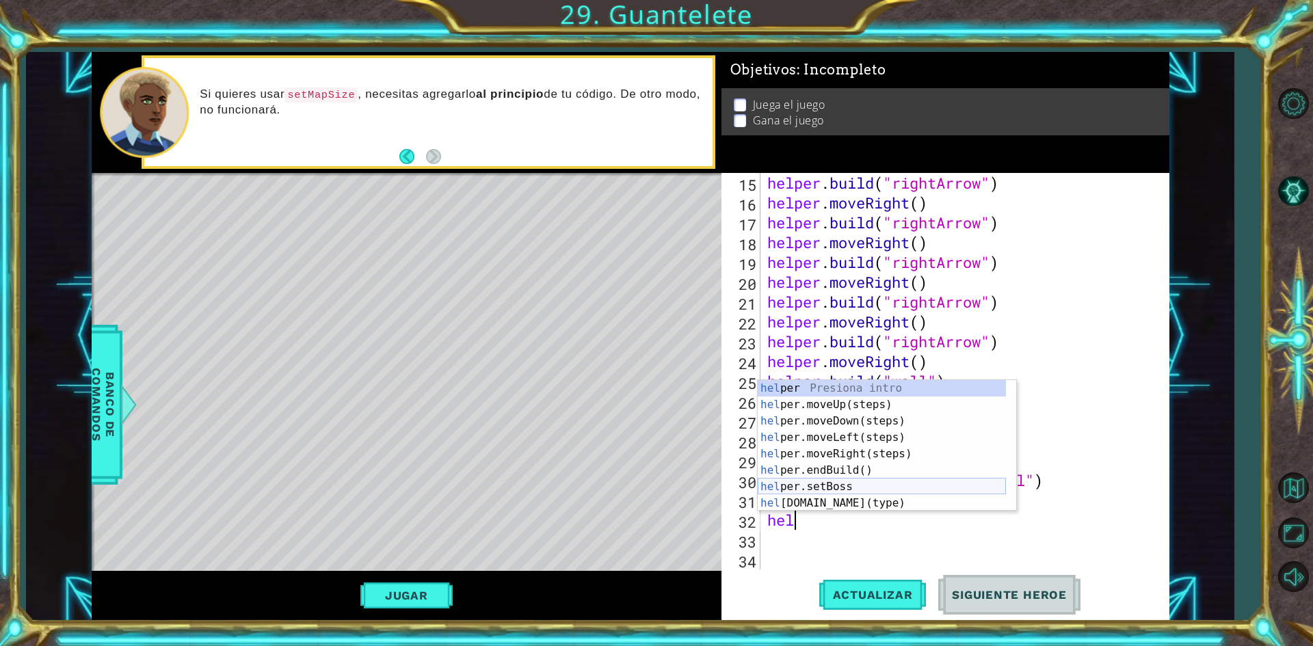
scroll to position [82, 0]
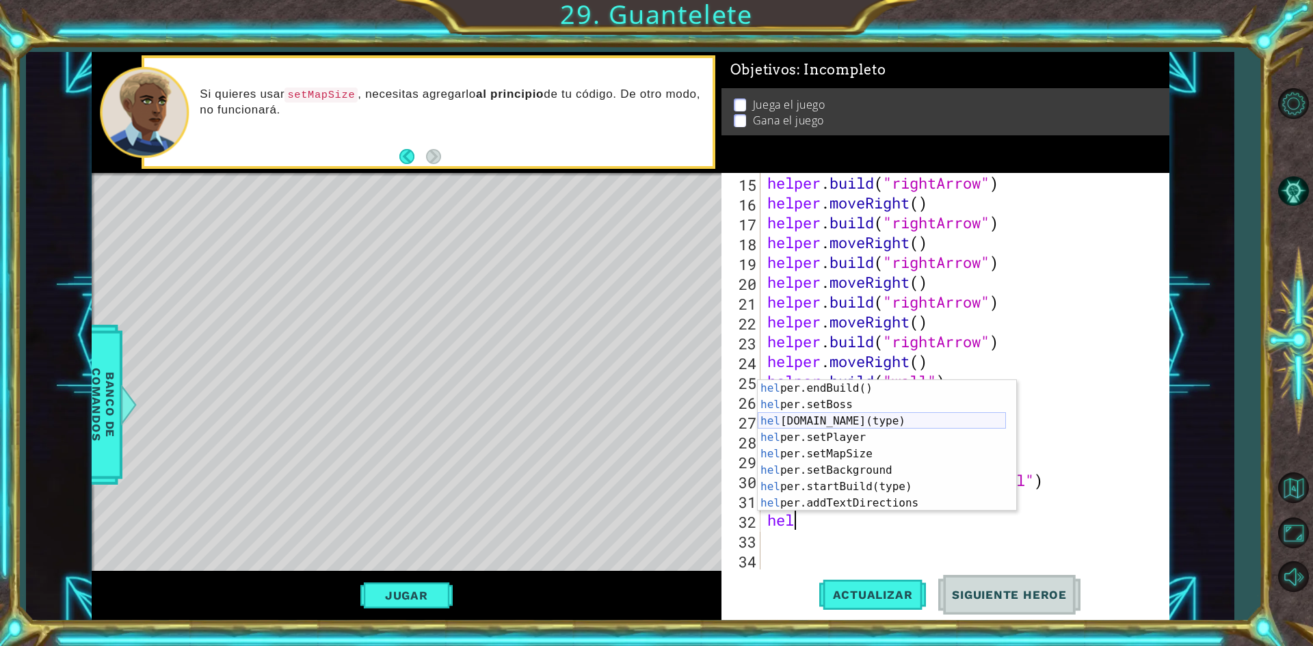
click at [881, 419] on div "hel per.endBuild() Presiona intro hel per.setBoss Presiona intro hel [DOMAIN_NA…" at bounding box center [882, 462] width 248 height 164
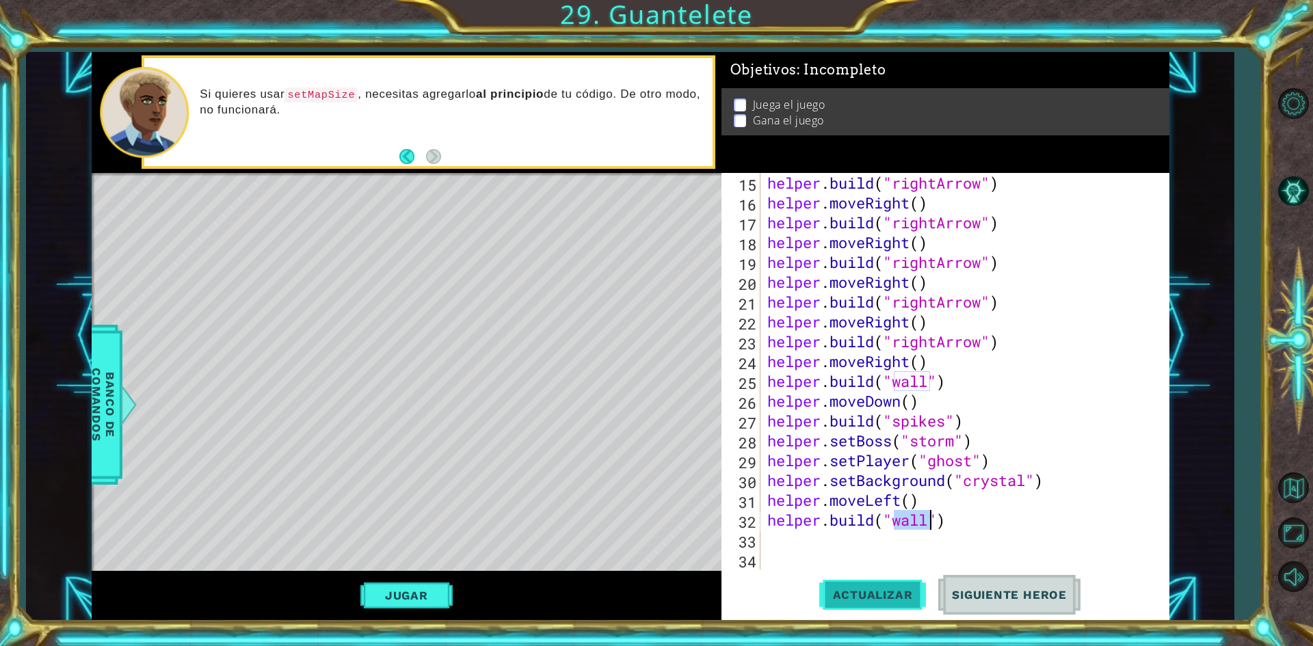
type textarea "[DOMAIN_NAME]("wall")"
click at [865, 601] on span "Actualizar" at bounding box center [872, 595] width 107 height 14
click at [923, 529] on div "helper . build ( "rightArrow" ) helper . moveRight ( ) helper . build ( "rightA…" at bounding box center [963, 391] width 397 height 436
click at [895, 537] on div "helper . build ( "rightArrow" ) helper . moveRight ( ) helper . build ( "rightA…" at bounding box center [963, 391] width 397 height 436
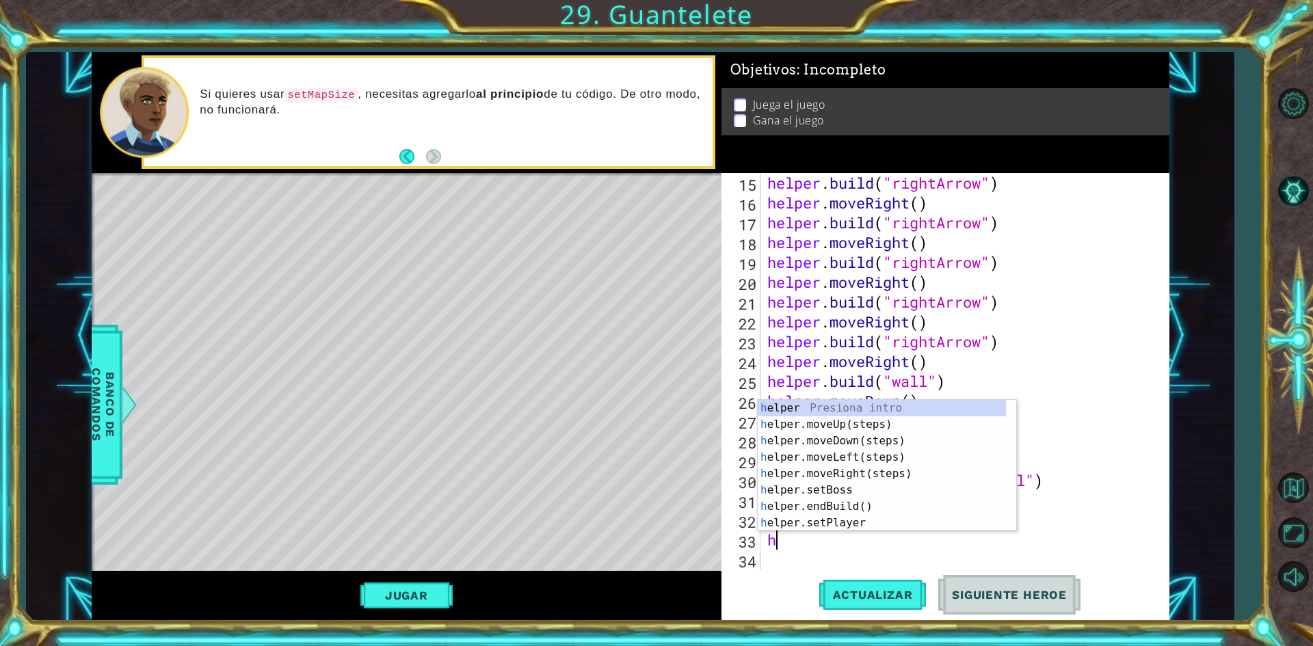
type textarea "he"
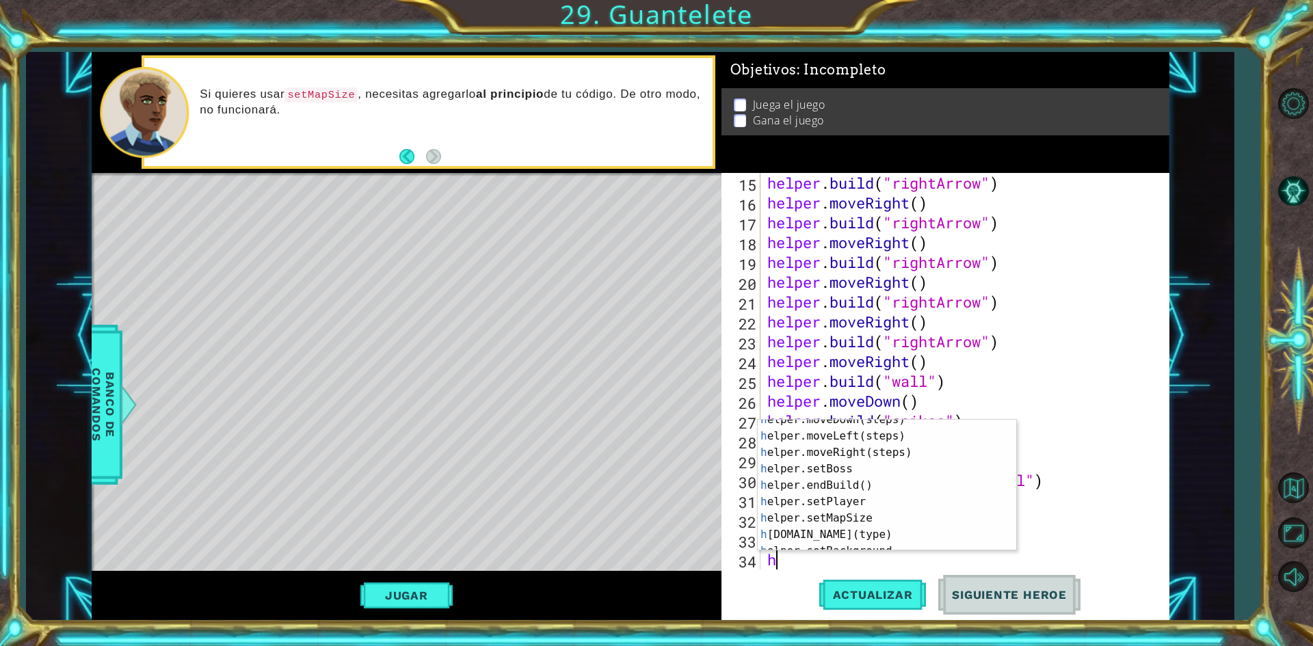
scroll to position [98, 0]
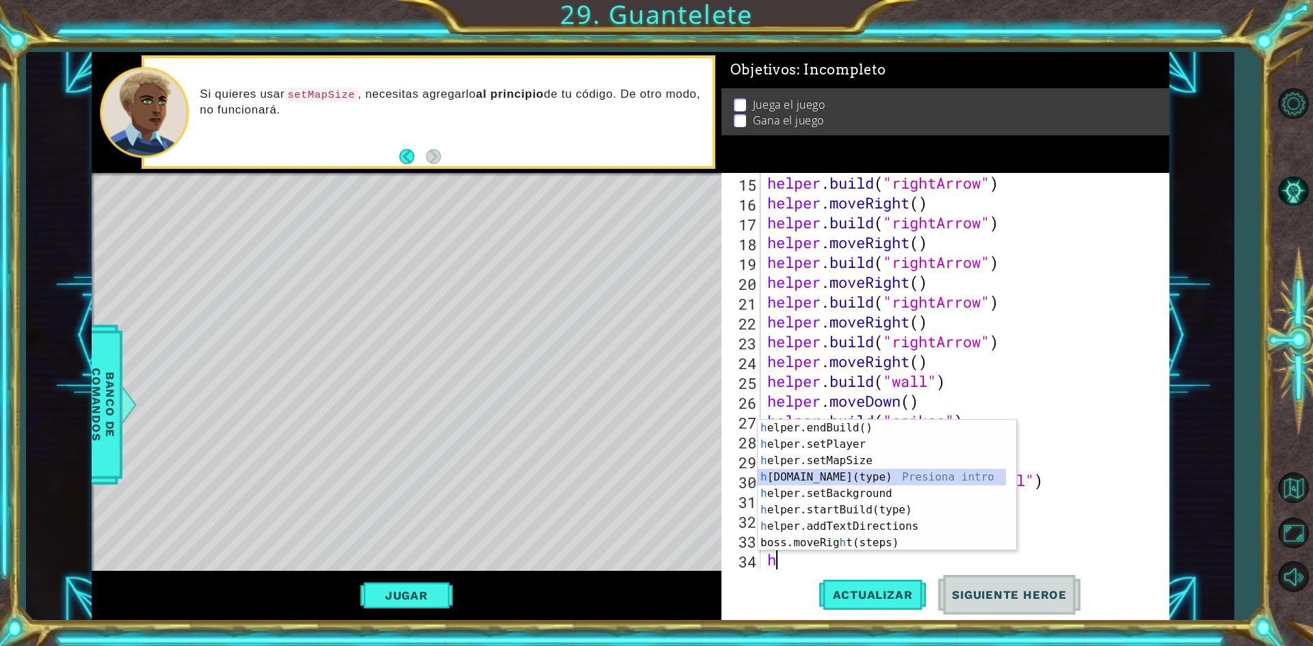
click at [862, 479] on div "h elper.endBuild() Presiona intro h elper.setPlayer Presiona intro h elper.setM…" at bounding box center [882, 502] width 248 height 164
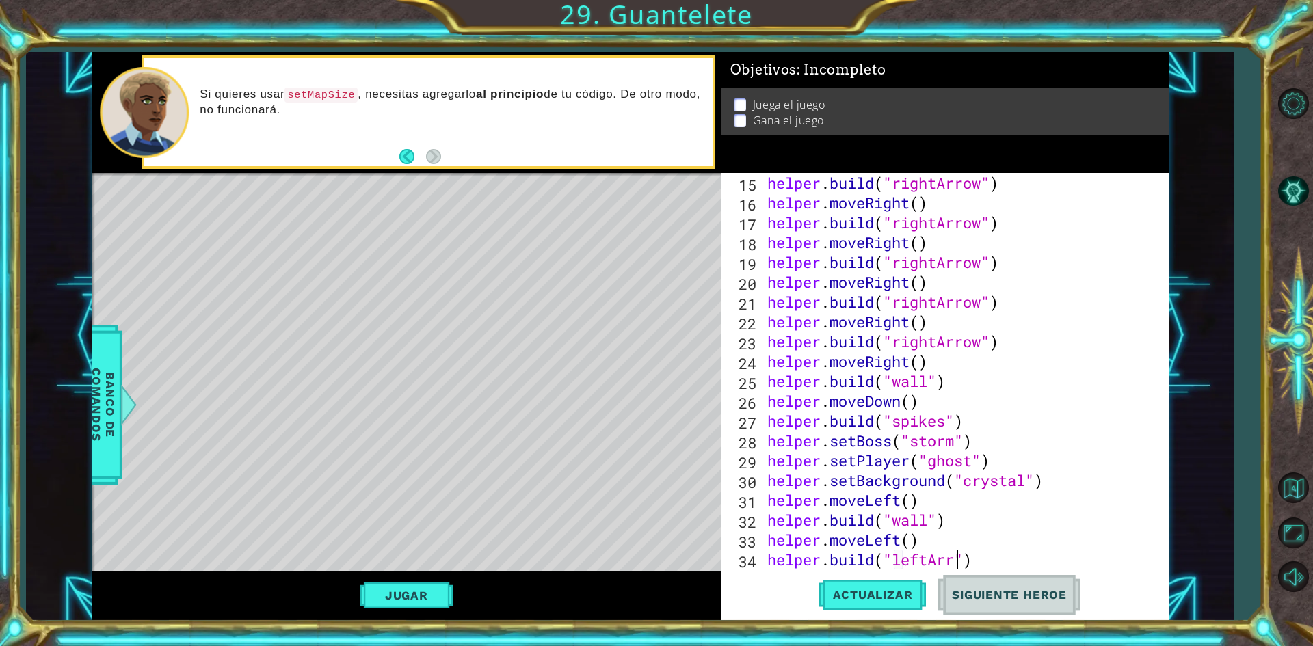
scroll to position [0, 9]
type textarea "[DOMAIN_NAME]("leftArrow")"
click at [886, 593] on span "Actualizar" at bounding box center [872, 595] width 107 height 14
click at [1007, 560] on div "helper . build ( "rightArrow" ) helper . moveRight ( ) helper . build ( "rightA…" at bounding box center [963, 391] width 397 height 436
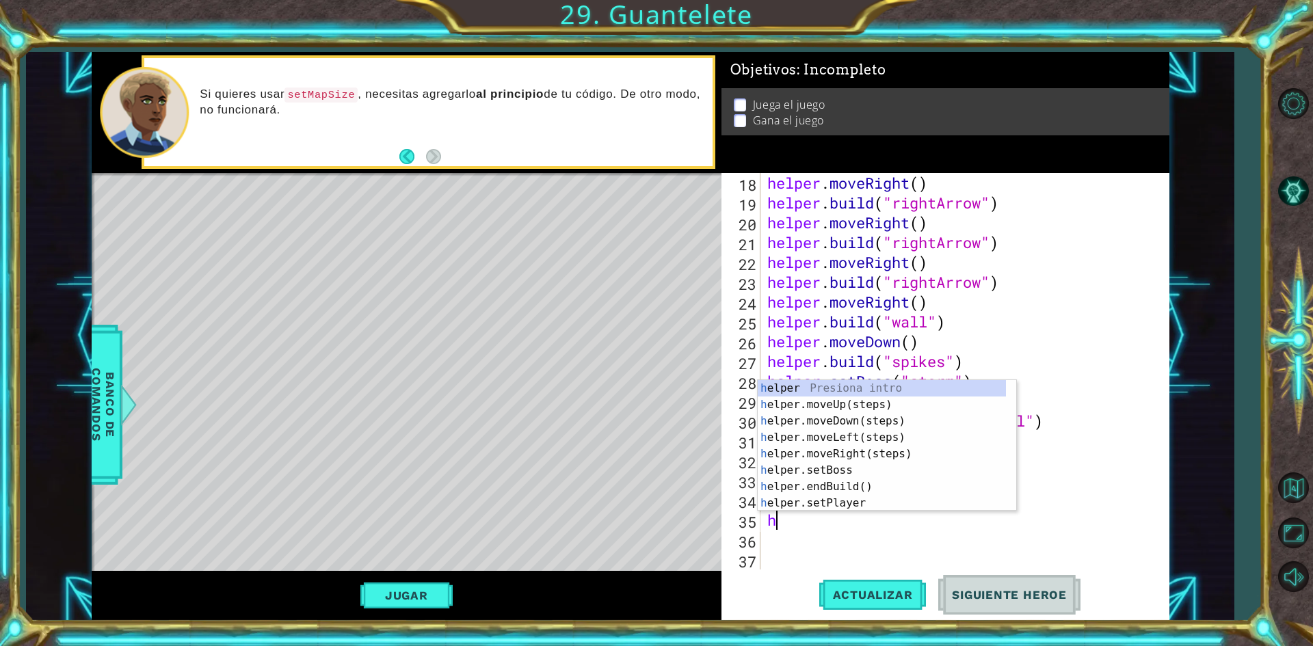
scroll to position [0, 0]
type textarea "help"
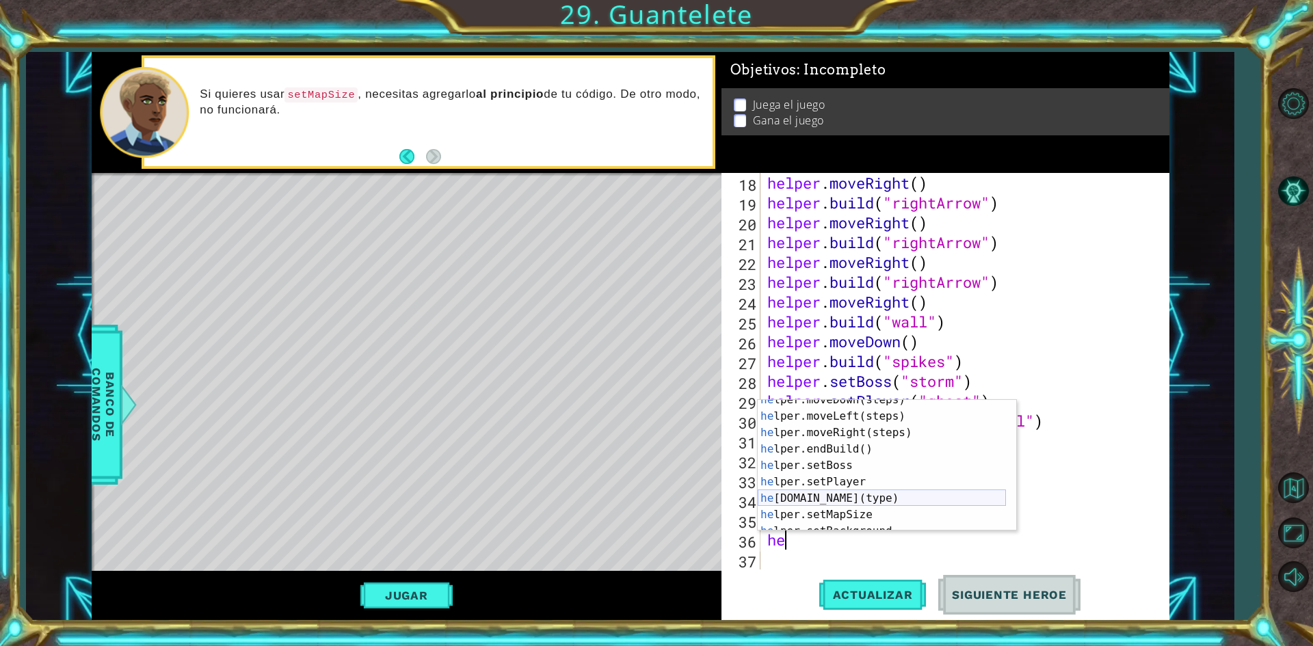
scroll to position [98, 0]
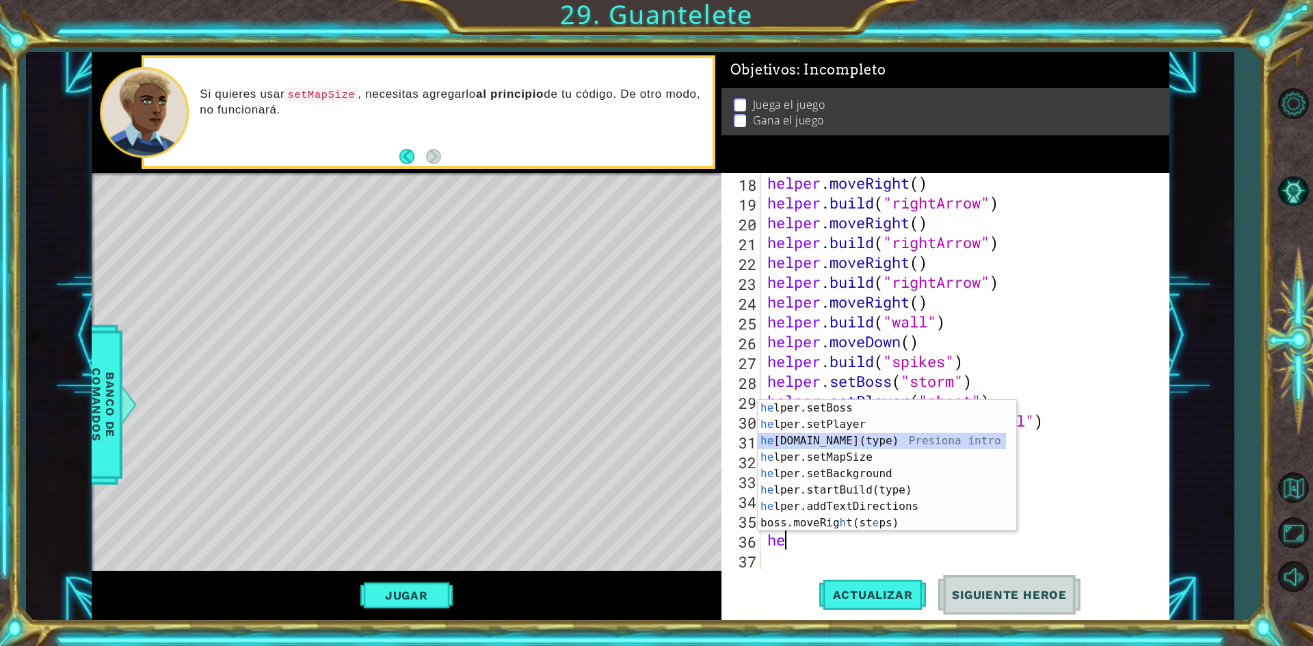
click at [858, 436] on div "he lper.setBoss Presiona intro he lper.setPlayer Presiona intro he [DOMAIN_NAME…" at bounding box center [882, 482] width 248 height 164
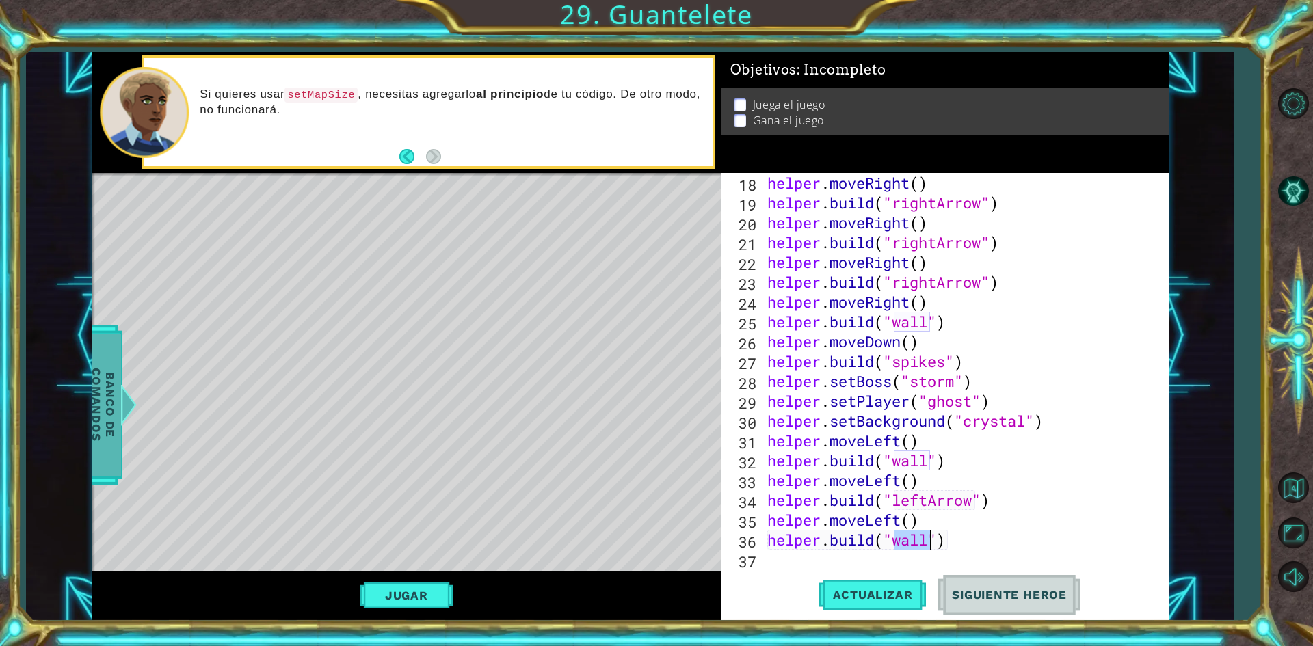
click at [120, 390] on div at bounding box center [128, 404] width 17 height 41
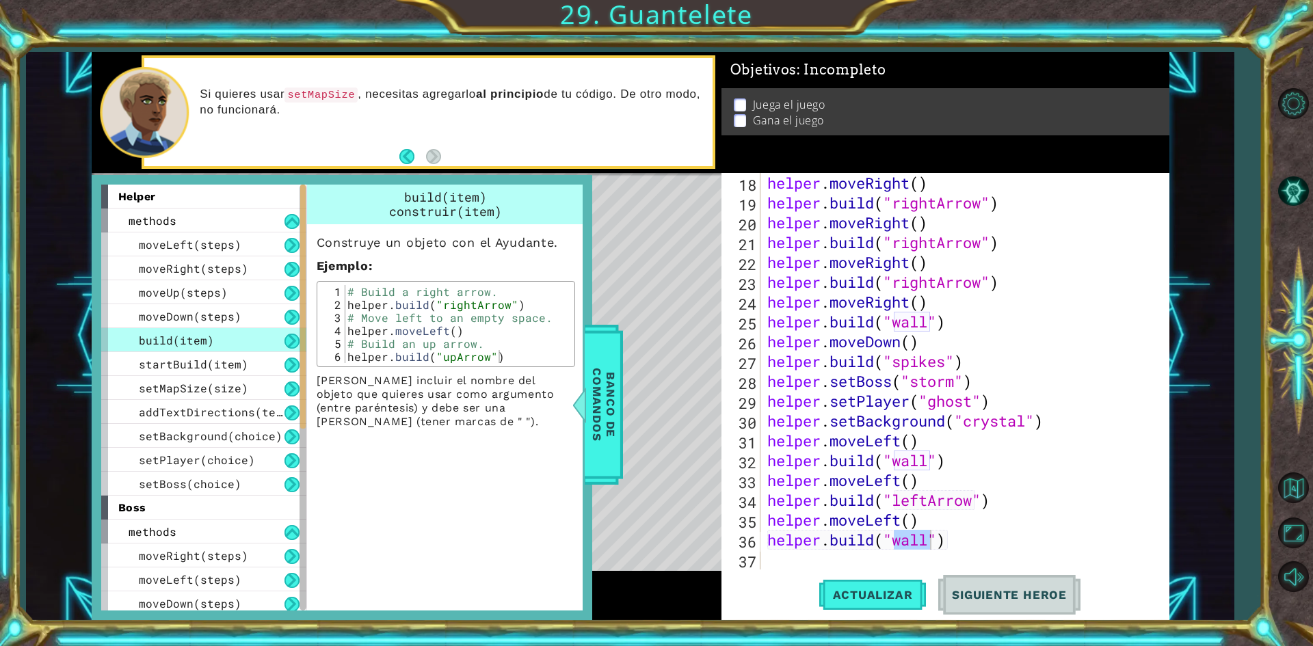
click at [264, 346] on div "build(item)" at bounding box center [203, 340] width 205 height 24
click at [293, 369] on button at bounding box center [292, 365] width 15 height 15
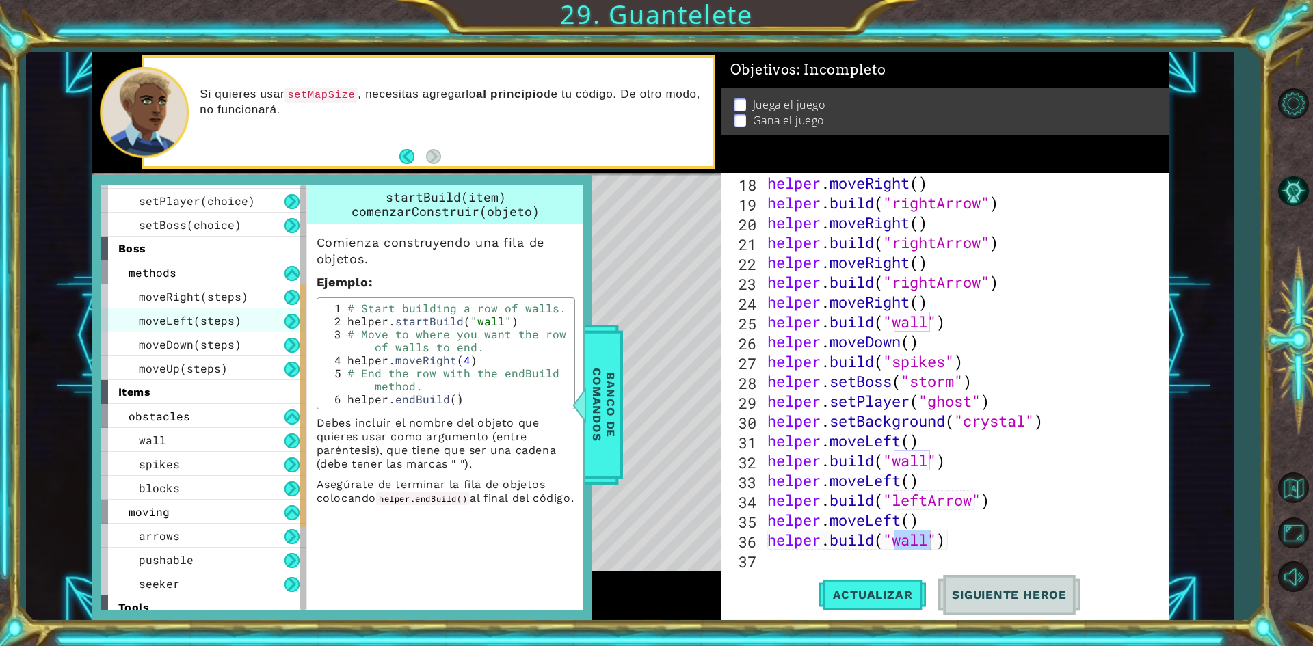
scroll to position [274, 0]
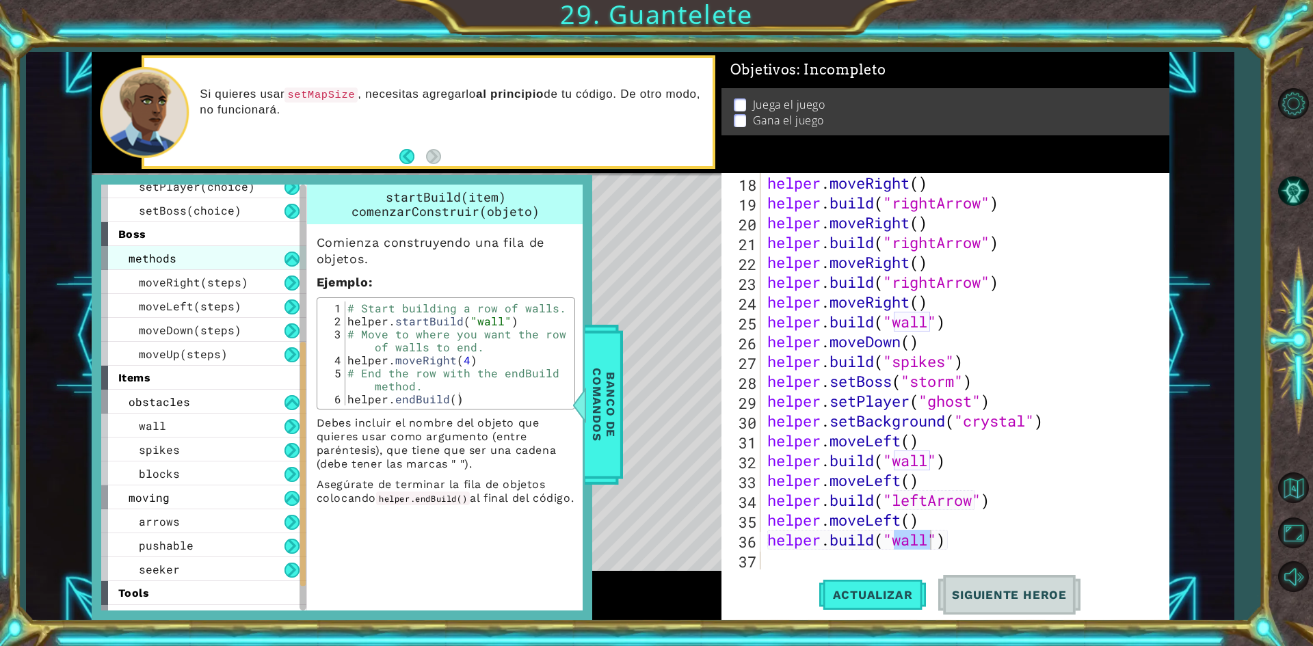
click at [250, 264] on div "methods" at bounding box center [203, 258] width 205 height 24
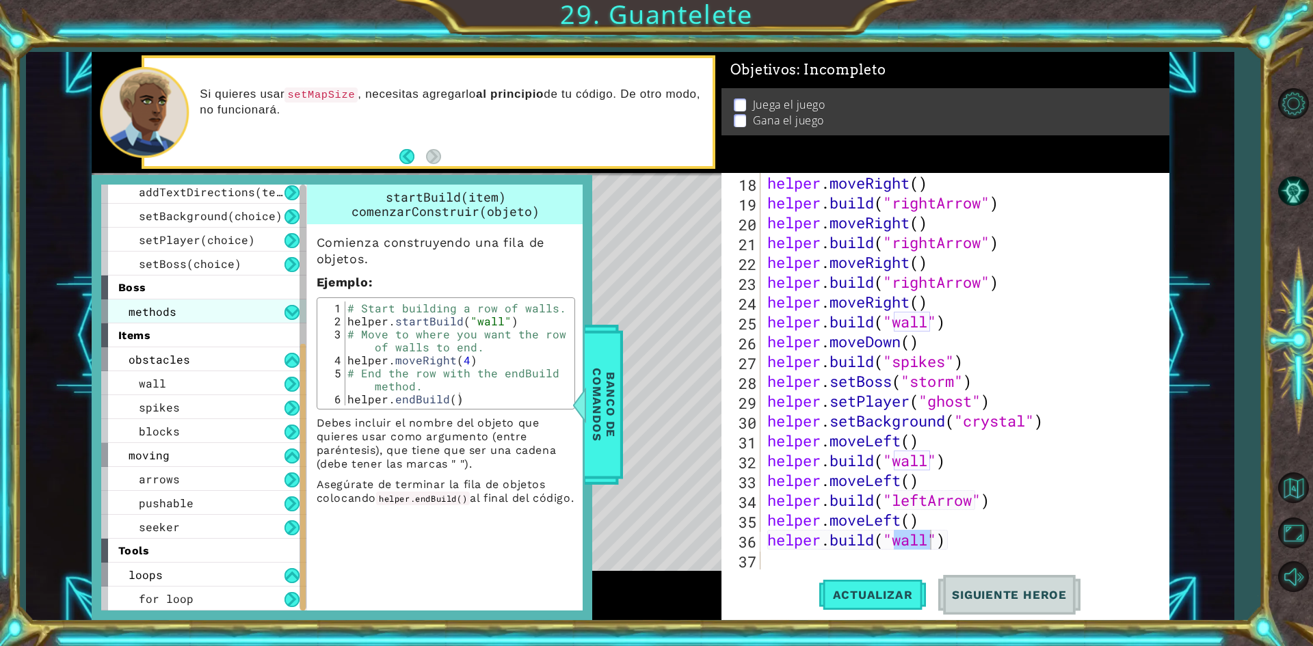
scroll to position [220, 0]
click at [239, 369] on div "obstacles" at bounding box center [203, 359] width 205 height 24
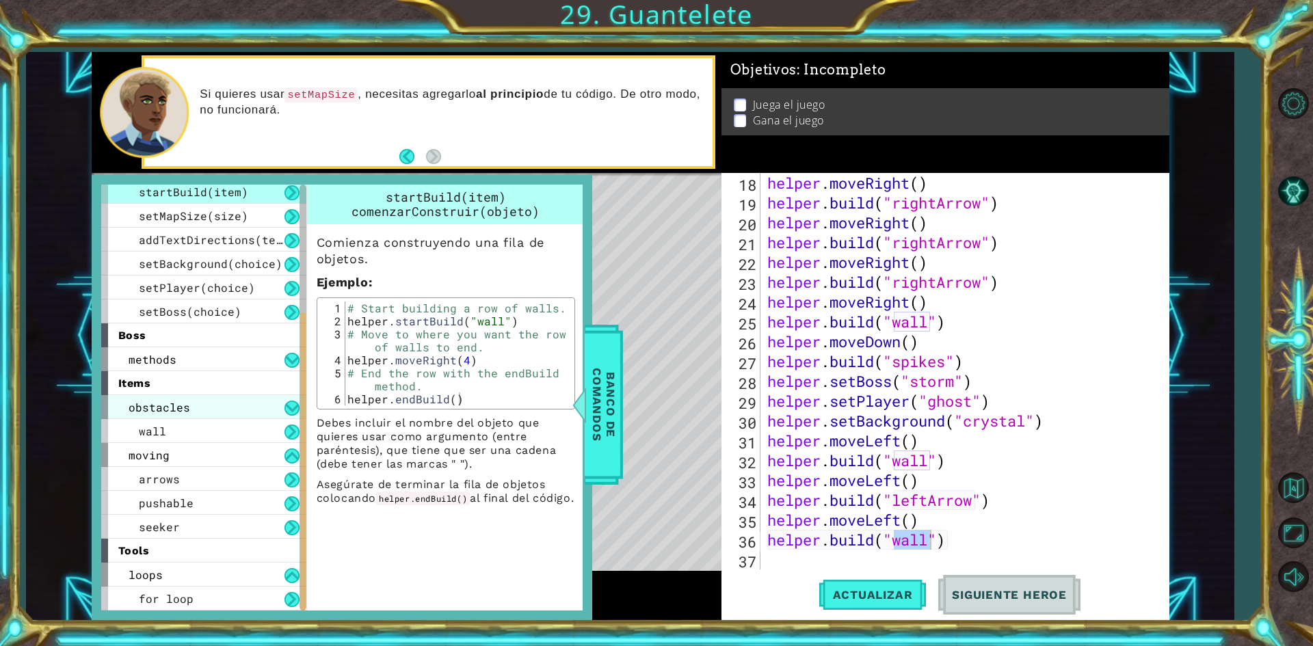
scroll to position [148, 0]
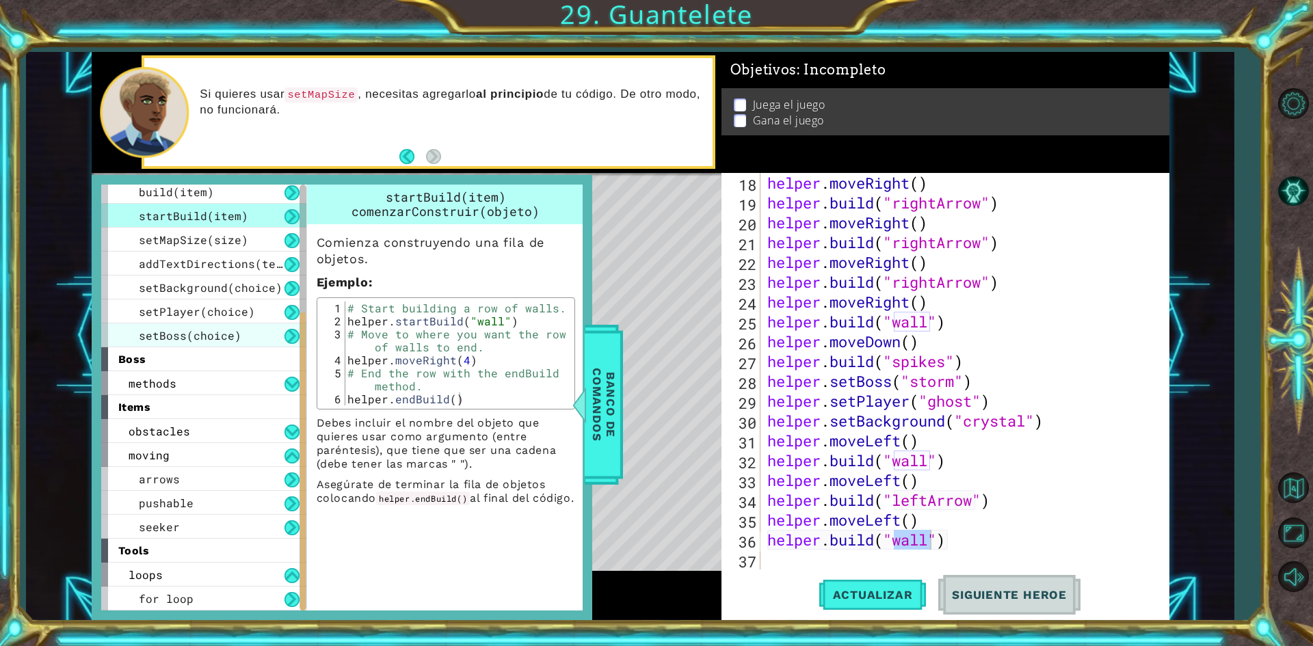
click at [256, 343] on div "setBoss(choice)" at bounding box center [203, 335] width 205 height 24
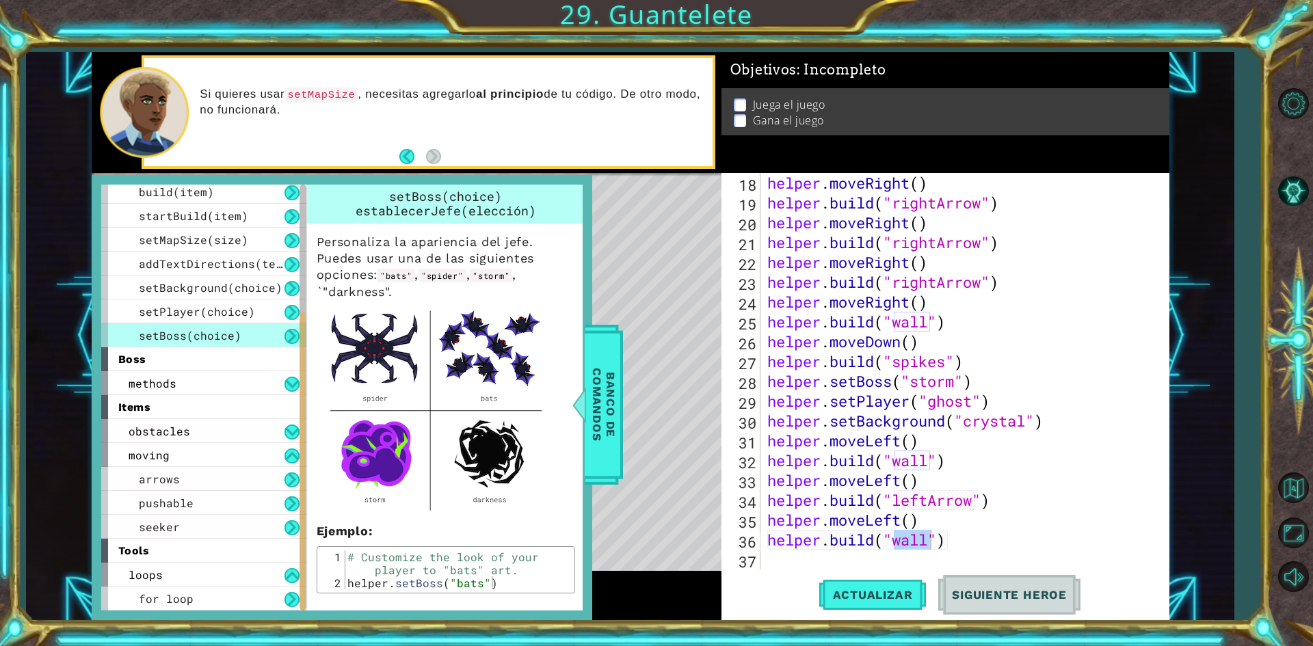
scroll to position [0, 0]
click at [236, 308] on span "setPlayer(choice)" at bounding box center [197, 311] width 116 height 14
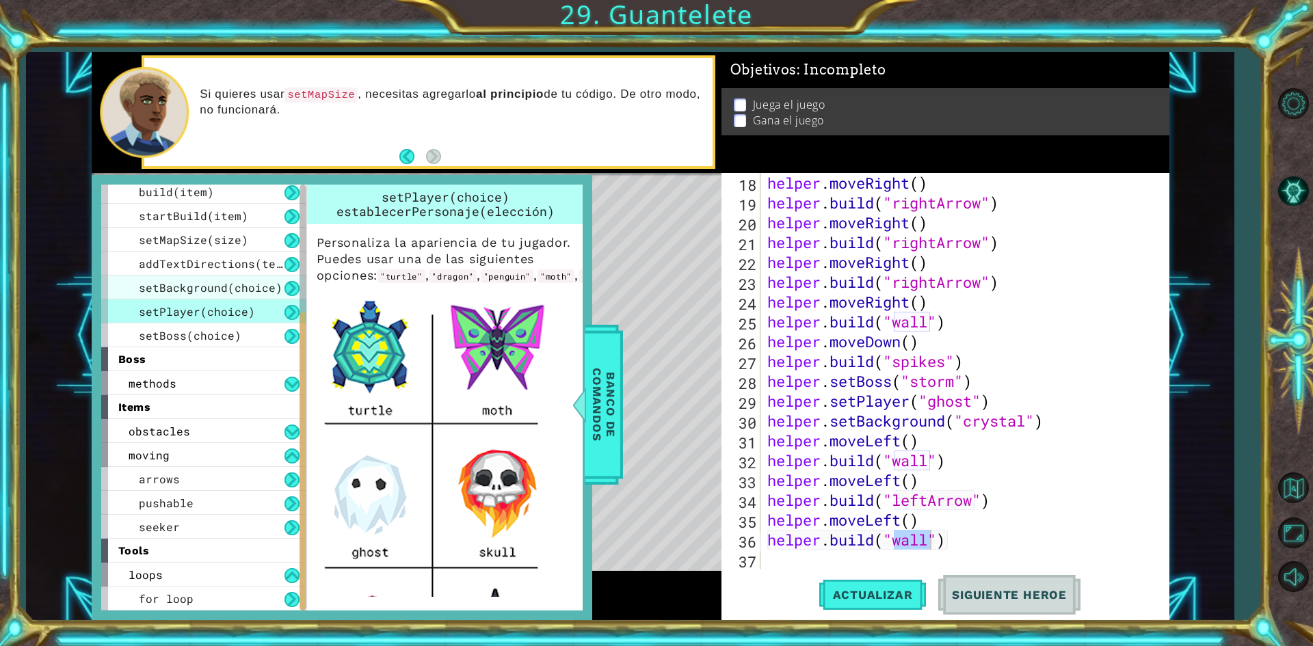
click at [239, 294] on span "setBackground(choice)" at bounding box center [211, 287] width 144 height 14
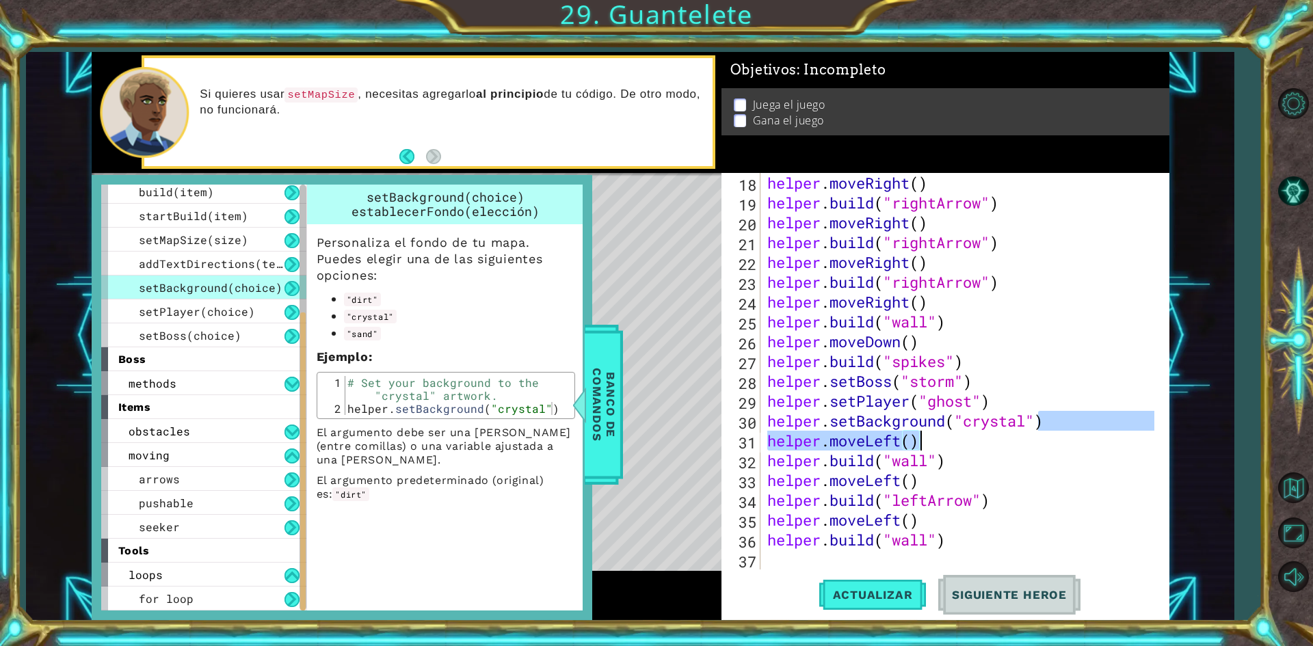
drag, startPoint x: 1035, startPoint y: 427, endPoint x: 964, endPoint y: 423, distance: 71.2
click at [964, 426] on div "helper . moveRight ( ) helper . build ( "rightArrow" ) helper . moveRight ( ) h…" at bounding box center [963, 391] width 397 height 436
click at [964, 423] on div "helper . moveRight ( ) helper . build ( "rightArrow" ) helper . moveRight ( ) h…" at bounding box center [960, 371] width 390 height 397
click at [964, 423] on div "helper . moveRight ( ) helper . build ( "rightArrow" ) helper . moveRight ( ) h…" at bounding box center [963, 391] width 397 height 436
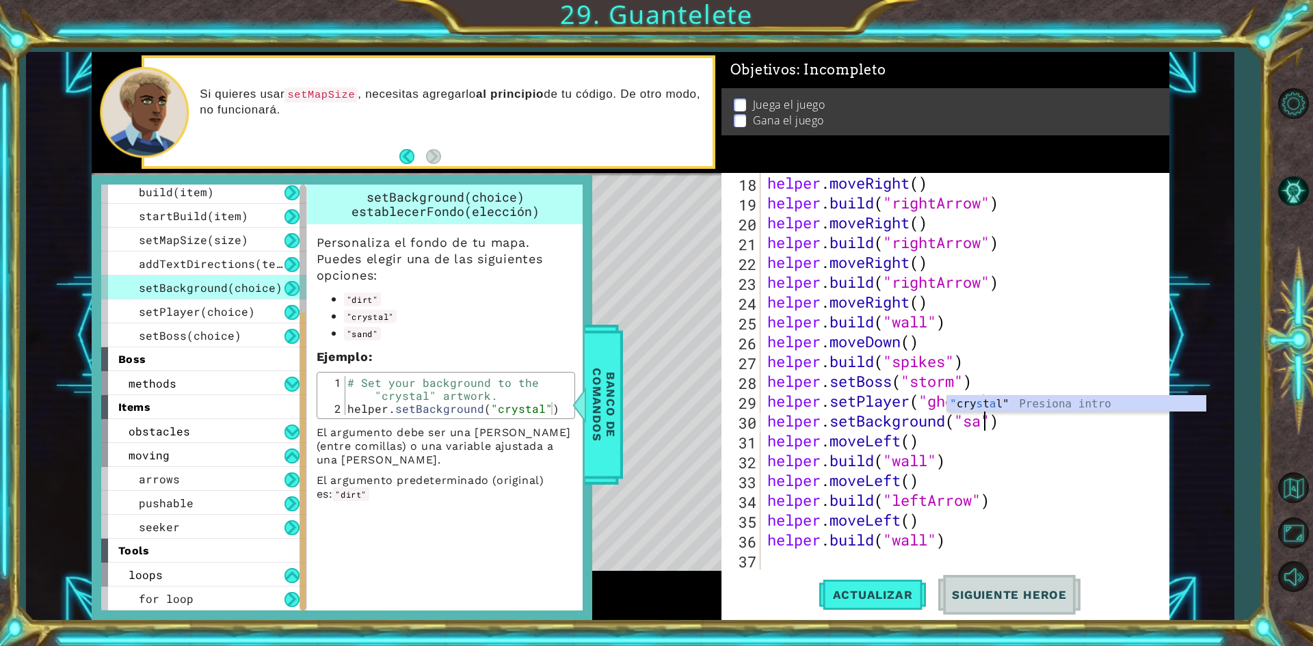
scroll to position [0, 10]
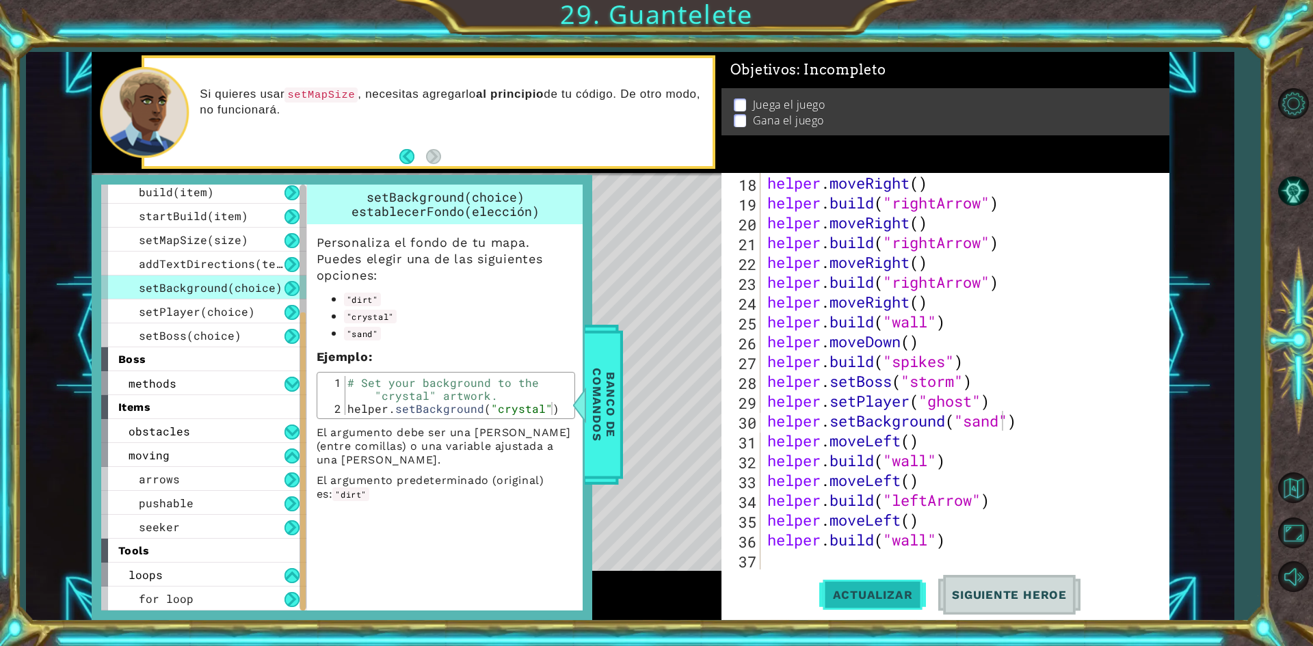
click at [862, 589] on span "Actualizar" at bounding box center [872, 595] width 107 height 14
click at [612, 465] on span "Banco de comandos" at bounding box center [604, 405] width 36 height 142
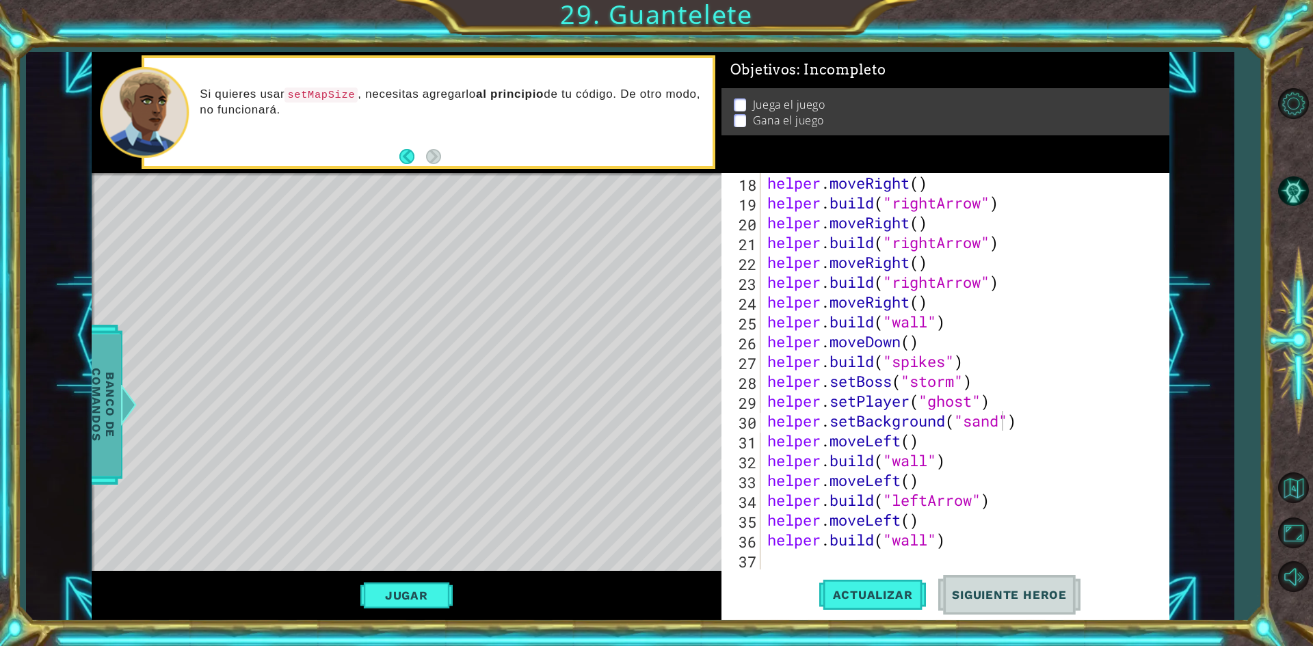
click at [114, 331] on div "Banco de comandos" at bounding box center [103, 405] width 38 height 160
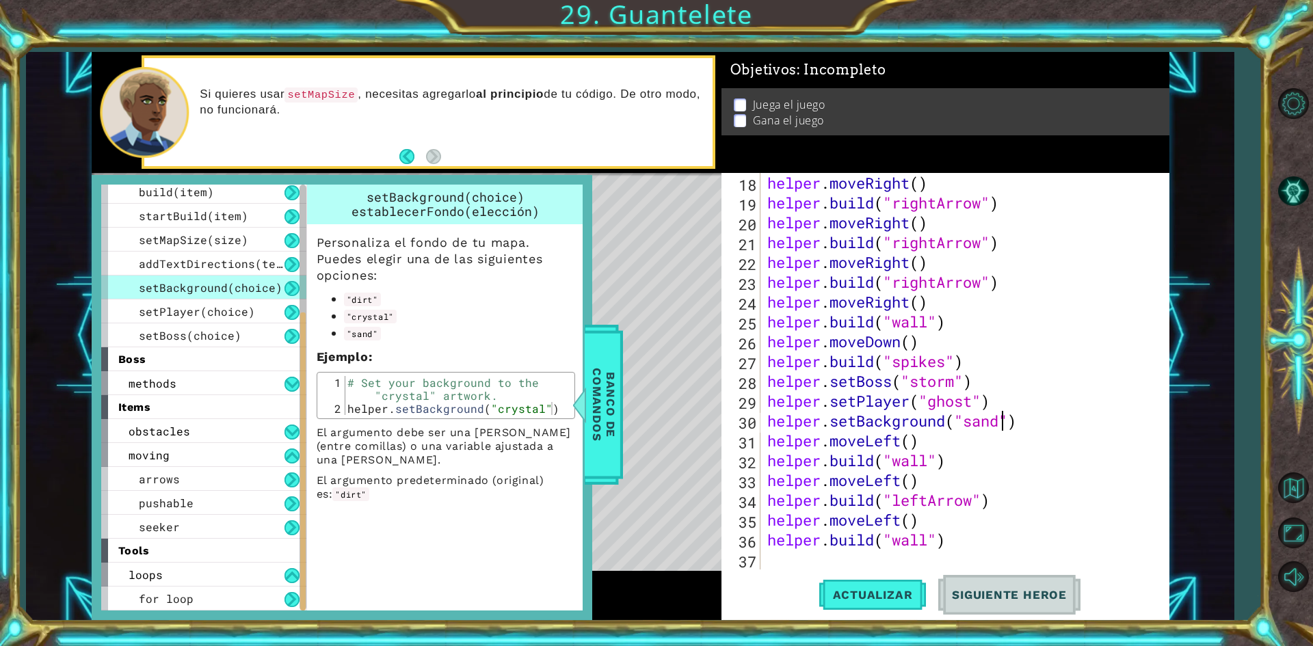
click at [1001, 429] on div "helper . moveRight ( ) helper . build ( "rightArrow" ) helper . moveRight ( ) h…" at bounding box center [963, 391] width 397 height 436
type textarea "helper.setBackground("dirt")"
click at [868, 594] on span "Actualizar" at bounding box center [872, 595] width 107 height 14
click at [614, 404] on span "Banco de comandos" at bounding box center [604, 405] width 36 height 142
